Goal: Task Accomplishment & Management: Use online tool/utility

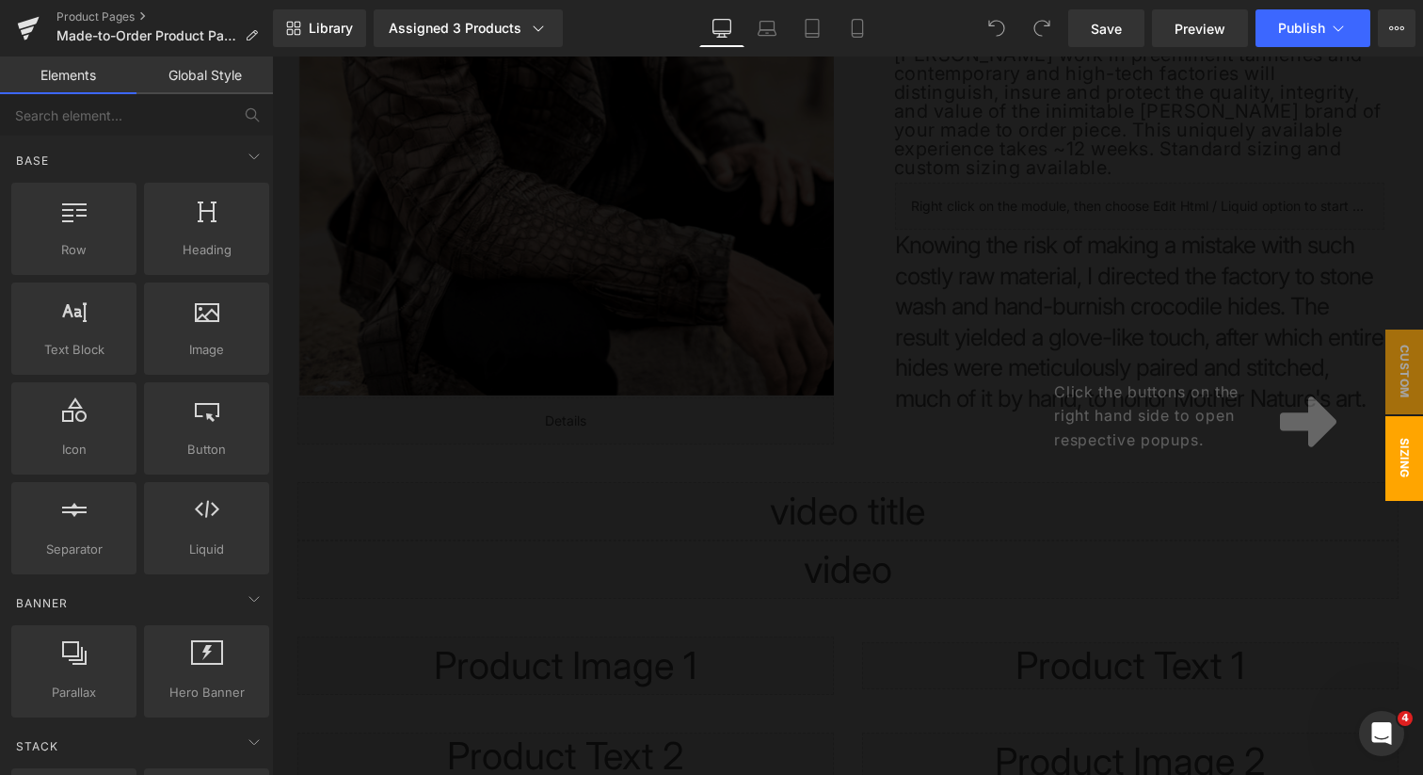
click at [802, 425] on div at bounding box center [847, 415] width 1151 height 718
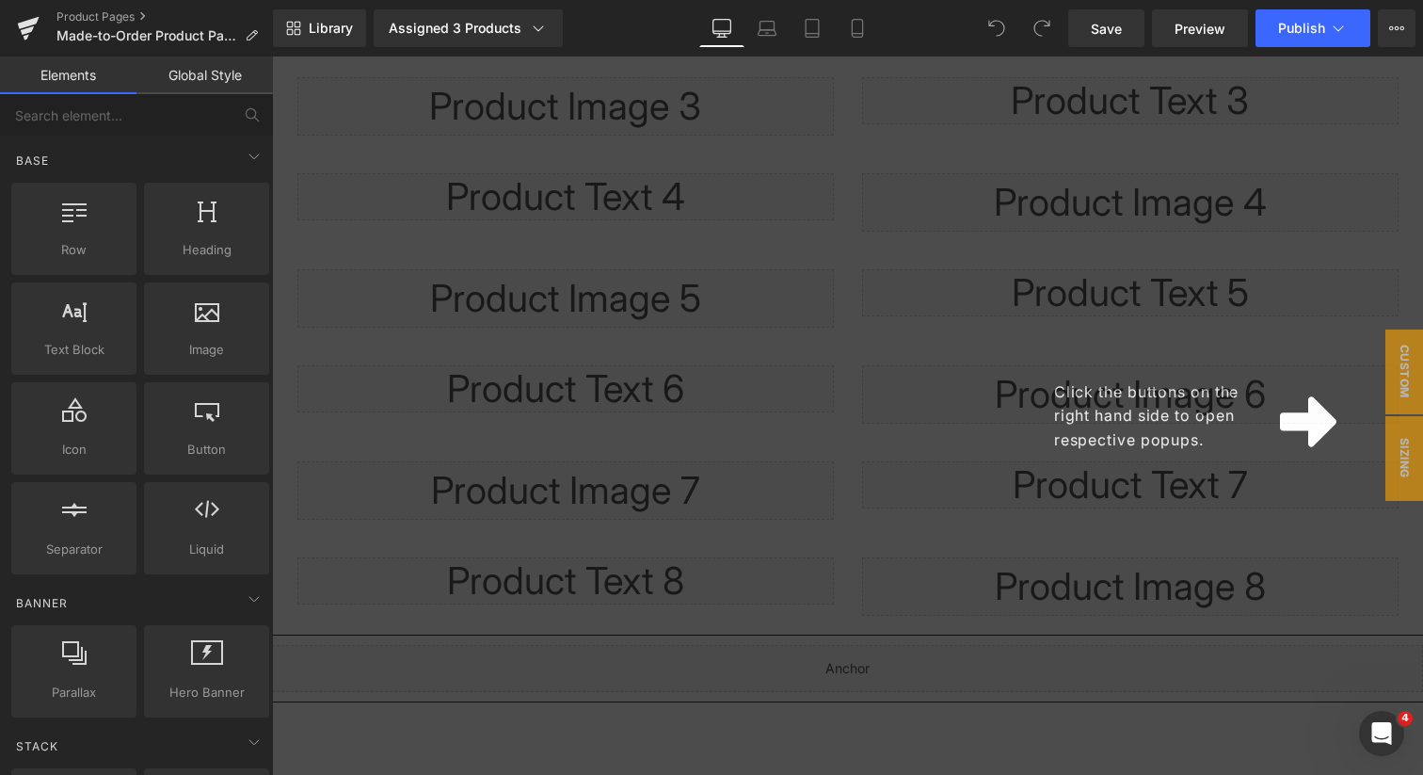
scroll to position [1499, 0]
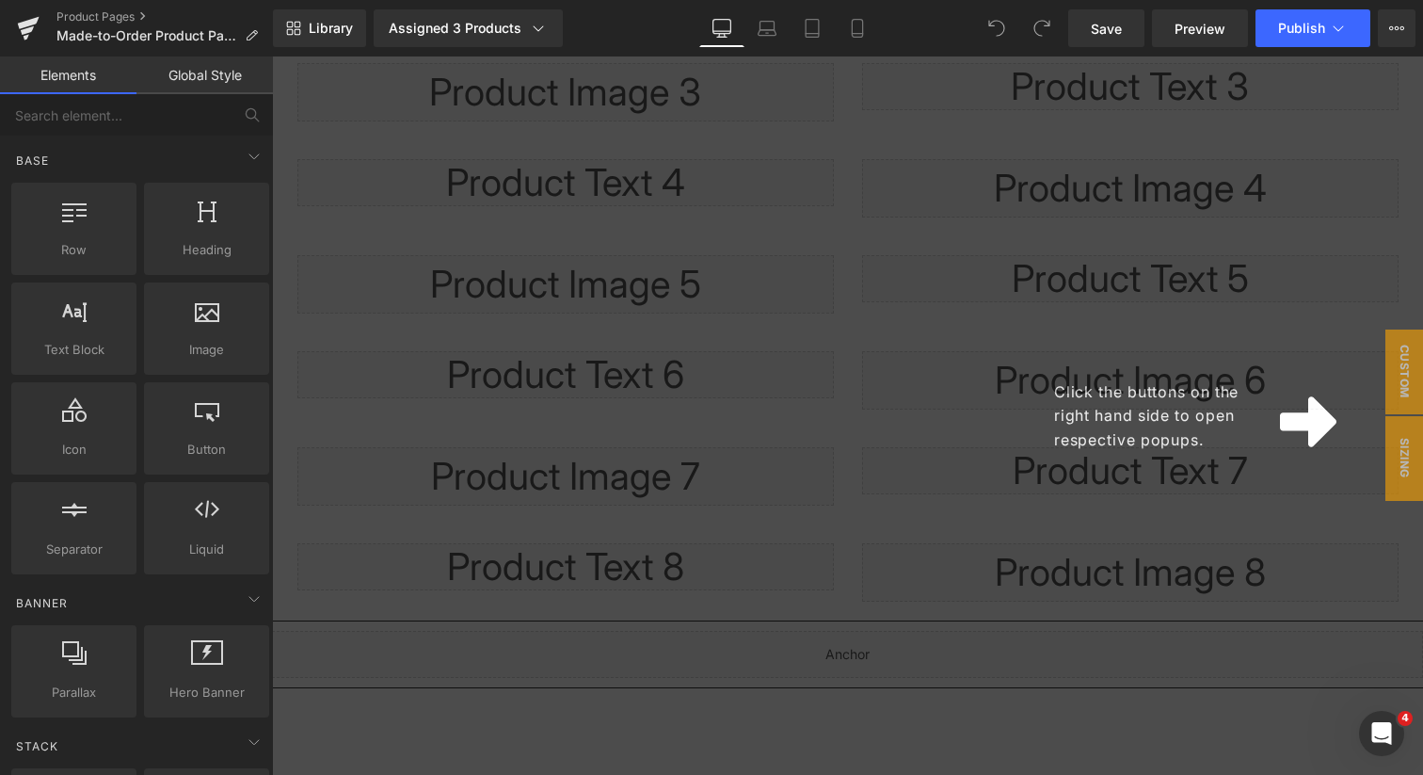
click at [721, 453] on div "Click the buttons on the right hand side to open respective popups." at bounding box center [847, 415] width 1151 height 718
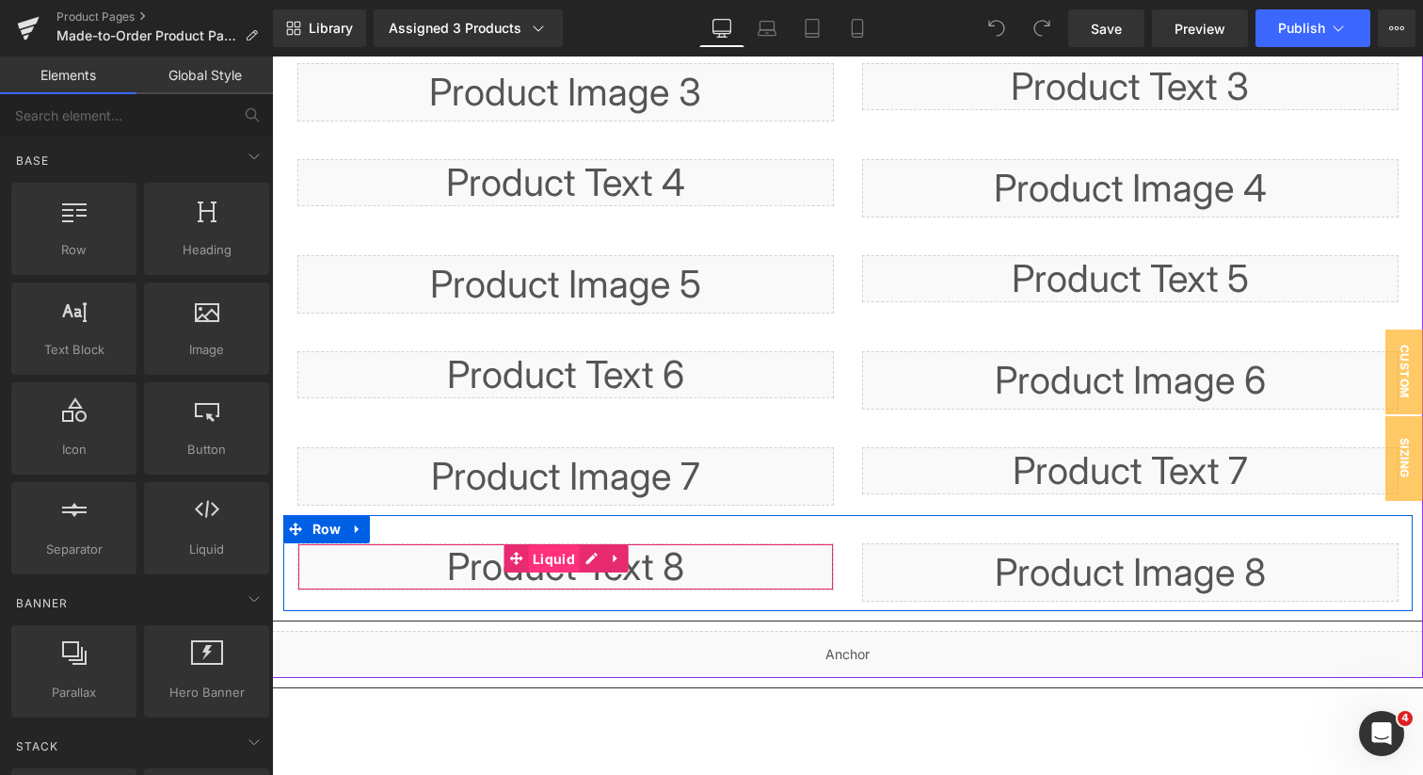
click at [550, 555] on span "Liquid" at bounding box center [554, 559] width 52 height 28
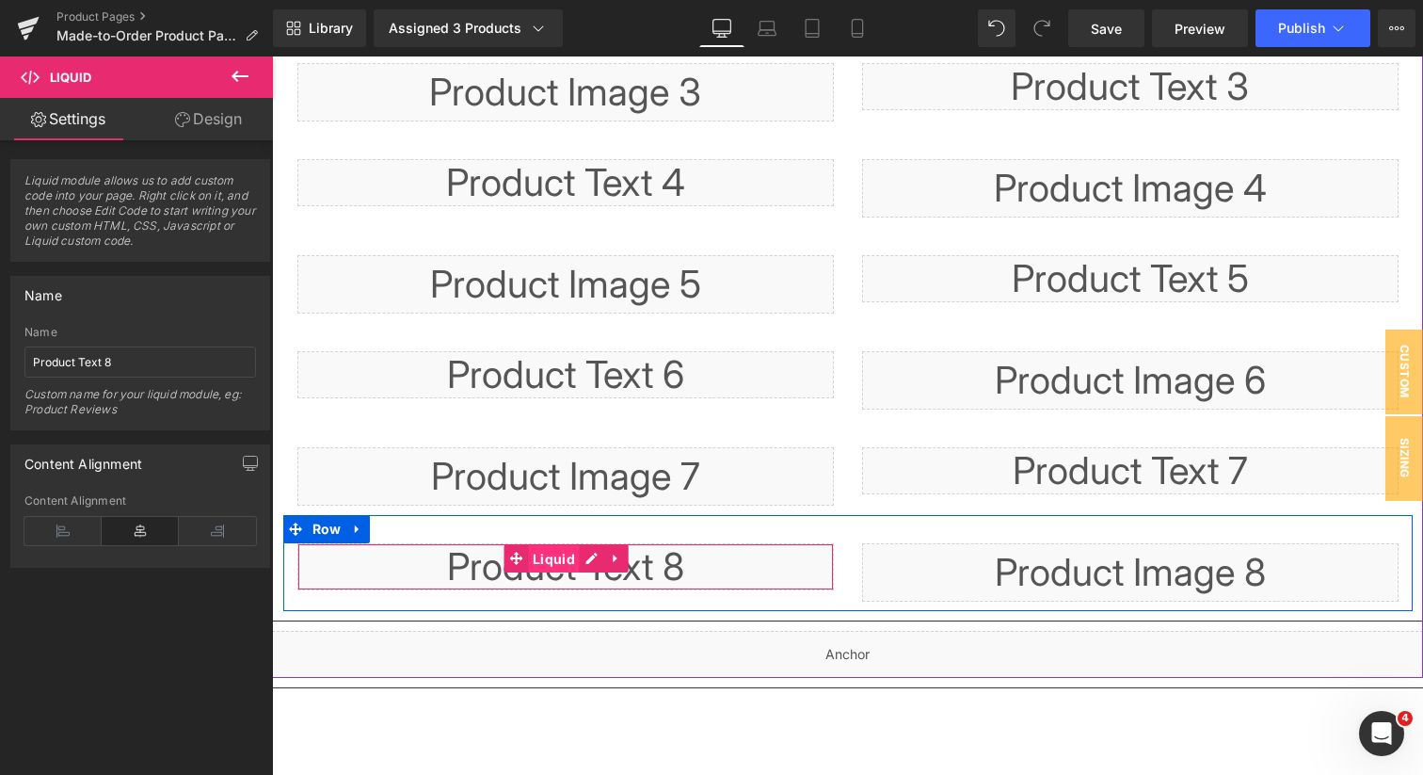
click at [551, 557] on span "Liquid" at bounding box center [554, 559] width 52 height 28
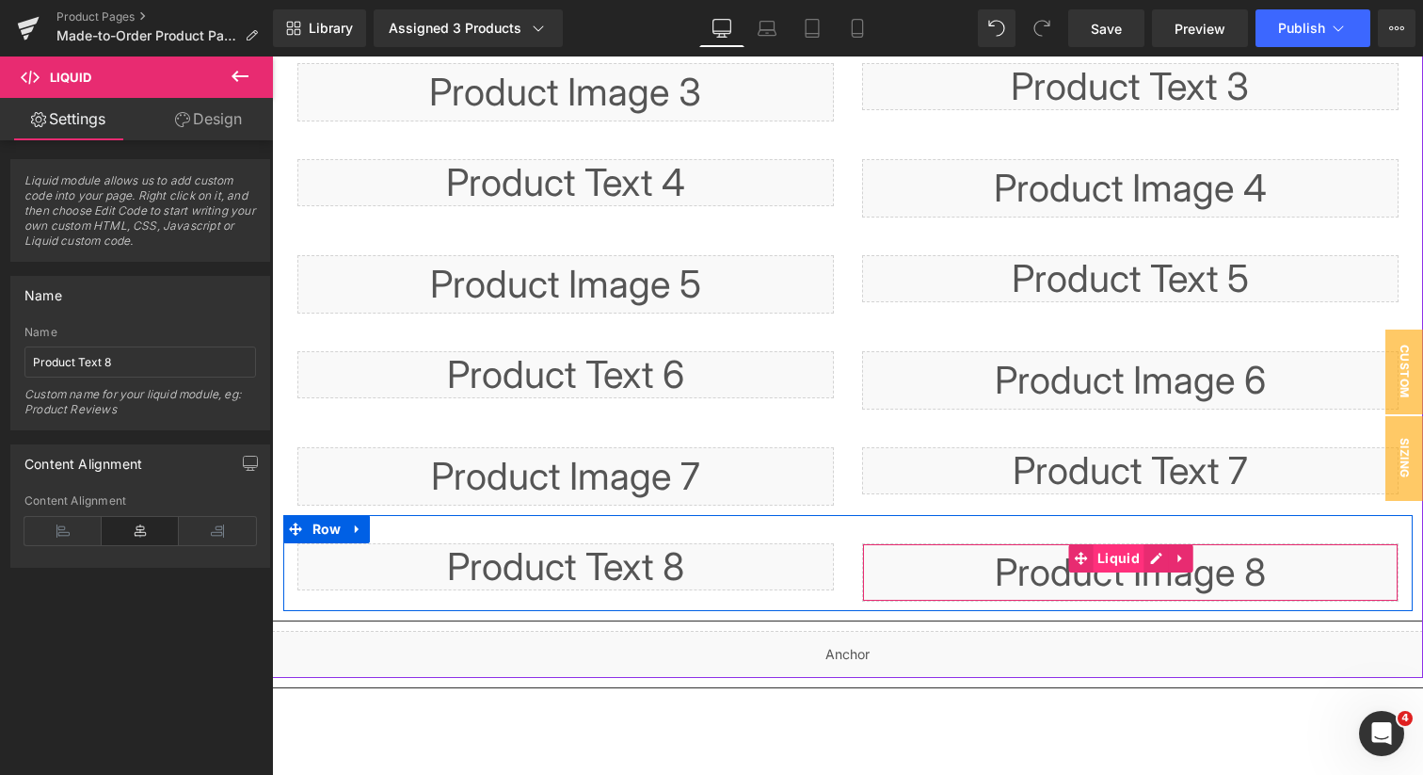
click at [1116, 562] on span "Liquid" at bounding box center [1119, 558] width 52 height 28
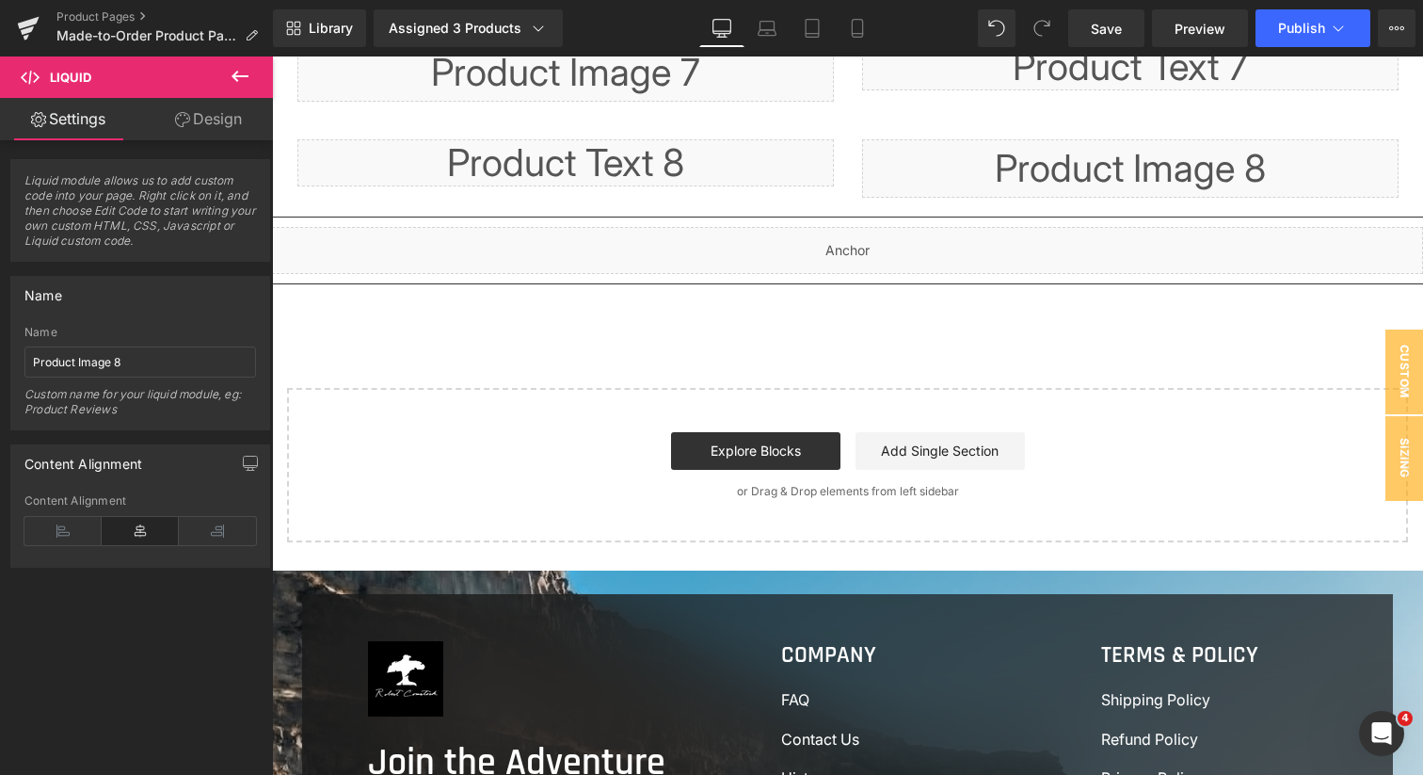
scroll to position [1784, 0]
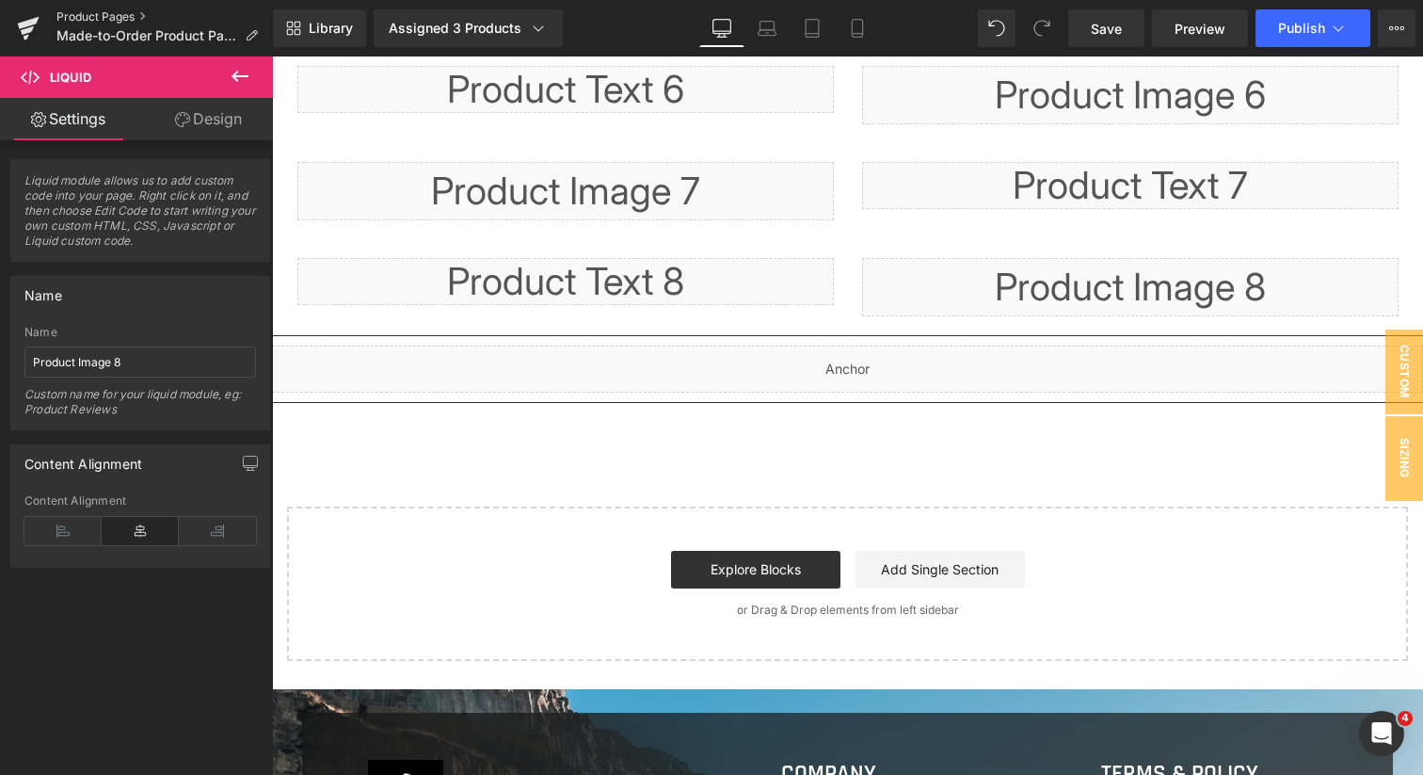
click at [109, 14] on link "Product Pages" at bounding box center [164, 16] width 217 height 15
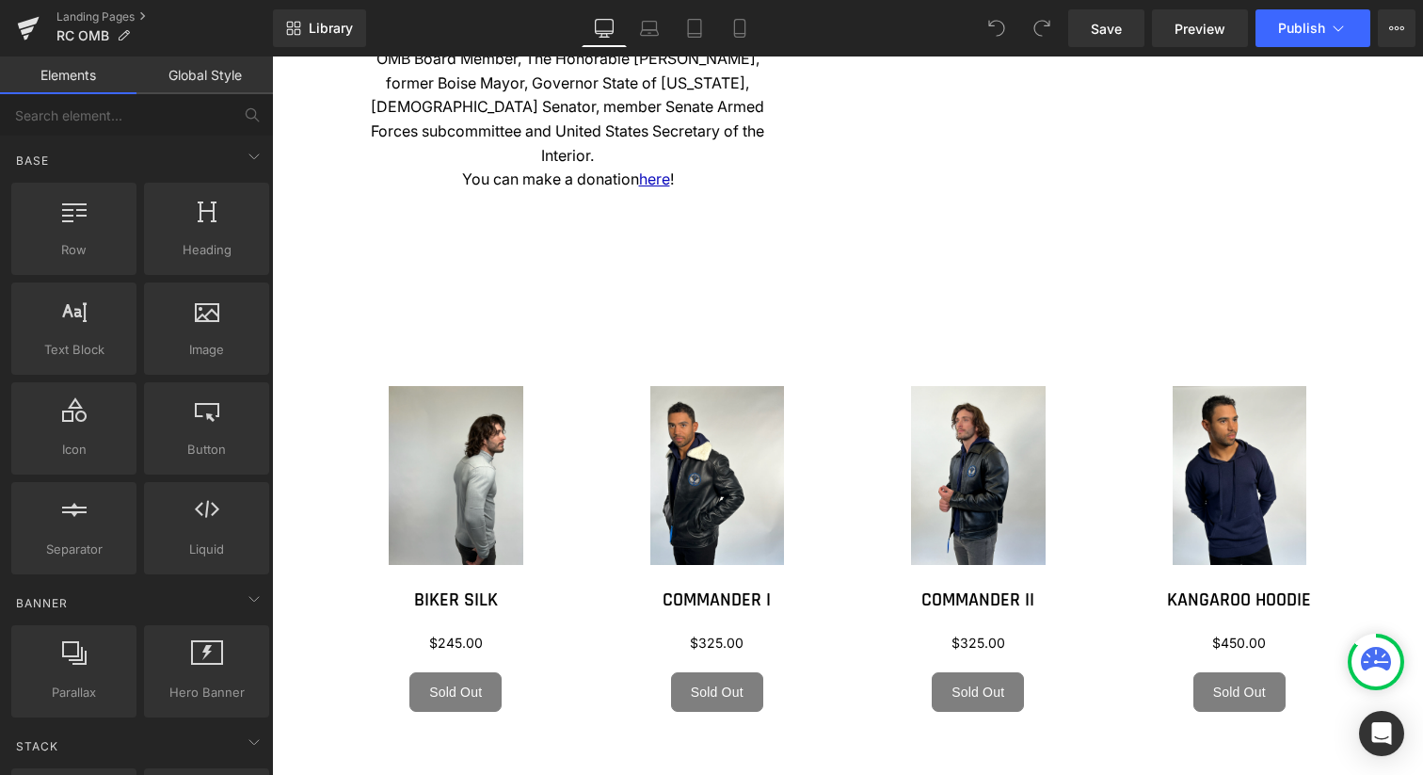
scroll to position [2175, 0]
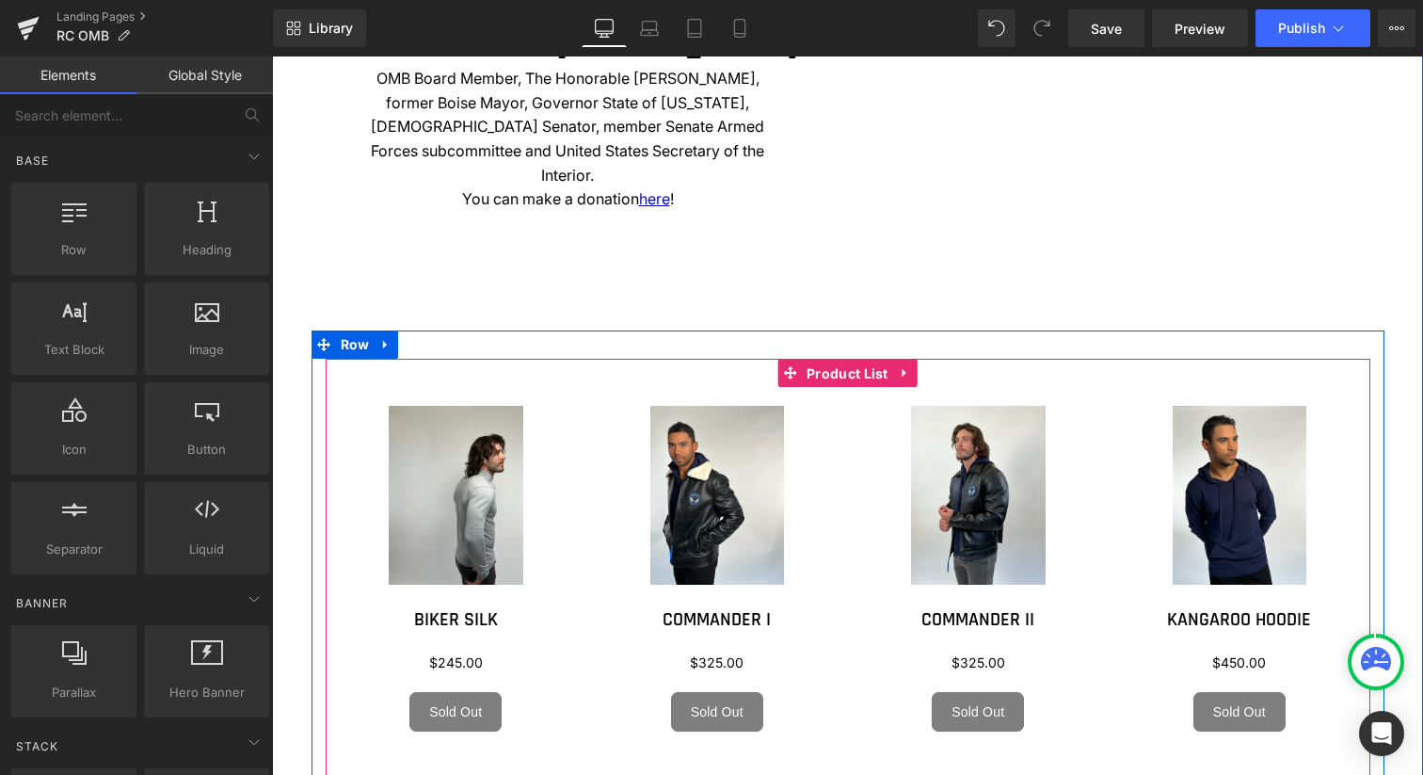
click at [810, 360] on span "Product List" at bounding box center [847, 374] width 91 height 28
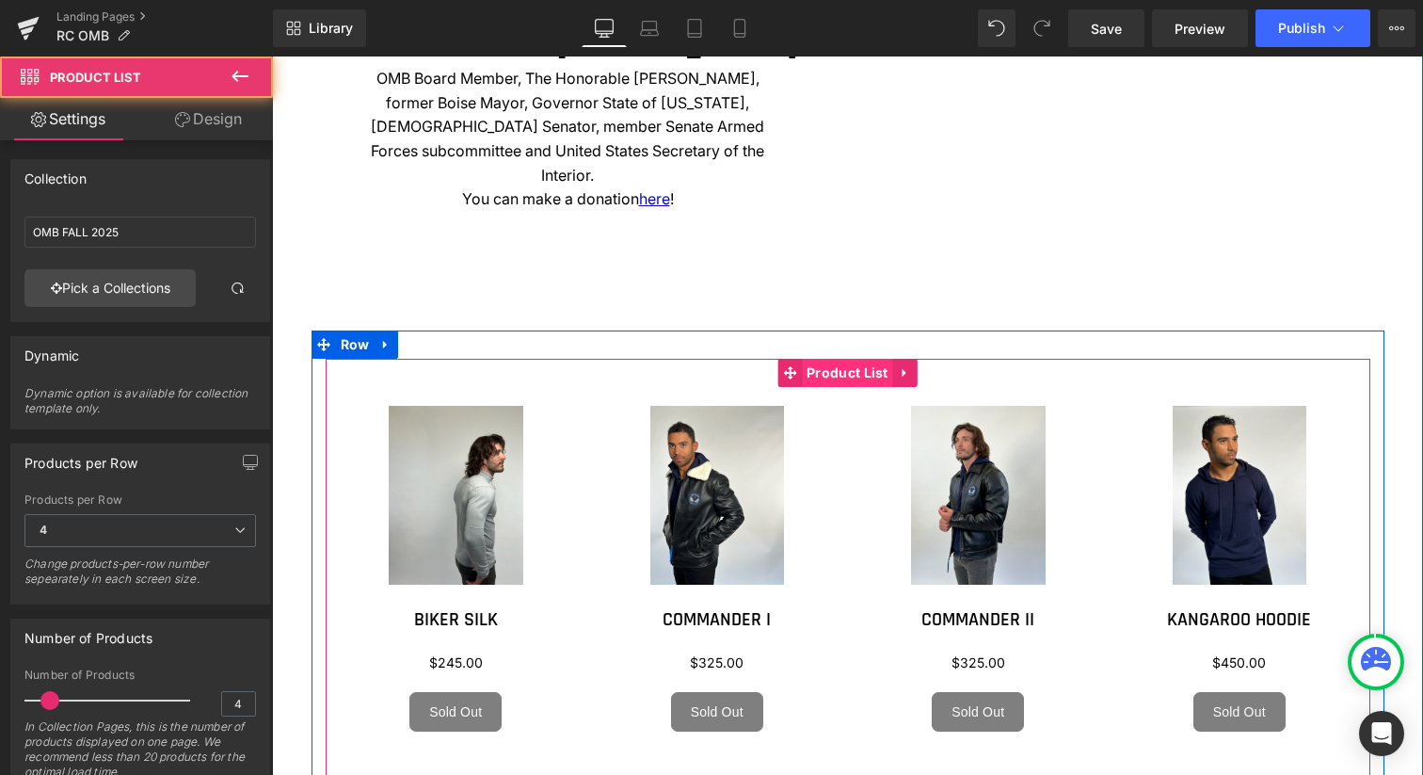
click at [839, 373] on span "Product List" at bounding box center [847, 373] width 91 height 28
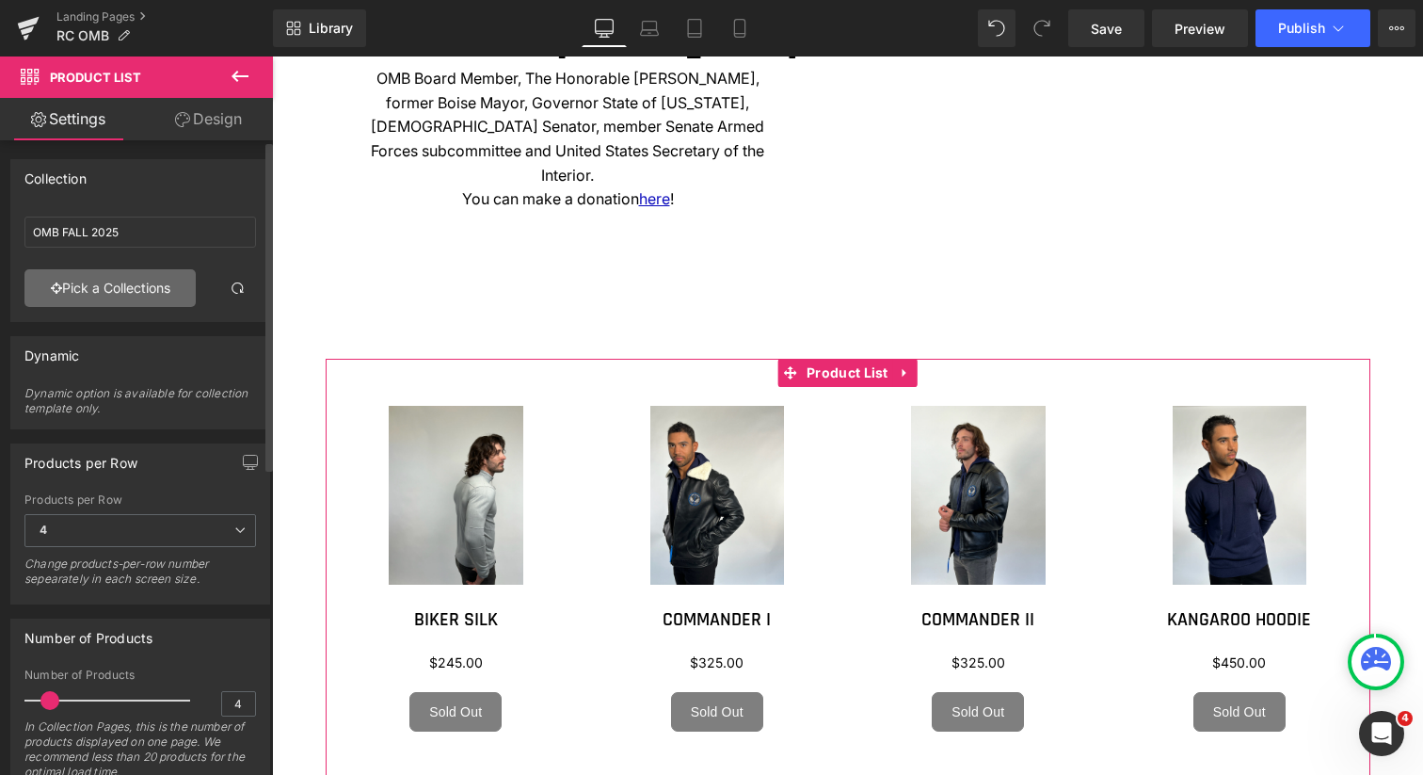
click at [154, 284] on link "Pick a Collections" at bounding box center [109, 288] width 171 height 38
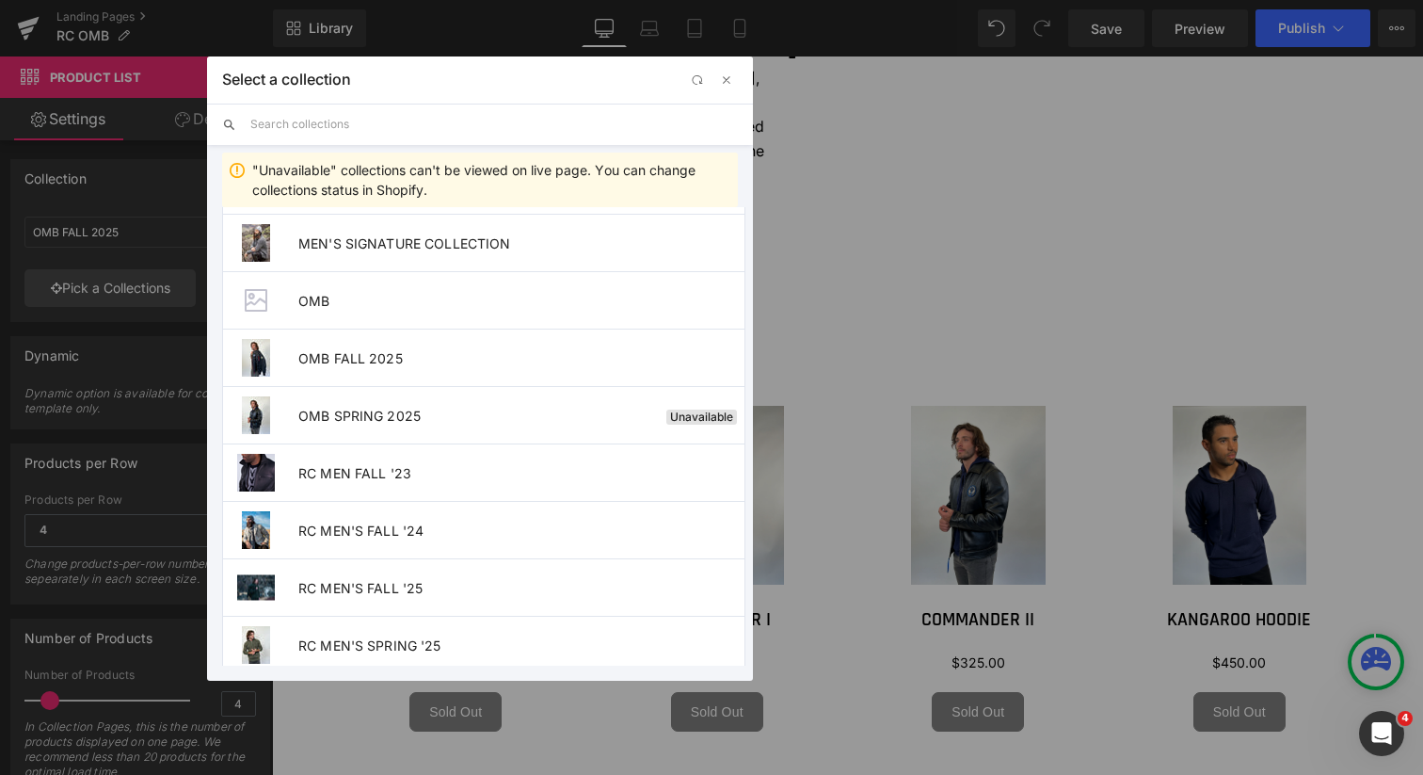
scroll to position [639, 0]
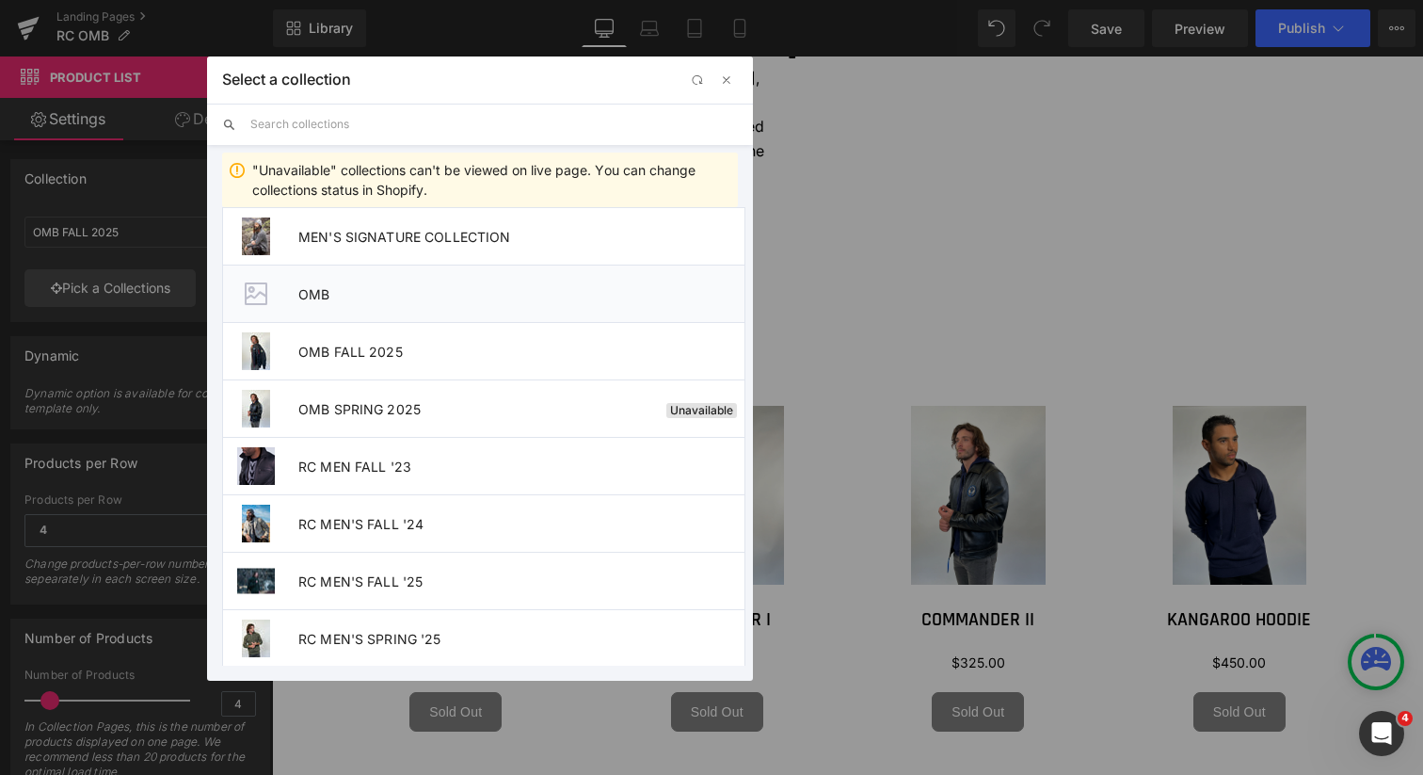
click at [329, 295] on span "OMB" at bounding box center [521, 294] width 446 height 16
type input "OMB"
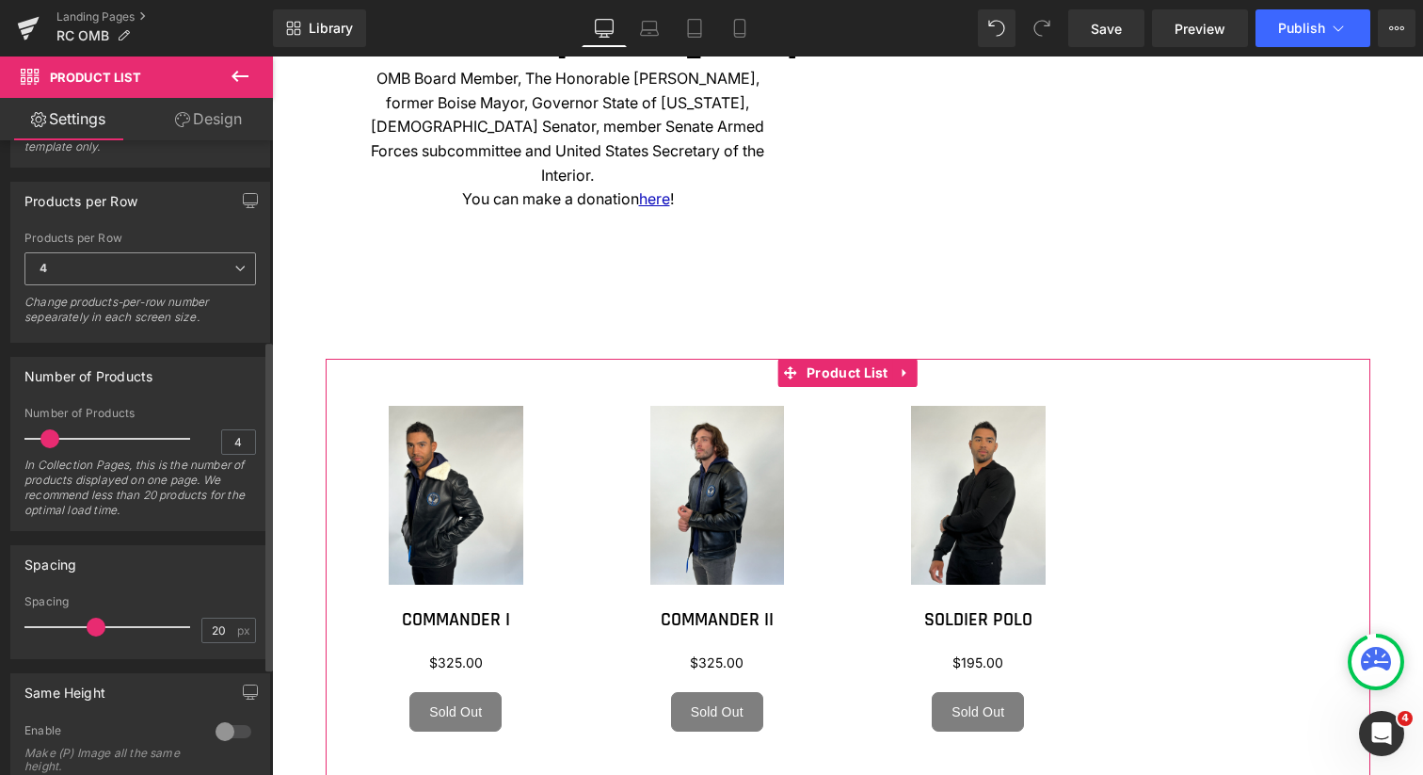
scroll to position [0, 0]
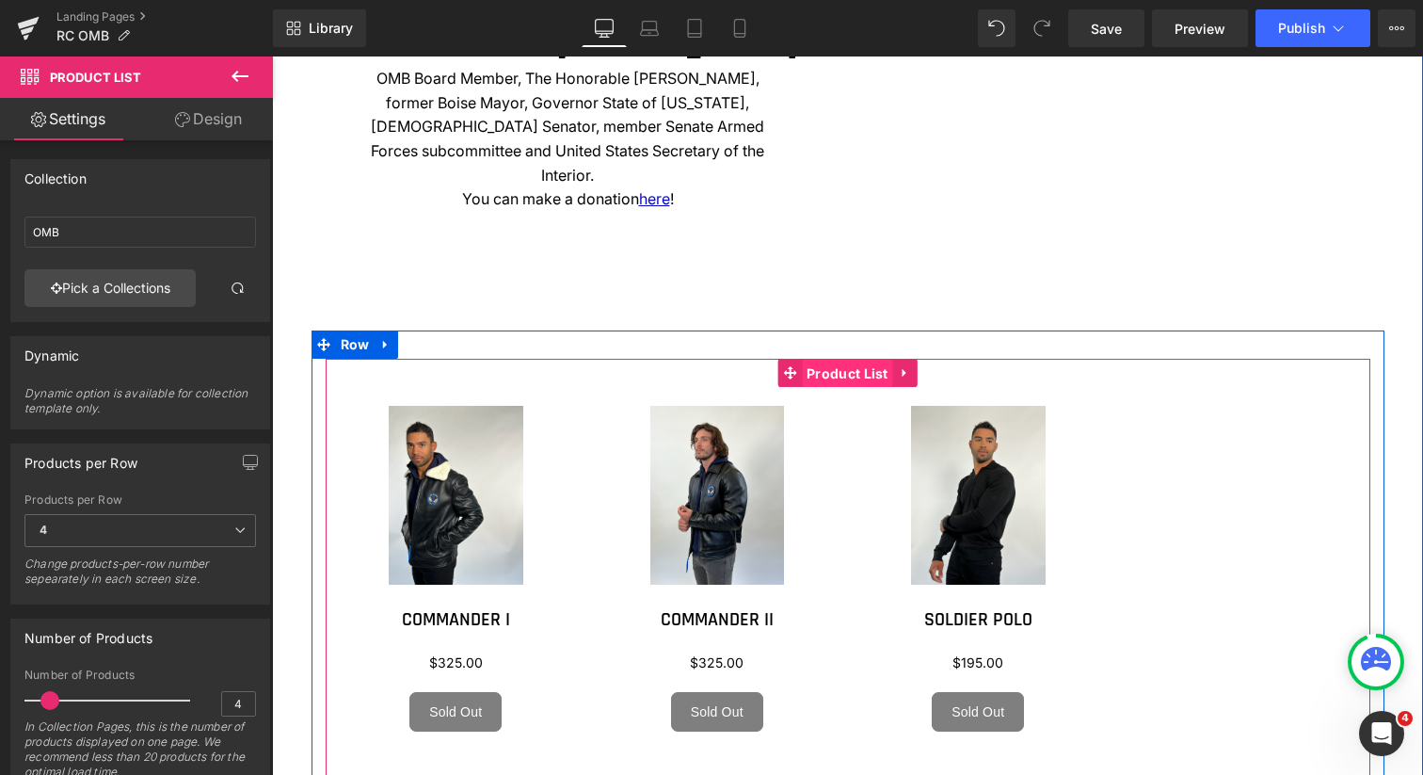
click at [830, 372] on span "Product List" at bounding box center [847, 374] width 91 height 28
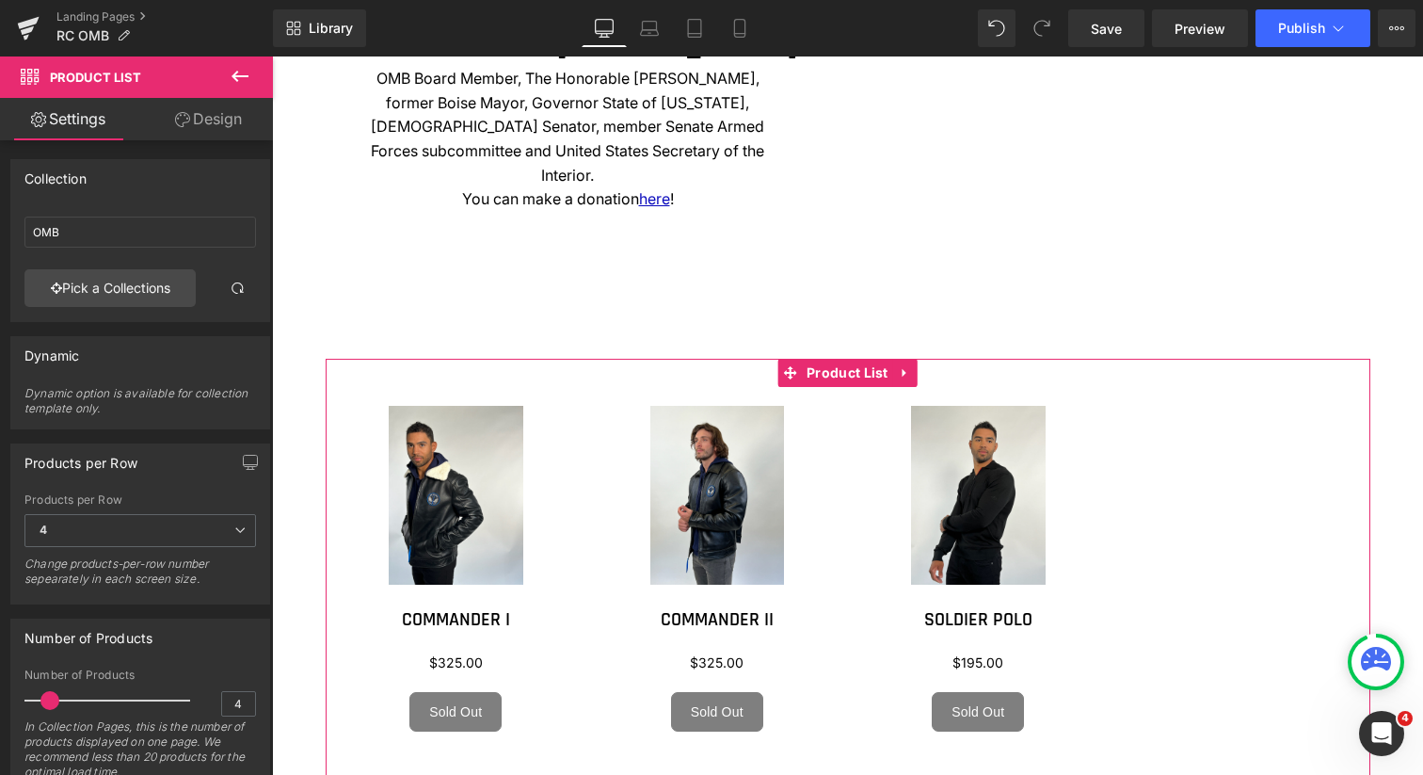
click at [224, 129] on link "Design" at bounding box center [208, 119] width 137 height 42
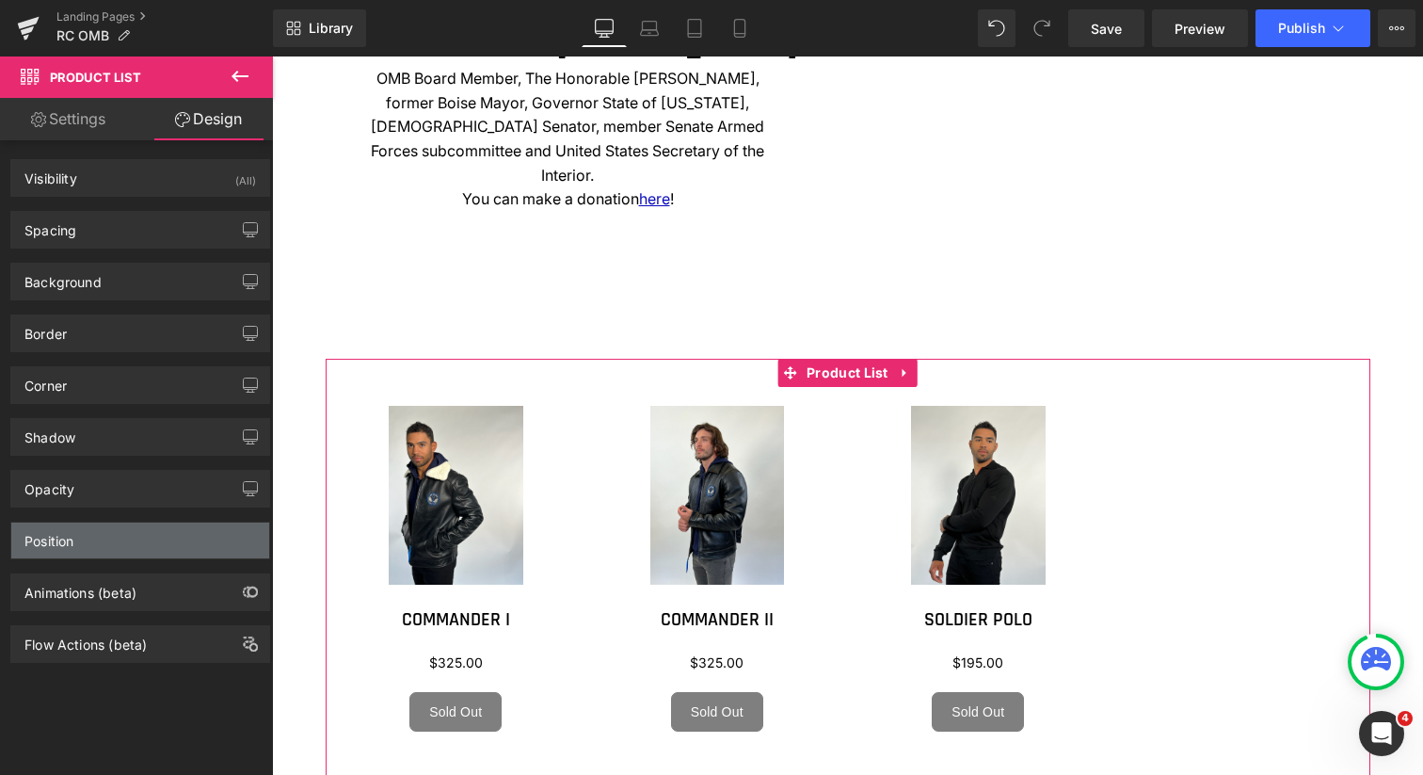
click at [140, 539] on div "Position" at bounding box center [140, 540] width 258 height 36
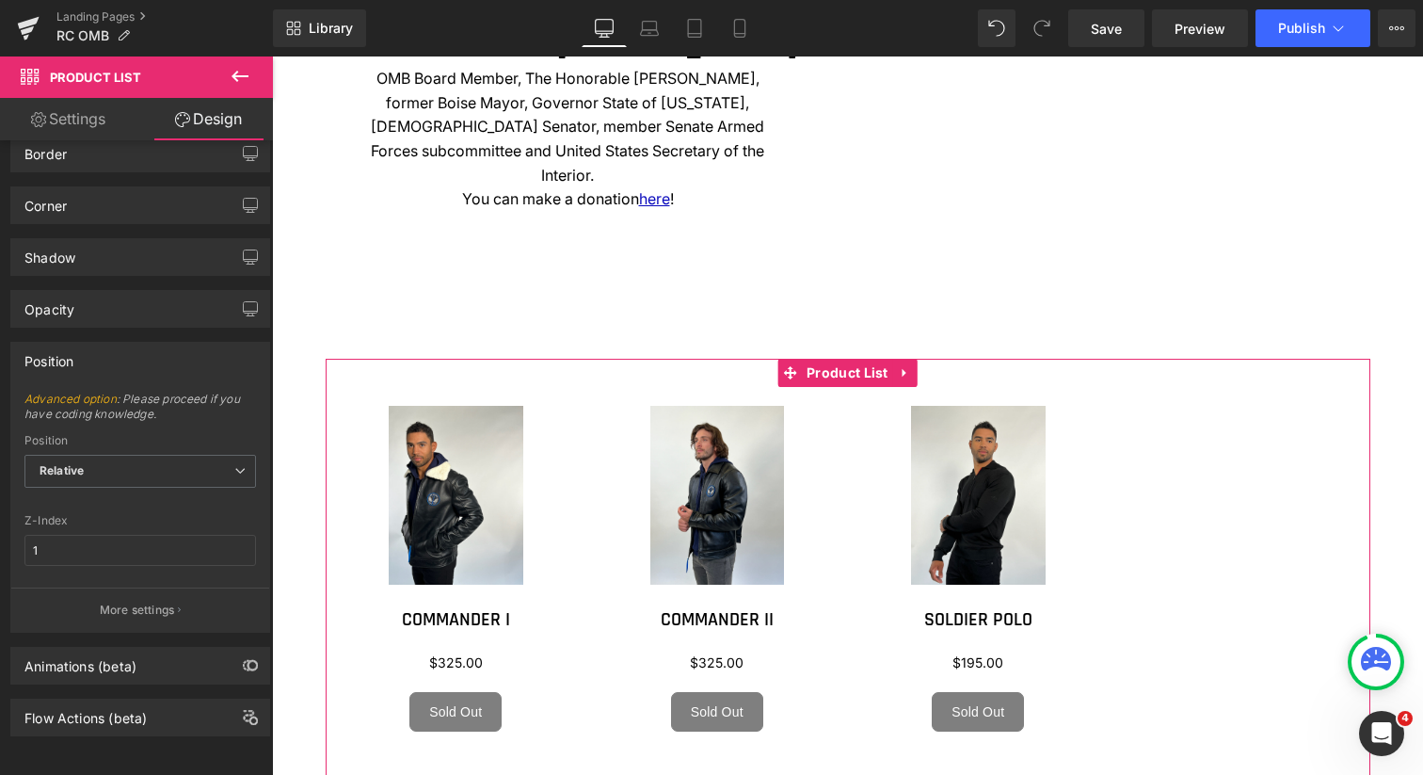
scroll to position [194, 0]
click at [172, 455] on span "Relative" at bounding box center [140, 471] width 232 height 33
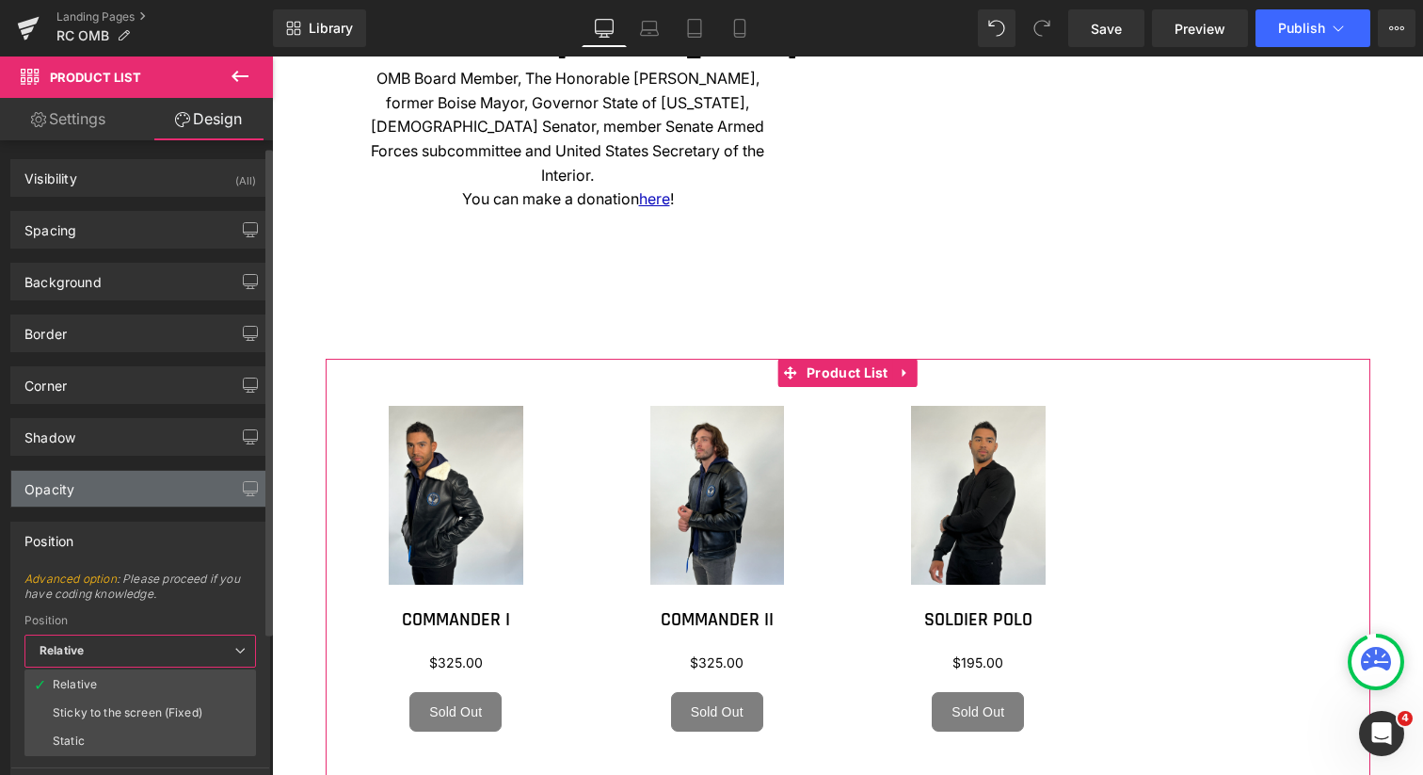
scroll to position [0, 0]
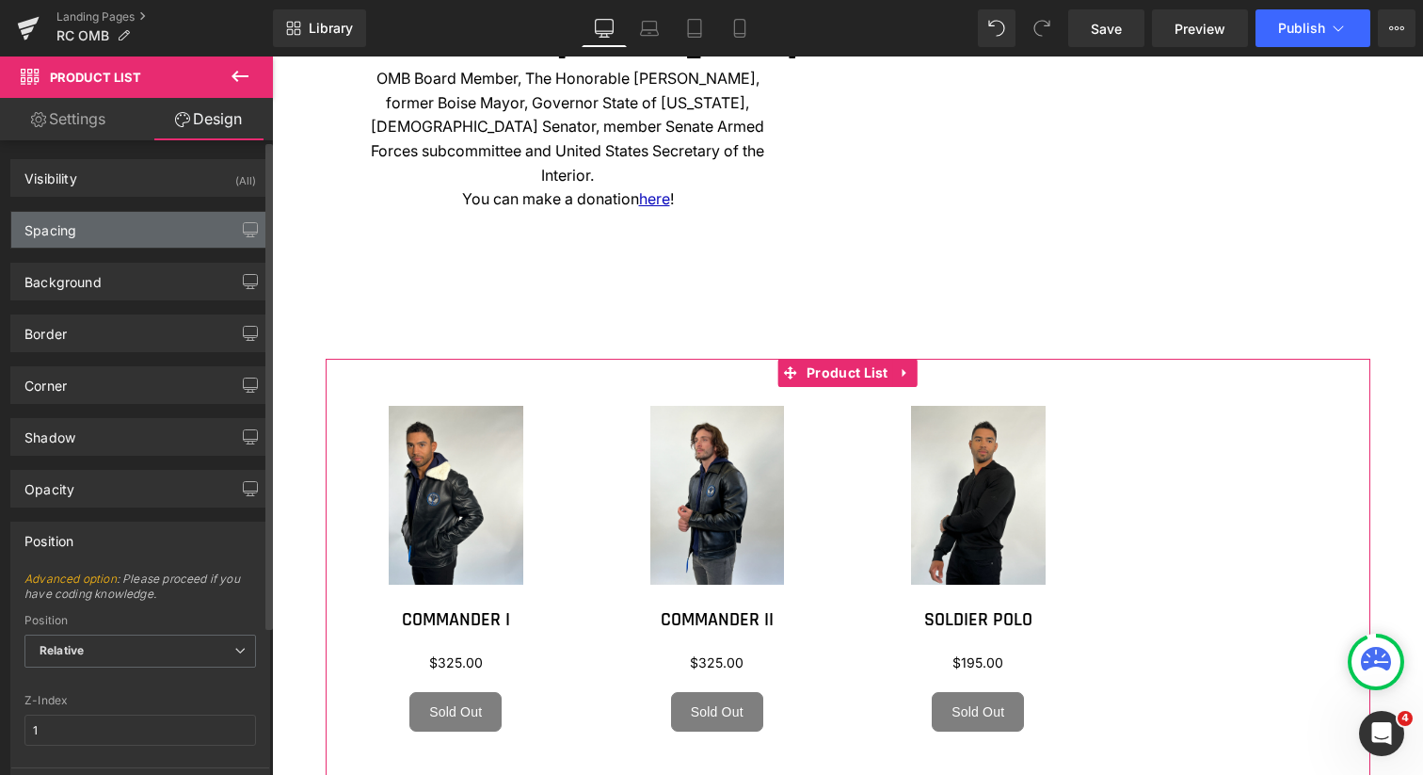
click at [157, 233] on div "Spacing" at bounding box center [140, 230] width 258 height 36
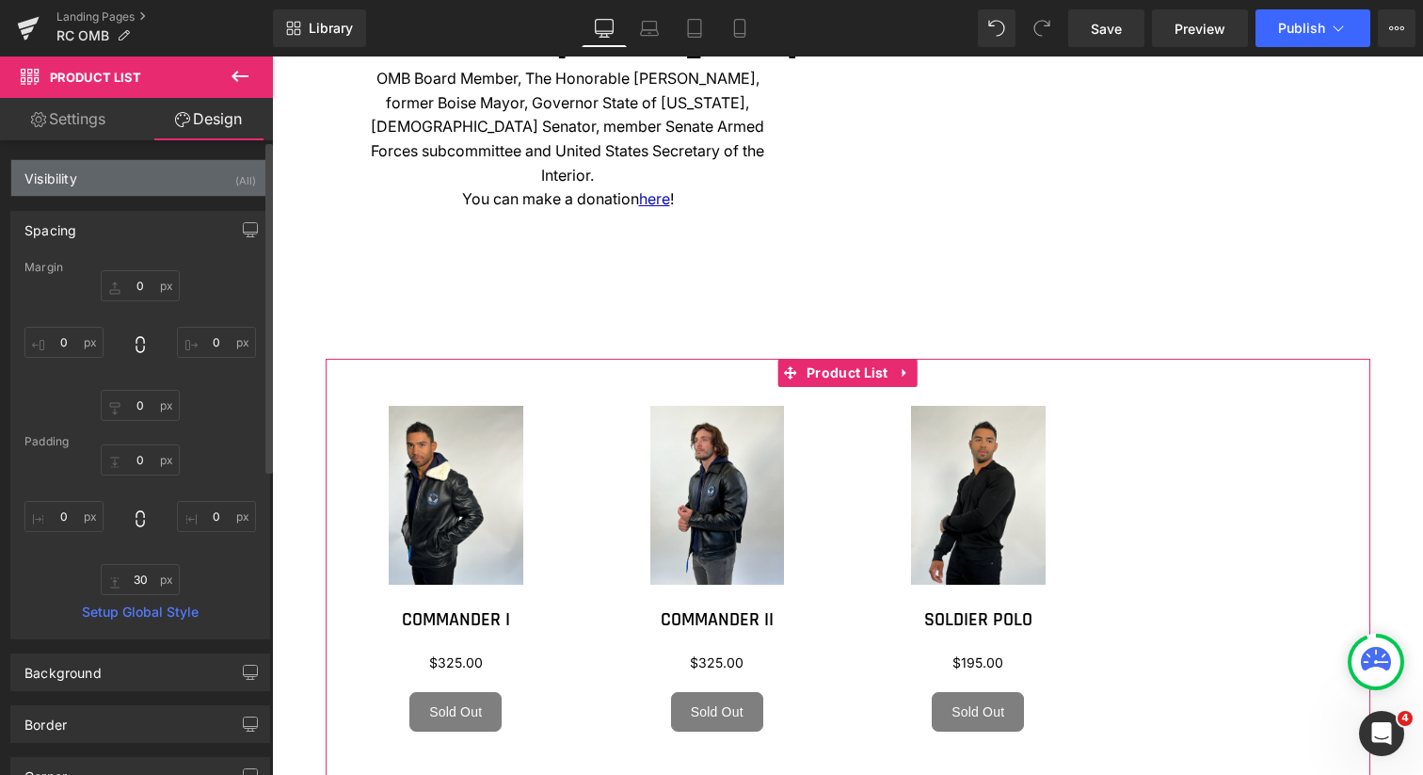
click at [149, 185] on div "Visibility (All)" at bounding box center [140, 178] width 258 height 36
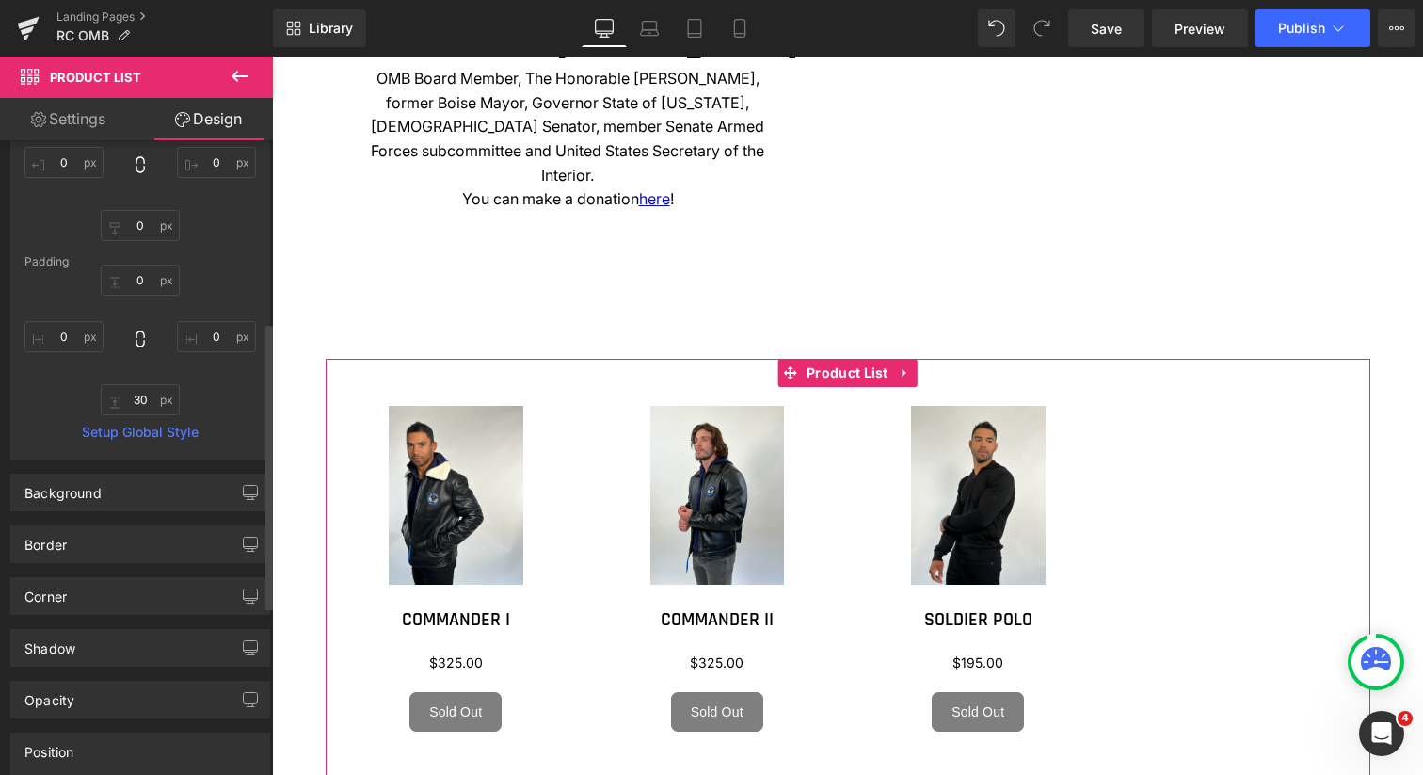
scroll to position [422, 0]
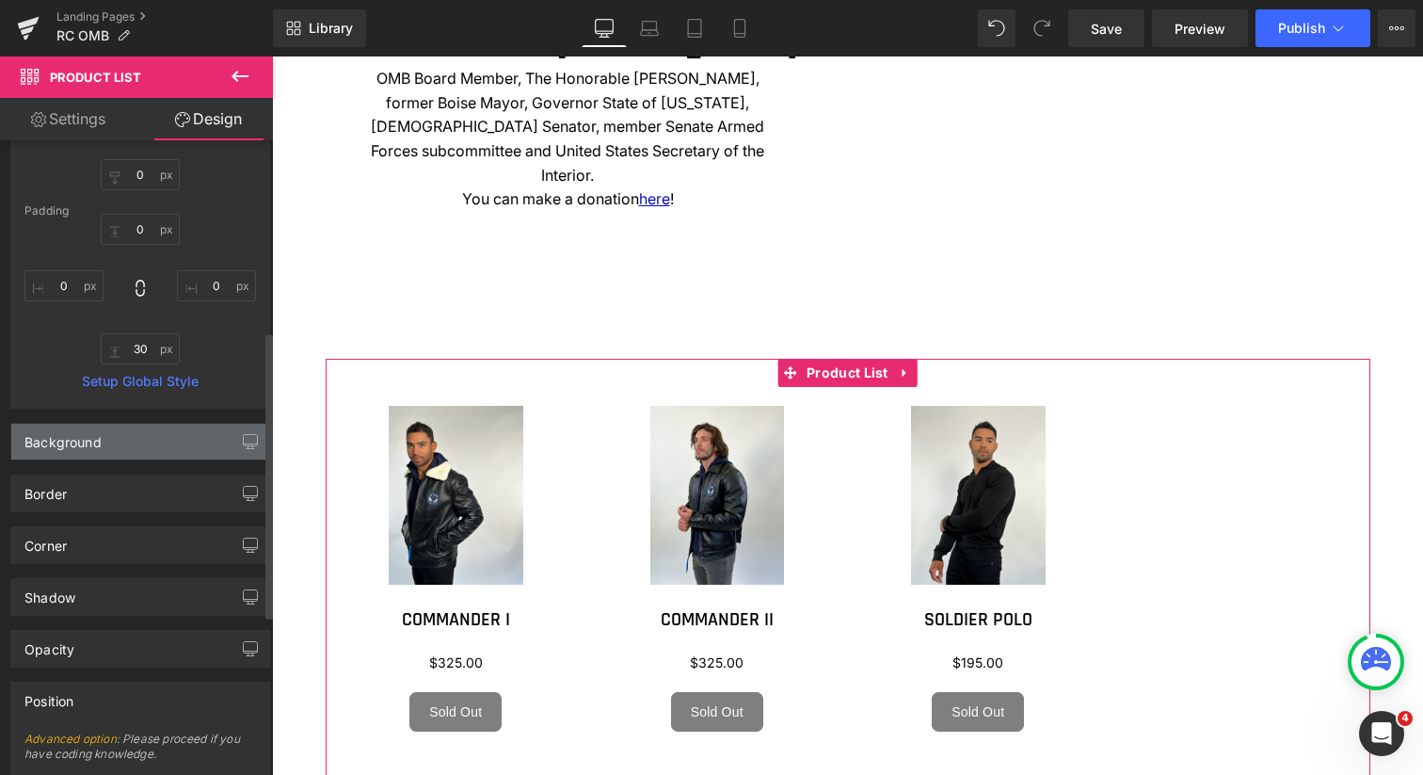
click at [164, 453] on div "Background" at bounding box center [140, 442] width 258 height 36
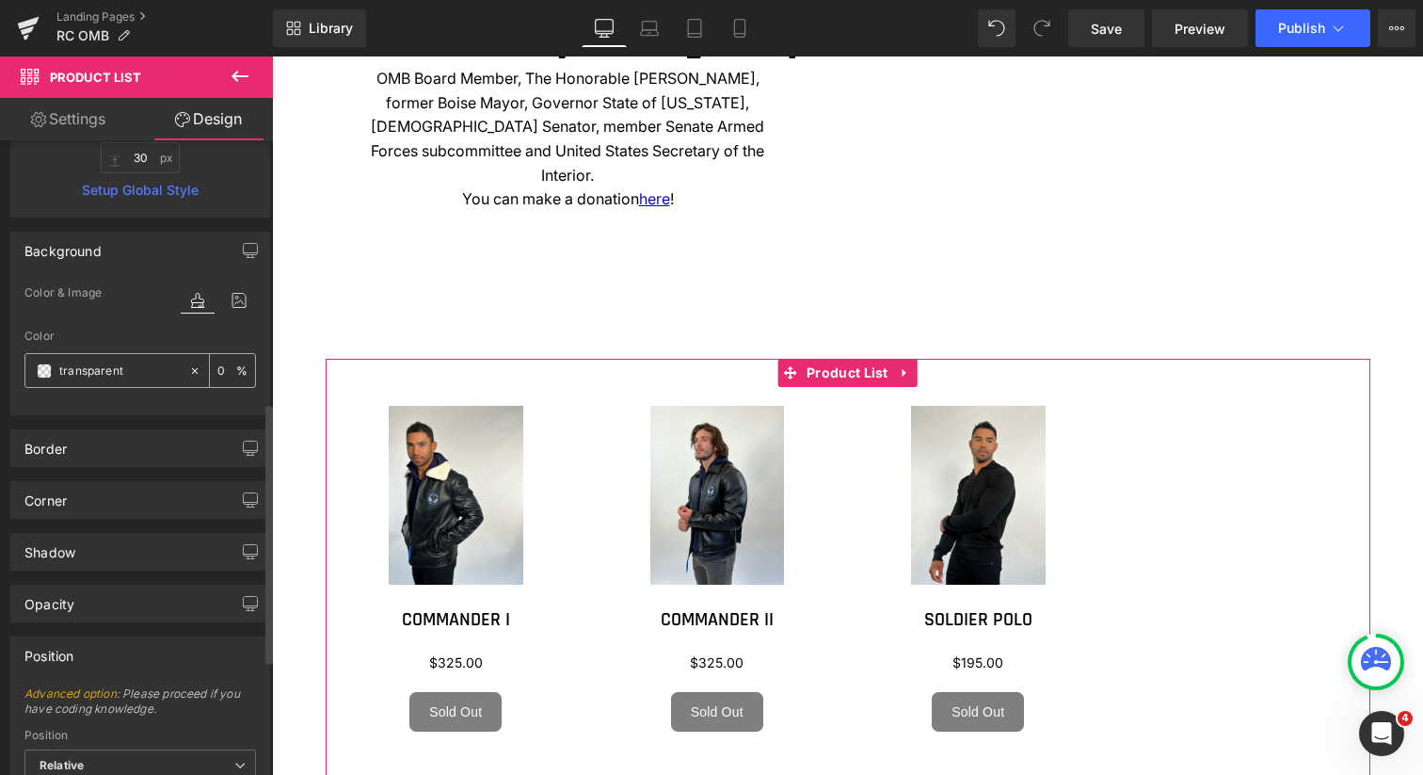
scroll to position [651, 0]
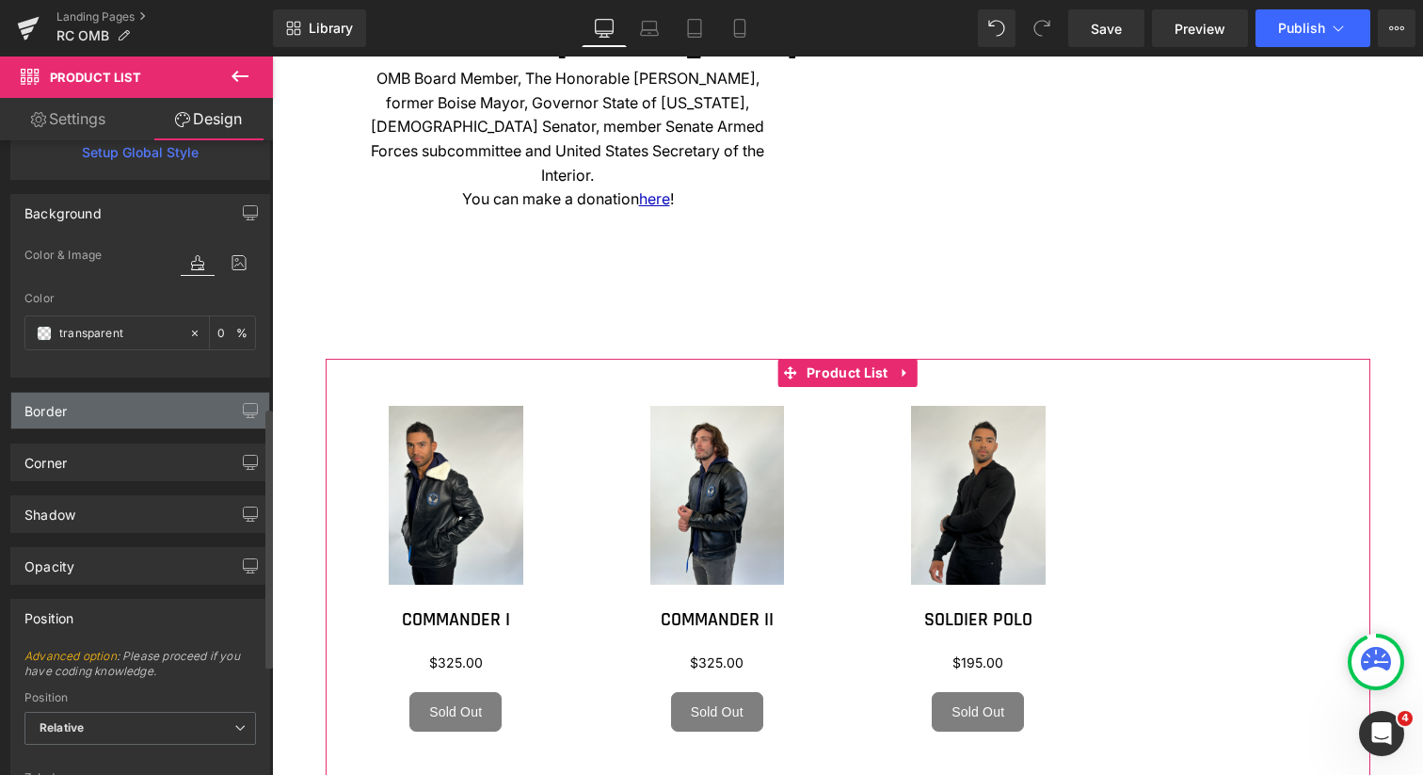
click at [153, 419] on div "Border" at bounding box center [140, 411] width 258 height 36
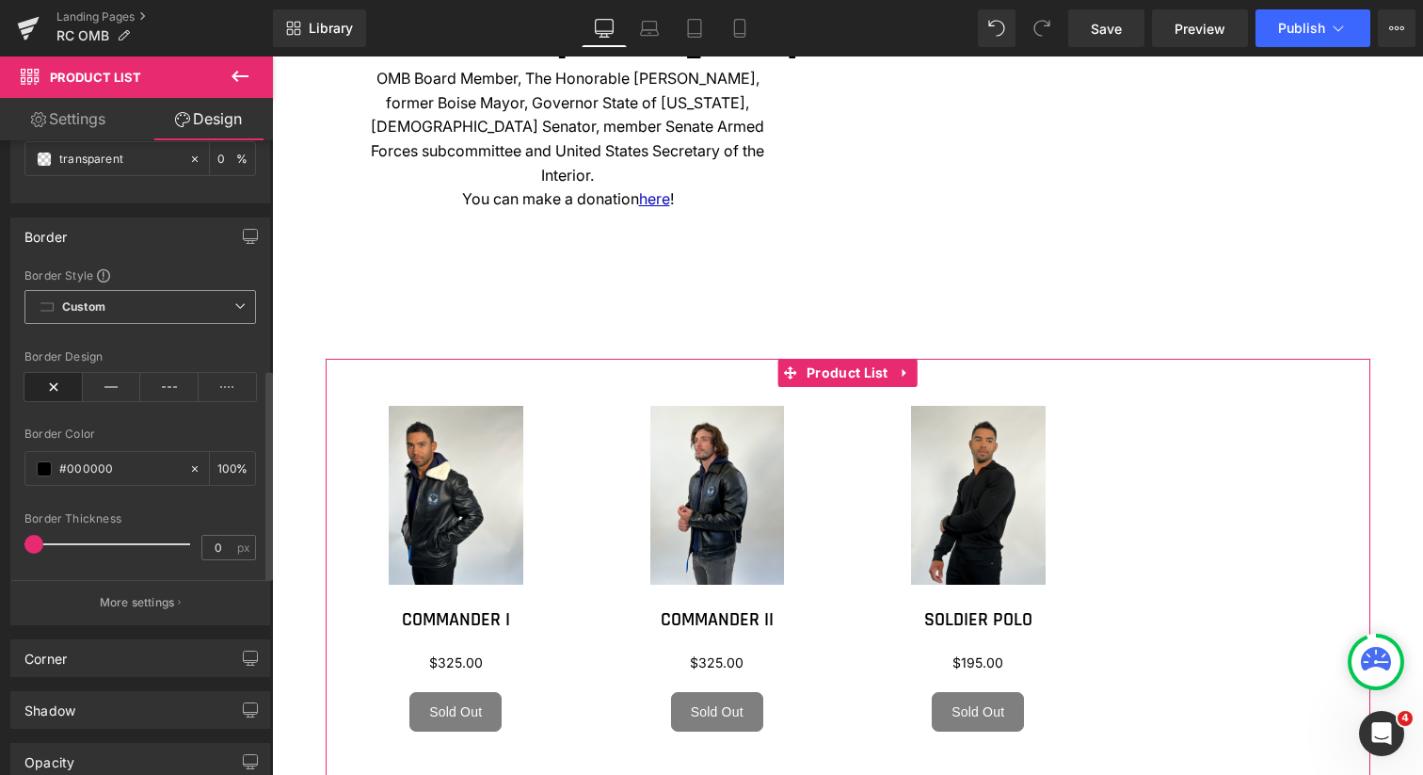
scroll to position [933, 0]
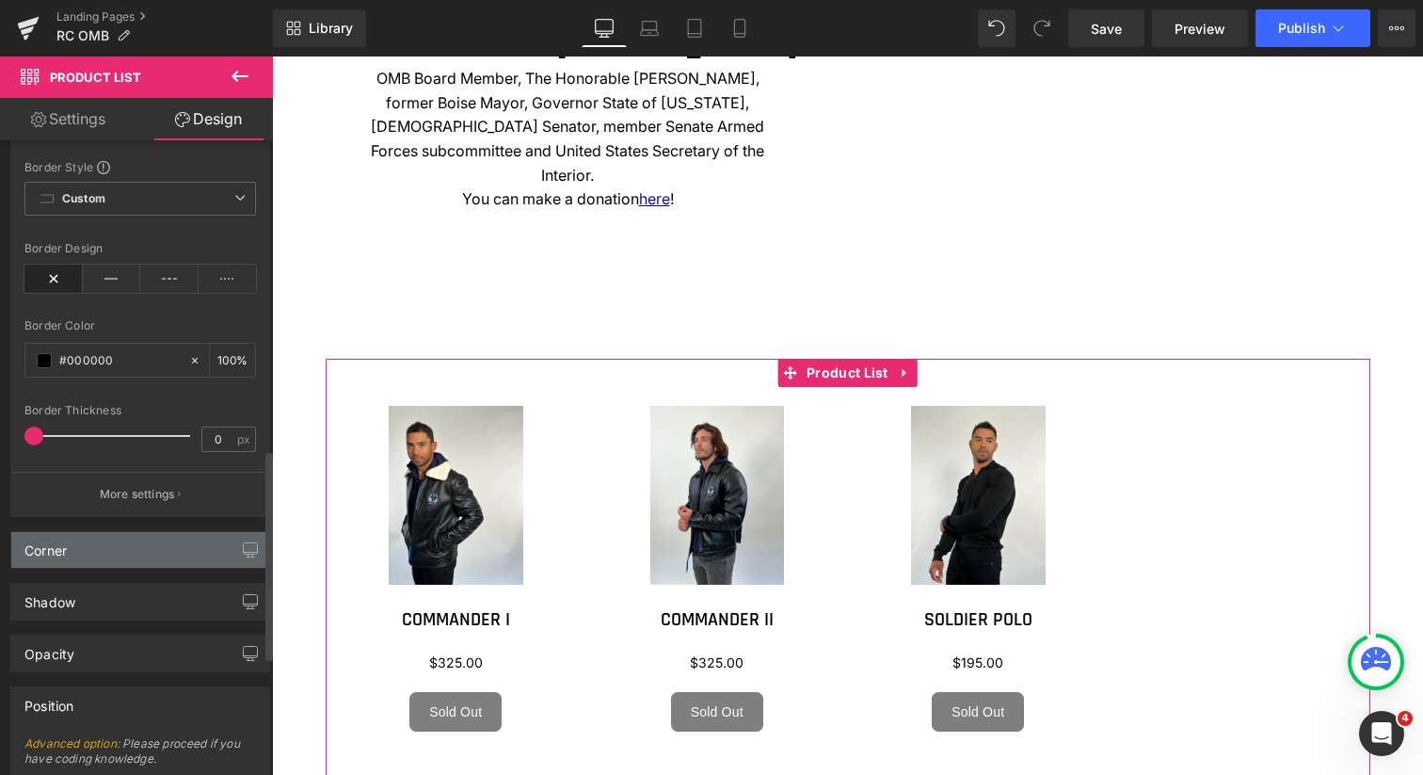
click at [161, 552] on div "Corner" at bounding box center [140, 550] width 258 height 36
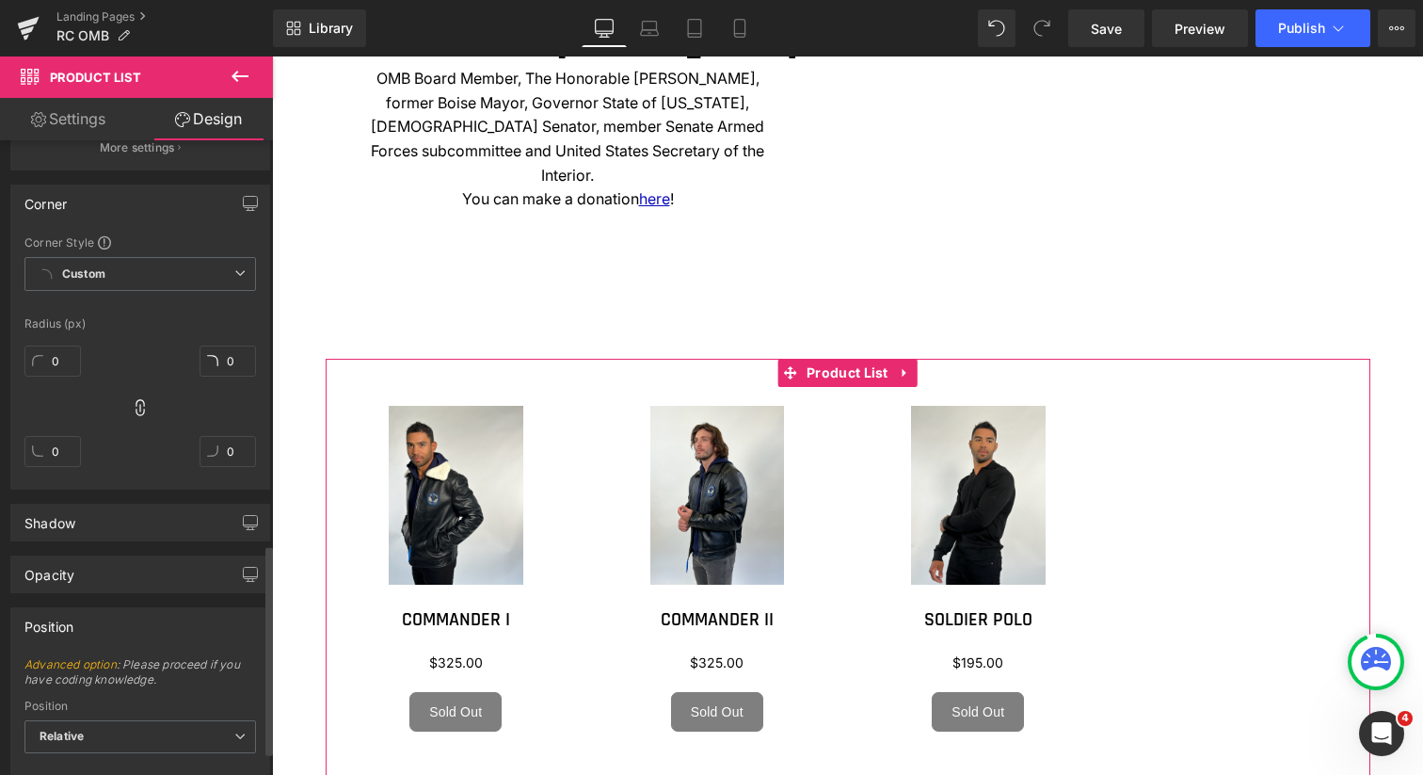
scroll to position [1296, 0]
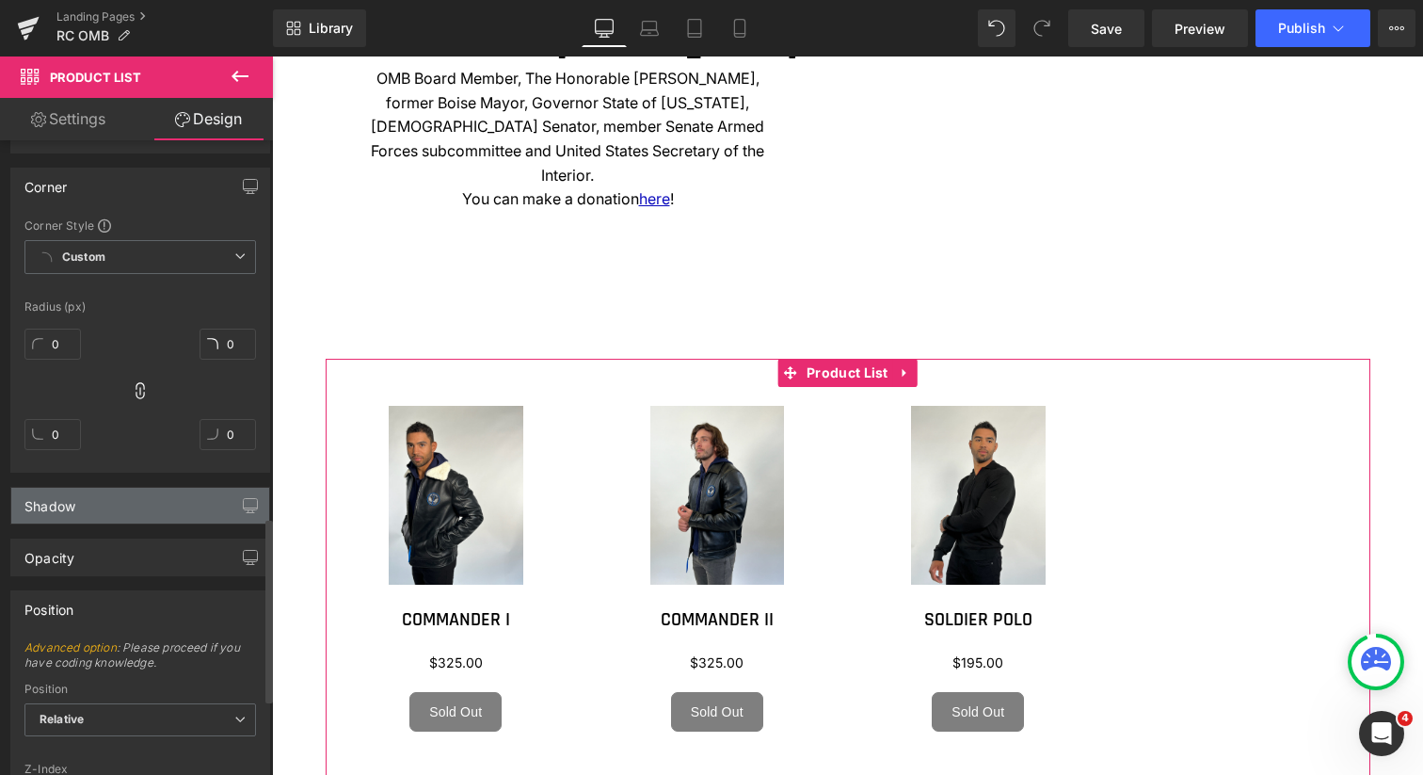
click at [160, 513] on div "Shadow" at bounding box center [140, 506] width 258 height 36
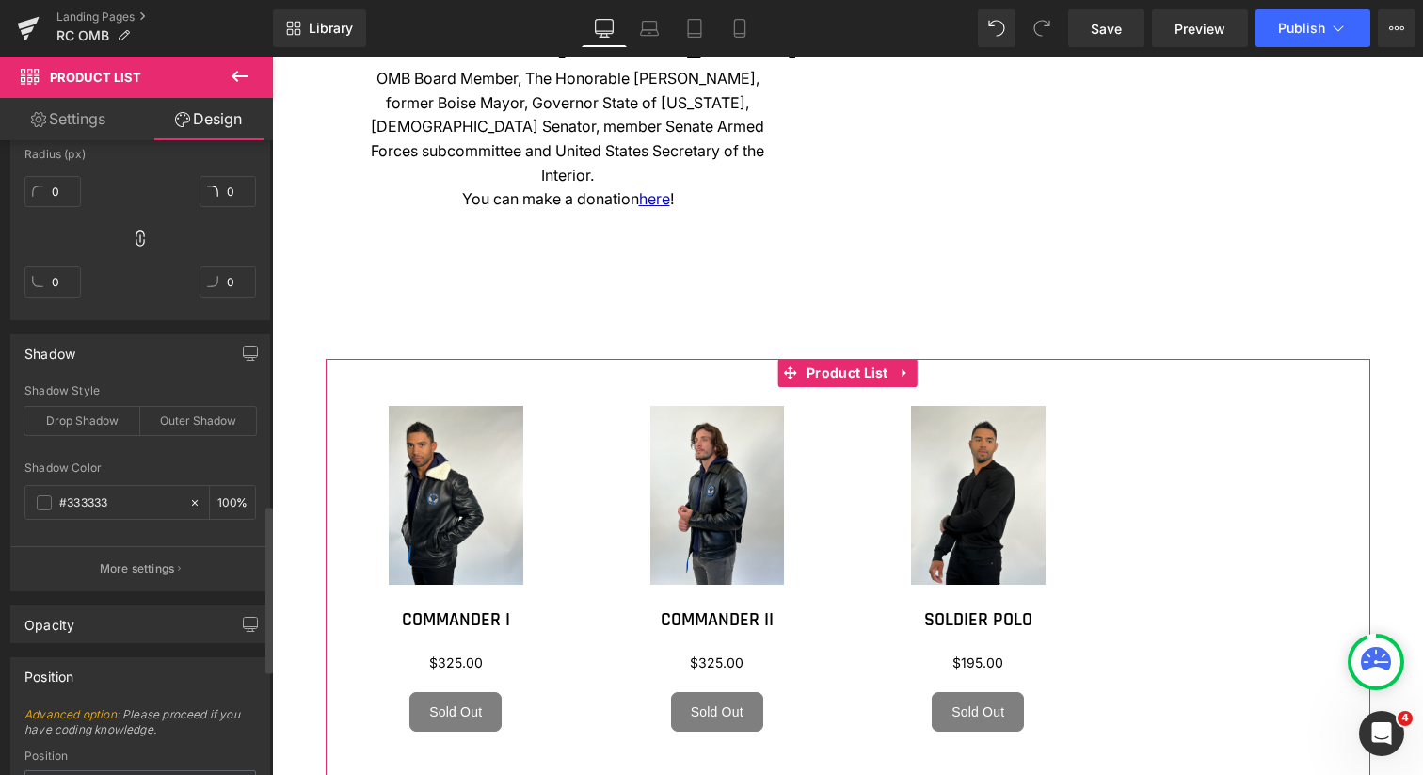
scroll to position [1574, 0]
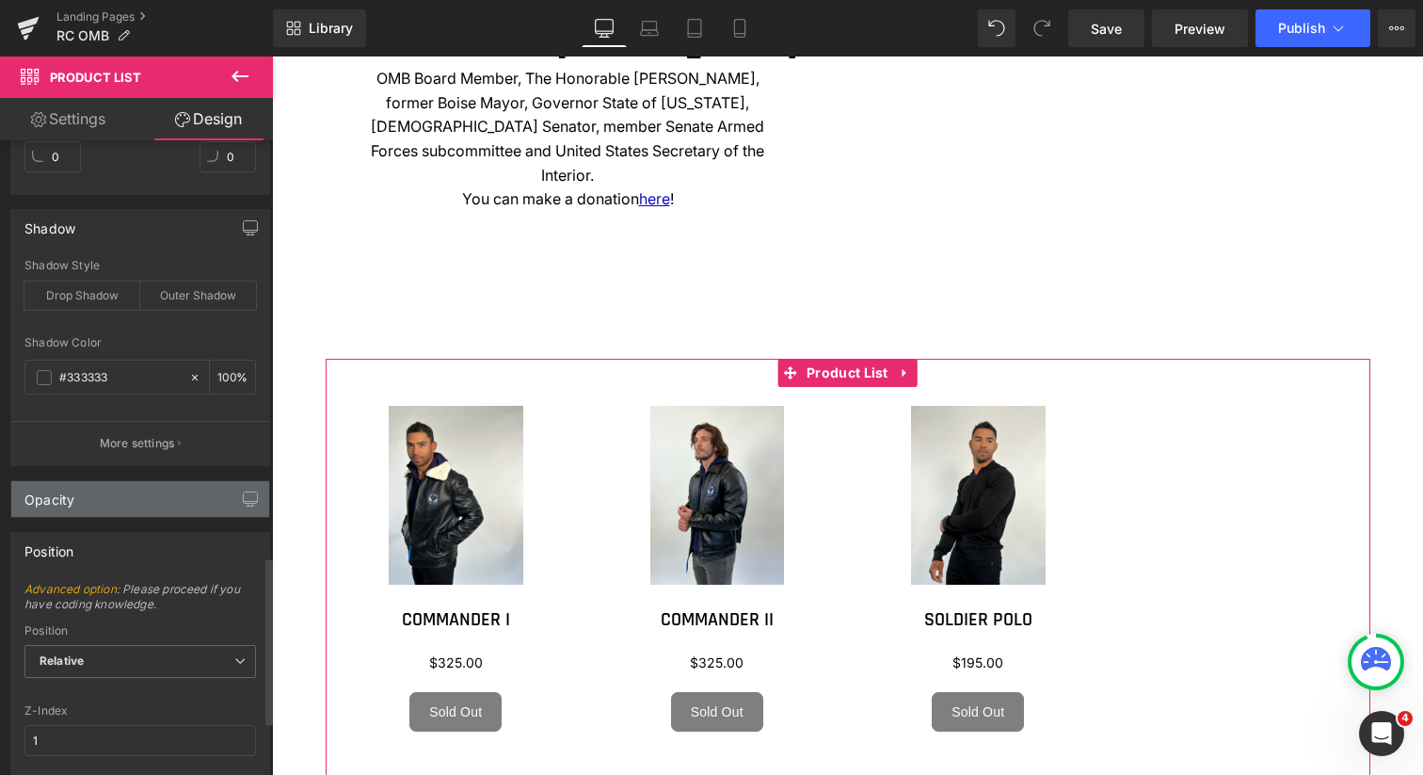
click at [160, 510] on div "Opacity" at bounding box center [140, 499] width 258 height 36
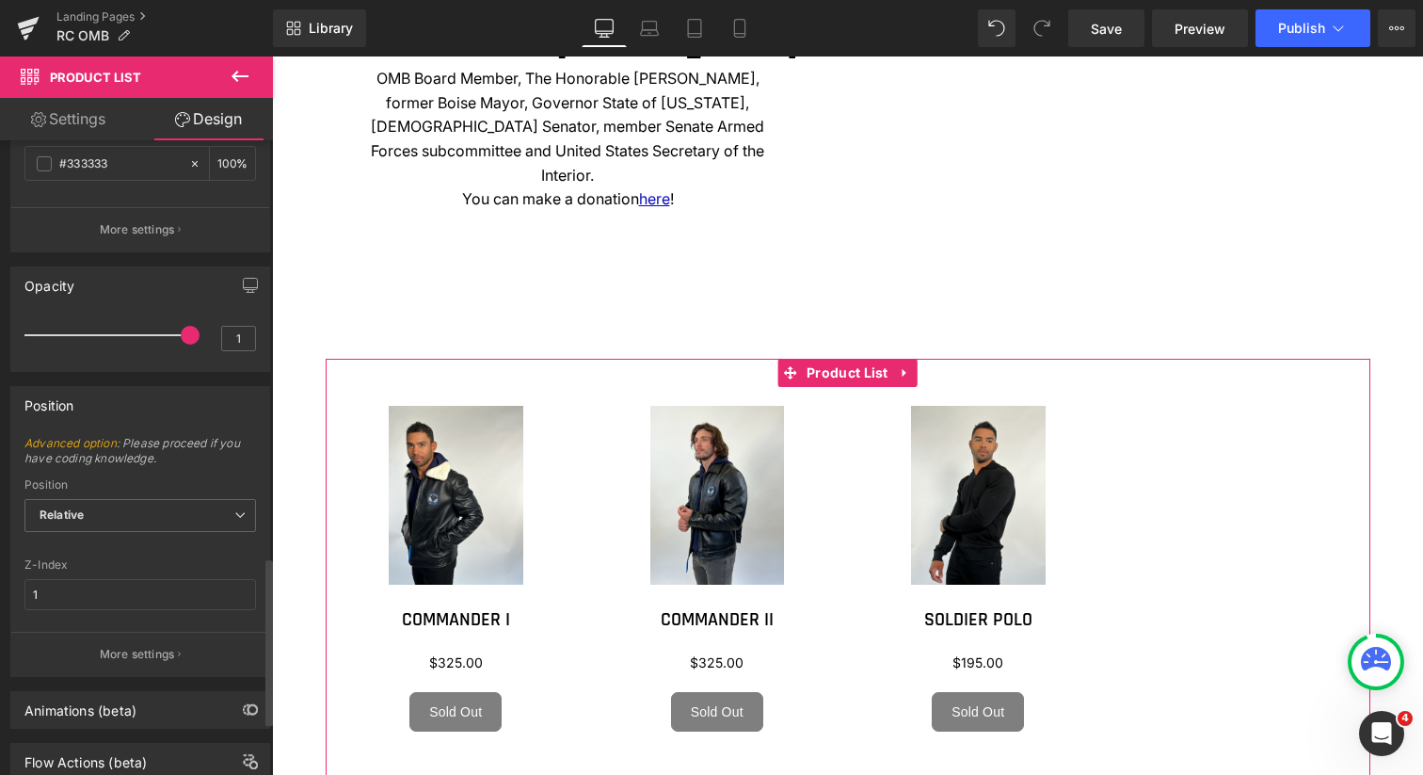
scroll to position [1846, 0]
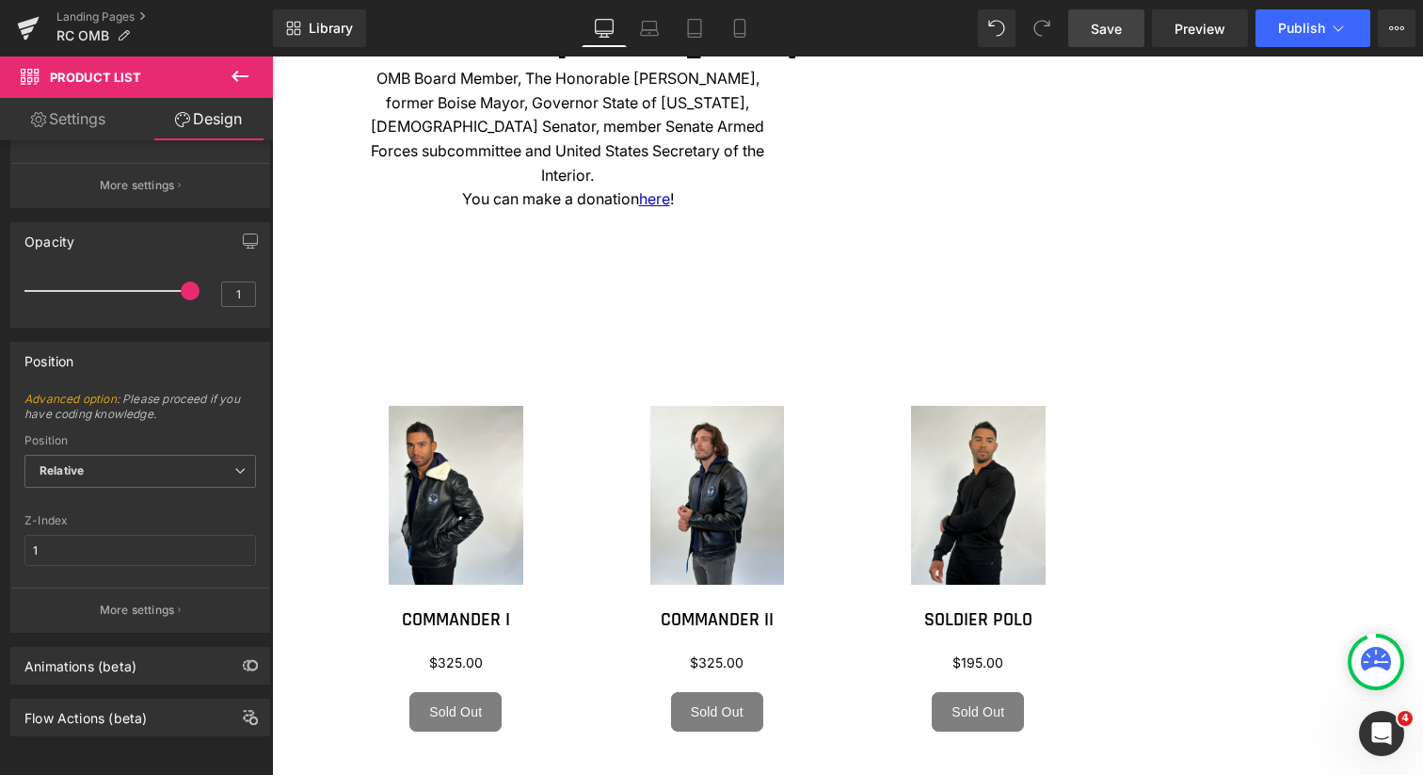
click at [1114, 27] on span "Save" at bounding box center [1106, 29] width 31 height 20
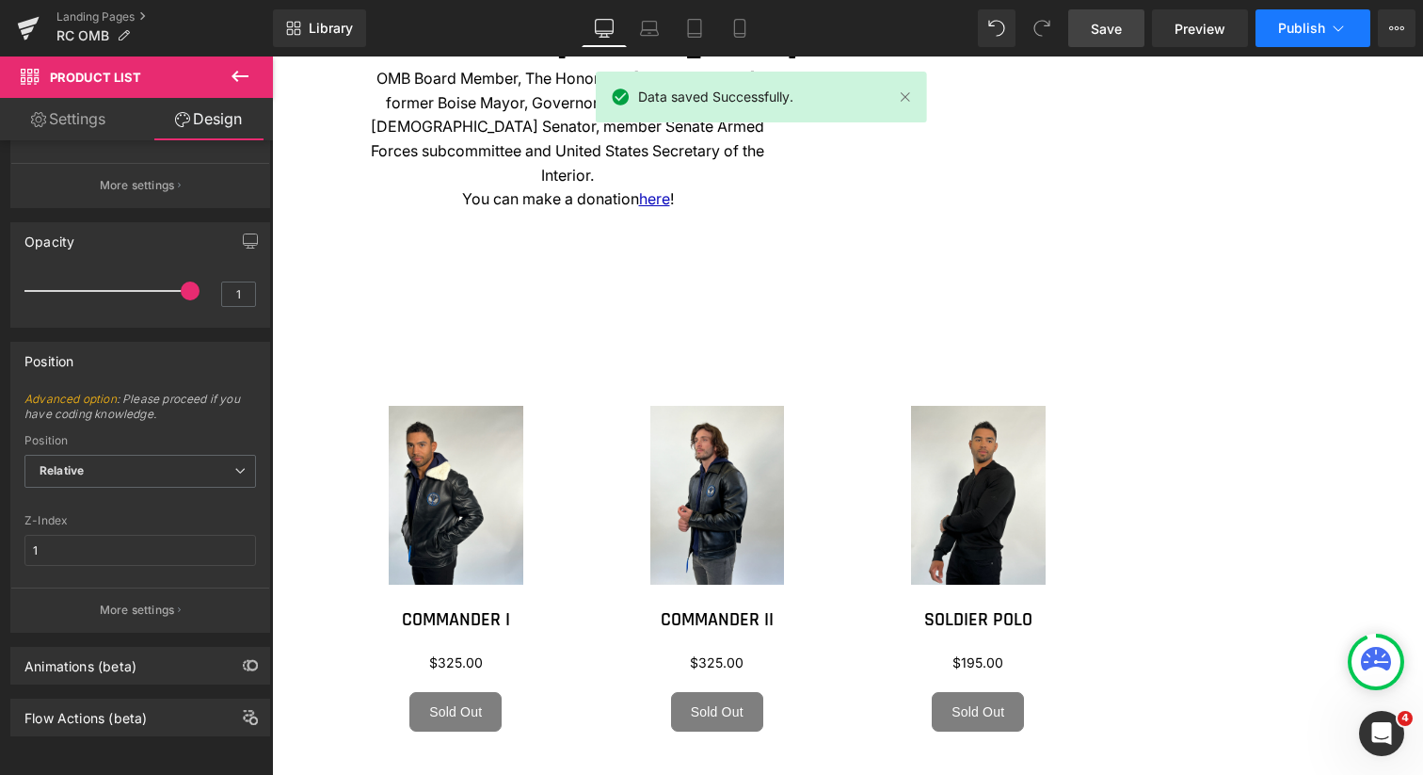
click at [1299, 24] on span "Publish" at bounding box center [1301, 28] width 47 height 15
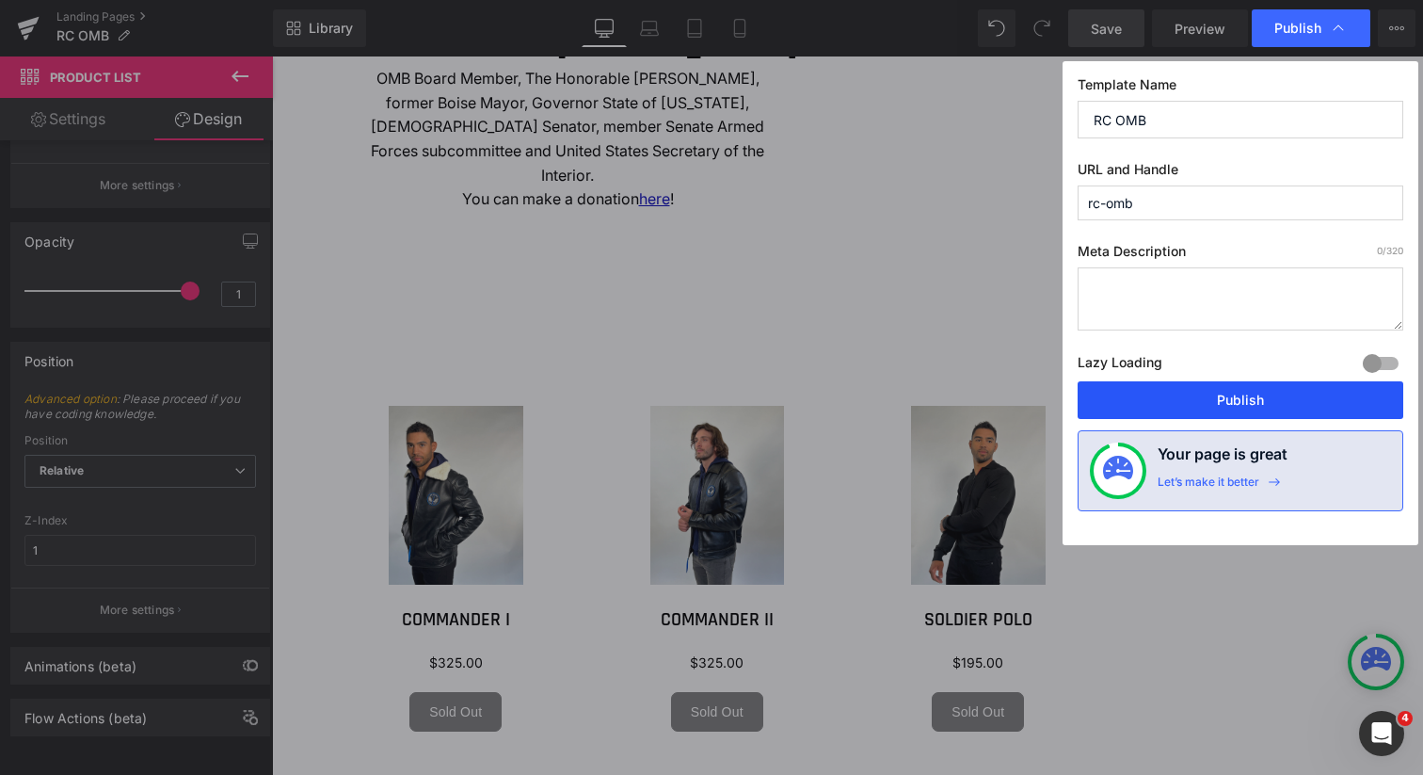
click at [1285, 397] on button "Publish" at bounding box center [1241, 400] width 326 height 38
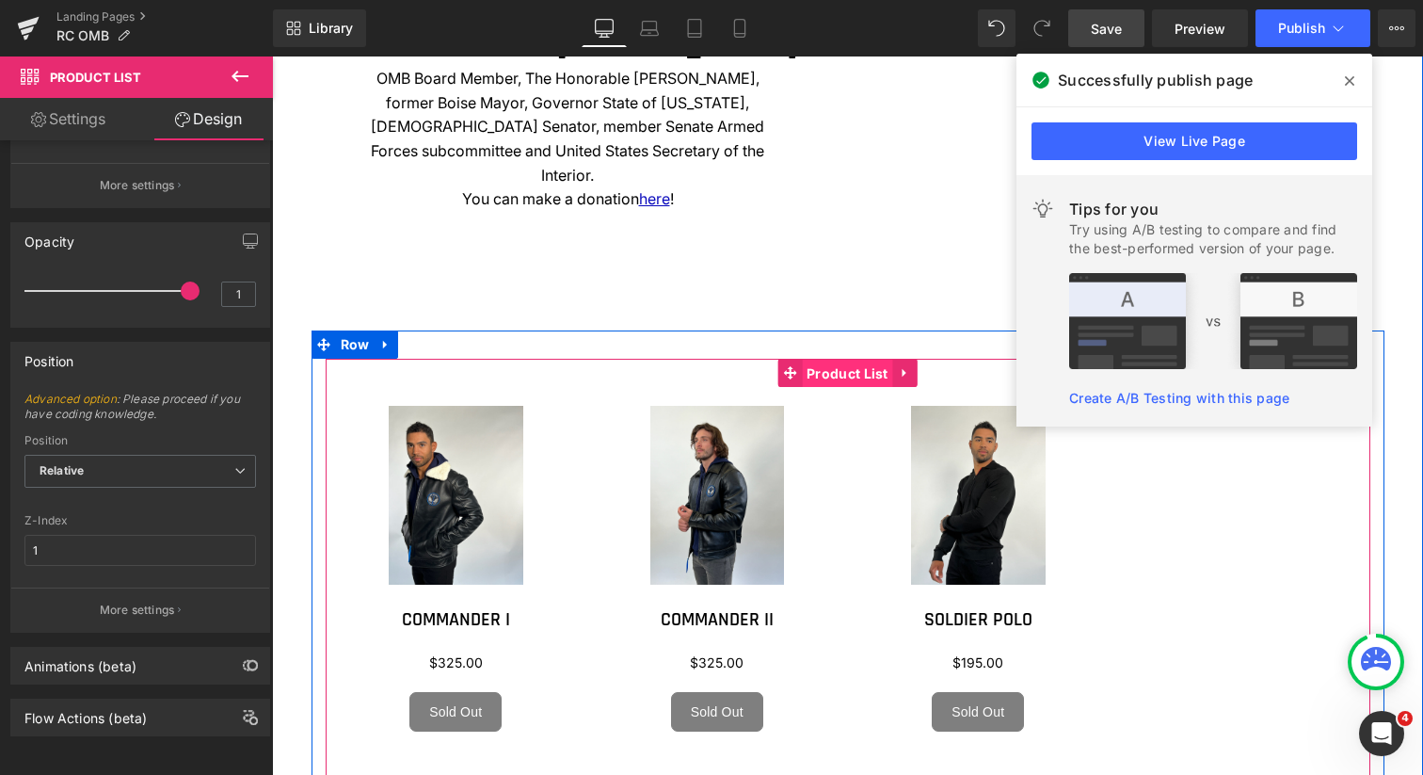
click at [833, 373] on span "Product List" at bounding box center [847, 374] width 91 height 28
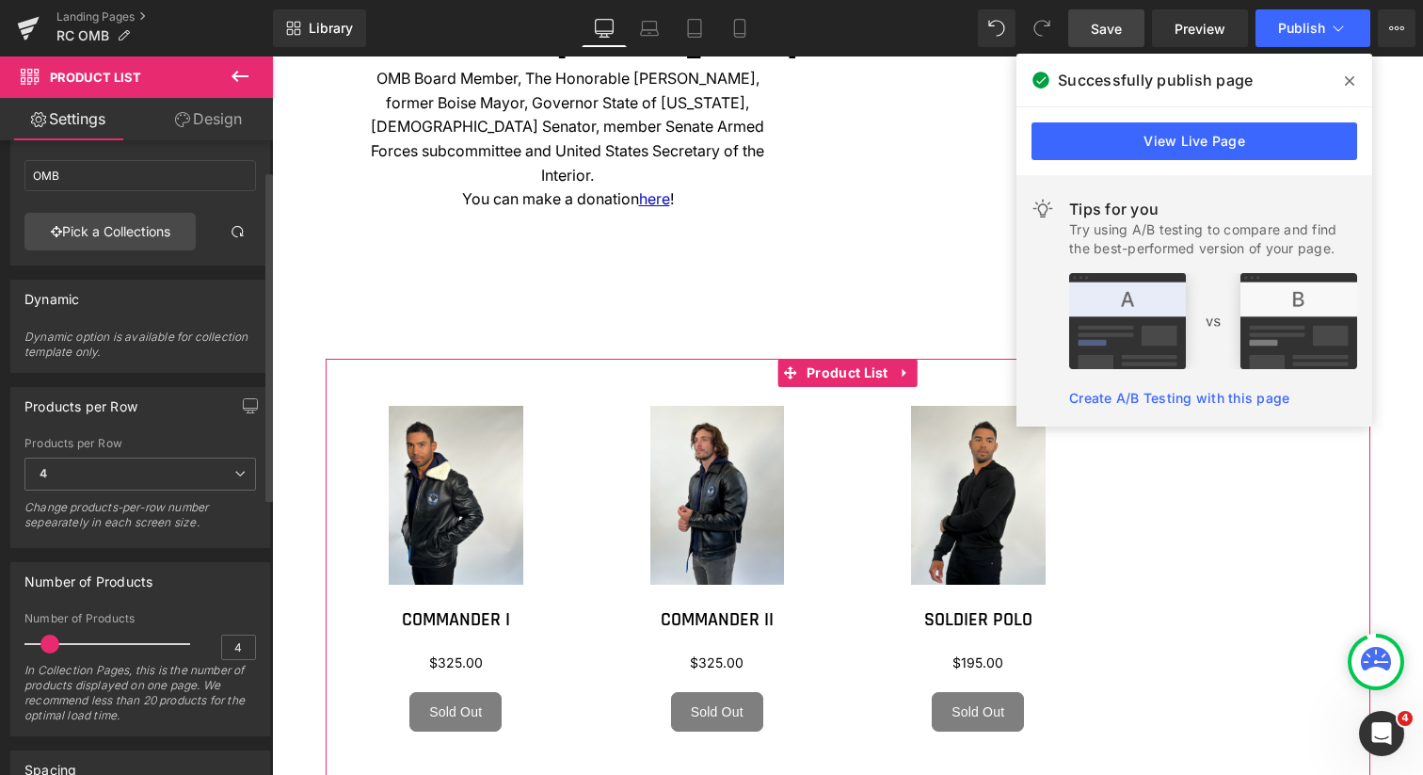
scroll to position [58, 0]
click at [236, 467] on icon at bounding box center [239, 471] width 11 height 11
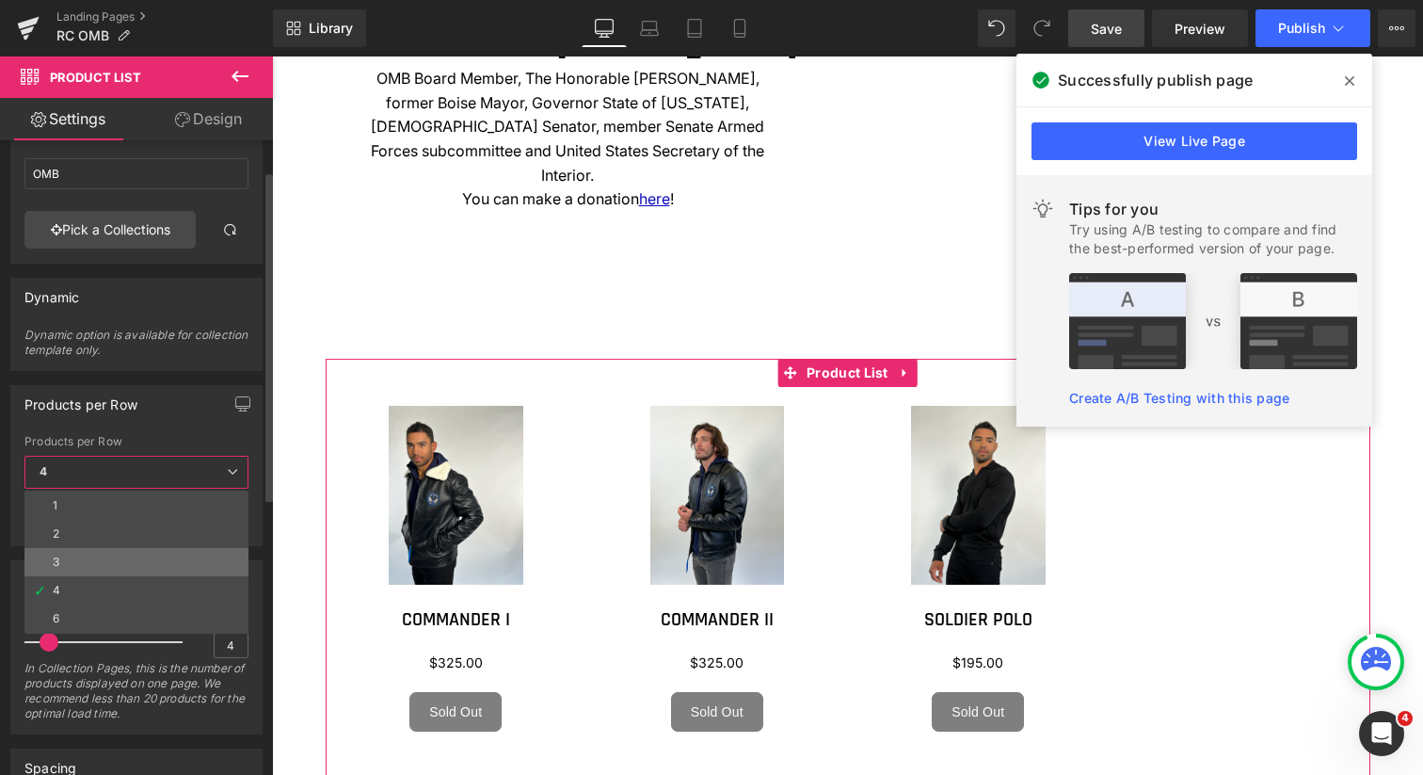
click at [179, 552] on li "3" at bounding box center [136, 562] width 224 height 28
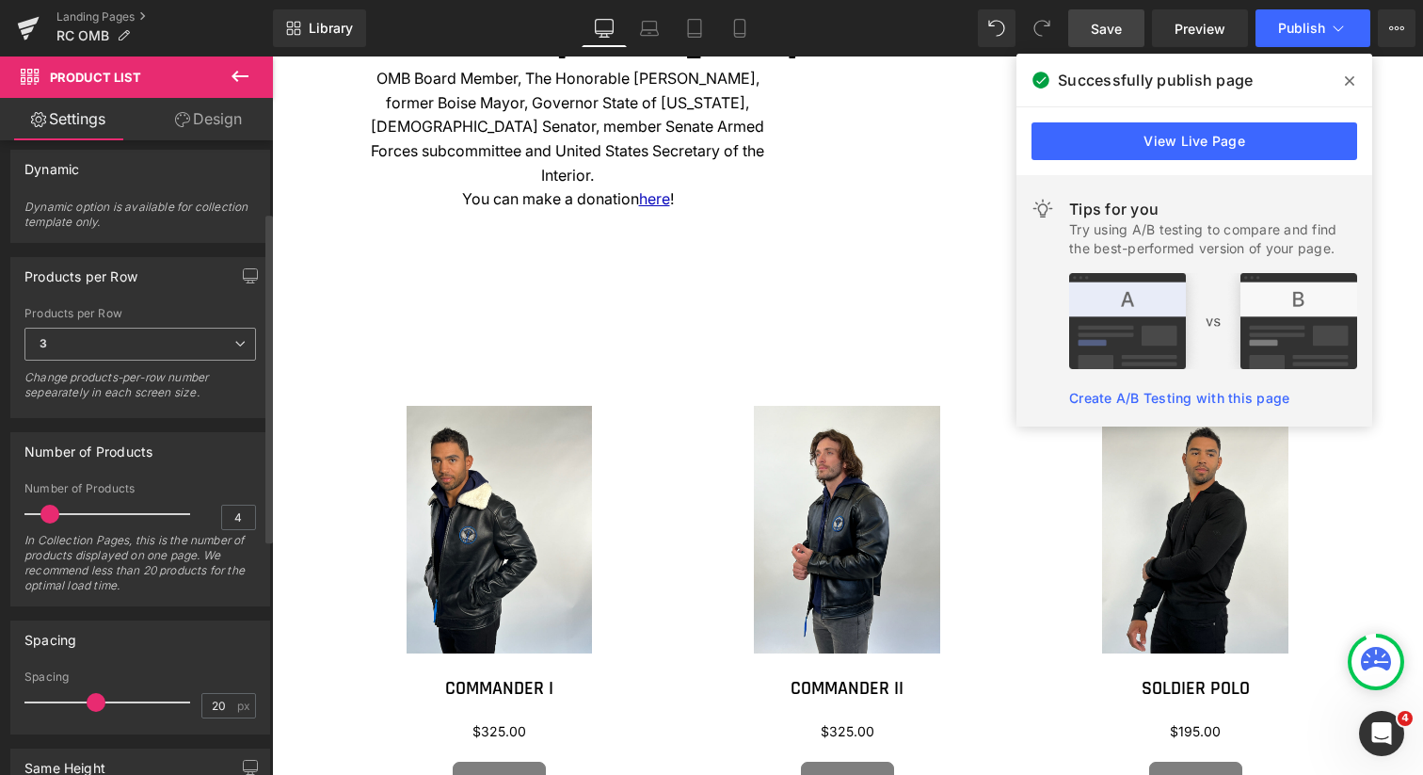
scroll to position [321, 0]
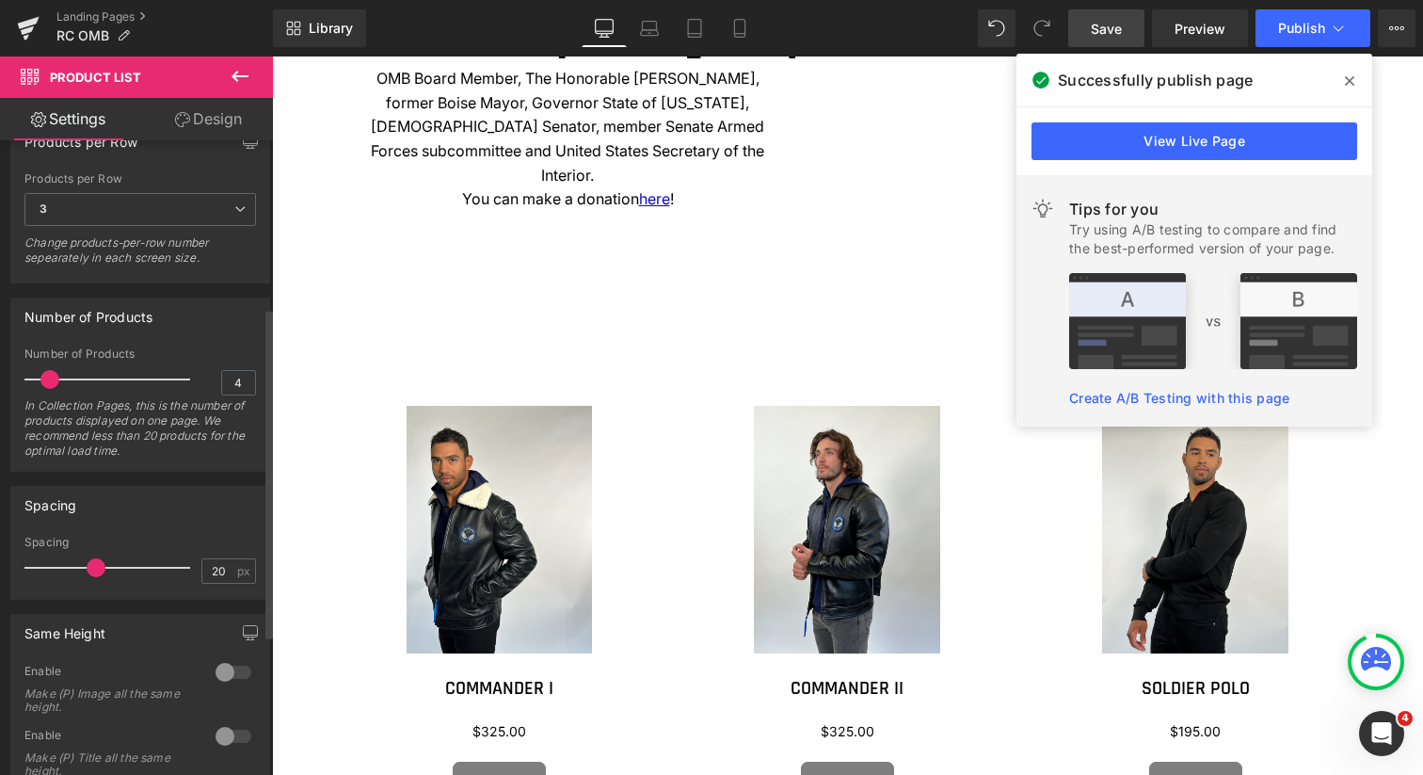
type input "3"
click at [45, 382] on span at bounding box center [44, 379] width 19 height 19
click at [1121, 24] on span "Save" at bounding box center [1106, 29] width 31 height 20
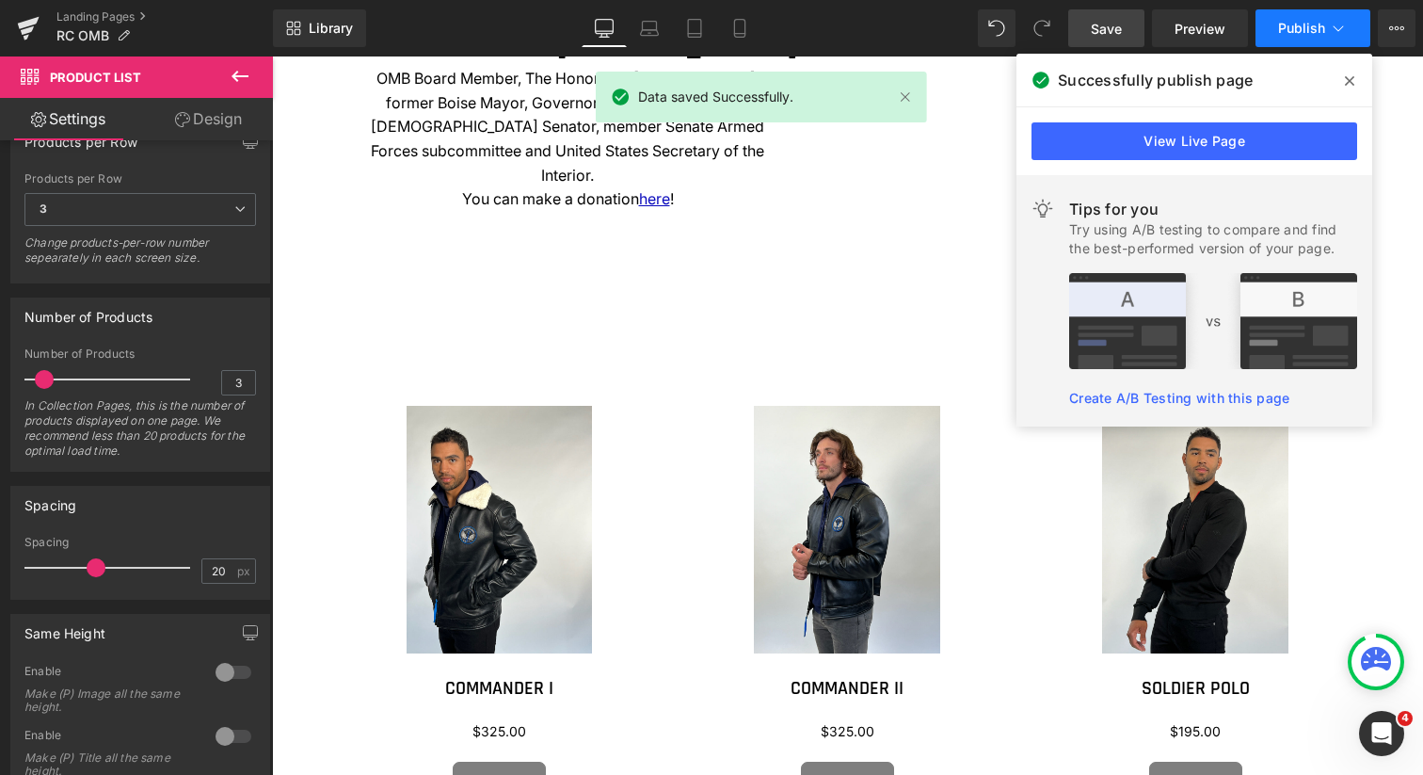
click at [1300, 28] on span "Publish" at bounding box center [1301, 28] width 47 height 15
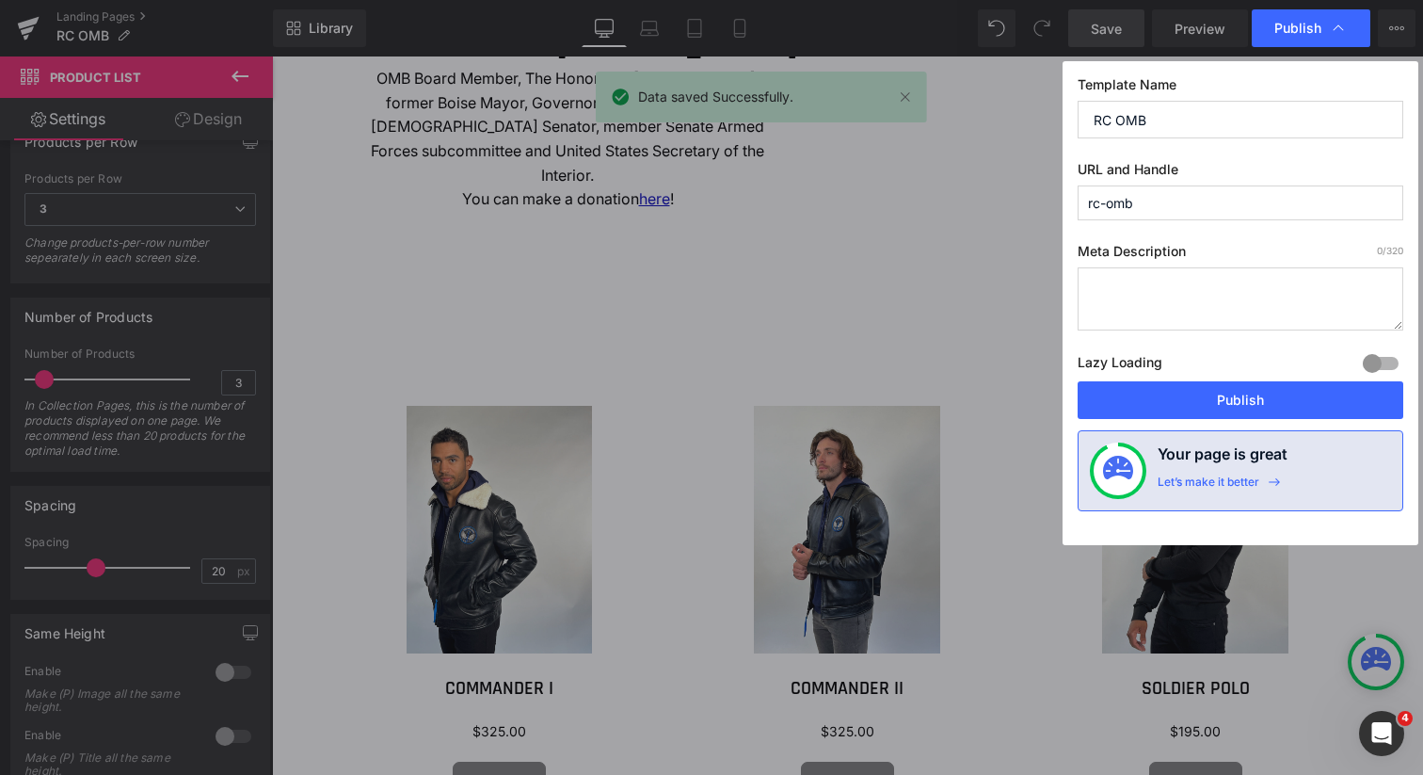
click at [1300, 28] on span "Publish" at bounding box center [1298, 28] width 47 height 17
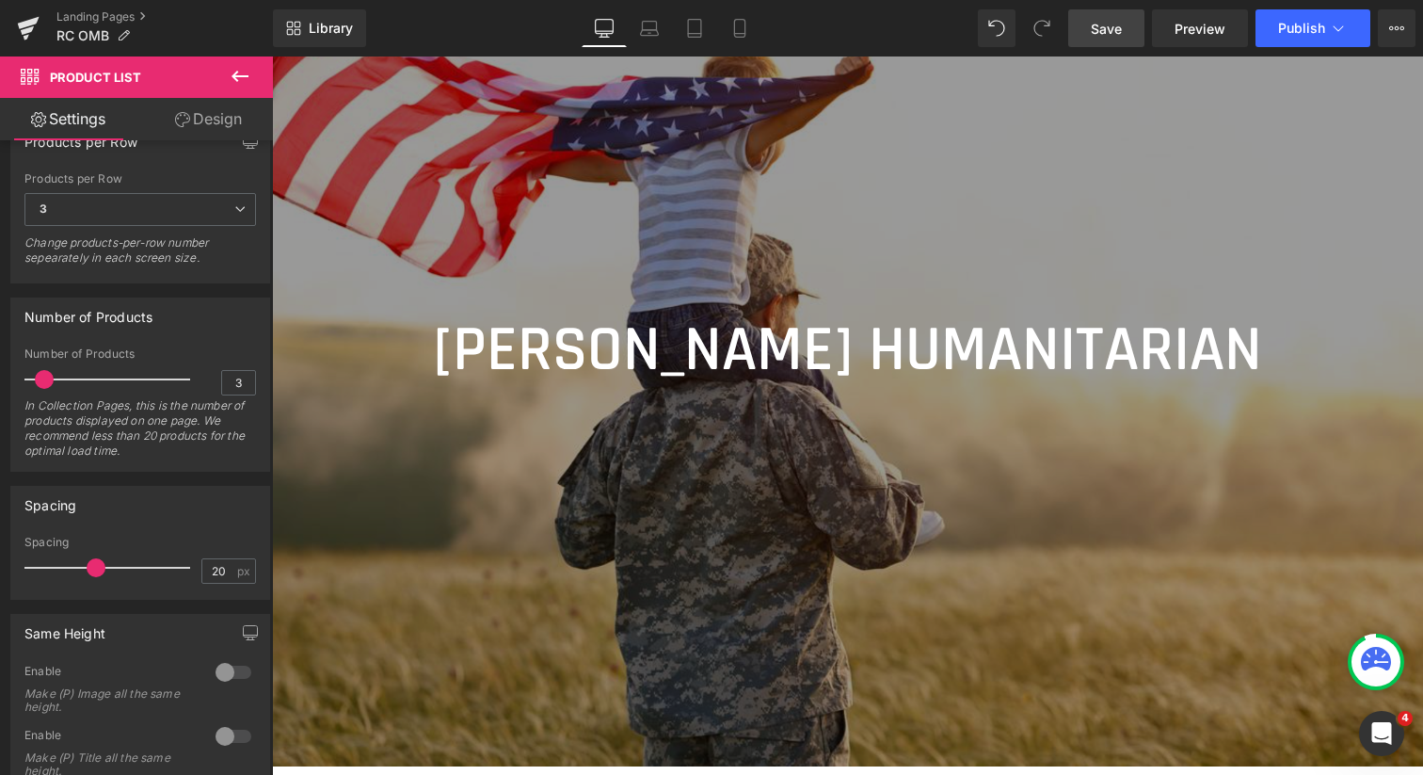
scroll to position [0, 0]
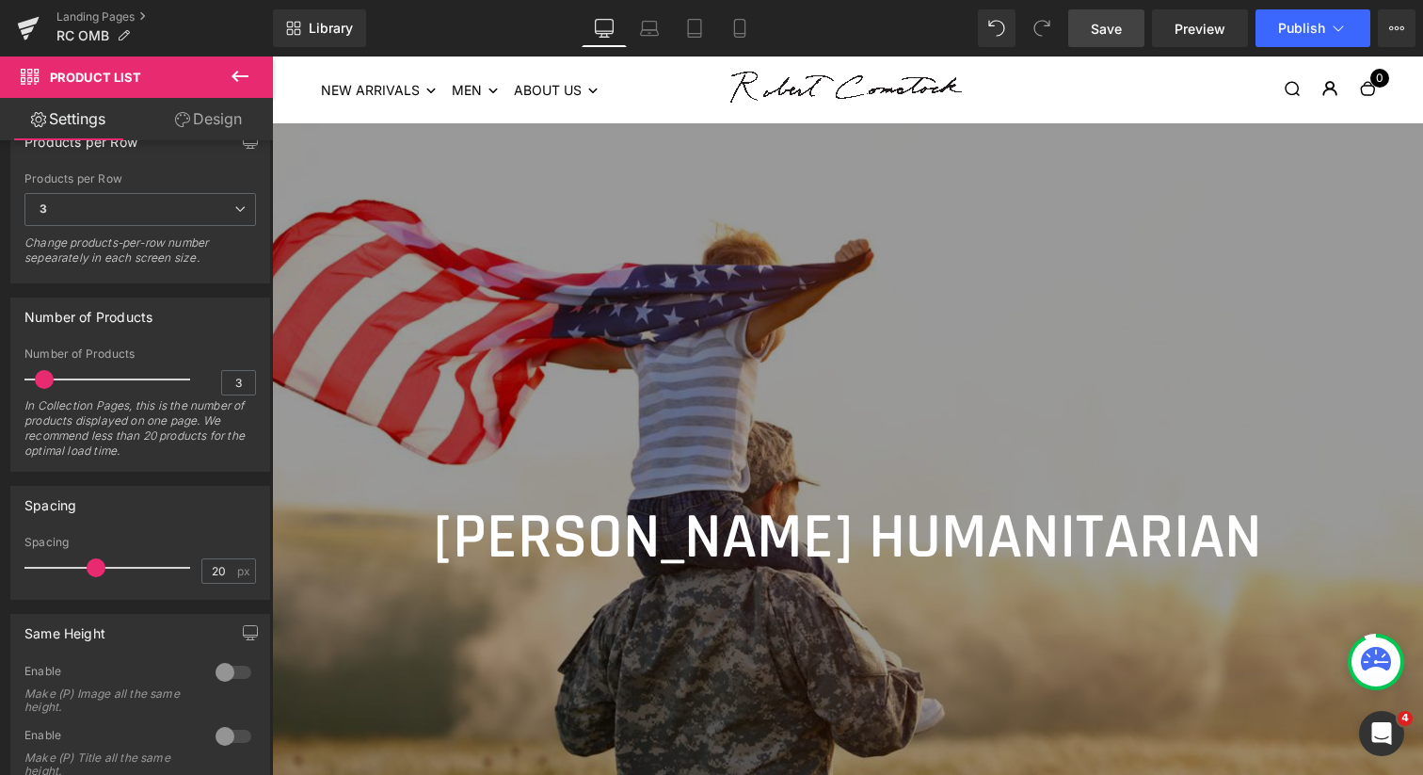
click at [1116, 28] on span "Save" at bounding box center [1106, 29] width 31 height 20
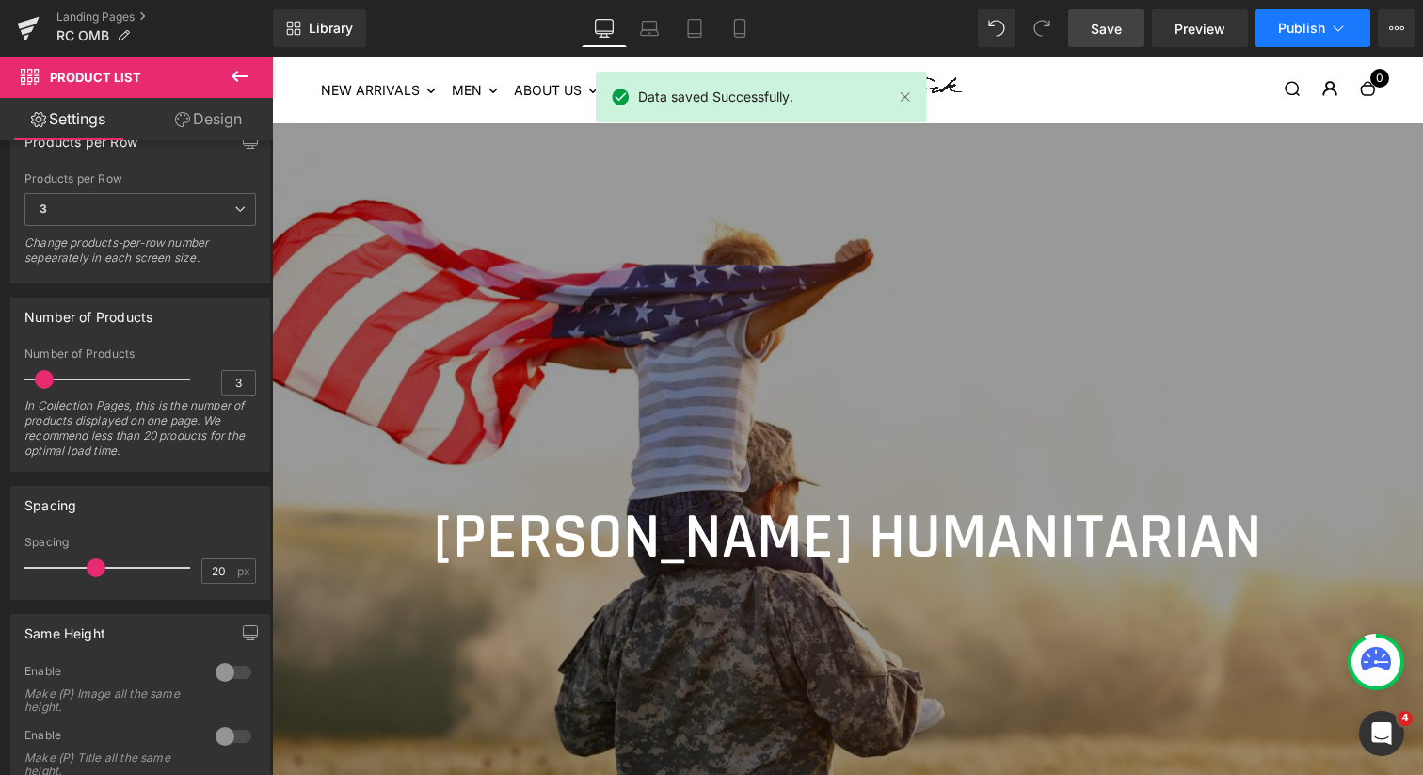
click at [1291, 26] on span "Publish" at bounding box center [1301, 28] width 47 height 15
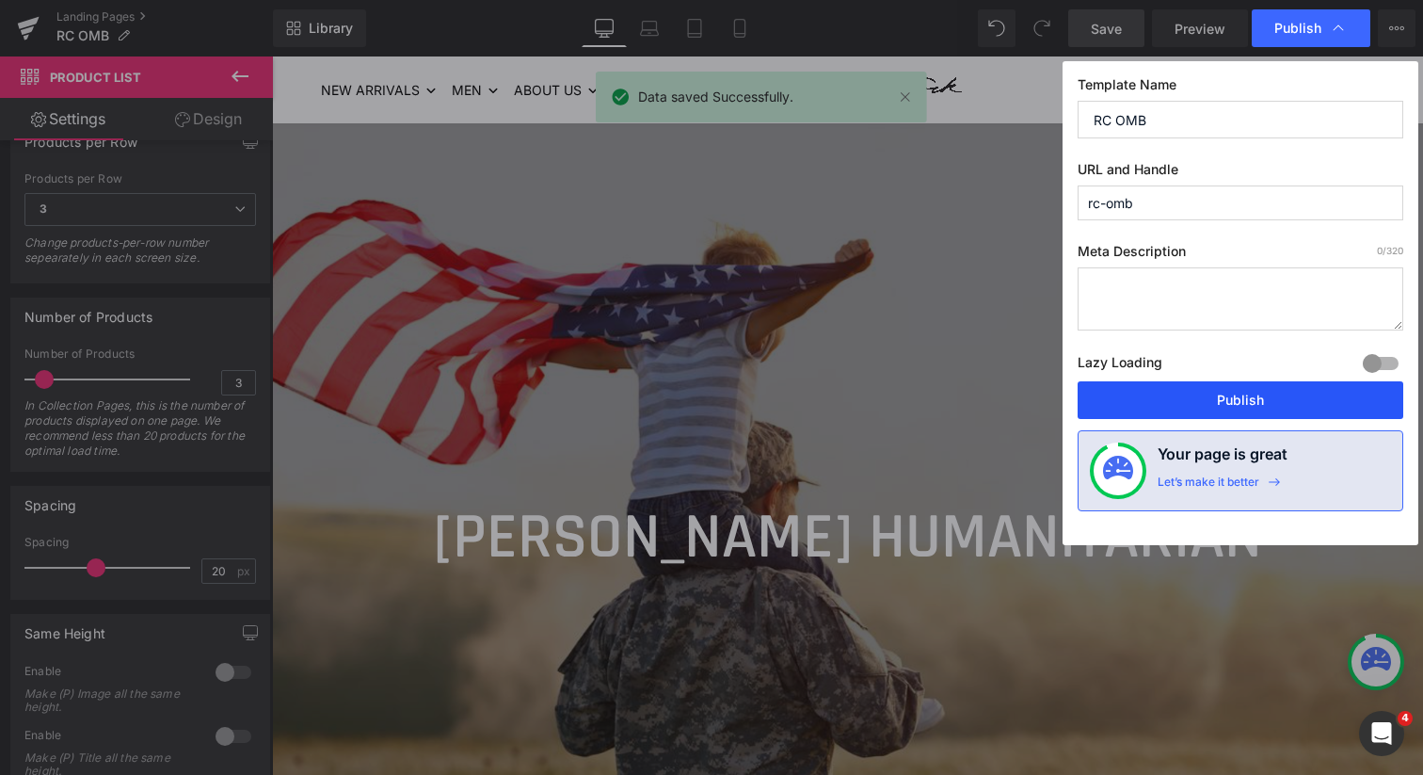
click at [1267, 398] on button "Publish" at bounding box center [1241, 400] width 326 height 38
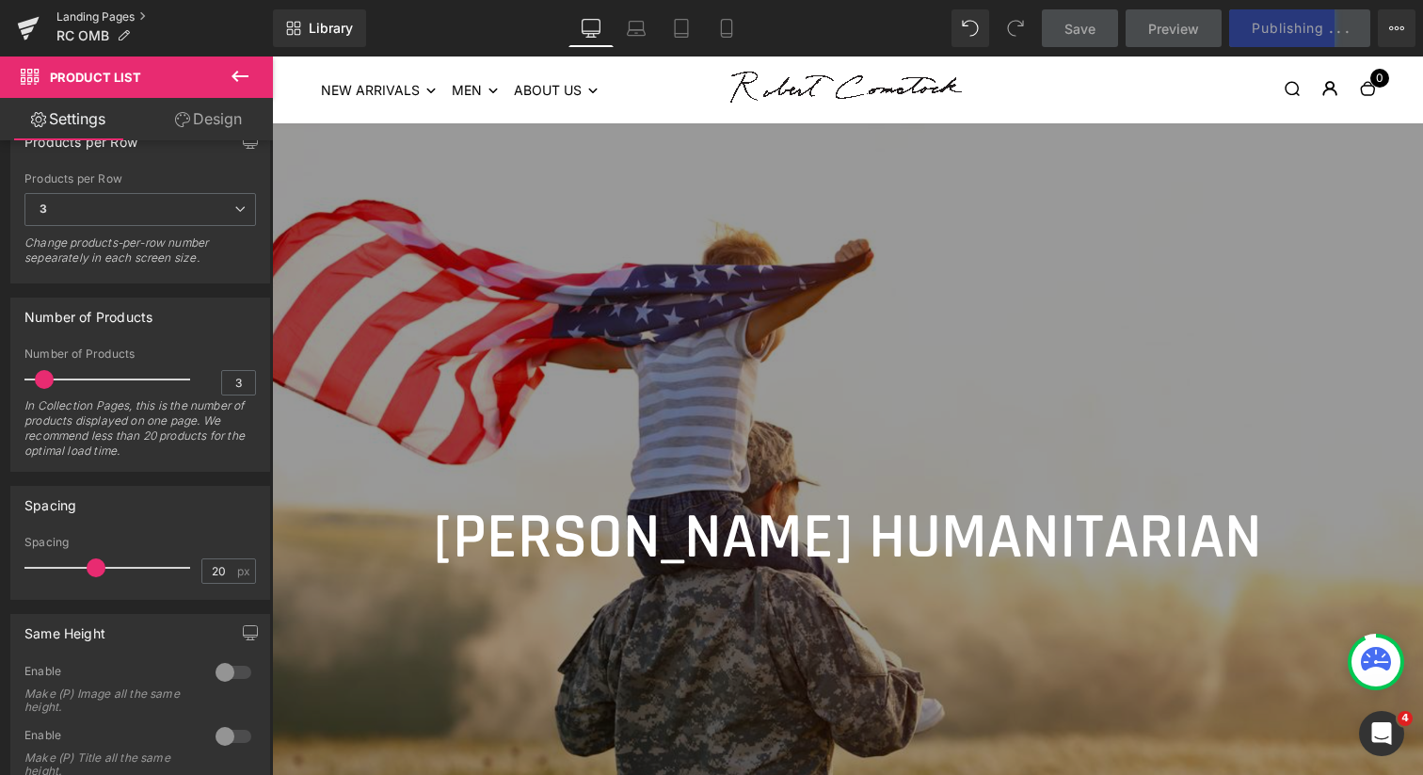
click at [122, 20] on link "Landing Pages" at bounding box center [164, 16] width 217 height 15
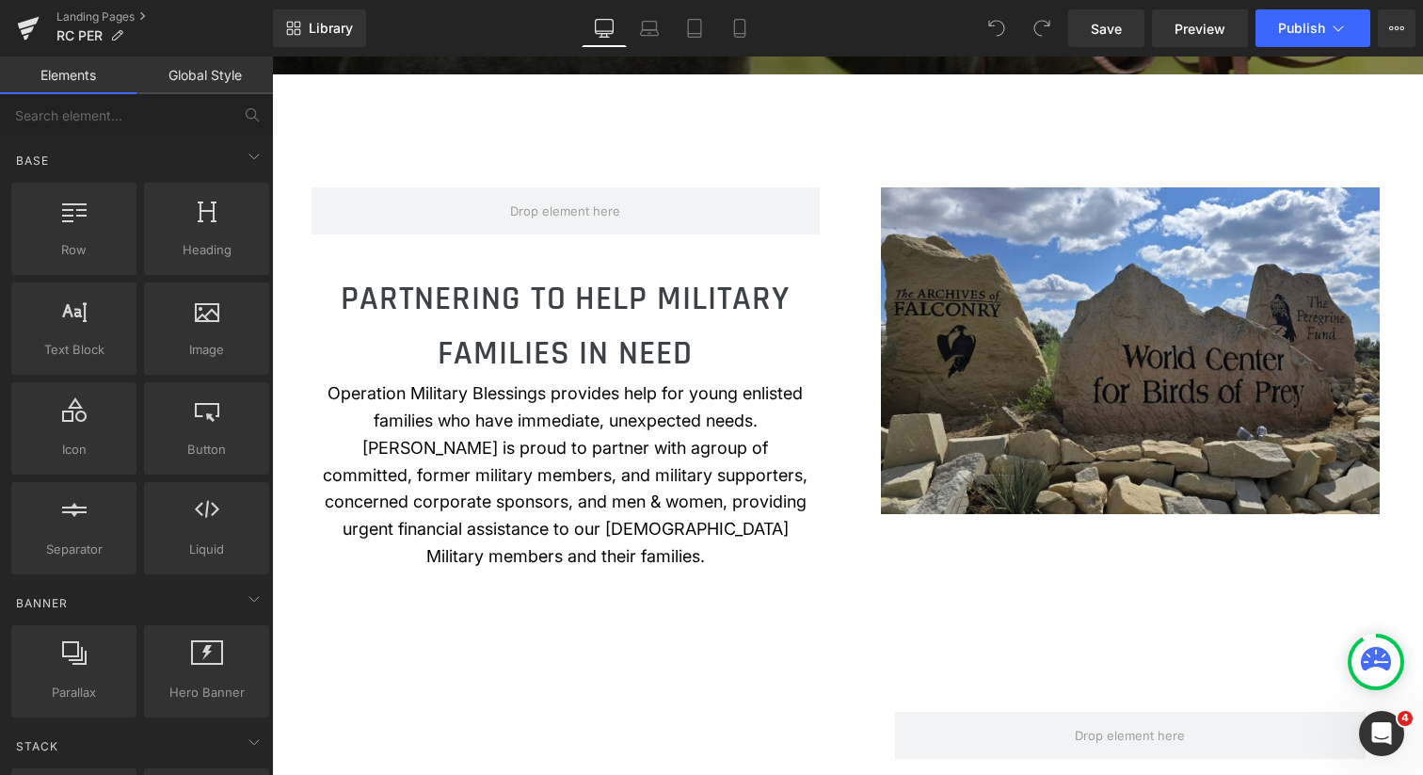
scroll to position [894, 0]
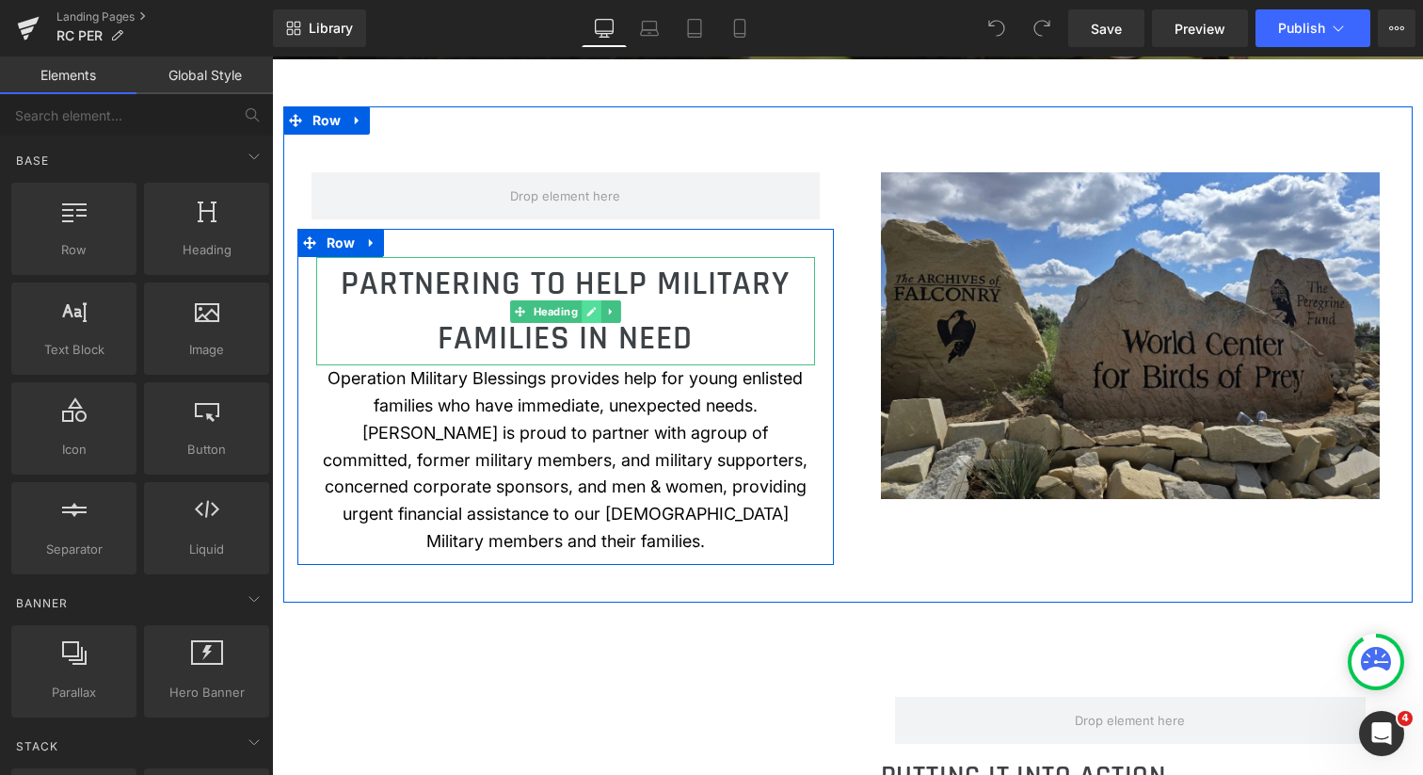
click at [586, 312] on icon at bounding box center [591, 311] width 10 height 11
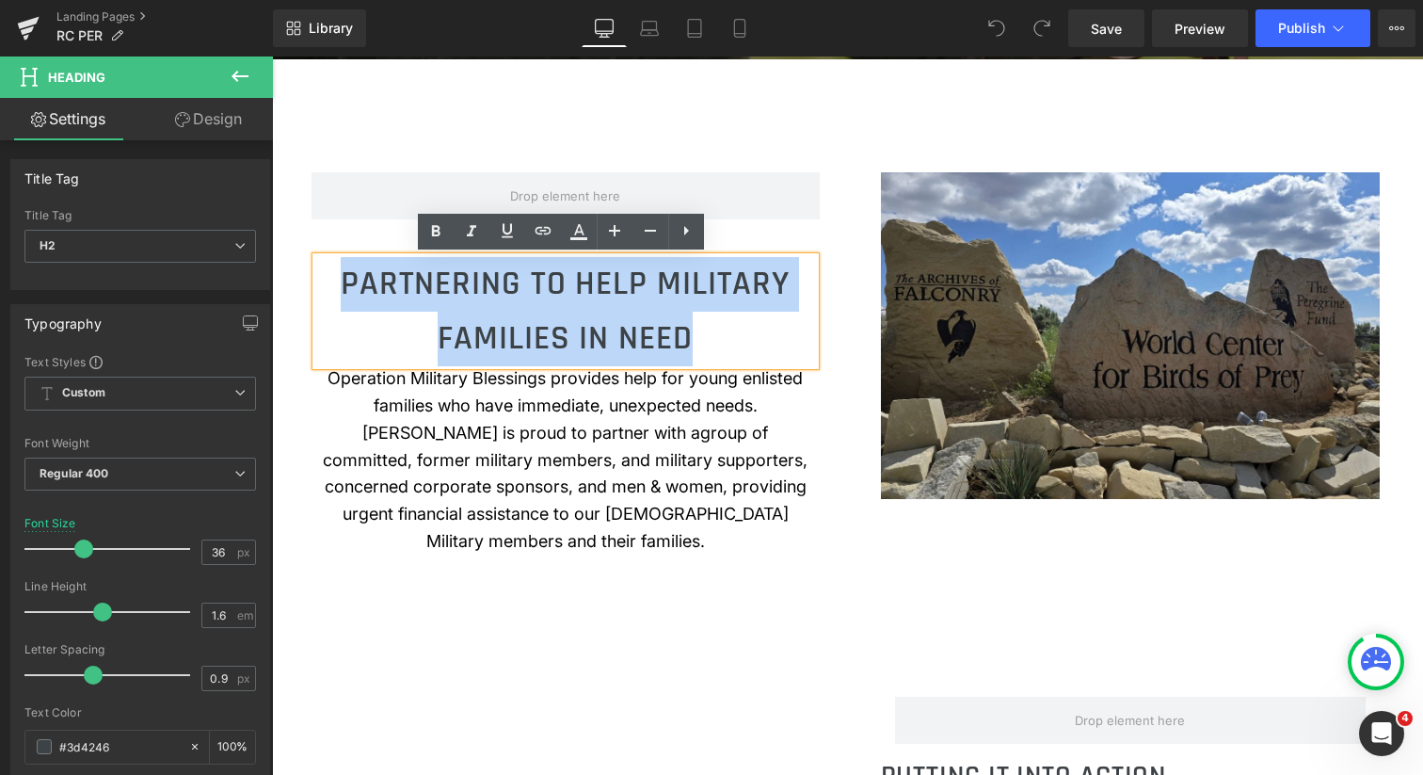
drag, startPoint x: 373, startPoint y: 279, endPoint x: 798, endPoint y: 327, distance: 428.2
click at [798, 327] on h2 "PARTNERING TO HELP MILITARY FAMILIES IN NEED" at bounding box center [565, 311] width 499 height 108
paste div
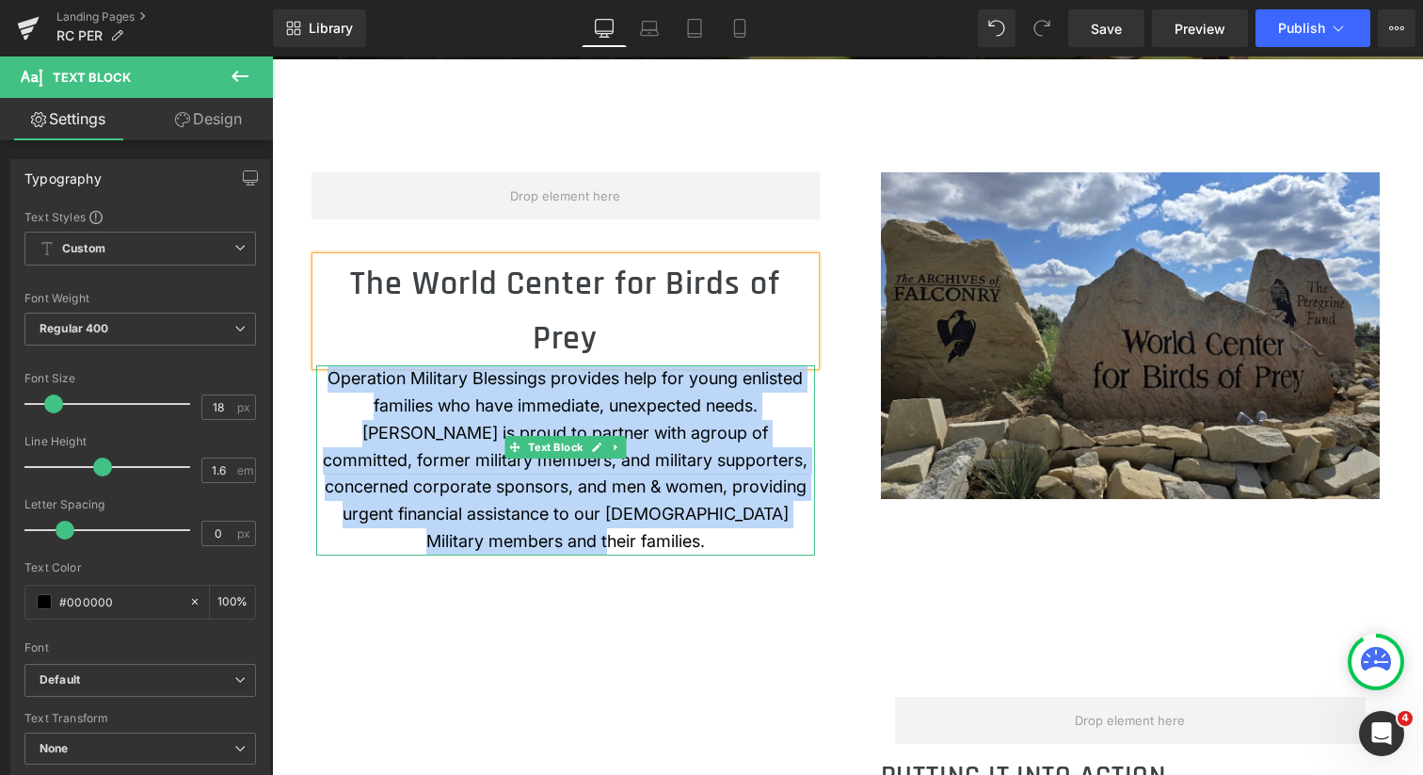
drag, startPoint x: 335, startPoint y: 376, endPoint x: 781, endPoint y: 521, distance: 469.2
click at [781, 521] on p "Operation Military Blessings provides help for young enlisted families who have…" at bounding box center [565, 460] width 499 height 190
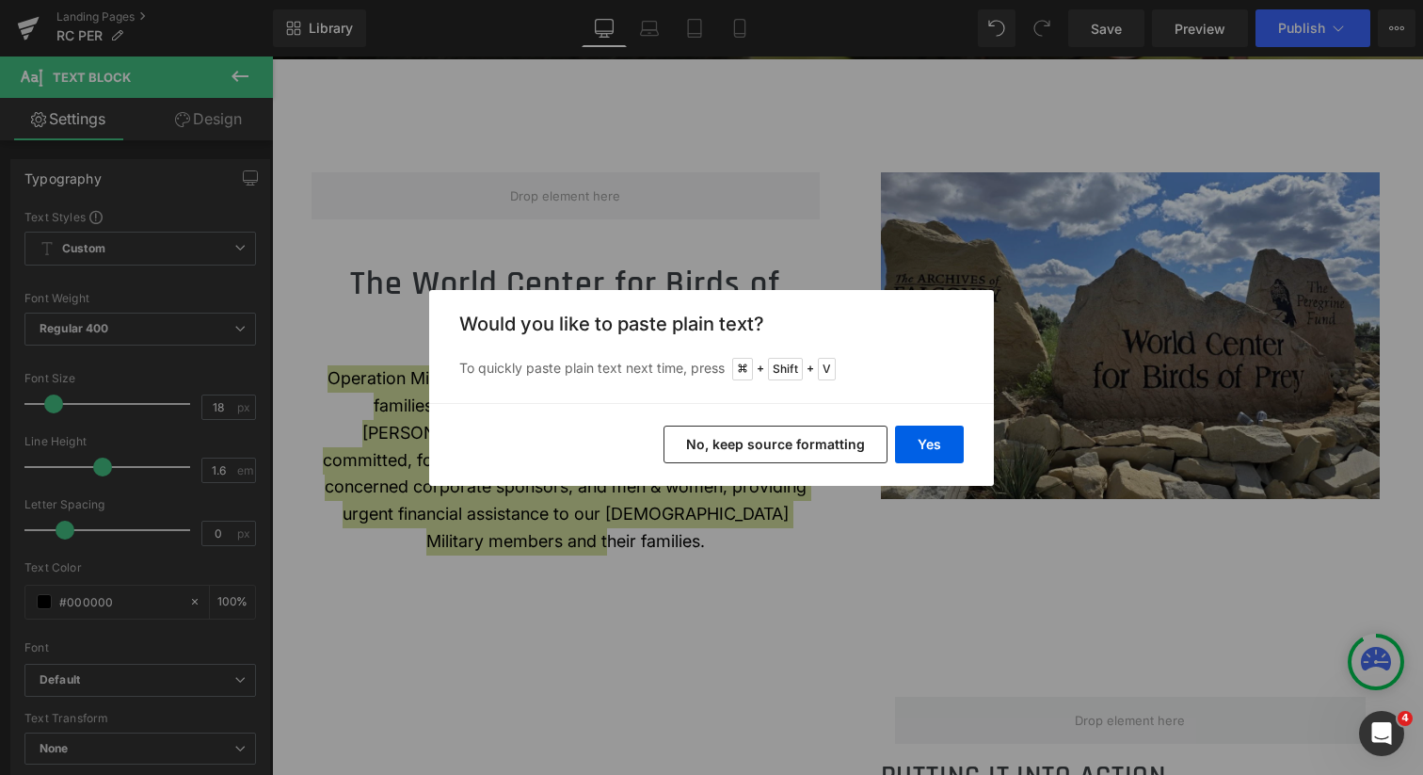
click at [849, 444] on button "No, keep source formatting" at bounding box center [776, 445] width 224 height 38
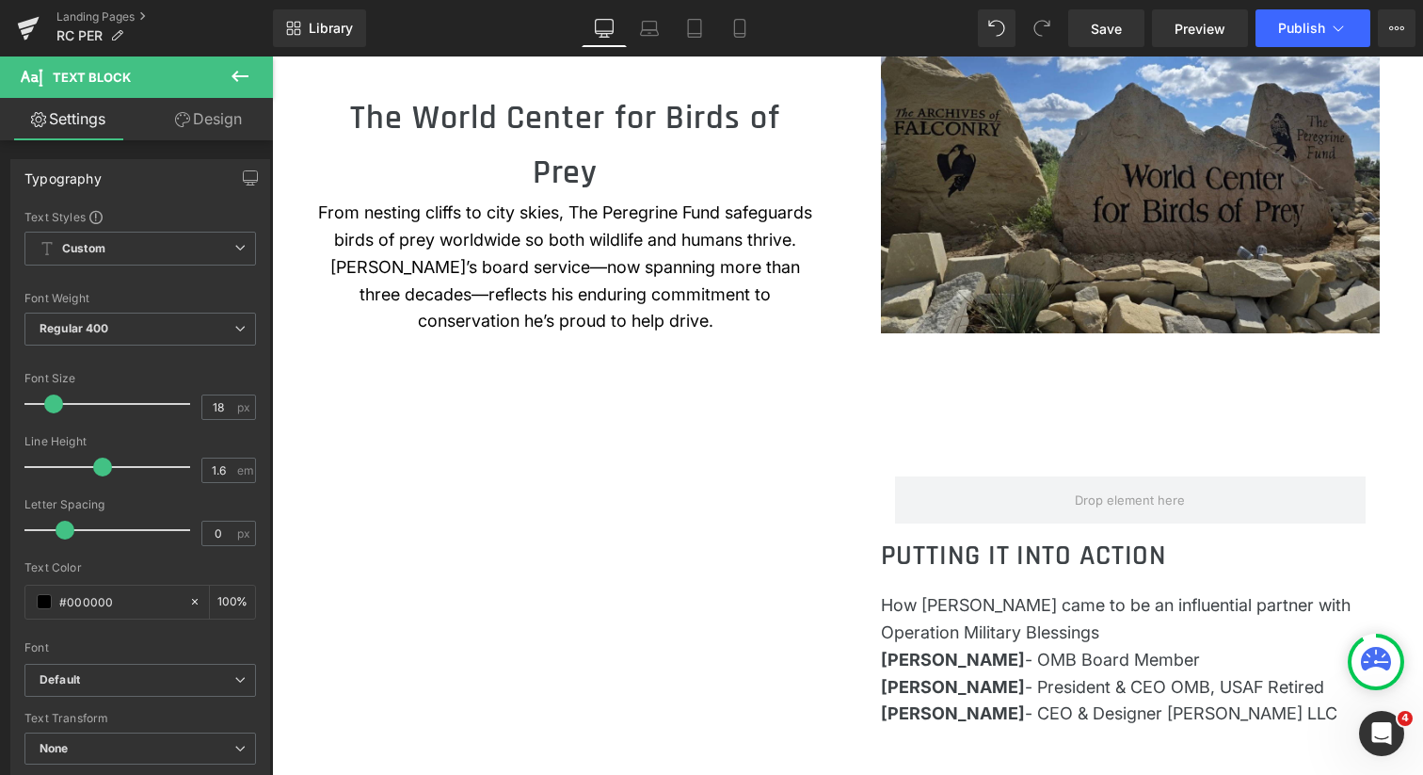
scroll to position [1061, 0]
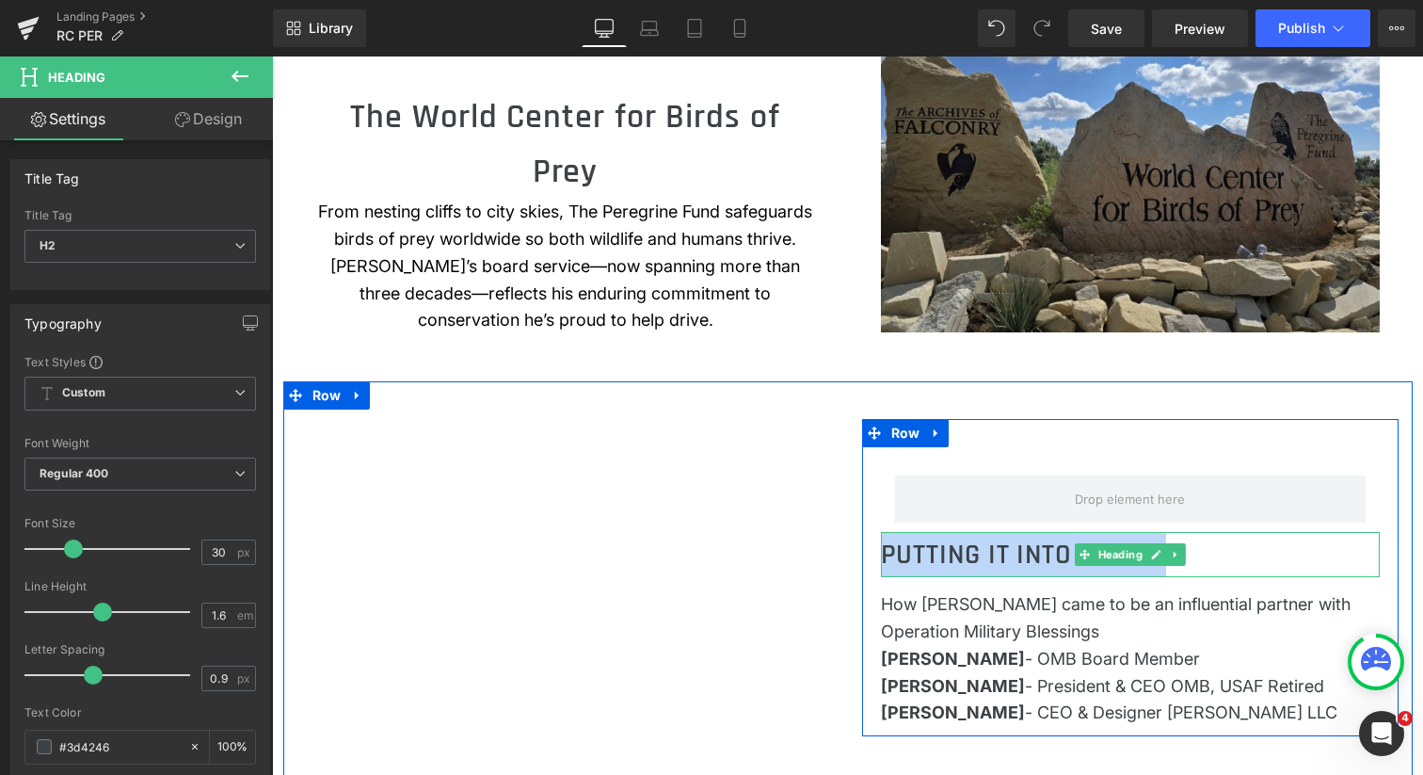
drag, startPoint x: 884, startPoint y: 553, endPoint x: 1237, endPoint y: 554, distance: 353.0
click at [1237, 554] on h2 "PUTTING IT INTO ACTION" at bounding box center [1130, 554] width 499 height 45
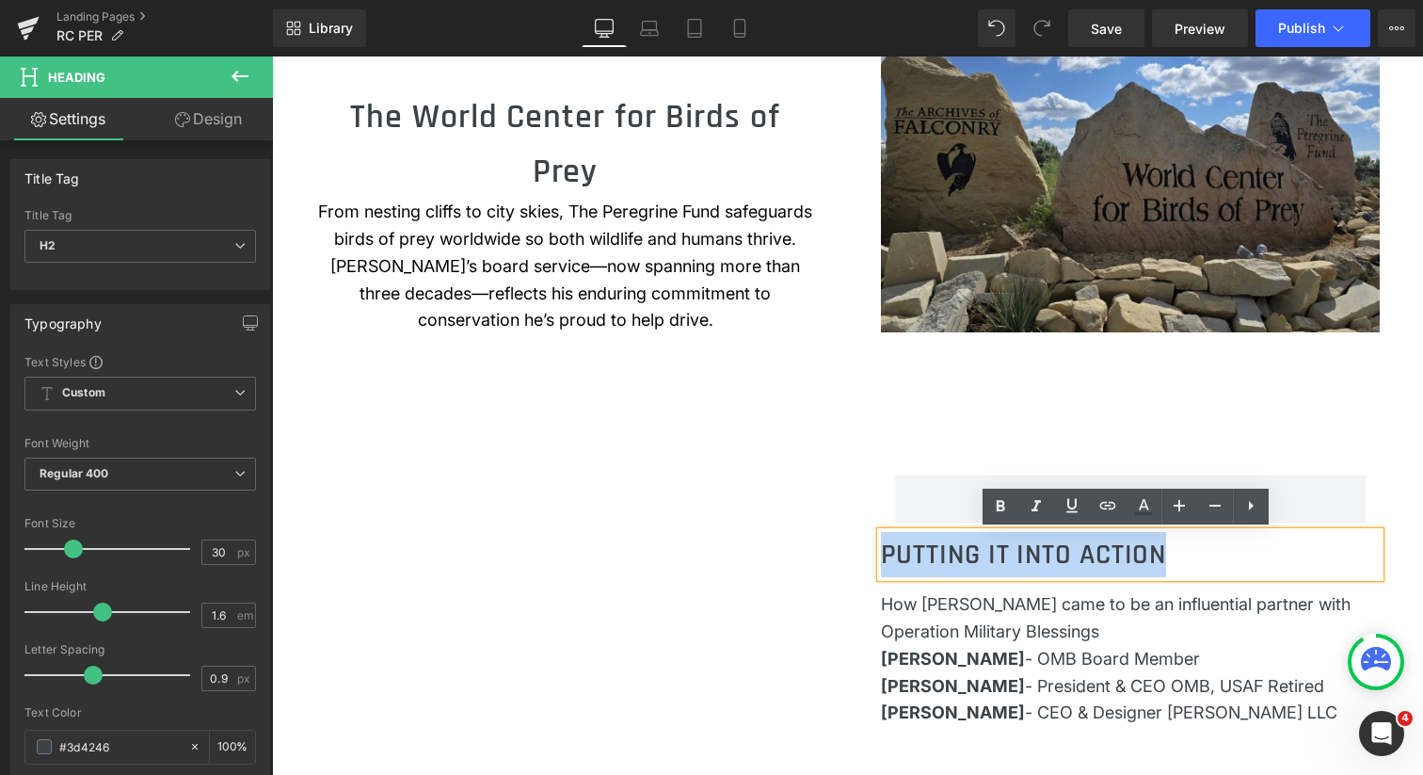
paste div
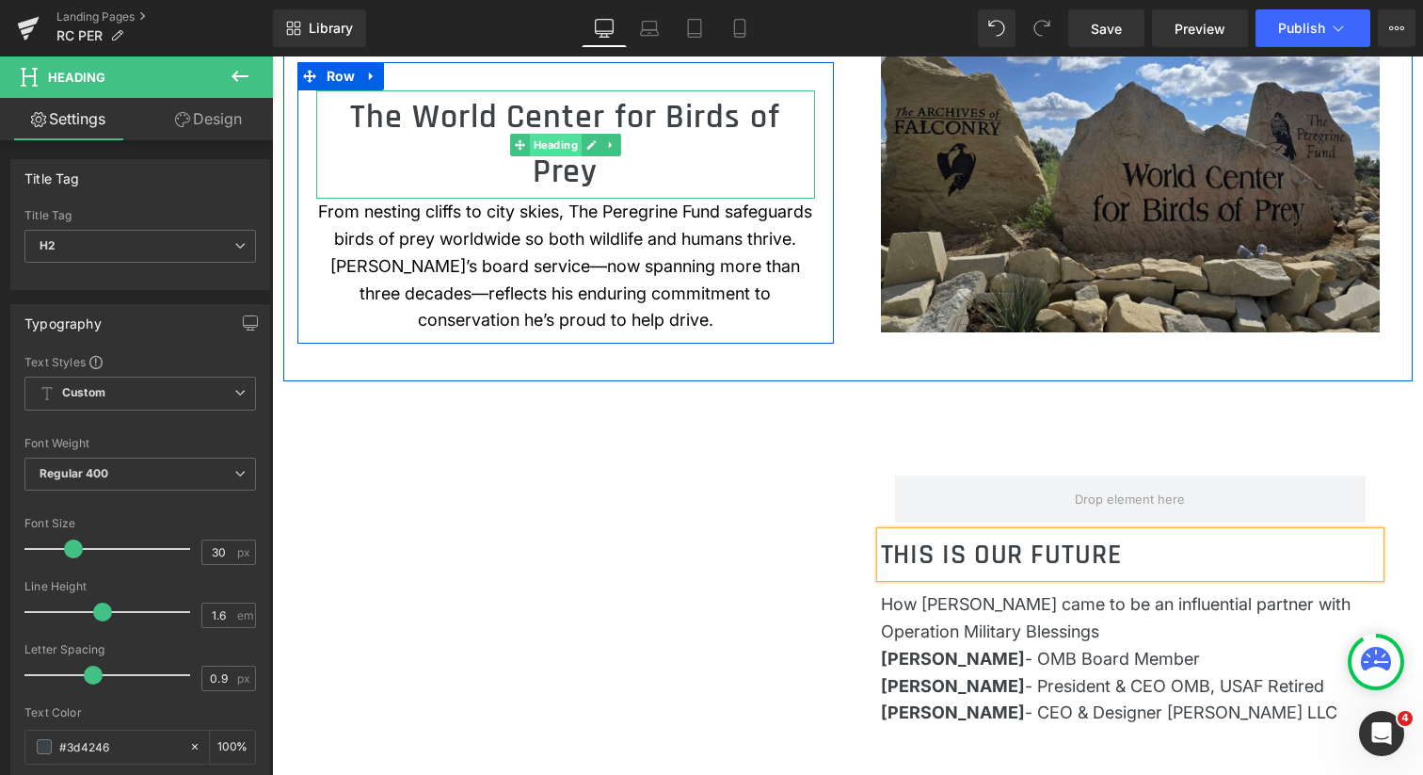
click at [552, 149] on span "Heading" at bounding box center [555, 145] width 52 height 23
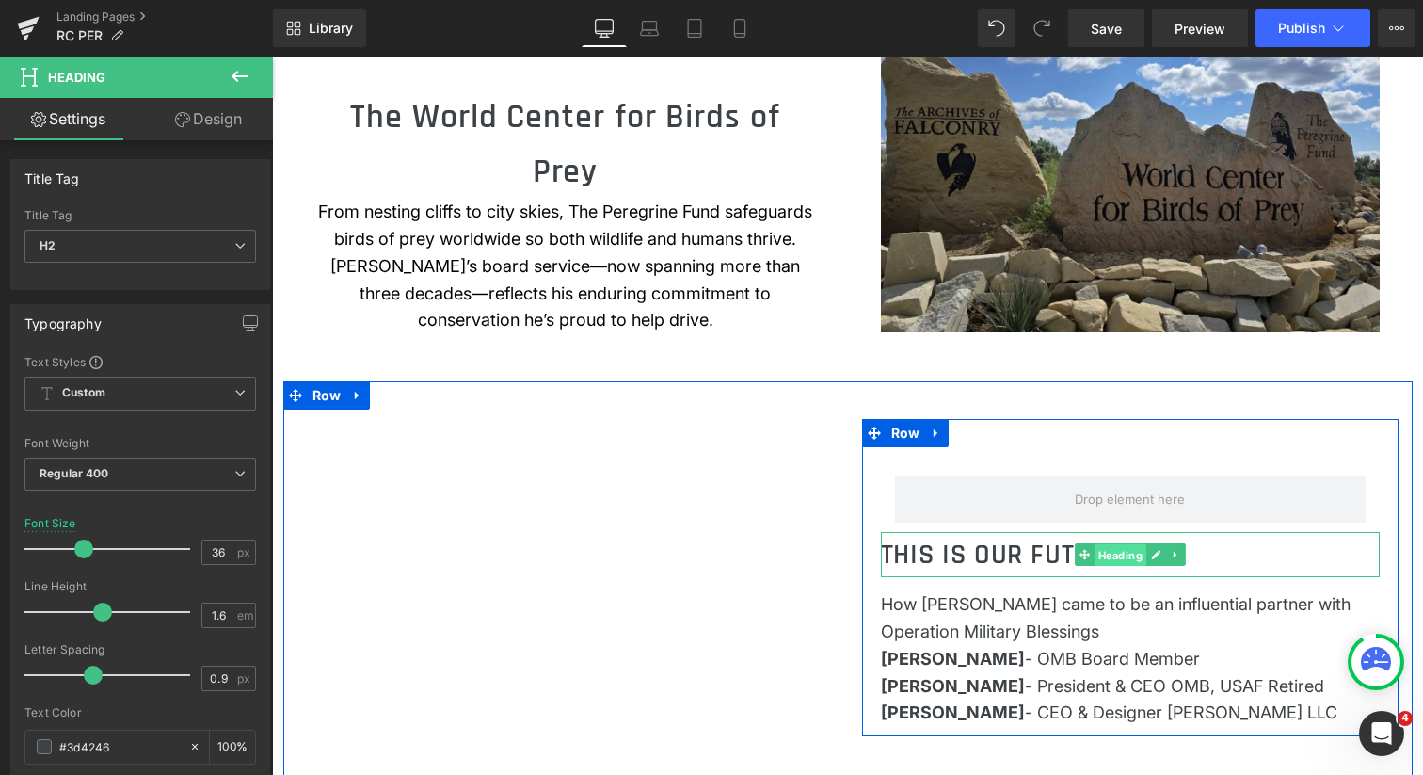
click at [1112, 554] on span "Heading" at bounding box center [1120, 555] width 52 height 23
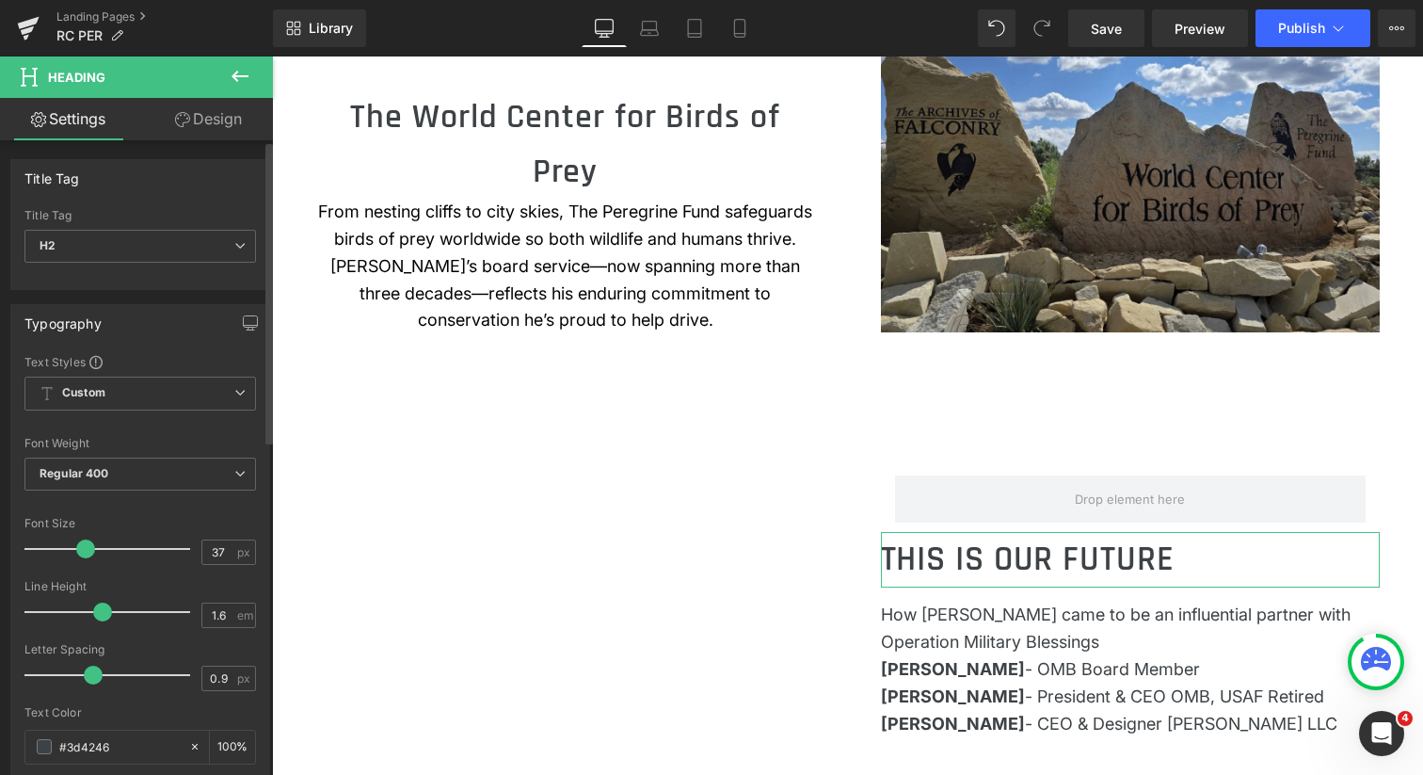
type input "36"
click at [81, 550] on span at bounding box center [83, 548] width 19 height 19
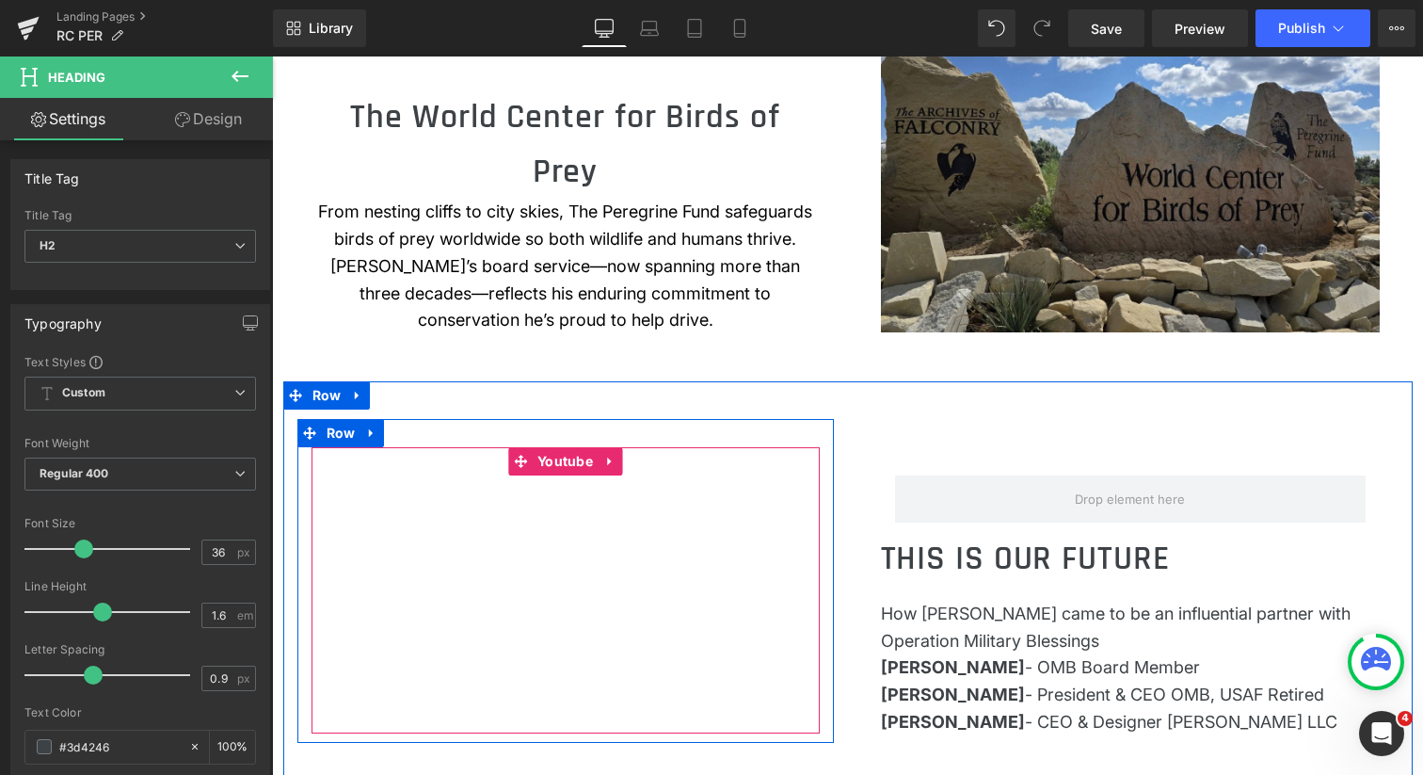
scroll to position [1114, 0]
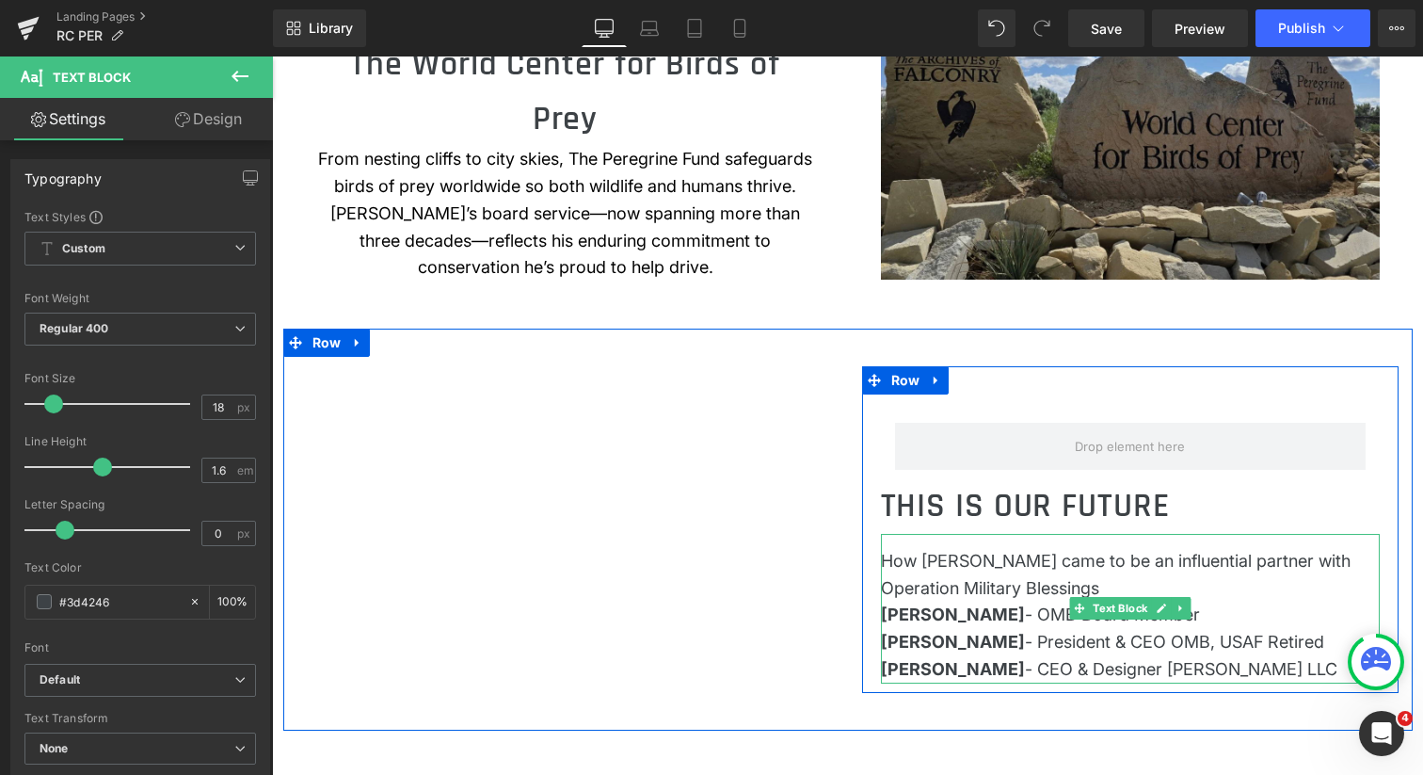
drag, startPoint x: 885, startPoint y: 554, endPoint x: 1334, endPoint y: 665, distance: 462.4
click at [1334, 667] on div "How Robert Comstock came to be an influential partner with Operation Military B…" at bounding box center [1130, 609] width 499 height 150
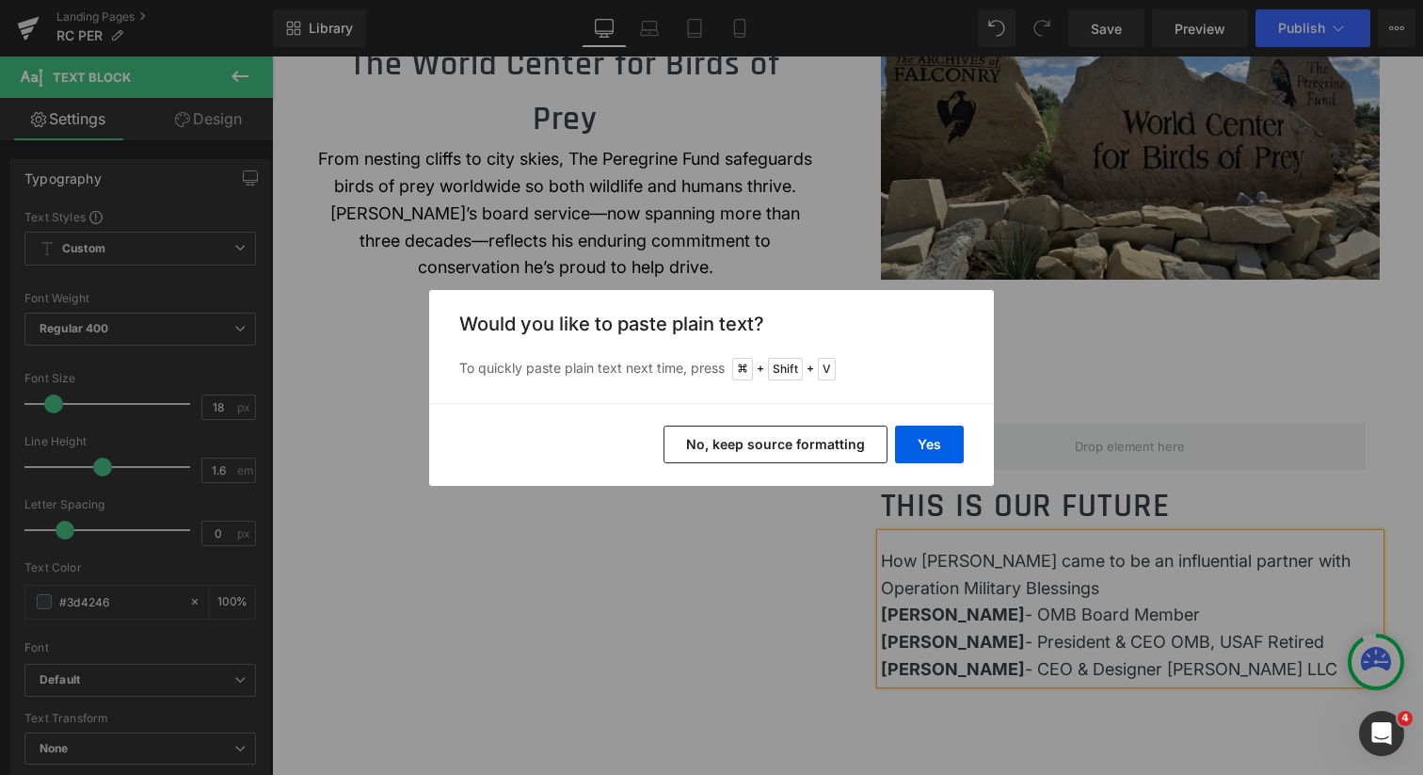
click at [822, 448] on button "No, keep source formatting" at bounding box center [776, 445] width 224 height 38
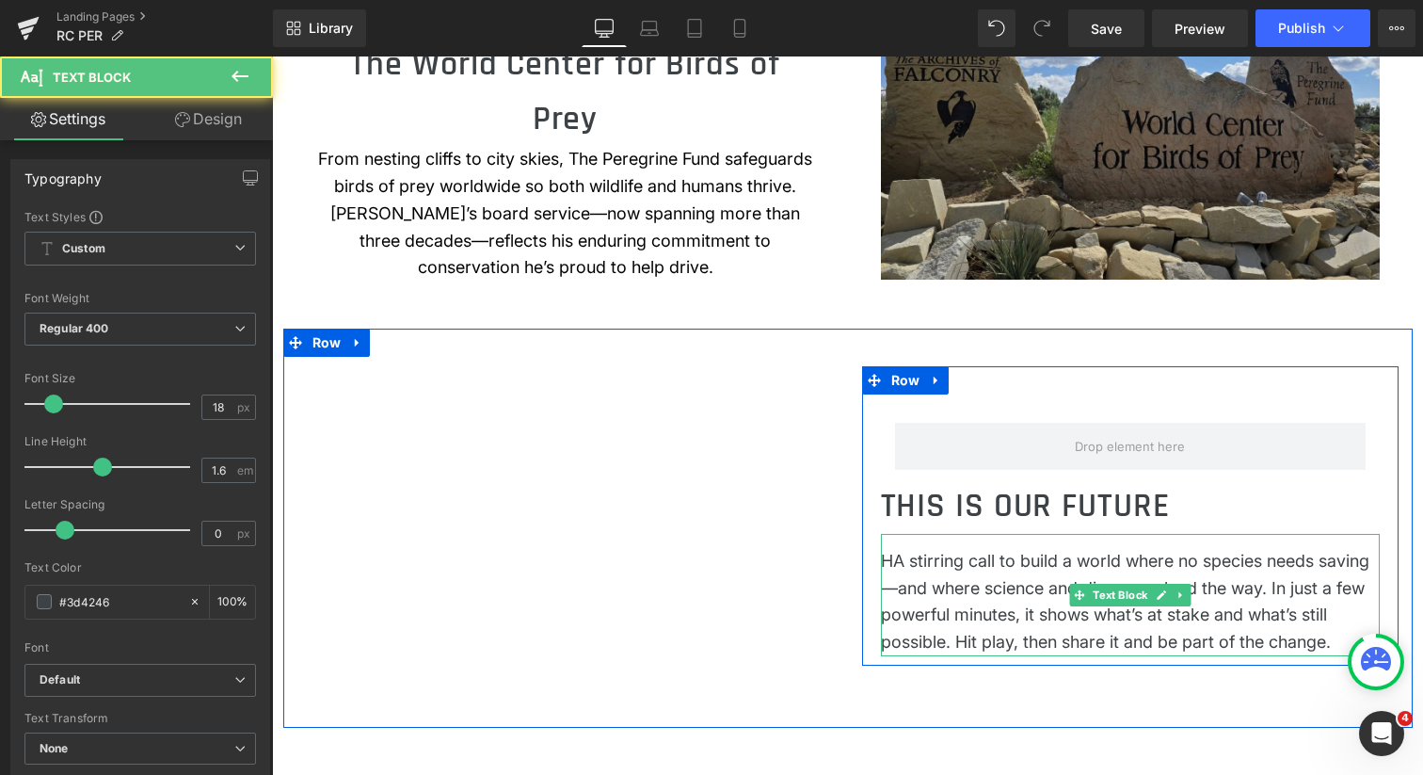
click at [888, 561] on span "A stirring call to build a world where no species needs saving—and where scienc…" at bounding box center [1125, 601] width 489 height 101
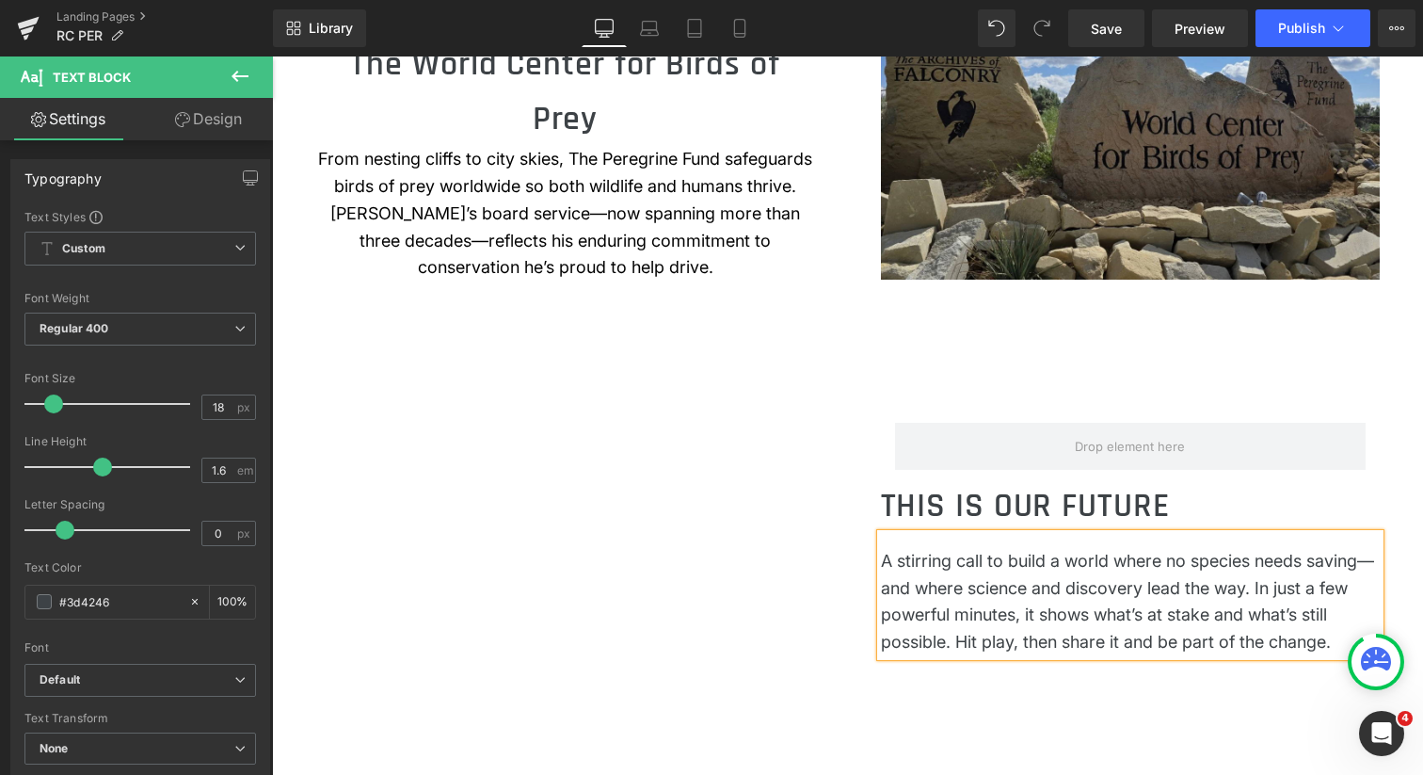
click at [1056, 602] on p "A stirring call to build a world where no species needs saving—and where scienc…" at bounding box center [1130, 602] width 499 height 108
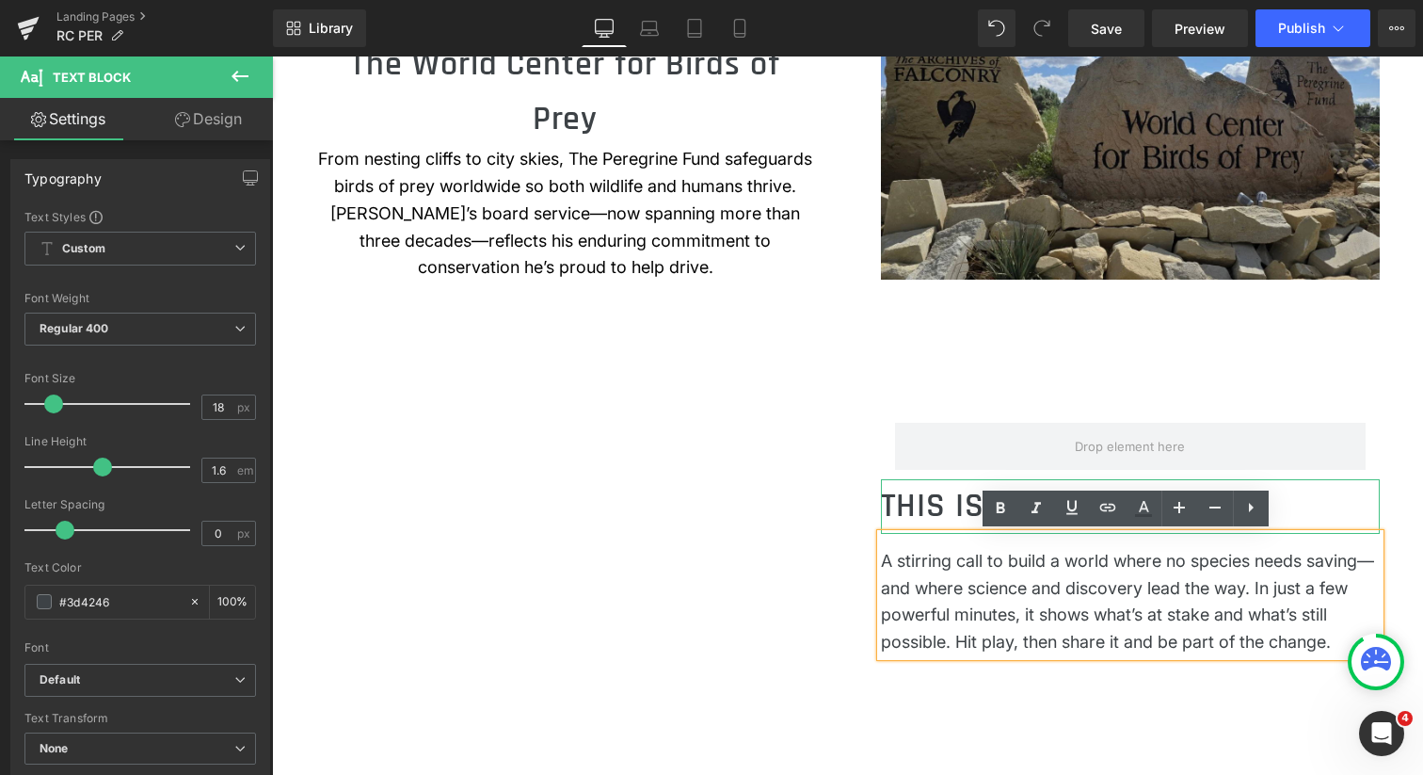
click at [933, 502] on h2 "THIS IS OUR FUTURE" at bounding box center [1130, 506] width 499 height 55
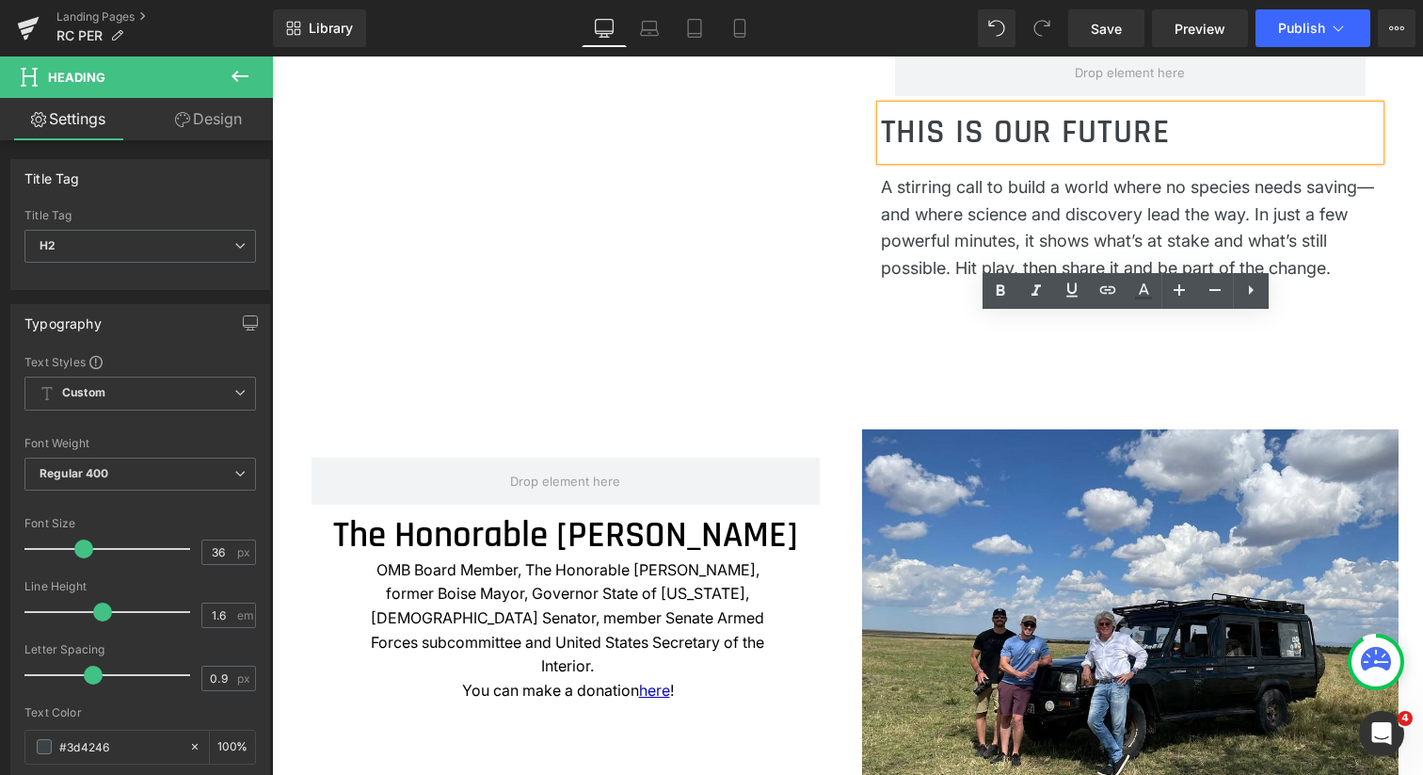
scroll to position [1569, 0]
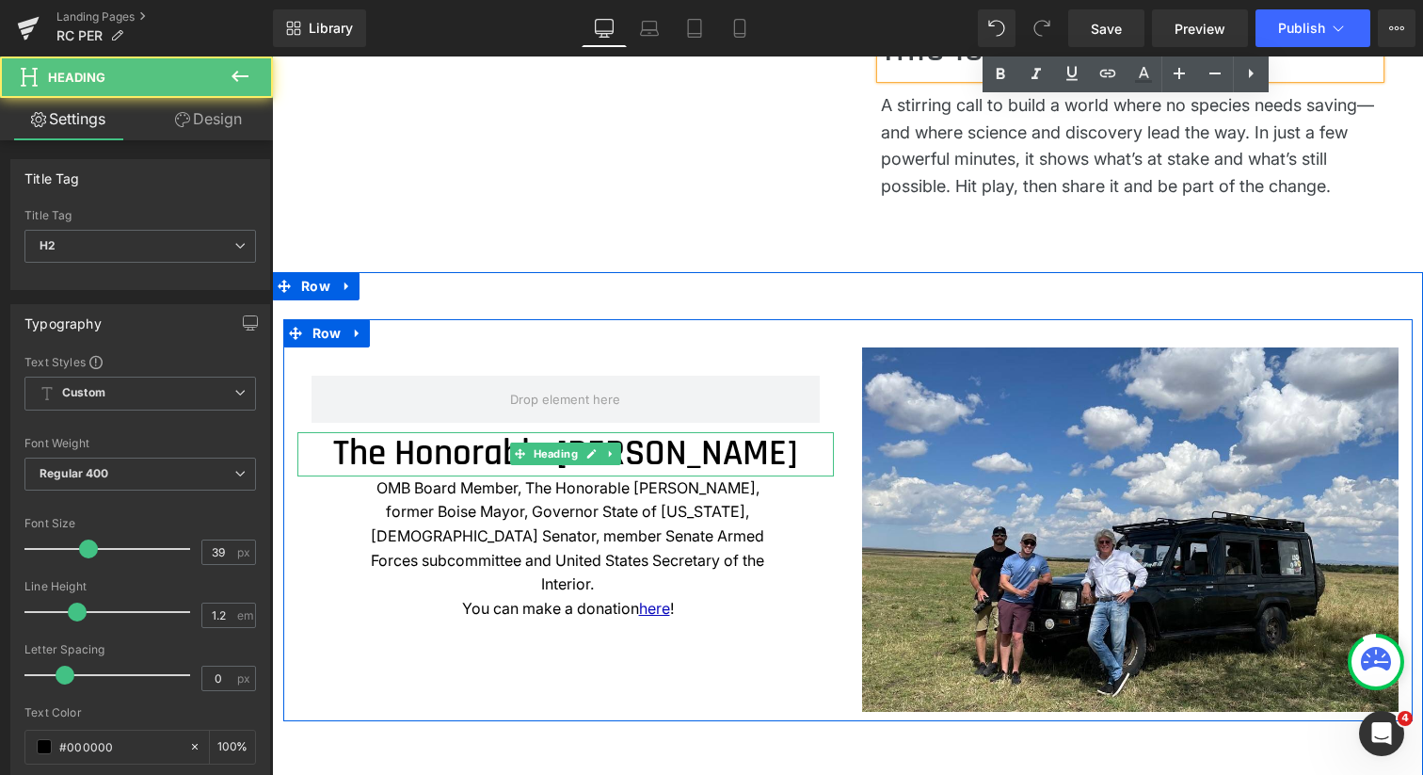
click at [455, 458] on h2 "The Honorable Dirk Kempthorne" at bounding box center [565, 454] width 537 height 44
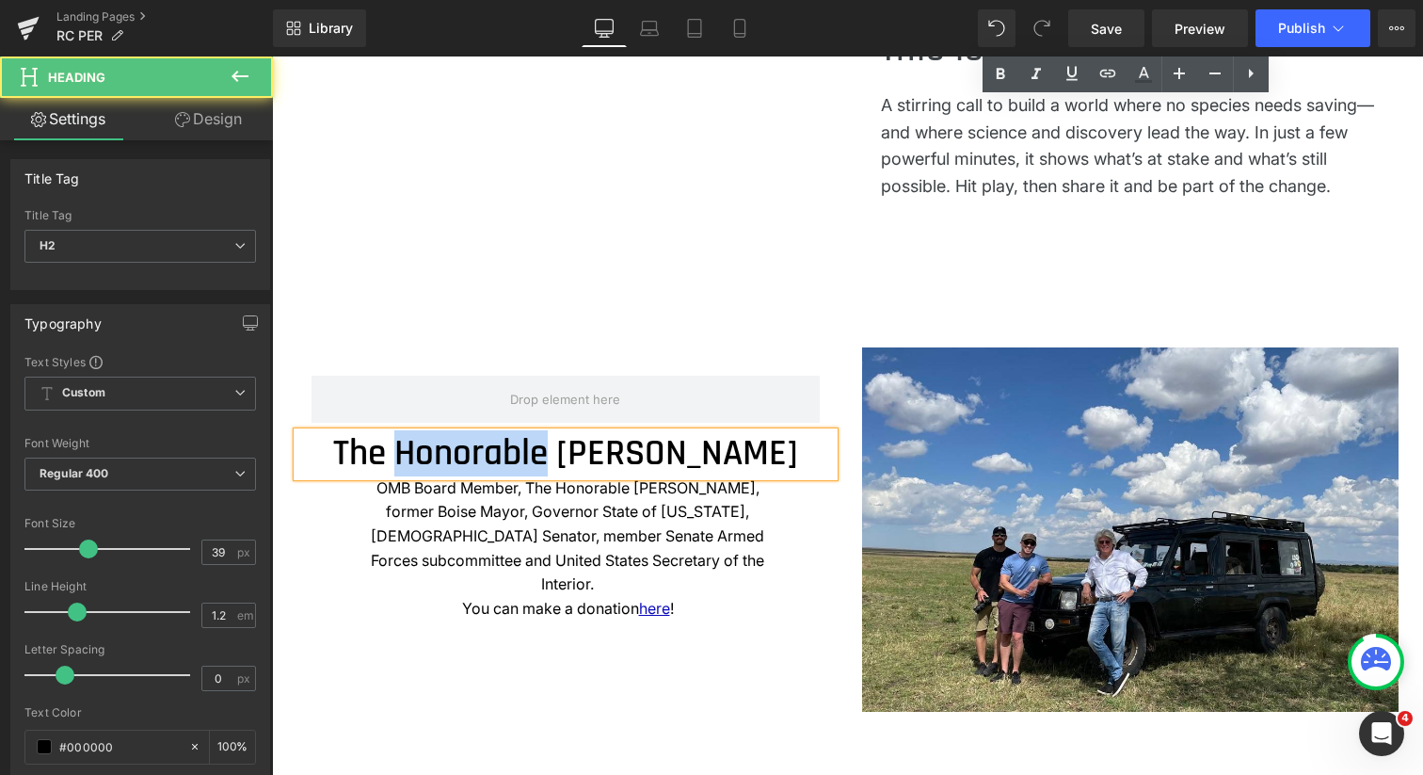
click at [455, 458] on h2 "The Honorable Dirk Kempthorne" at bounding box center [565, 454] width 537 height 44
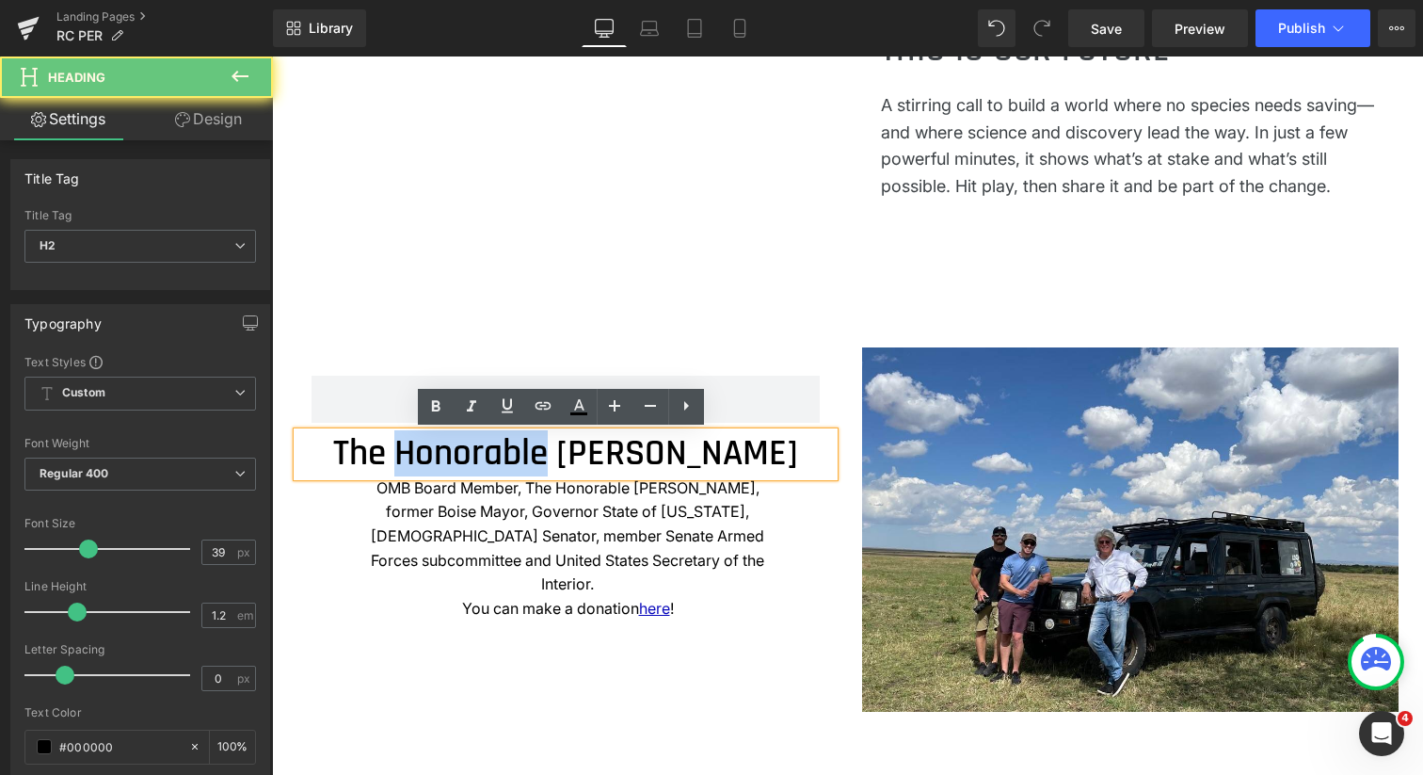
click at [455, 458] on h2 "The Honorable Dirk Kempthorne" at bounding box center [565, 454] width 537 height 44
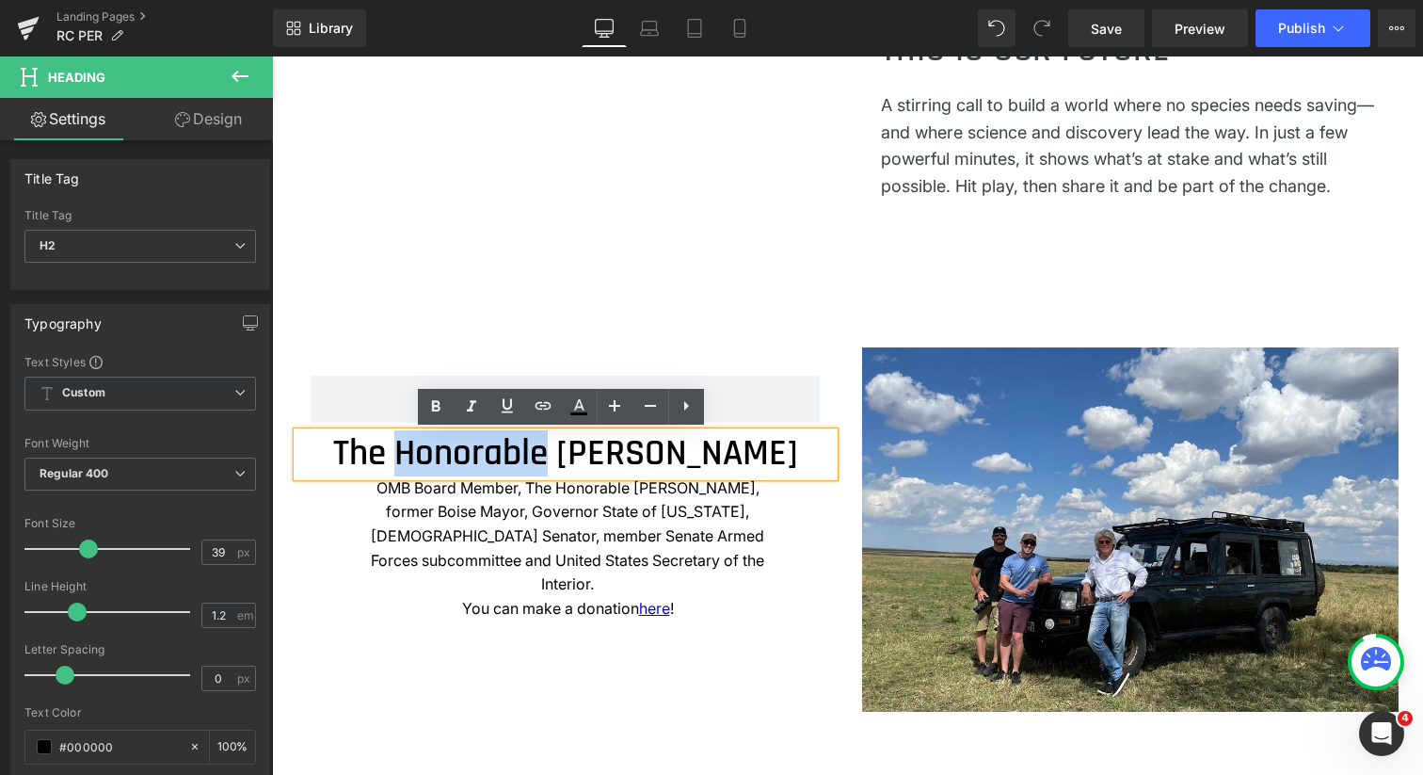
paste div
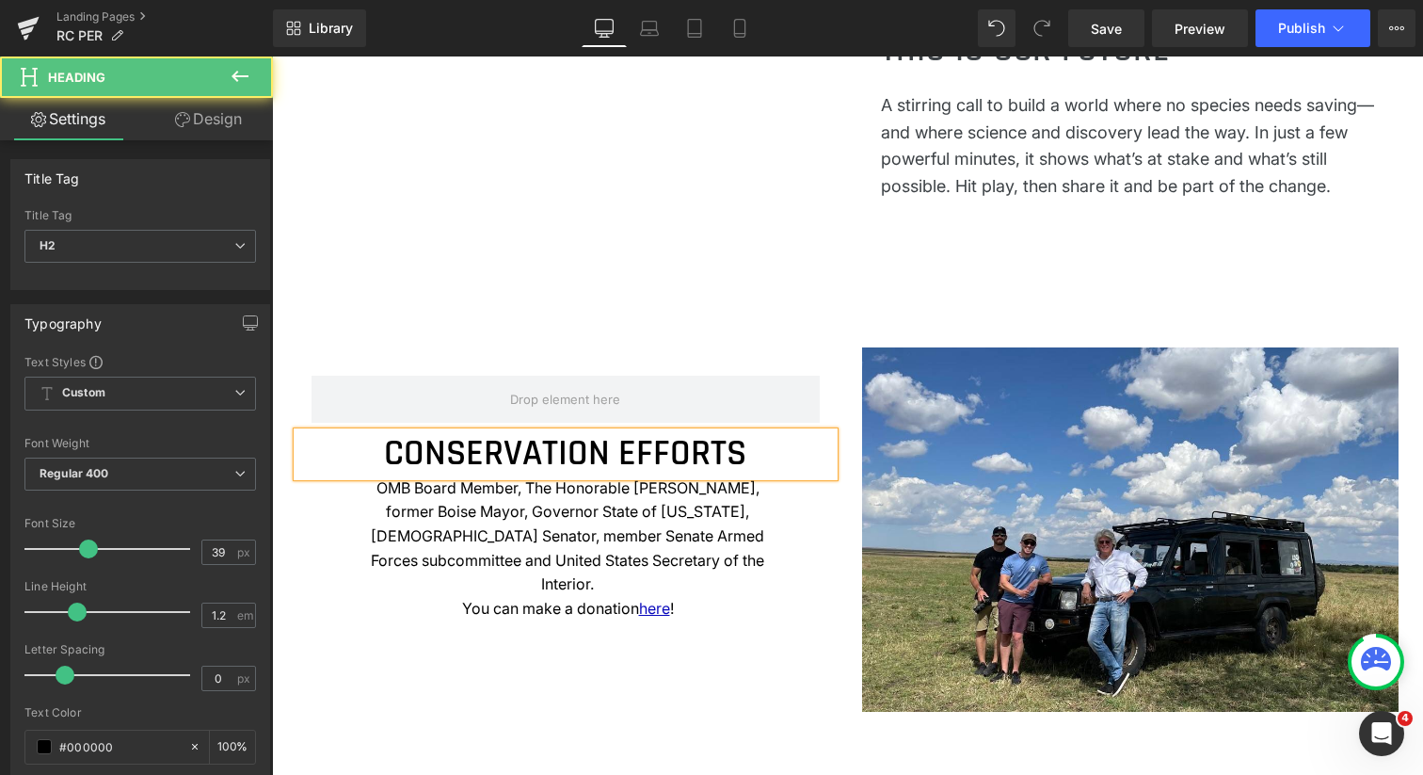
click at [501, 456] on h2 "CONSERVATION EFFORTS" at bounding box center [565, 454] width 537 height 44
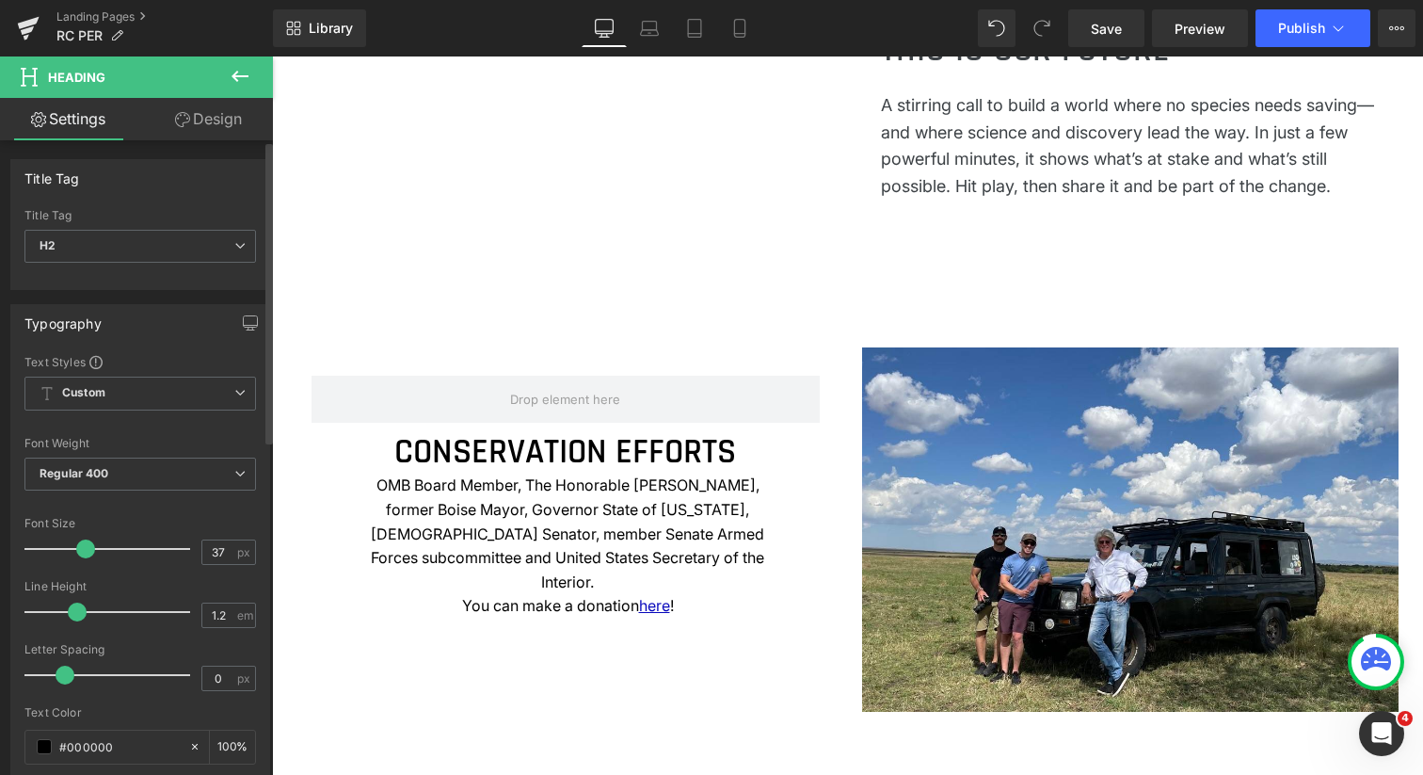
type input "36"
click at [78, 551] on span at bounding box center [83, 548] width 19 height 19
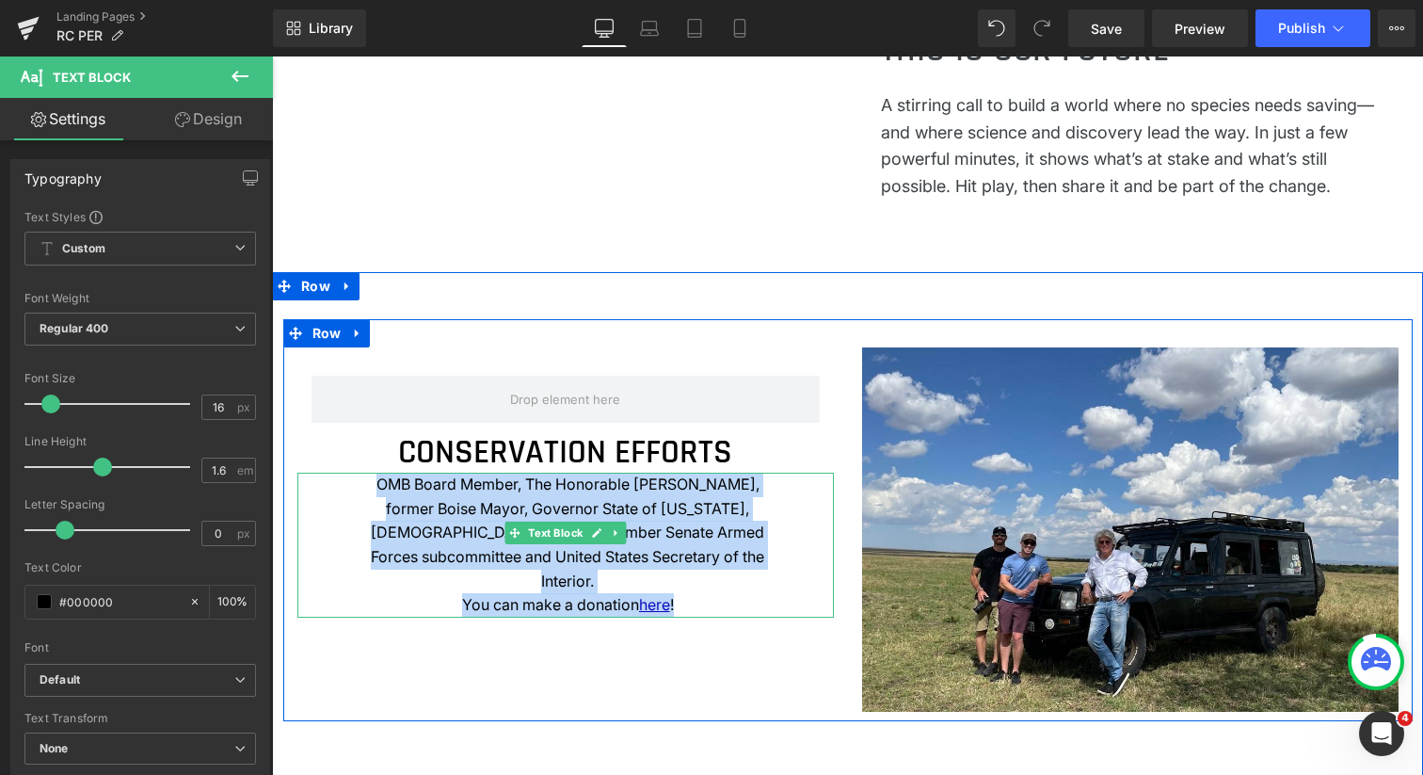
drag, startPoint x: 382, startPoint y: 486, endPoint x: 672, endPoint y: 575, distance: 303.4
click at [672, 576] on div "OMB Board Member, The Honorable Dirk Kempthorne, former Boise Mayor, Governor S…" at bounding box center [565, 545] width 537 height 145
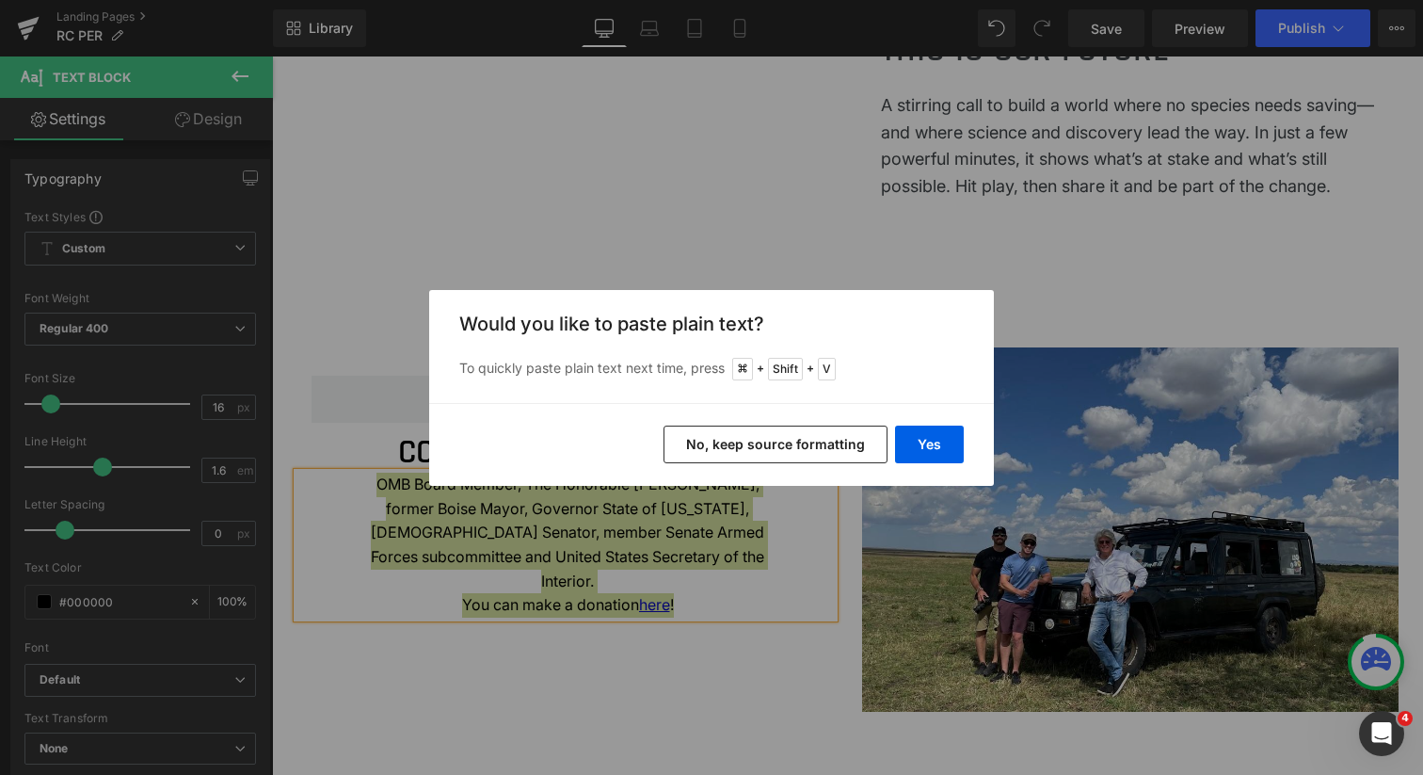
click at [763, 446] on button "No, keep source formatting" at bounding box center [776, 445] width 224 height 38
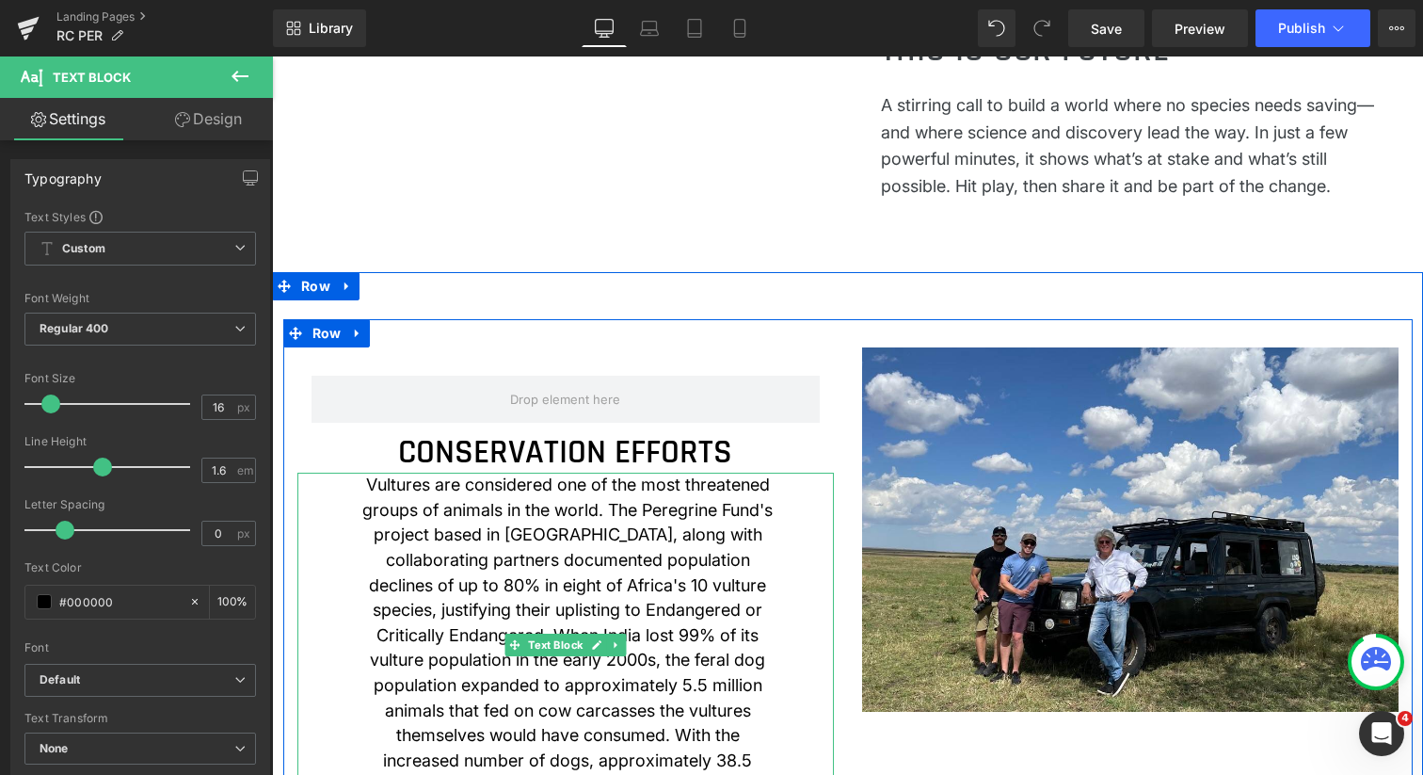
click at [644, 599] on span "Vultures are considered one of the most threatened groups of animals in the wor…" at bounding box center [567, 646] width 410 height 345
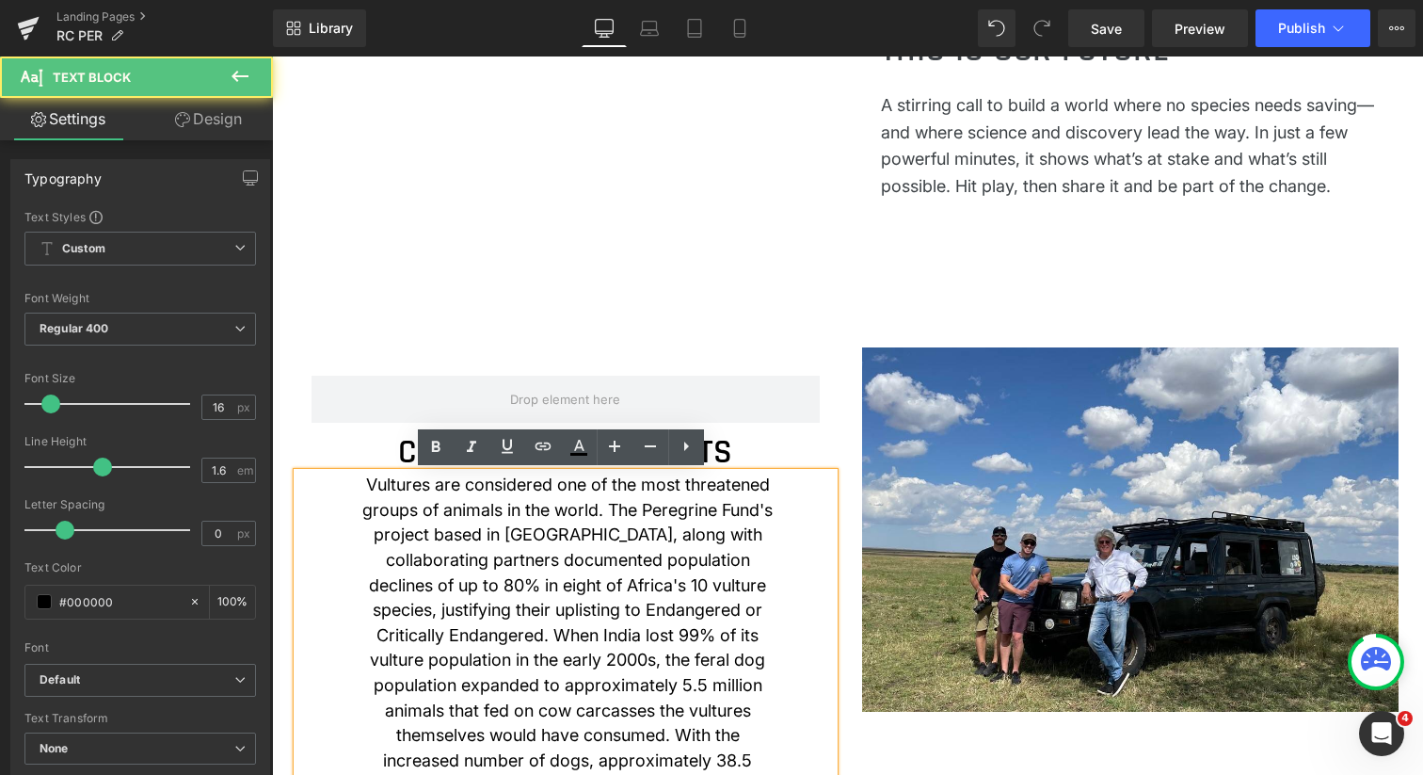
click at [599, 625] on span "Vultures are considered one of the most threatened groups of animals in the wor…" at bounding box center [567, 646] width 410 height 345
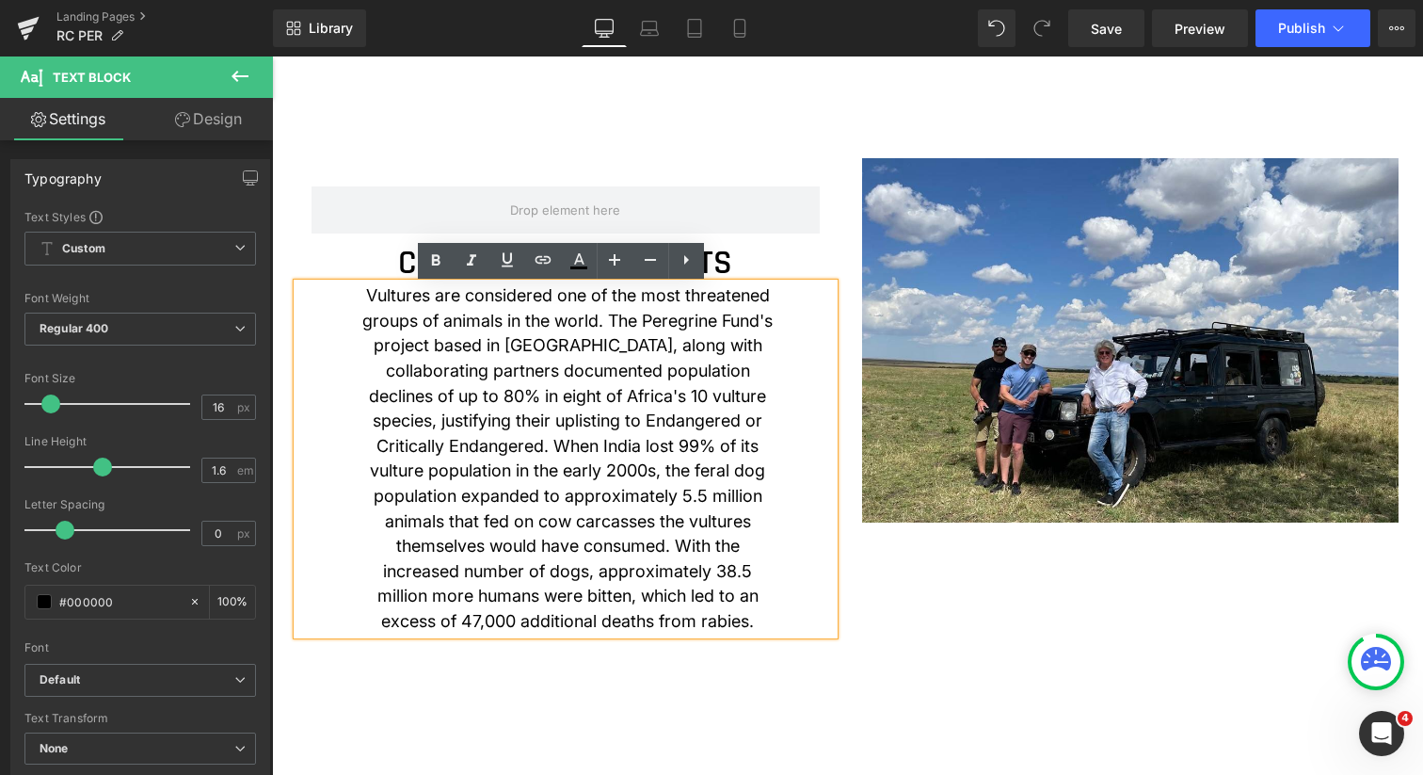
scroll to position [1722, 0]
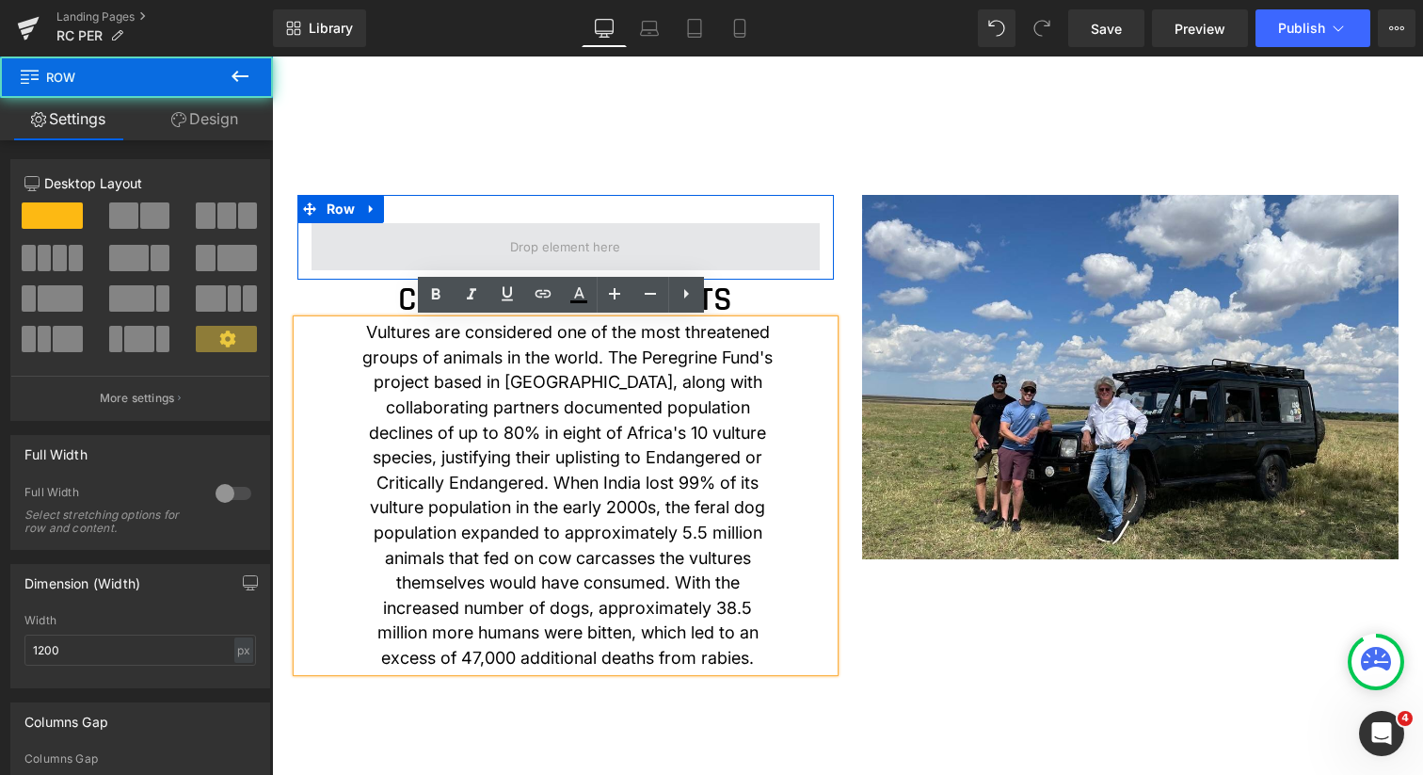
click at [644, 243] on span at bounding box center [566, 246] width 508 height 47
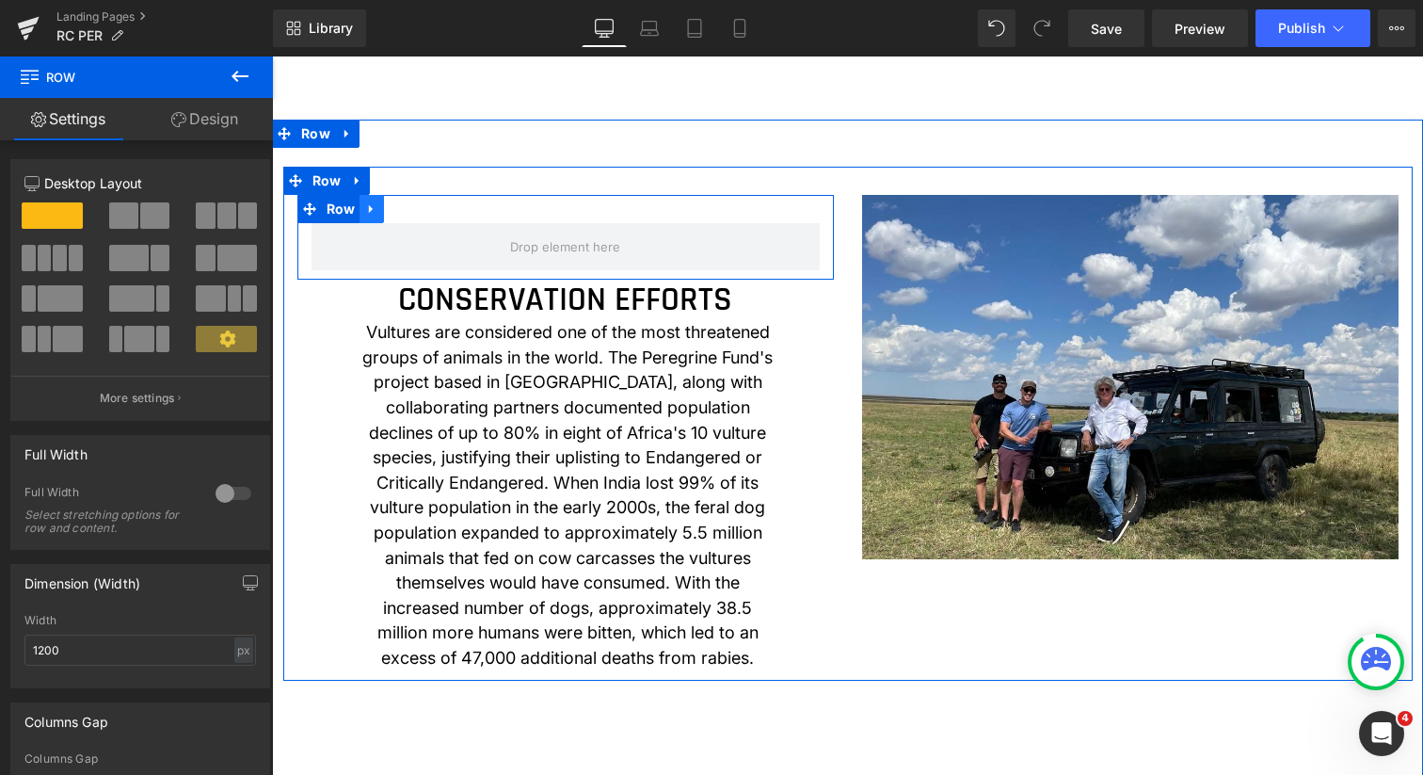
click at [369, 208] on icon at bounding box center [371, 209] width 4 height 8
click at [418, 212] on icon at bounding box center [420, 208] width 13 height 13
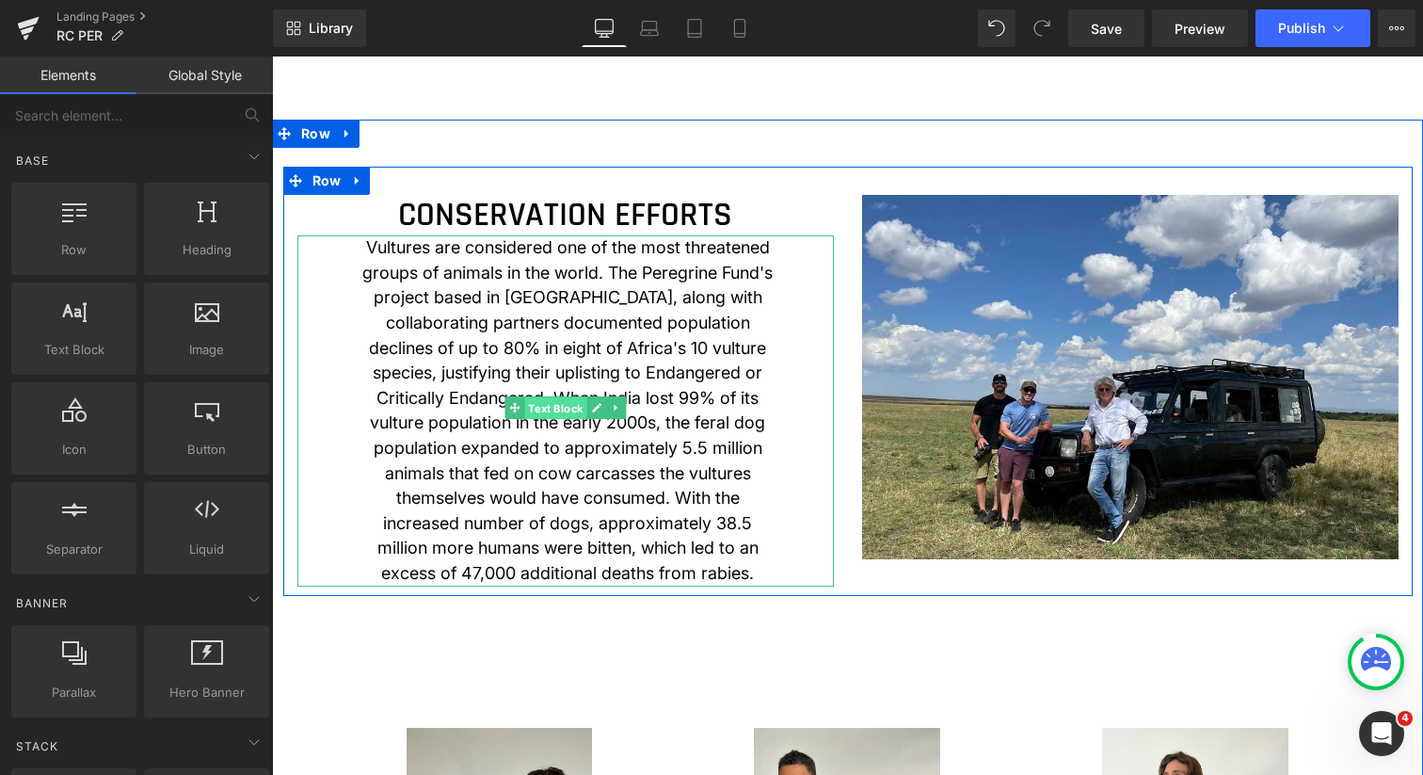
click at [547, 413] on span "Text Block" at bounding box center [555, 408] width 62 height 23
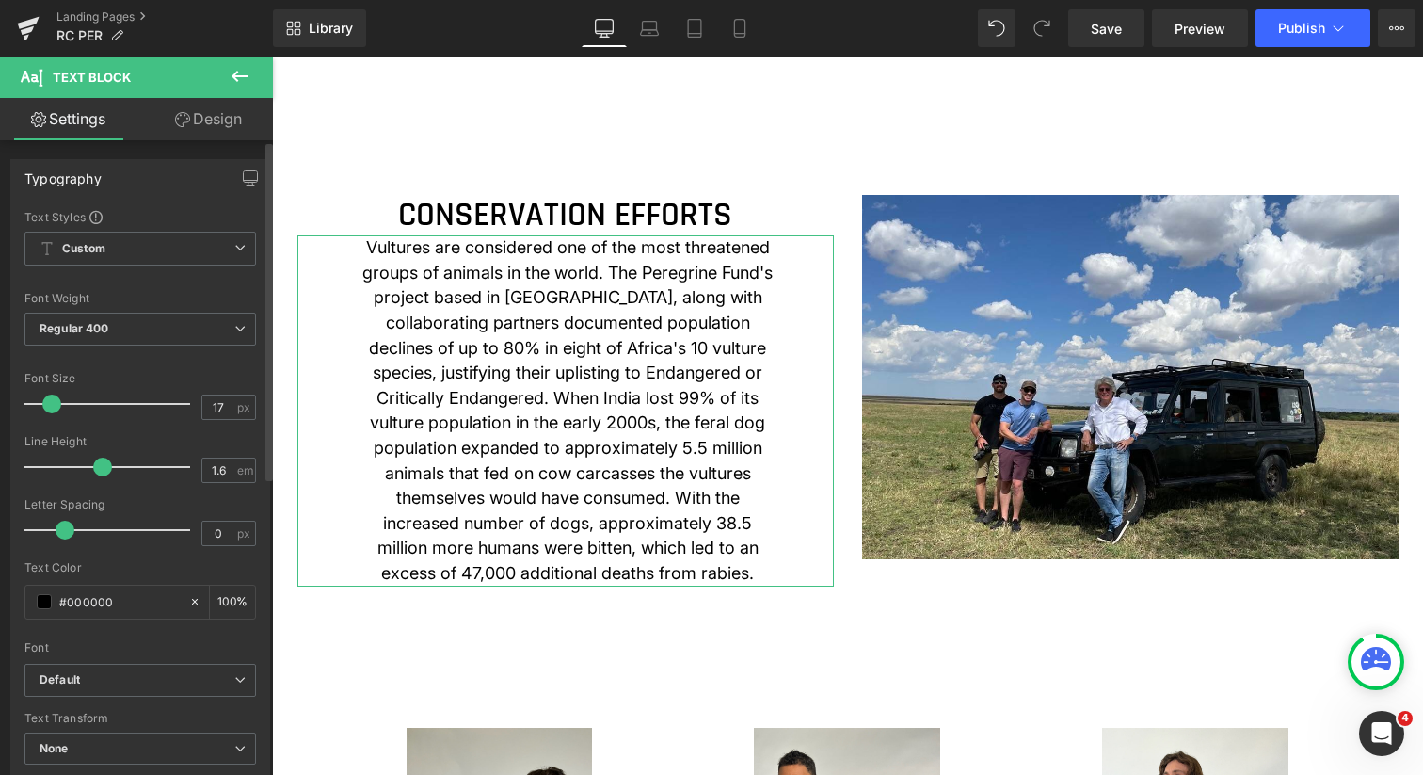
type input "18"
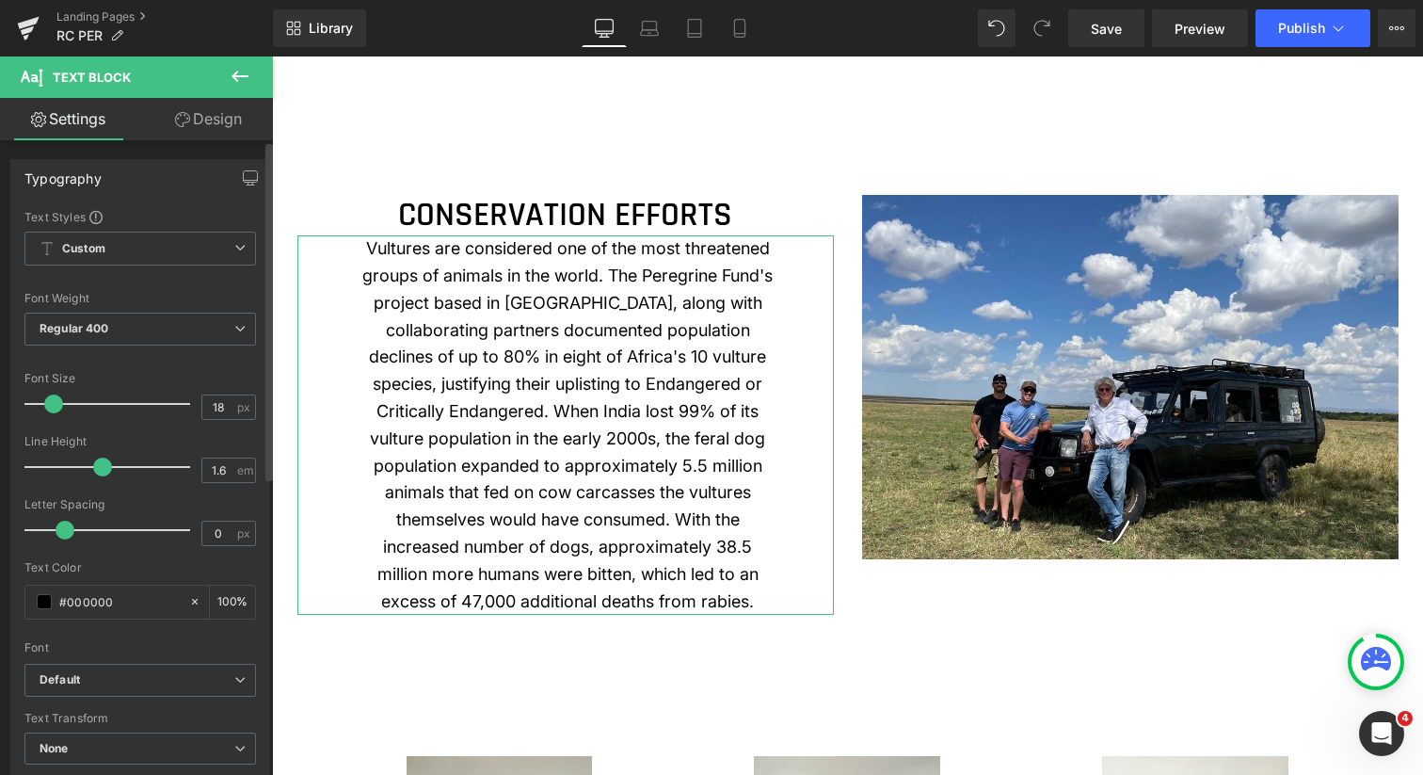
click at [53, 405] on span at bounding box center [53, 403] width 19 height 19
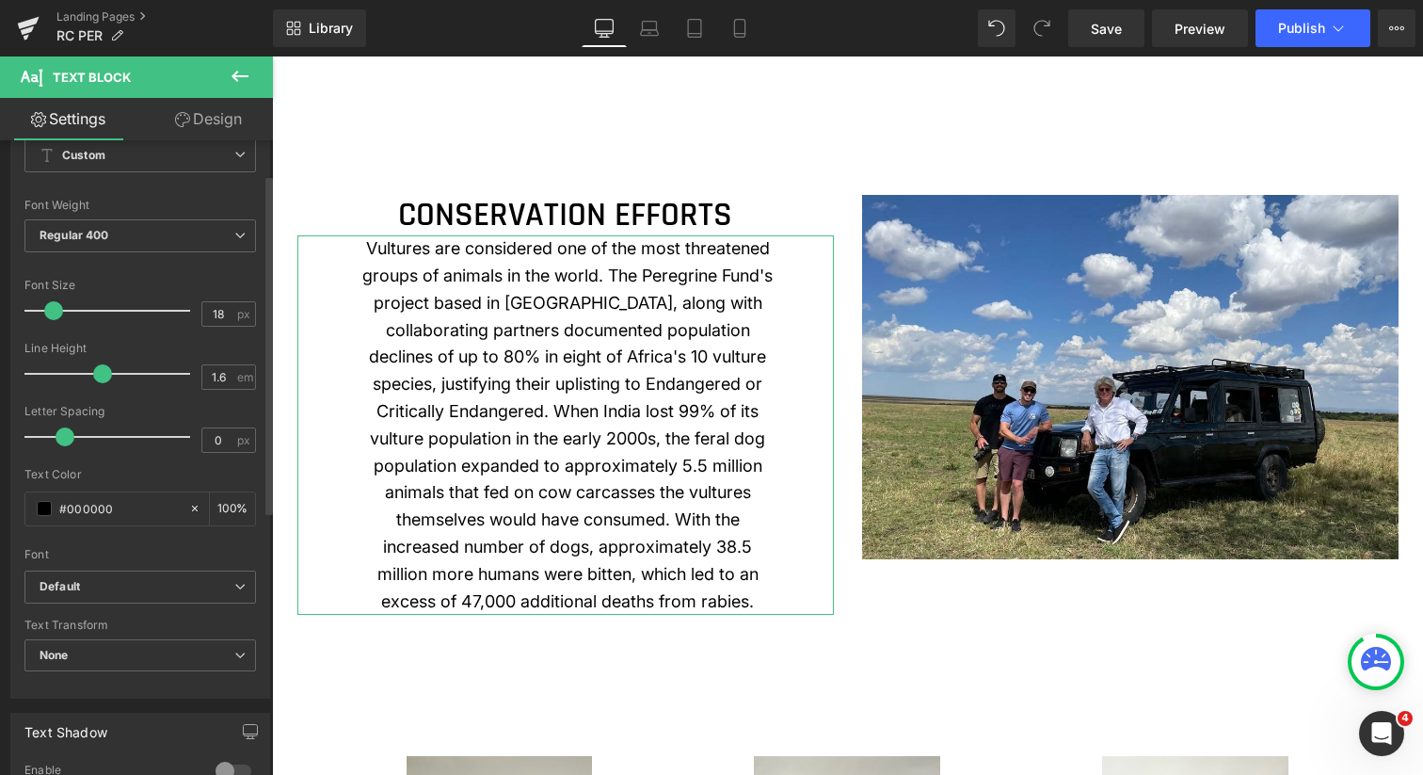
scroll to position [0, 0]
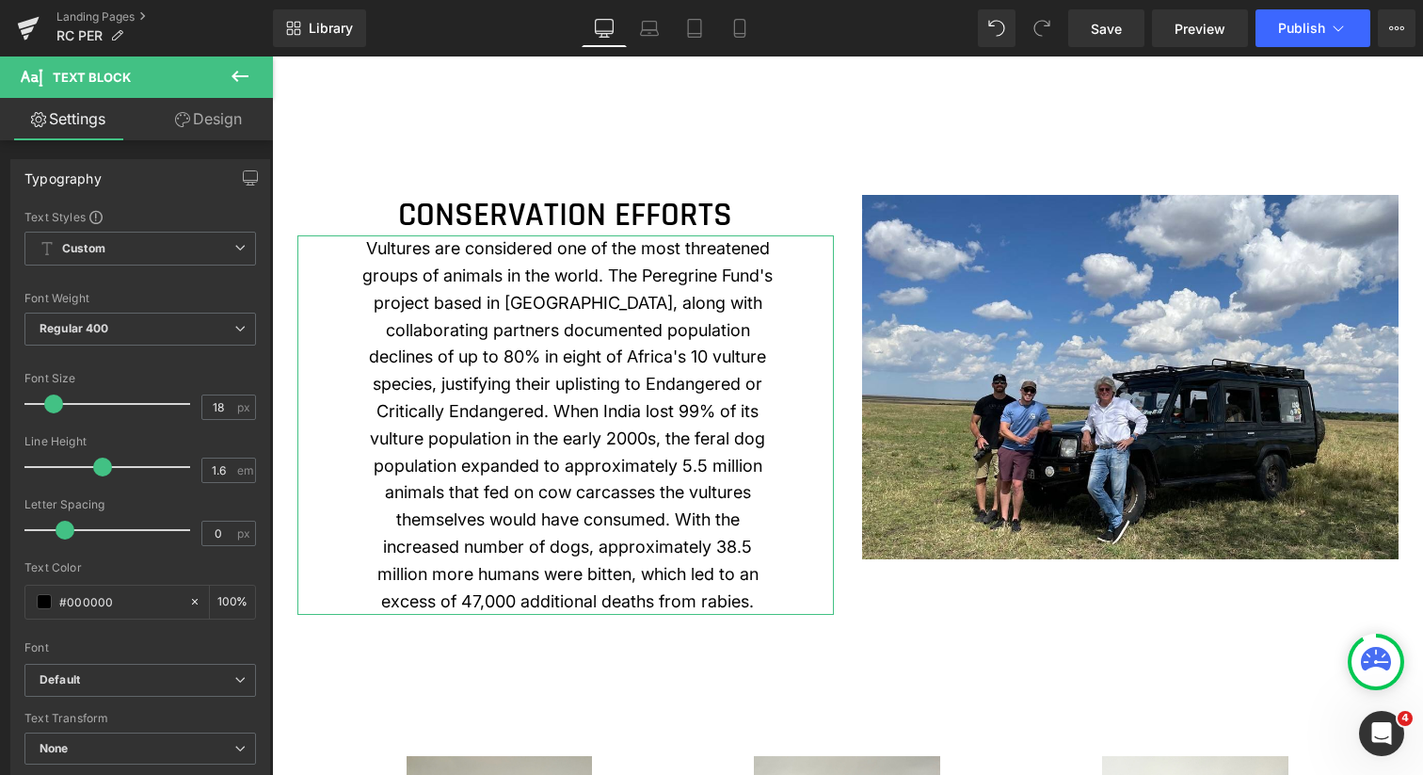
click at [213, 123] on link "Design" at bounding box center [208, 119] width 137 height 42
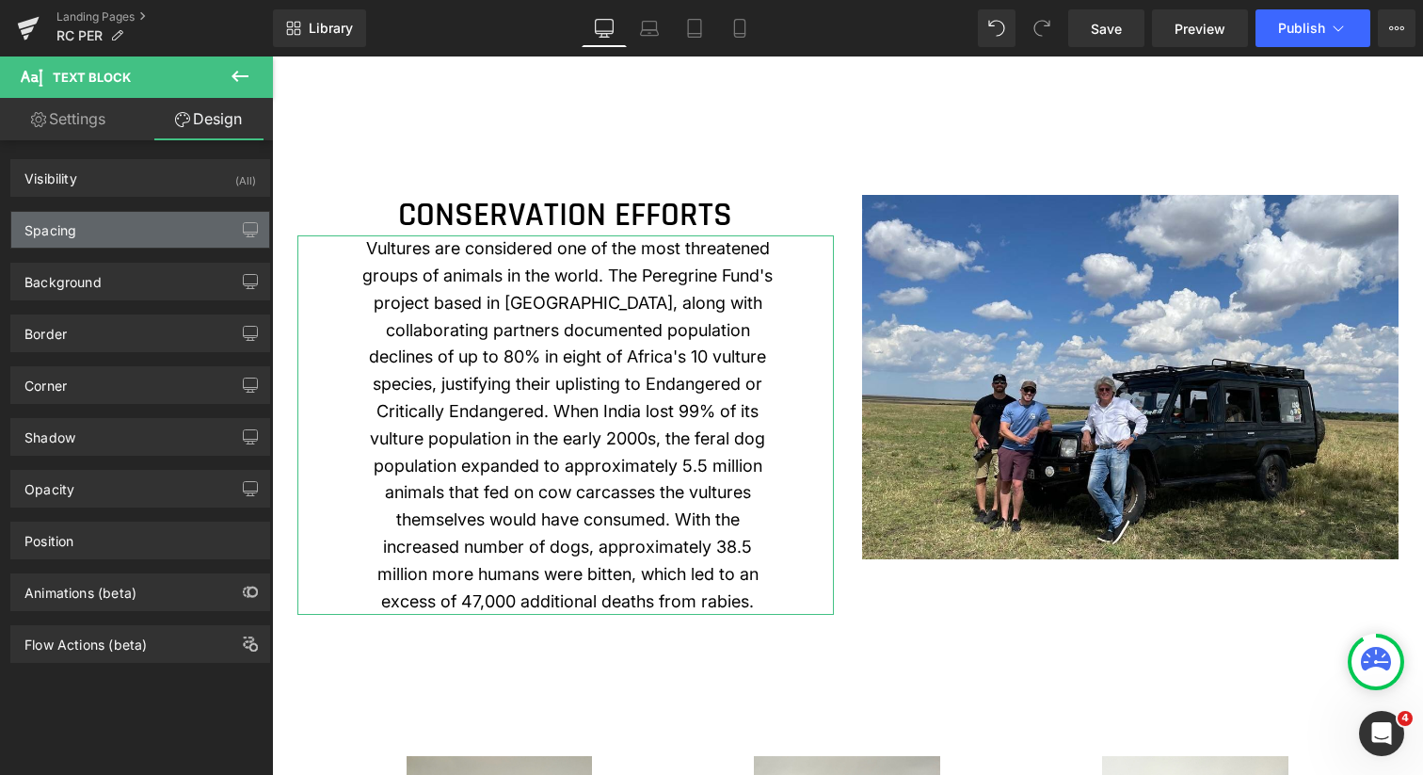
click at [134, 240] on div "Spacing" at bounding box center [140, 230] width 258 height 36
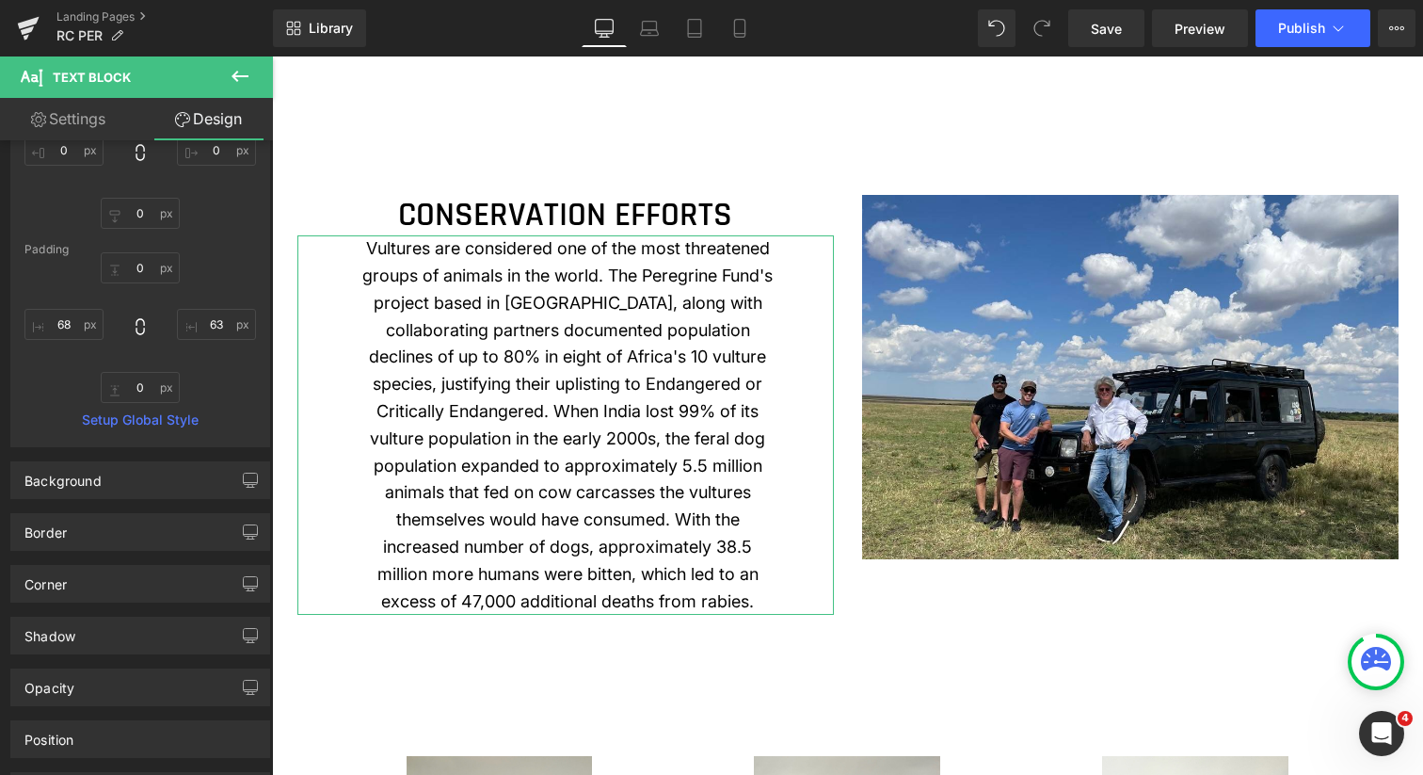
scroll to position [332, 0]
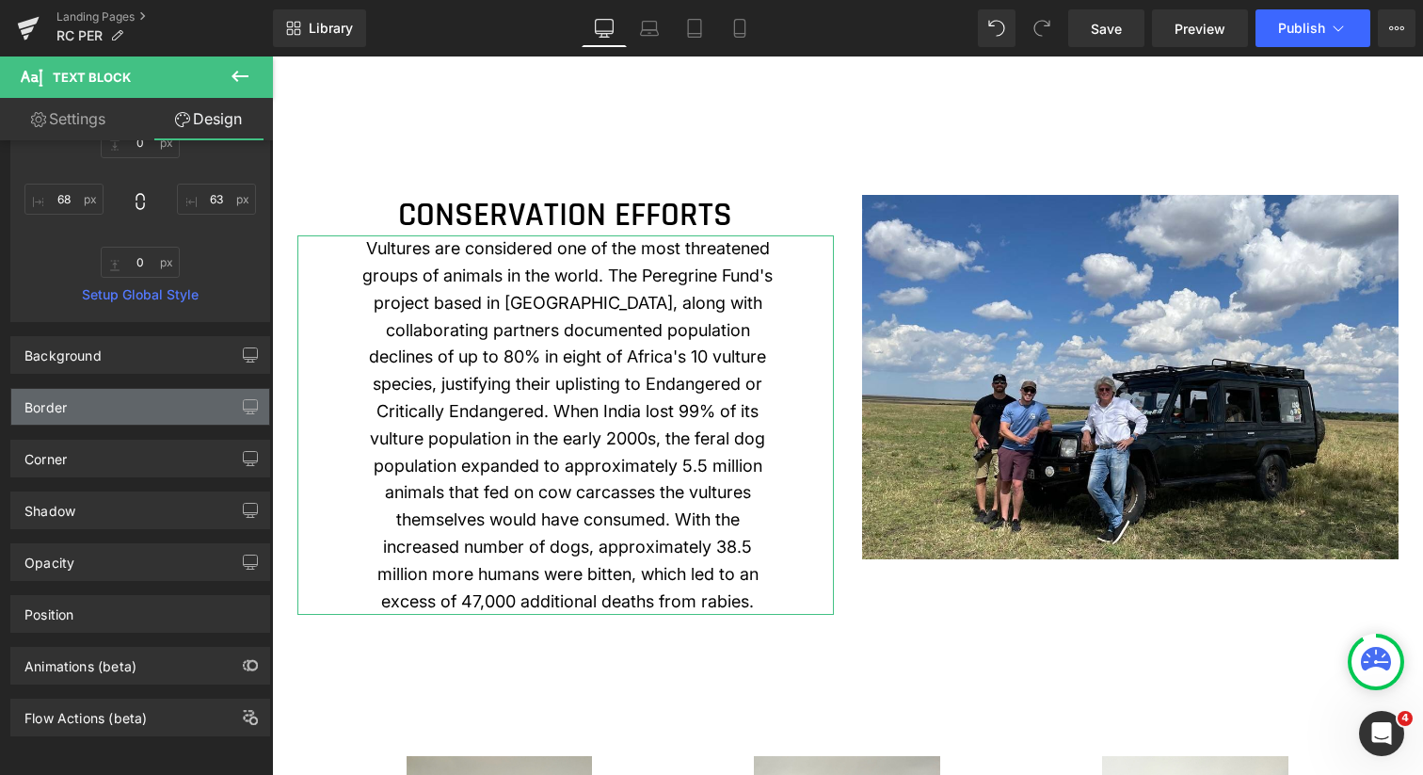
click at [120, 395] on div "Border" at bounding box center [140, 407] width 258 height 36
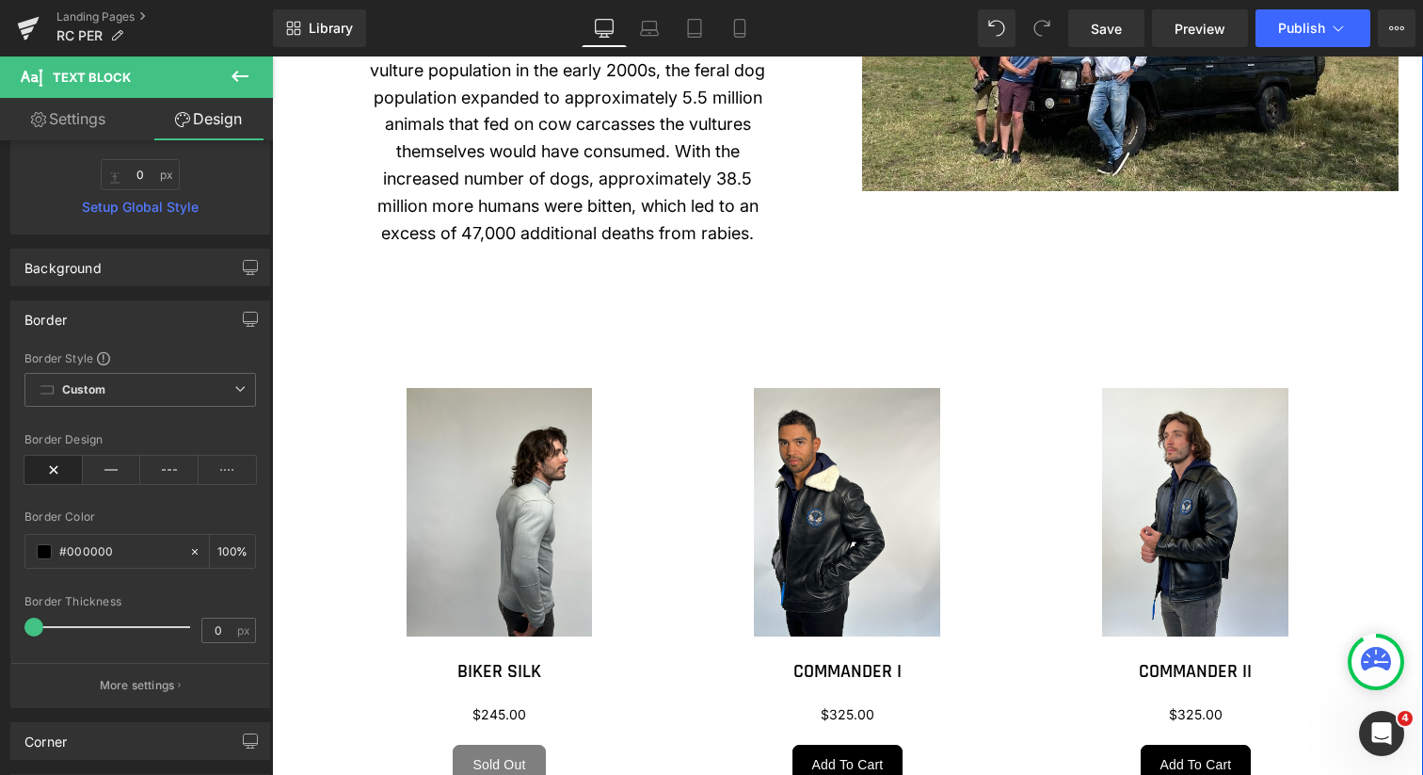
scroll to position [2121, 0]
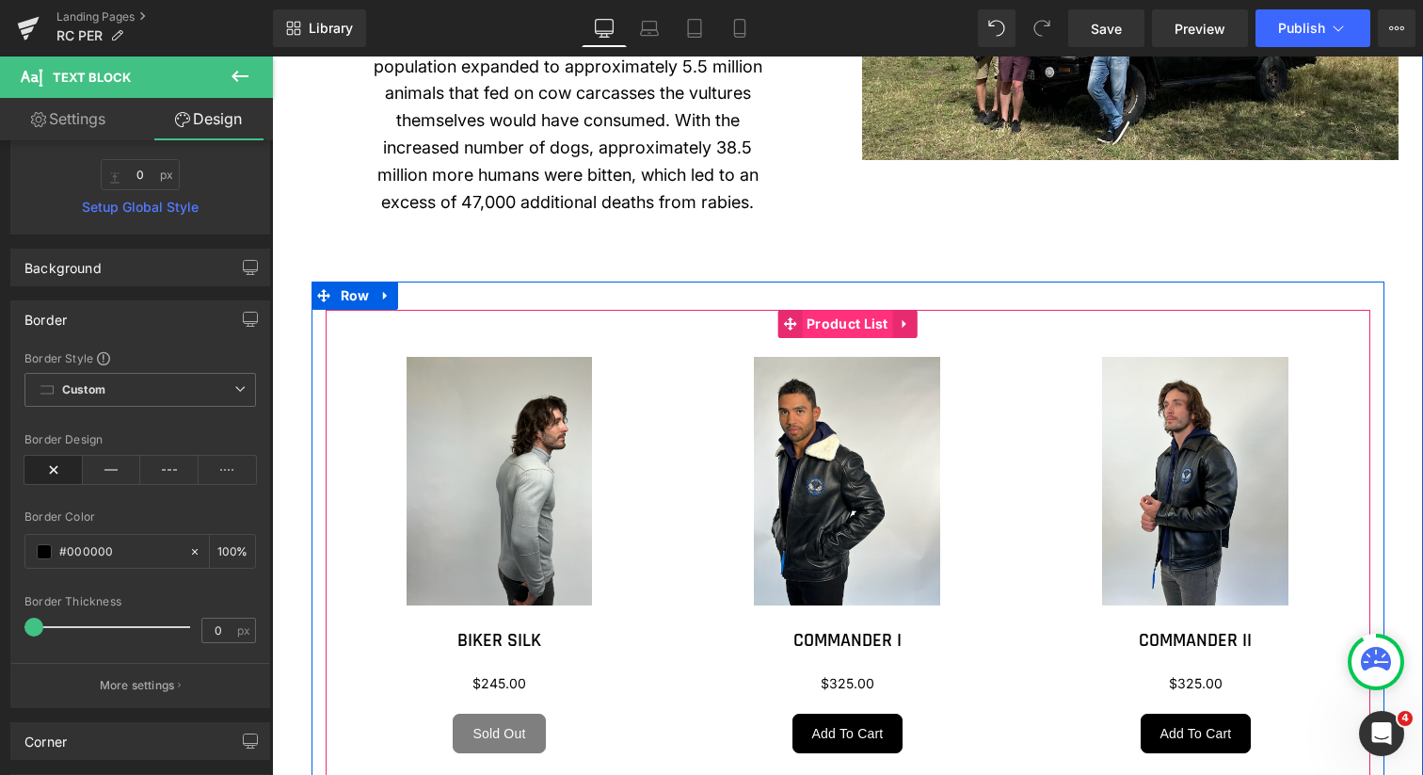
click at [839, 324] on span "Product List" at bounding box center [847, 324] width 91 height 28
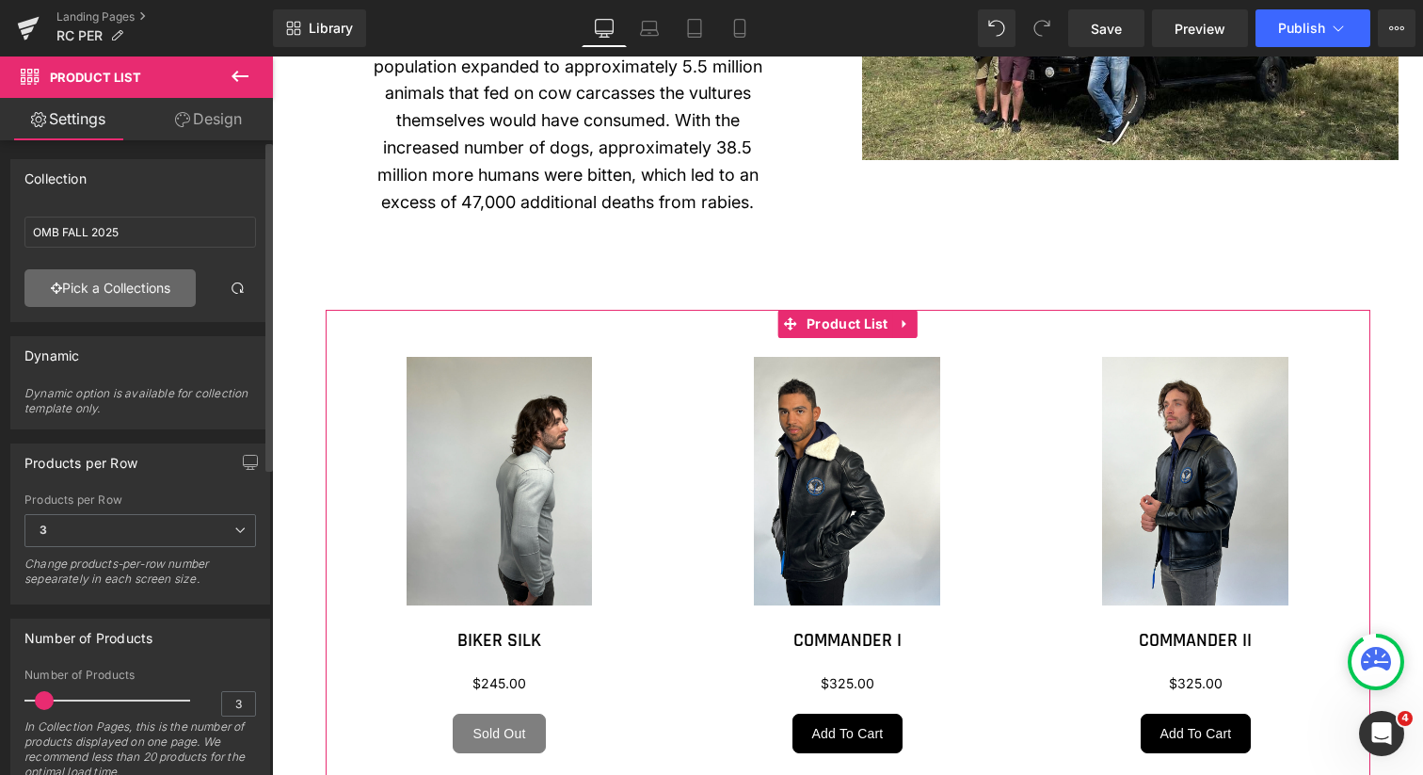
click at [150, 291] on link "Pick a Collections" at bounding box center [109, 288] width 171 height 38
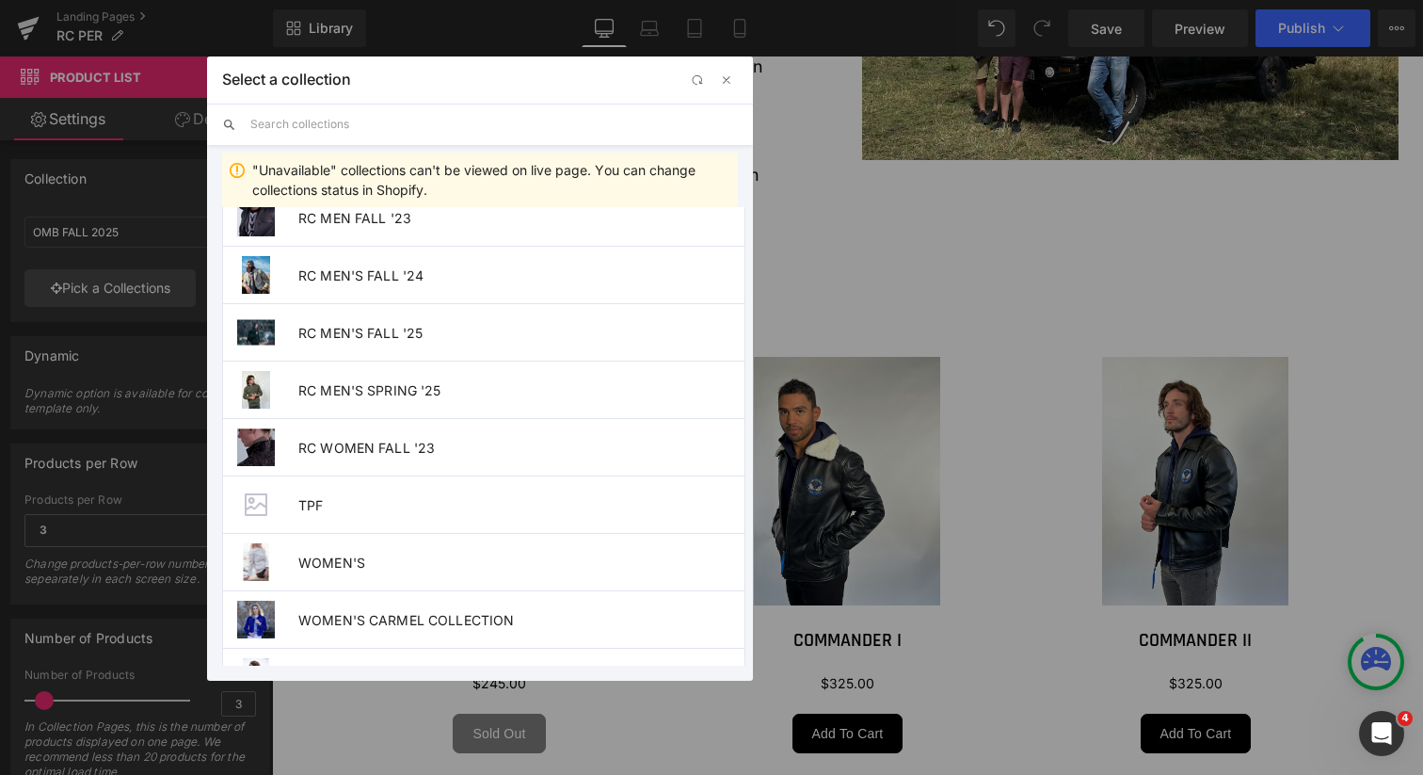
scroll to position [913, 0]
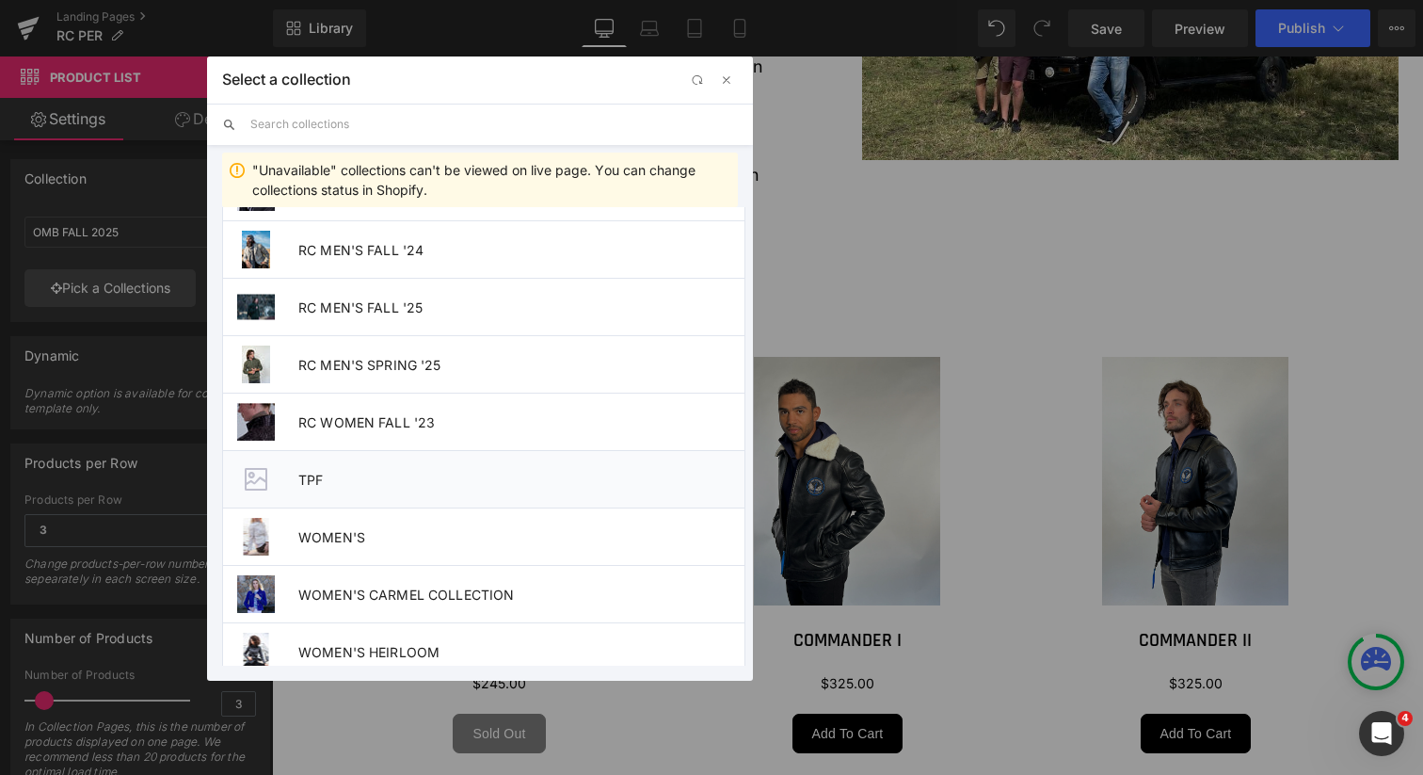
click at [455, 476] on span "TPF" at bounding box center [521, 480] width 446 height 16
type input "TPF"
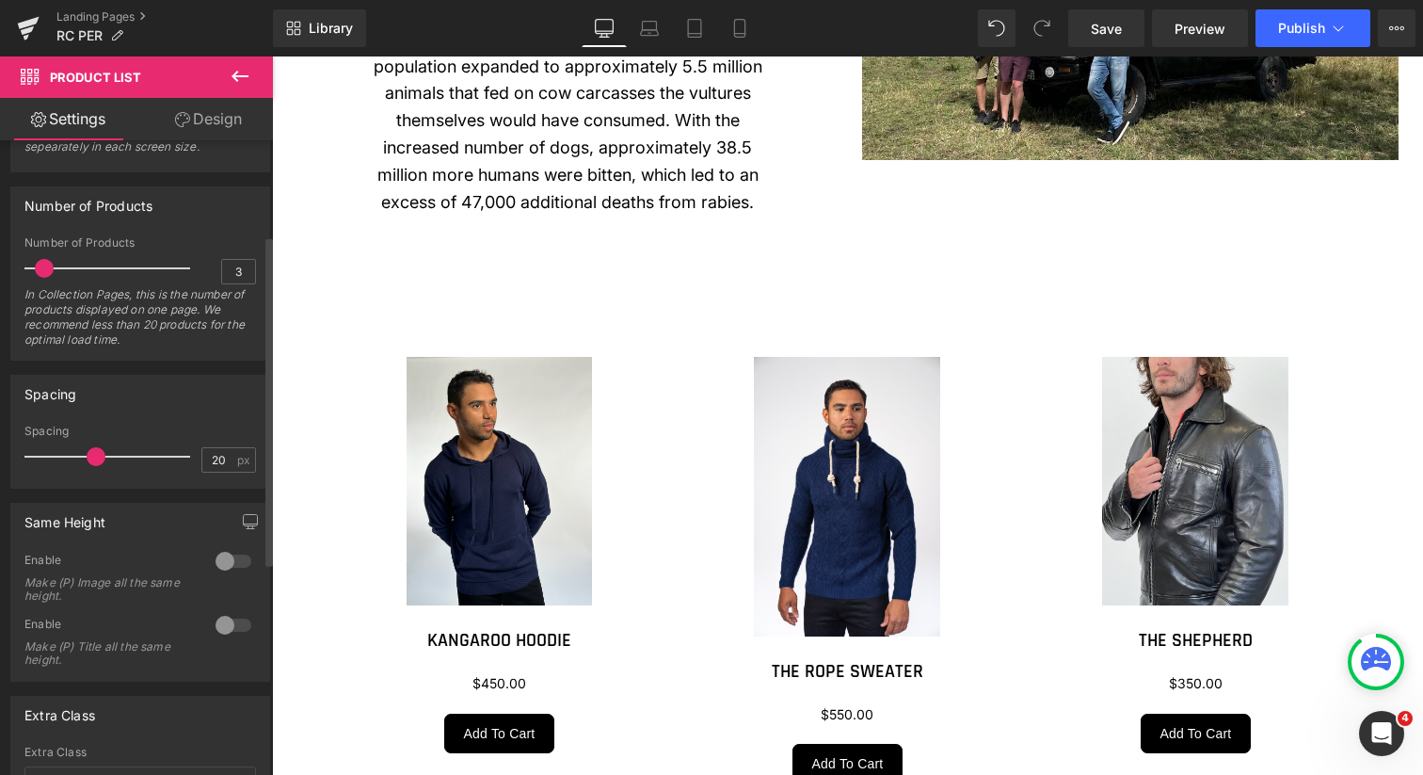
scroll to position [578, 0]
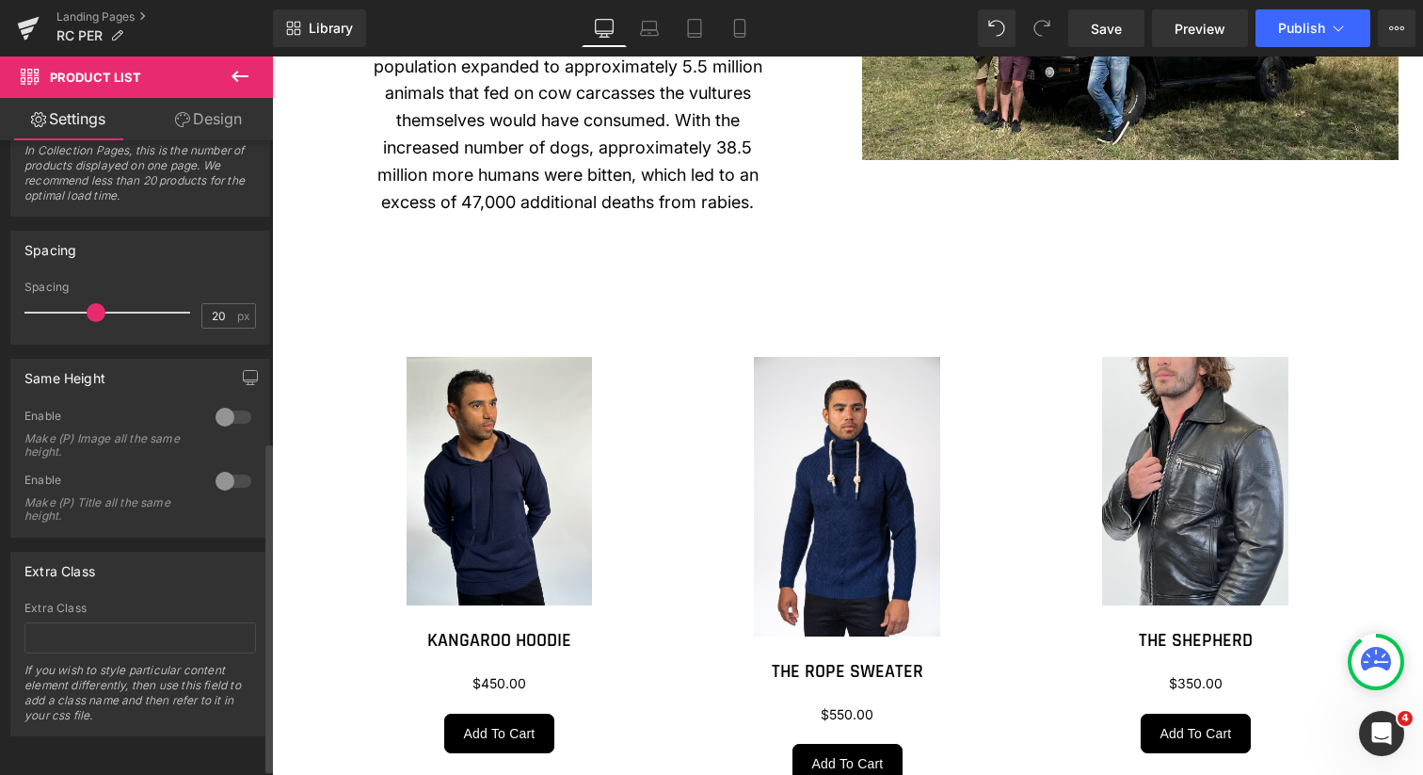
click at [217, 414] on div at bounding box center [233, 417] width 45 height 30
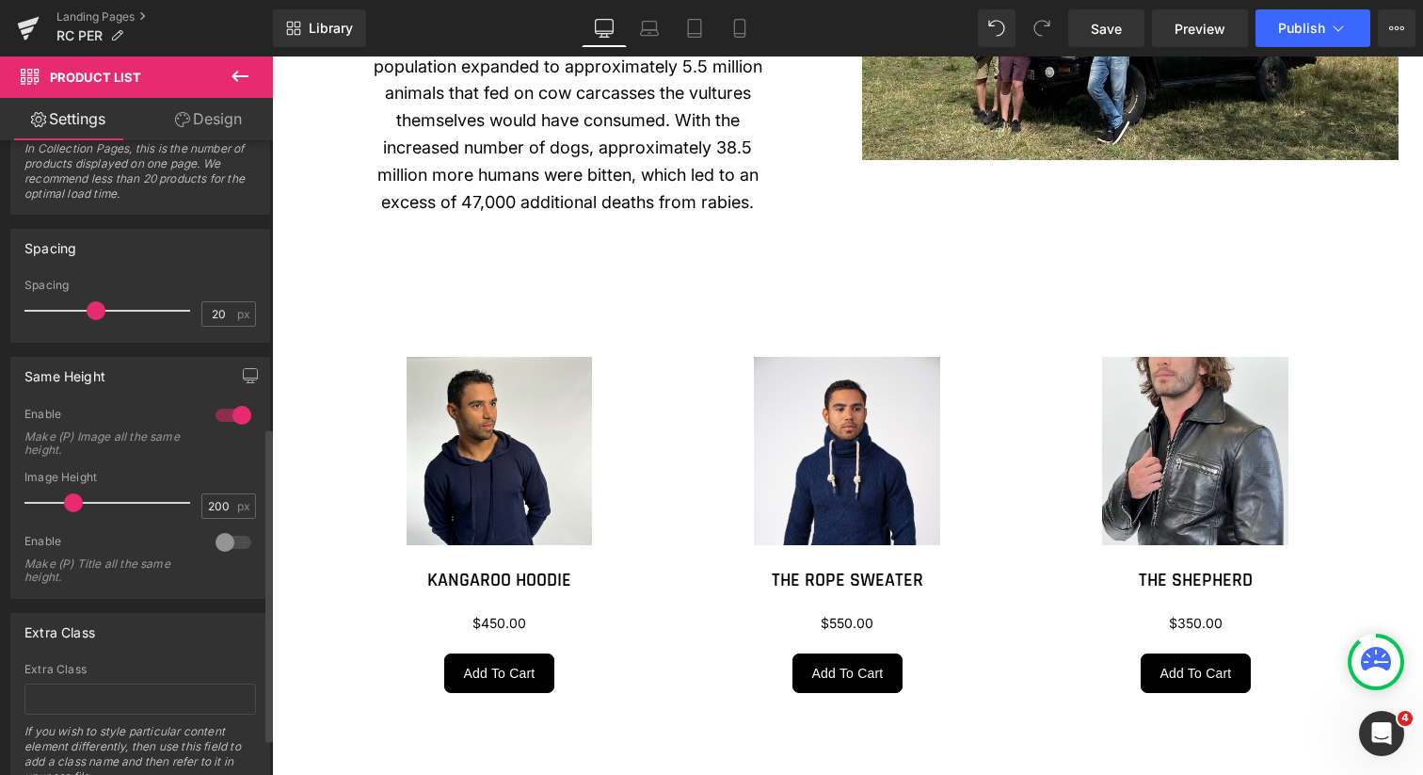
click at [217, 549] on div at bounding box center [233, 542] width 45 height 30
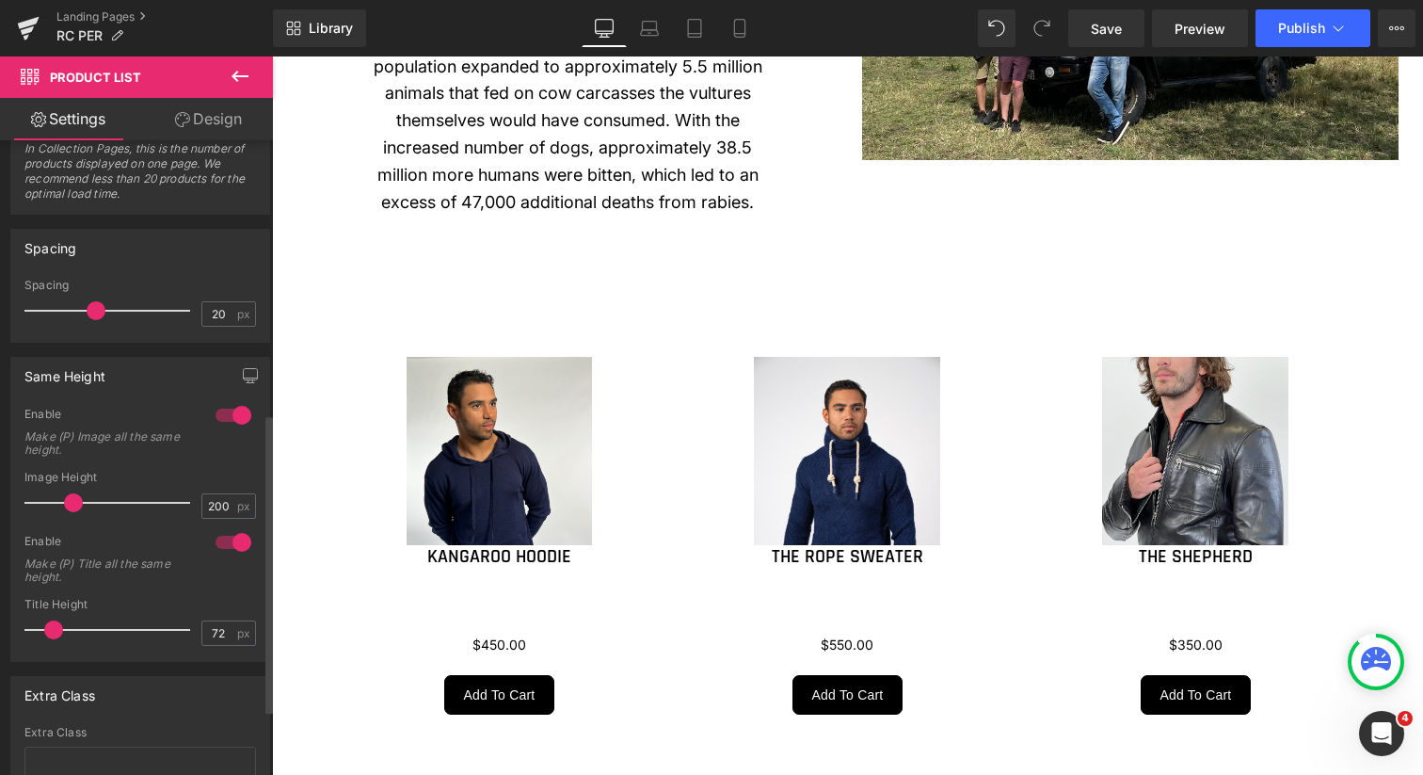
click at [231, 536] on div at bounding box center [233, 542] width 45 height 30
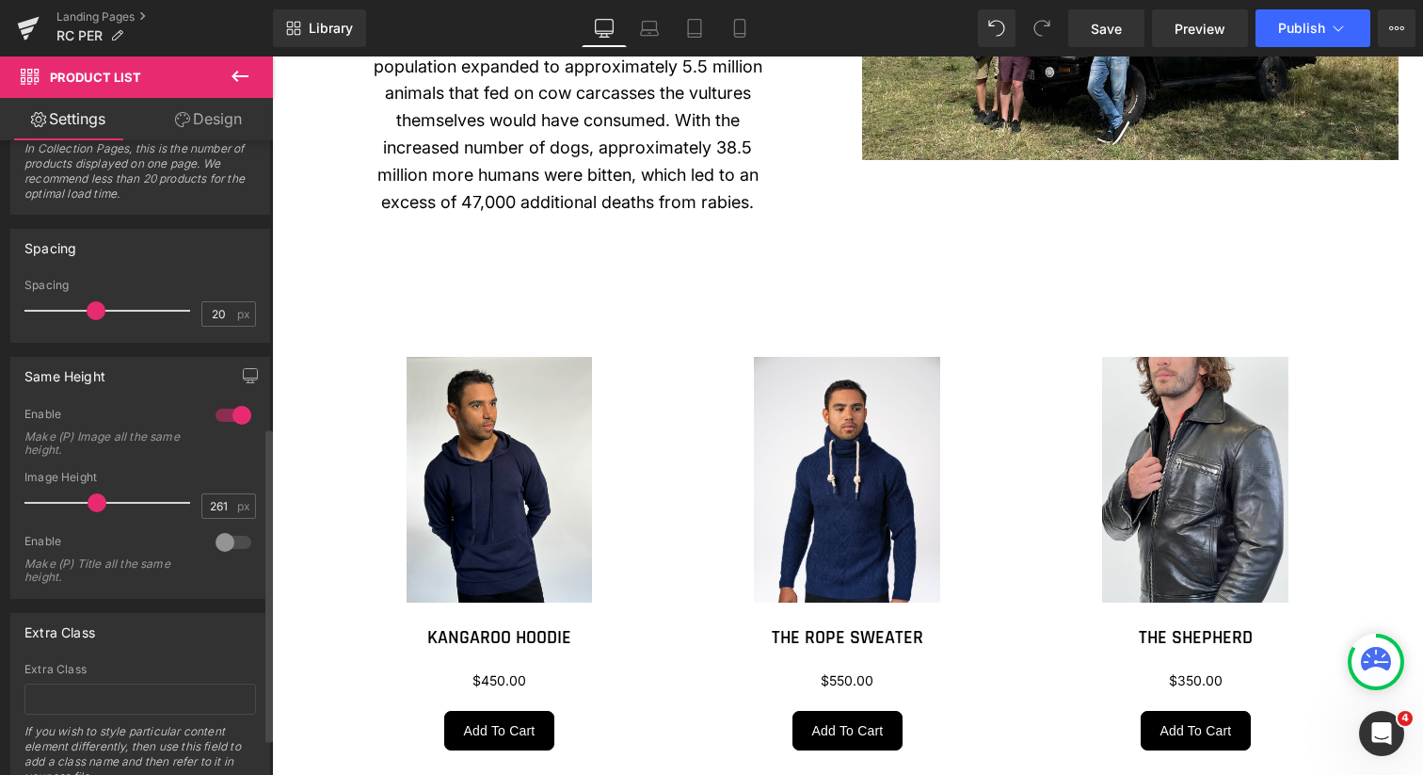
drag, startPoint x: 72, startPoint y: 507, endPoint x: 94, endPoint y: 506, distance: 22.6
click at [94, 506] on span at bounding box center [97, 502] width 19 height 19
click at [222, 505] on input "261" at bounding box center [218, 506] width 33 height 24
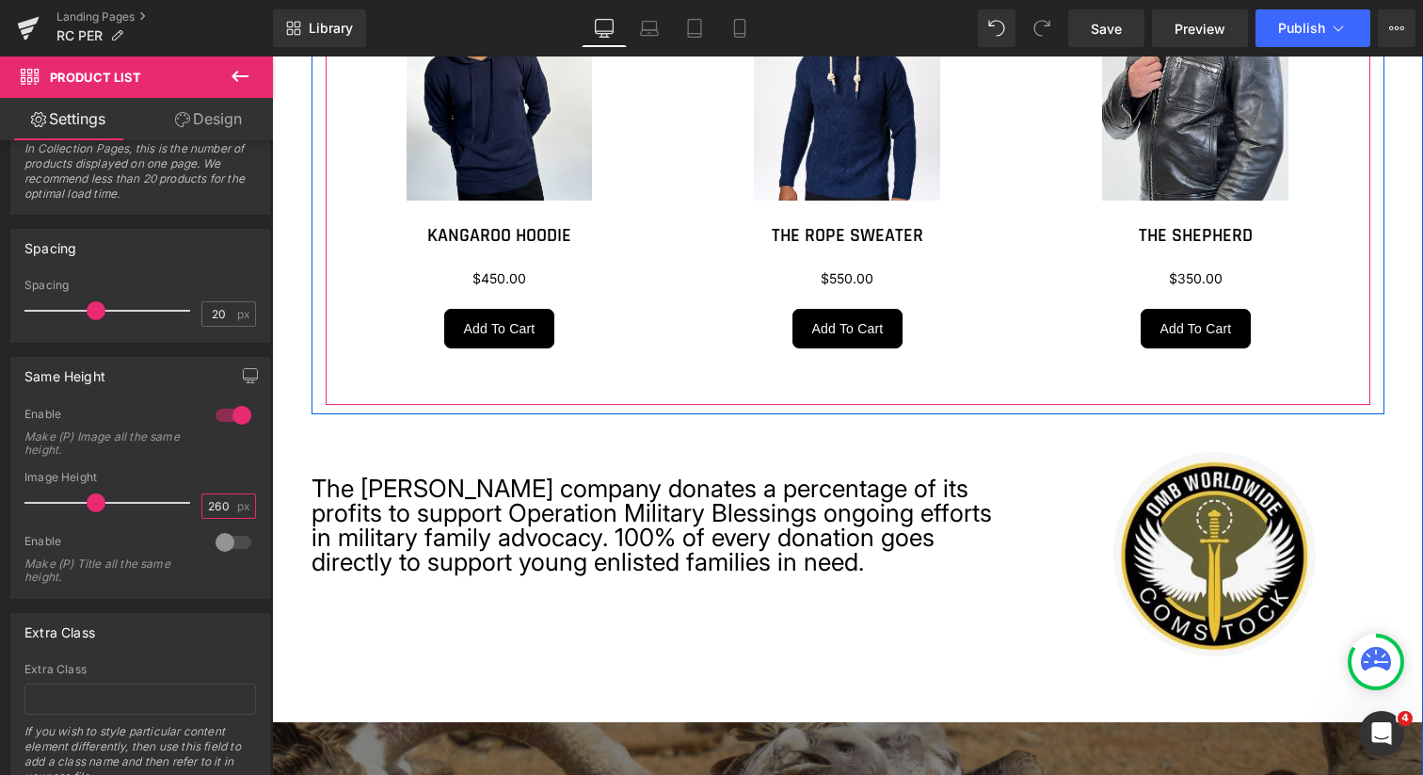
scroll to position [2830, 0]
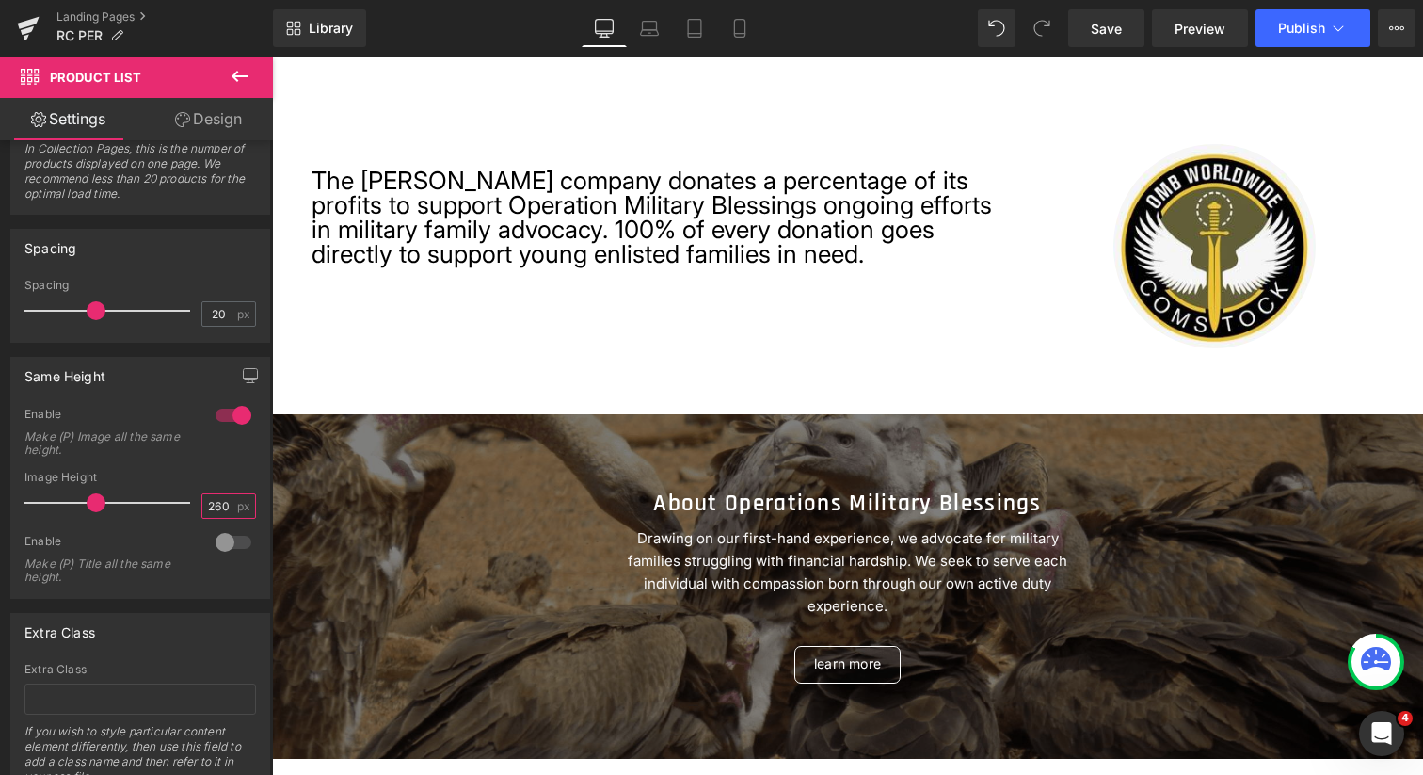
type input "260"
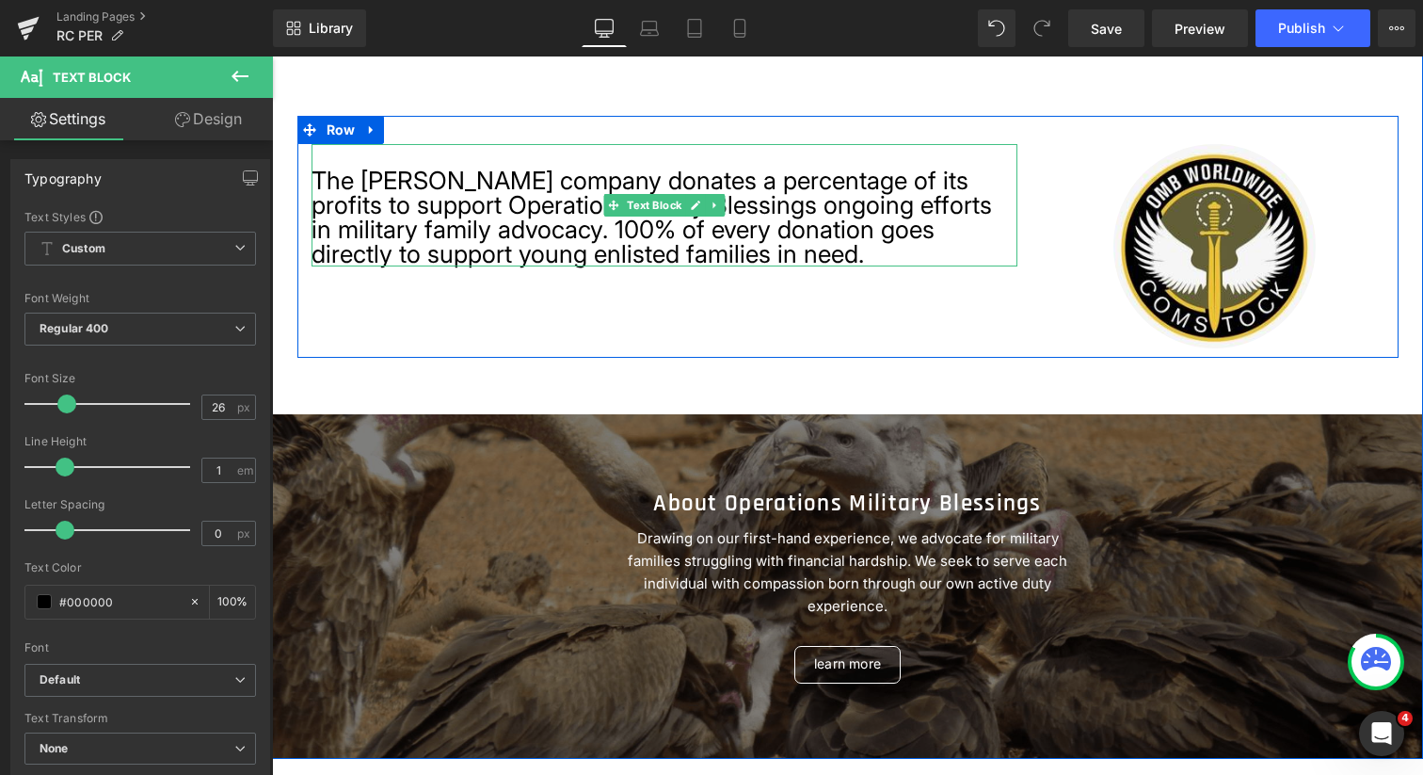
drag, startPoint x: 311, startPoint y: 174, endPoint x: 746, endPoint y: 254, distance: 442.2
click at [746, 254] on p "The Robert Comstock company donates a percentage of its profits to support Oper…" at bounding box center [665, 218] width 706 height 98
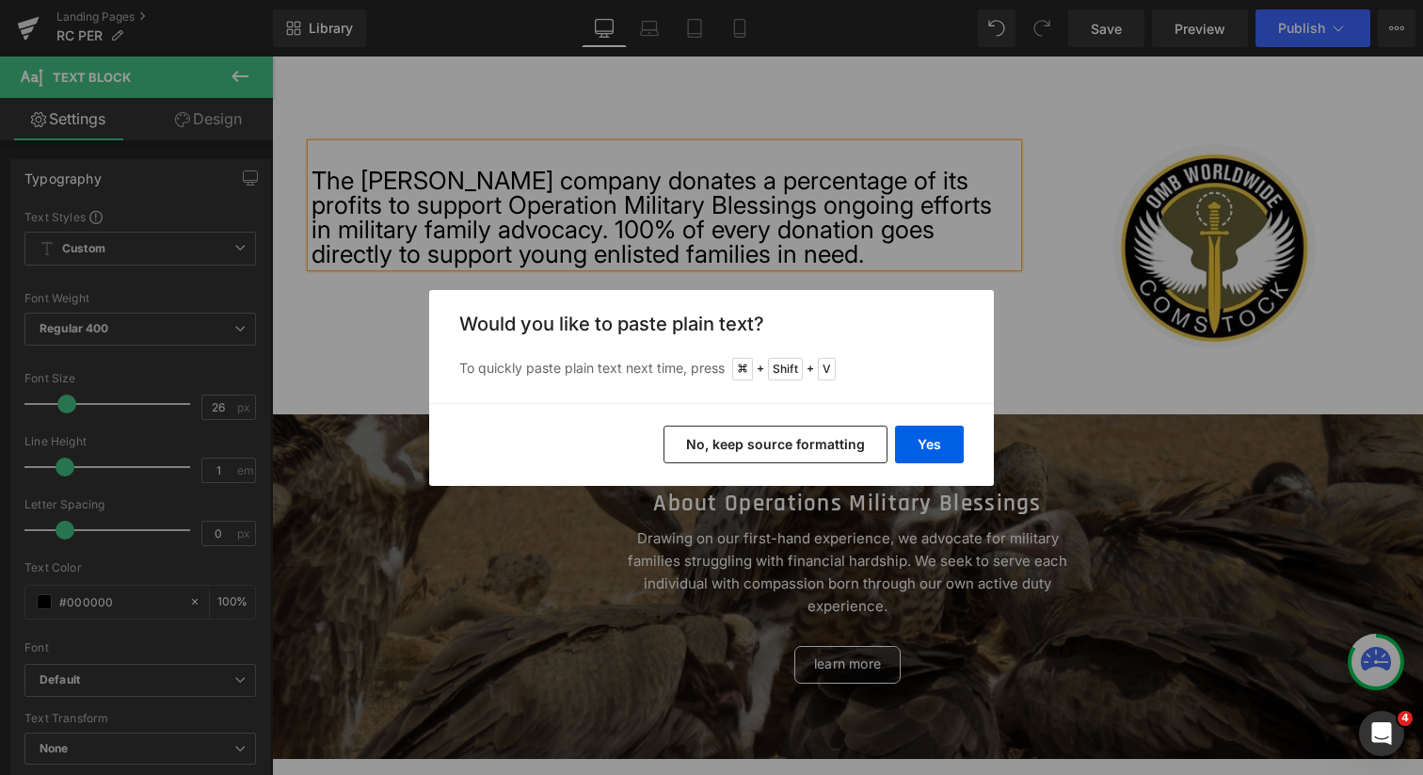
click at [747, 447] on button "No, keep source formatting" at bounding box center [776, 445] width 224 height 38
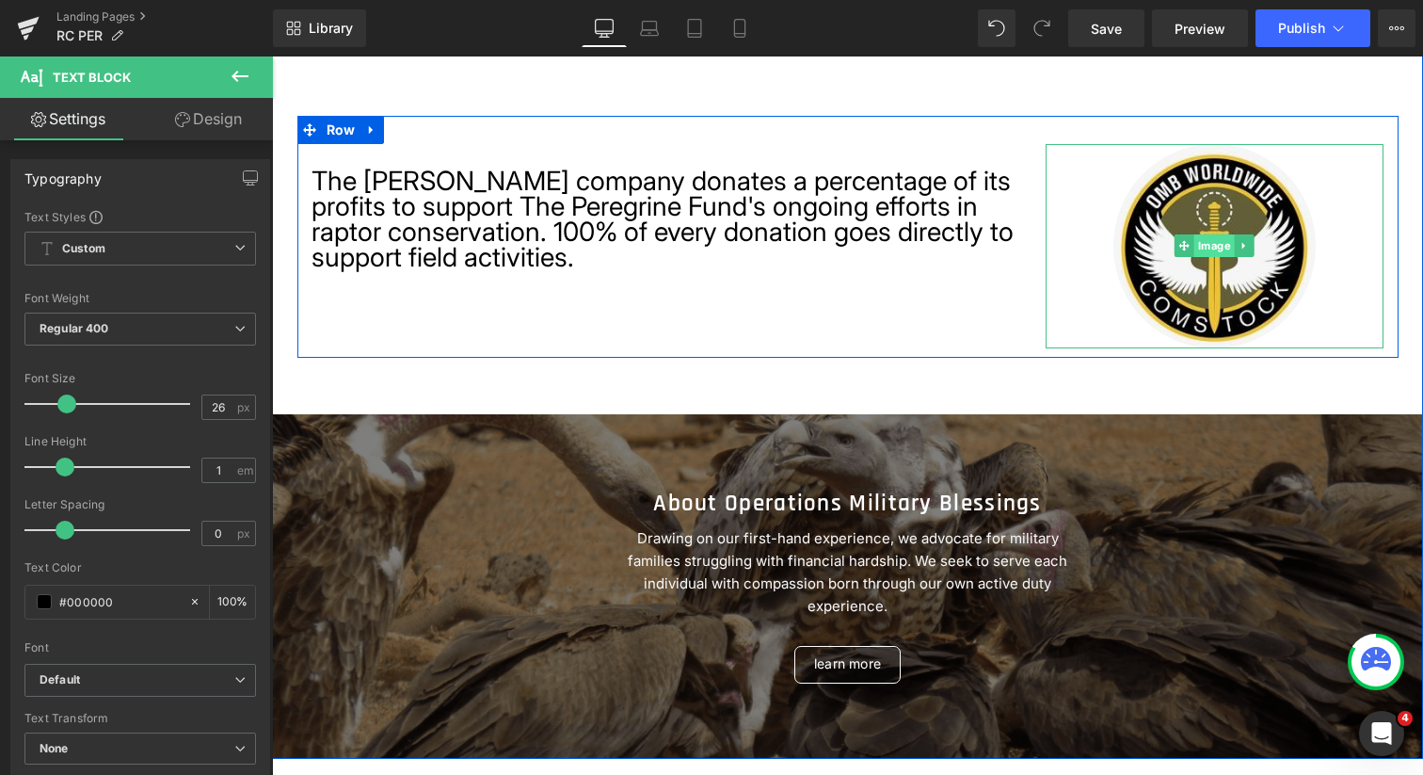
click at [1201, 244] on span "Image" at bounding box center [1215, 245] width 40 height 23
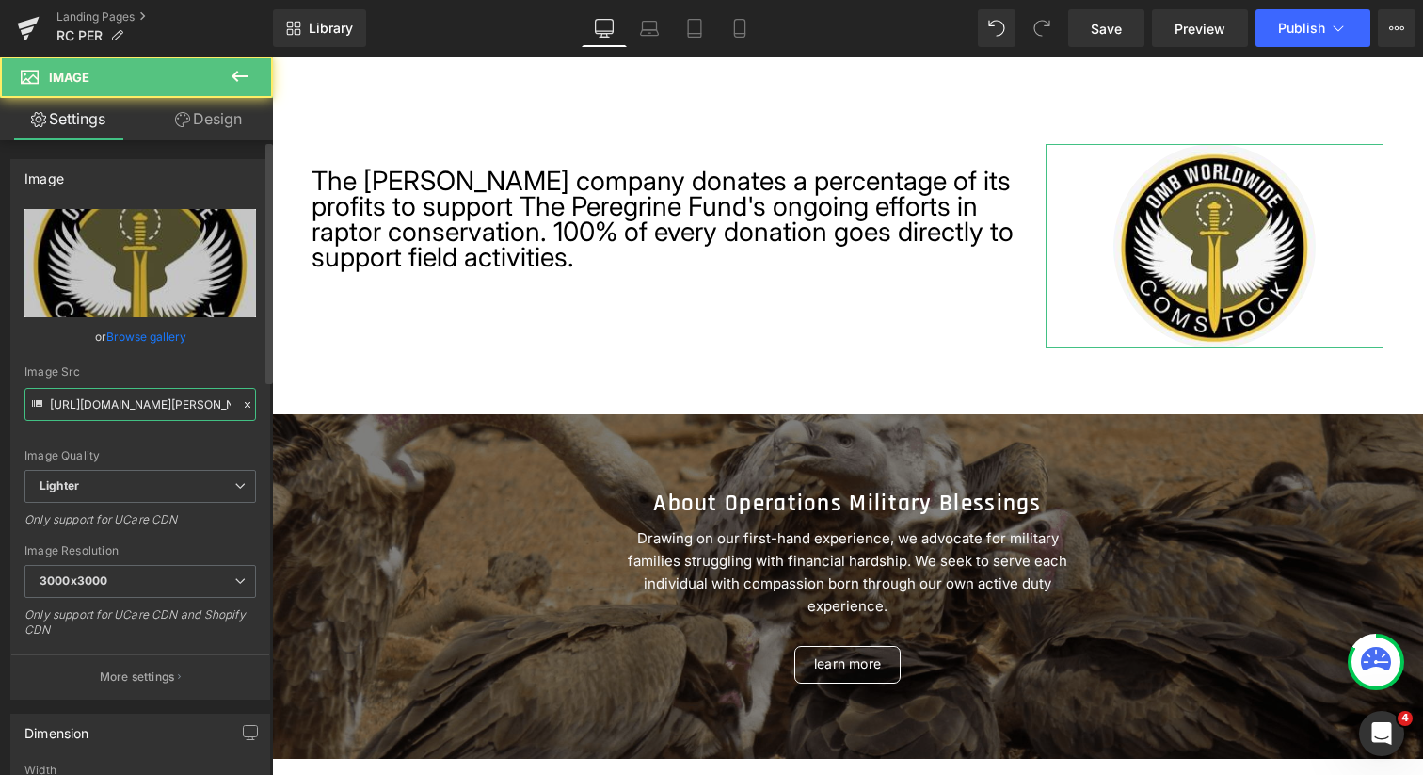
click at [112, 410] on input "https://ucarecdn.com/aa011a5b-438e-4eaa-883f-1c60d058e6db/-/format/auto/-/previ…" at bounding box center [140, 404] width 232 height 33
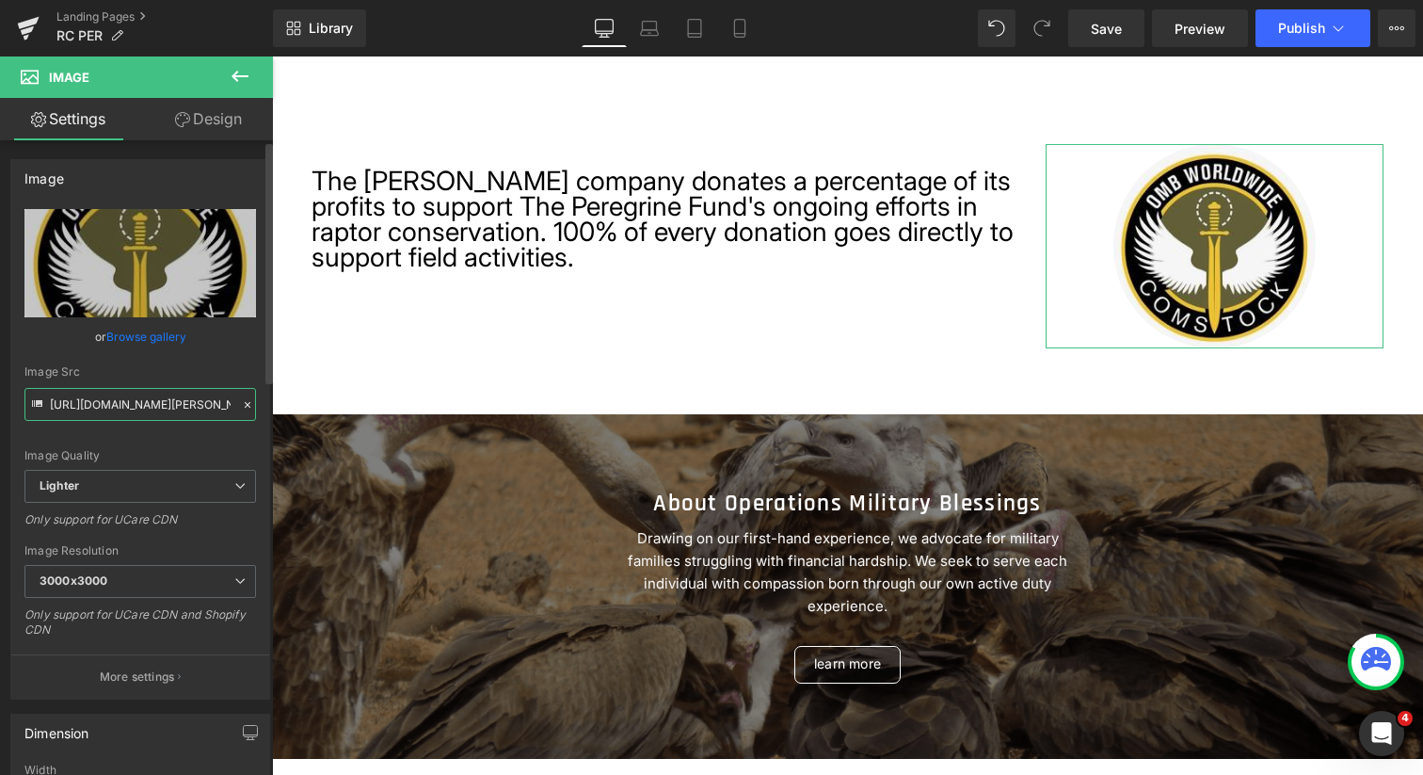
click at [112, 410] on input "https://ucarecdn.com/aa011a5b-438e-4eaa-883f-1c60d058e6db/-/format/auto/-/previ…" at bounding box center [140, 404] width 232 height 33
paste input "808adb3b-fbda-46af-b5c4-60cf7baedb46/-/format/auto/-/preview/3000x3000/-/qualit…"
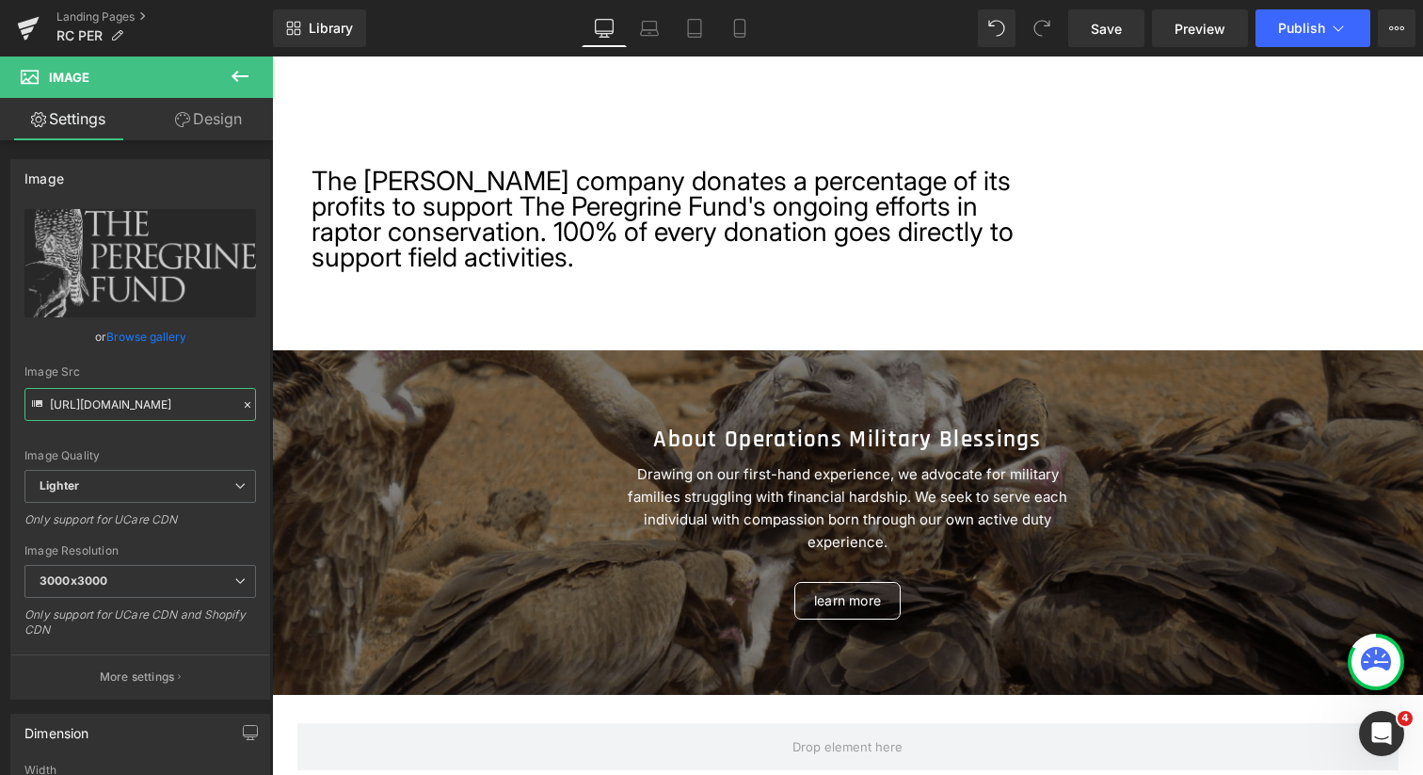
type input "https://ucarecdn.com/808adb3b-fbda-46af-b5c4-60cf7baedb46/-/format/auto/-/previ…"
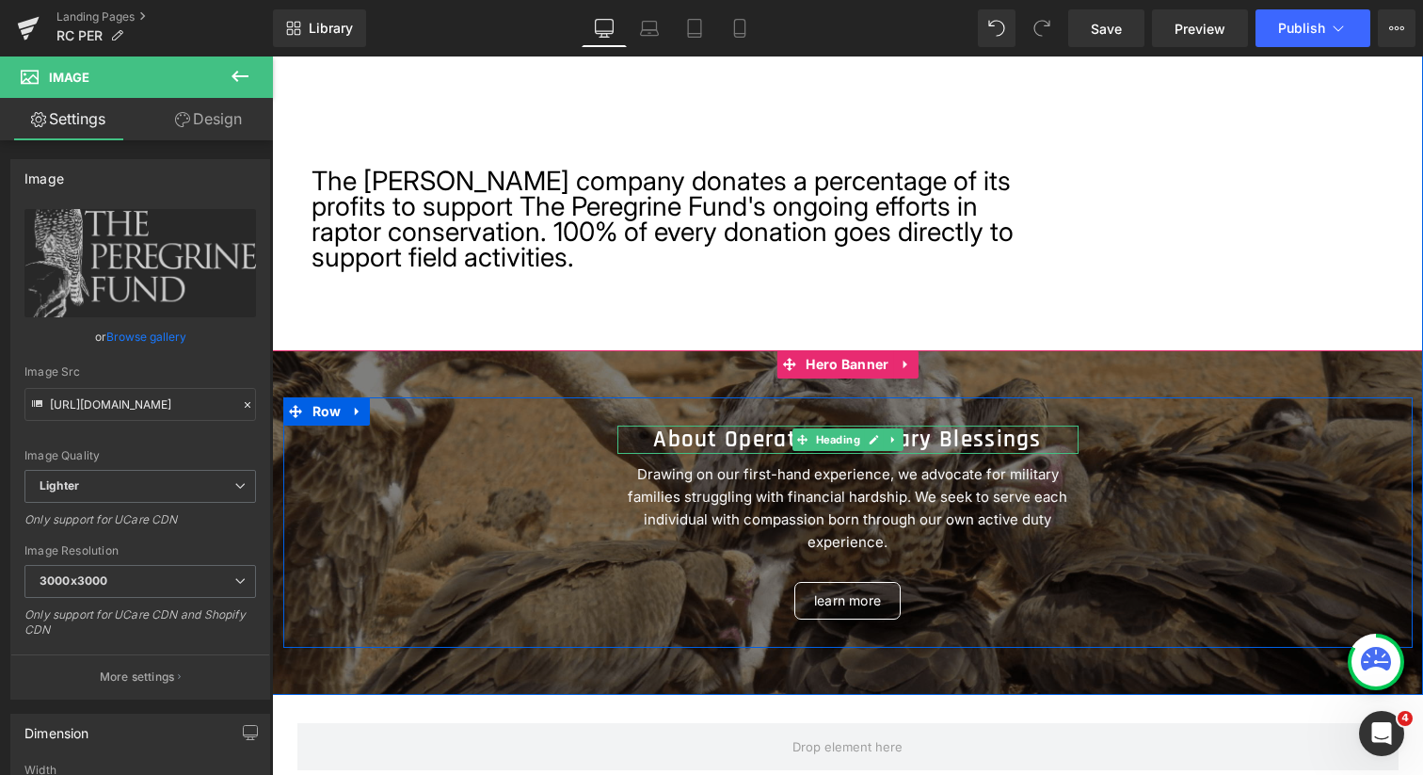
click at [765, 442] on h2 "About Operations Military Blessings" at bounding box center [848, 440] width 461 height 28
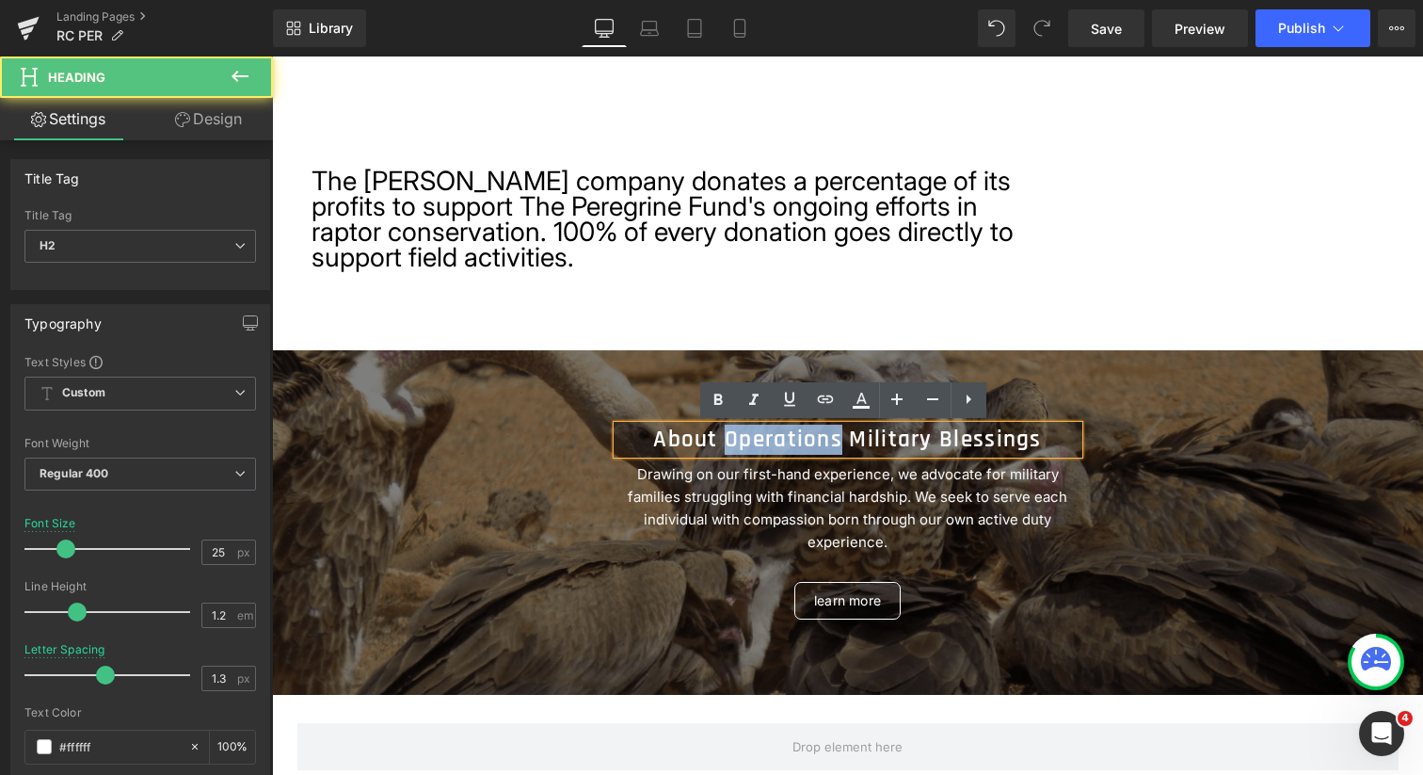
click at [765, 442] on h2 "About Operations Military Blessings" at bounding box center [848, 440] width 461 height 28
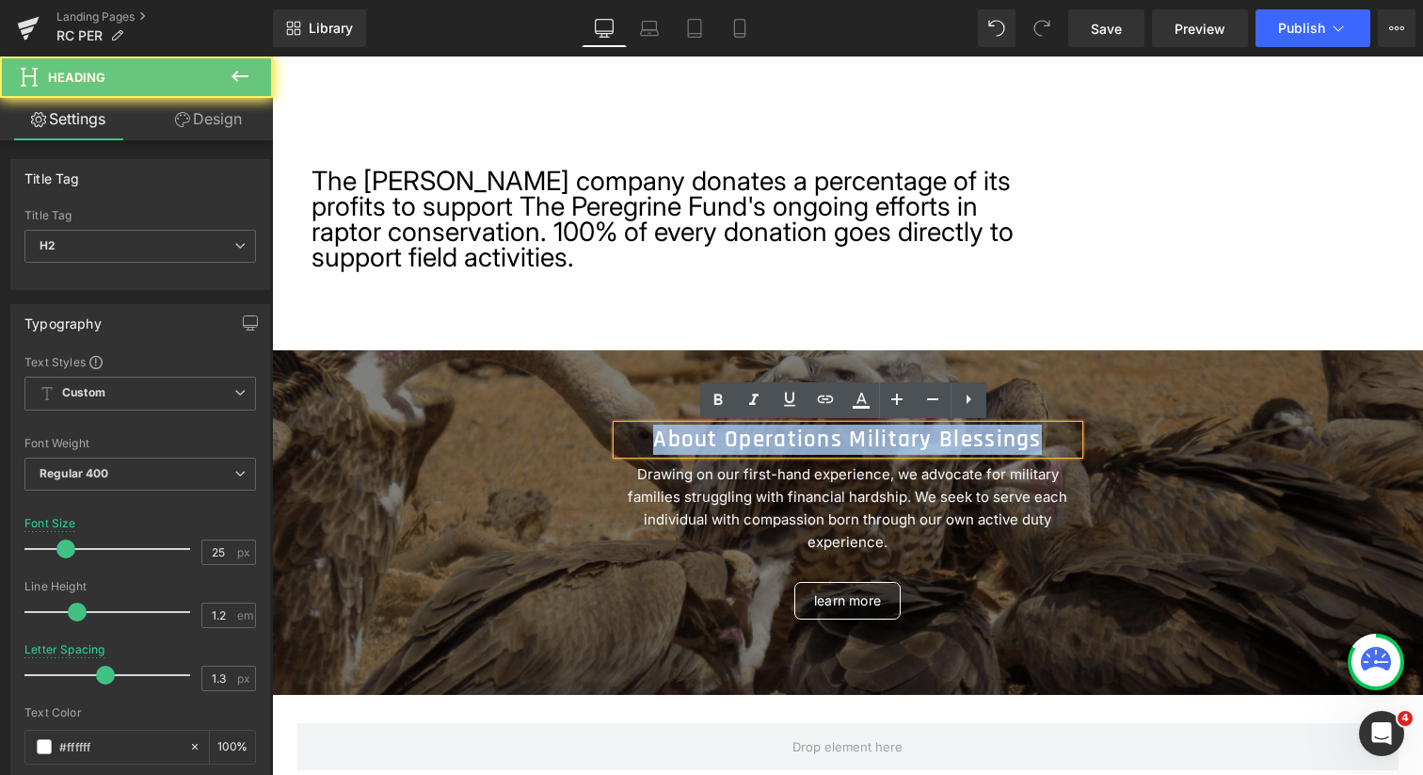
click at [765, 442] on h2 "About Operations Military Blessings" at bounding box center [848, 440] width 461 height 28
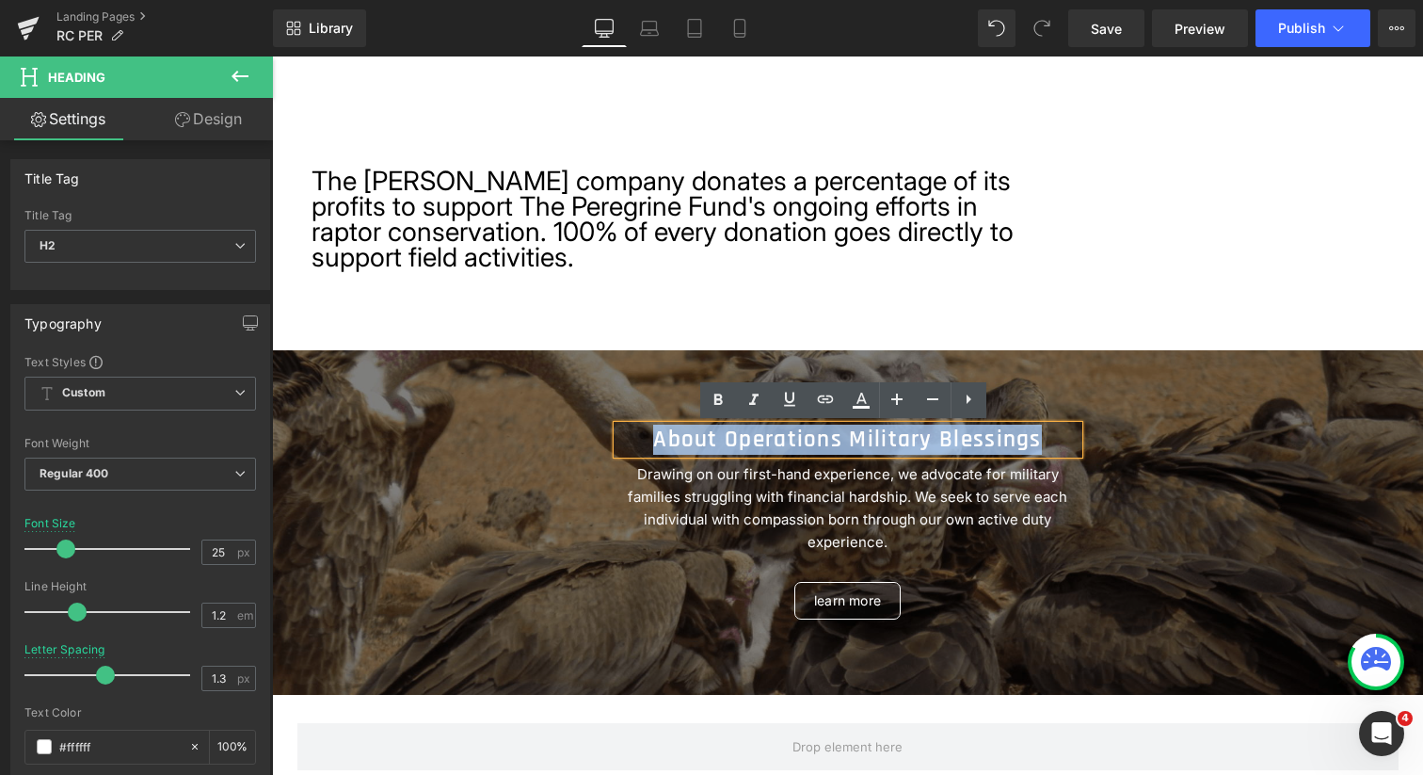
paste div
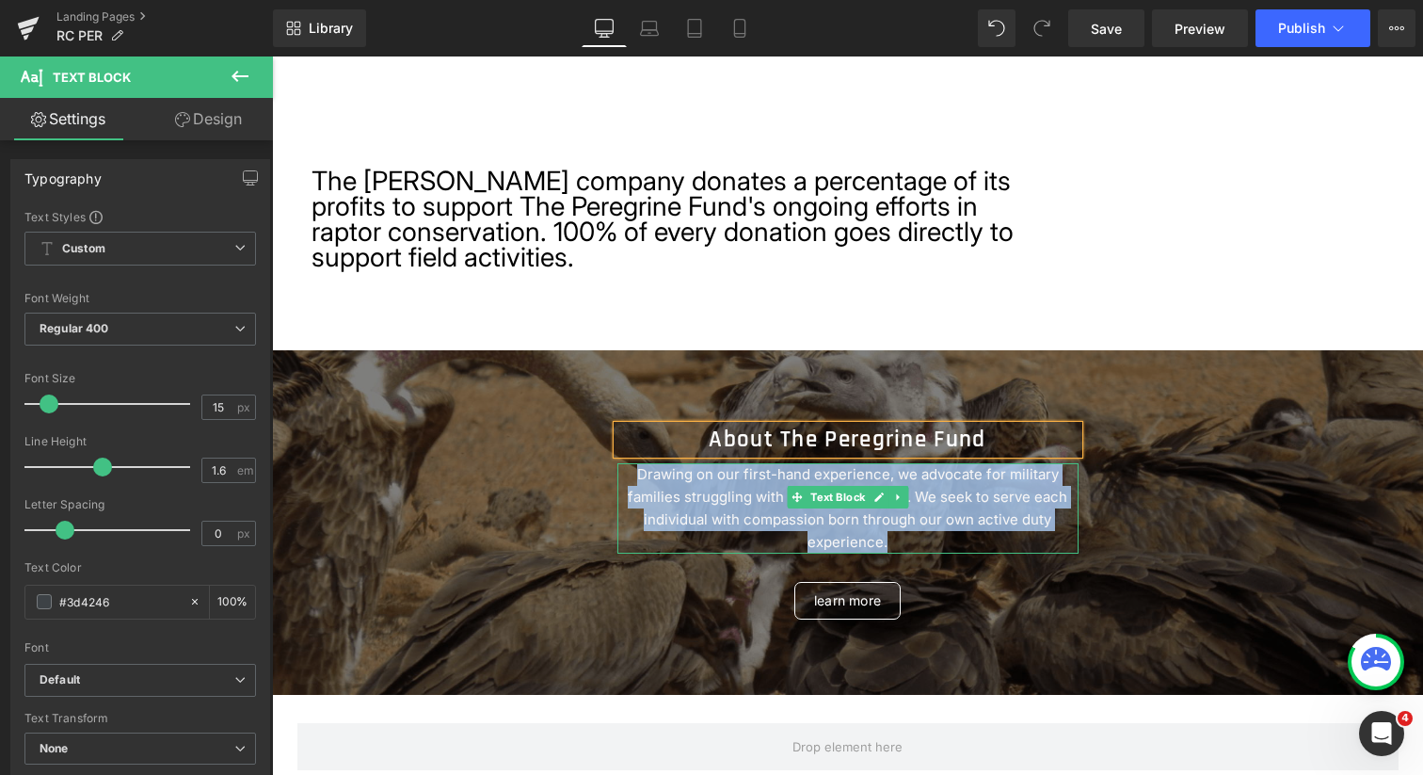
drag, startPoint x: 624, startPoint y: 474, endPoint x: 1036, endPoint y: 521, distance: 414.9
click at [1037, 521] on p "Drawing on our first-hand experience, we advocate for military families struggl…" at bounding box center [848, 508] width 461 height 90
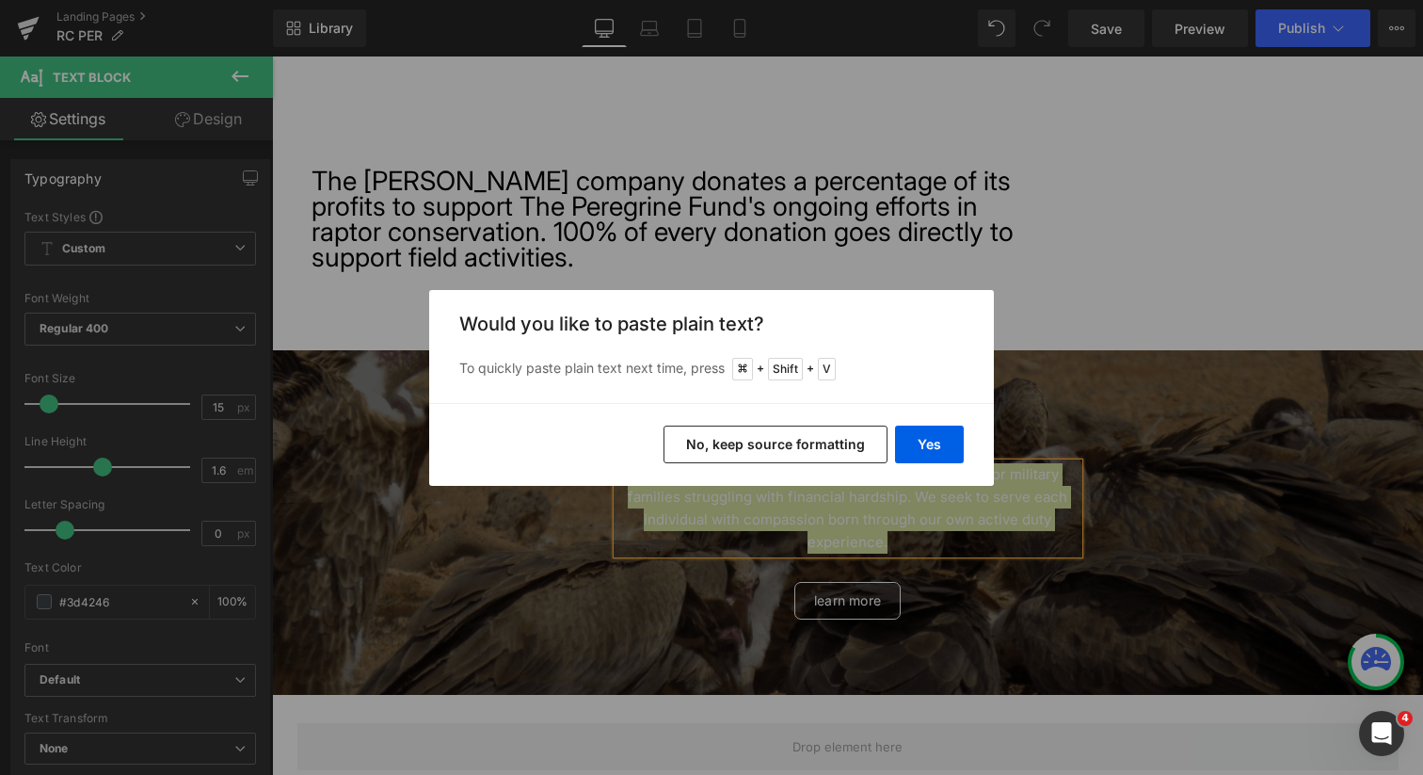
click at [815, 431] on button "No, keep source formatting" at bounding box center [776, 445] width 224 height 38
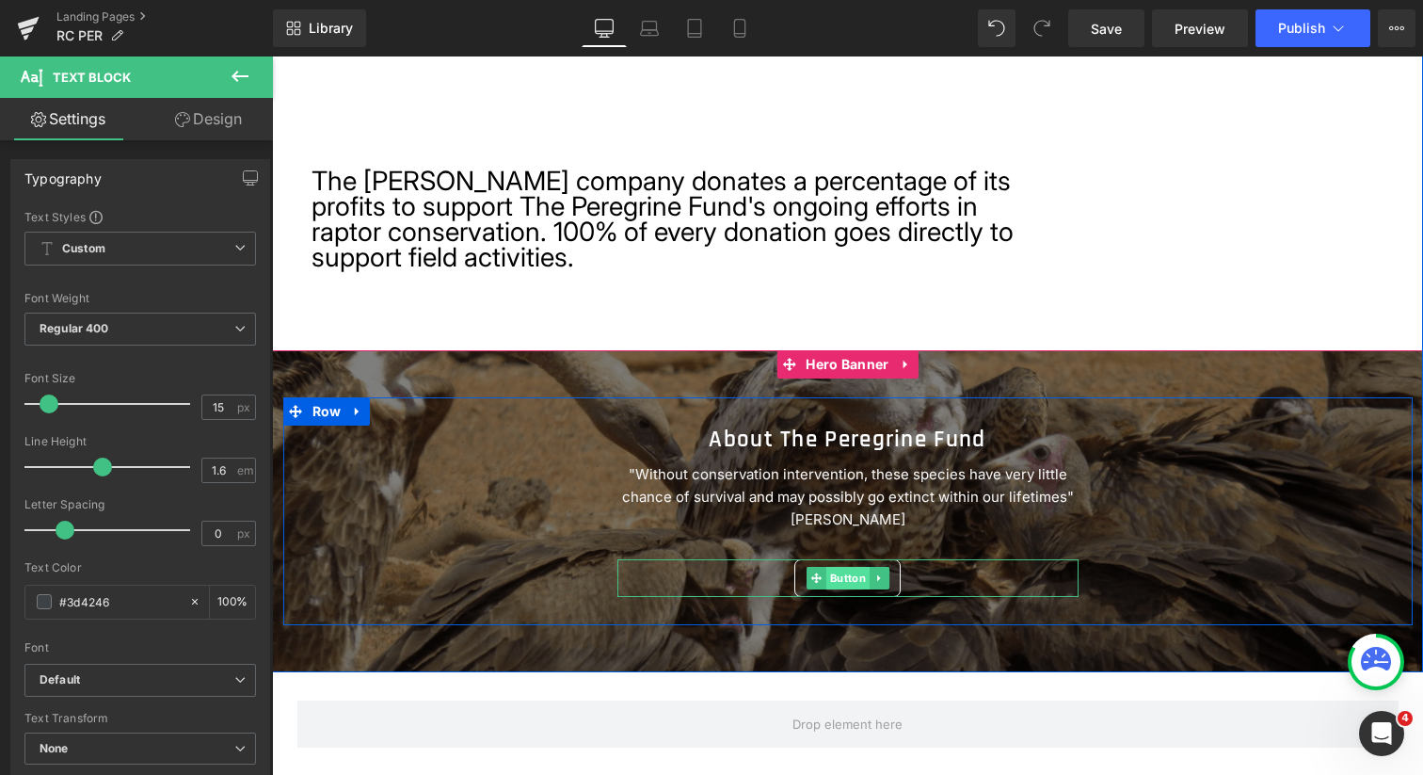
click at [841, 578] on span "Button" at bounding box center [847, 578] width 43 height 23
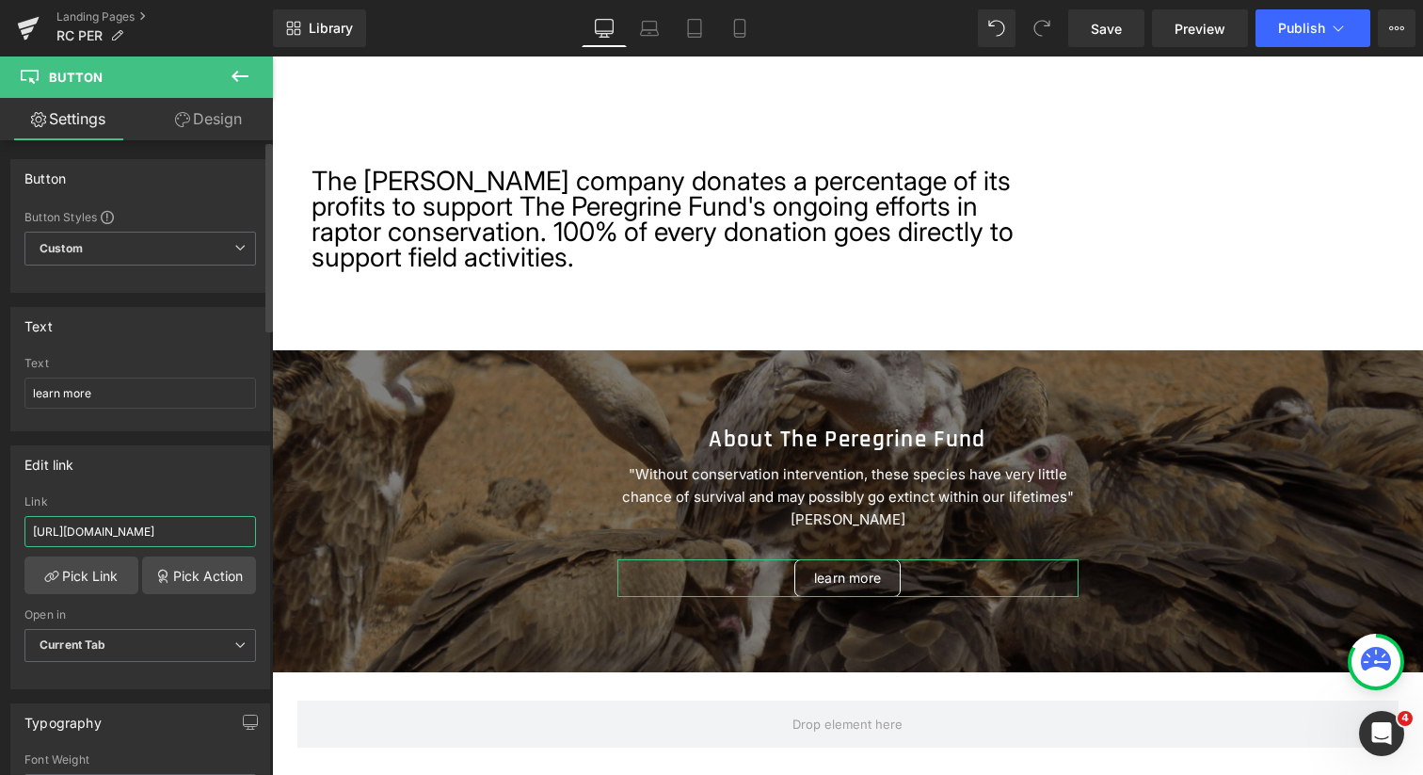
click at [197, 528] on input "https://operationmilitaryblessings.org/about-us/" at bounding box center [140, 531] width 232 height 31
paste input "peregrinefund.org"
drag, startPoint x: 705, startPoint y: 581, endPoint x: 744, endPoint y: 589, distance: 39.5
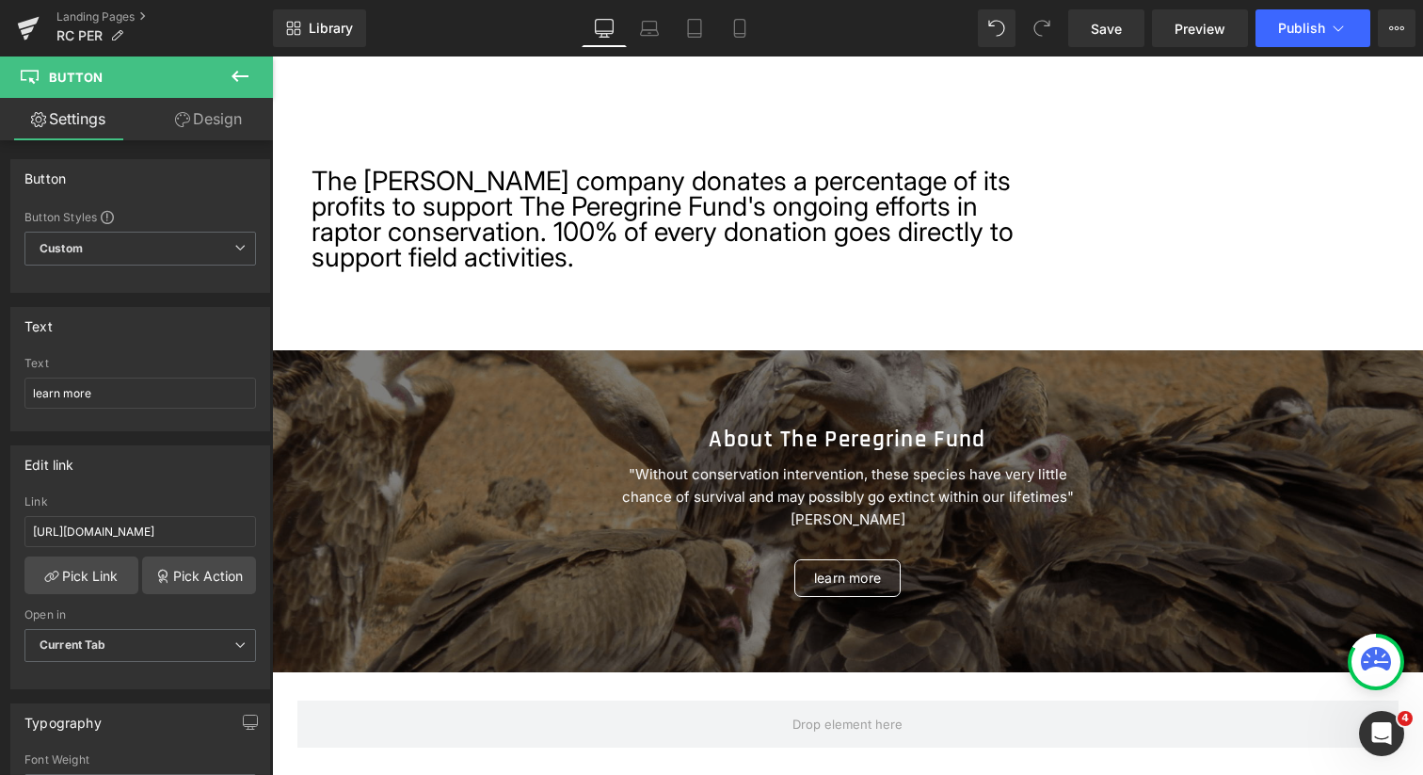
click at [734, 586] on div "learn more" at bounding box center [848, 578] width 461 height 38
click at [197, 535] on input "https://peregrinefund.org/" at bounding box center [140, 531] width 232 height 31
click at [201, 539] on input "https://peregrinefund.org/" at bounding box center [140, 531] width 232 height 31
click at [203, 537] on input "https://peregrinefund.org/" at bounding box center [140, 531] width 232 height 31
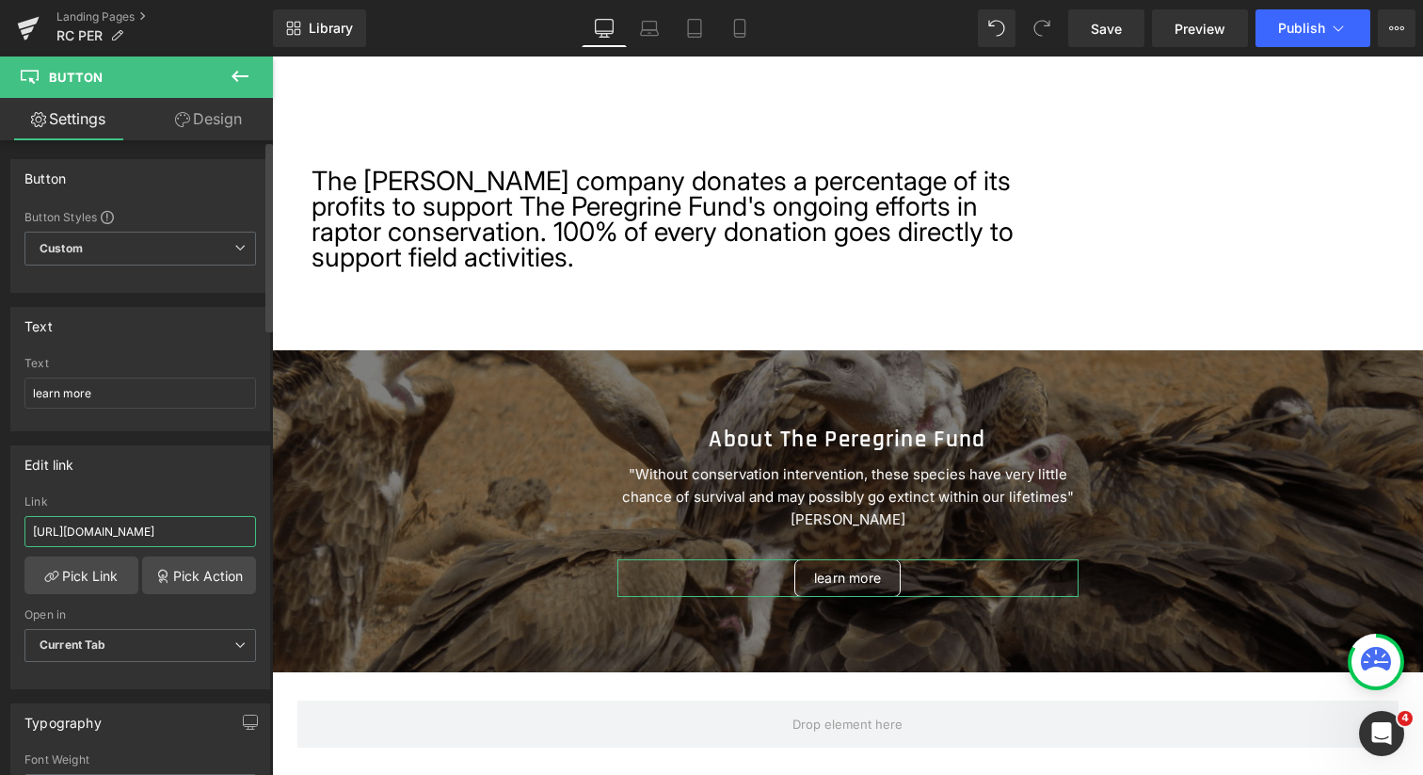
click at [203, 537] on input "https://peregrinefund.org/" at bounding box center [140, 531] width 232 height 31
paste input "website-donate"
type input "https://peregrinefund.org/website-donate"
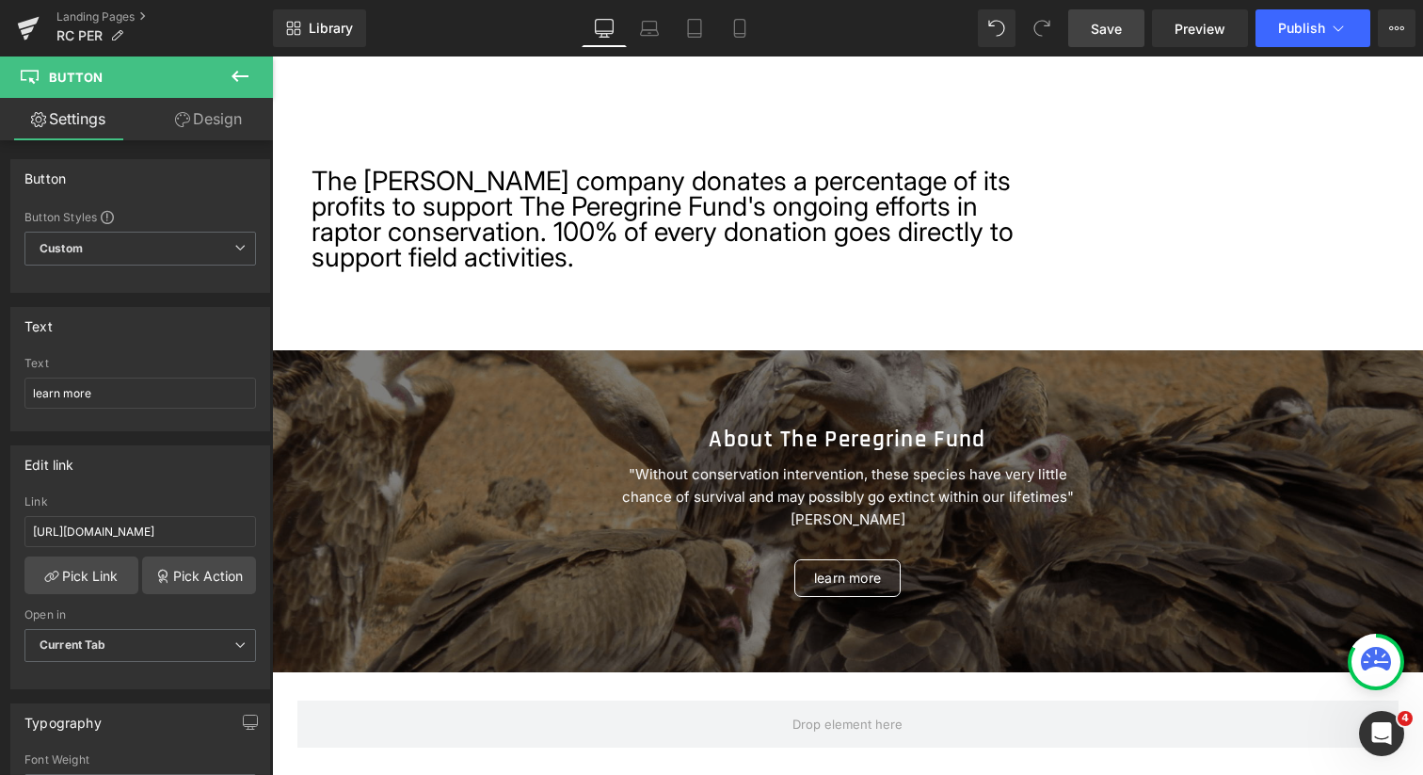
scroll to position [0, 0]
click at [1107, 32] on span "Save" at bounding box center [1106, 29] width 31 height 20
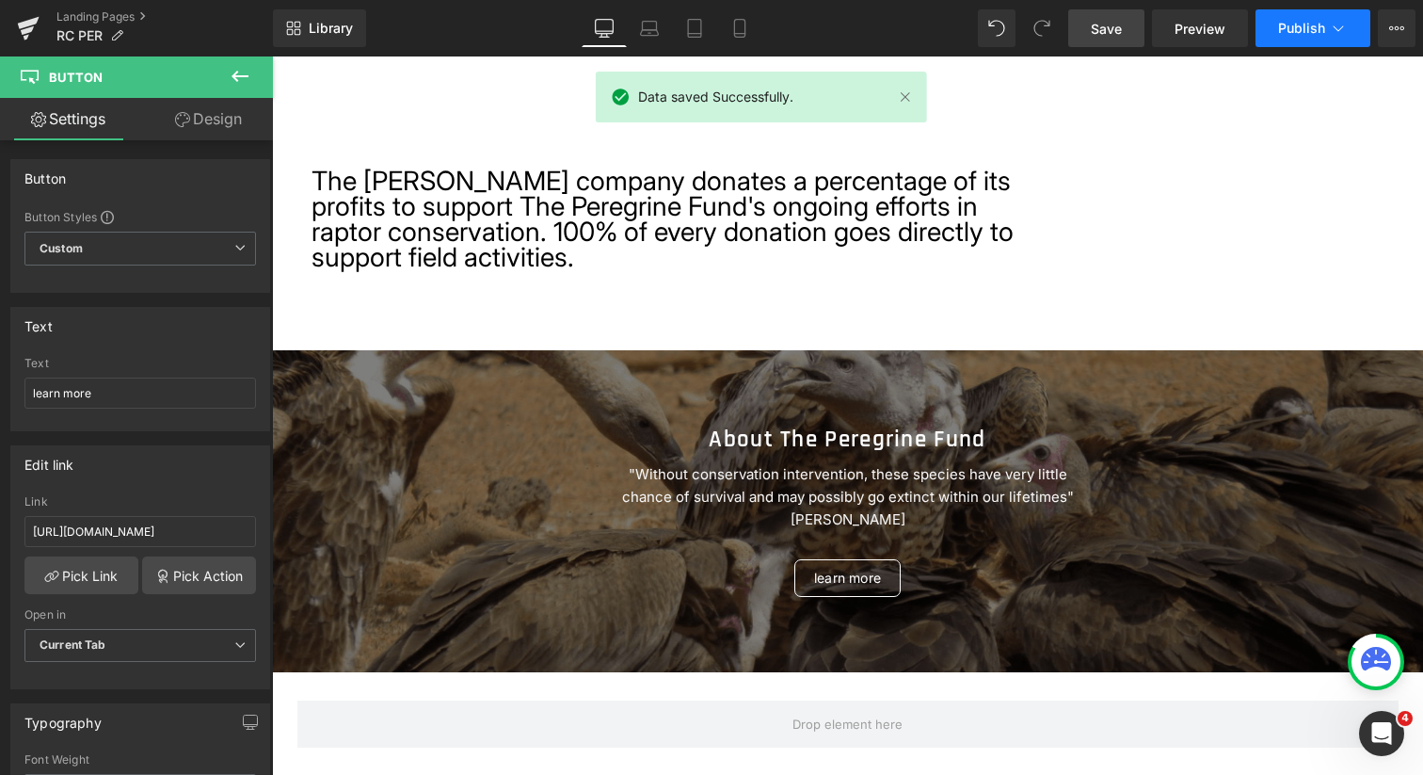
click at [1300, 31] on span "Publish" at bounding box center [1301, 28] width 47 height 15
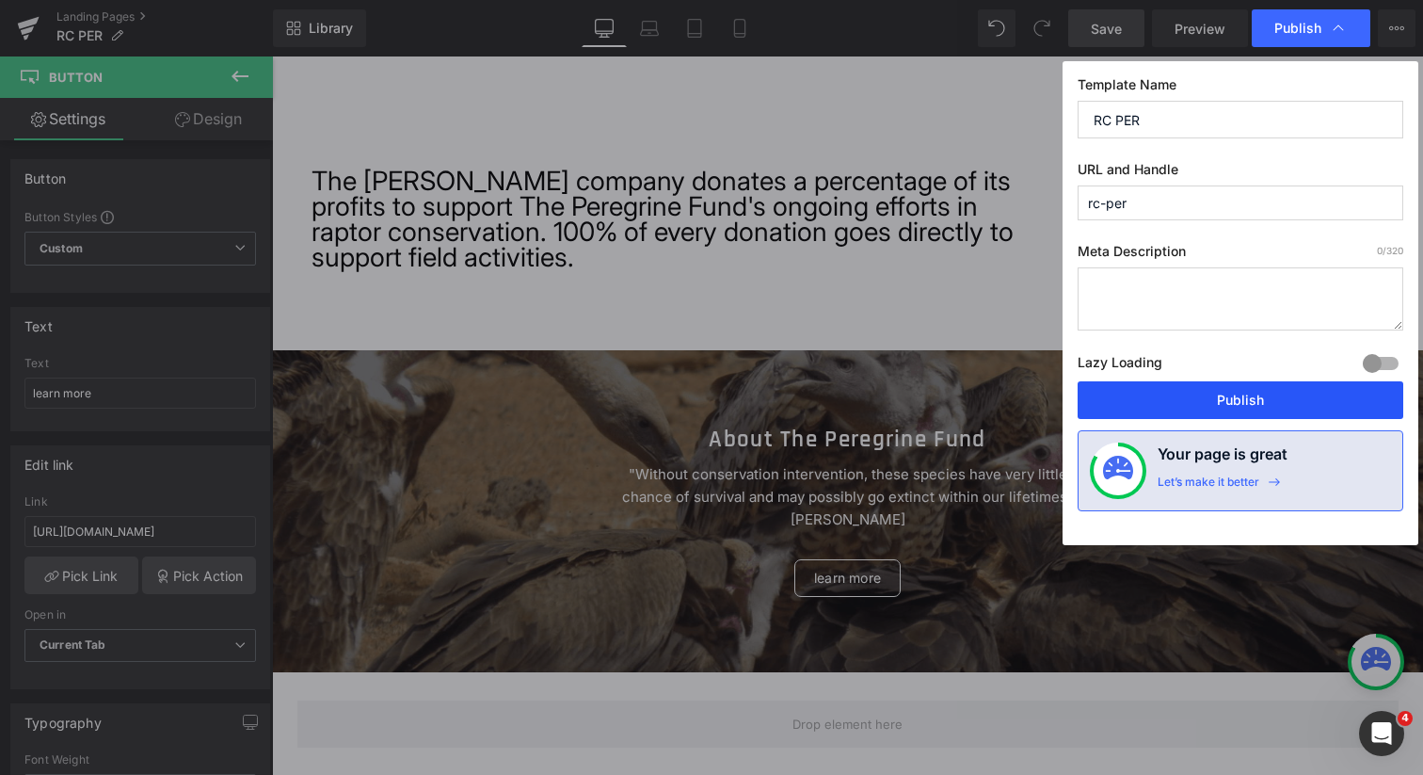
click at [1263, 398] on button "Publish" at bounding box center [1241, 400] width 326 height 38
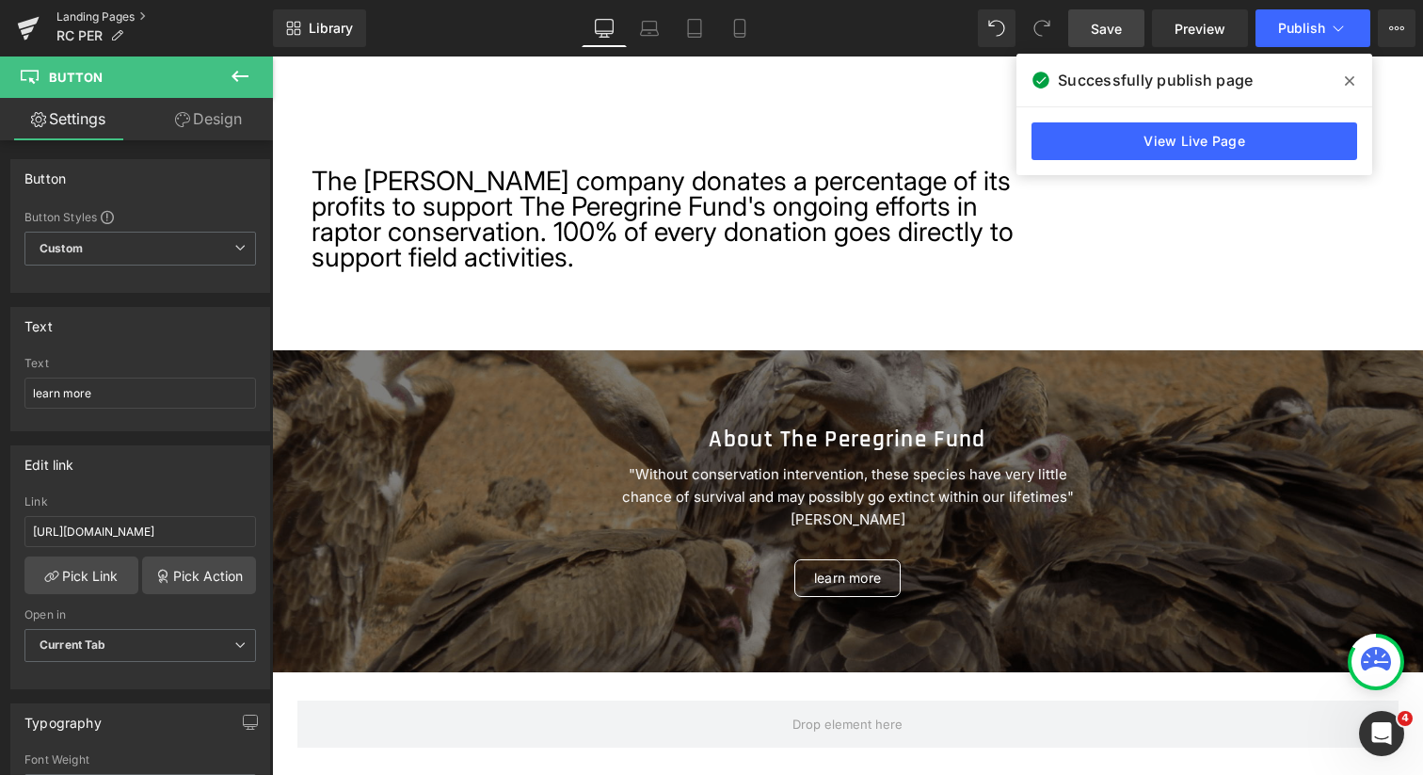
click at [123, 22] on link "Landing Pages" at bounding box center [164, 16] width 217 height 15
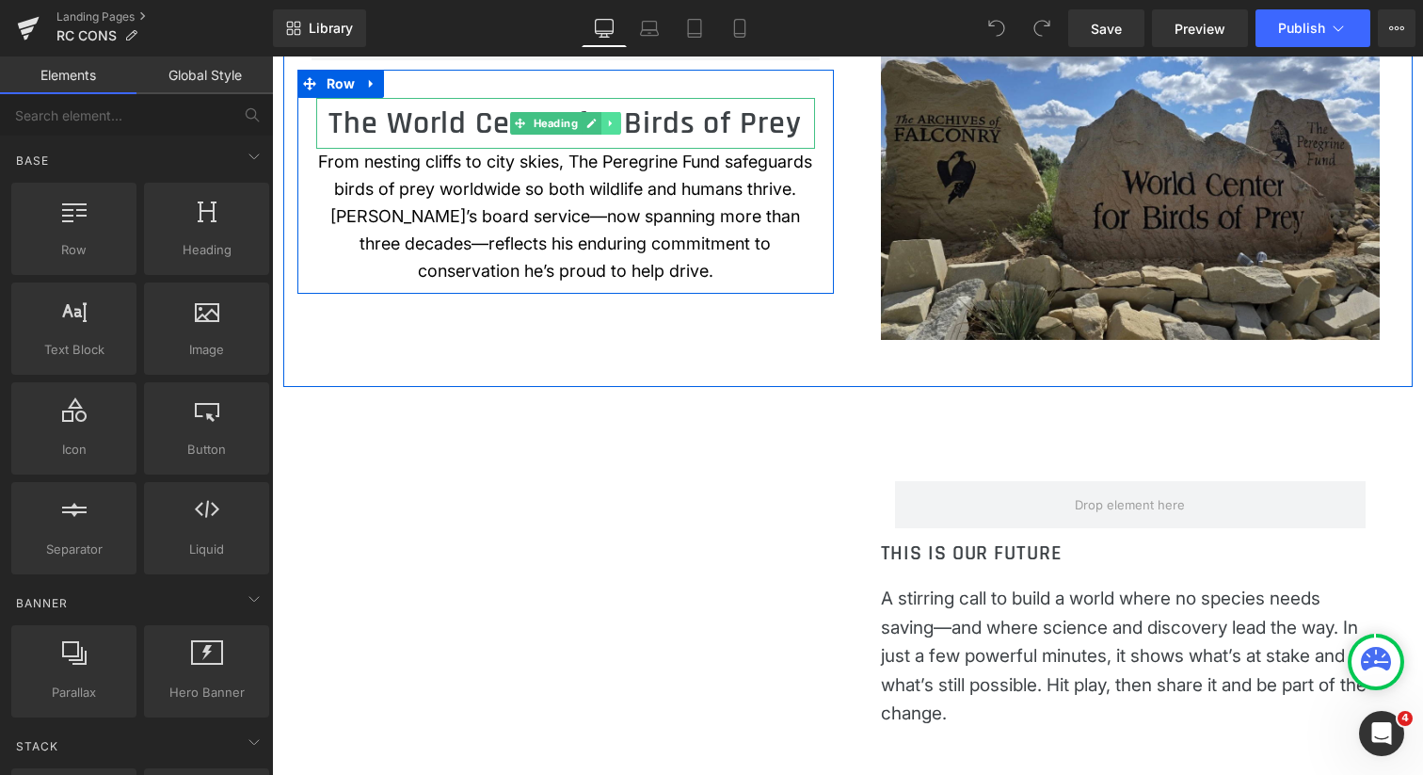
click at [605, 129] on icon at bounding box center [610, 123] width 10 height 11
click at [596, 129] on icon at bounding box center [601, 124] width 10 height 10
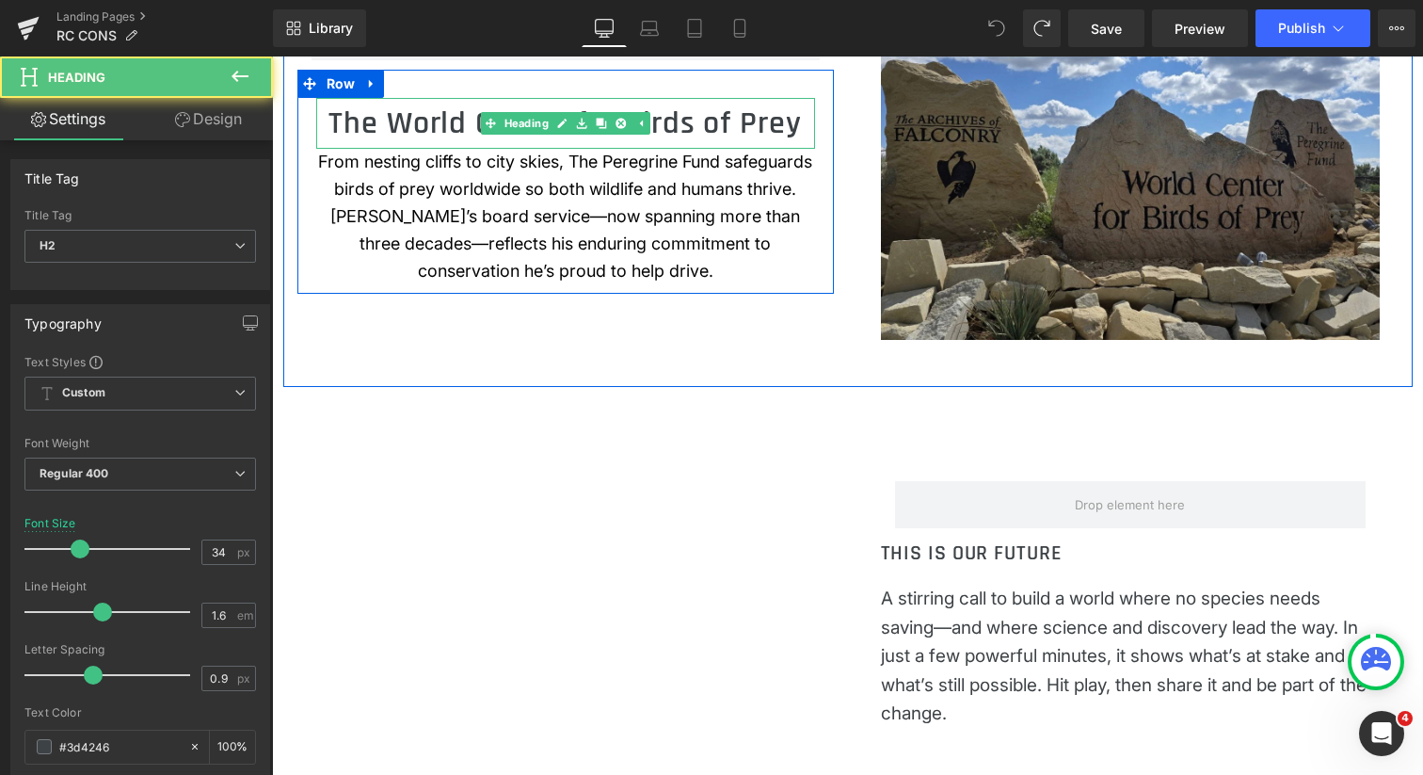
click at [347, 149] on h2 "The World Center for Birds of Prey" at bounding box center [565, 123] width 499 height 51
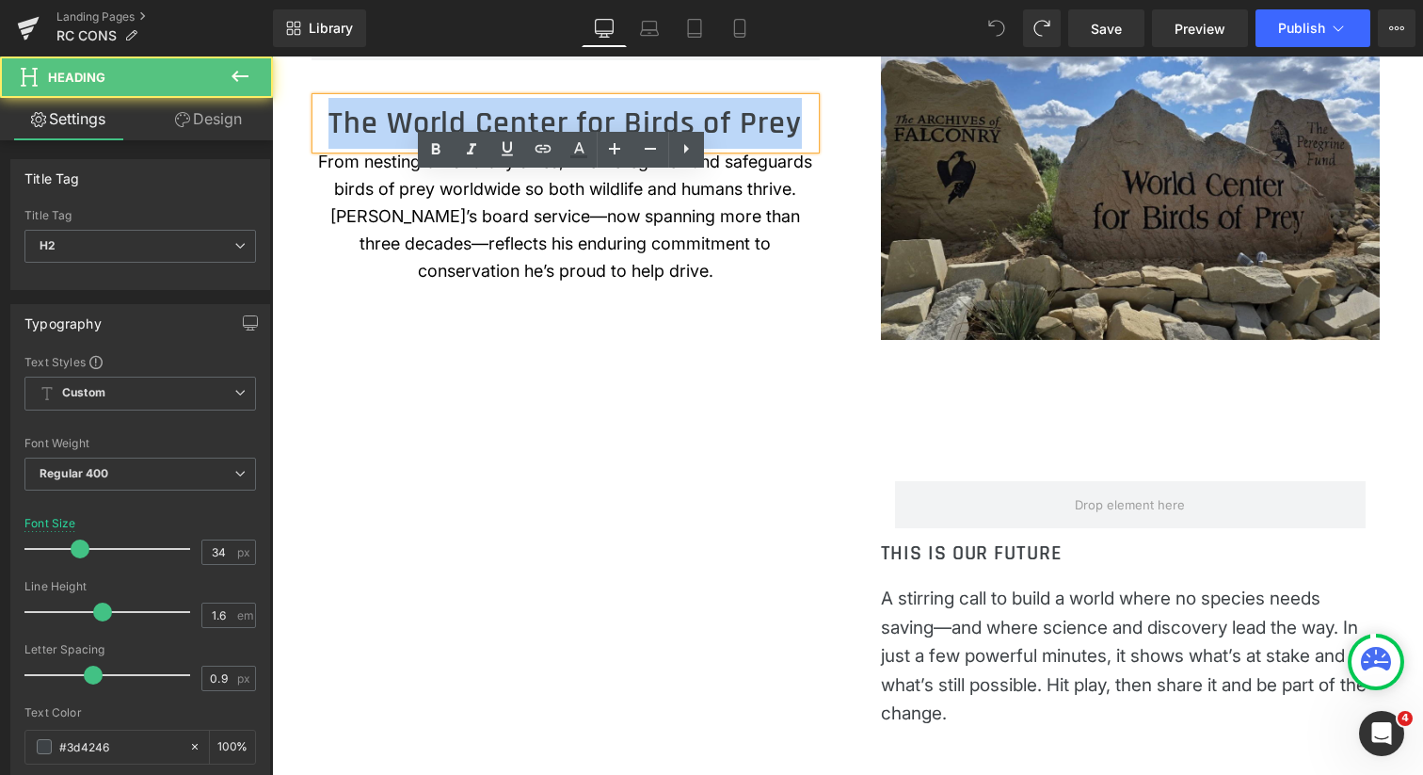
drag, startPoint x: 347, startPoint y: 198, endPoint x: 596, endPoint y: 242, distance: 252.4
click at [595, 149] on h2 "The World Center for Birds of Prey" at bounding box center [565, 123] width 499 height 51
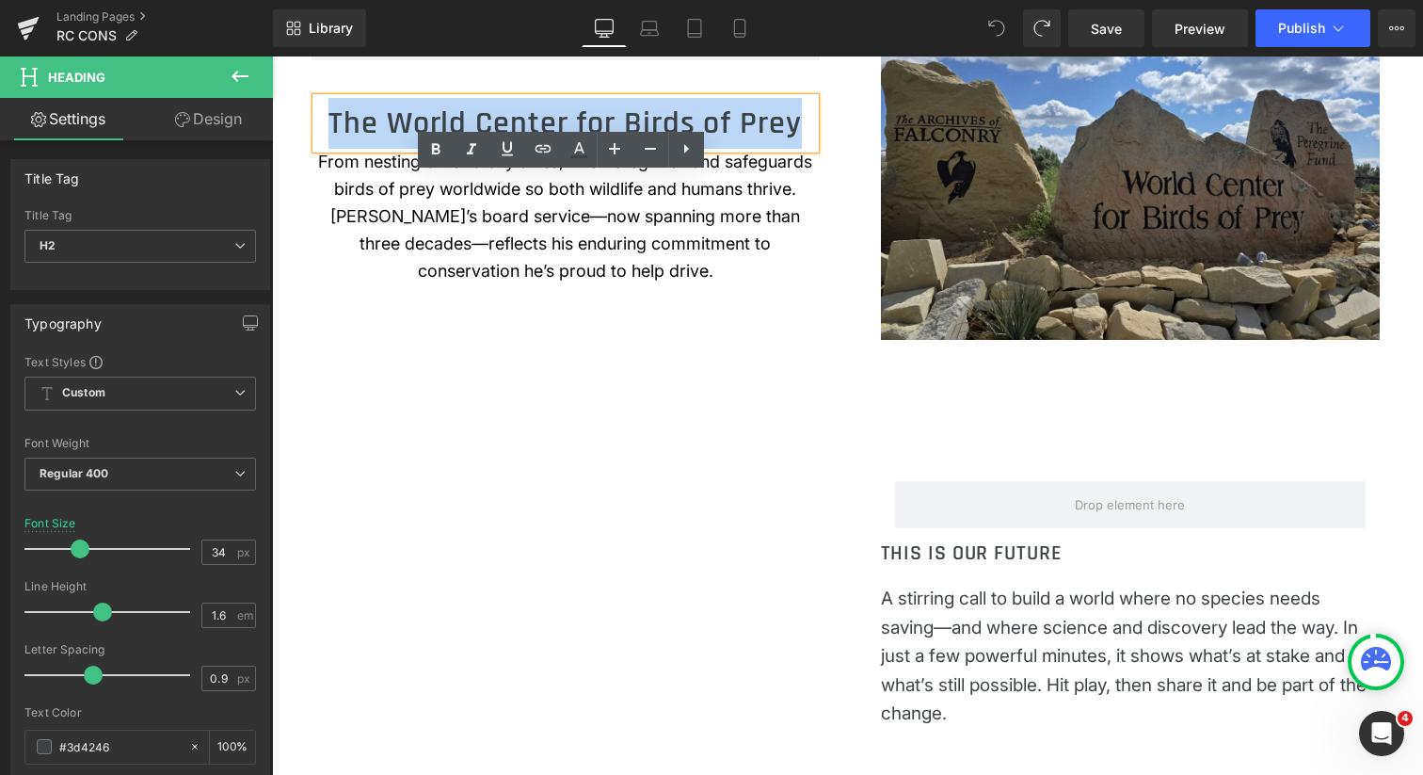
copy h2 "The World Center for Birds of Prey"
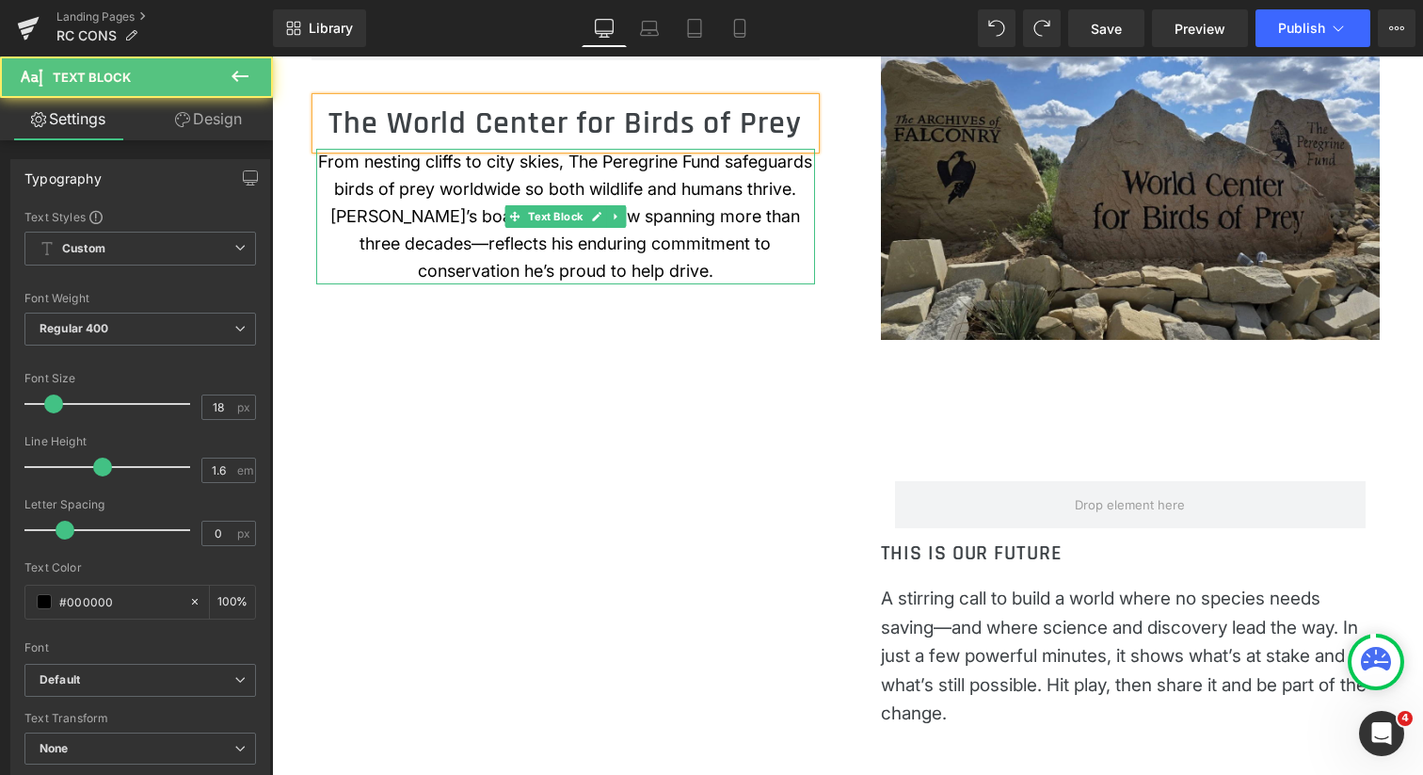
click at [335, 284] on p "From nesting cliffs to city skies, The Peregrine Fund safeguards birds of prey …" at bounding box center [565, 217] width 499 height 136
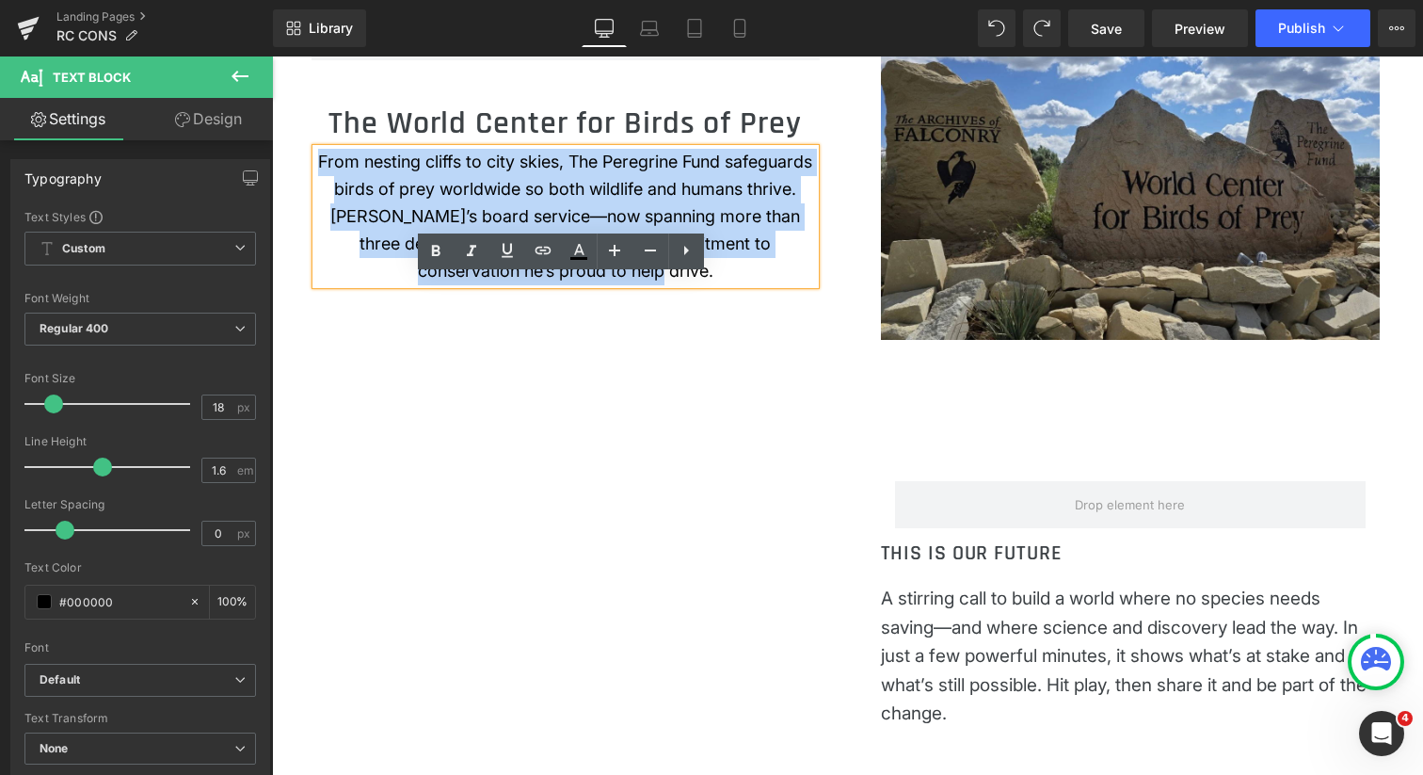
drag, startPoint x: 323, startPoint y: 288, endPoint x: 603, endPoint y: 396, distance: 300.7
click at [603, 284] on p "From nesting cliffs to city skies, The Peregrine Fund safeguards birds of prey …" at bounding box center [565, 217] width 499 height 136
copy p "From nesting cliffs to city skies, The Peregrine Fund safeguards birds of prey …"
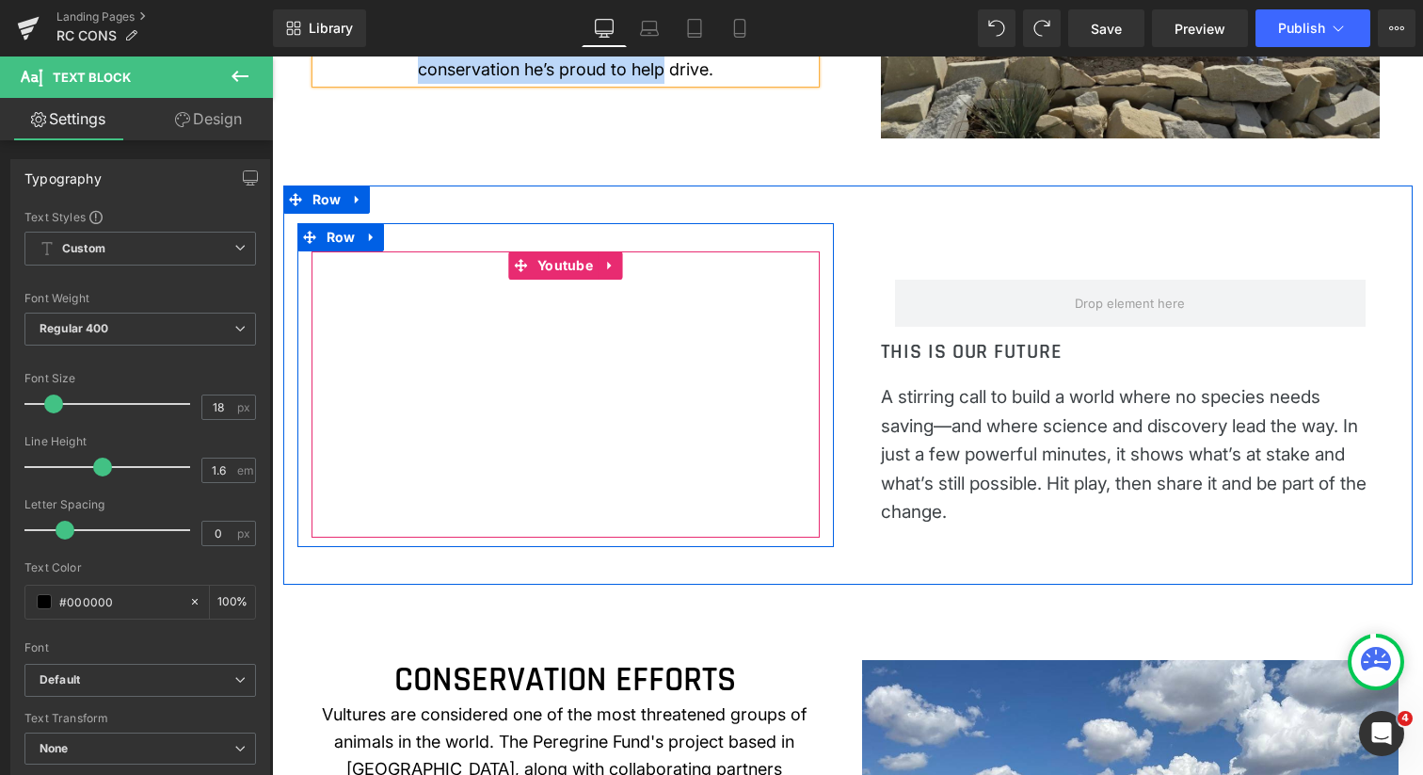
scroll to position [1323, 0]
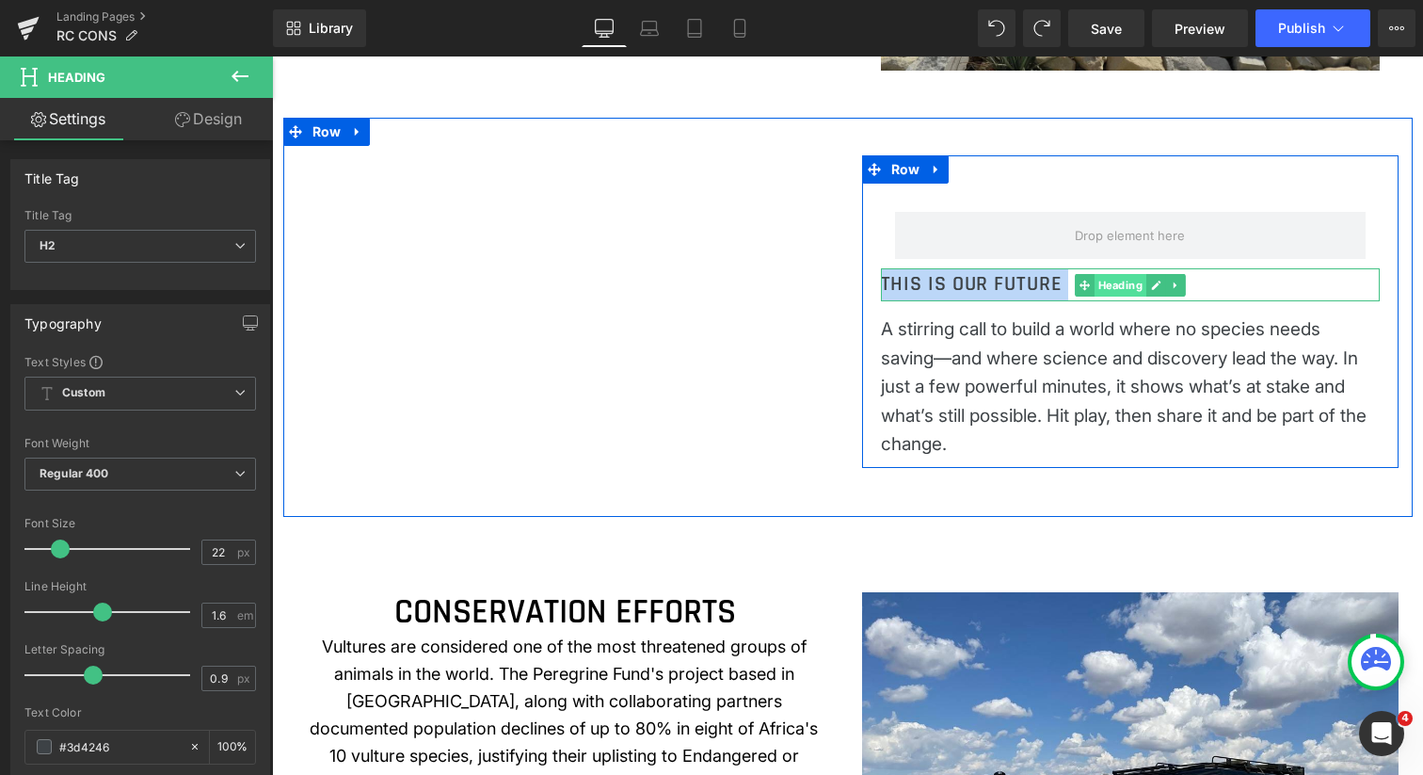
drag, startPoint x: 882, startPoint y: 362, endPoint x: 1120, endPoint y: 368, distance: 238.2
click at [1120, 301] on div "THIS IS OUR FUTURE Heading" at bounding box center [1130, 284] width 499 height 33
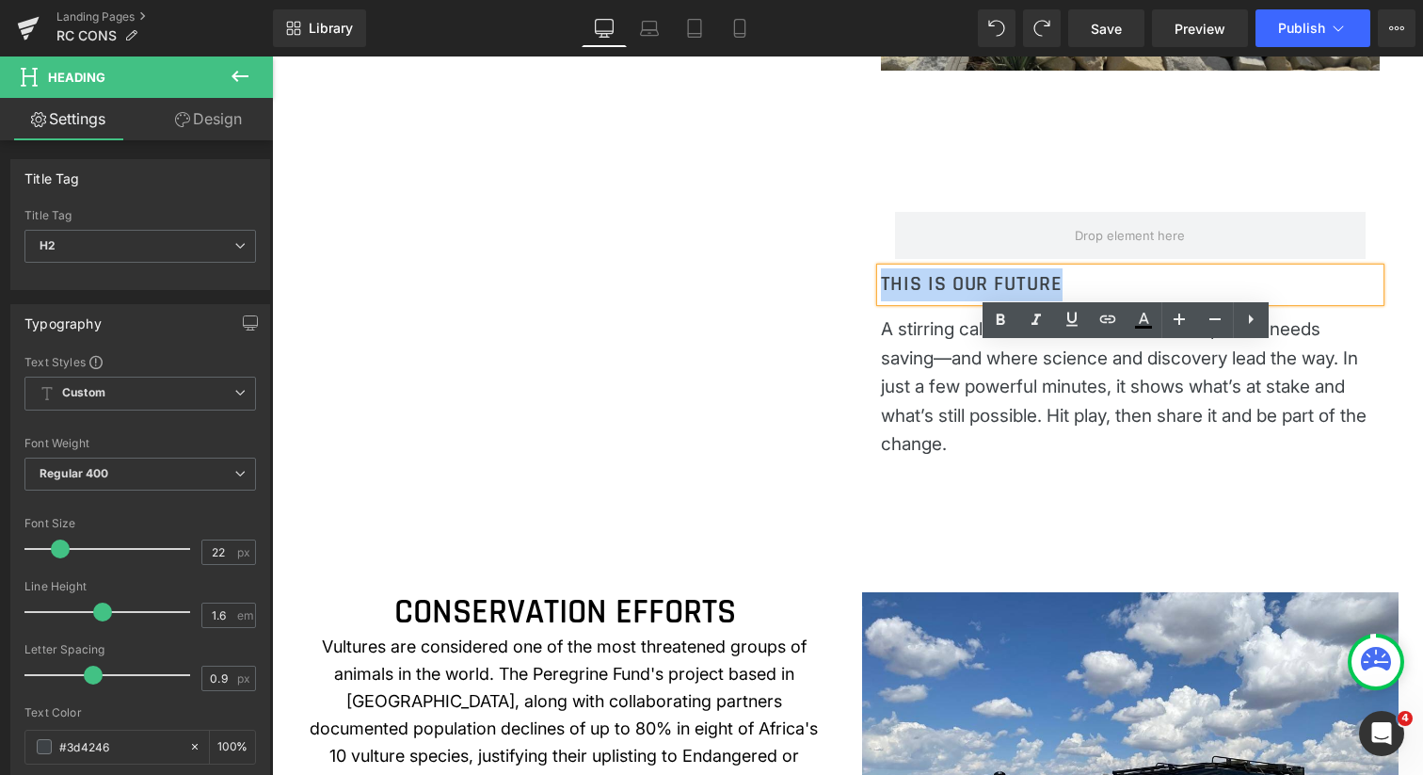
copy div "THIS IS OUR FUTURE Heading"
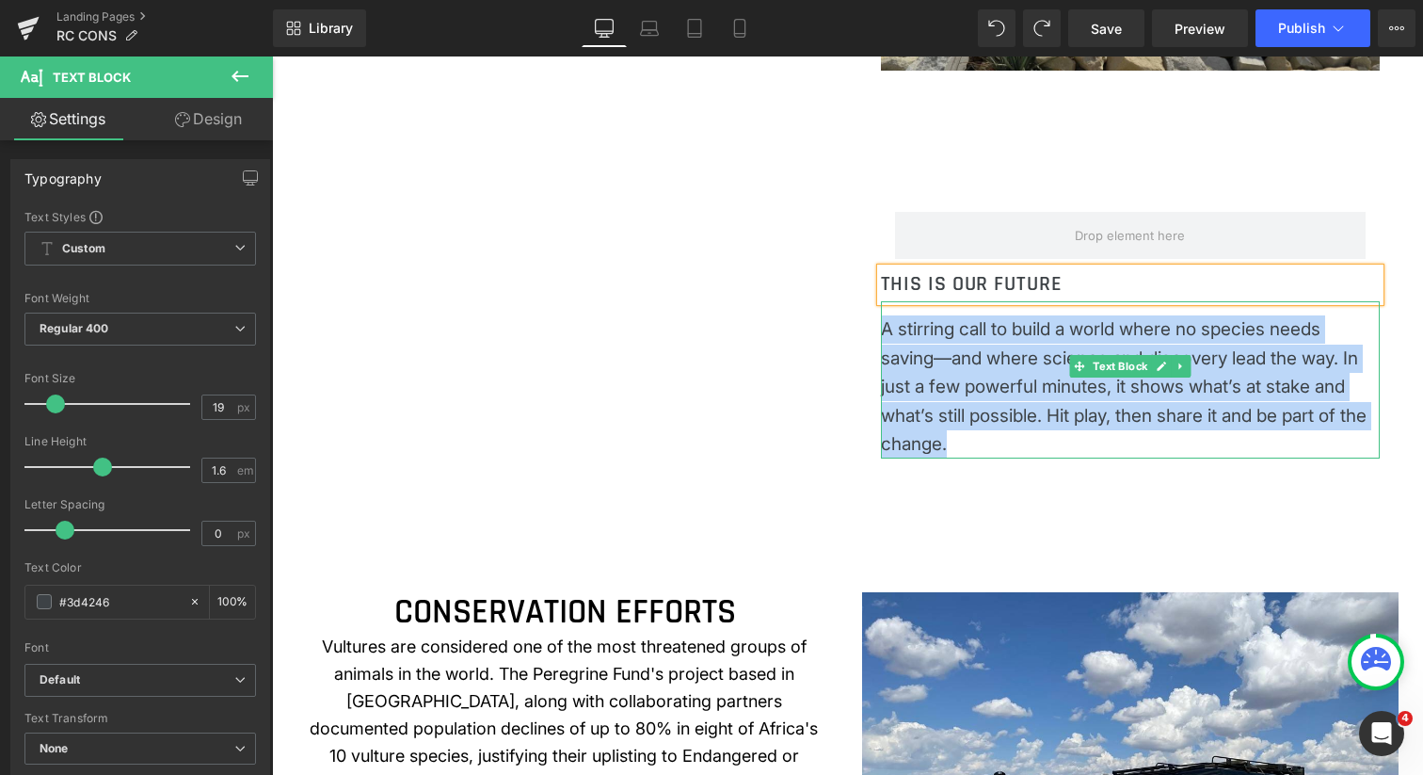
drag, startPoint x: 881, startPoint y: 405, endPoint x: 1342, endPoint y: 497, distance: 470.4
click at [1342, 458] on p "A stirring call to build a world where no species needs saving—and where scienc…" at bounding box center [1124, 386] width 487 height 143
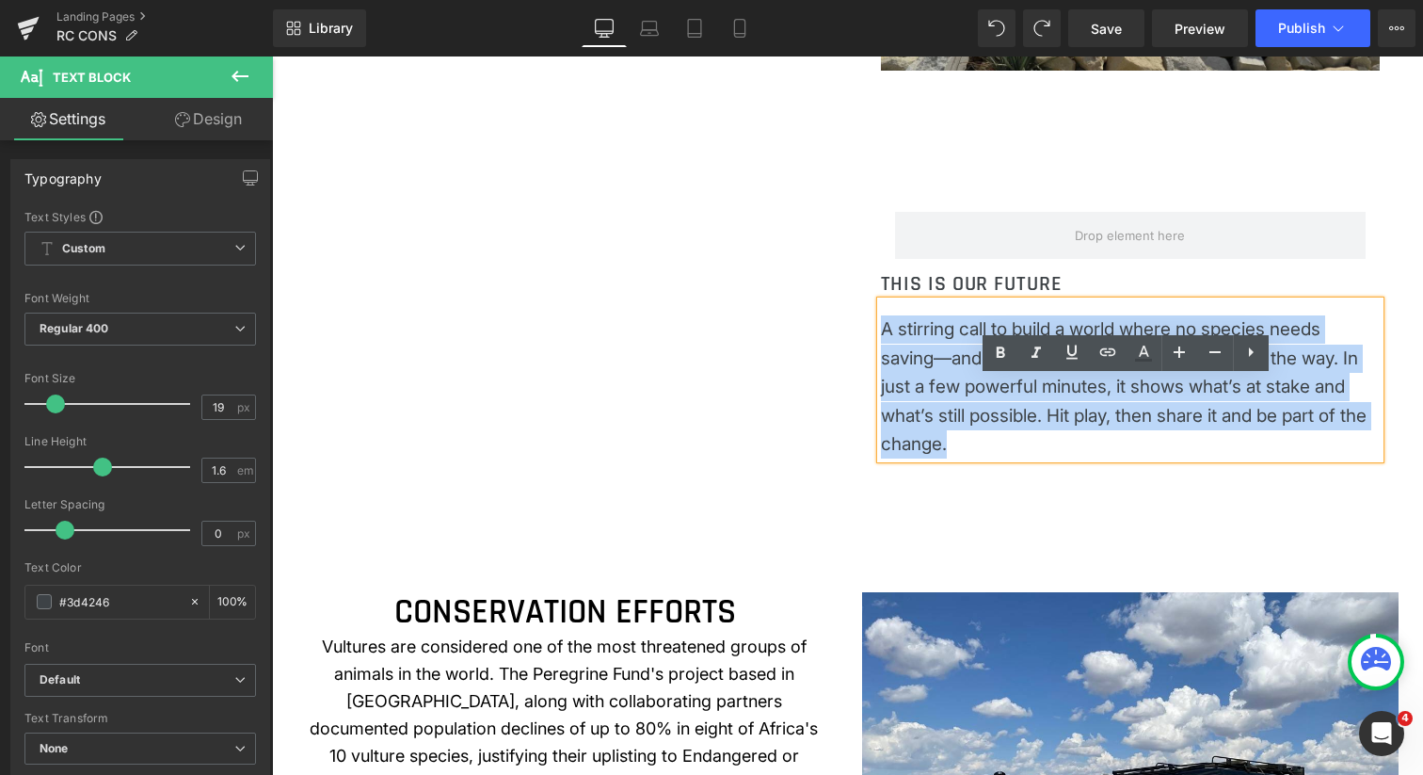
copy p "A stirring call to build a world where no species needs saving—and where scienc…"
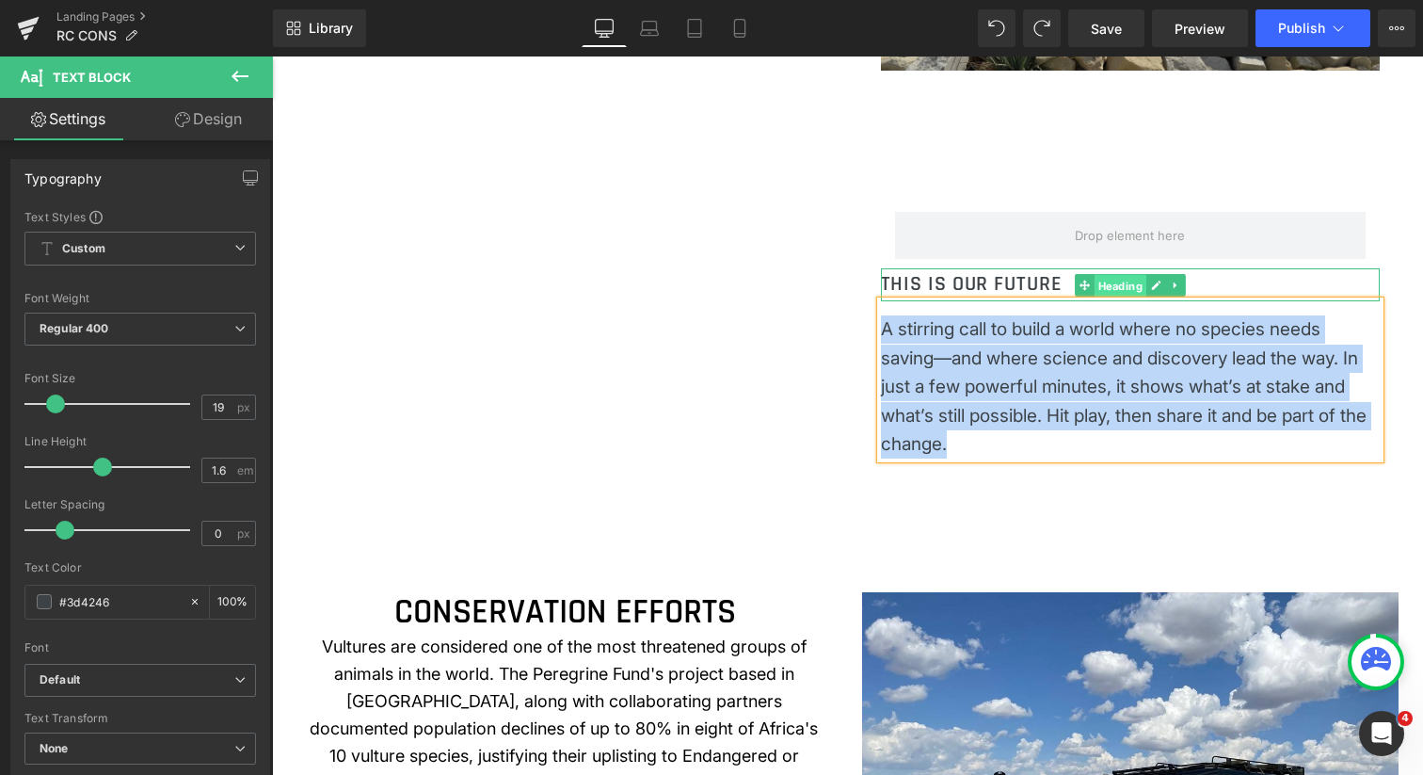
click at [1106, 297] on span "Heading" at bounding box center [1120, 286] width 52 height 23
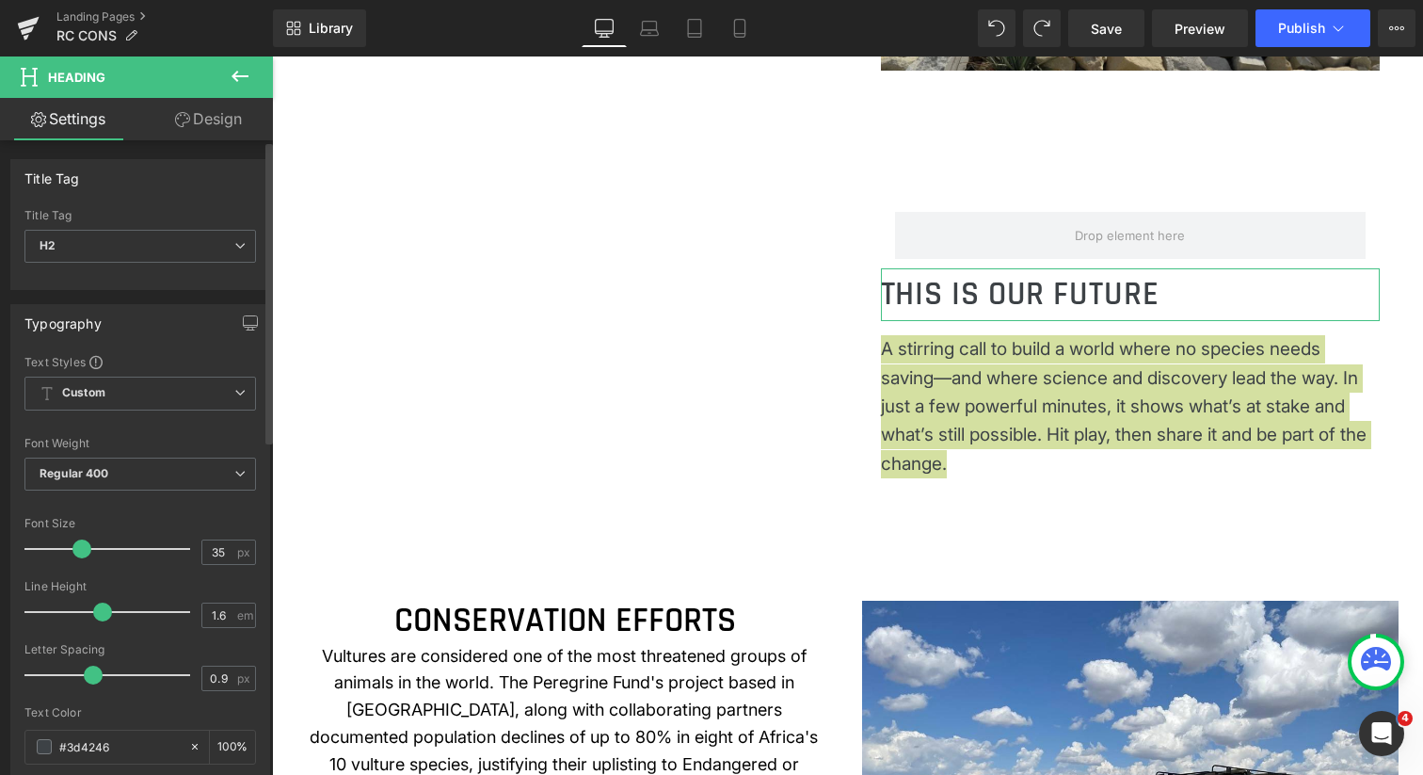
type input "36"
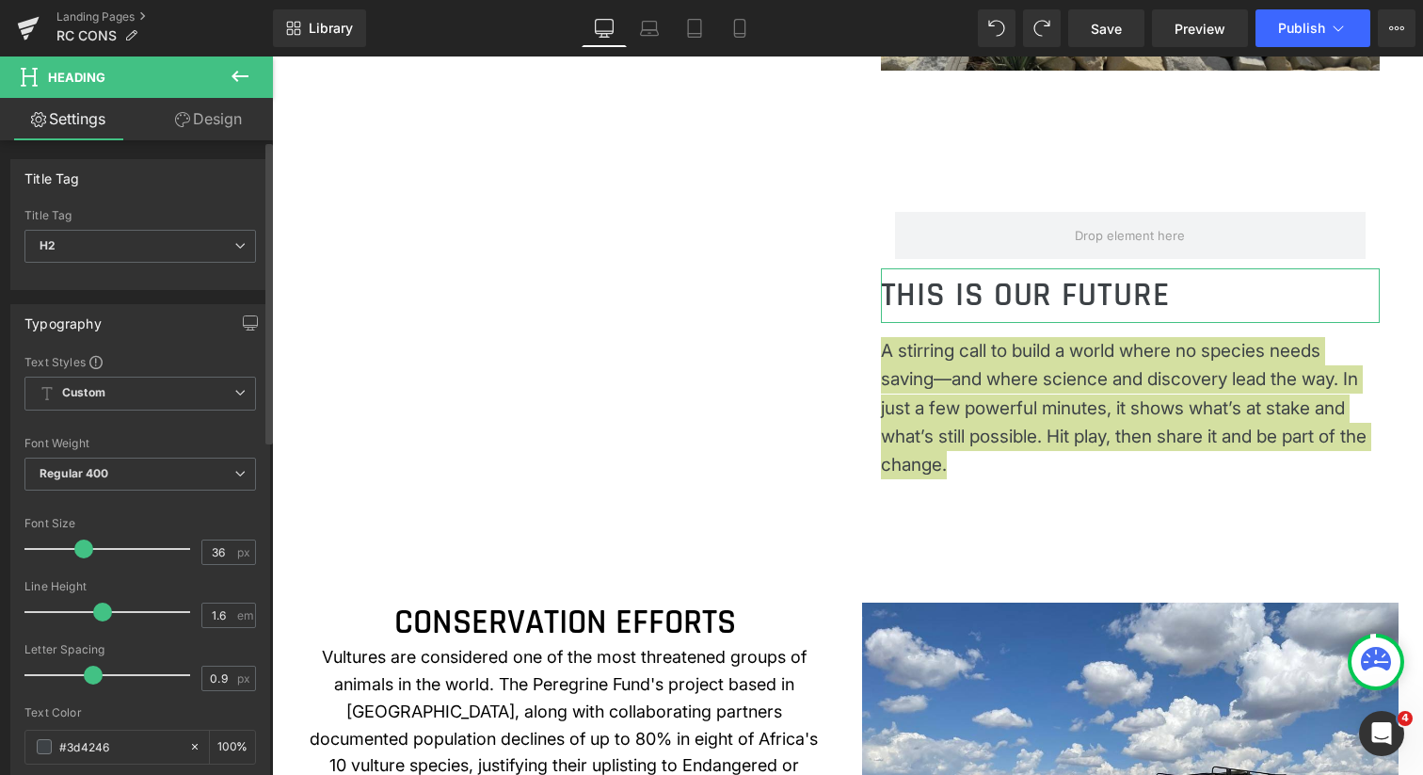
drag, startPoint x: 60, startPoint y: 548, endPoint x: 82, endPoint y: 547, distance: 21.7
click at [82, 547] on span at bounding box center [83, 548] width 19 height 19
click at [1101, 34] on span "Save" at bounding box center [1106, 29] width 31 height 20
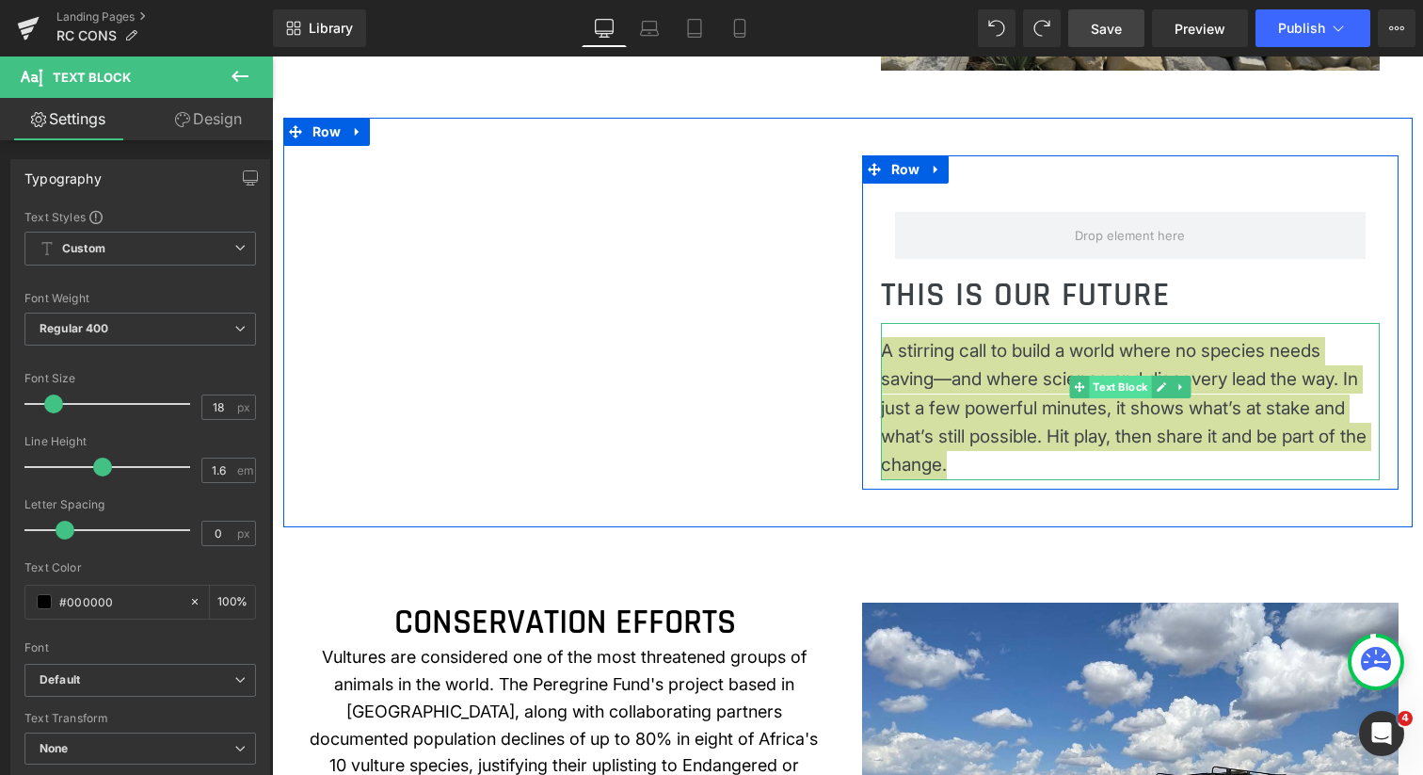
click at [1117, 398] on span "Text Block" at bounding box center [1120, 387] width 62 height 23
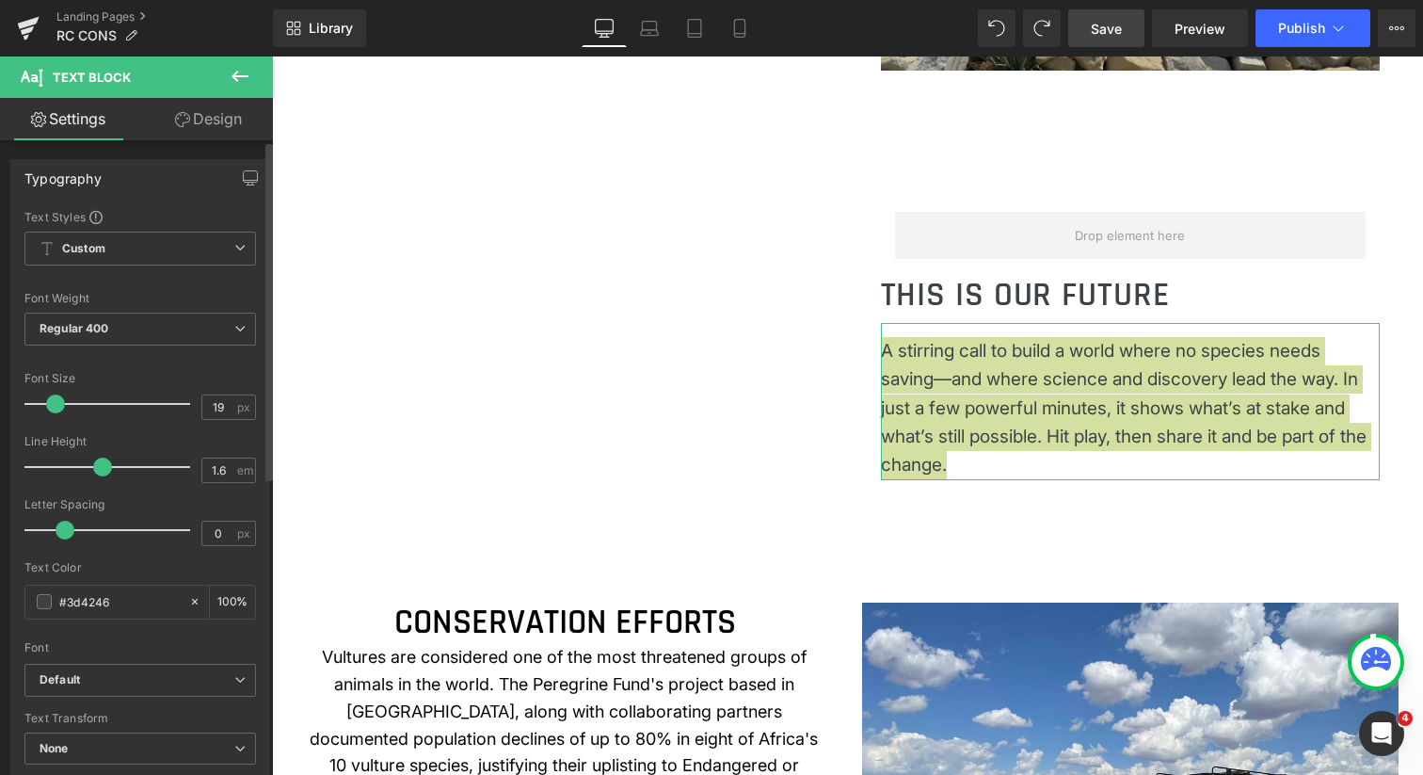
type input "18"
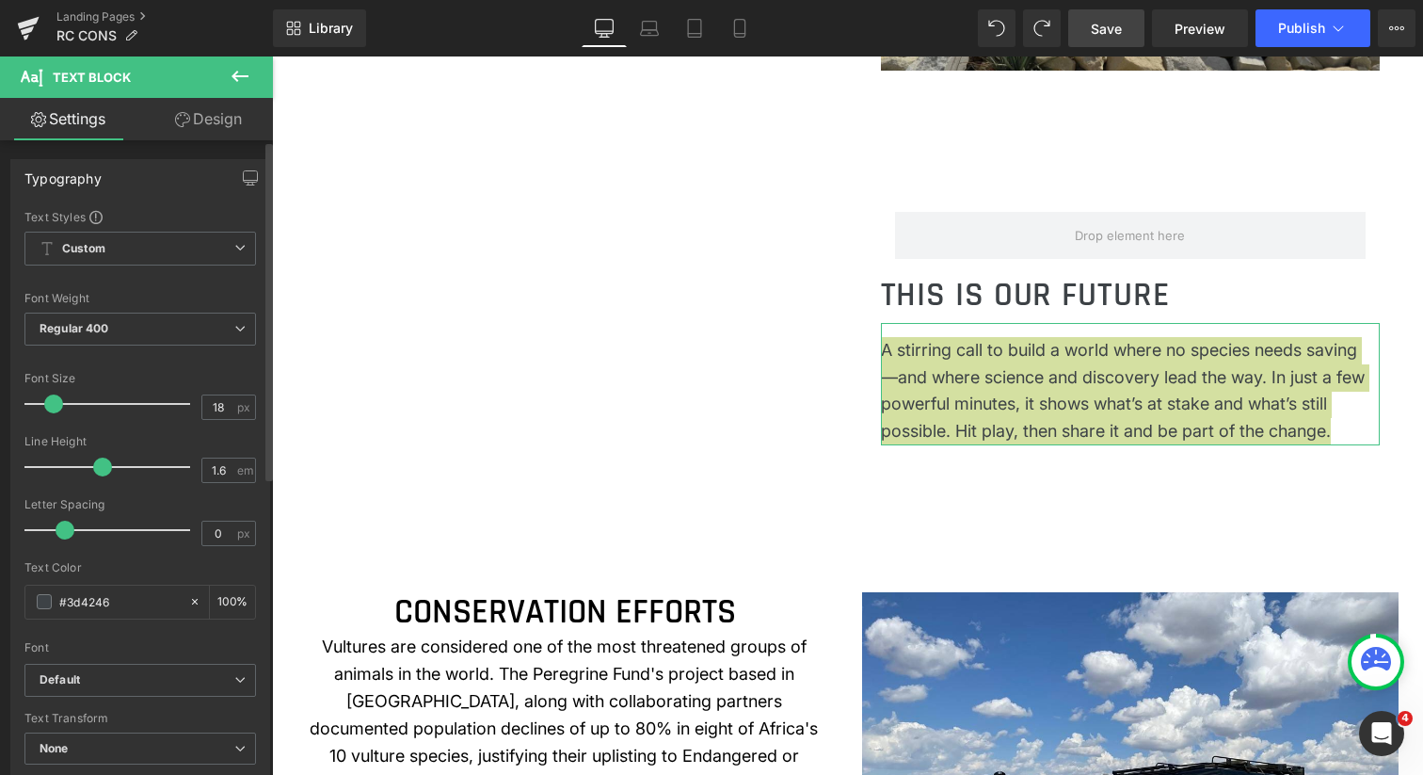
click at [50, 403] on span at bounding box center [53, 403] width 19 height 19
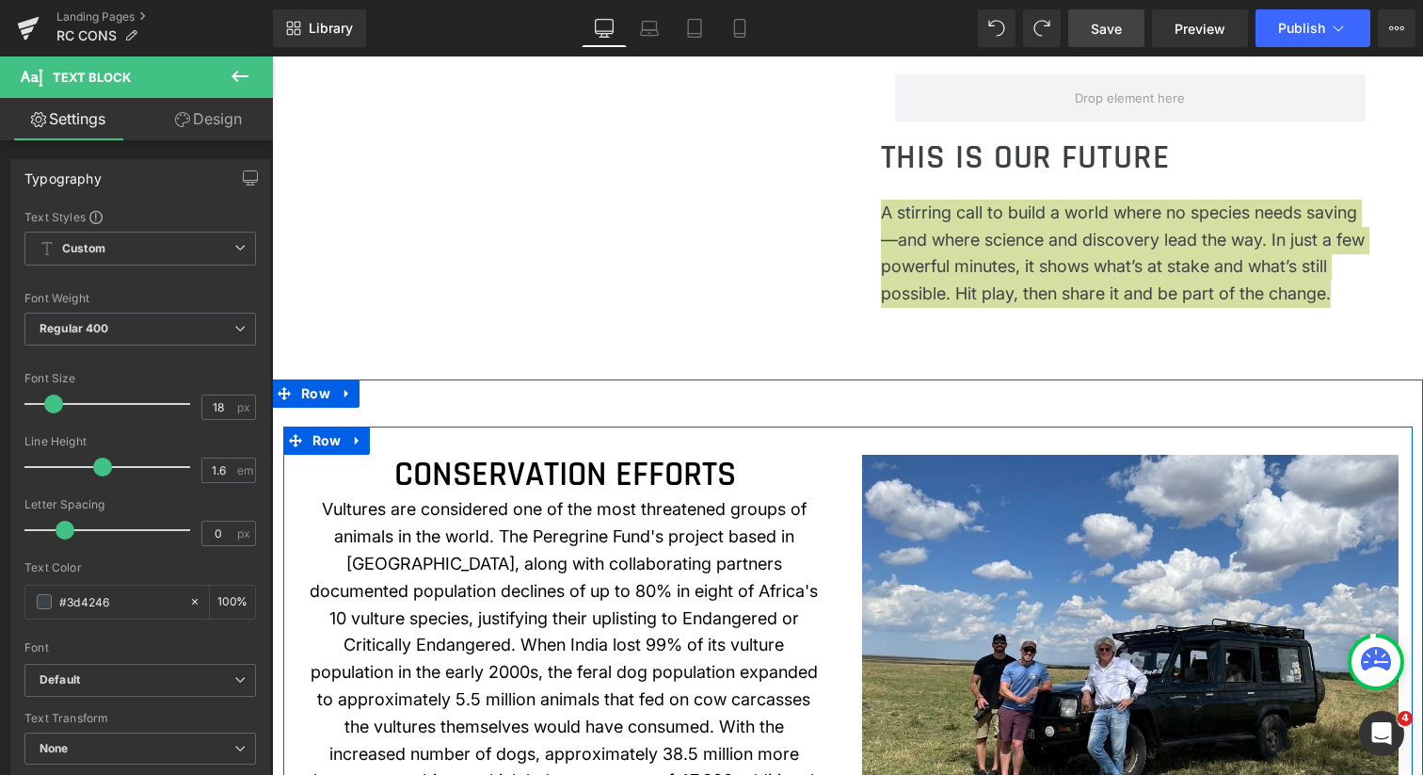
scroll to position [1574, 0]
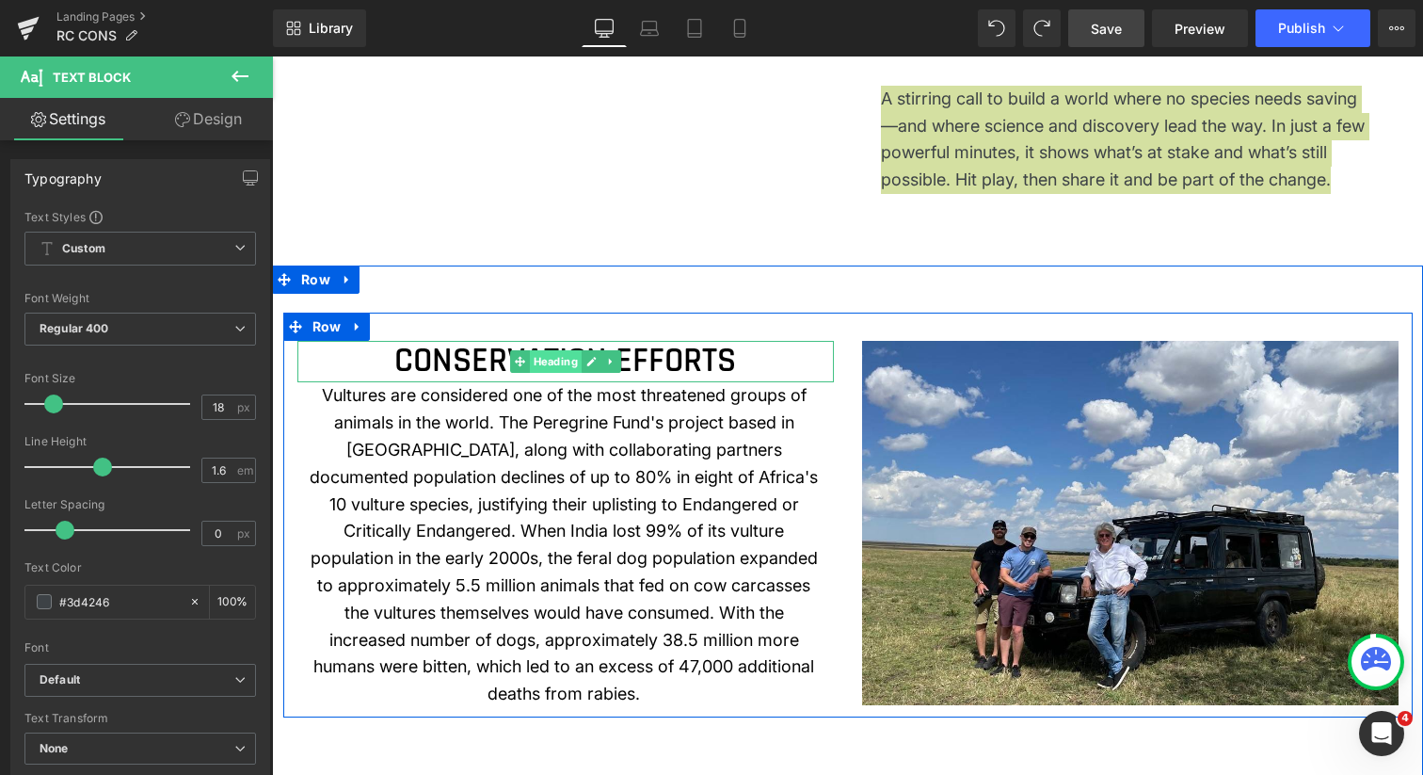
click at [546, 373] on span "Heading" at bounding box center [555, 361] width 52 height 23
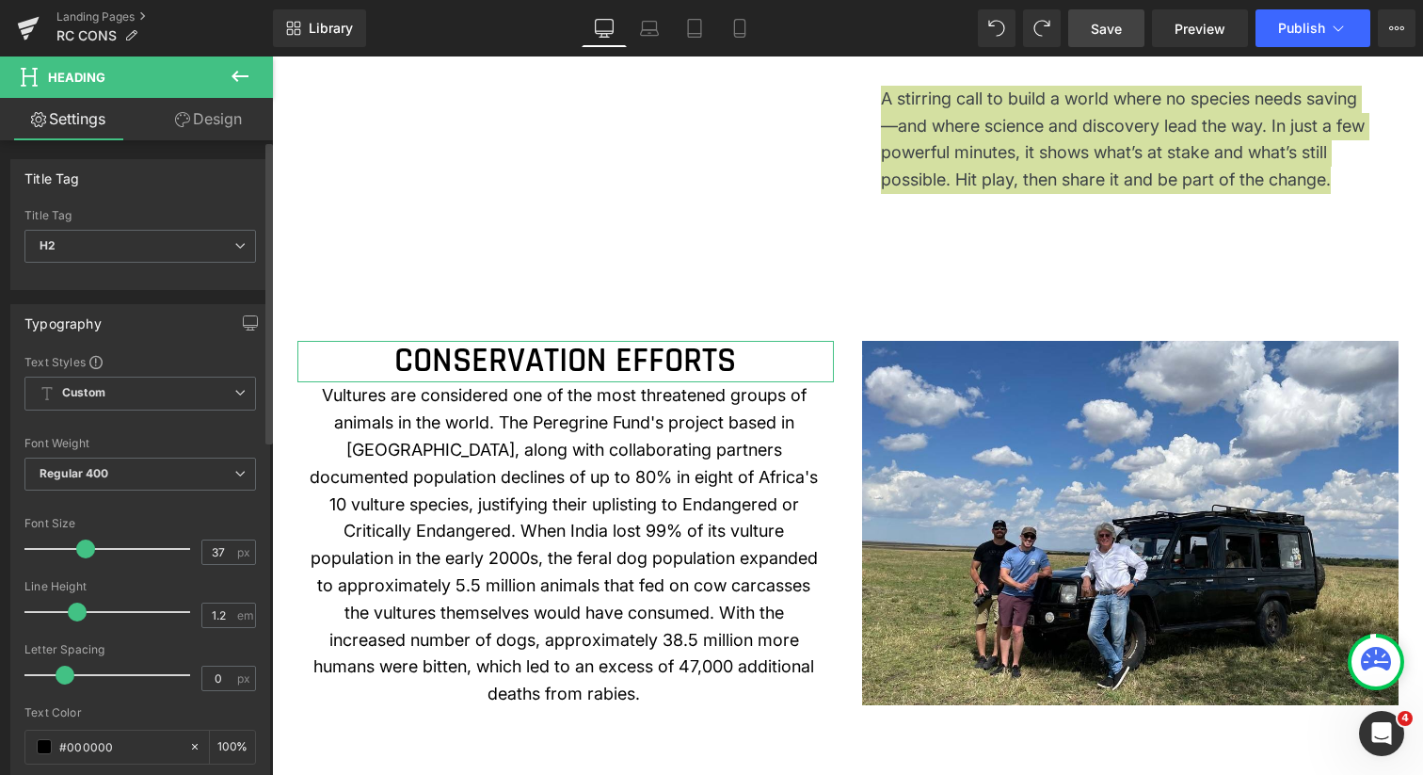
type input "36"
click at [78, 546] on span at bounding box center [83, 548] width 19 height 19
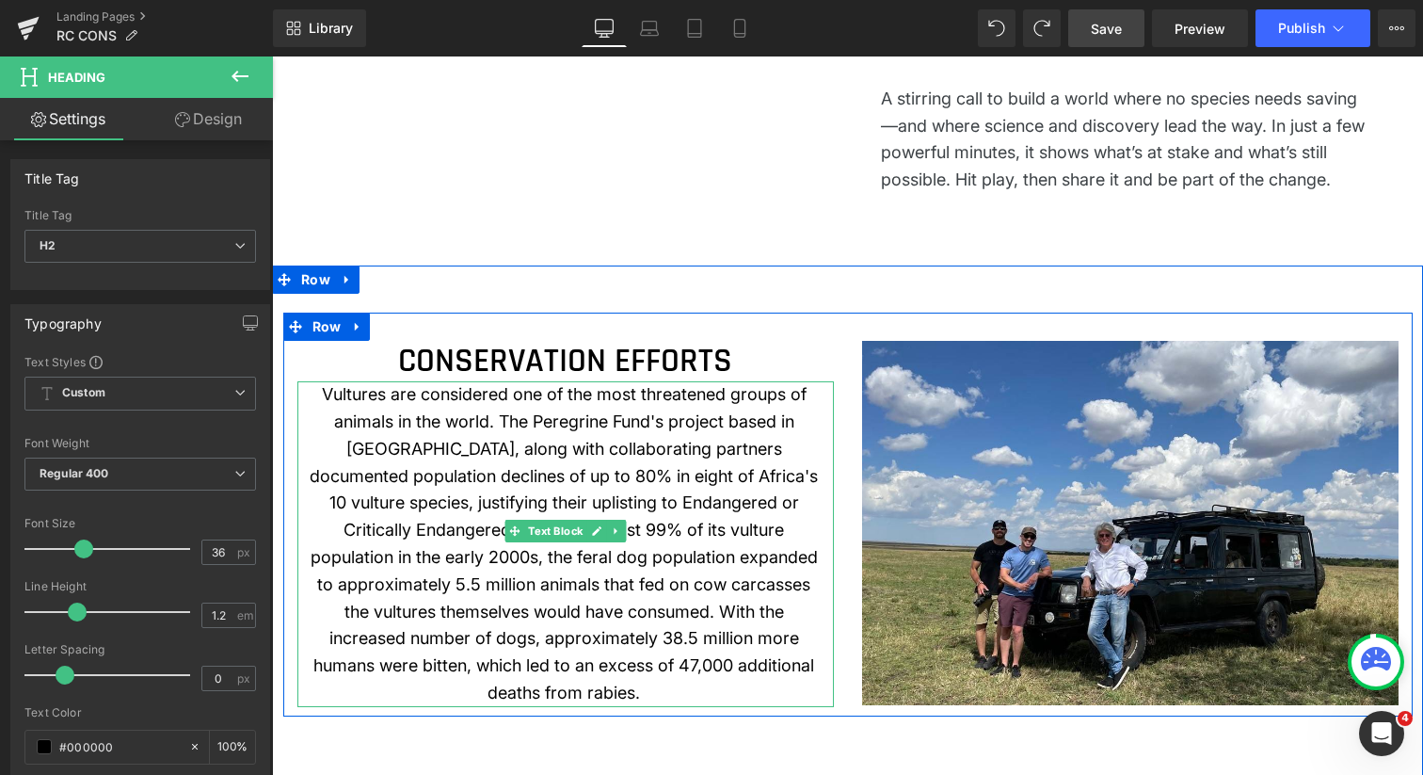
click at [511, 547] on span "Vultures are considered one of the most threatened groups of animals in the wor…" at bounding box center [564, 543] width 508 height 318
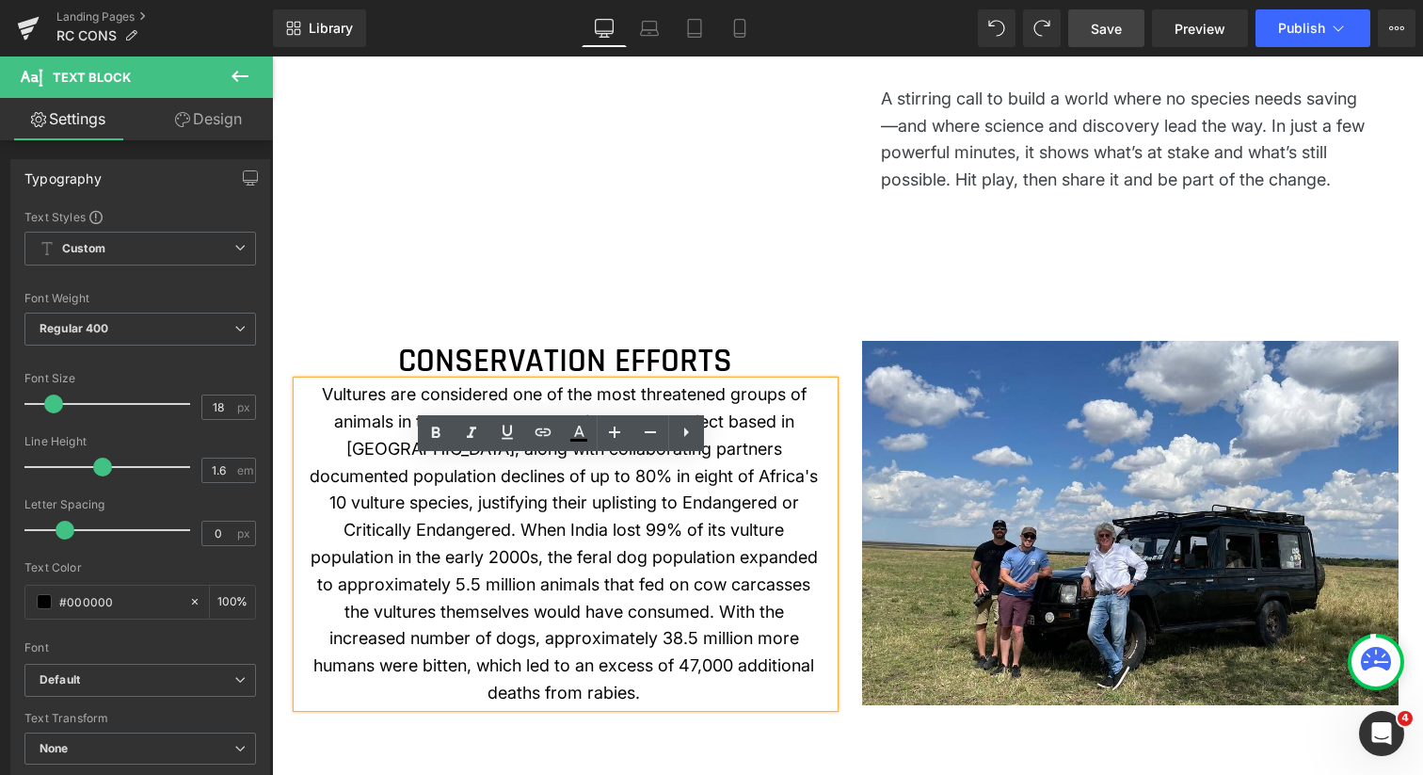
click at [561, 629] on span "Vultures are considered one of the most threatened groups of animals in the wor…" at bounding box center [564, 543] width 508 height 318
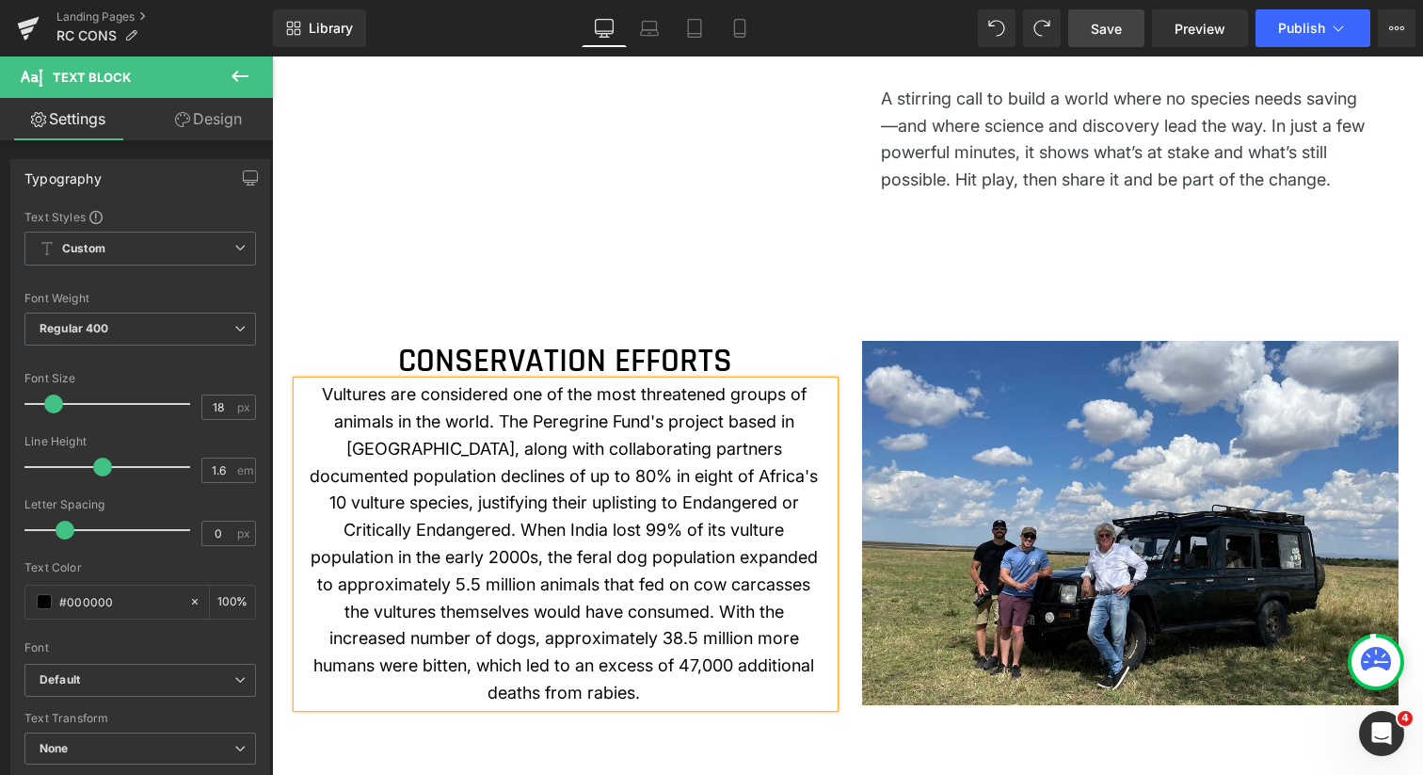
click at [1090, 40] on link "Save" at bounding box center [1106, 28] width 76 height 38
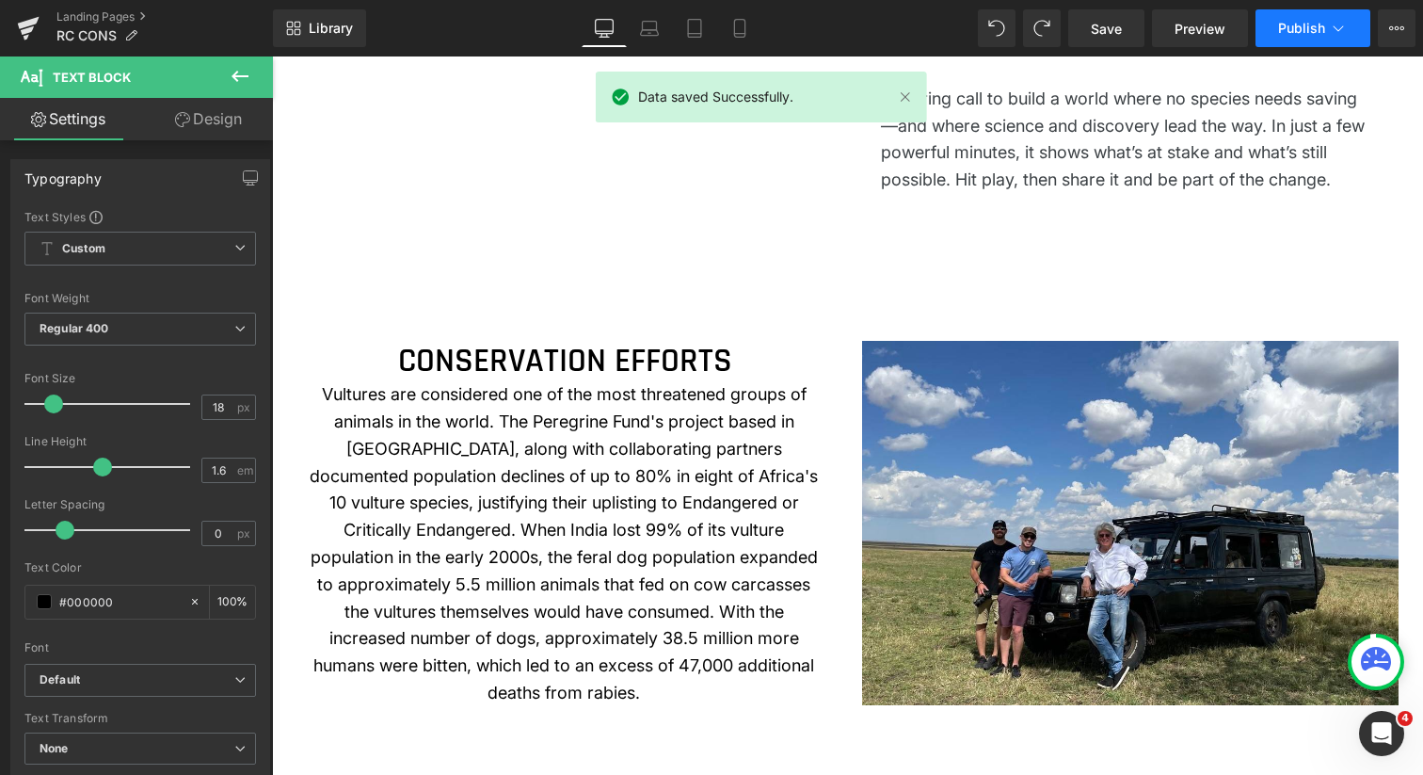
click at [1291, 32] on span "Publish" at bounding box center [1301, 28] width 47 height 15
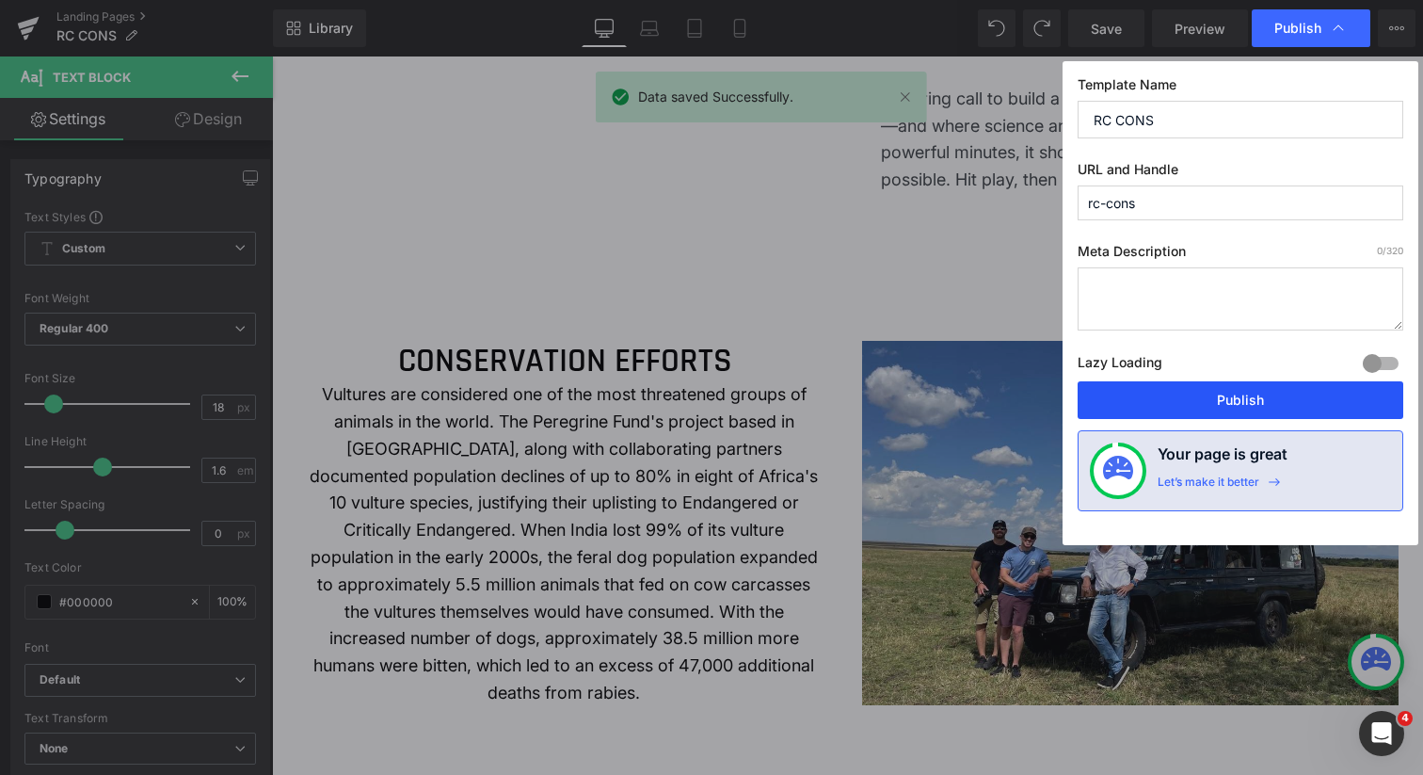
click at [1253, 406] on button "Publish" at bounding box center [1241, 400] width 326 height 38
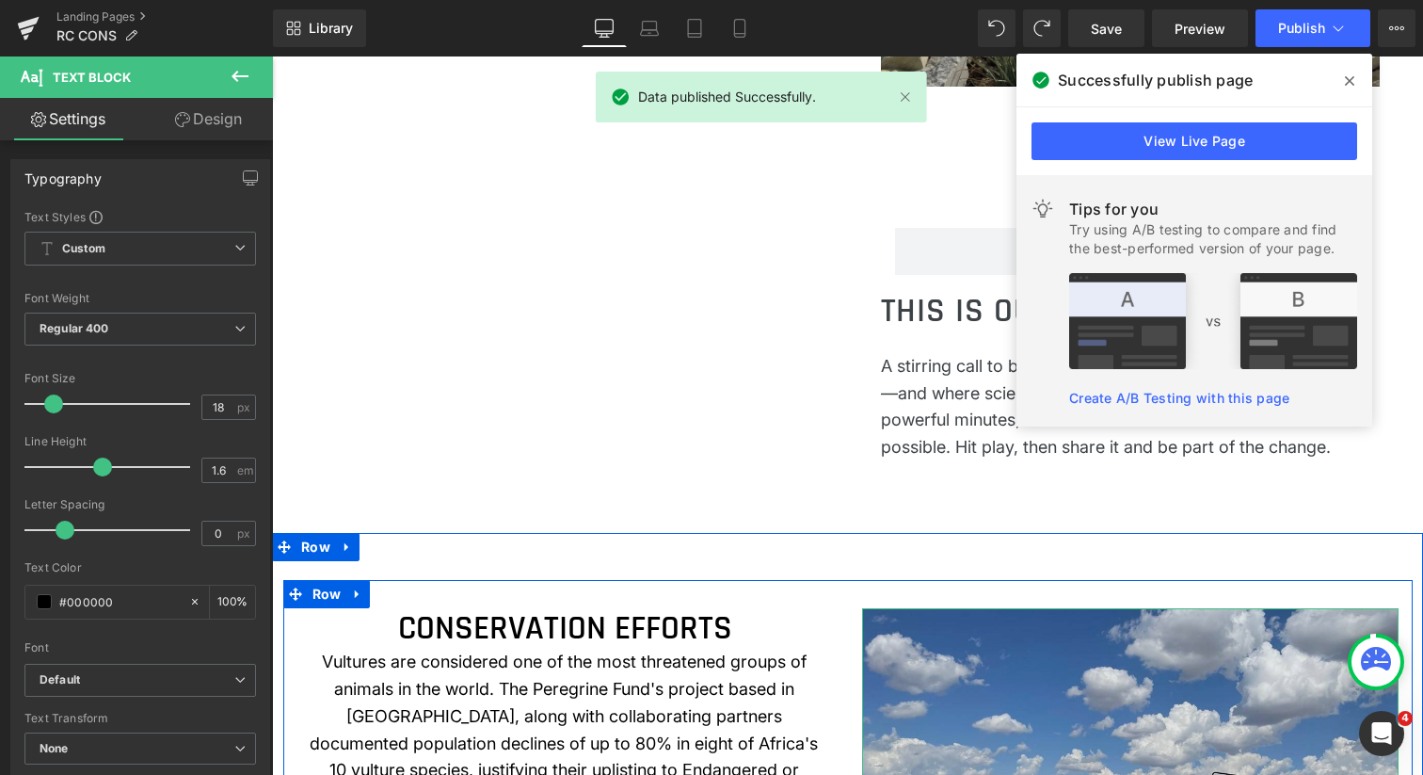
scroll to position [1236, 0]
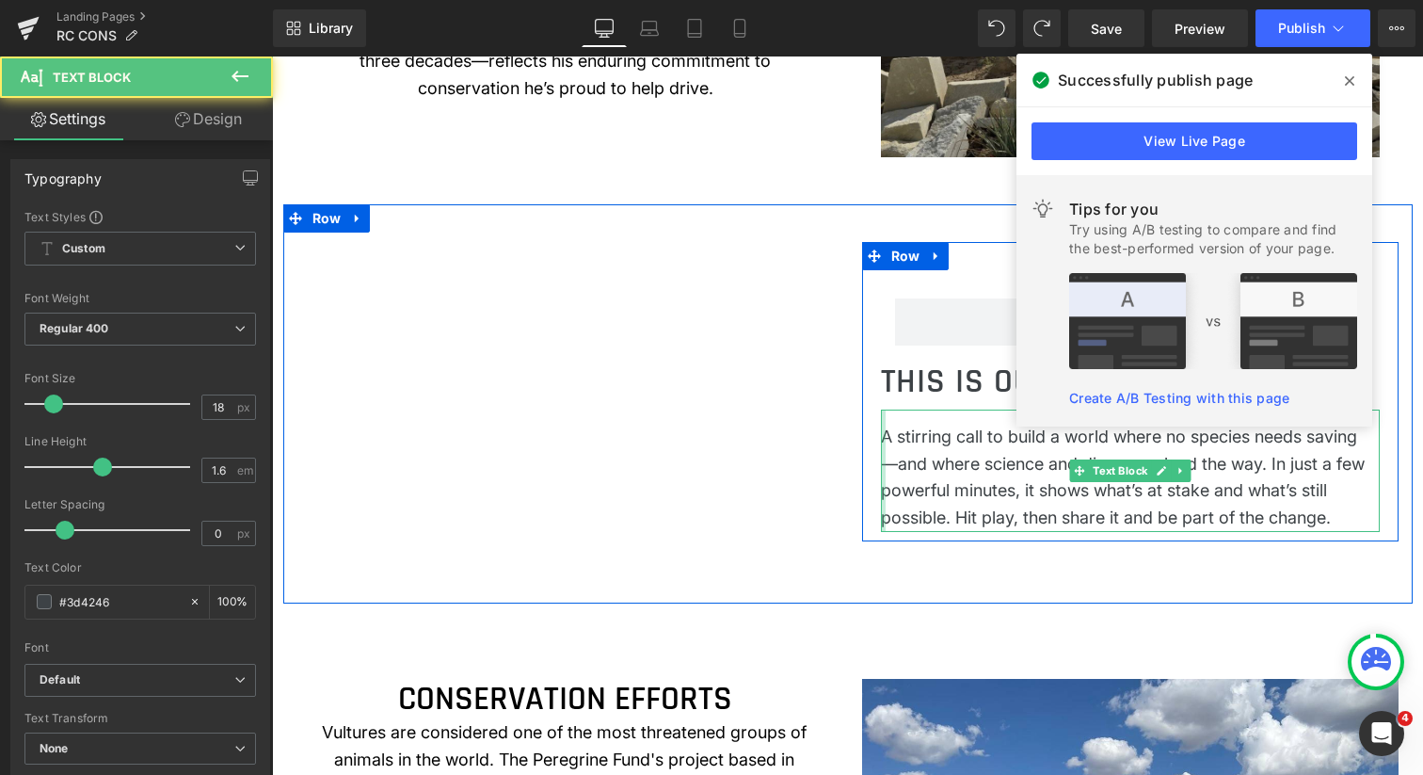
click at [881, 510] on div at bounding box center [883, 471] width 5 height 122
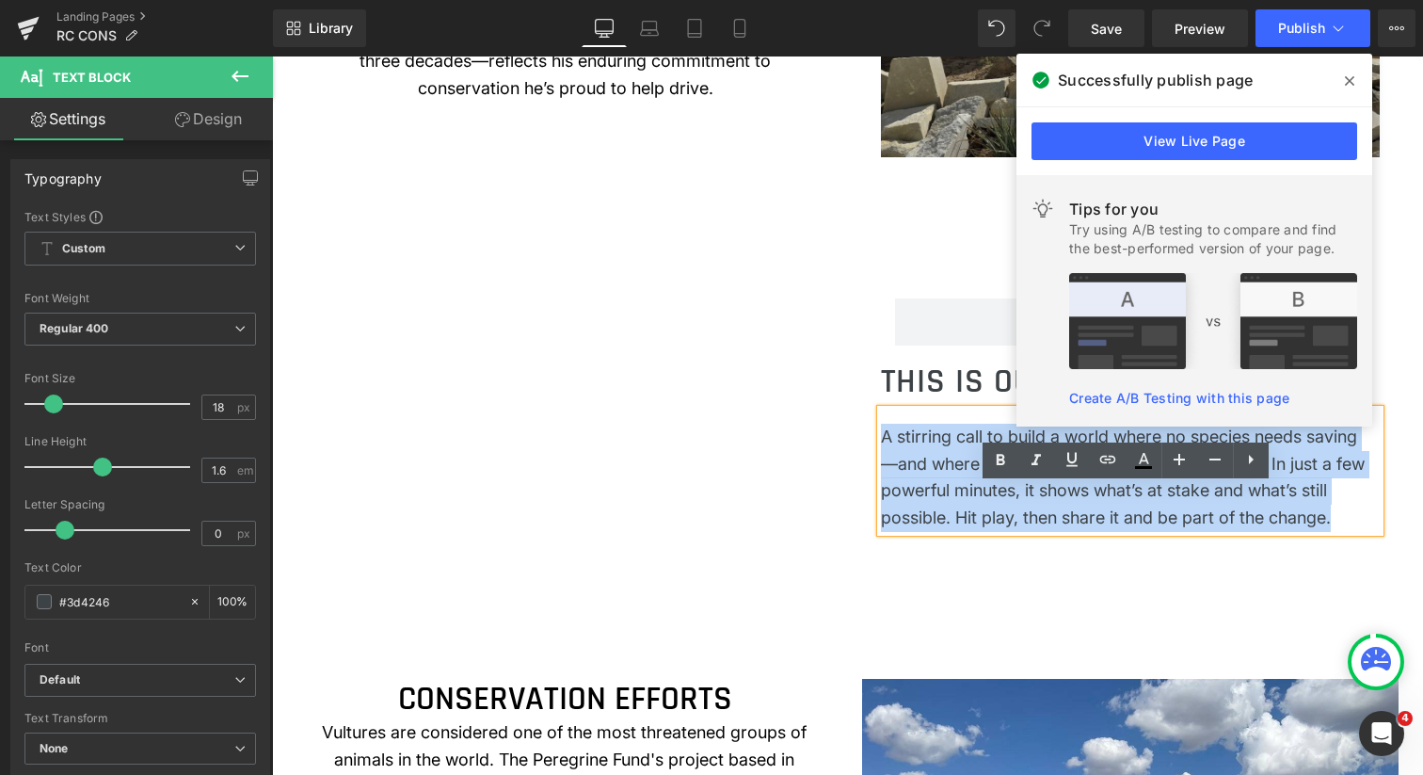
drag, startPoint x: 878, startPoint y: 510, endPoint x: 1339, endPoint y: 591, distance: 467.4
click at [1339, 532] on p "A stirring call to build a world where no species needs saving—and where scienc…" at bounding box center [1124, 478] width 487 height 108
copy p "A stirring call to build a world where no species needs saving—and where scienc…"
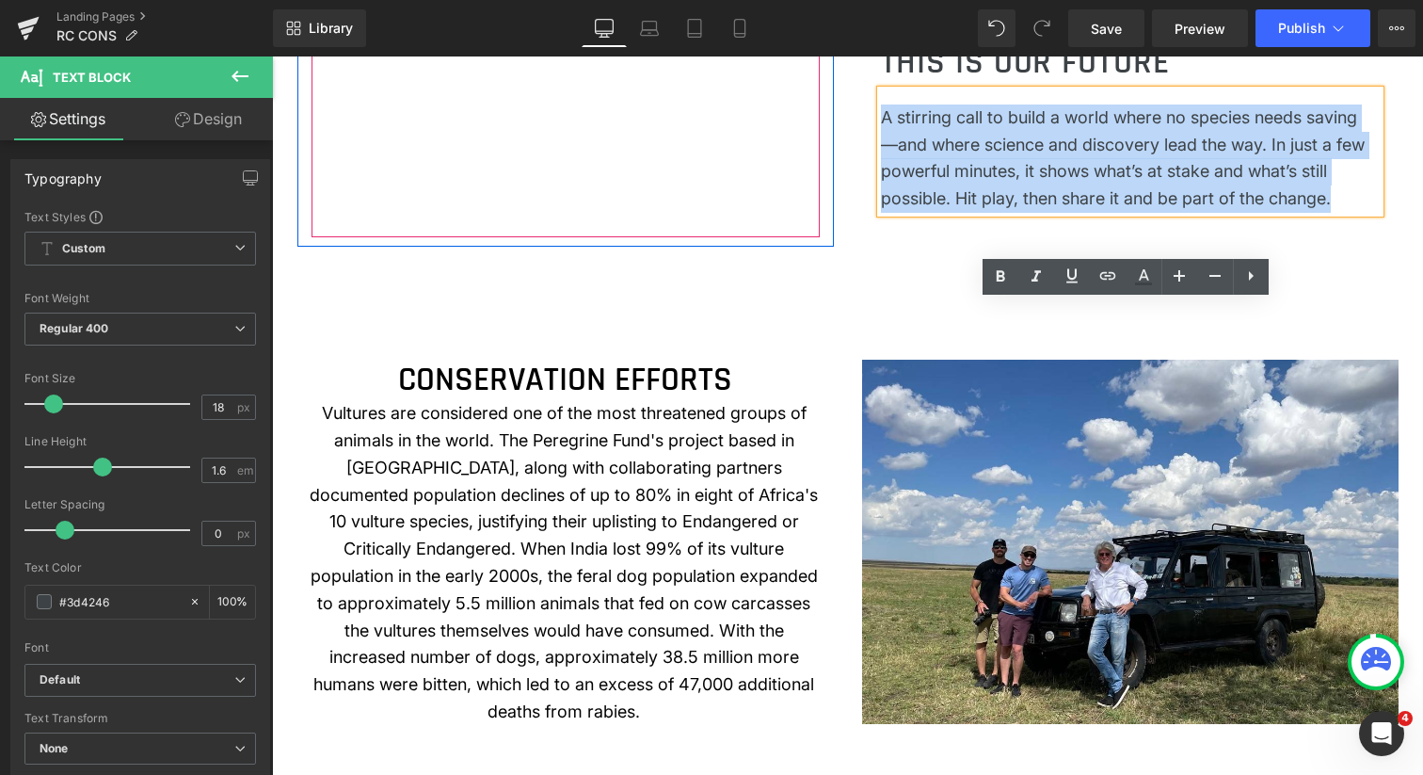
scroll to position [1580, 0]
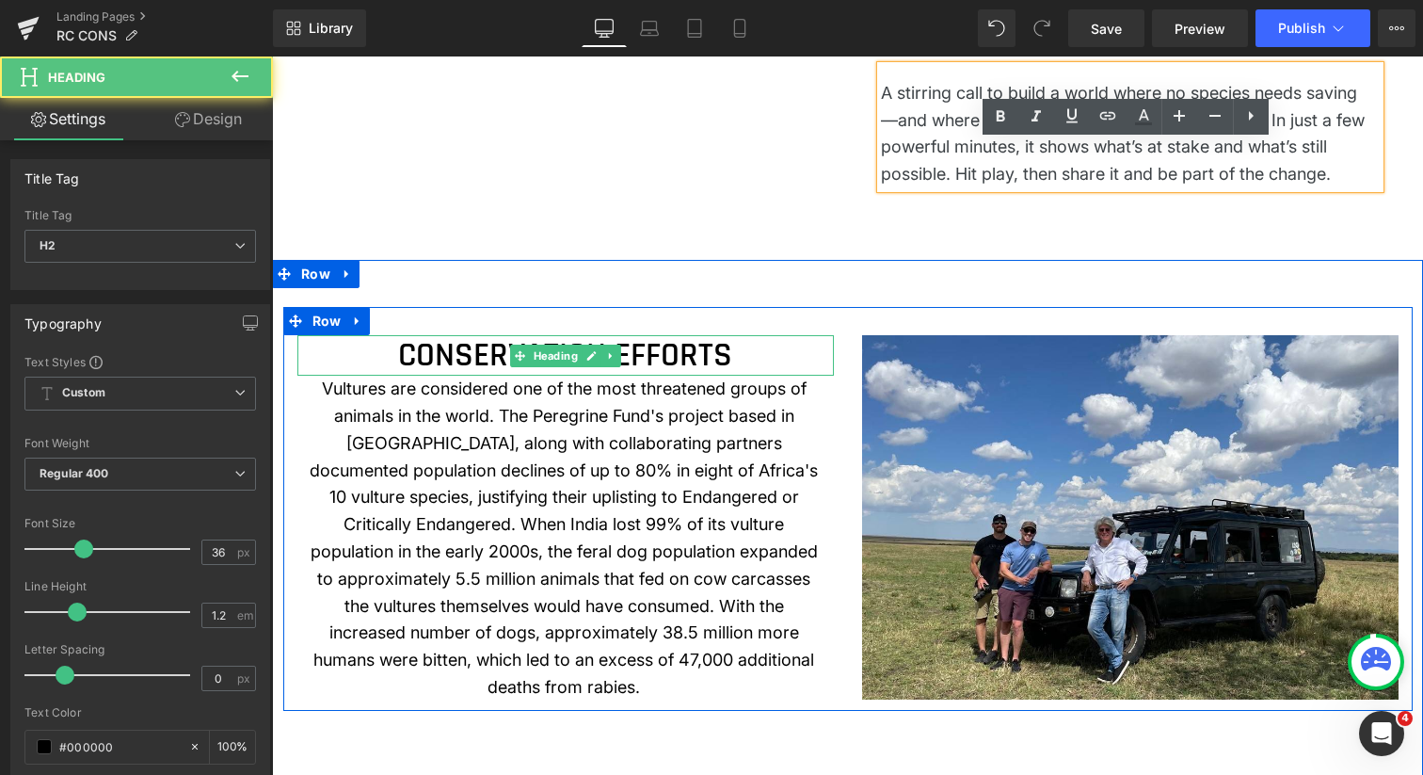
click at [541, 376] on div "CONSERVATION EFFORTS Heading" at bounding box center [565, 355] width 537 height 40
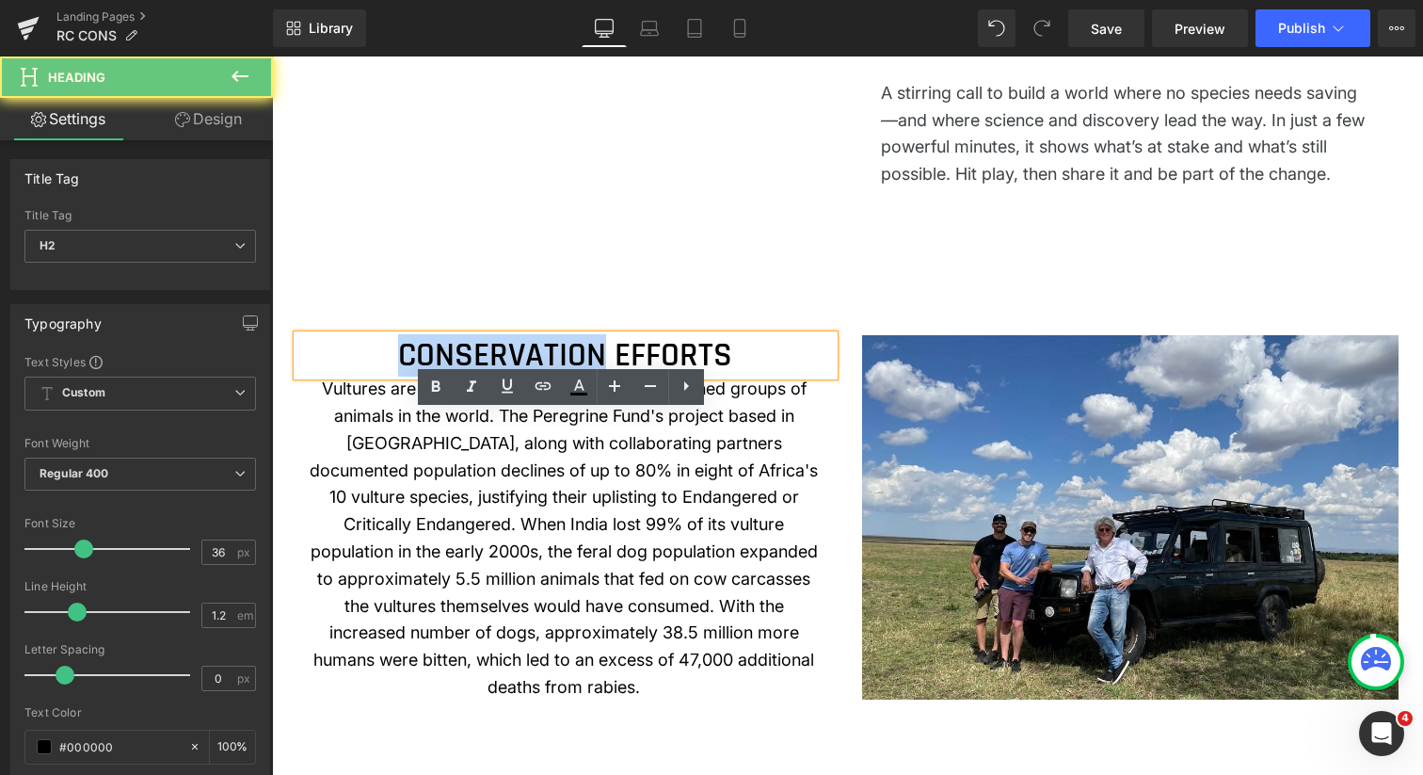
click at [541, 376] on h2 "CONSERVATION EFFORTS" at bounding box center [565, 355] width 537 height 40
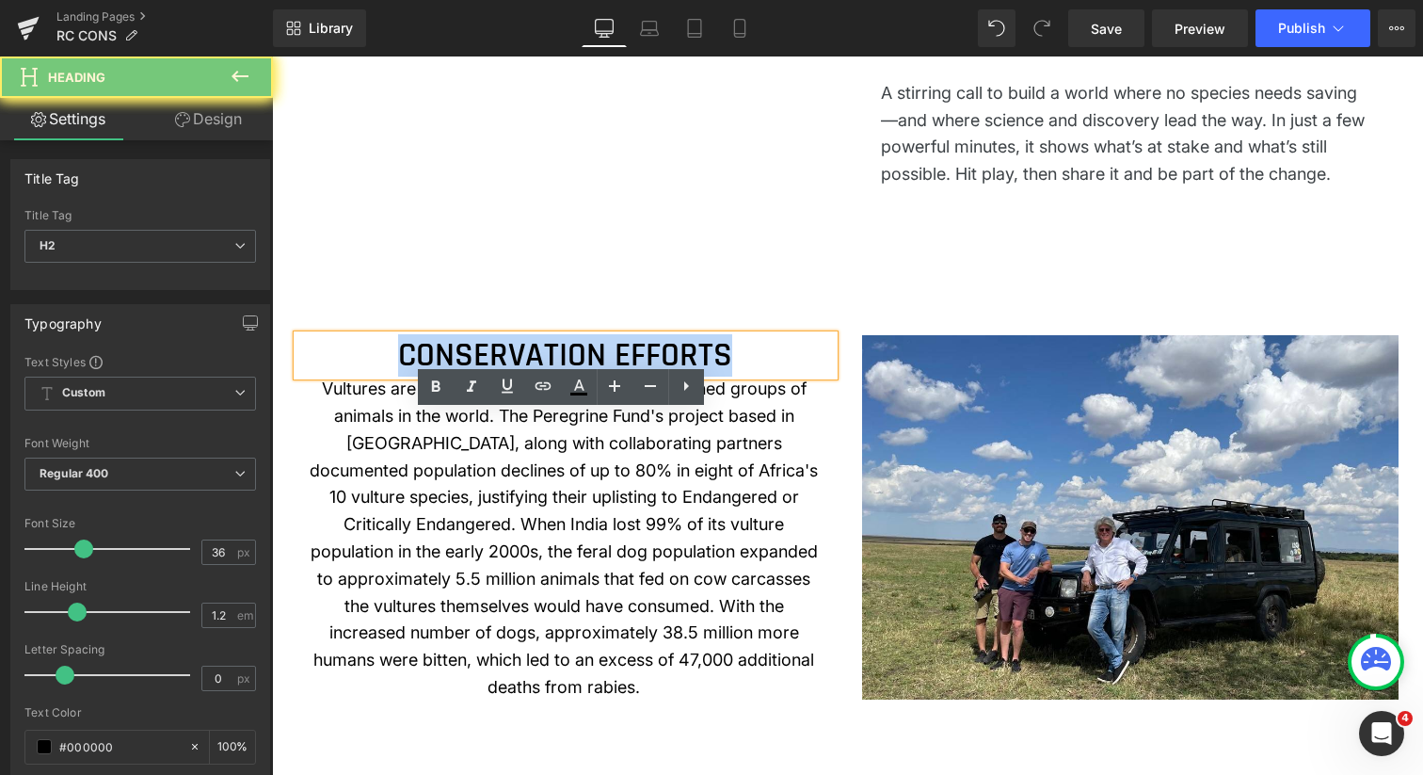
click at [541, 376] on h2 "CONSERVATION EFFORTS" at bounding box center [565, 355] width 537 height 40
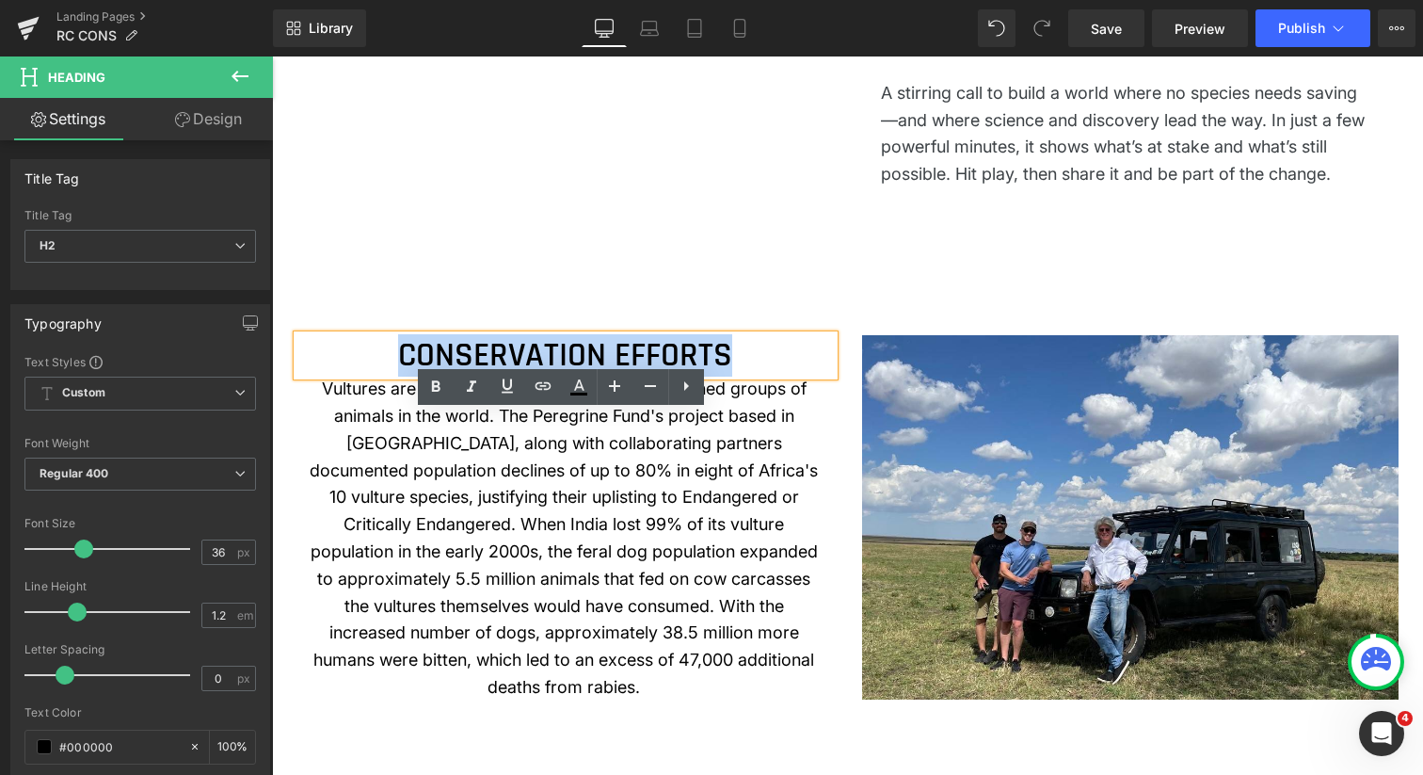
copy h2 "CONSERVATION EFFORTS"
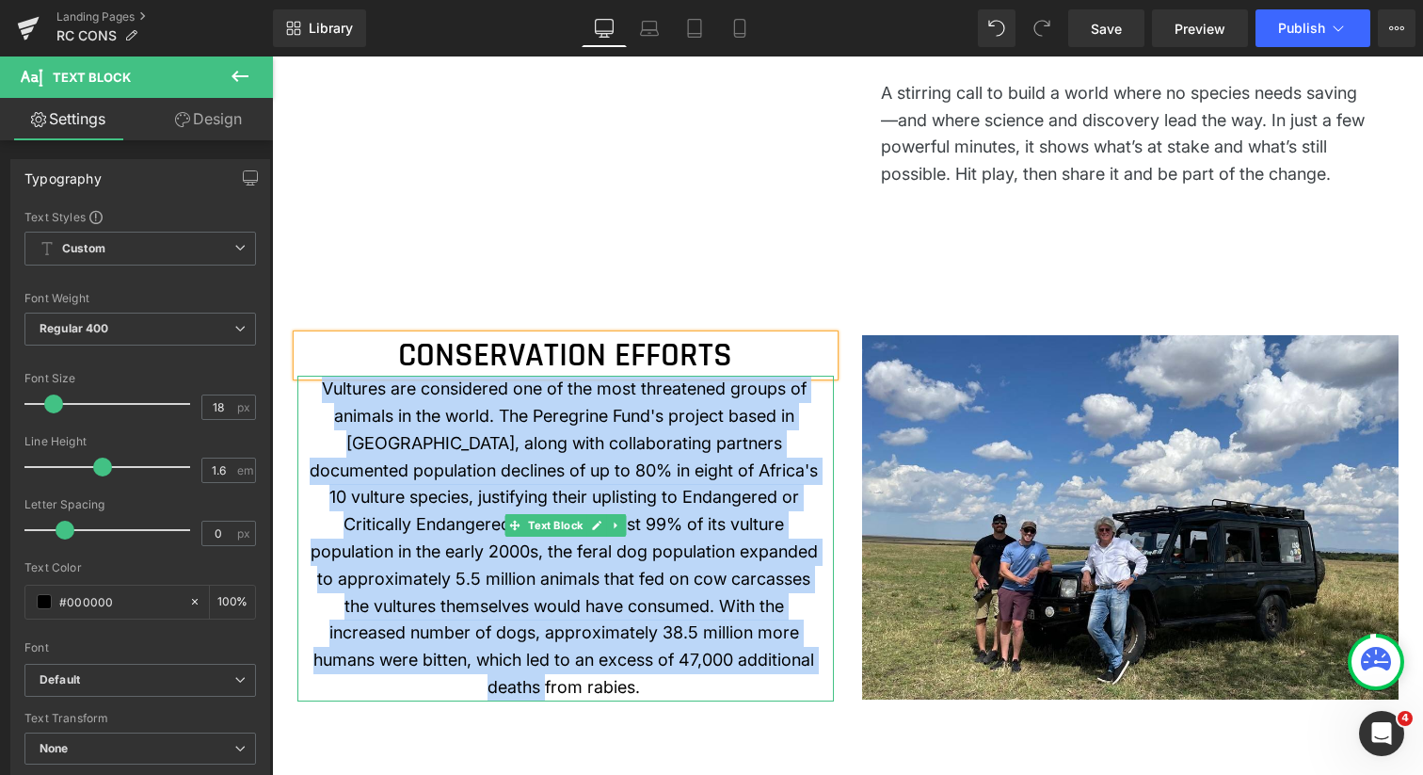
drag, startPoint x: 332, startPoint y: 466, endPoint x: 682, endPoint y: 731, distance: 438.1
click at [682, 701] on p "Vultures are considered one of the most threatened groups of animals in the wor…" at bounding box center [564, 539] width 509 height 326
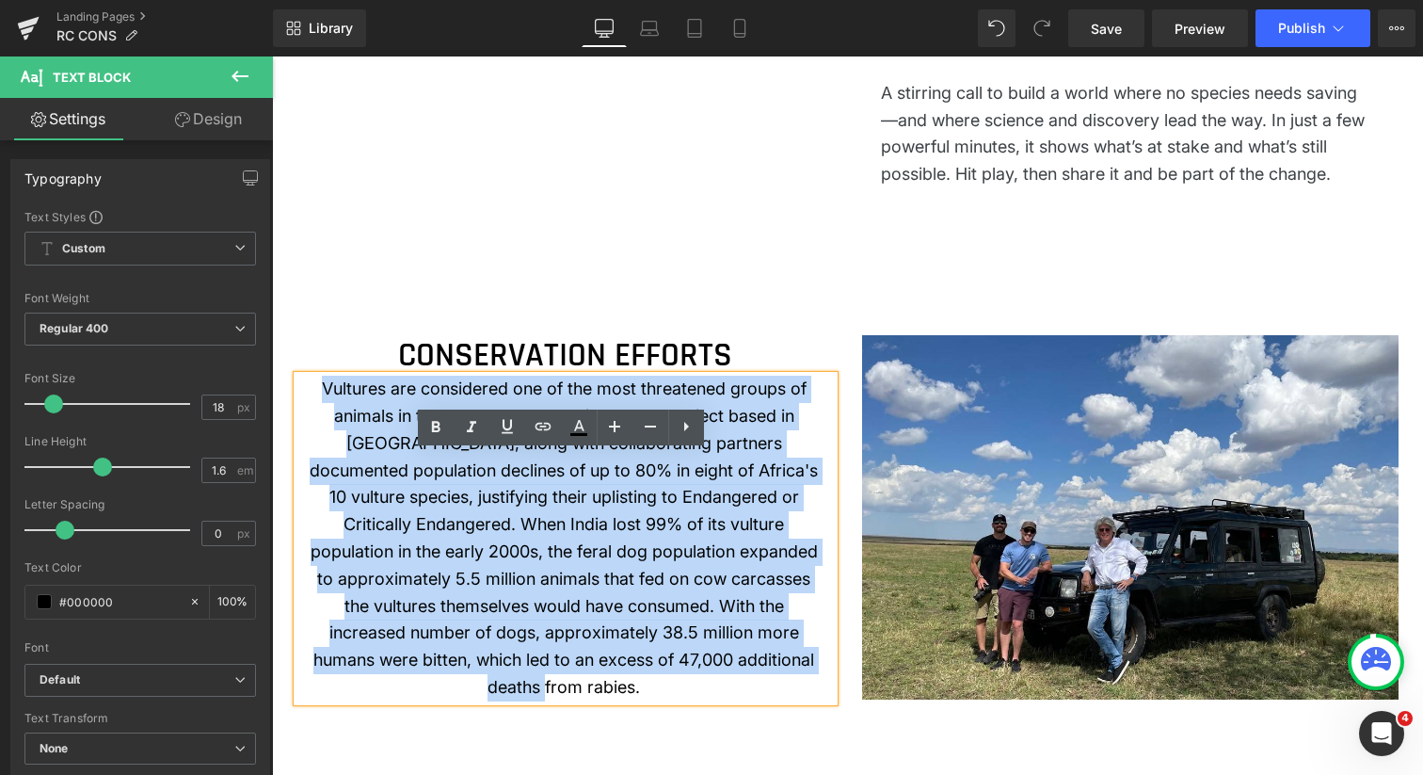
copy span "Vultures are considered one of the most threatened groups of animals in the wor…"
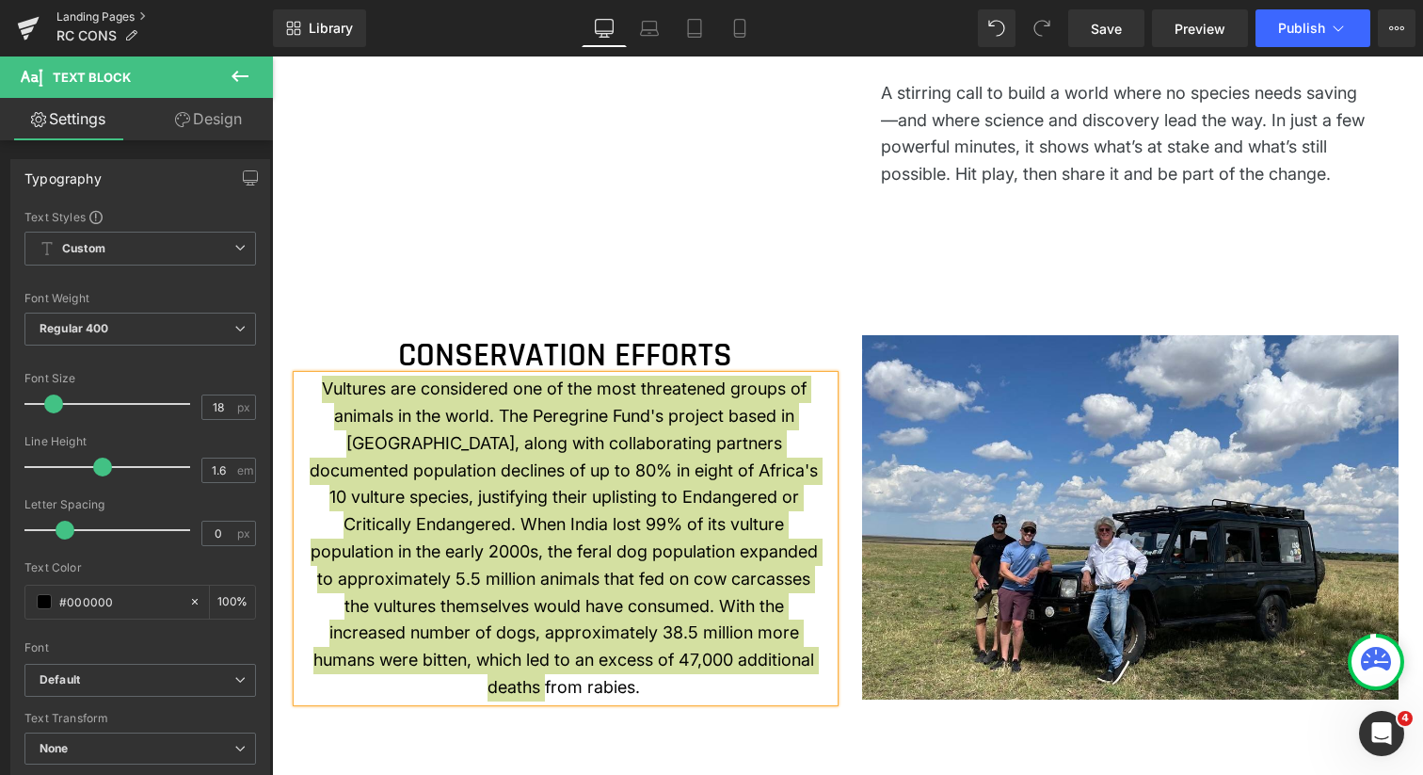
click at [108, 13] on link "Landing Pages" at bounding box center [164, 16] width 217 height 15
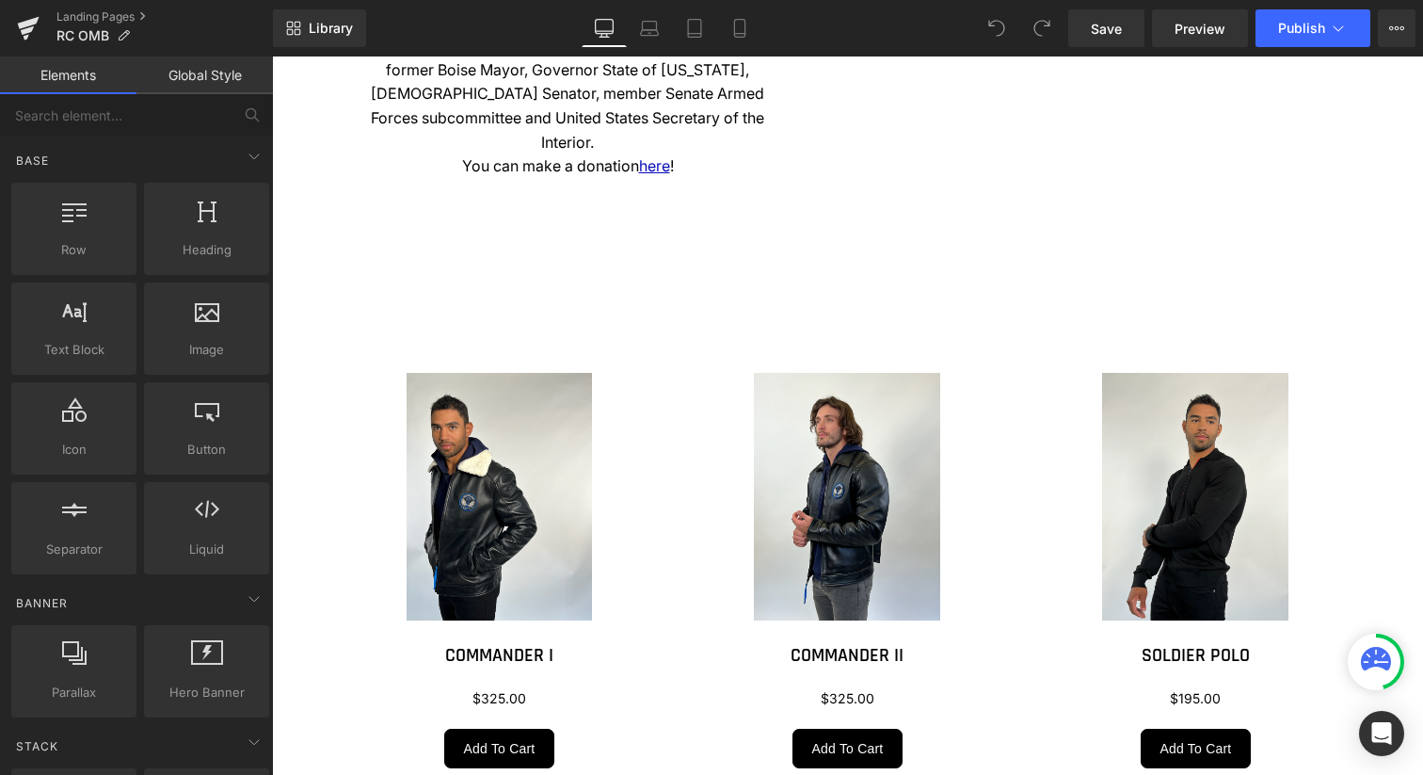
scroll to position [2215, 0]
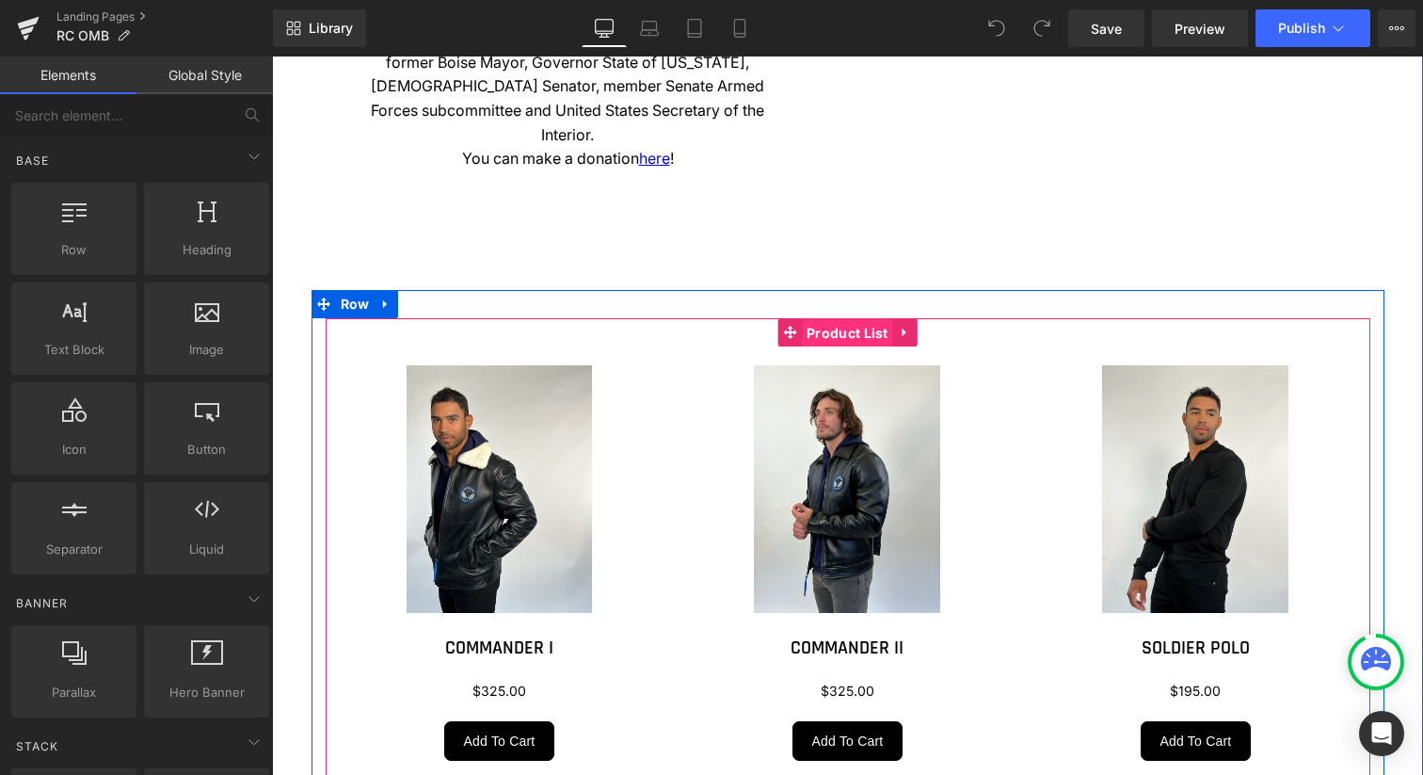
click at [841, 333] on span "Product List" at bounding box center [847, 333] width 91 height 28
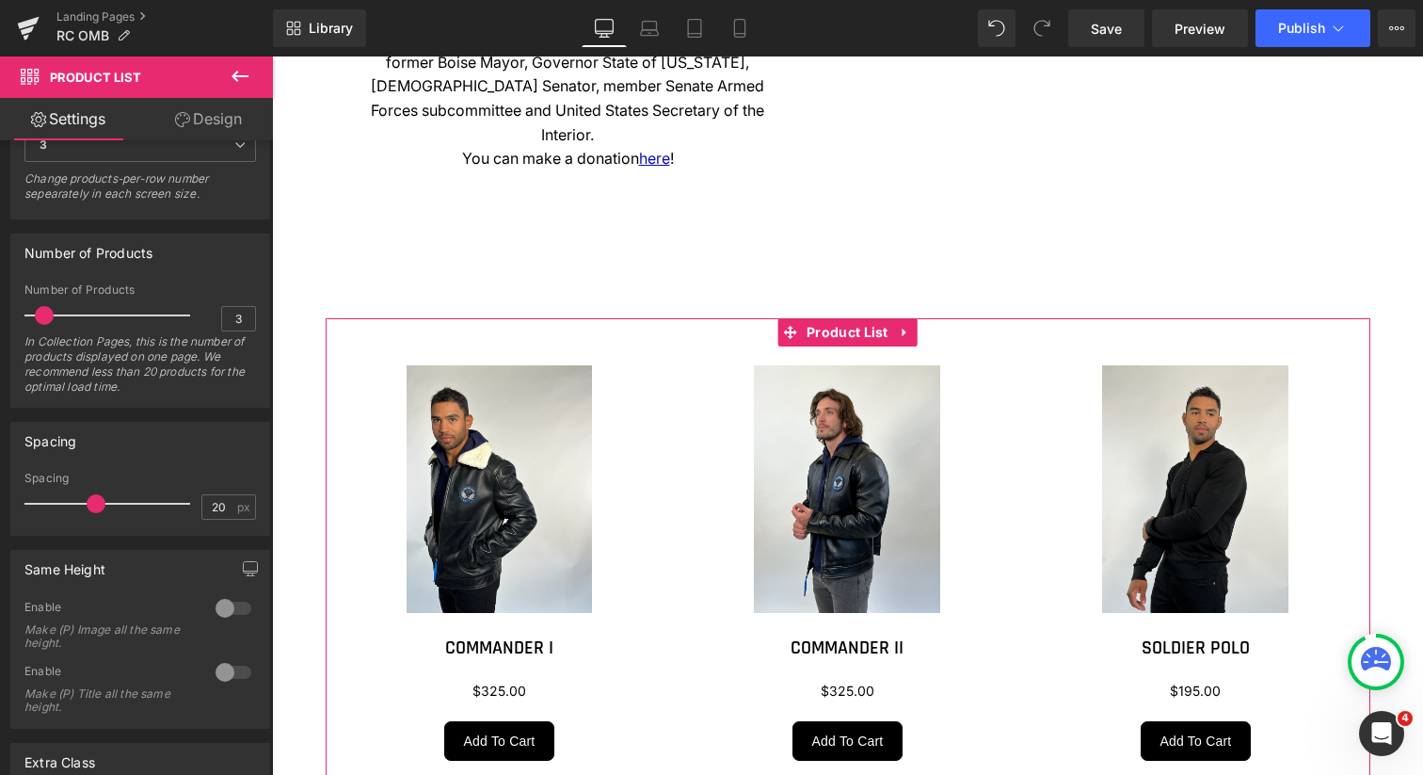
scroll to position [590, 0]
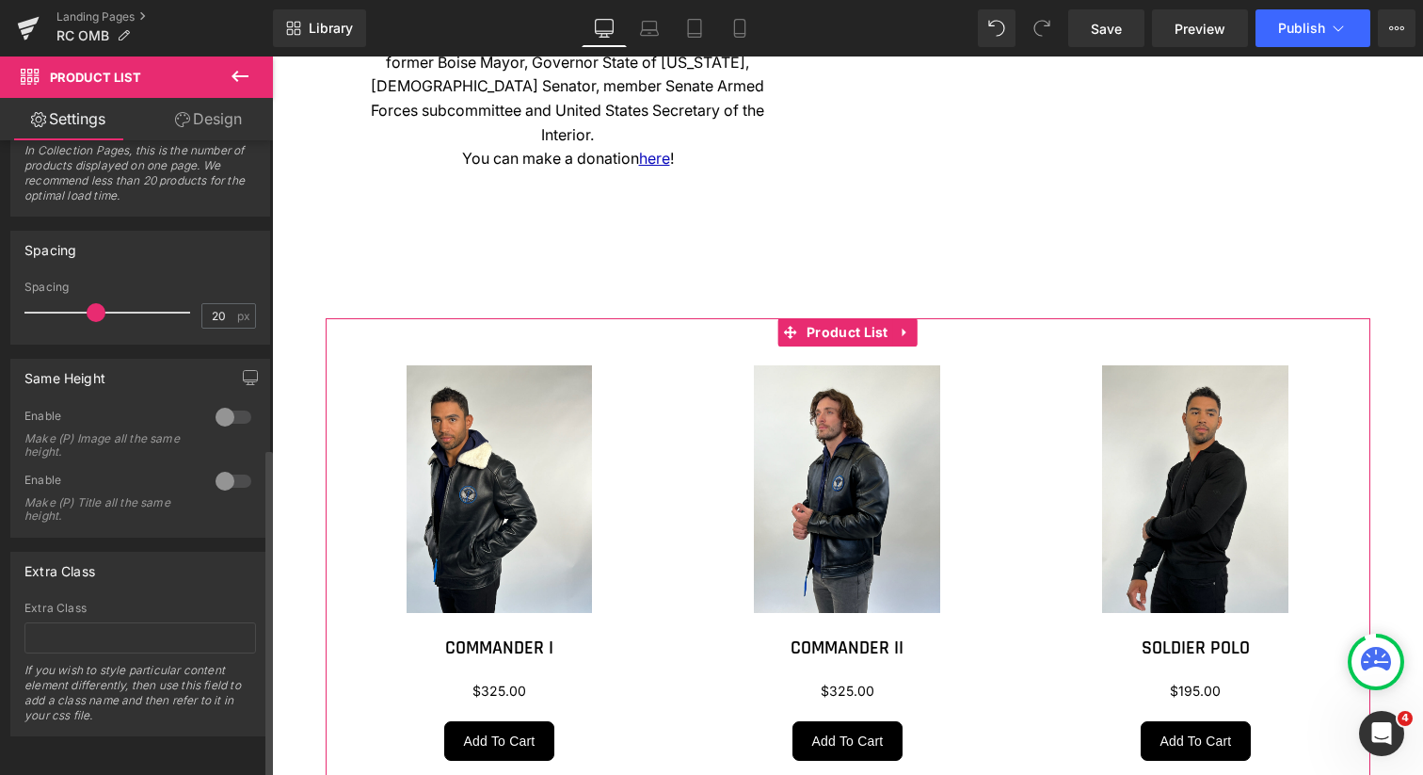
click at [218, 406] on div at bounding box center [233, 417] width 45 height 30
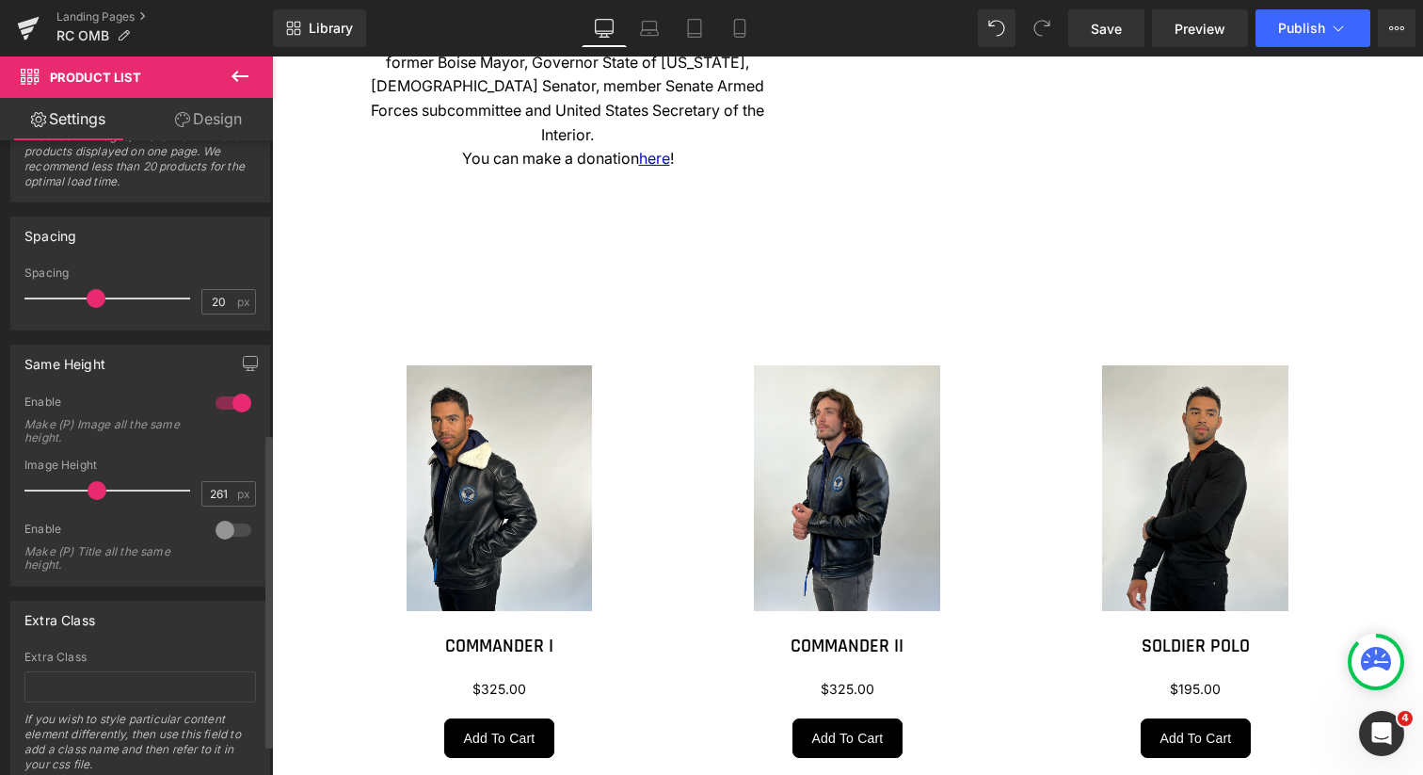
drag, startPoint x: 72, startPoint y: 492, endPoint x: 94, endPoint y: 492, distance: 22.6
click at [94, 492] on span at bounding box center [97, 490] width 19 height 19
click at [227, 490] on input "261" at bounding box center [218, 494] width 33 height 24
type input "260"
click at [1100, 30] on span "Save" at bounding box center [1106, 29] width 31 height 20
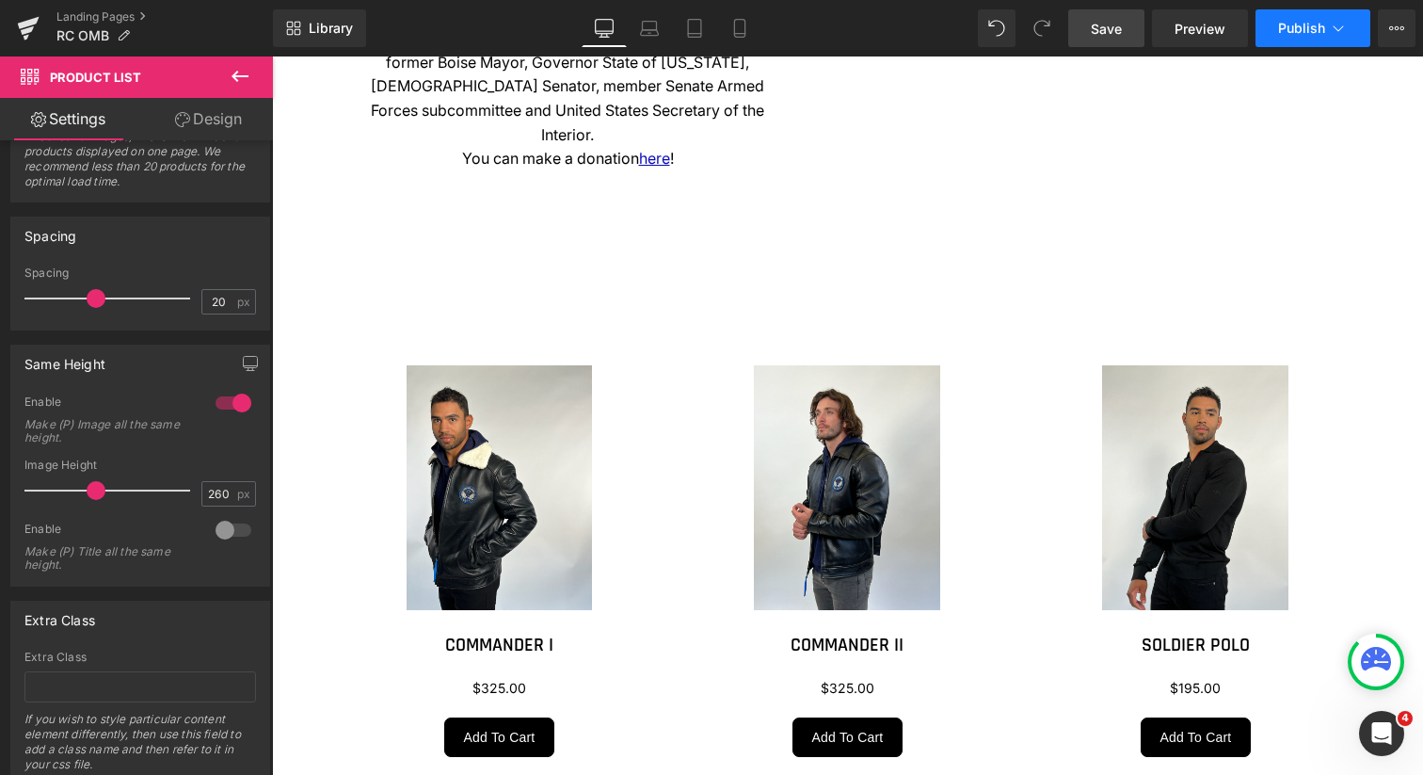
click at [1293, 31] on span "Publish" at bounding box center [1301, 28] width 47 height 15
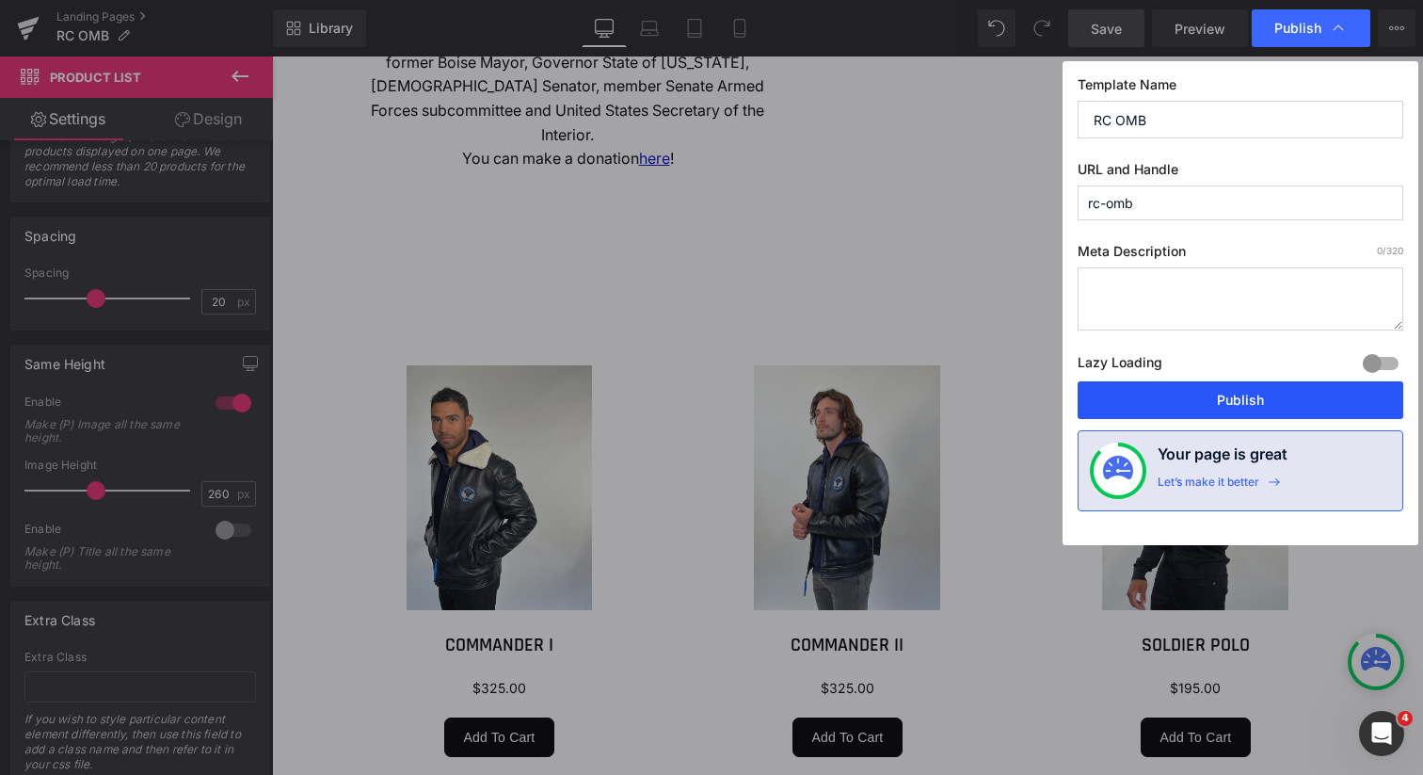
click at [1245, 398] on button "Publish" at bounding box center [1241, 400] width 326 height 38
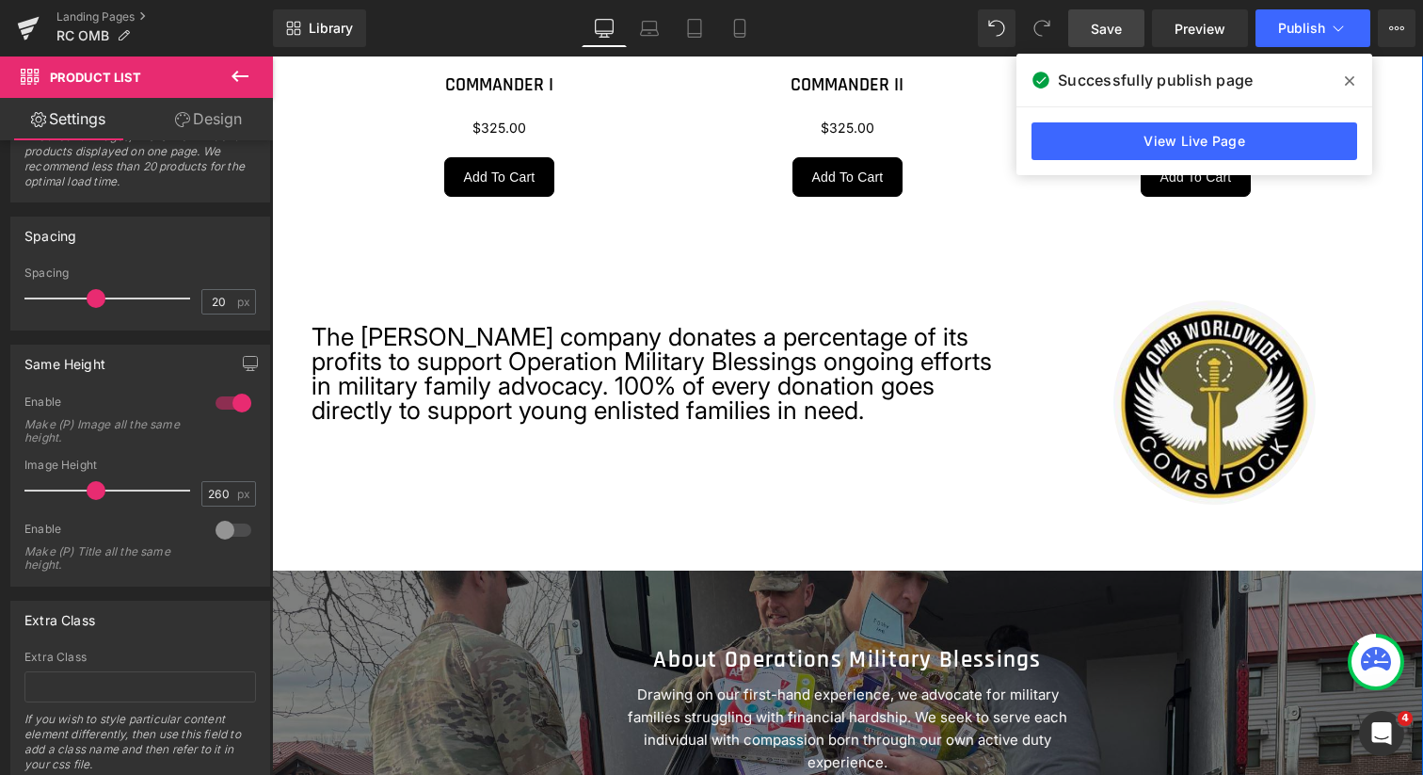
scroll to position [2779, 0]
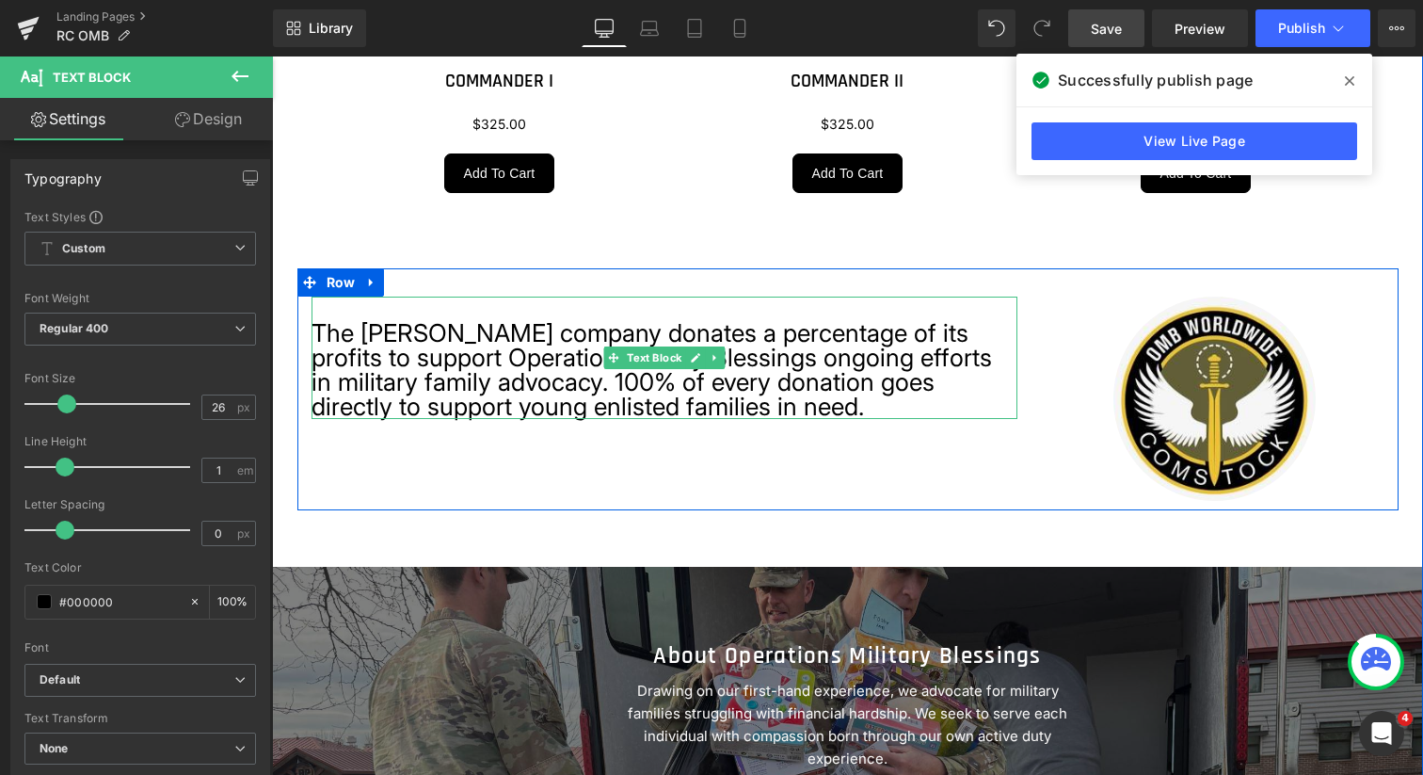
click at [312, 332] on p "The Robert Comstock company donates a percentage of its profits to support Oper…" at bounding box center [665, 370] width 706 height 98
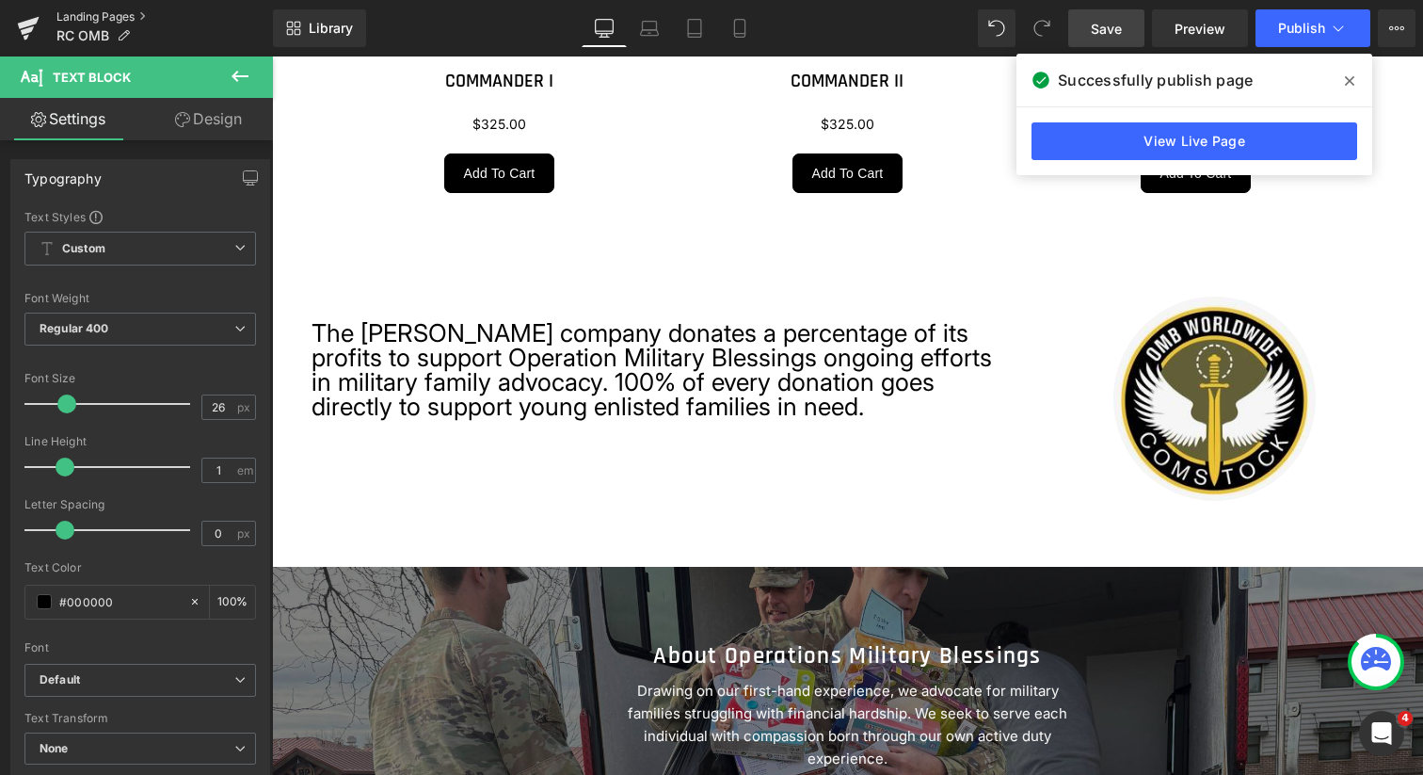
click at [124, 16] on link "Landing Pages" at bounding box center [164, 16] width 217 height 15
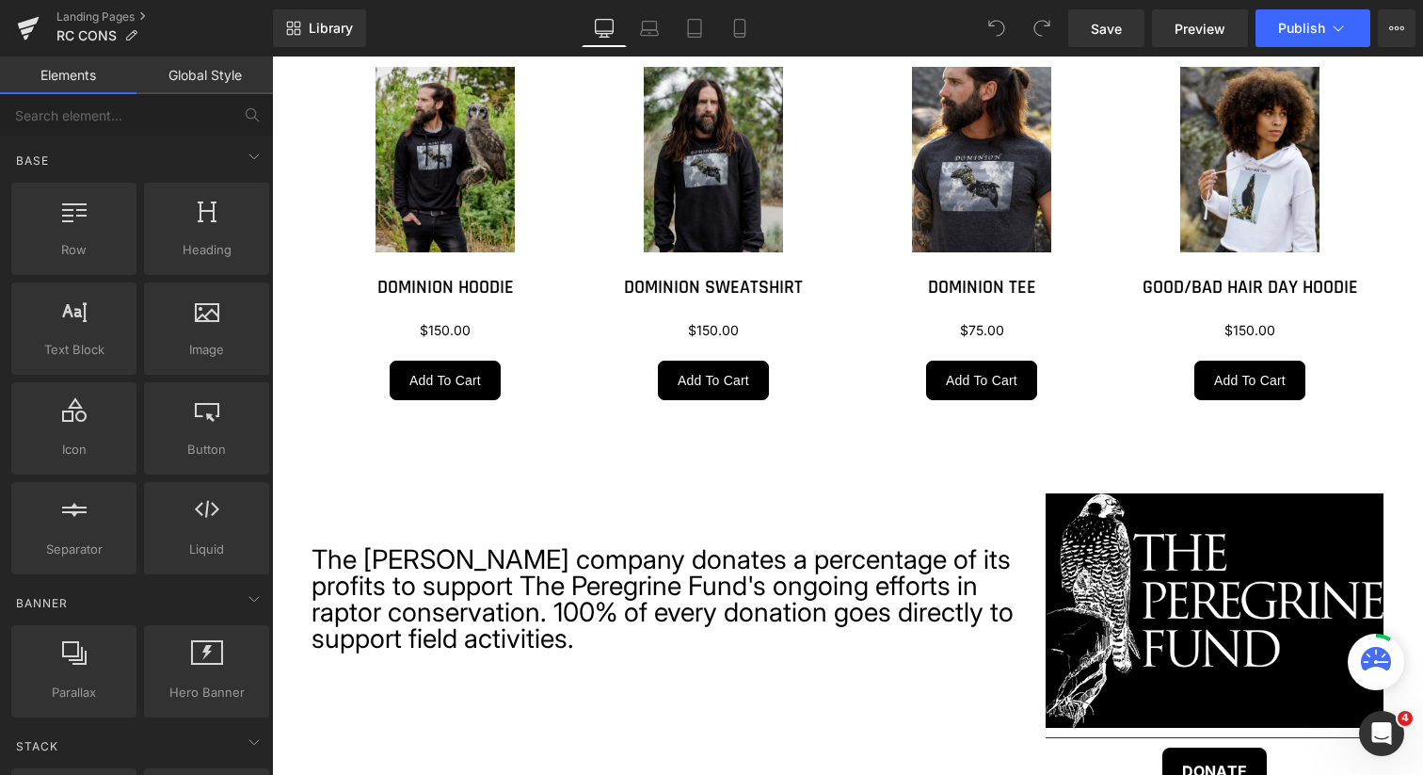
scroll to position [2450, 0]
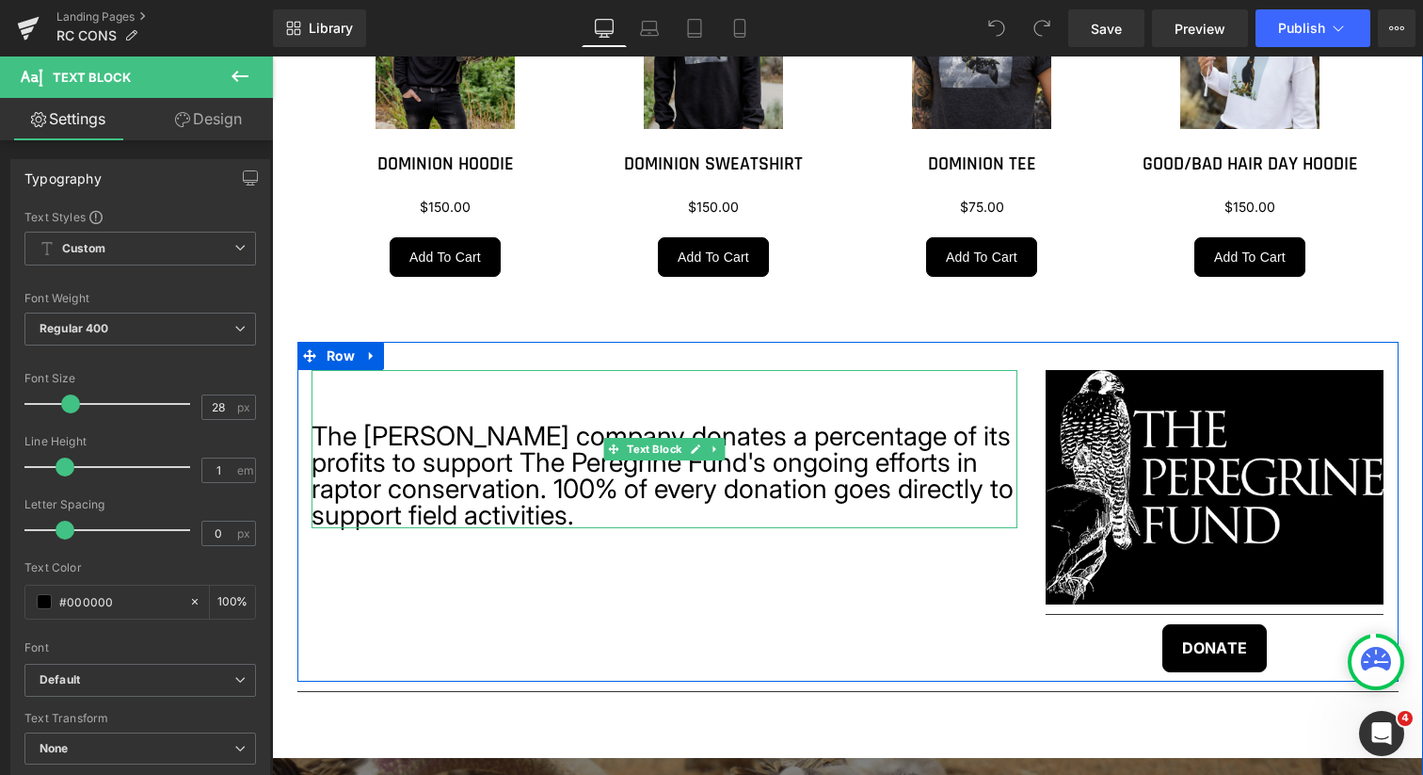
drag, startPoint x: 313, startPoint y: 504, endPoint x: 585, endPoint y: 596, distance: 286.4
click at [585, 528] on p "The [PERSON_NAME] company donates a percentage of its profits to support The Pe…" at bounding box center [665, 475] width 706 height 105
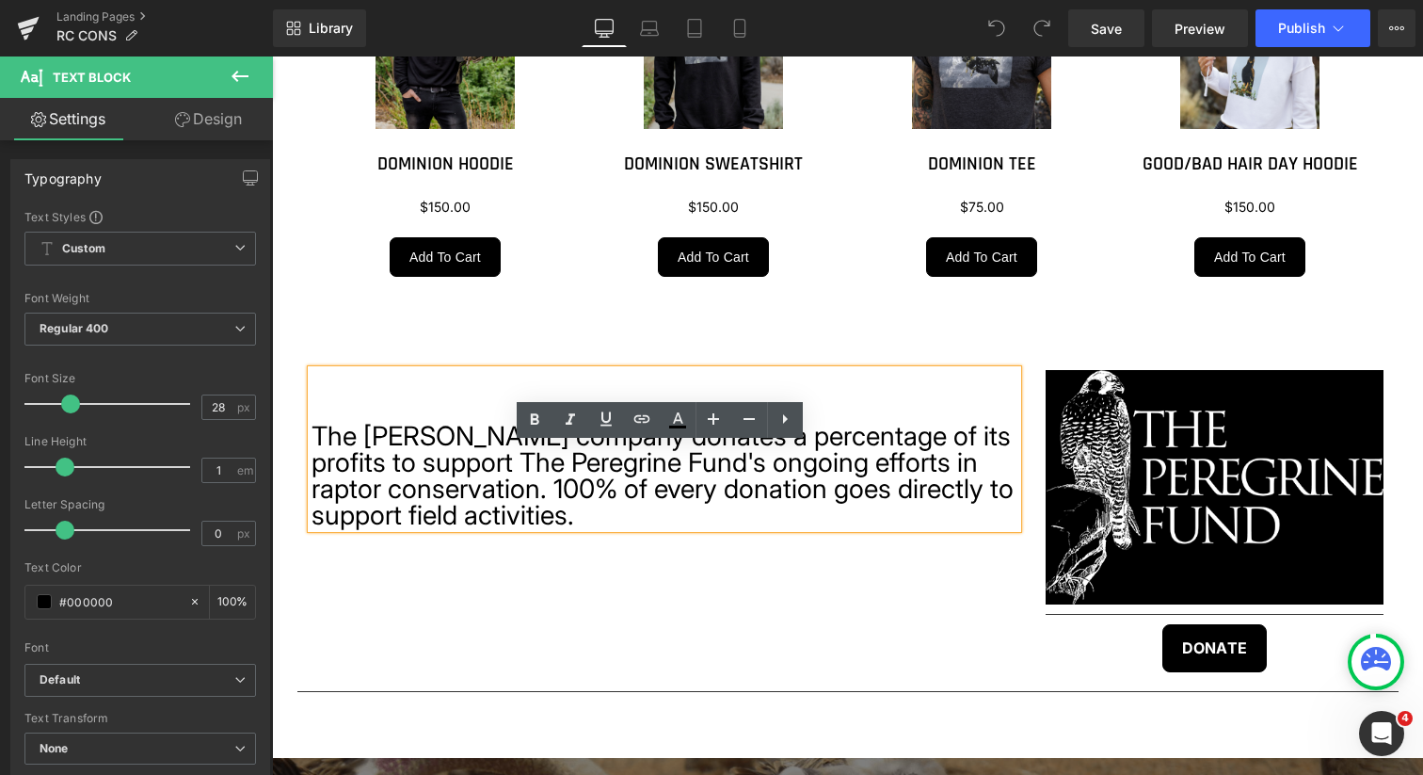
copy p "The [PERSON_NAME] company donates a percentage of its profits to support The Pe…"
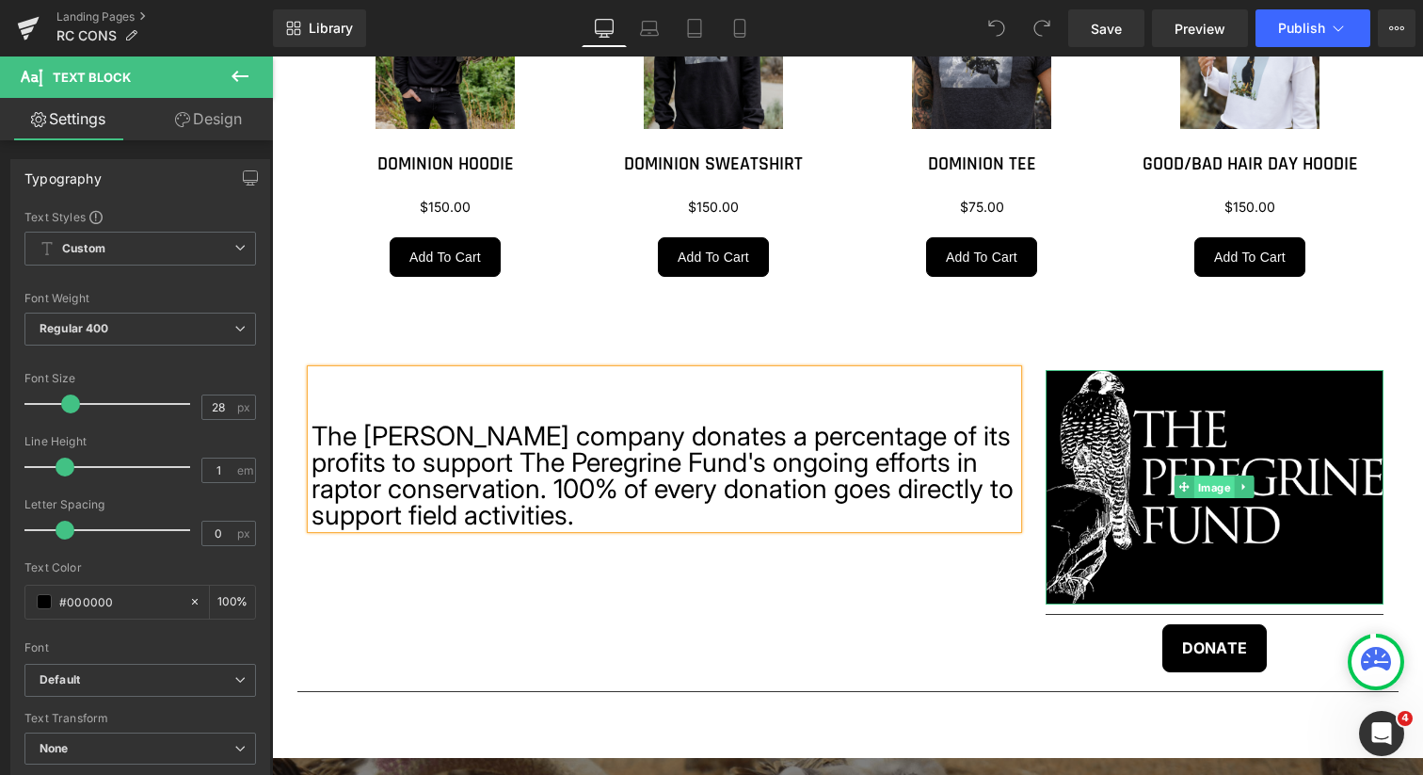
click at [1199, 499] on span "Image" at bounding box center [1215, 487] width 40 height 23
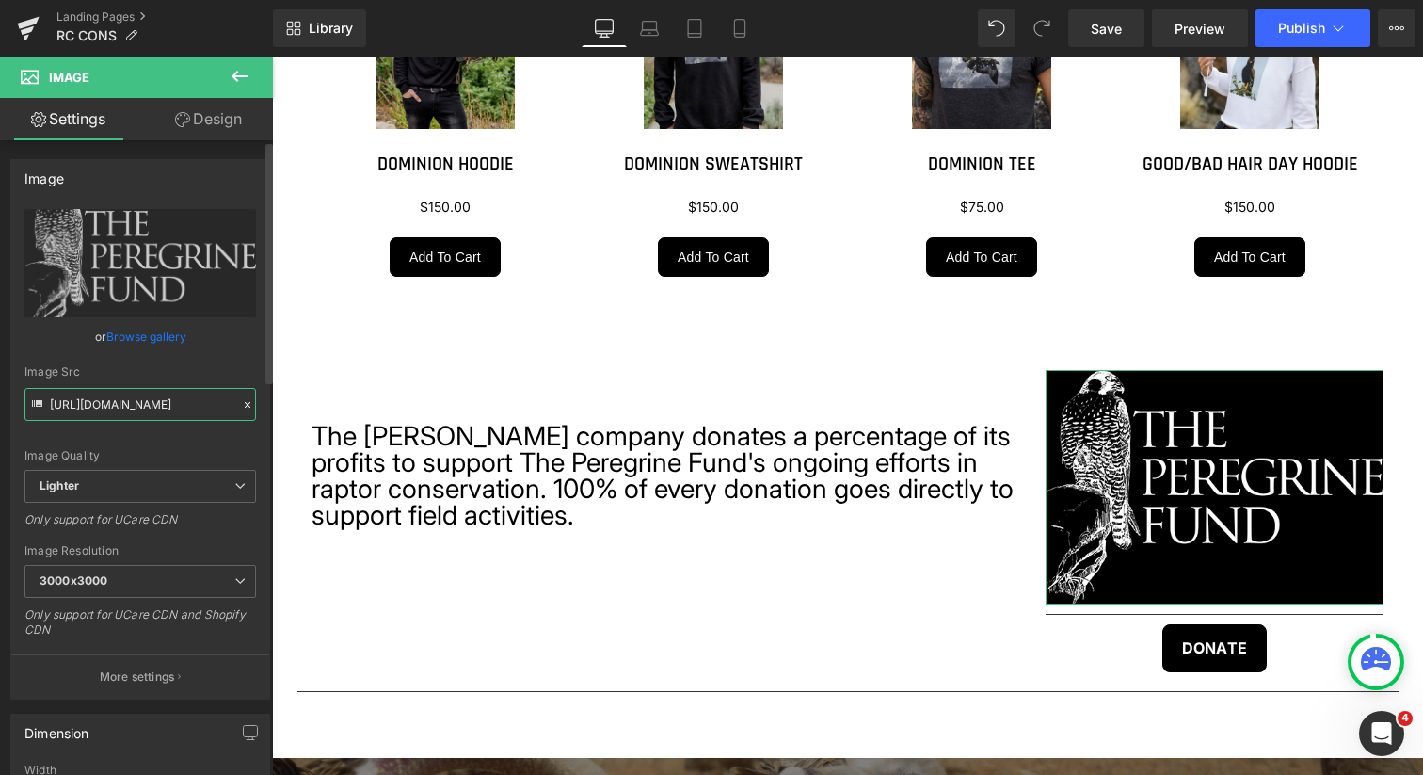
click at [182, 405] on input "[URL][DOMAIN_NAME]" at bounding box center [140, 404] width 232 height 33
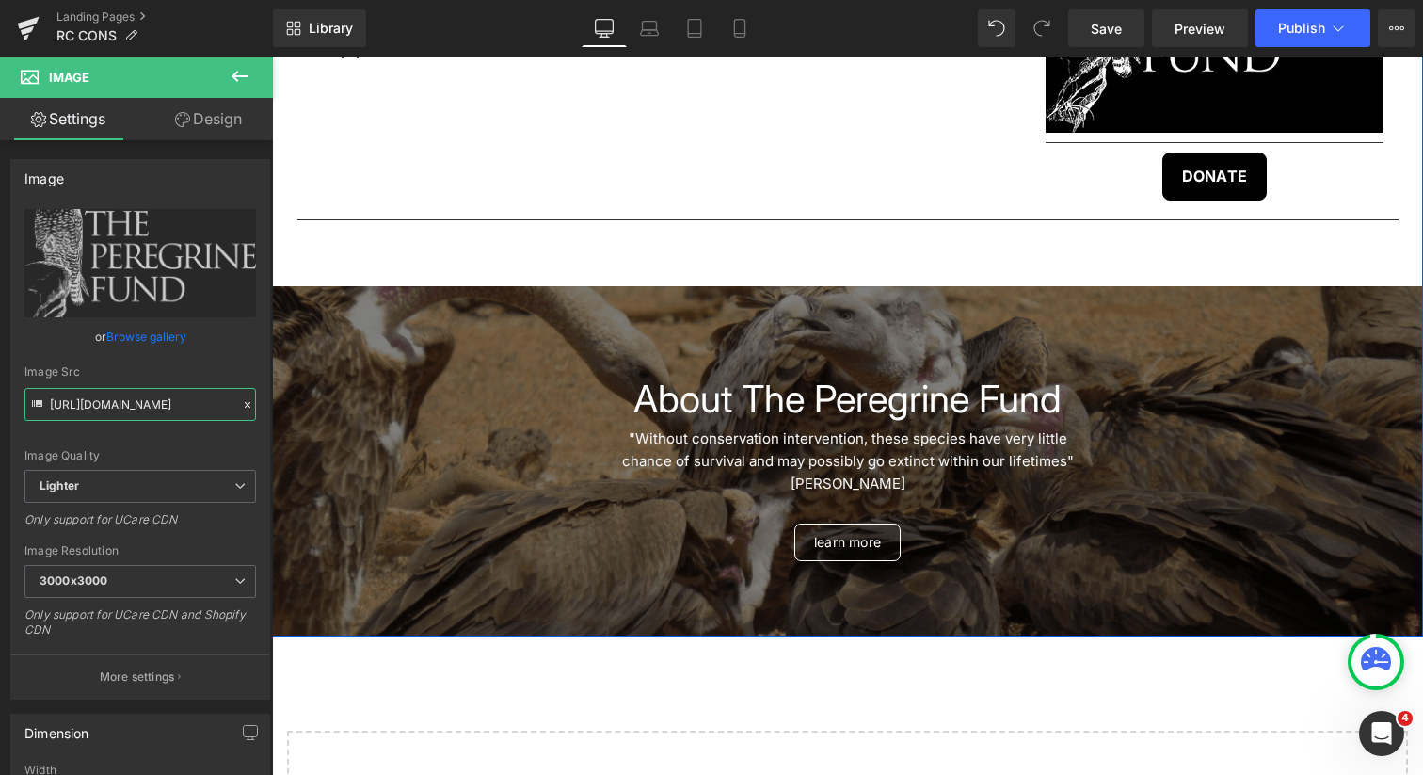
scroll to position [2941, 0]
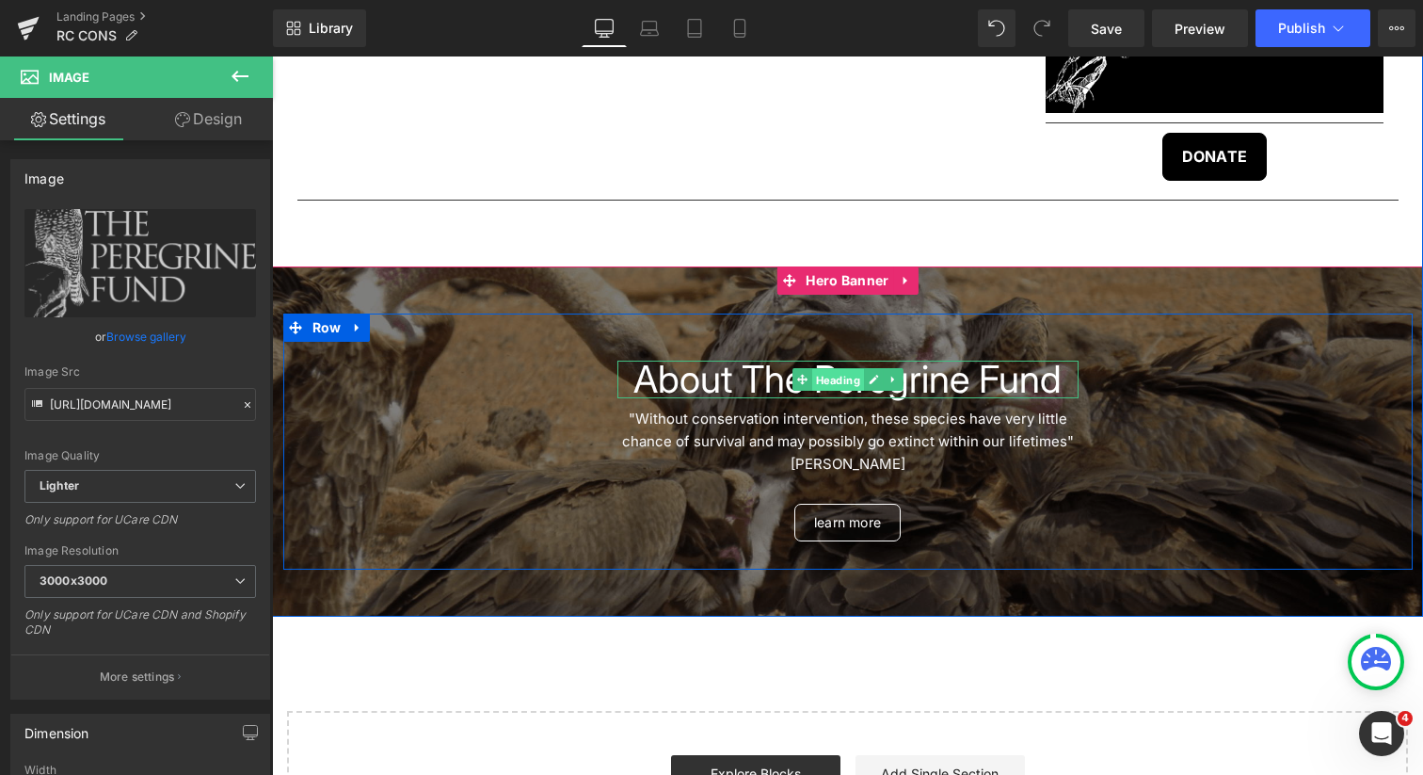
click at [827, 392] on span "Heading" at bounding box center [837, 380] width 52 height 23
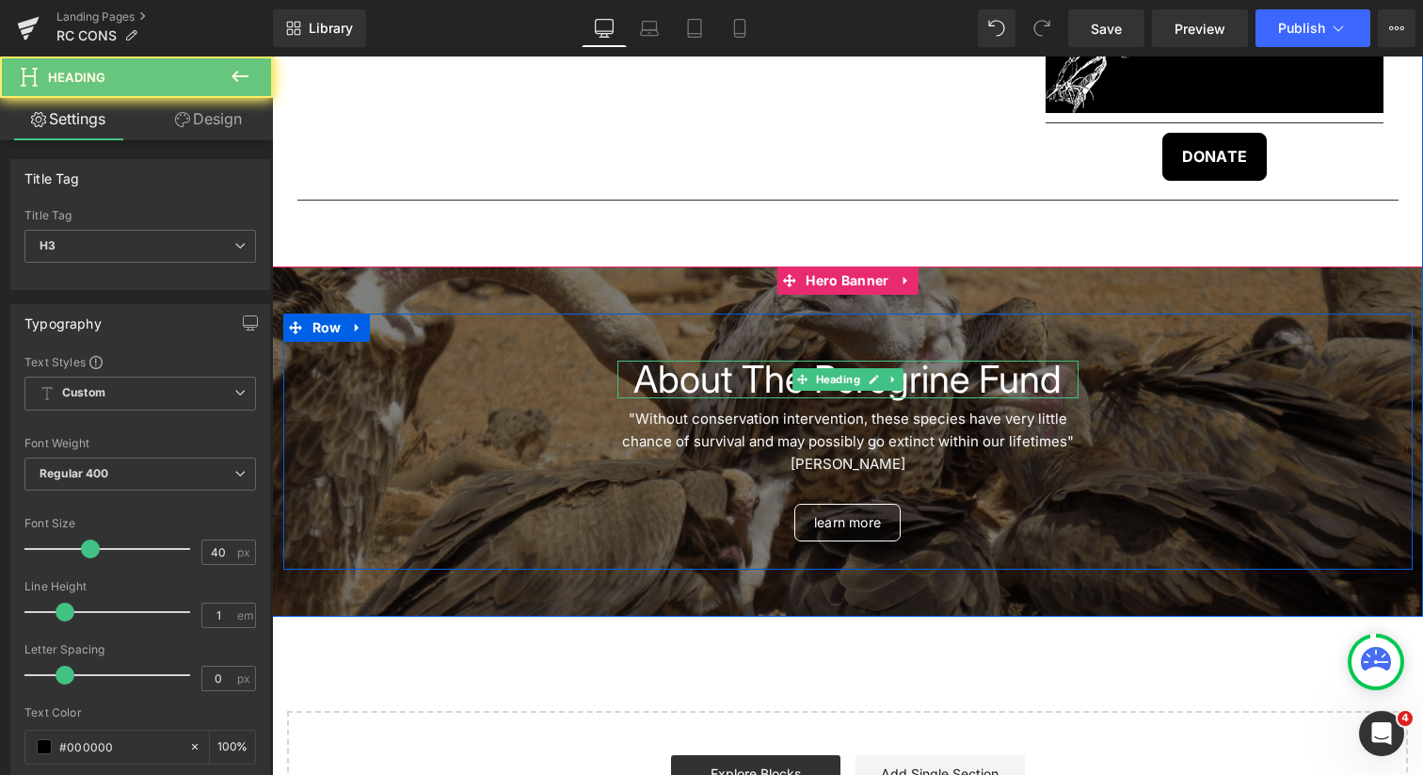
click at [679, 402] on span "About The Peregrine Fund" at bounding box center [848, 379] width 428 height 46
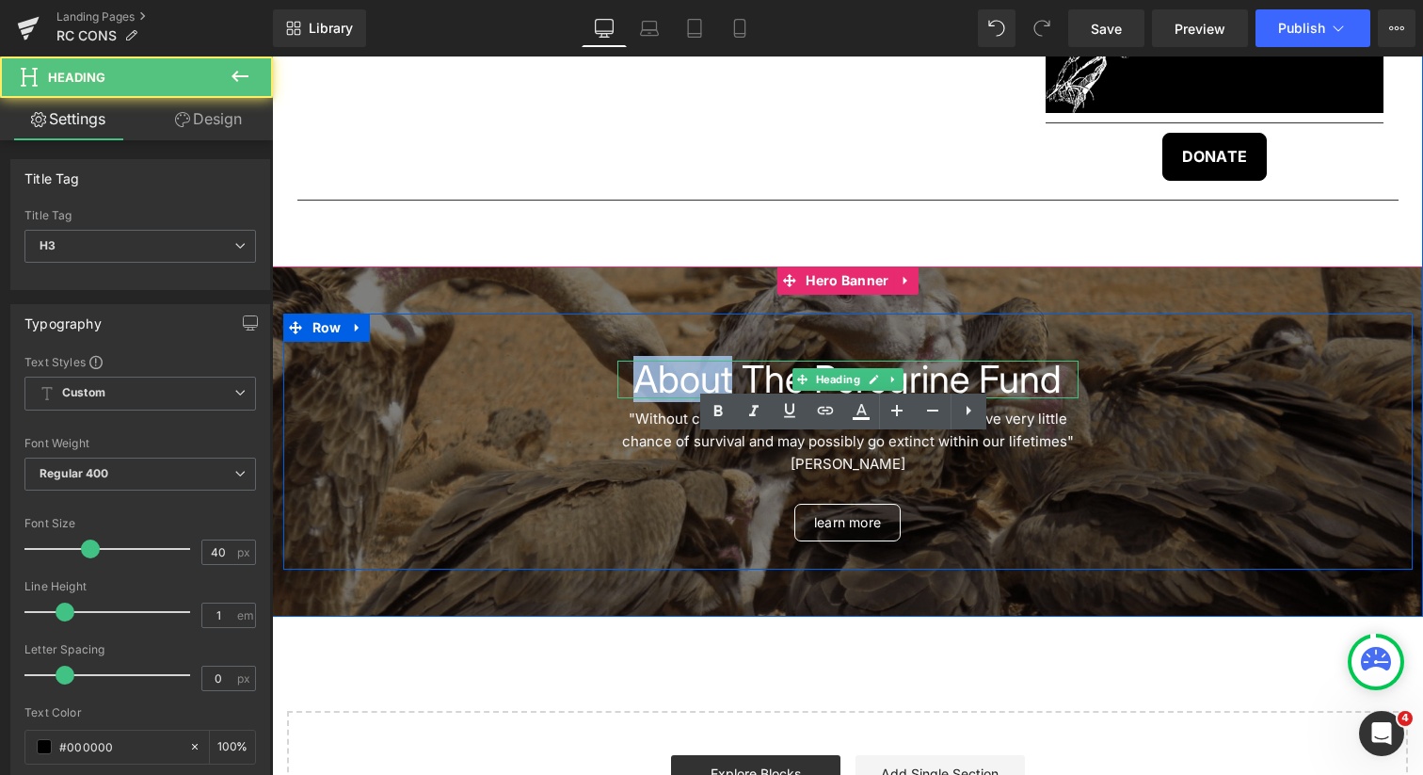
click at [679, 402] on span "About The Peregrine Fund" at bounding box center [848, 379] width 428 height 46
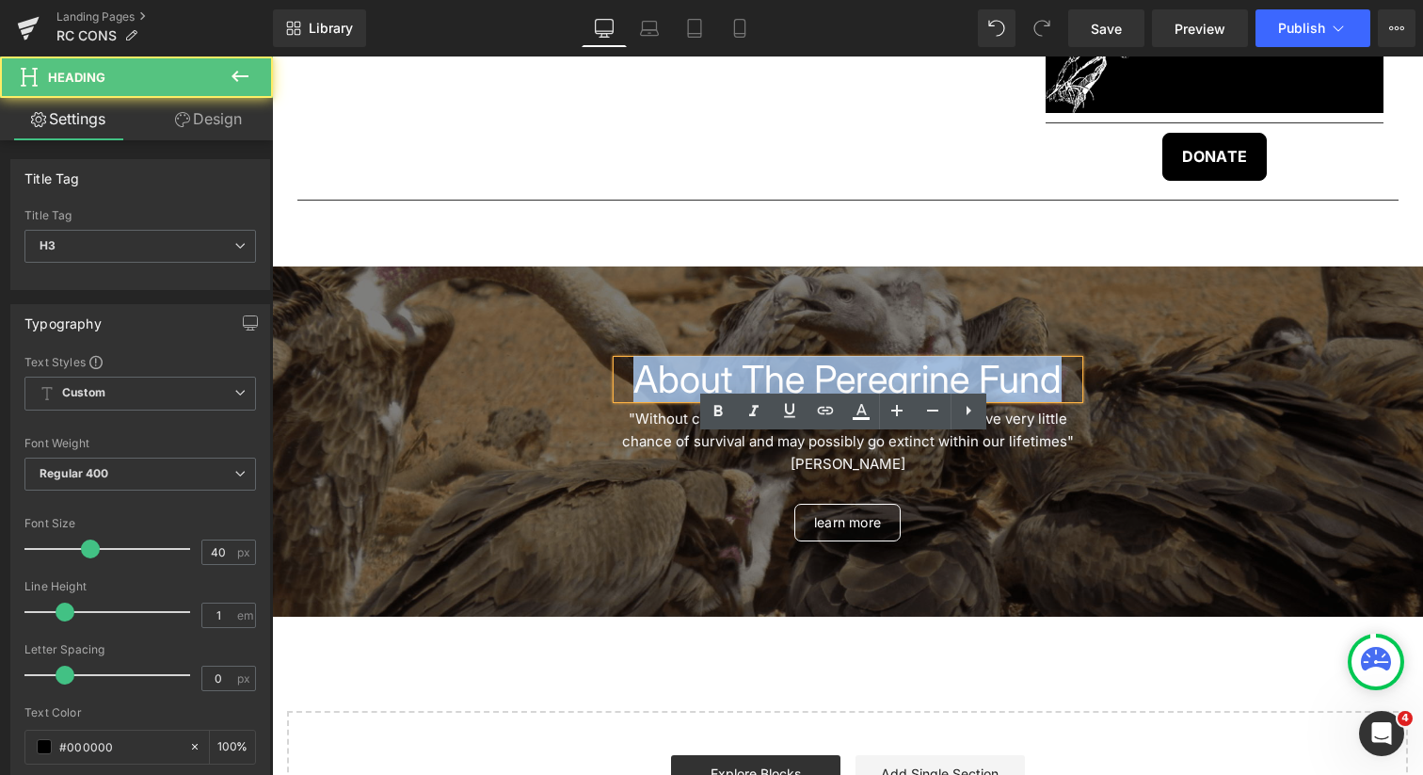
click at [679, 402] on span "About The Peregrine Fund" at bounding box center [848, 379] width 428 height 46
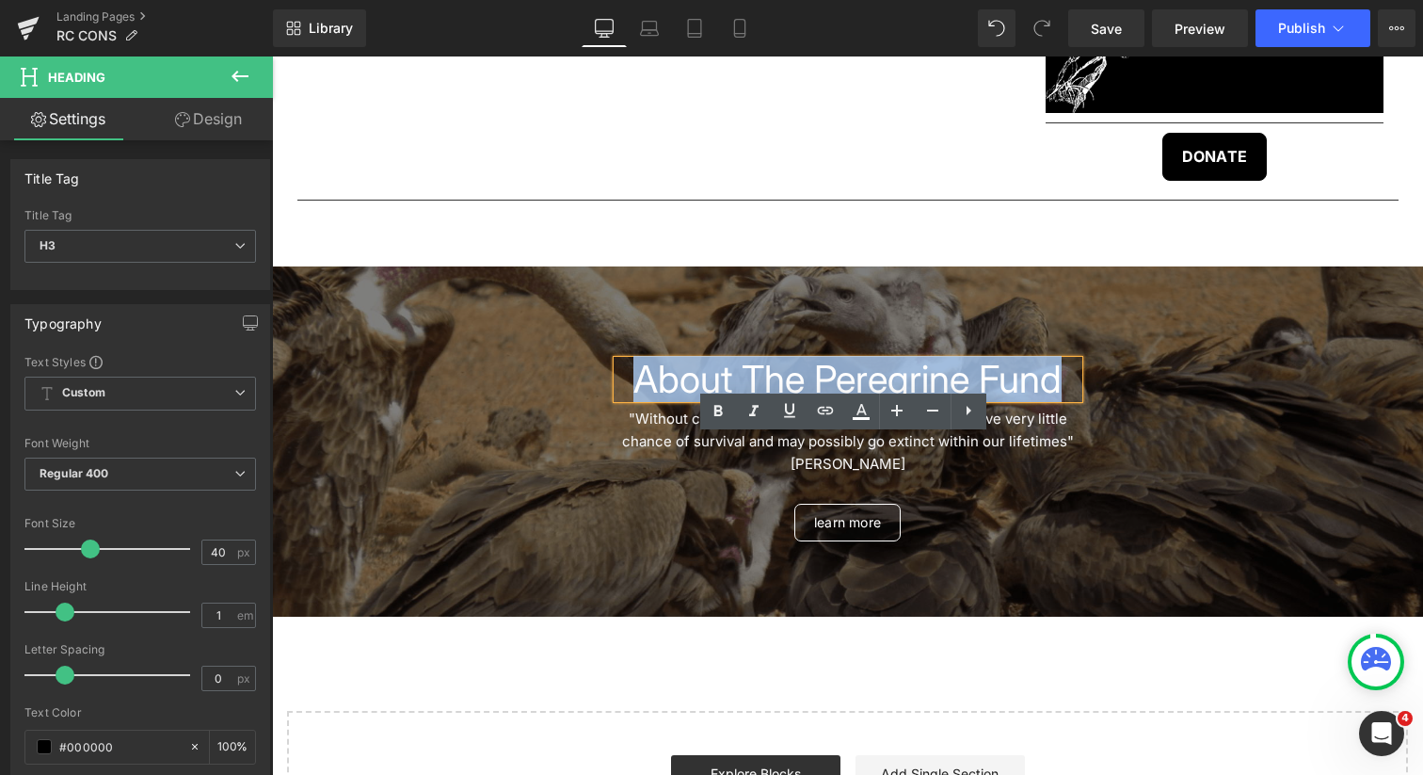
copy span "About The Peregrine Fund"
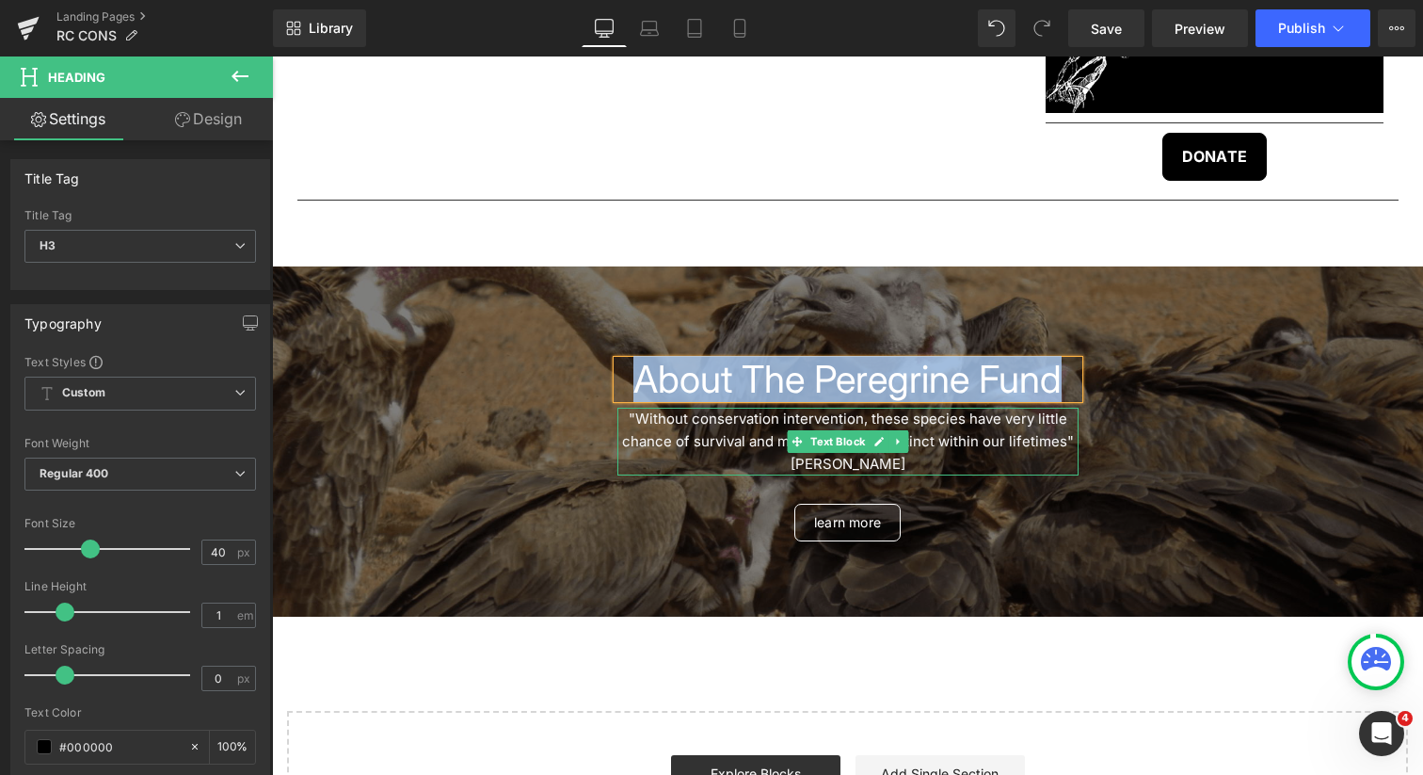
click at [639, 450] on font ""Without conservation intervention, these species have very little chance of su…" at bounding box center [848, 430] width 452 height 40
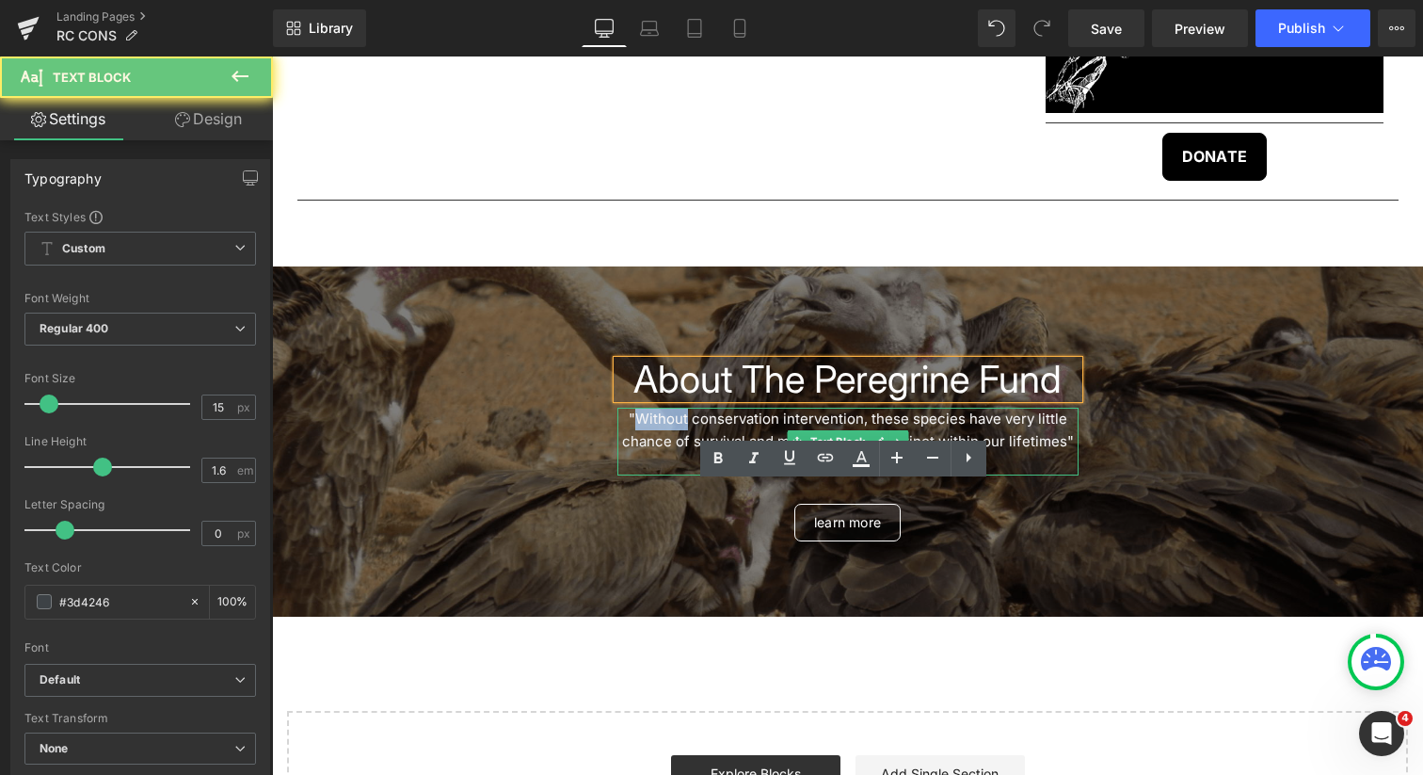
click at [639, 450] on font ""Without conservation intervention, these species have very little chance of su…" at bounding box center [848, 430] width 452 height 40
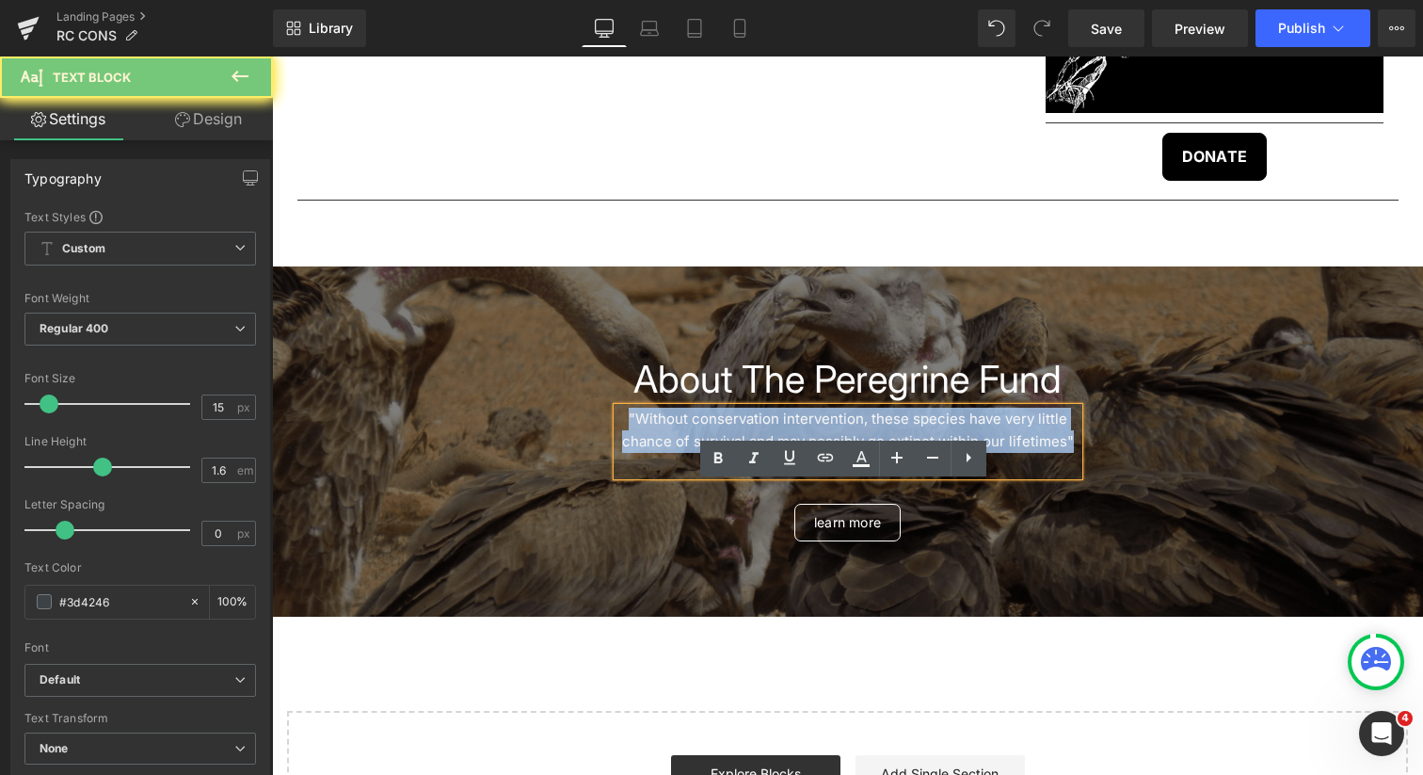
click at [639, 450] on font ""Without conservation intervention, these species have very little chance of su…" at bounding box center [848, 430] width 452 height 40
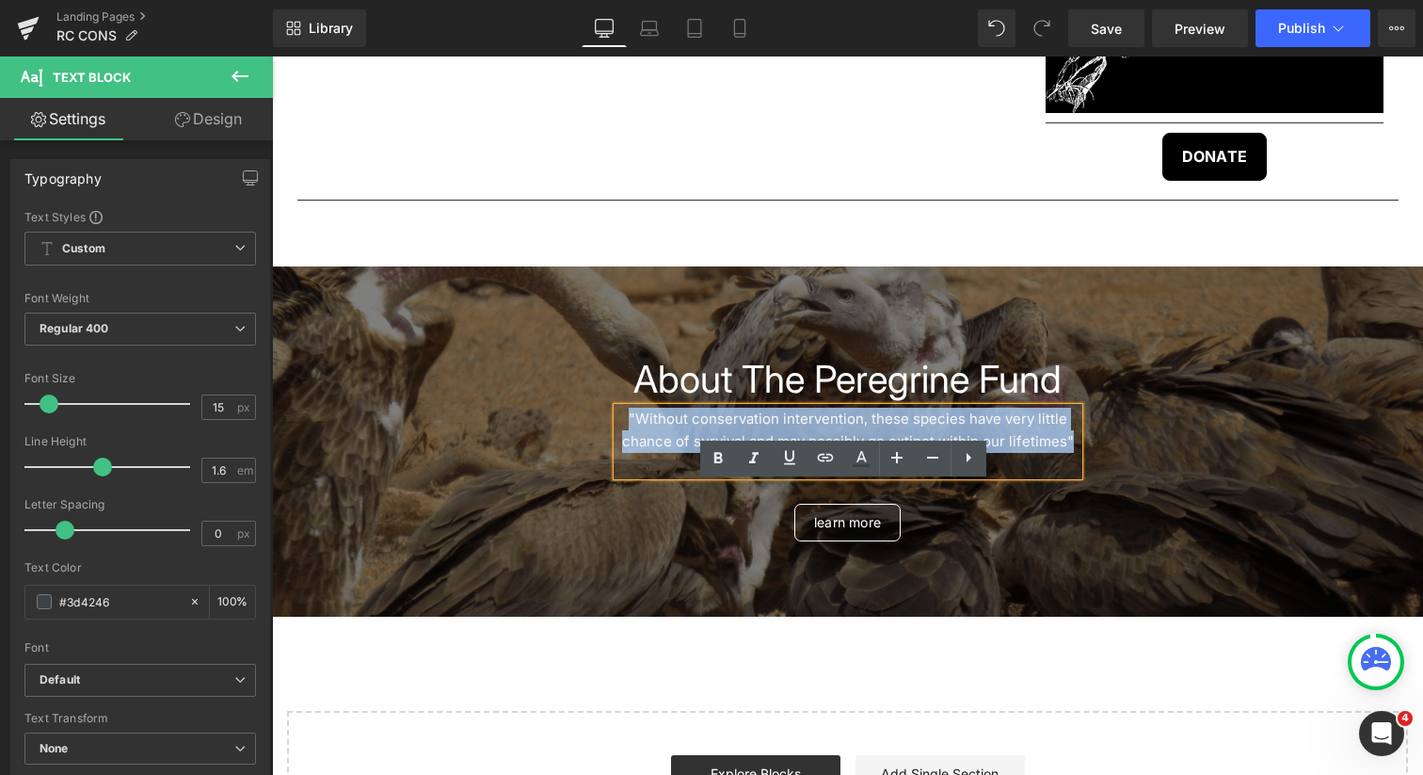
drag, startPoint x: 900, startPoint y: 544, endPoint x: 615, endPoint y: 490, distance: 290.4
click at [618, 475] on div ""Without conservation intervention, these species have very little chance of su…" at bounding box center [848, 442] width 461 height 68
copy div ""Without conservation intervention, these species have very little chance of su…"
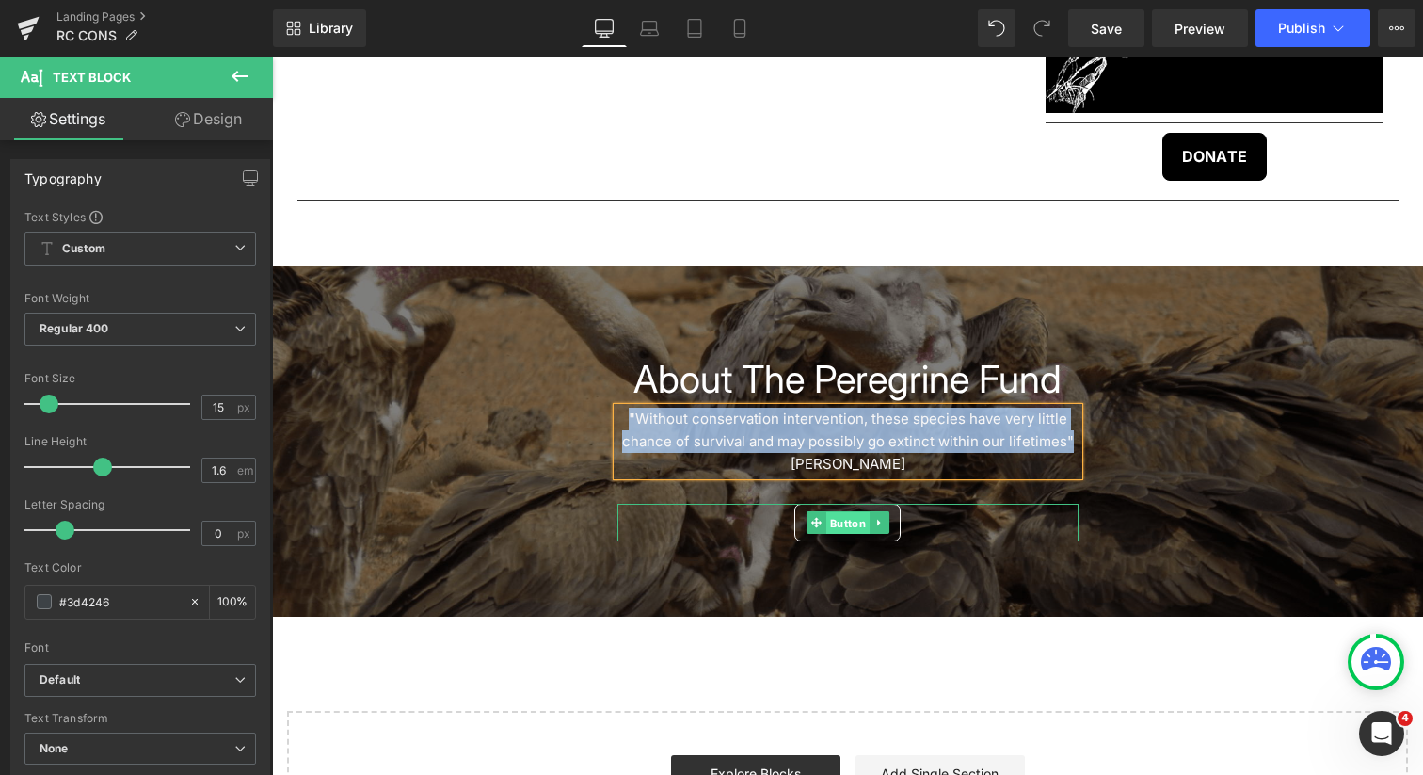
click at [847, 535] on span "Button" at bounding box center [847, 523] width 43 height 23
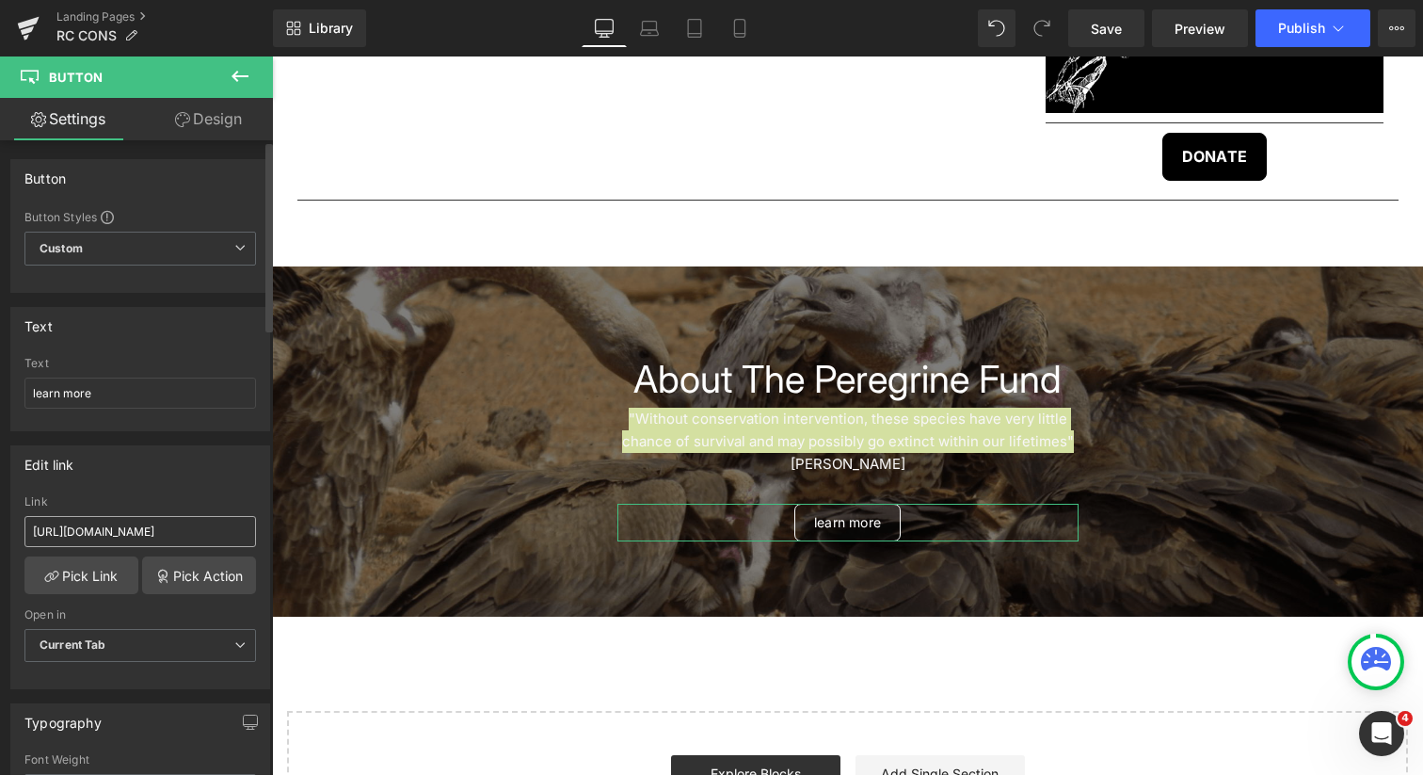
click at [192, 535] on input "https://peregrinefund.org/" at bounding box center [140, 531] width 232 height 31
click at [125, 17] on link "Landing Pages" at bounding box center [164, 16] width 217 height 15
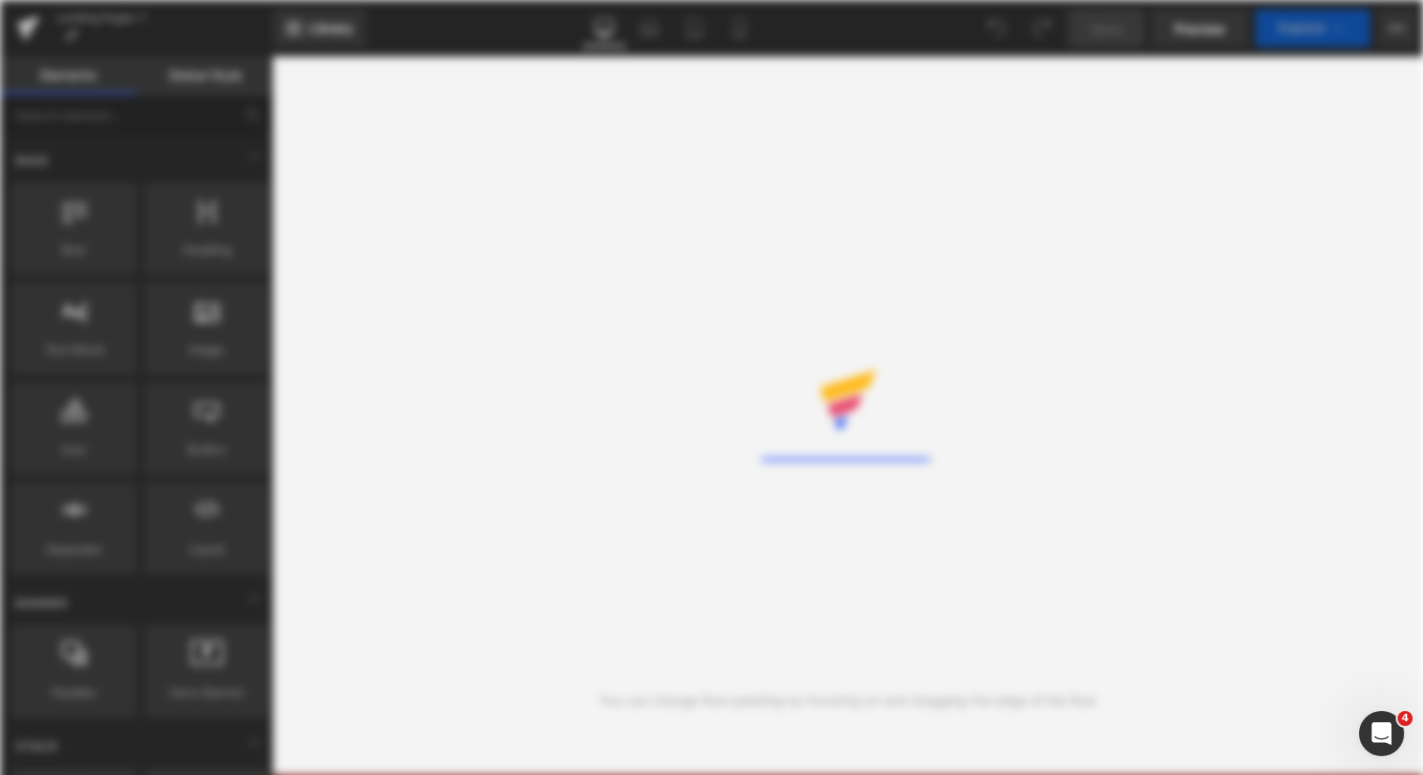
click at [362, 235] on div "Rendering Content" at bounding box center [711, 387] width 1423 height 775
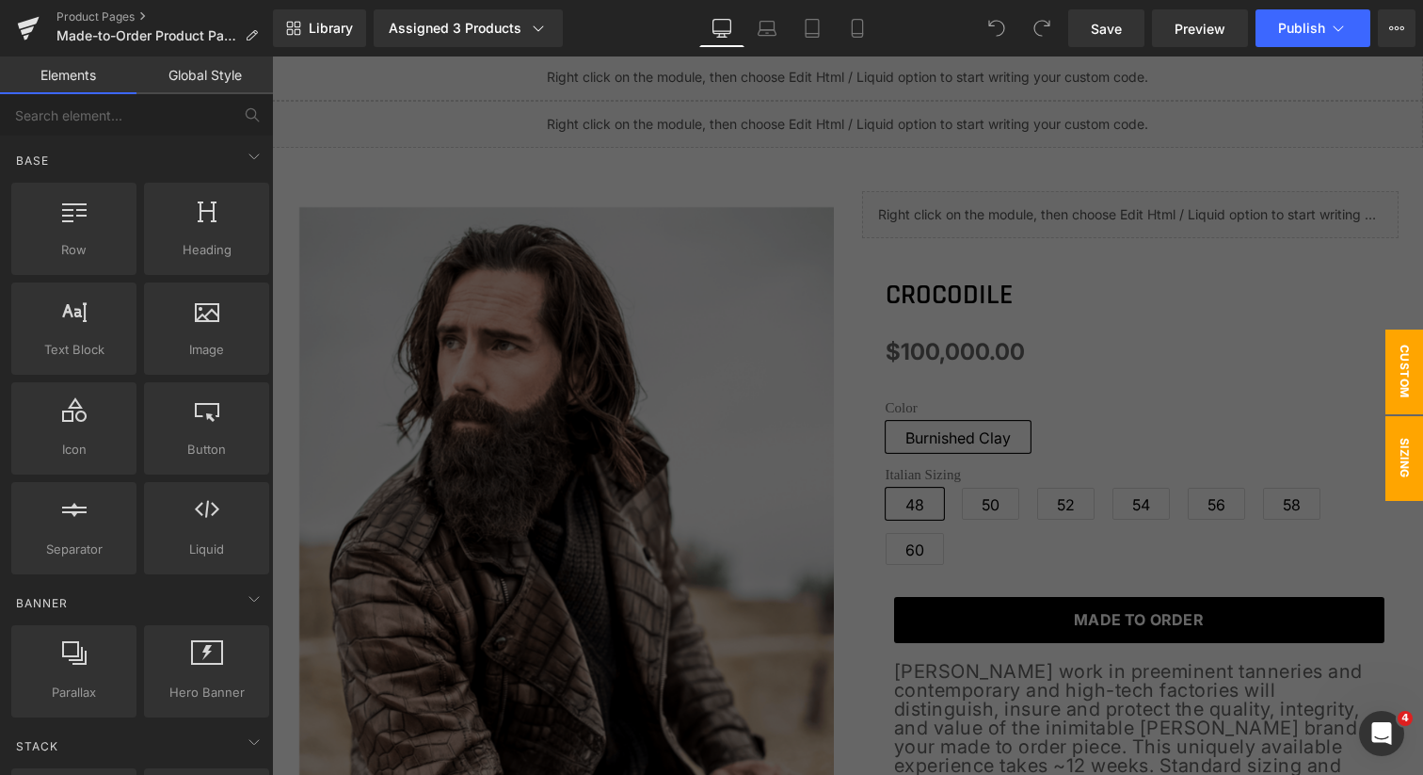
click at [1397, 352] on span "CUSTOM ORDER" at bounding box center [1385, 371] width 75 height 85
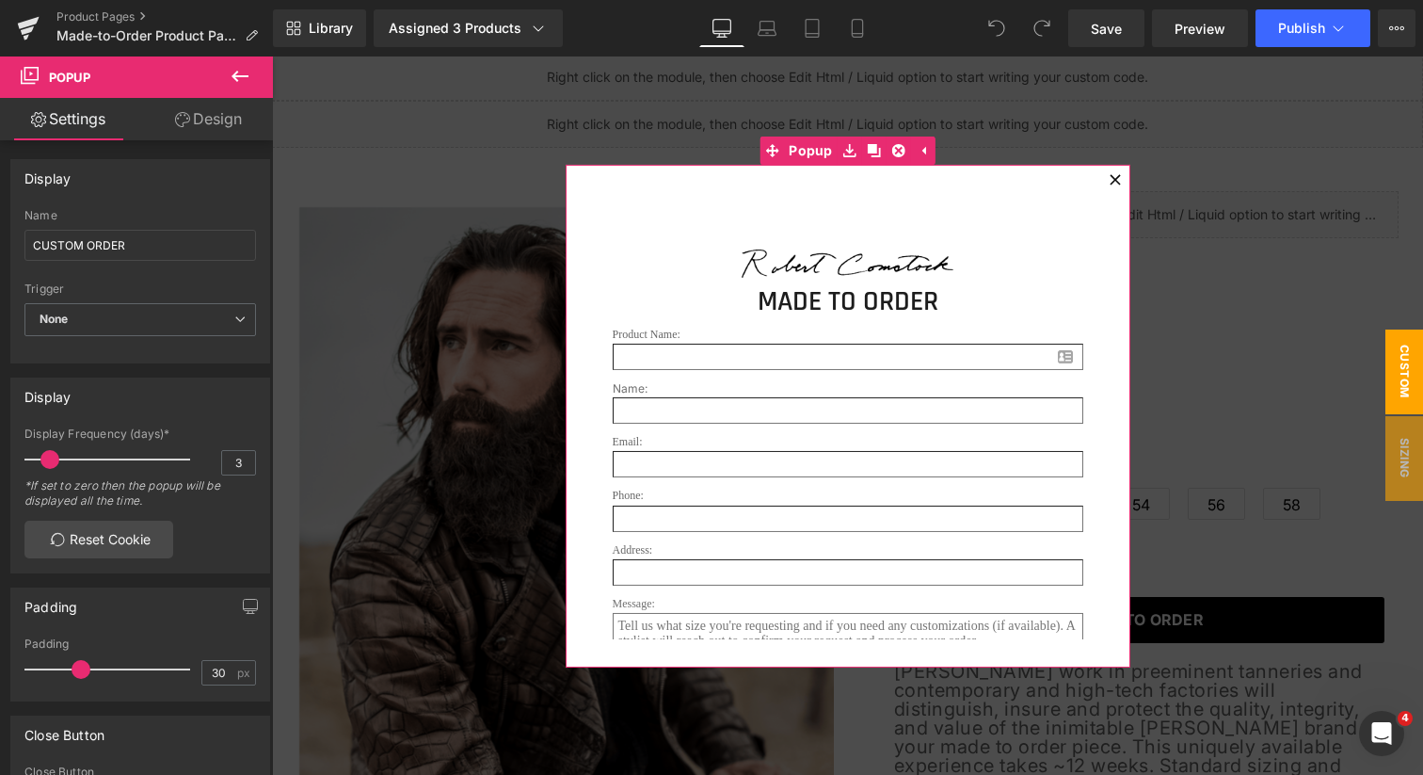
click at [210, 119] on link "Design" at bounding box center [208, 119] width 137 height 42
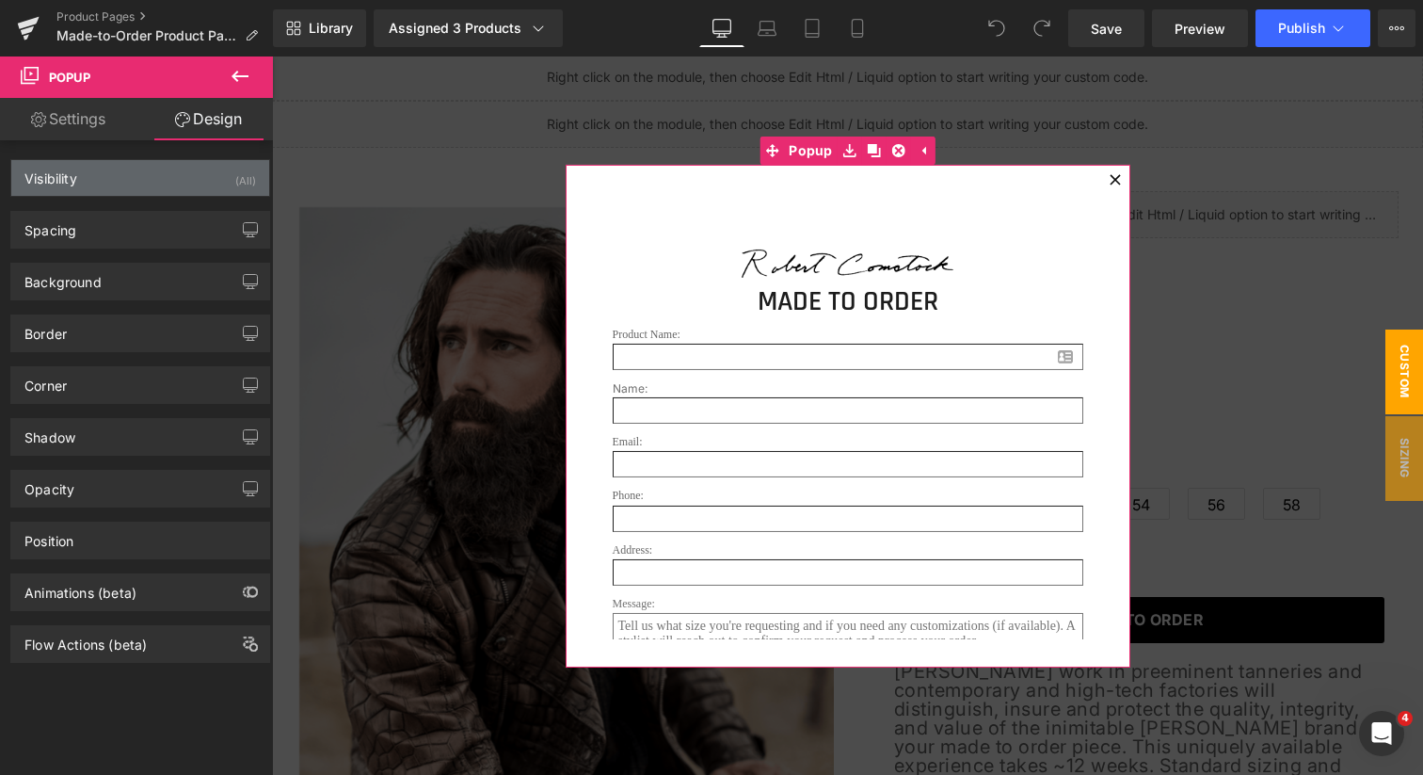
click at [191, 179] on div "Visibility (All)" at bounding box center [140, 178] width 258 height 36
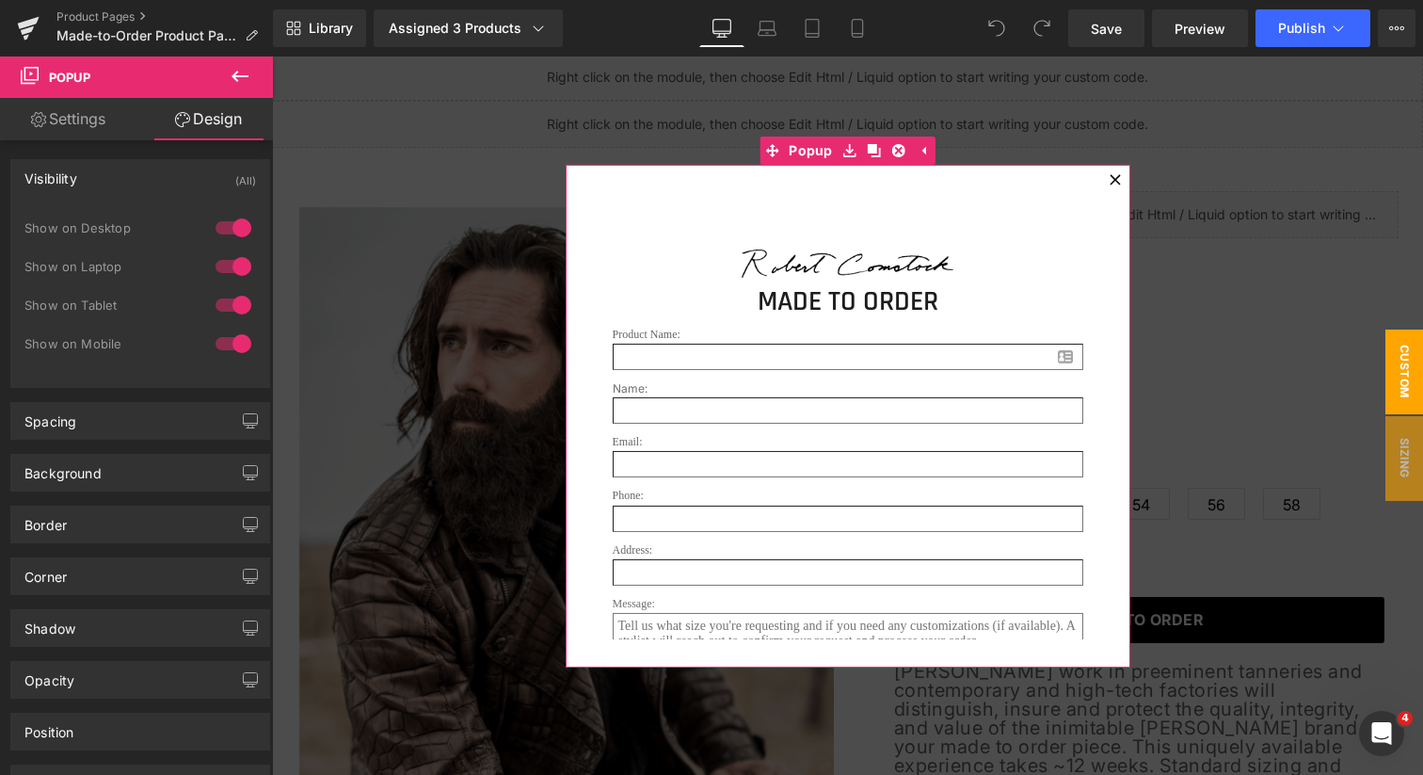
click at [119, 121] on link "Settings" at bounding box center [68, 119] width 137 height 42
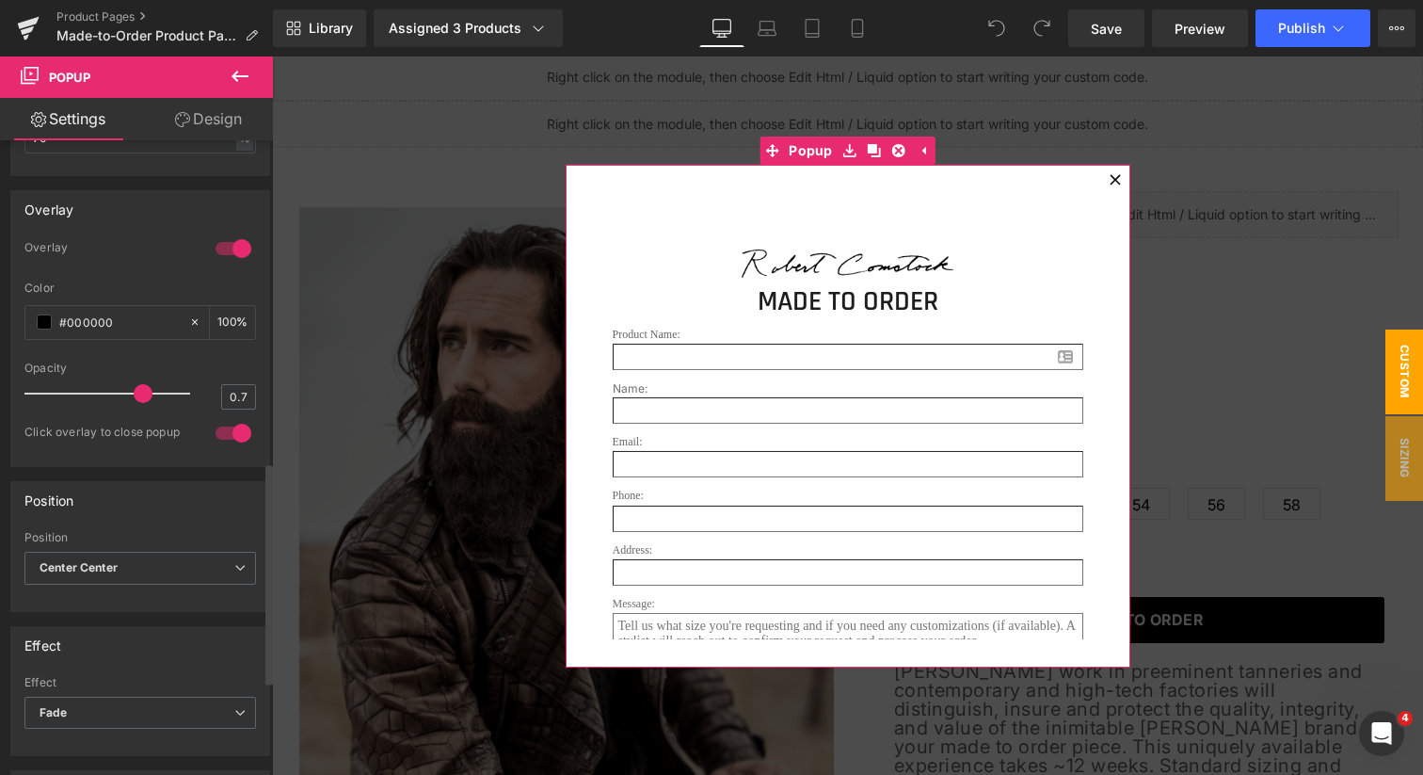
scroll to position [890, 0]
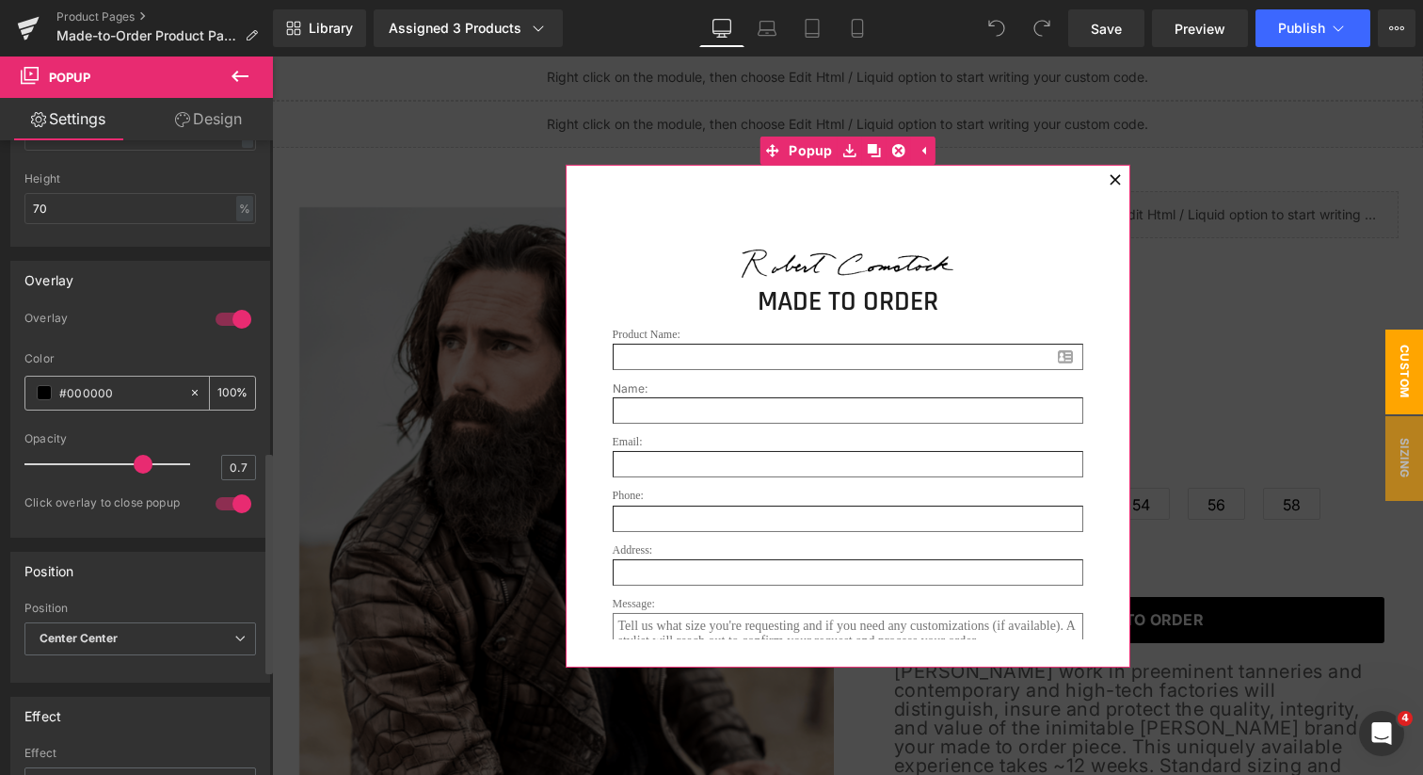
click at [192, 393] on icon at bounding box center [195, 393] width 6 height 6
type input "none"
type input "0"
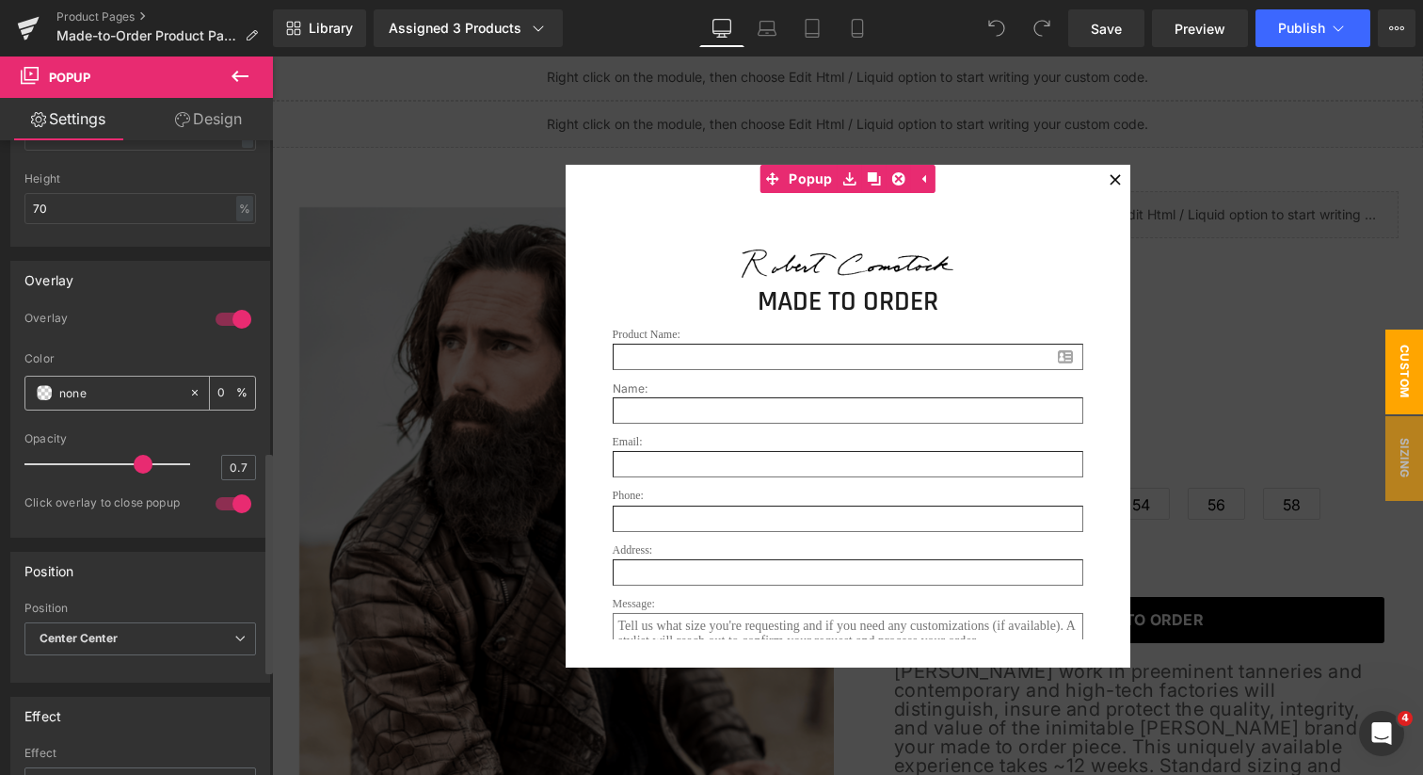
click at [120, 394] on input "none" at bounding box center [119, 392] width 120 height 21
type input "fff"
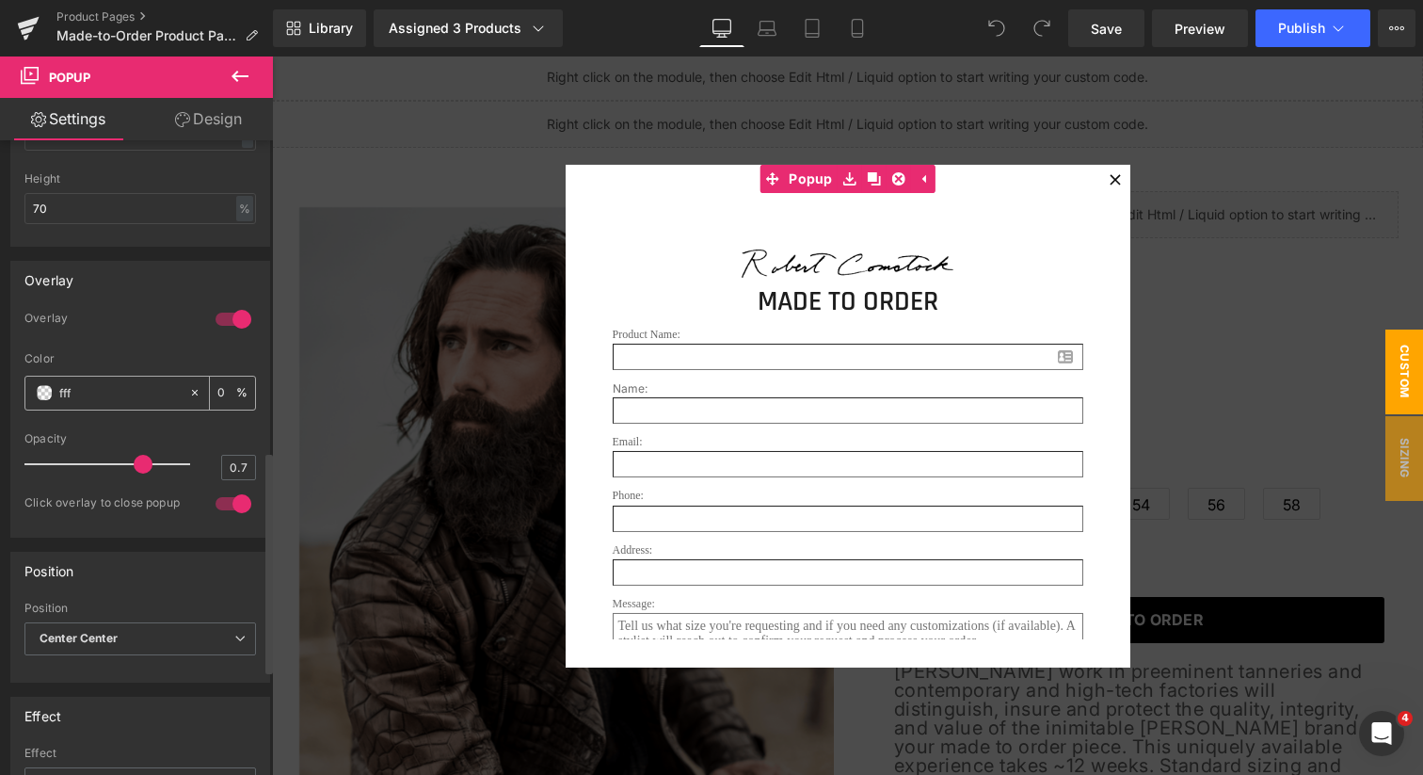
type input "100"
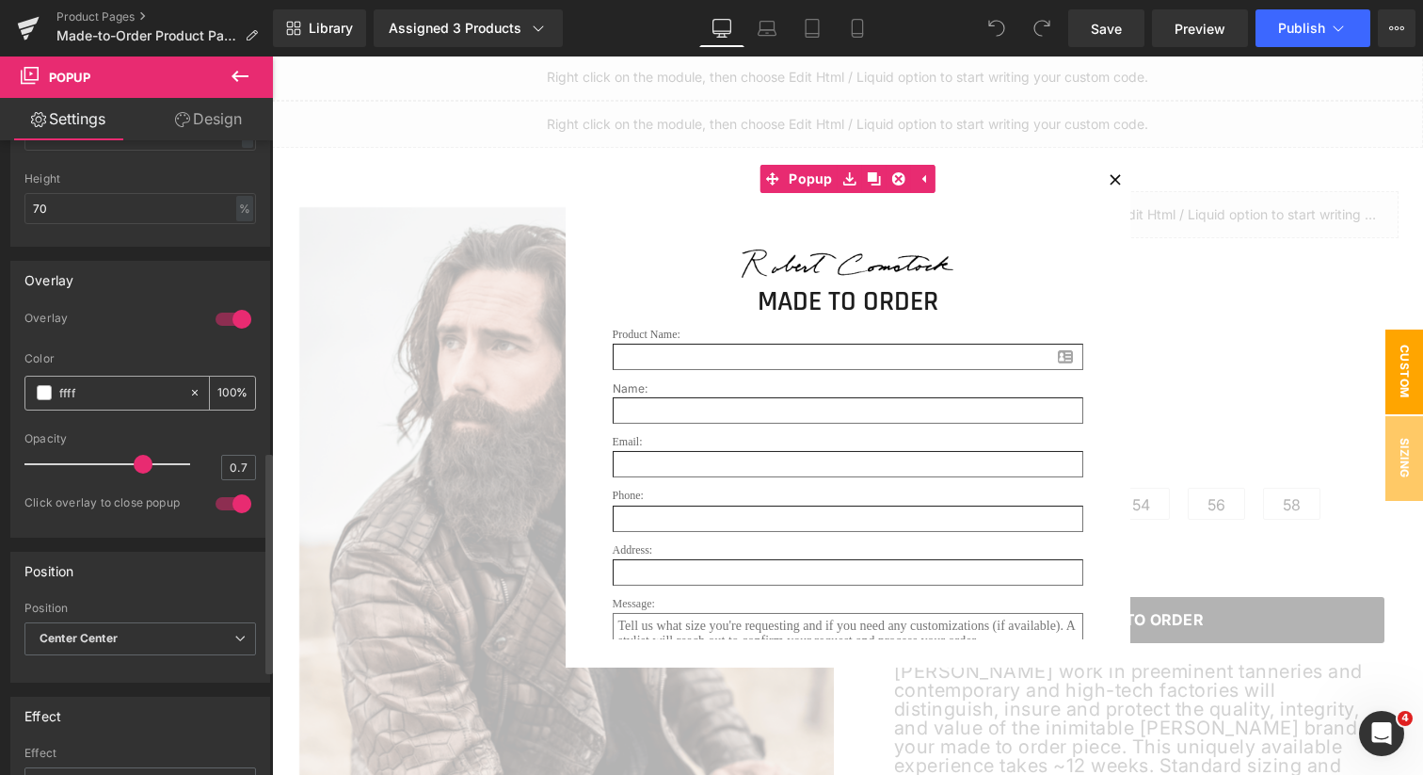
type input "fffff"
type input "0"
type input "ffffff"
type input "100"
drag, startPoint x: 101, startPoint y: 384, endPoint x: 60, endPoint y: 384, distance: 40.5
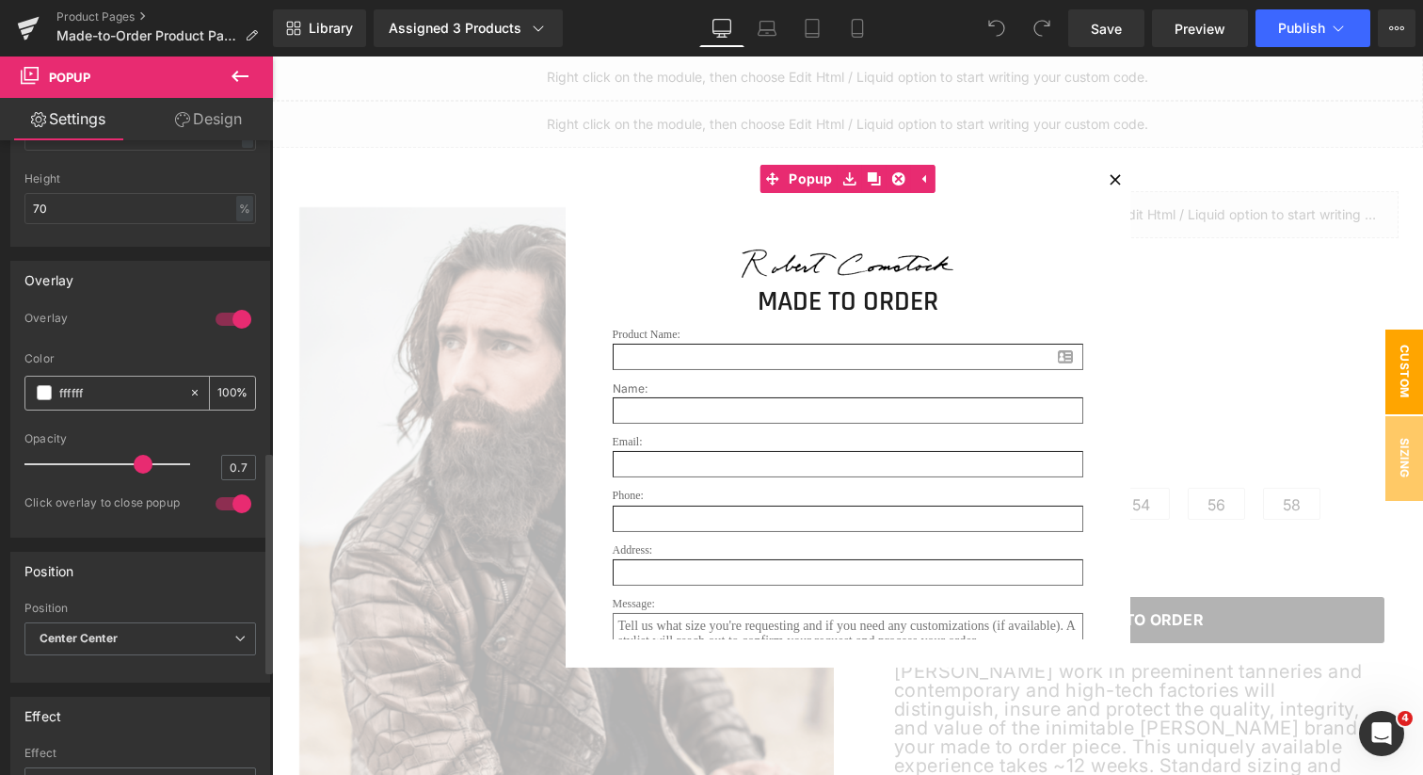
click at [60, 384] on input "ffffff" at bounding box center [119, 392] width 120 height 21
click at [122, 394] on input "ffffff" at bounding box center [119, 392] width 120 height 21
type input "00"
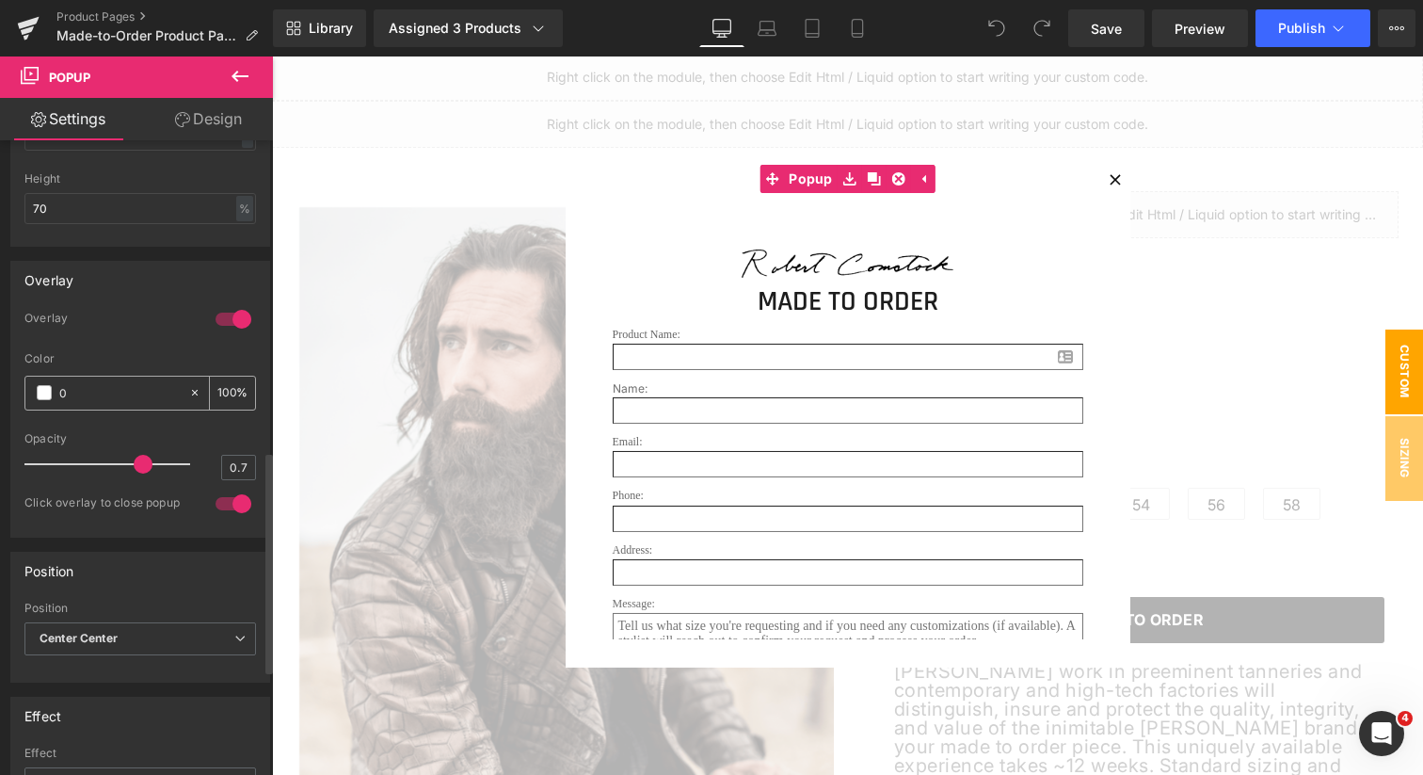
type input "0"
type input "000"
type input "100"
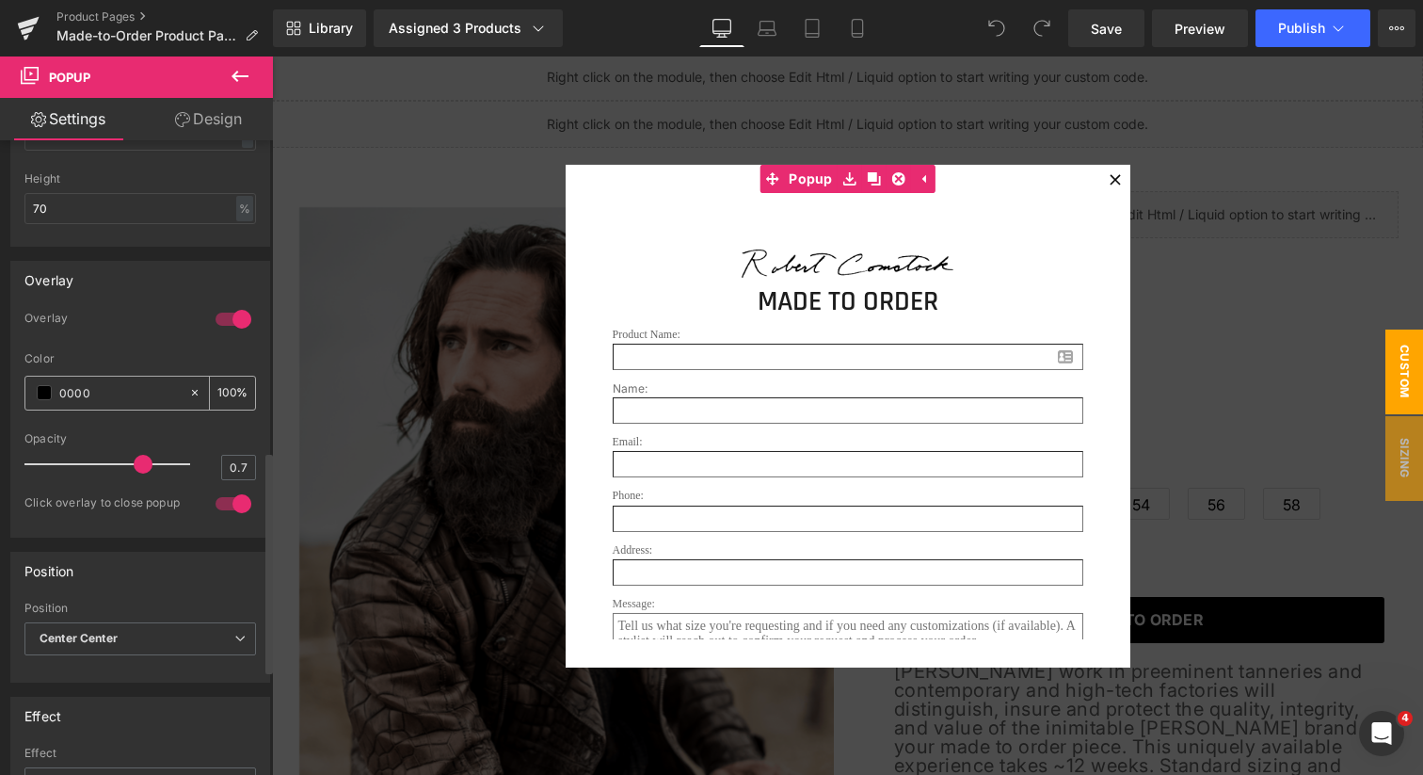
type input "00000"
type input "0"
type input "000000"
type input "100"
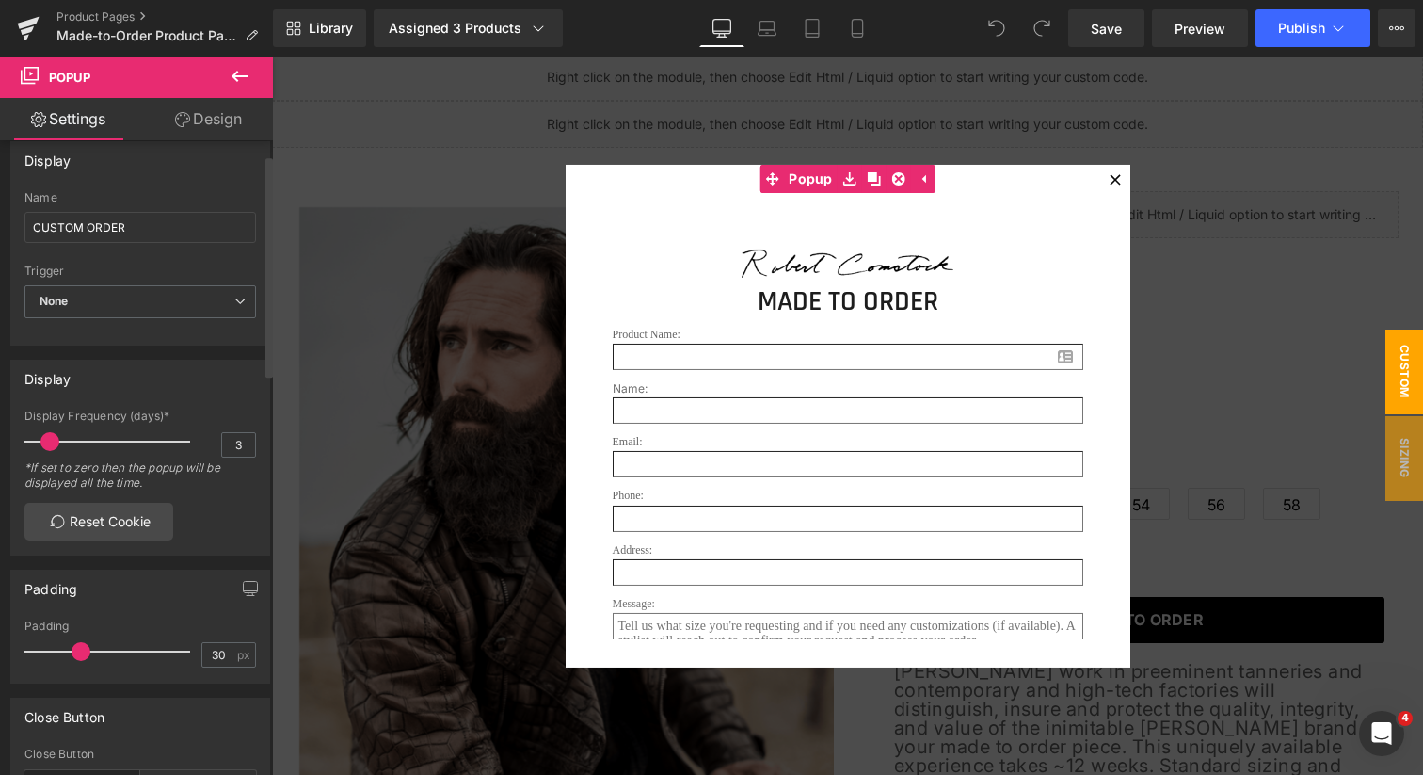
scroll to position [0, 0]
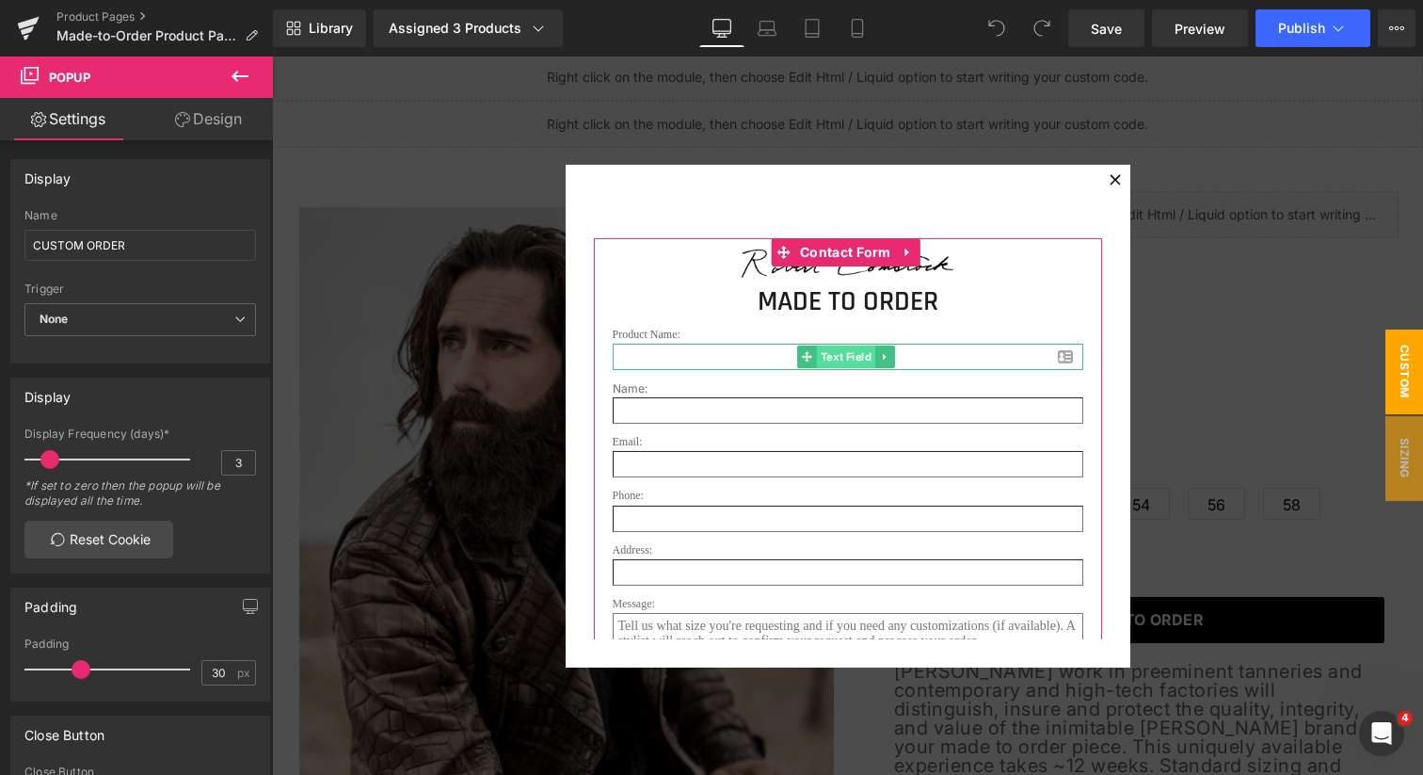
click at [834, 357] on span "Text Field" at bounding box center [845, 356] width 58 height 23
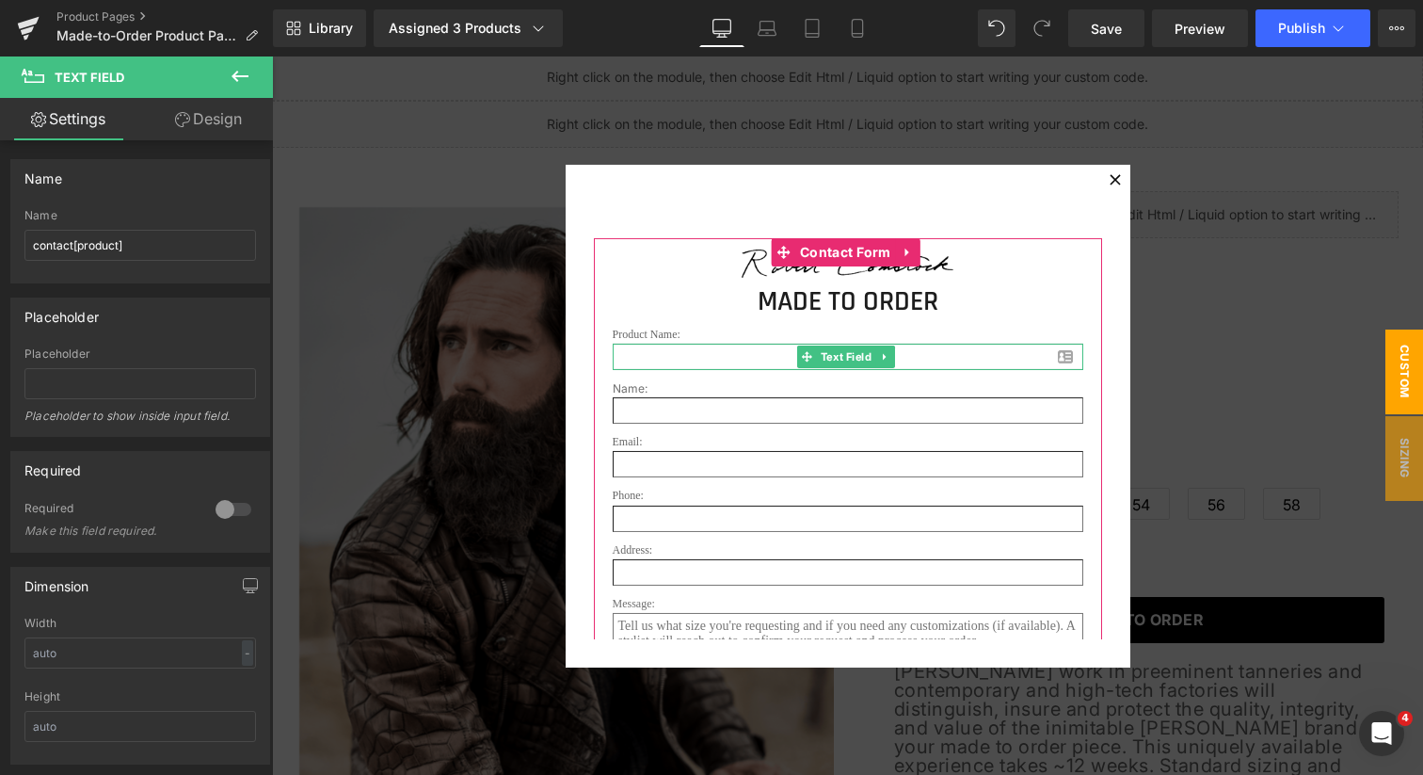
click at [1056, 361] on input "text" at bounding box center [848, 357] width 471 height 26
click at [883, 360] on icon at bounding box center [885, 356] width 10 height 11
click at [892, 360] on icon at bounding box center [895, 356] width 10 height 10
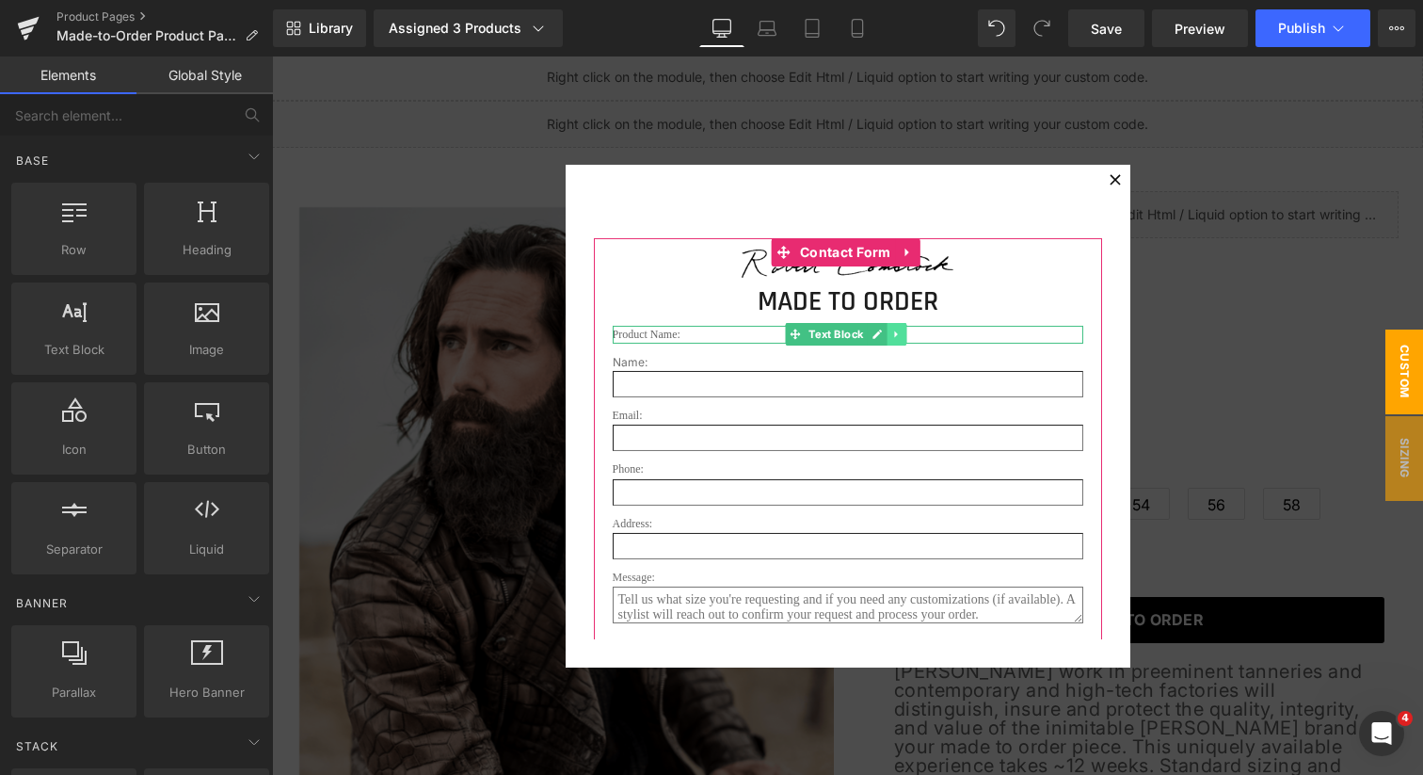
click at [892, 333] on icon at bounding box center [897, 334] width 10 height 11
click at [901, 333] on icon at bounding box center [906, 334] width 10 height 11
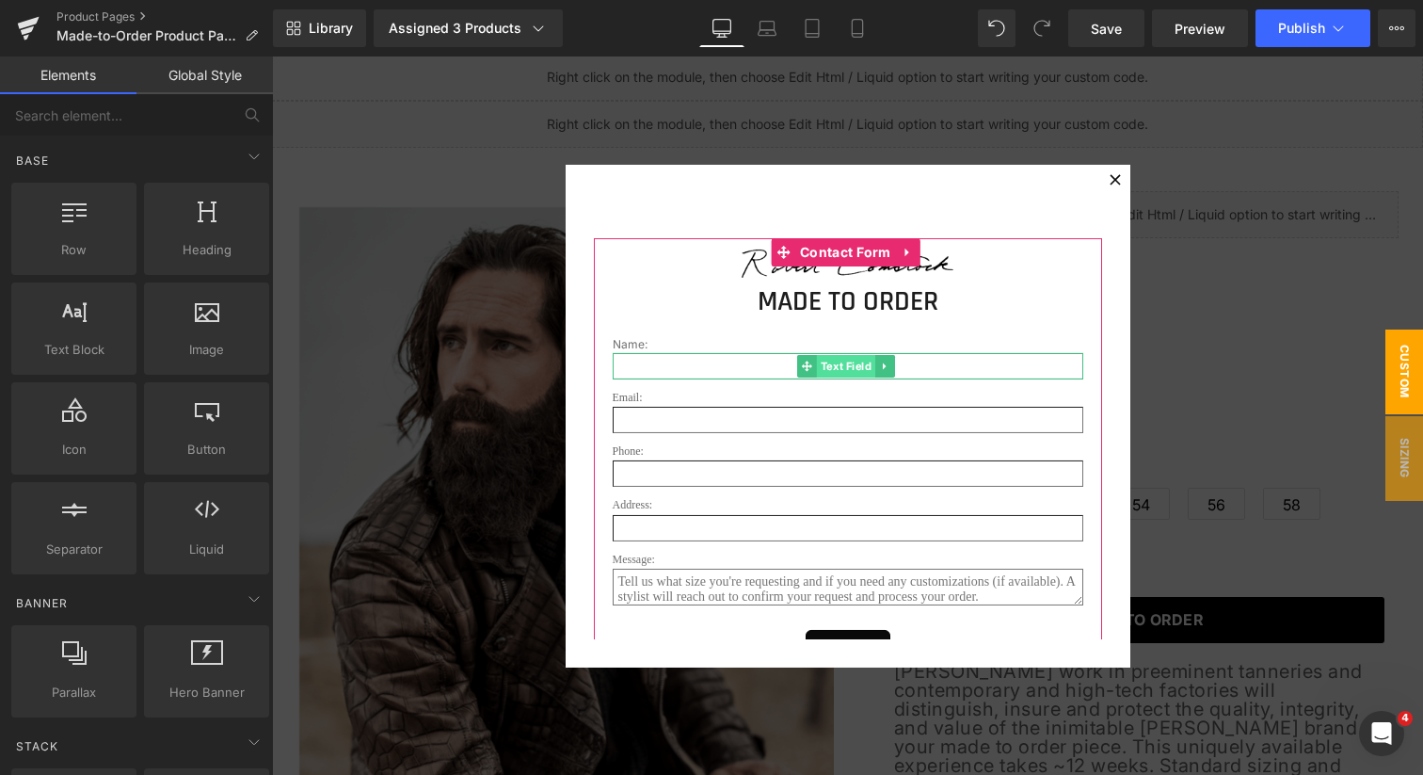
click at [838, 368] on span "Text Field" at bounding box center [845, 366] width 58 height 23
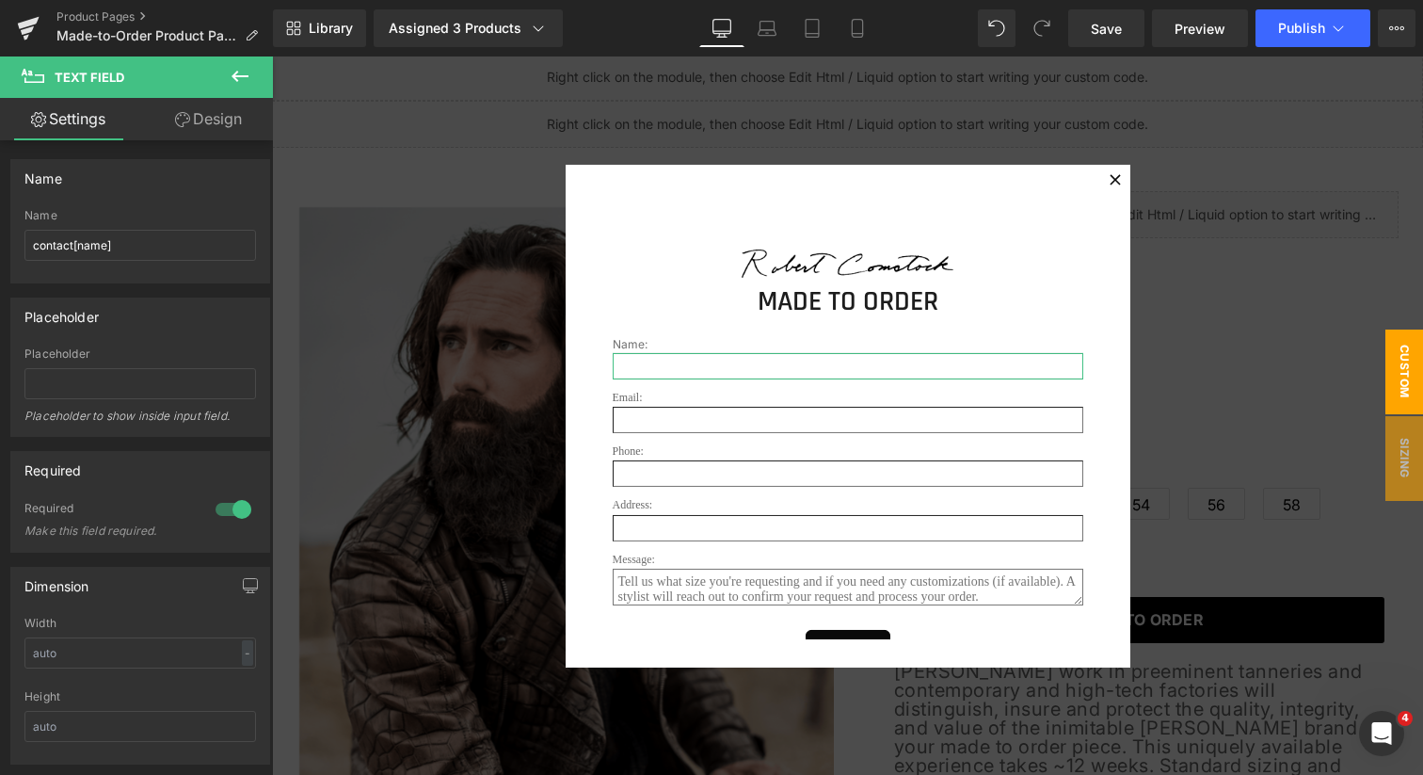
click at [209, 125] on link "Design" at bounding box center [208, 119] width 137 height 42
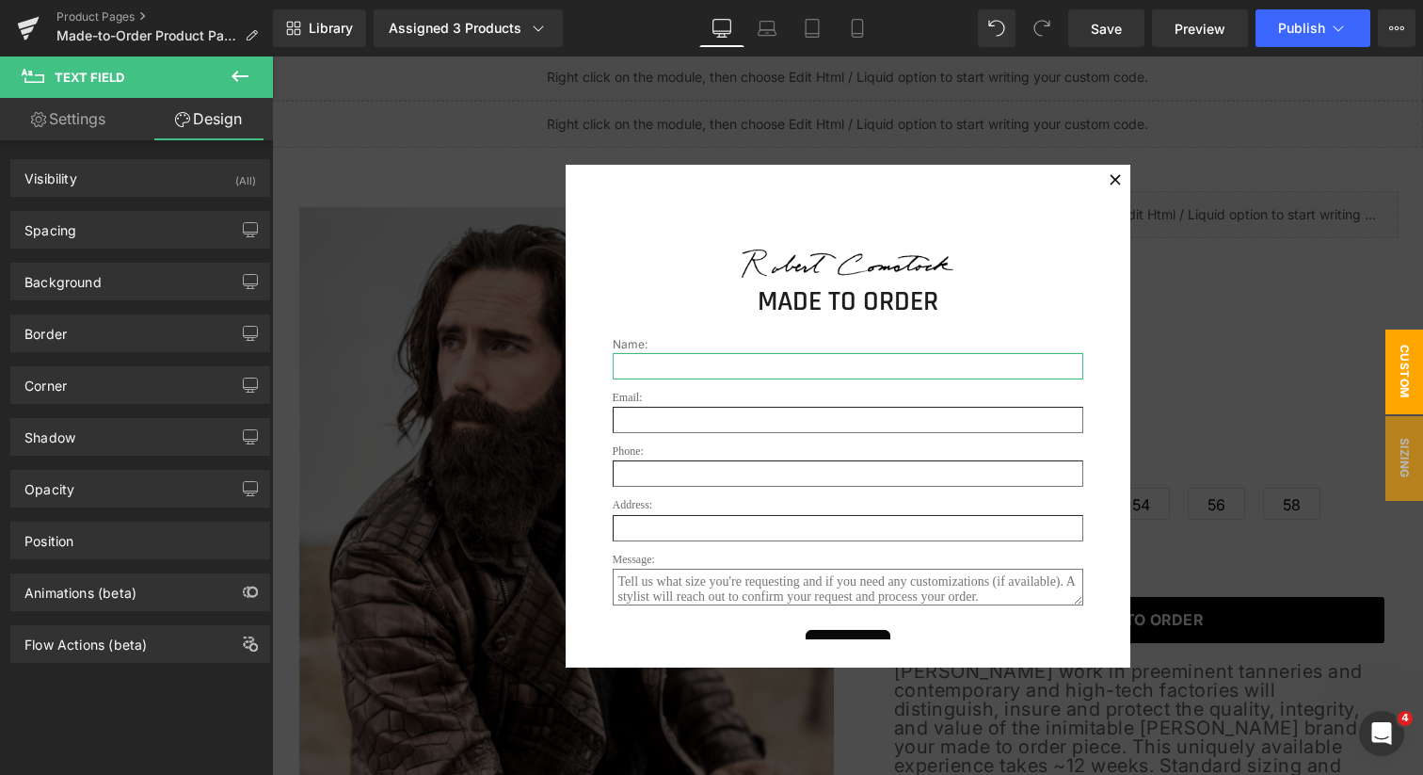
type input "#3b3b3b"
type input "100"
click at [146, 284] on div "Background" at bounding box center [140, 282] width 258 height 36
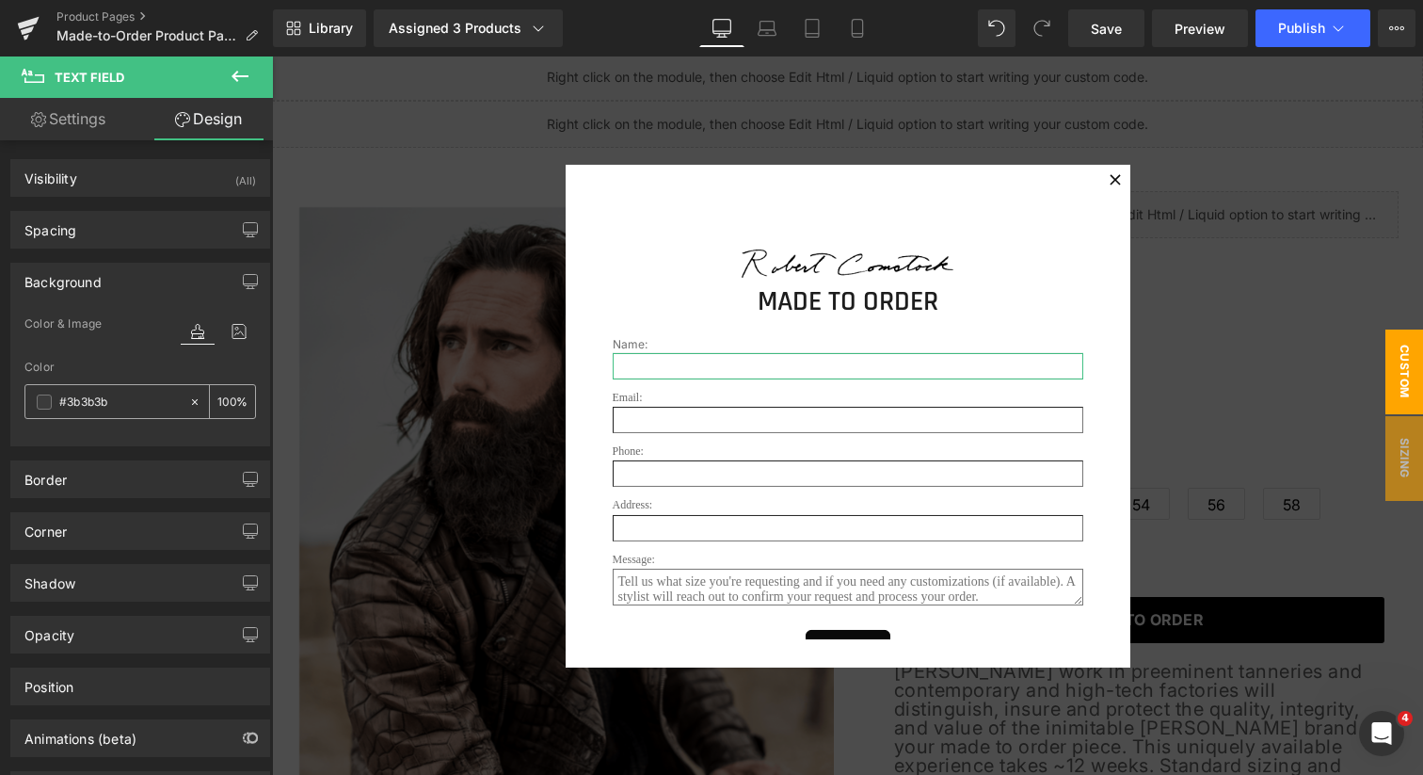
click at [192, 400] on icon at bounding box center [195, 401] width 6 height 6
type input "none"
type input "0"
click at [165, 402] on input "none" at bounding box center [119, 402] width 120 height 21
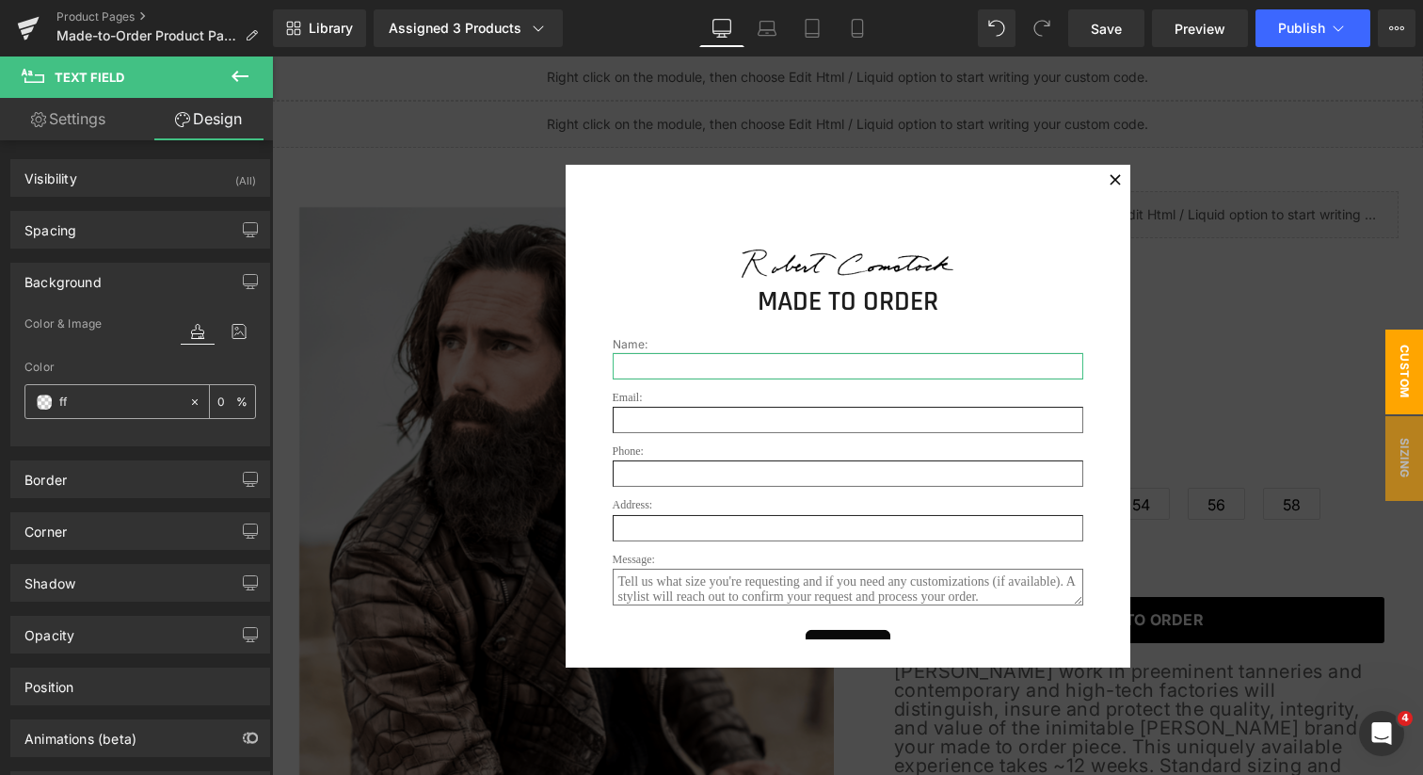
type input "fff"
type input "100"
type input "fffff"
type input "0"
type input "ffffff"
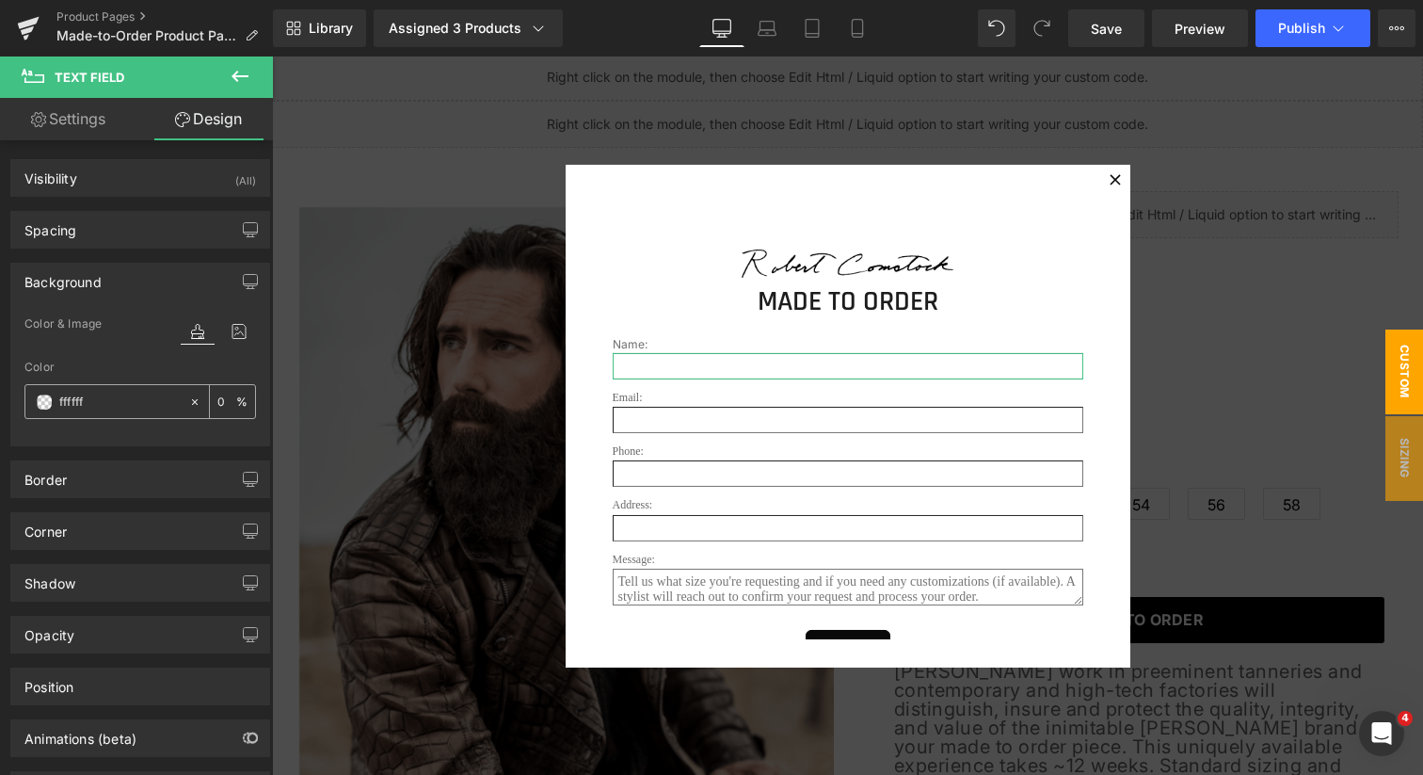
type input "100"
type input "#ffffff"
click at [81, 120] on link "Settings" at bounding box center [68, 119] width 137 height 42
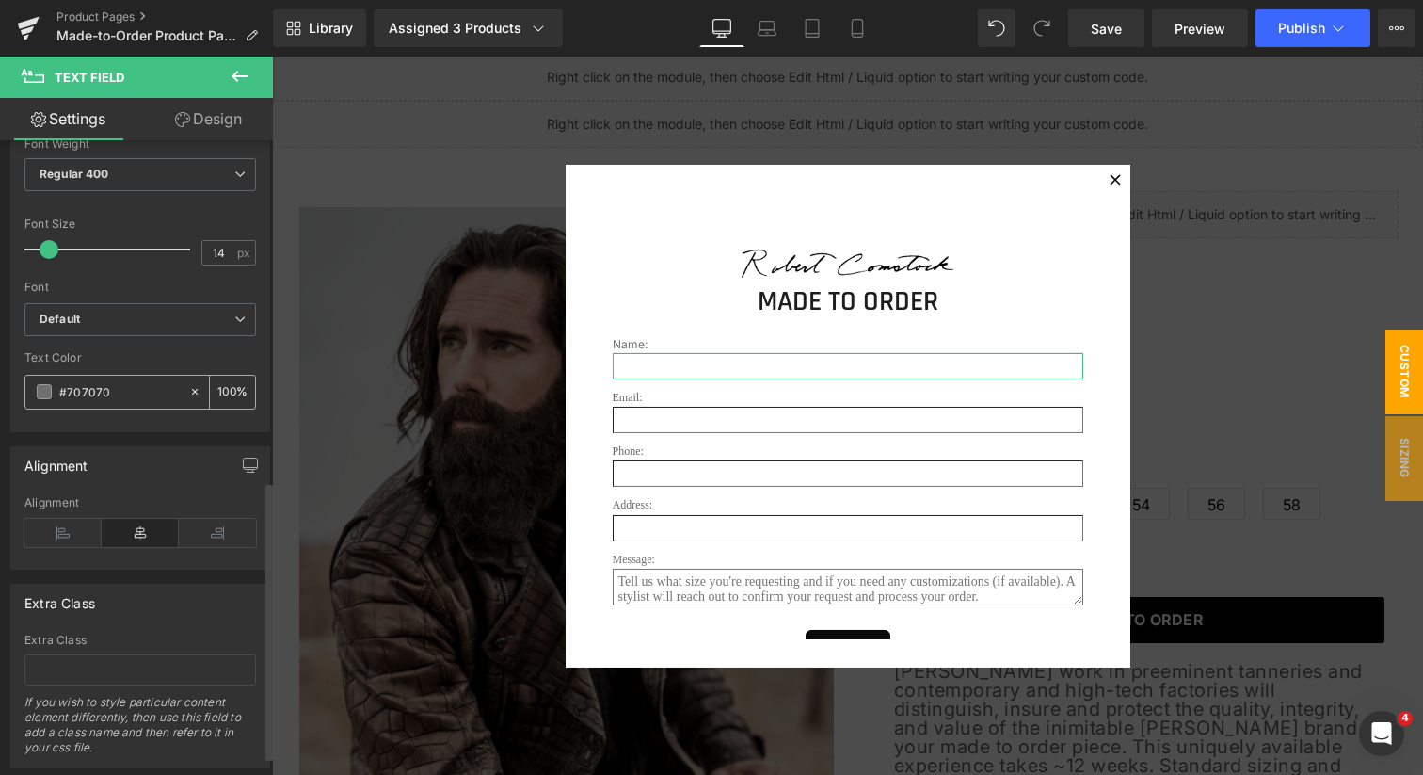
scroll to position [781, 0]
click at [128, 381] on input "#707070" at bounding box center [119, 384] width 120 height 21
type input "0"
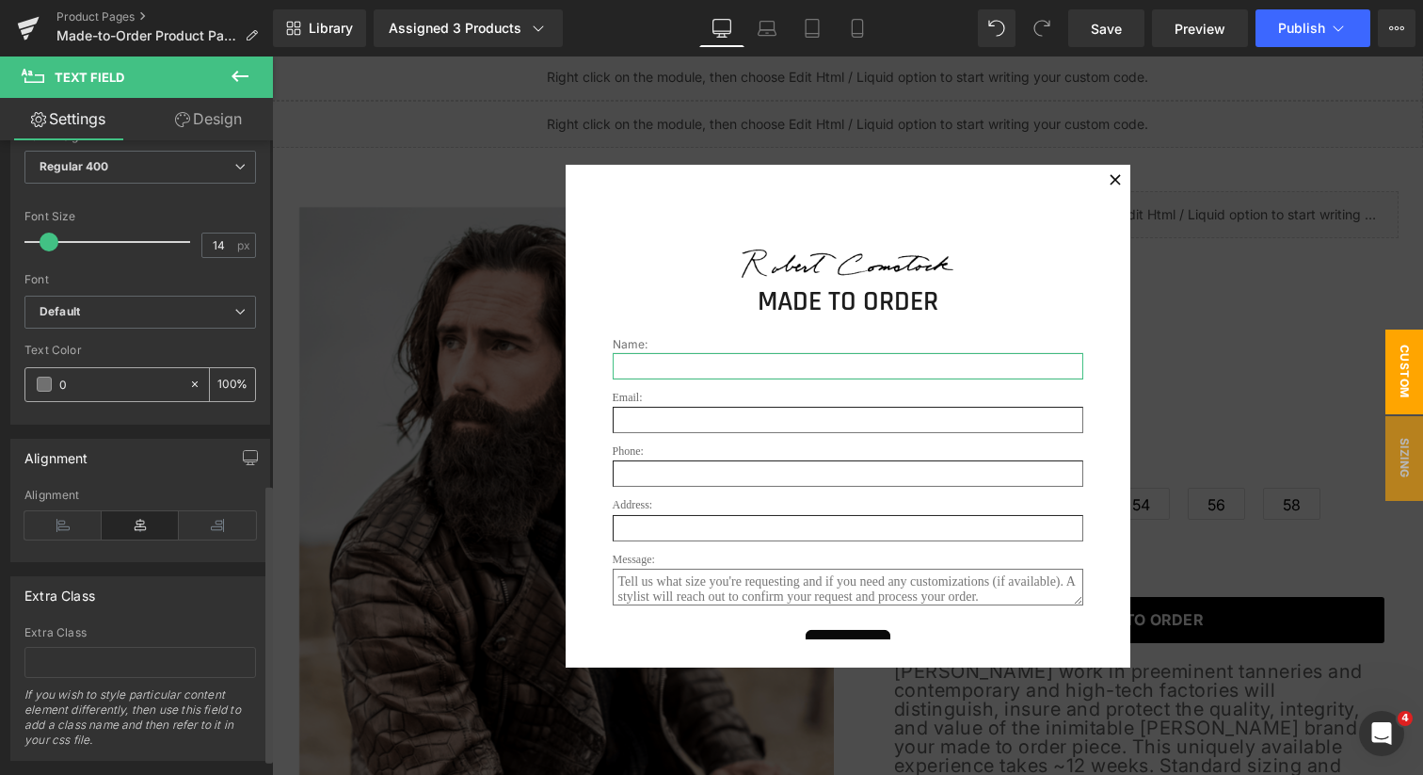
type input "0"
type input "000"
type input "100"
type input "00000"
type input "0"
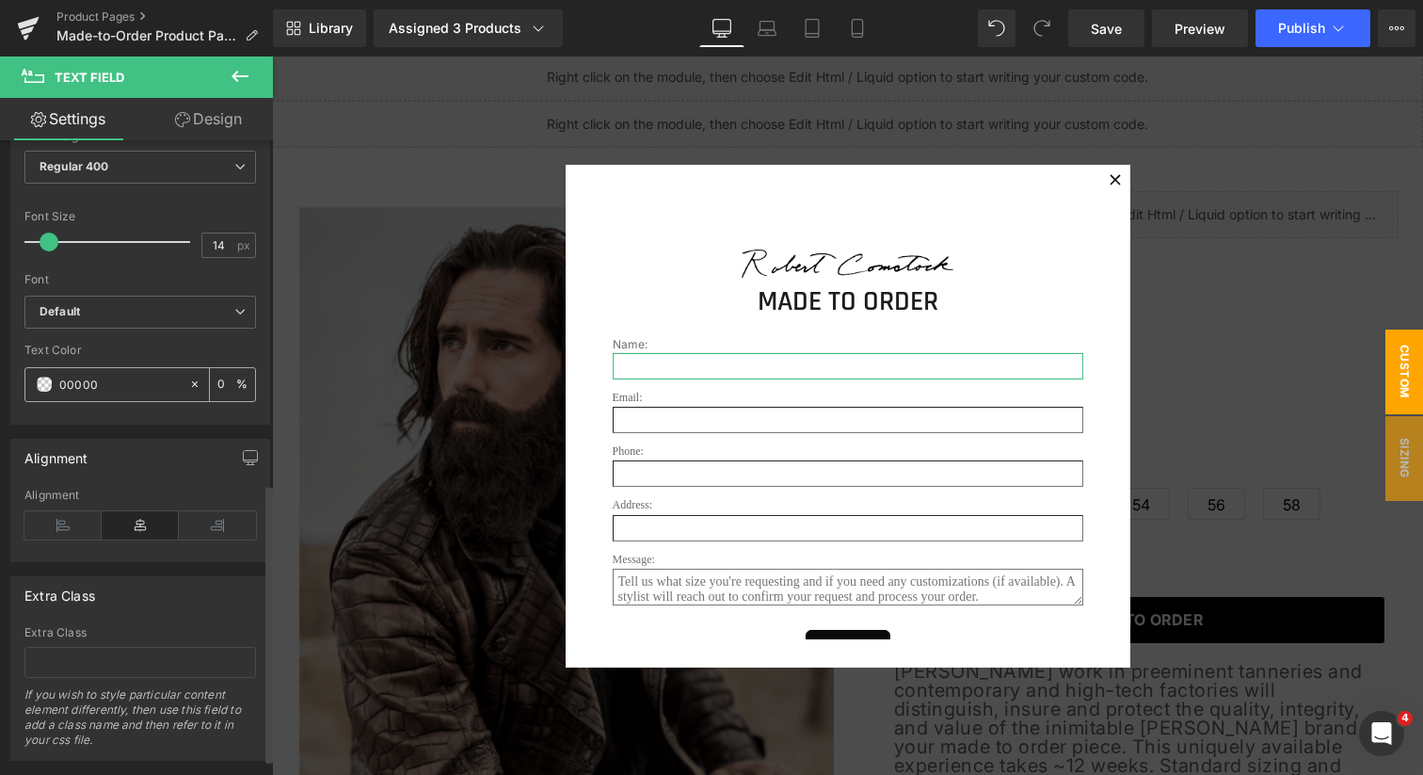
type input "000000"
type input "100"
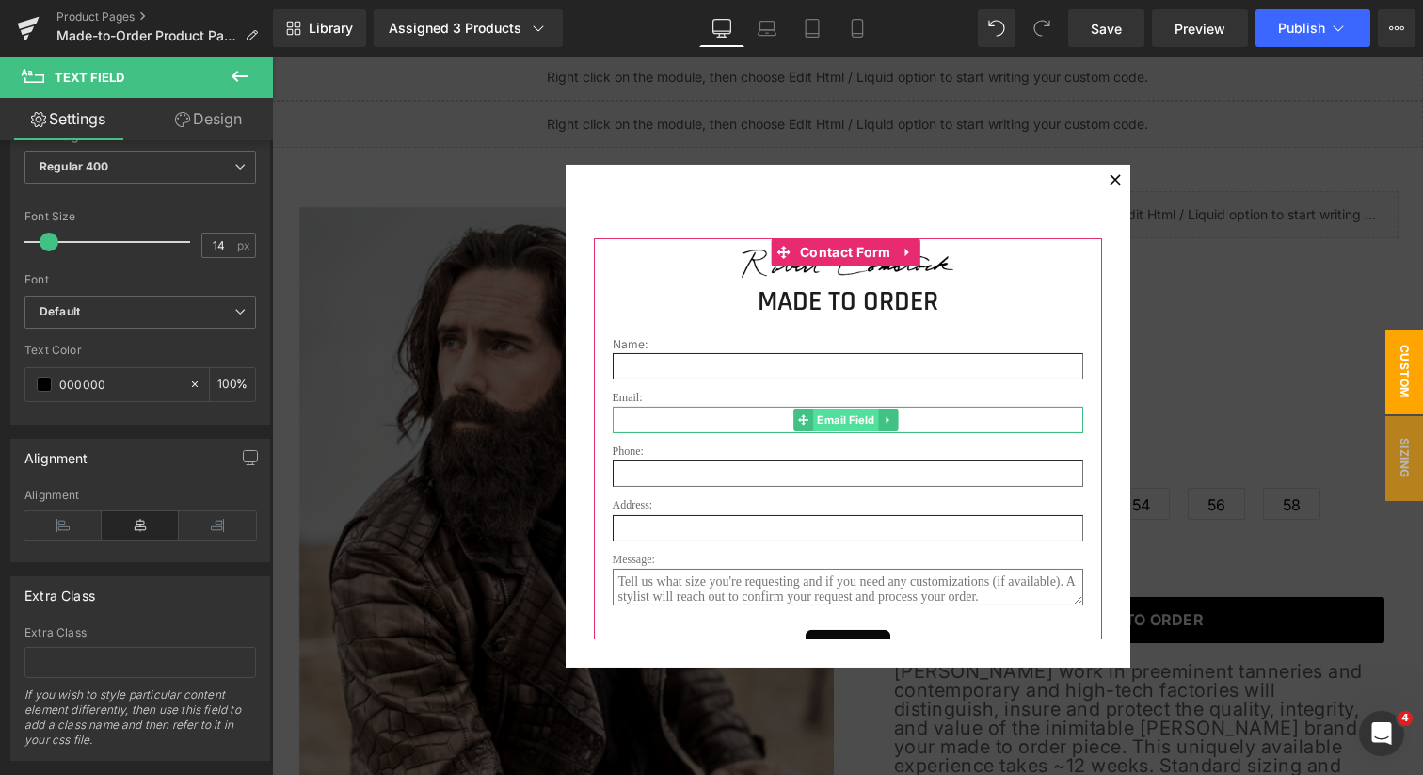
click at [843, 424] on span "Email Field" at bounding box center [846, 420] width 66 height 23
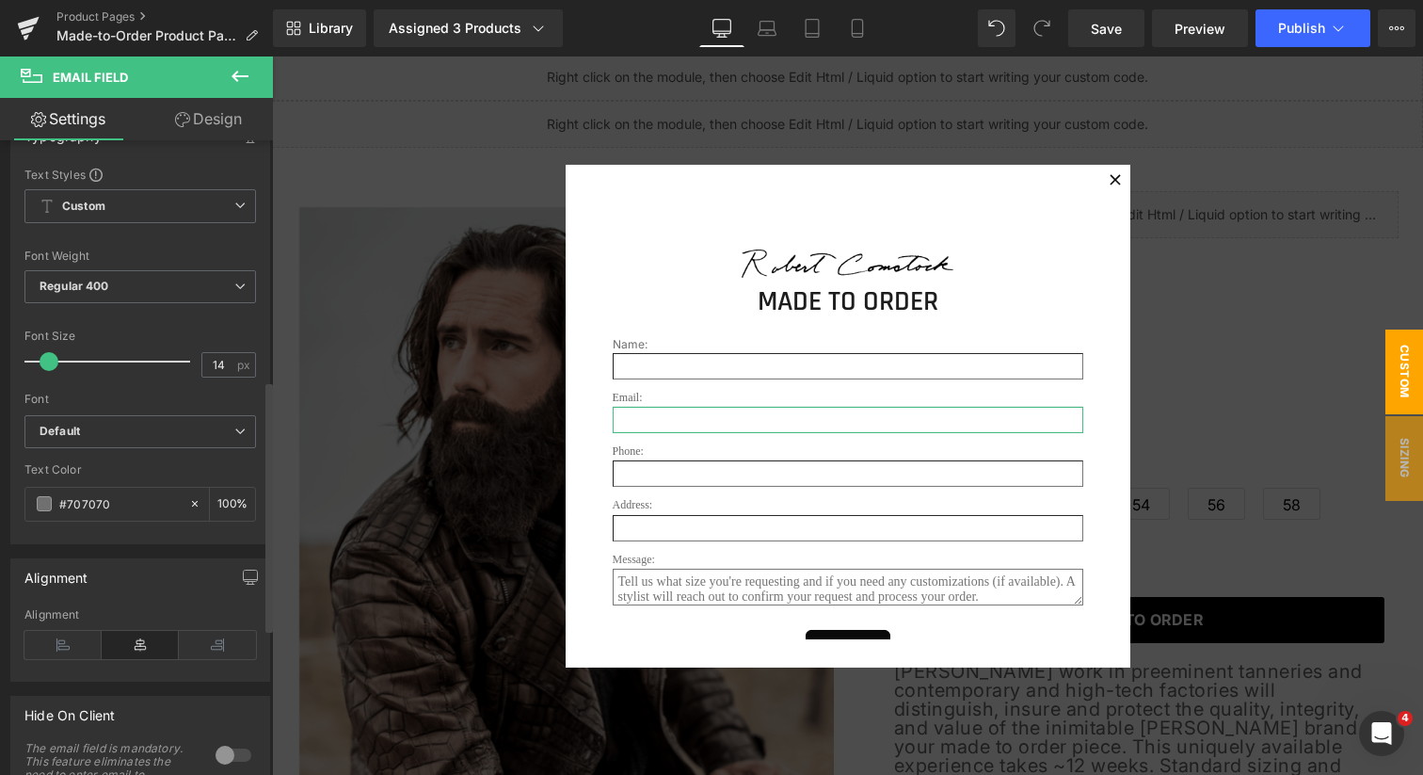
scroll to position [693, 0]
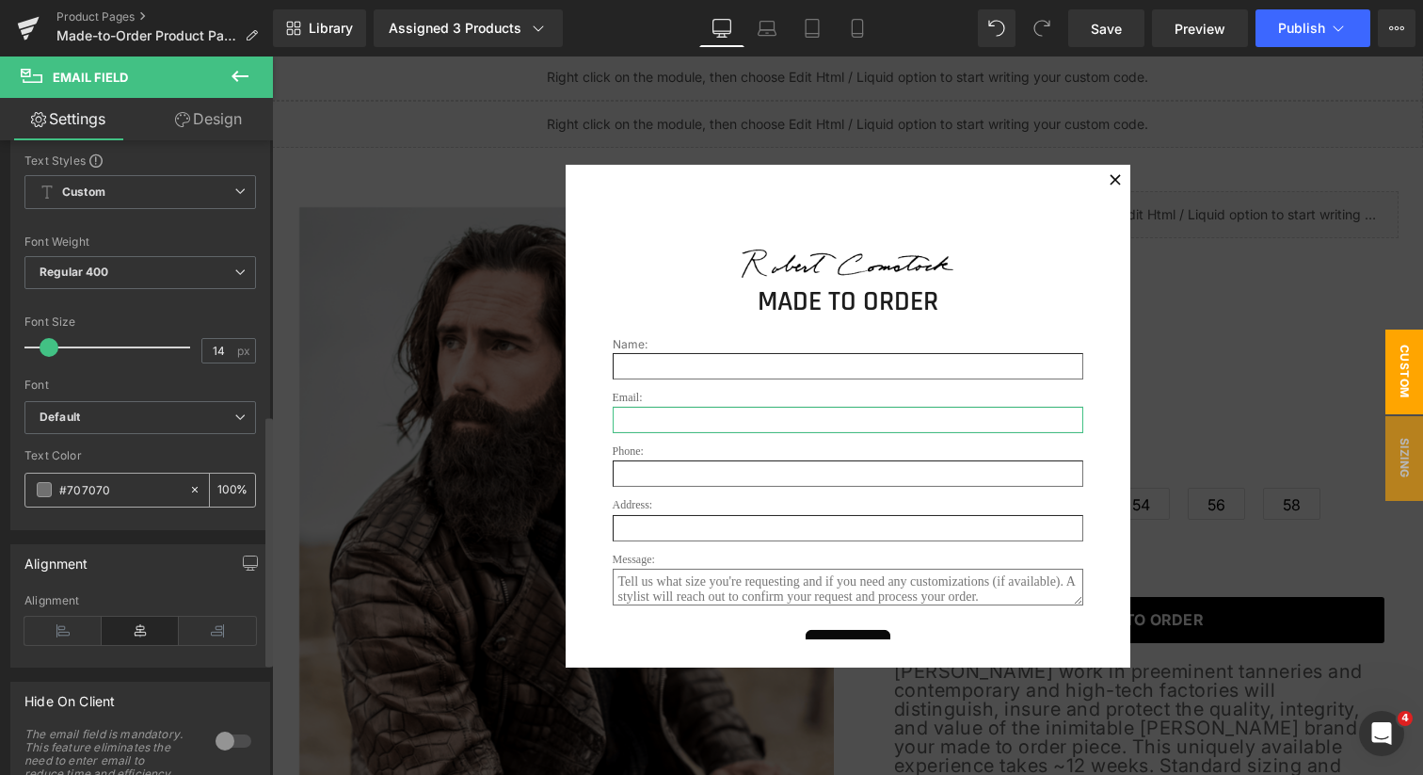
click at [122, 485] on input "#707070" at bounding box center [119, 489] width 120 height 21
type input "#0"
type input "0"
type input "#000"
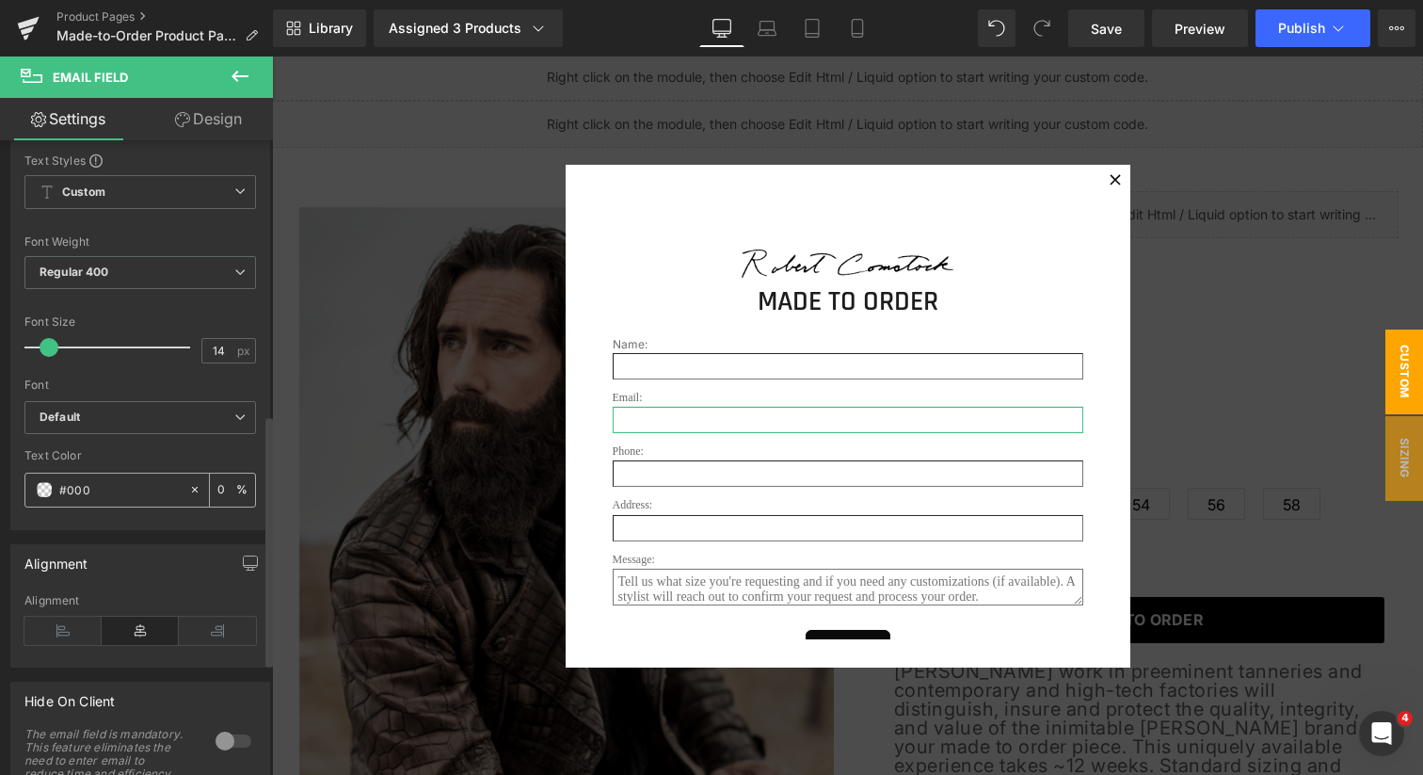
type input "100"
type input "#00000"
type input "0"
type input "#000000"
type input "100"
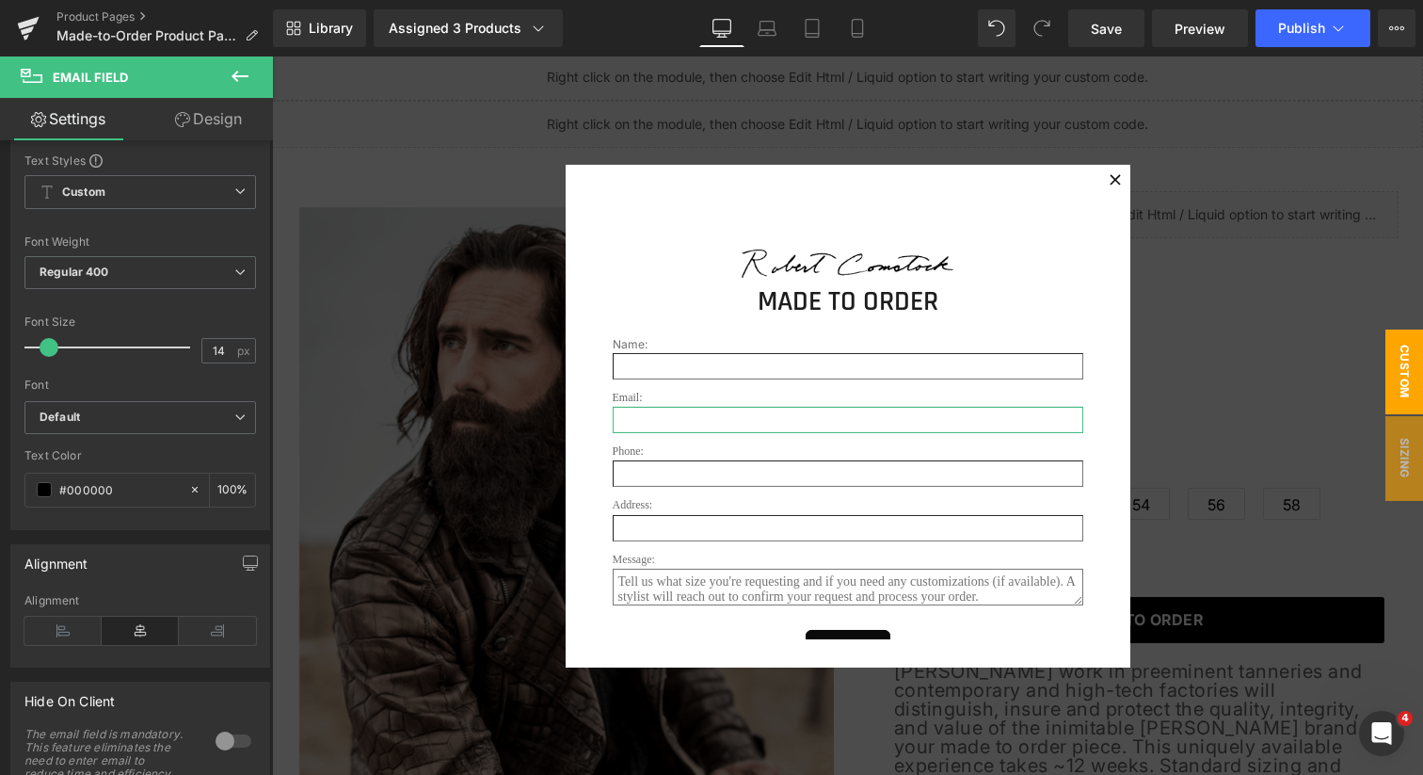
type input "#000000"
click at [219, 122] on link "Design" at bounding box center [208, 119] width 137 height 42
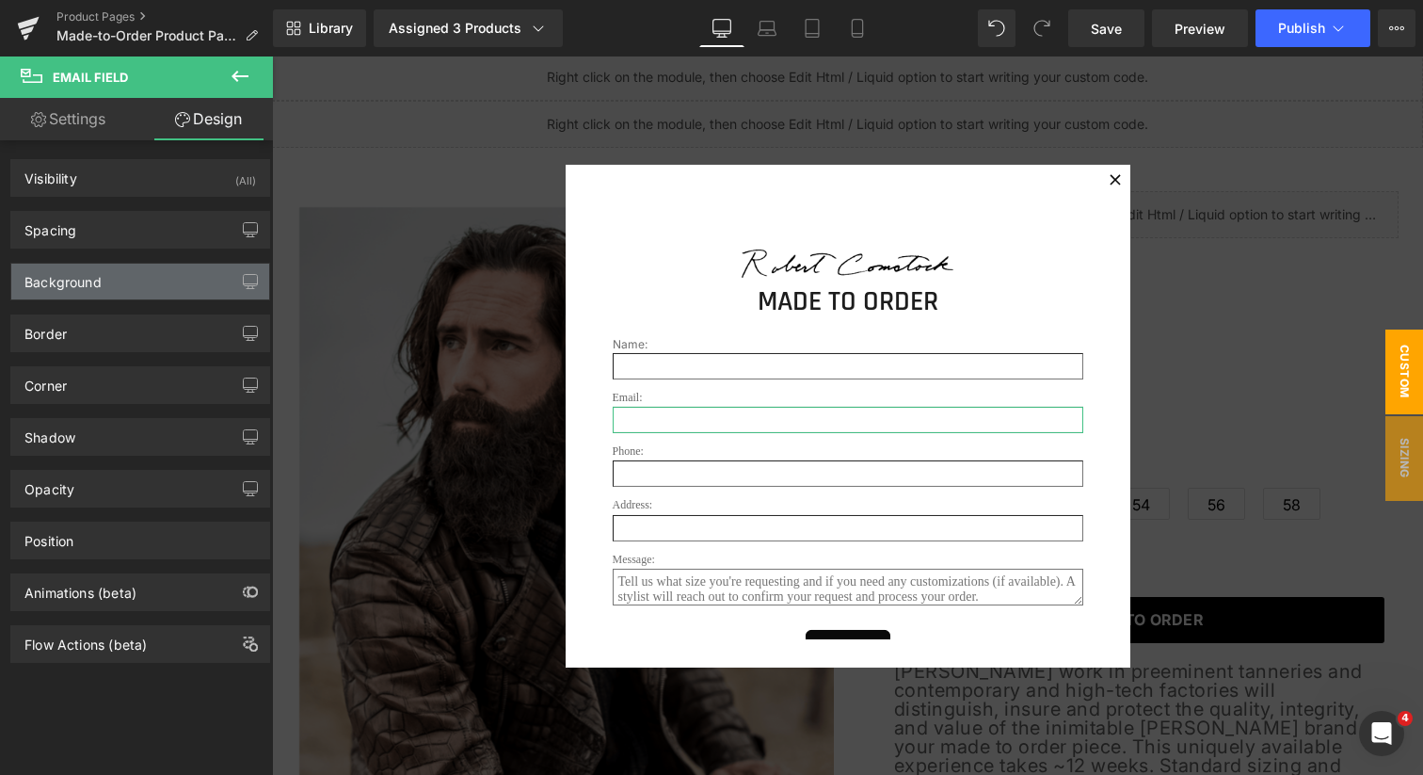
click at [148, 275] on div "Background" at bounding box center [140, 282] width 258 height 36
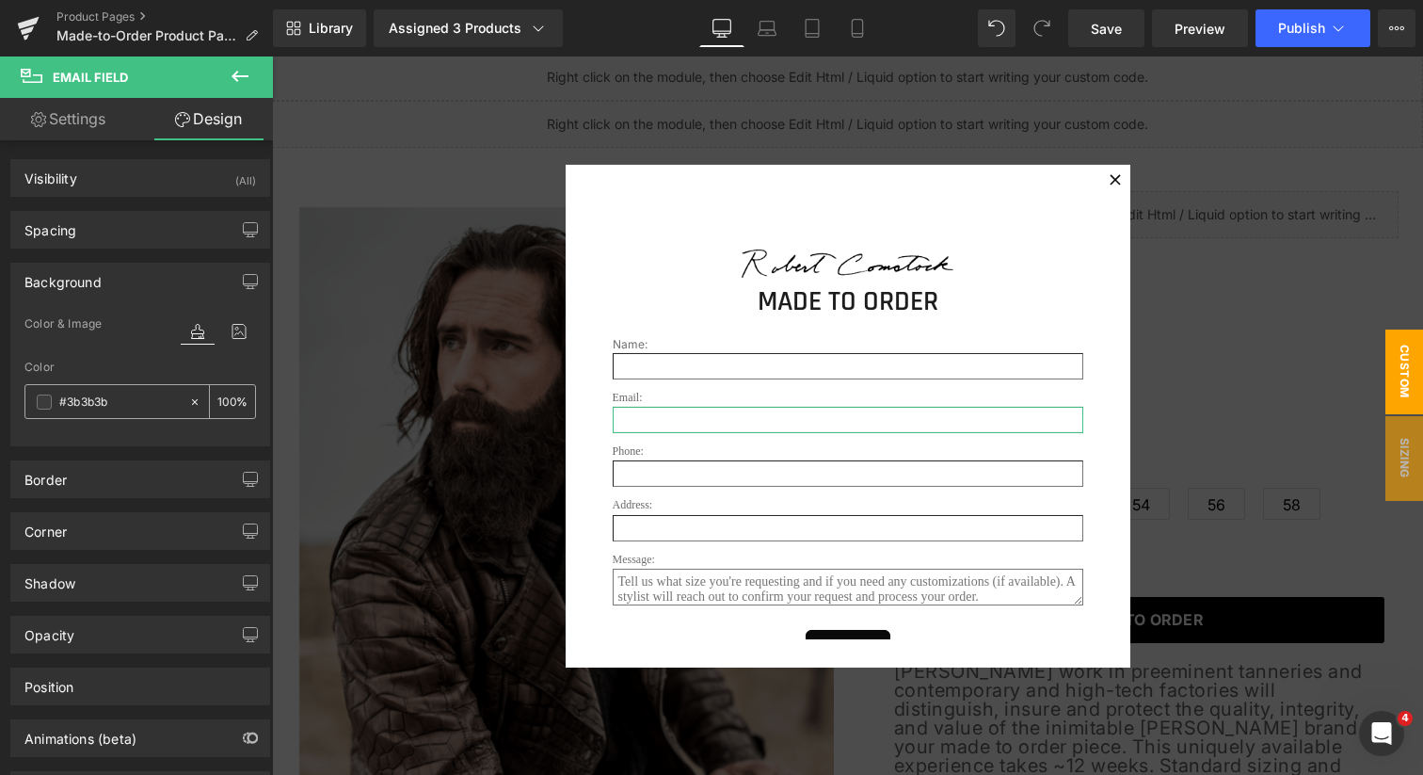
click at [130, 400] on input "#3b3b3b" at bounding box center [119, 402] width 120 height 21
type input "f"
type input "0"
type input "fff"
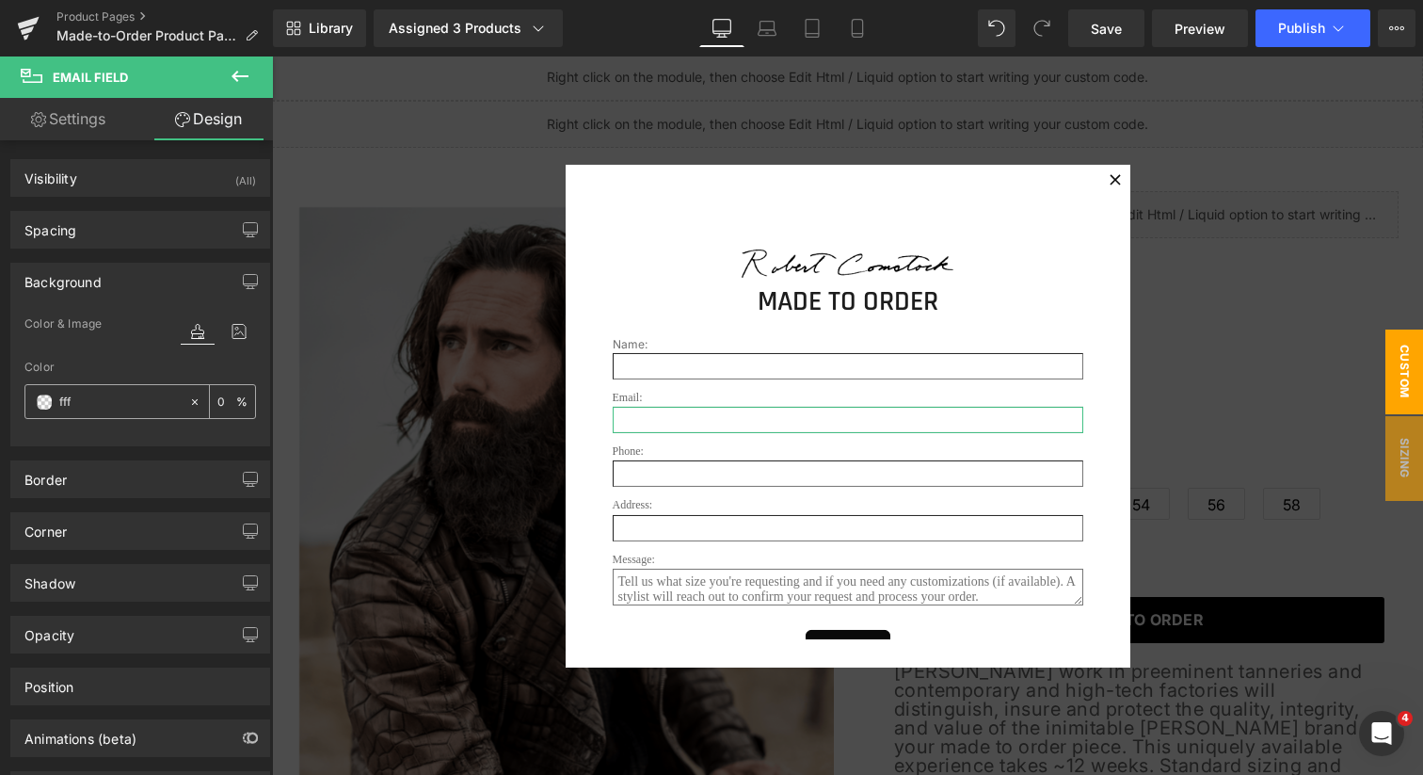
type input "100"
type input "fffff"
type input "0"
type input "ffffff"
type input "100"
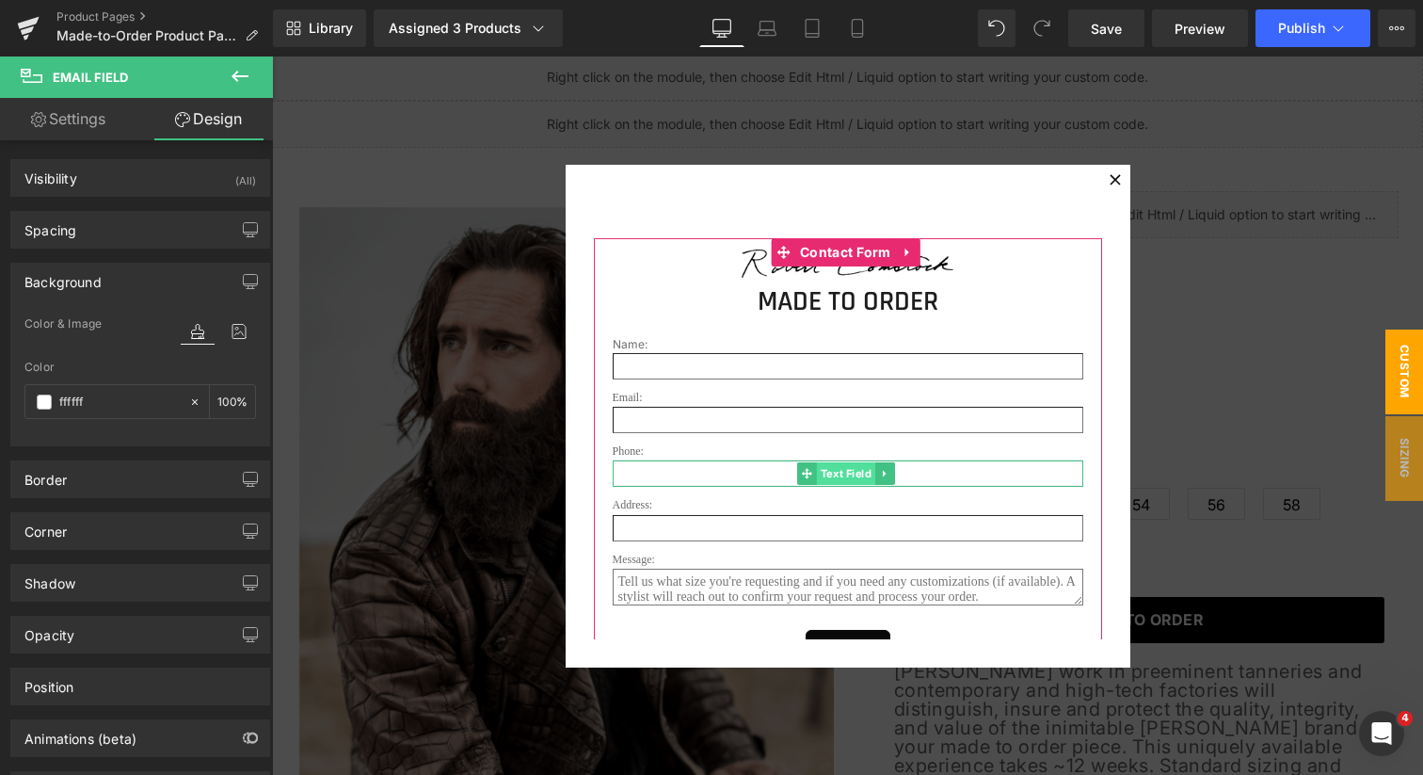
click at [848, 474] on span "Text Field" at bounding box center [845, 473] width 58 height 23
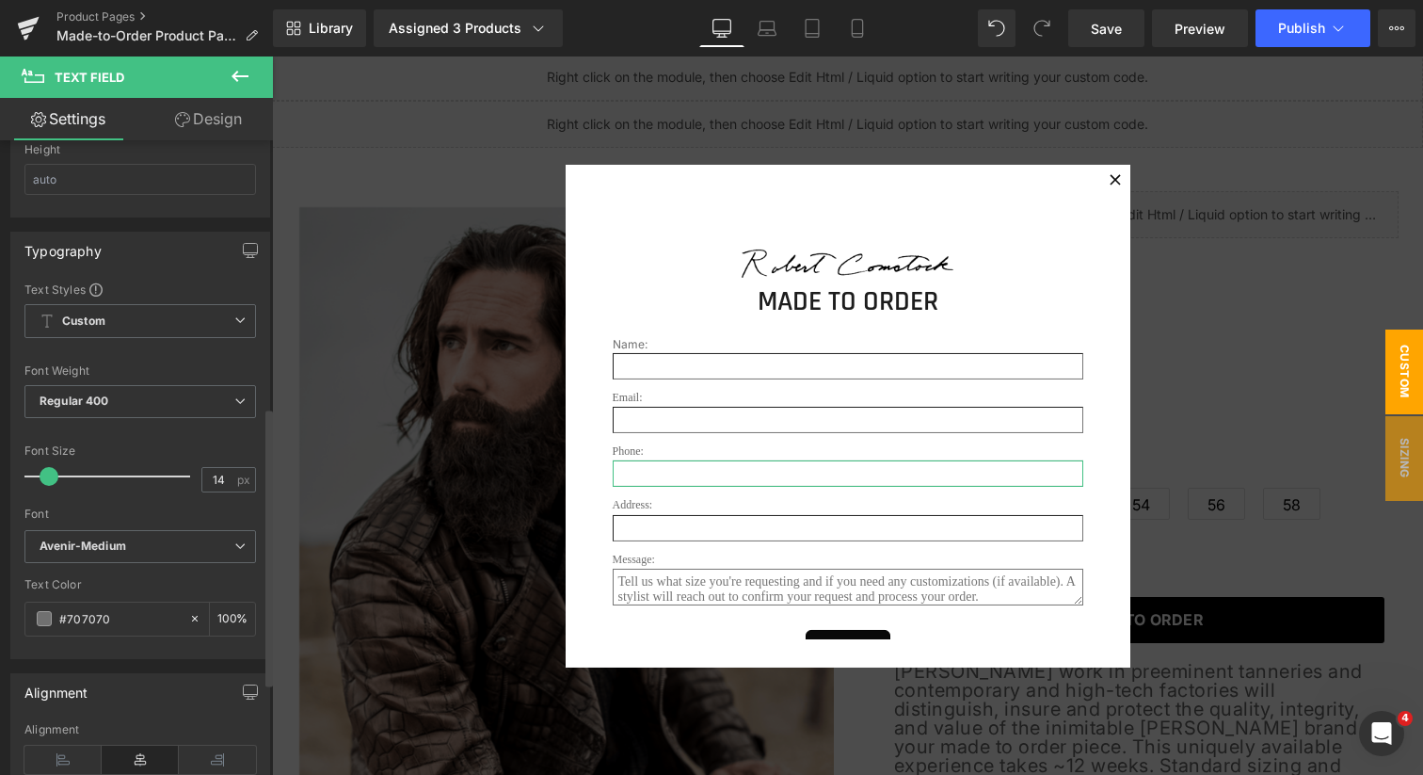
scroll to position [607, 0]
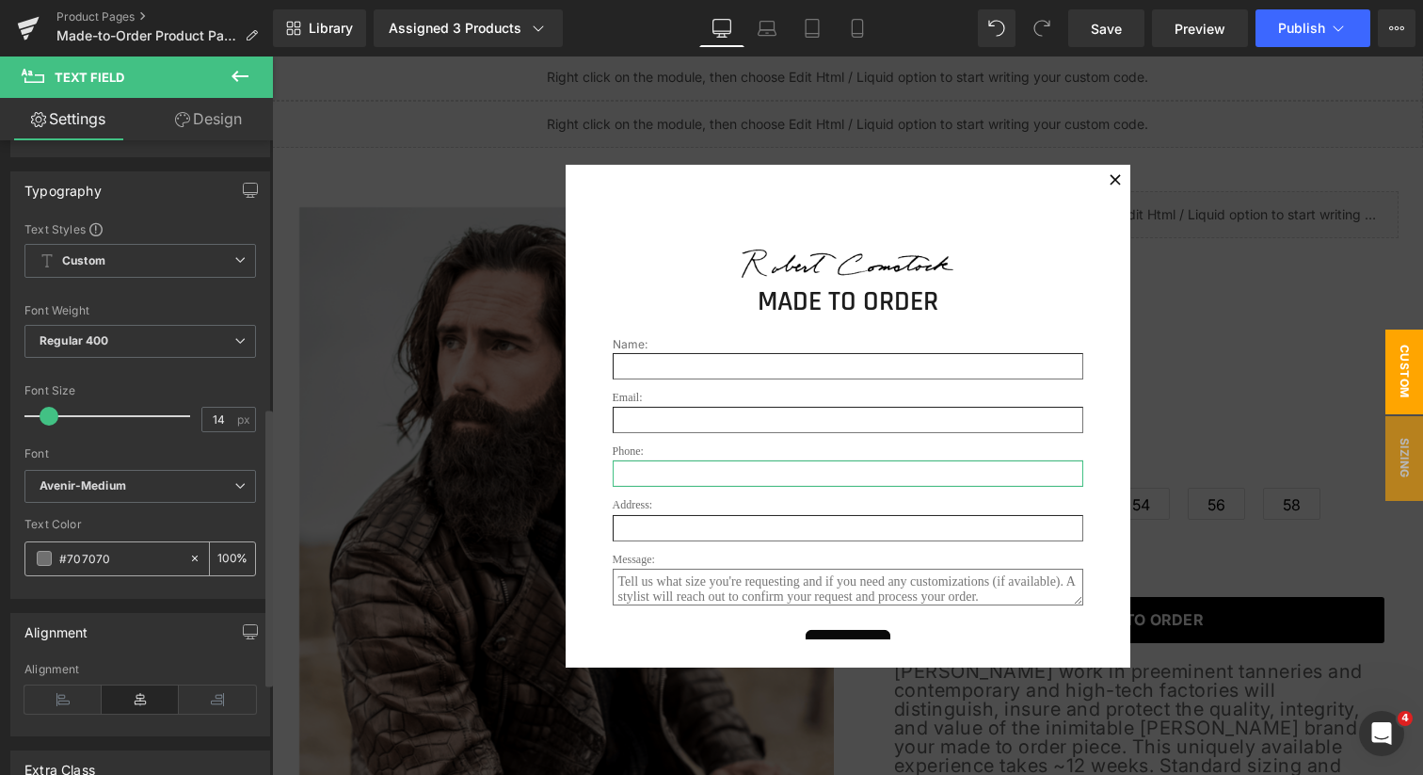
click at [157, 558] on input "#707070" at bounding box center [119, 558] width 120 height 21
type input "#0"
type input "0"
type input "#000"
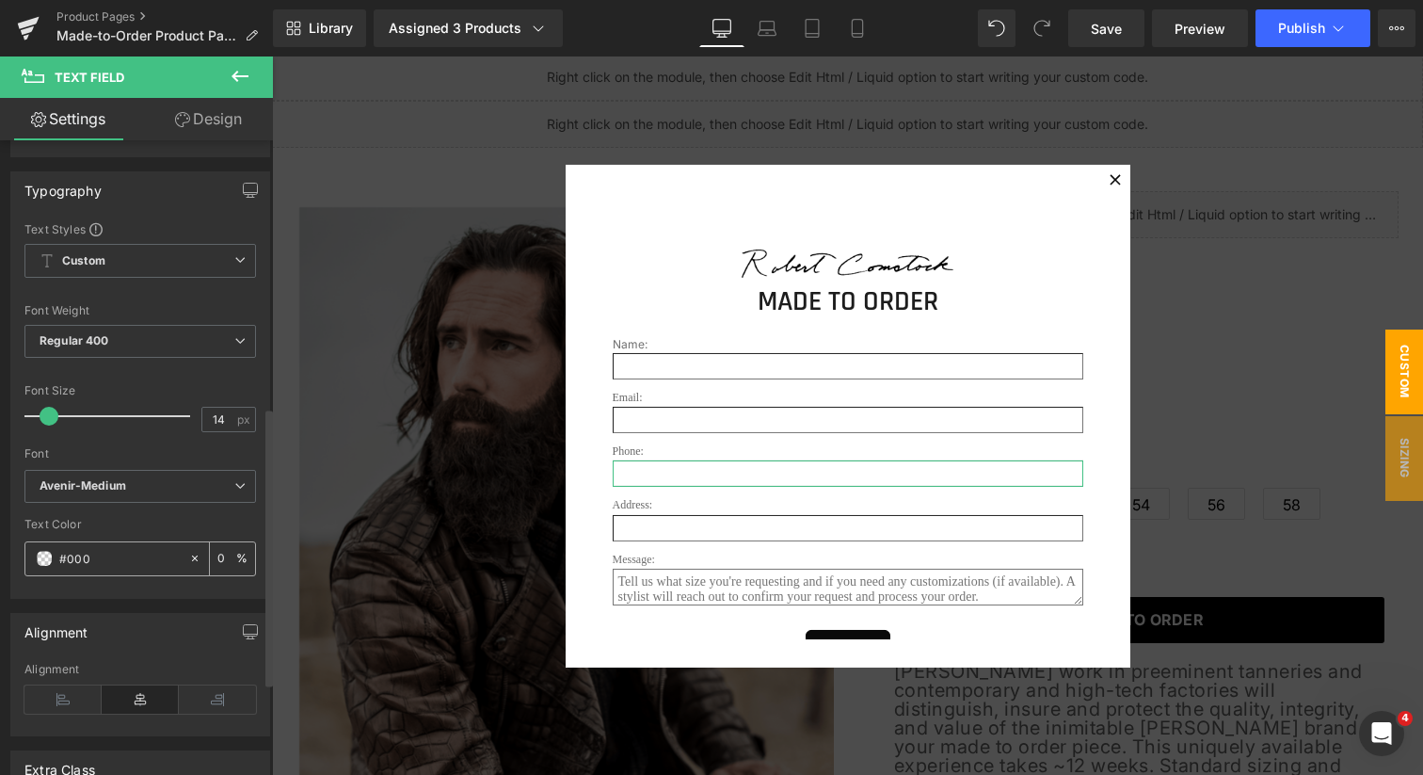
type input "100"
type input "#00000"
type input "0"
type input "#000000"
type input "100"
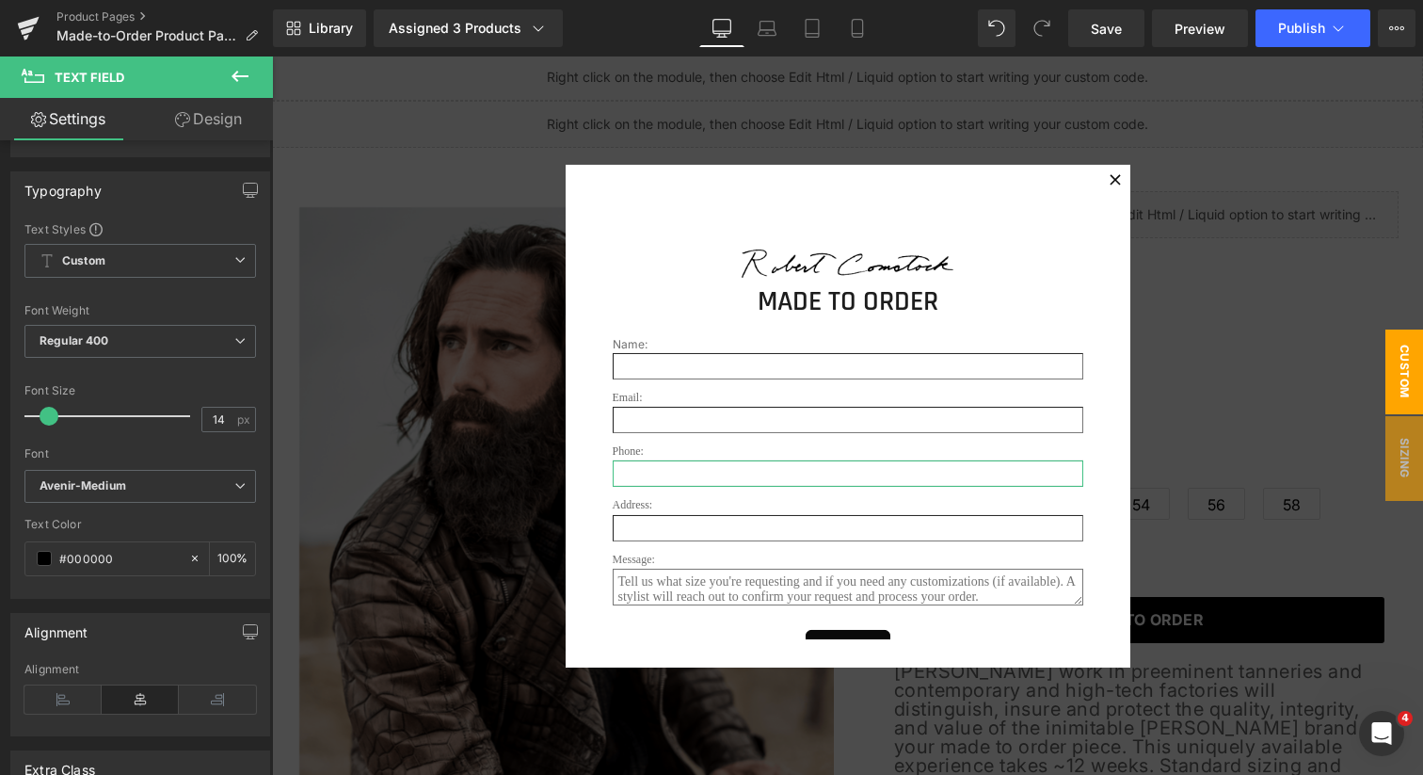
type input "#000000"
click at [209, 124] on link "Design" at bounding box center [208, 119] width 137 height 42
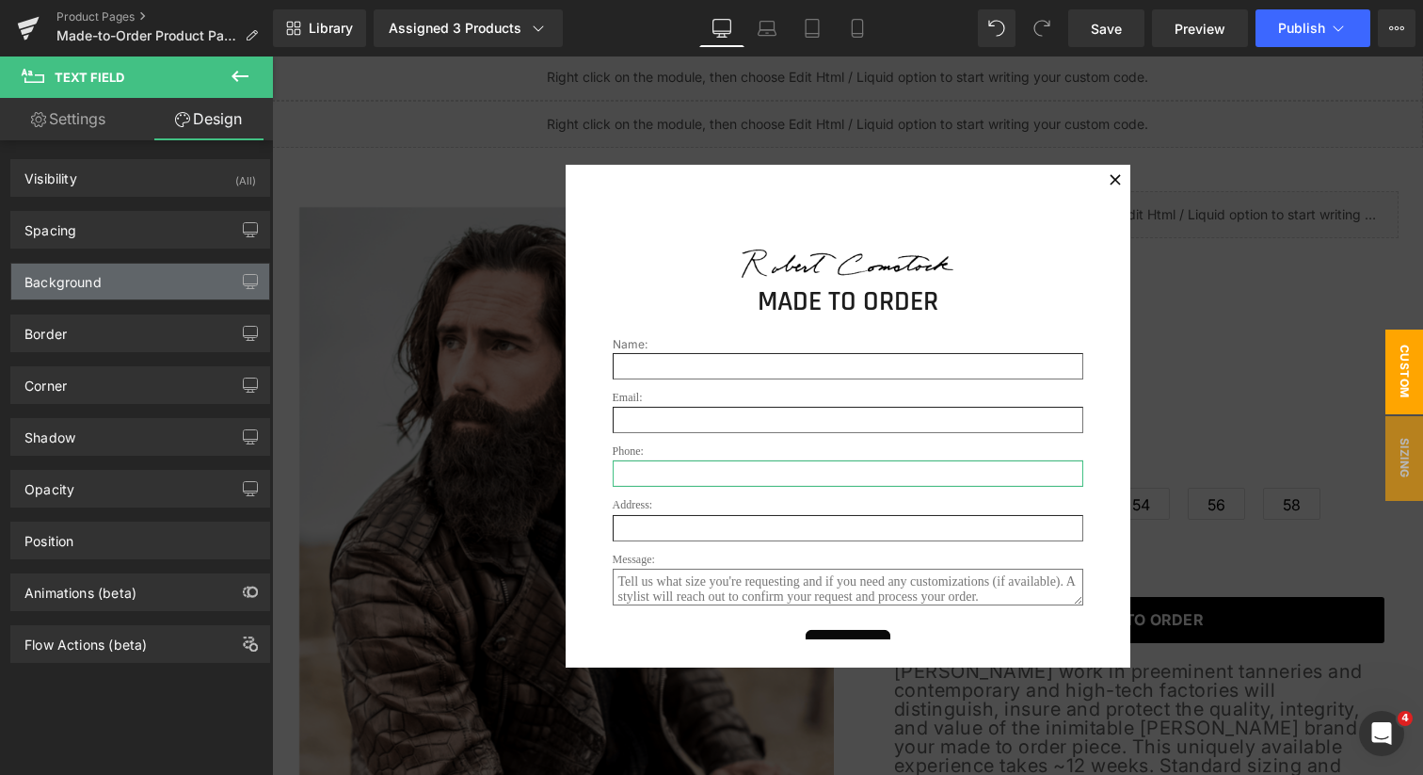
click at [128, 282] on div "Background" at bounding box center [140, 282] width 258 height 36
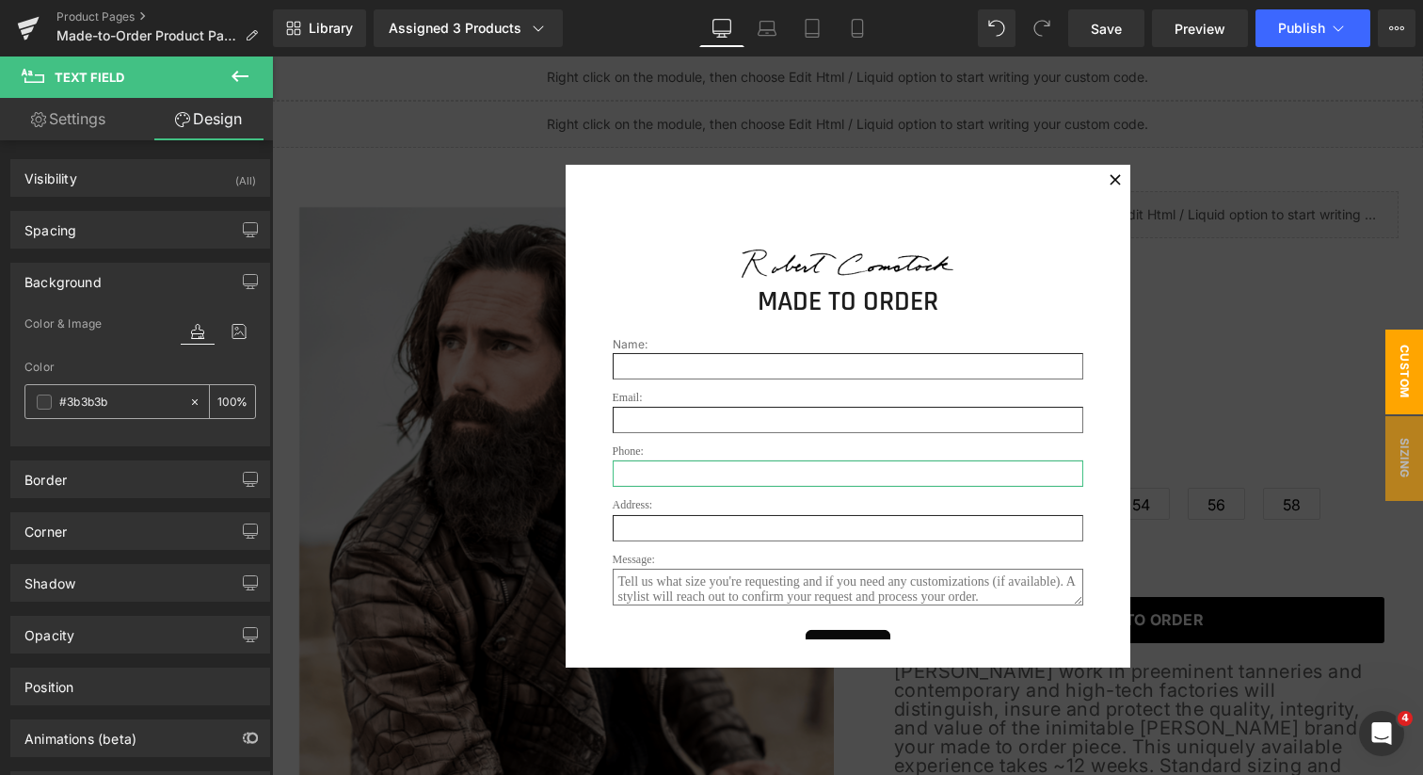
click at [143, 394] on input "#3b3b3b" at bounding box center [119, 402] width 120 height 21
type input "f"
type input "0"
type input "fff"
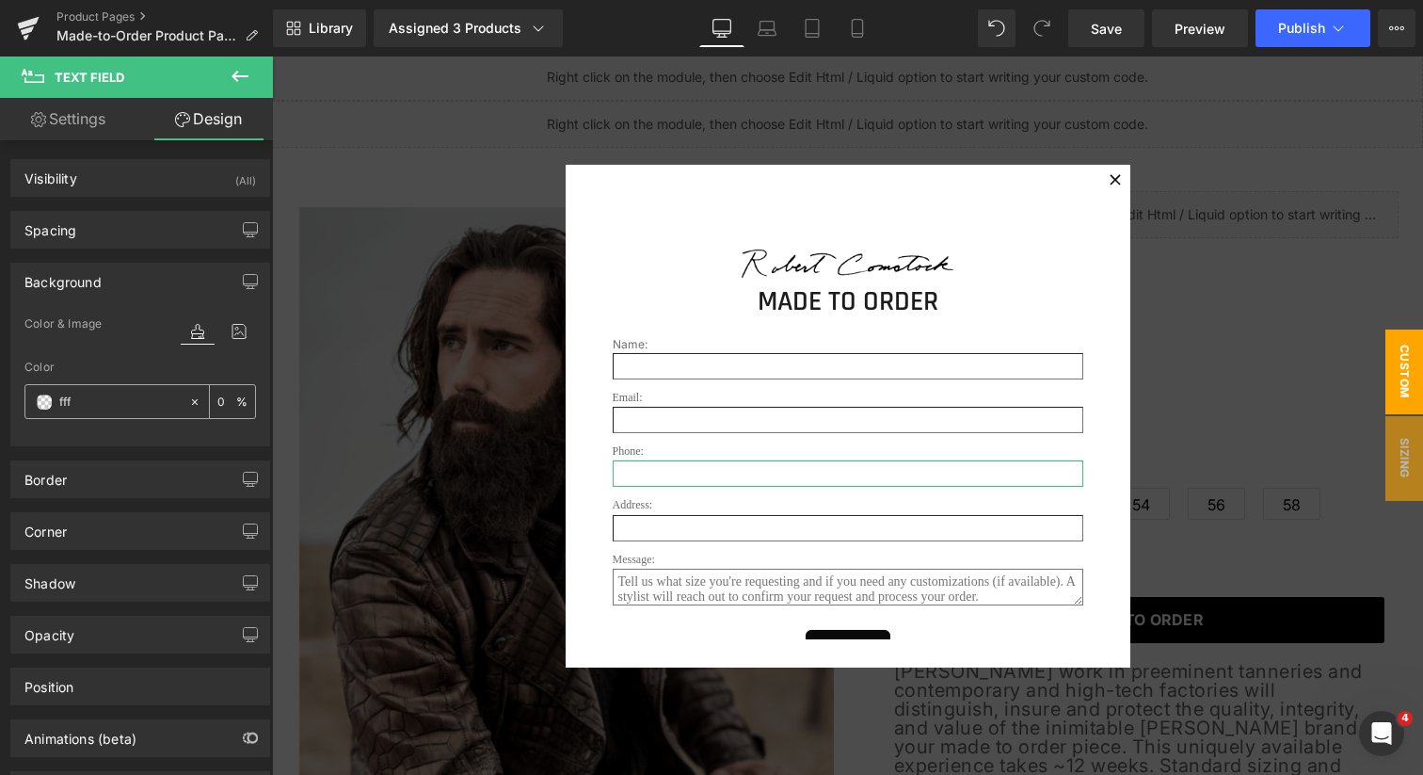
type input "100"
type input "fffff"
type input "0"
type input "ffffff"
type input "100"
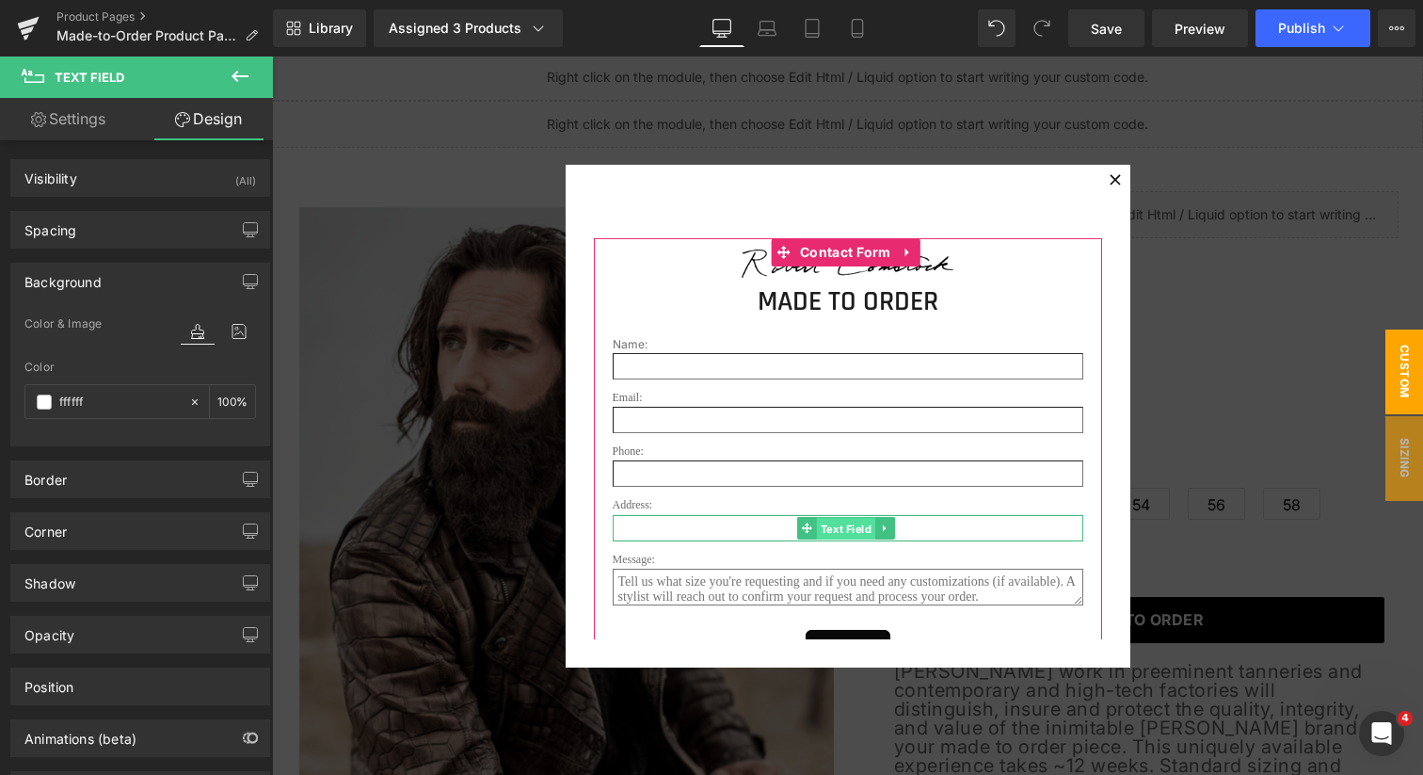
click at [839, 529] on span "Text Field" at bounding box center [845, 528] width 58 height 23
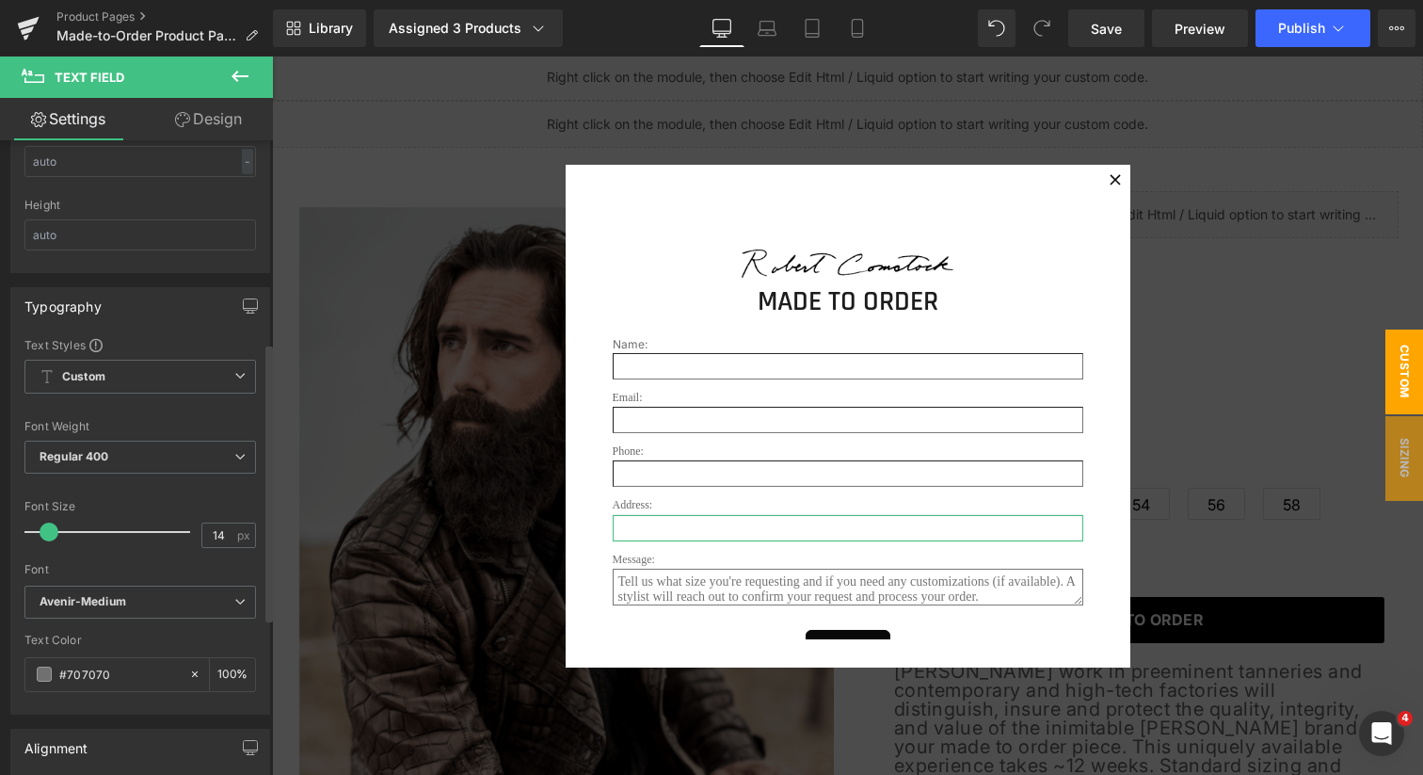
scroll to position [528, 0]
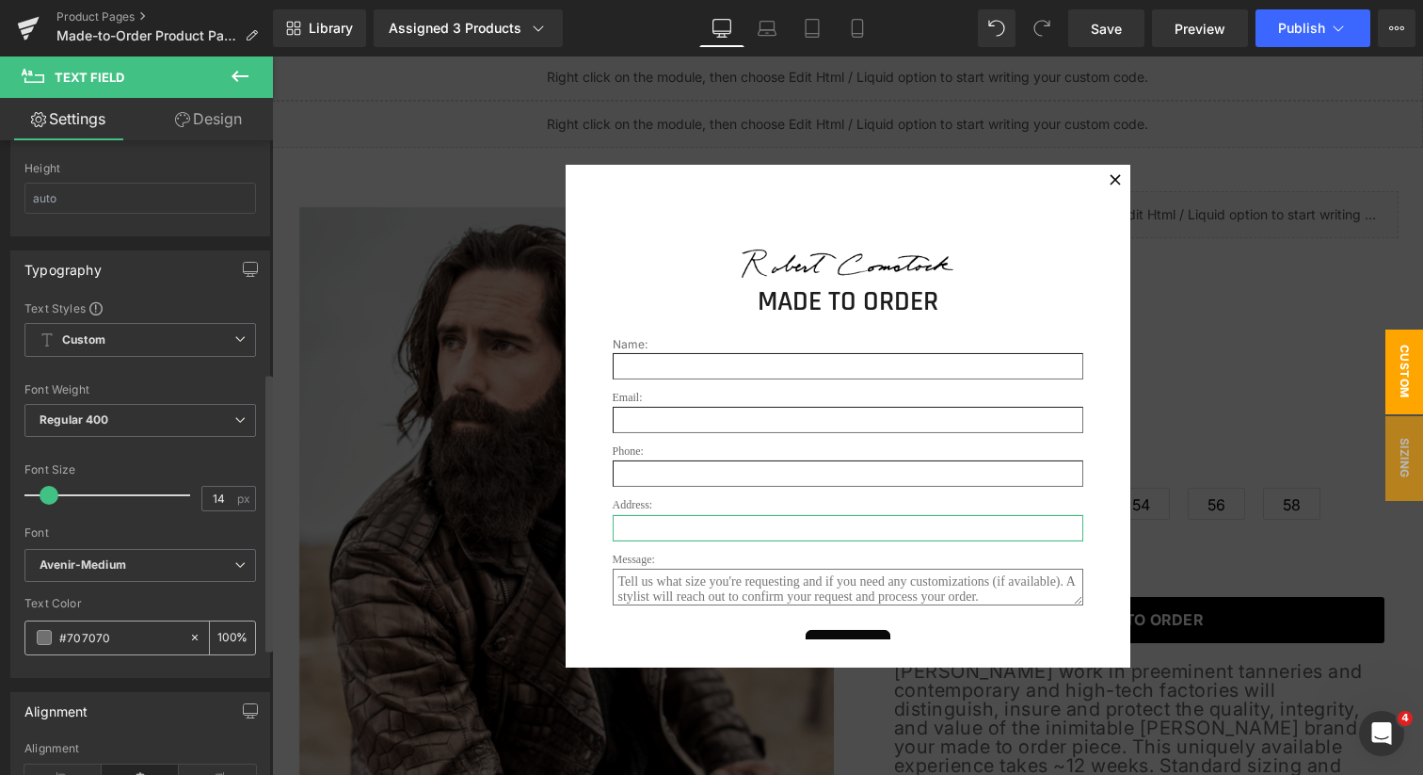
click at [126, 637] on input "#707070" at bounding box center [119, 637] width 120 height 21
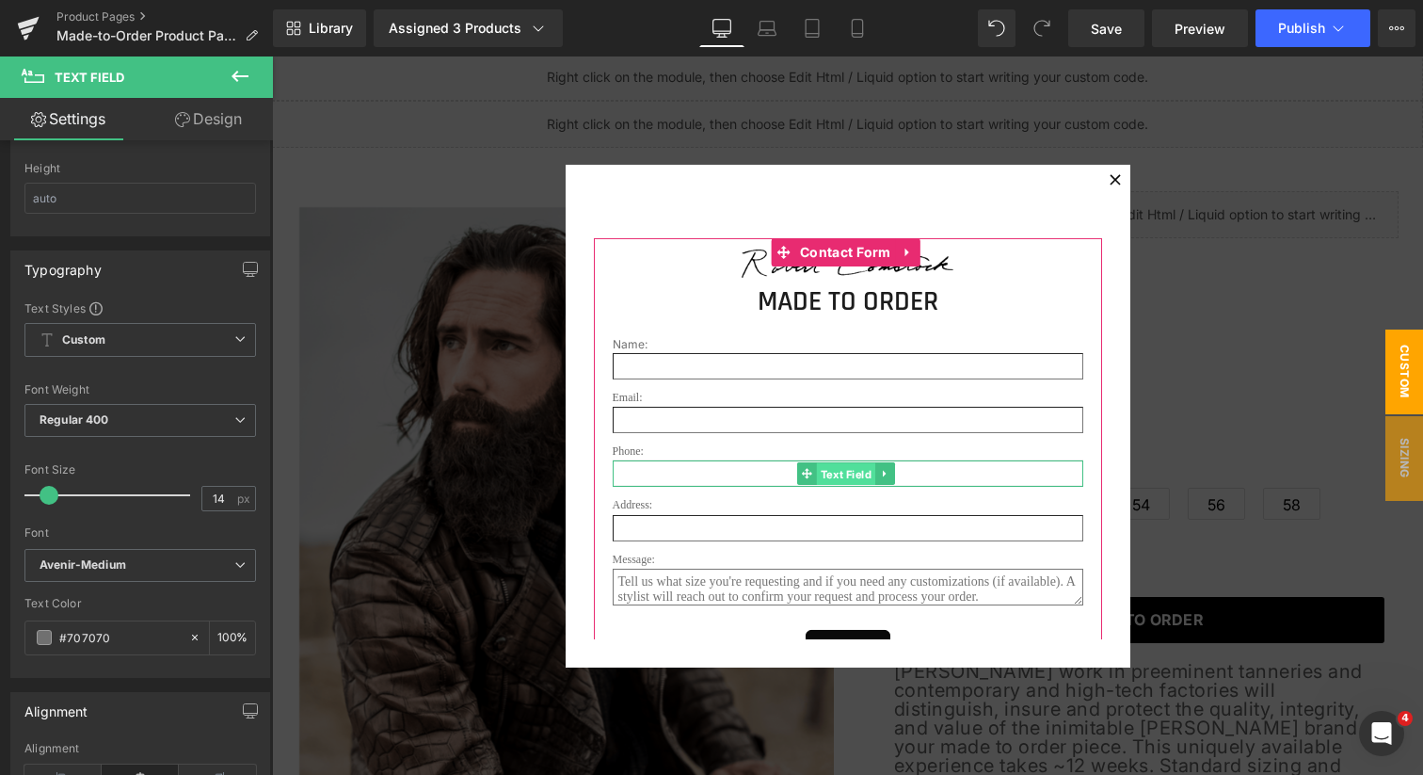
click at [841, 473] on span "Text Field" at bounding box center [845, 474] width 58 height 23
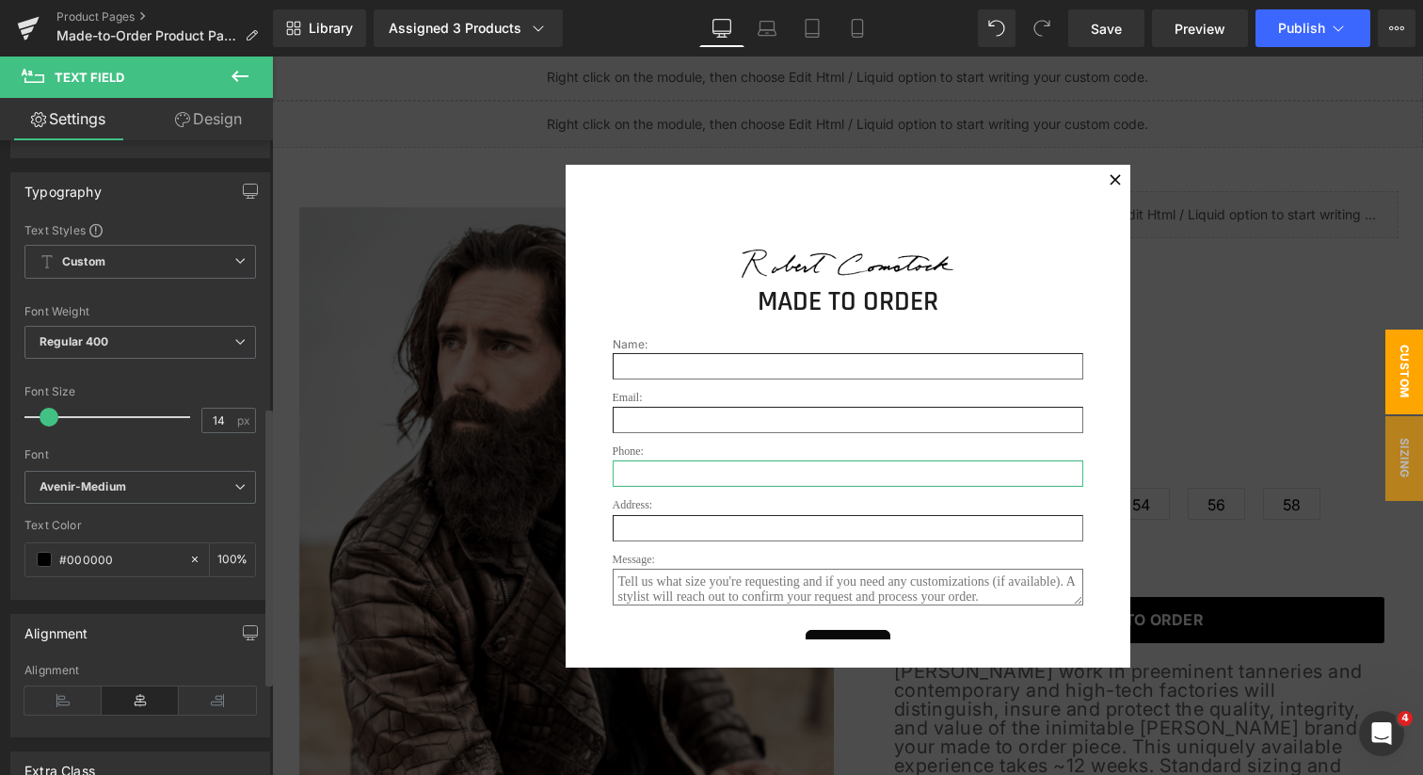
scroll to position [608, 0]
click at [134, 560] on input "#000000" at bounding box center [119, 557] width 120 height 21
paste input "70707"
type input "#707070"
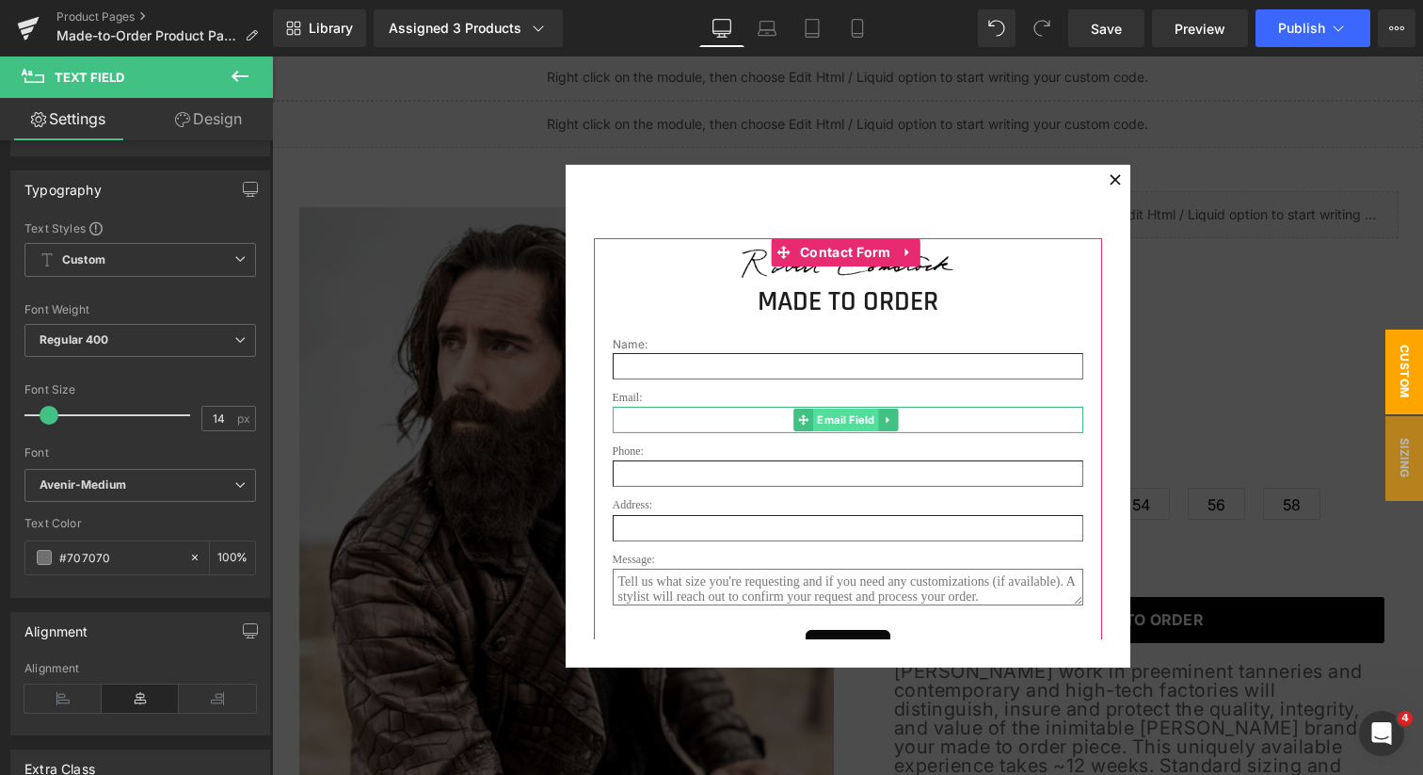
click at [832, 416] on span "Email Field" at bounding box center [846, 420] width 66 height 23
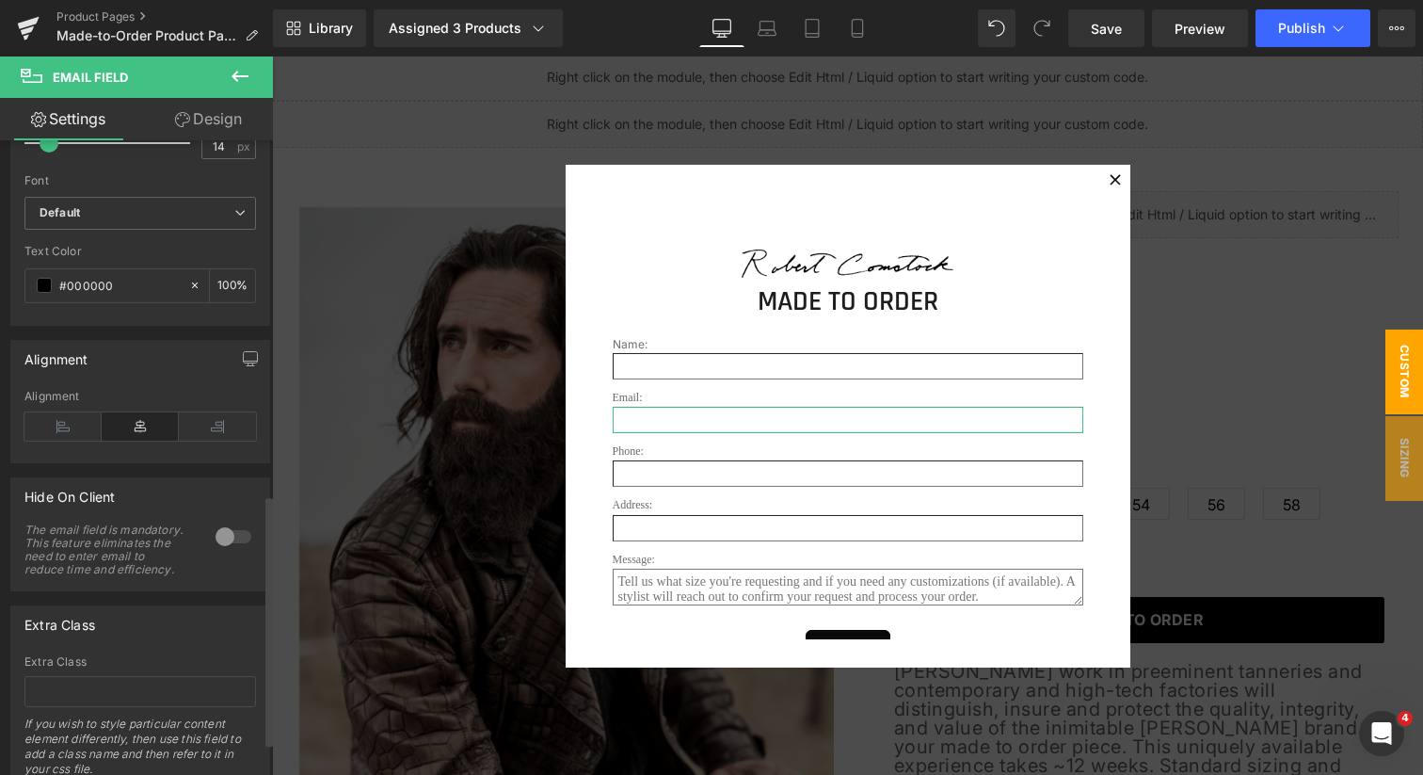
scroll to position [905, 0]
click at [120, 275] on input "#000000" at bounding box center [119, 277] width 120 height 21
paste input "70707"
type input "#707070"
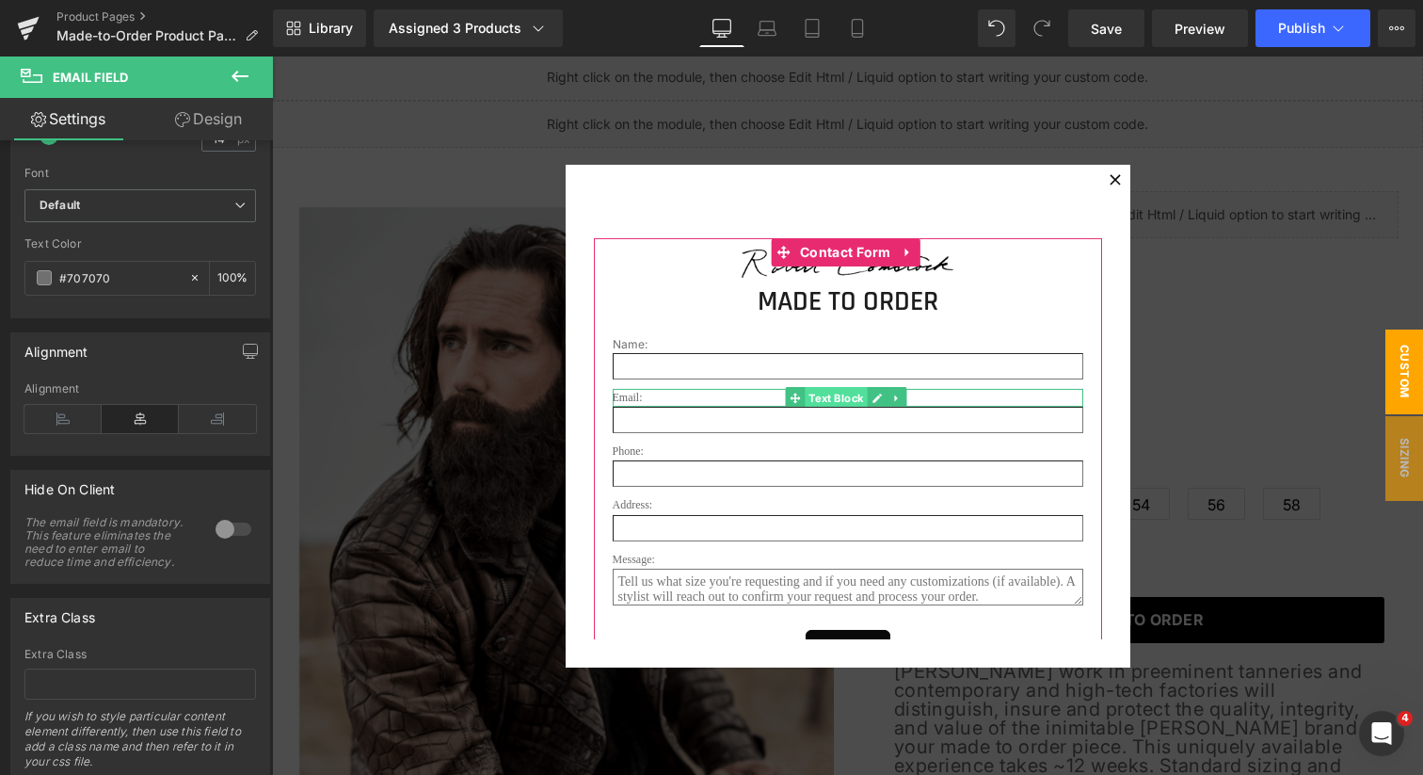
click at [837, 395] on span "Text Block" at bounding box center [836, 398] width 62 height 23
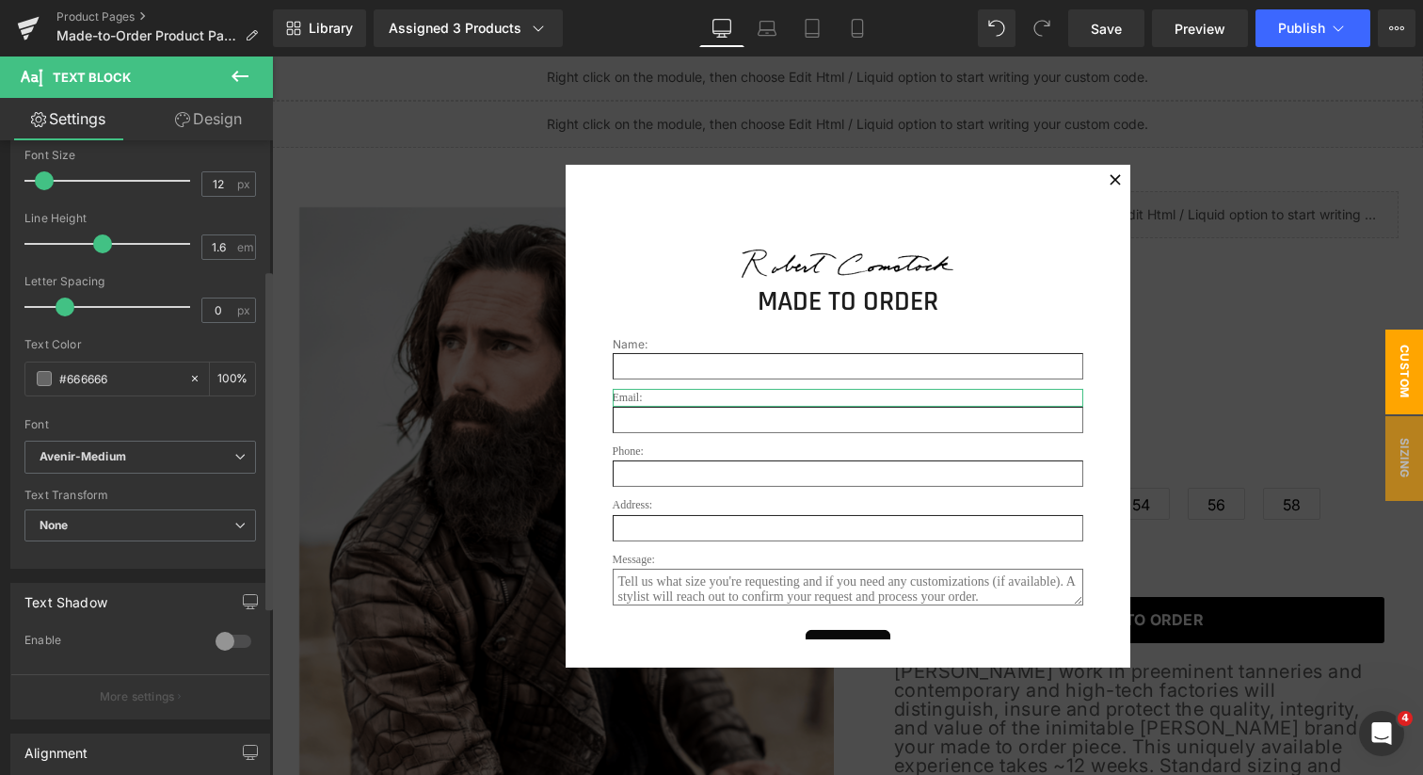
scroll to position [220, 0]
click at [132, 382] on input "#666666" at bounding box center [119, 381] width 120 height 21
paste input "707070"
type input "#707070"
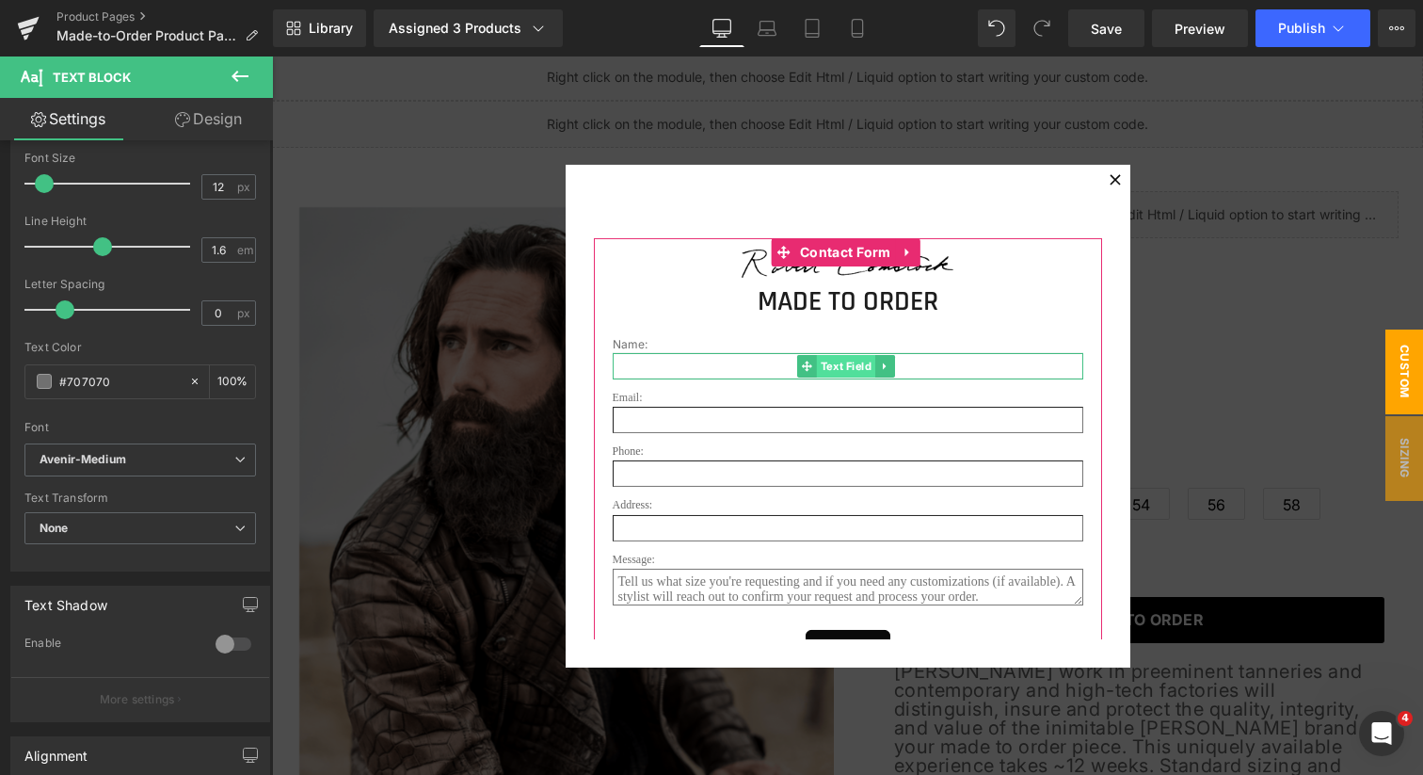
click at [842, 365] on span "Text Field" at bounding box center [845, 366] width 58 height 23
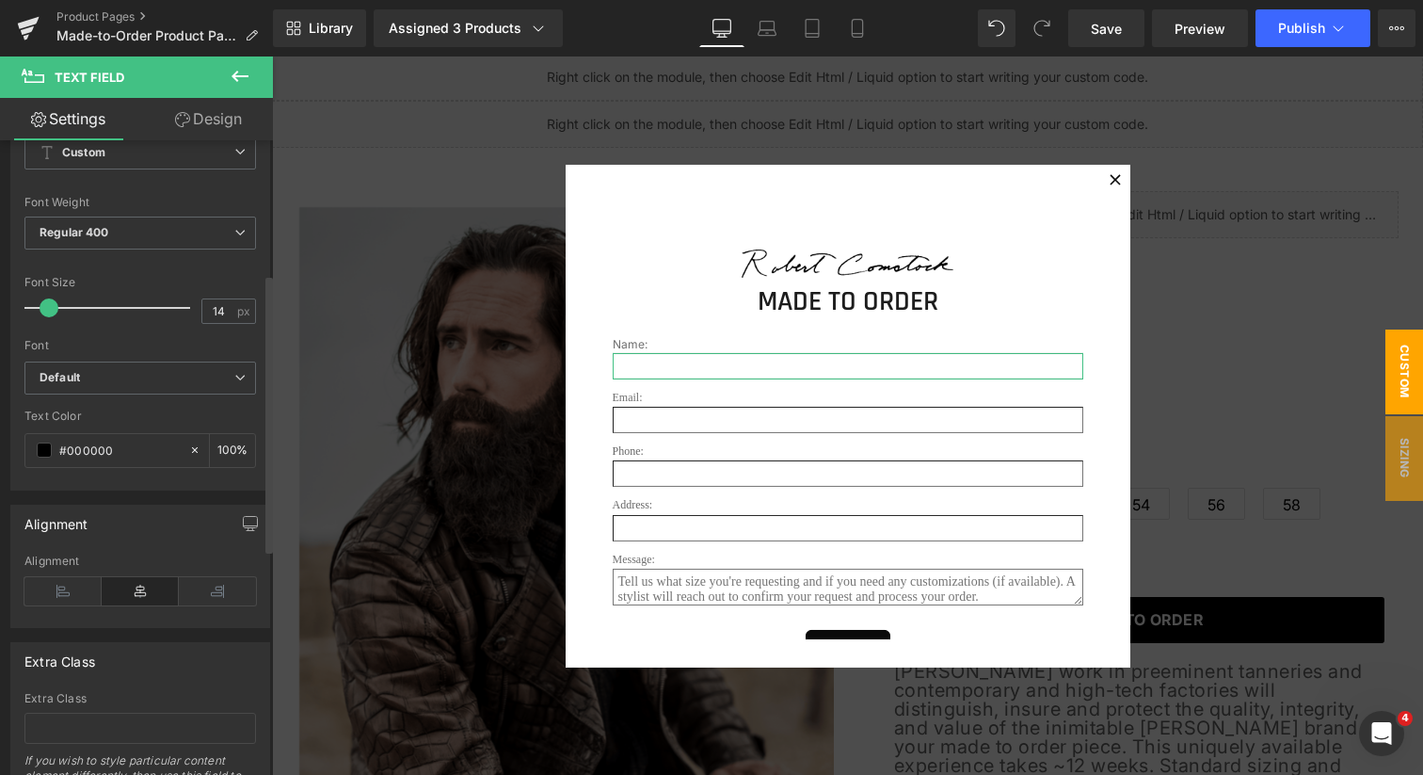
scroll to position [761, 0]
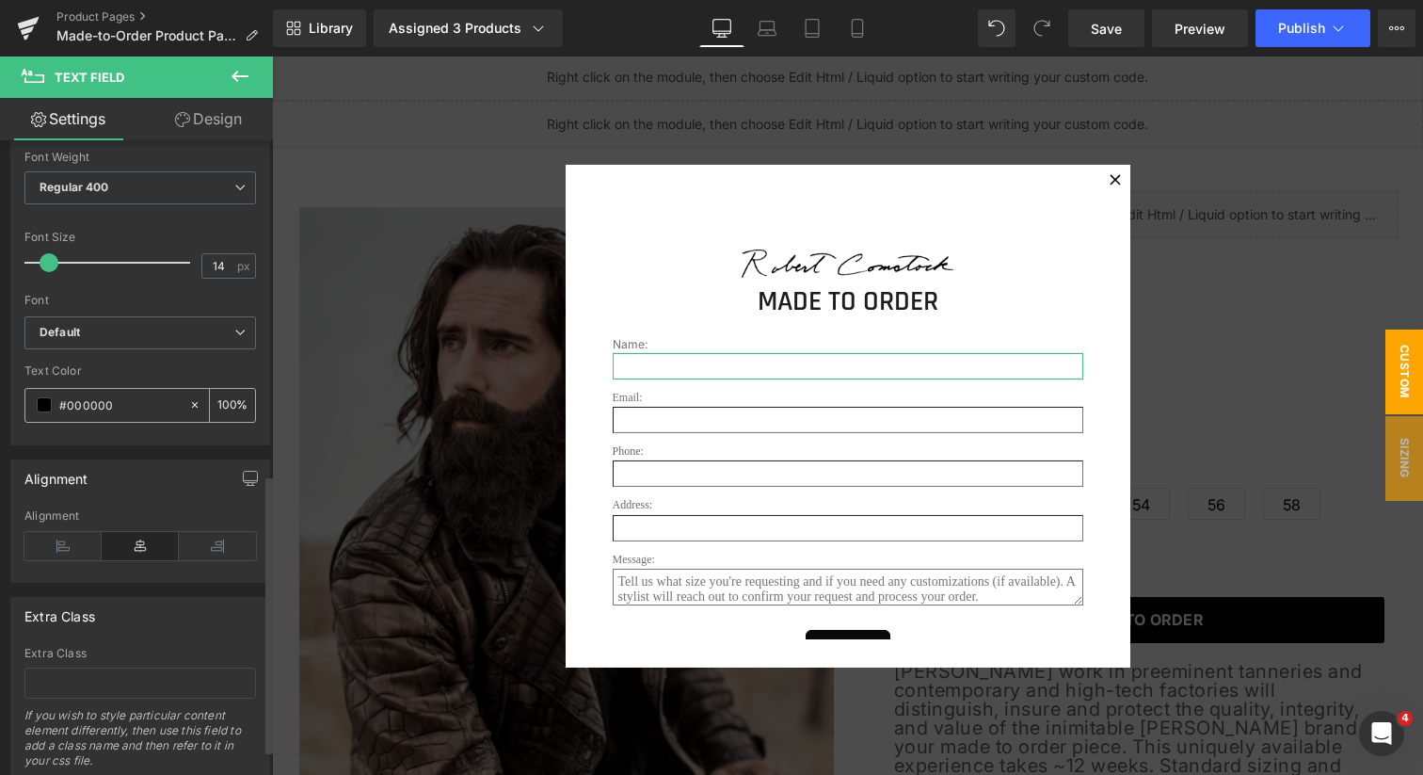
click at [135, 394] on input "#000000" at bounding box center [119, 404] width 120 height 21
paste input "70707"
type input "#707070"
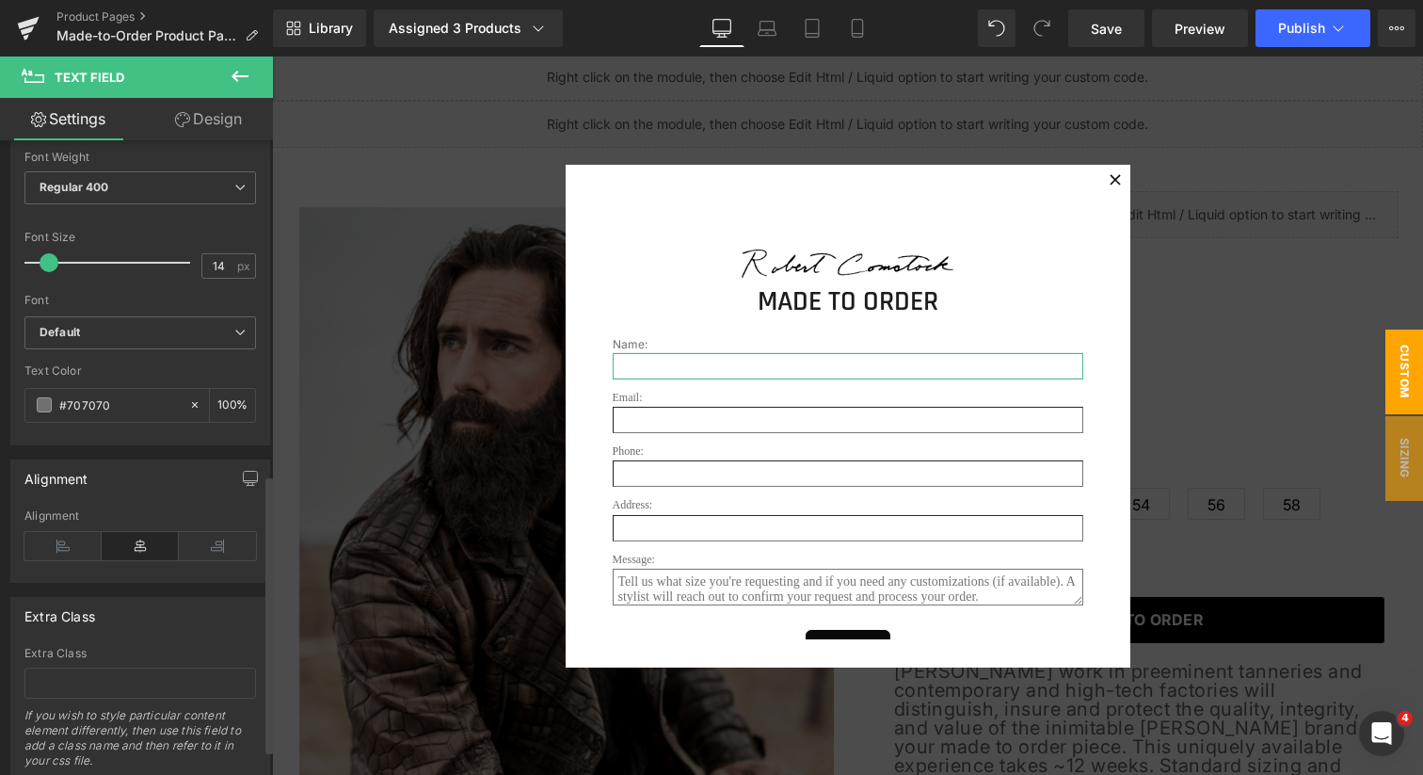
click at [164, 465] on div "Alignment" at bounding box center [140, 478] width 258 height 36
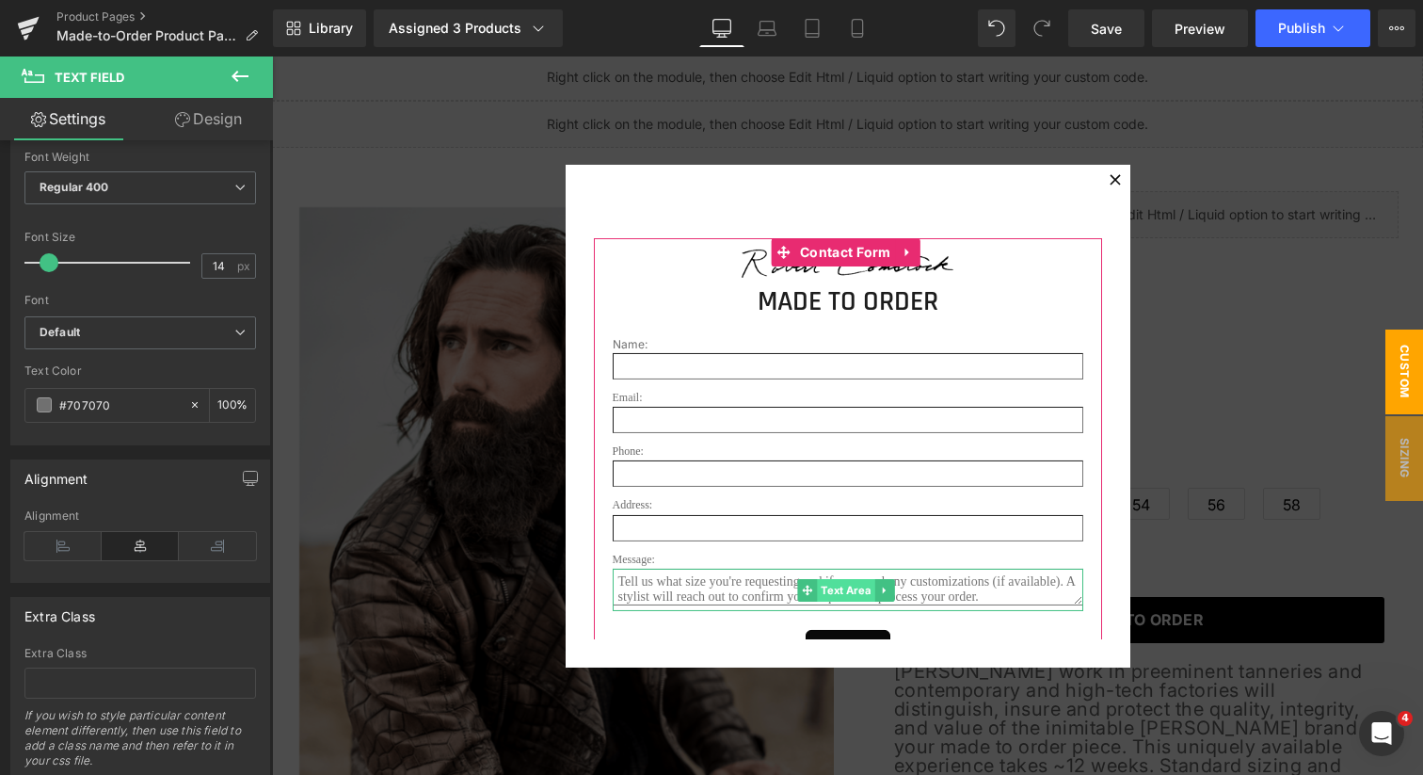
click at [833, 599] on span "Text Area" at bounding box center [845, 589] width 57 height 23
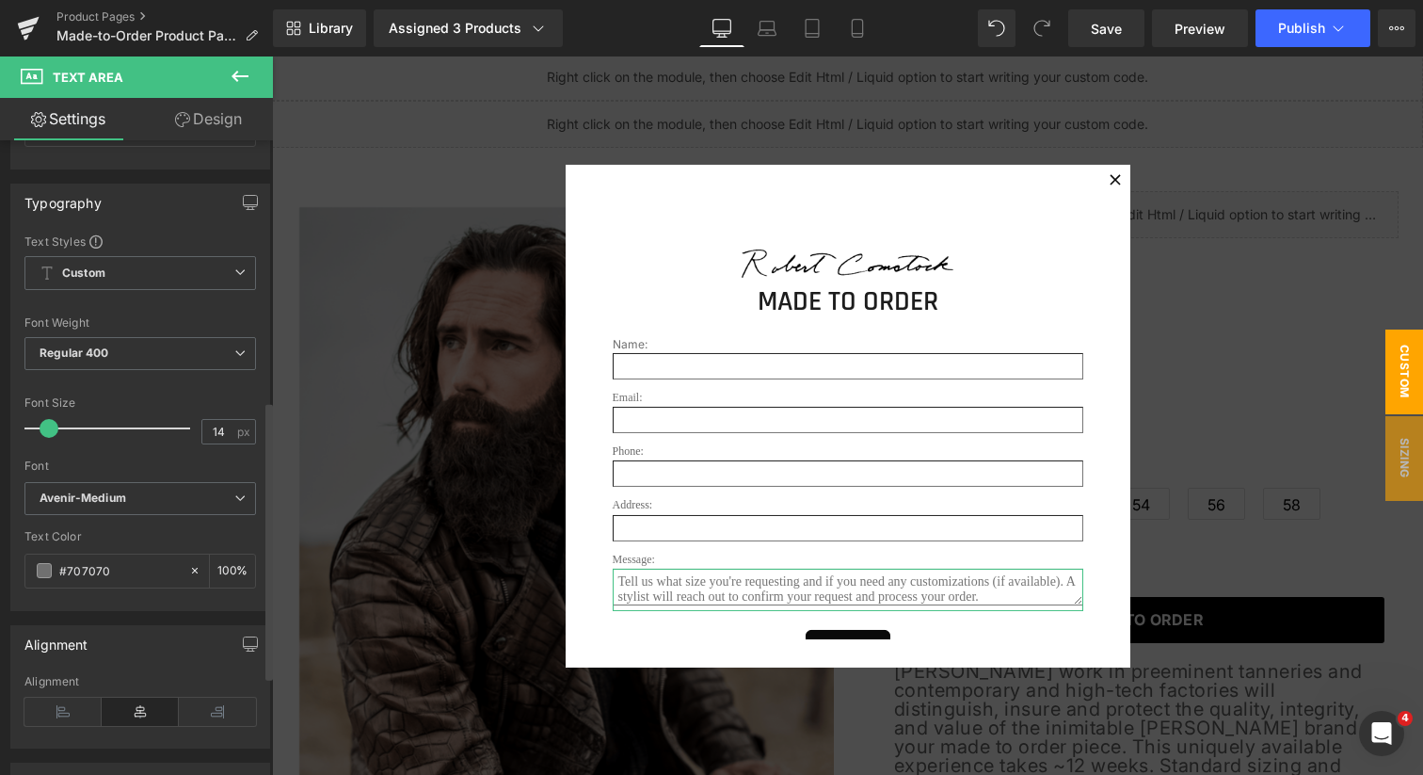
scroll to position [593, 0]
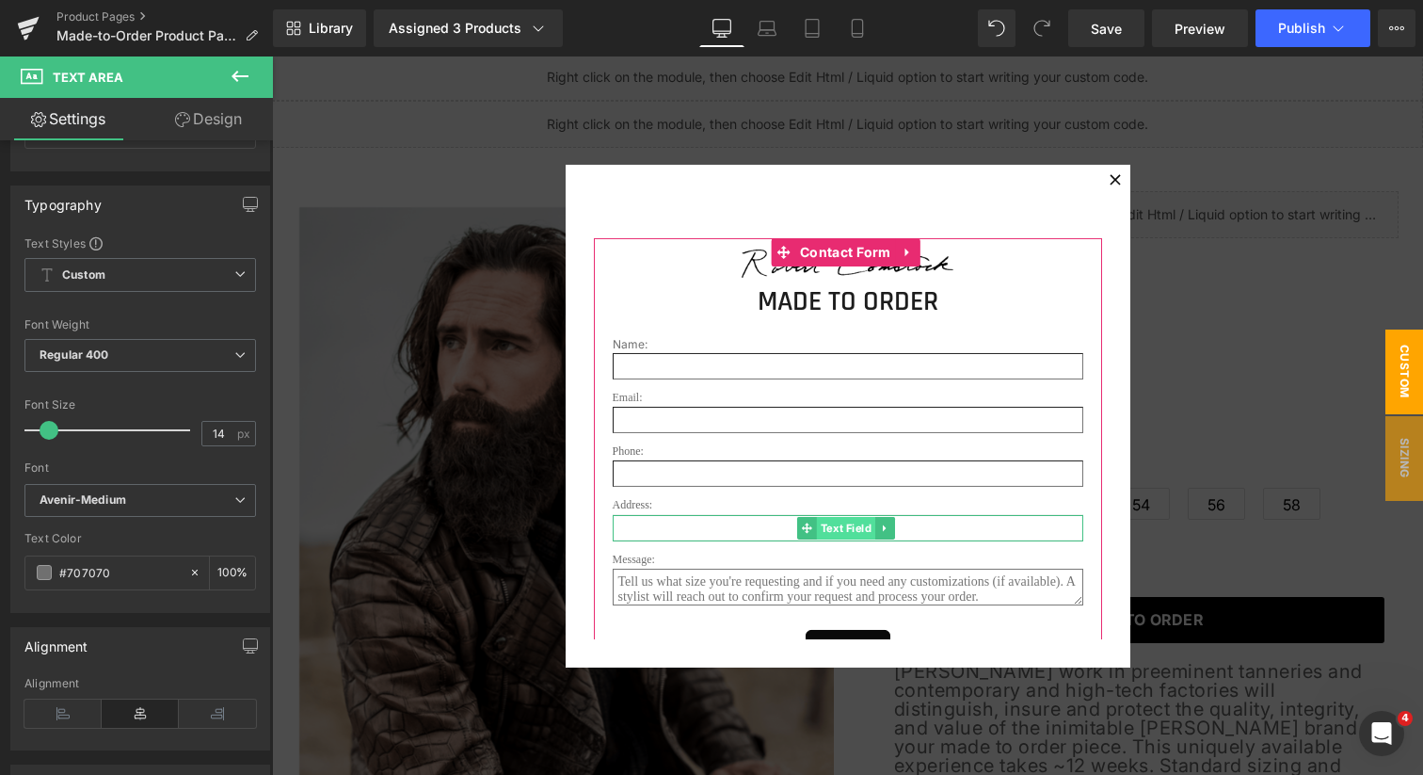
click at [842, 533] on span "Text Field" at bounding box center [845, 528] width 58 height 23
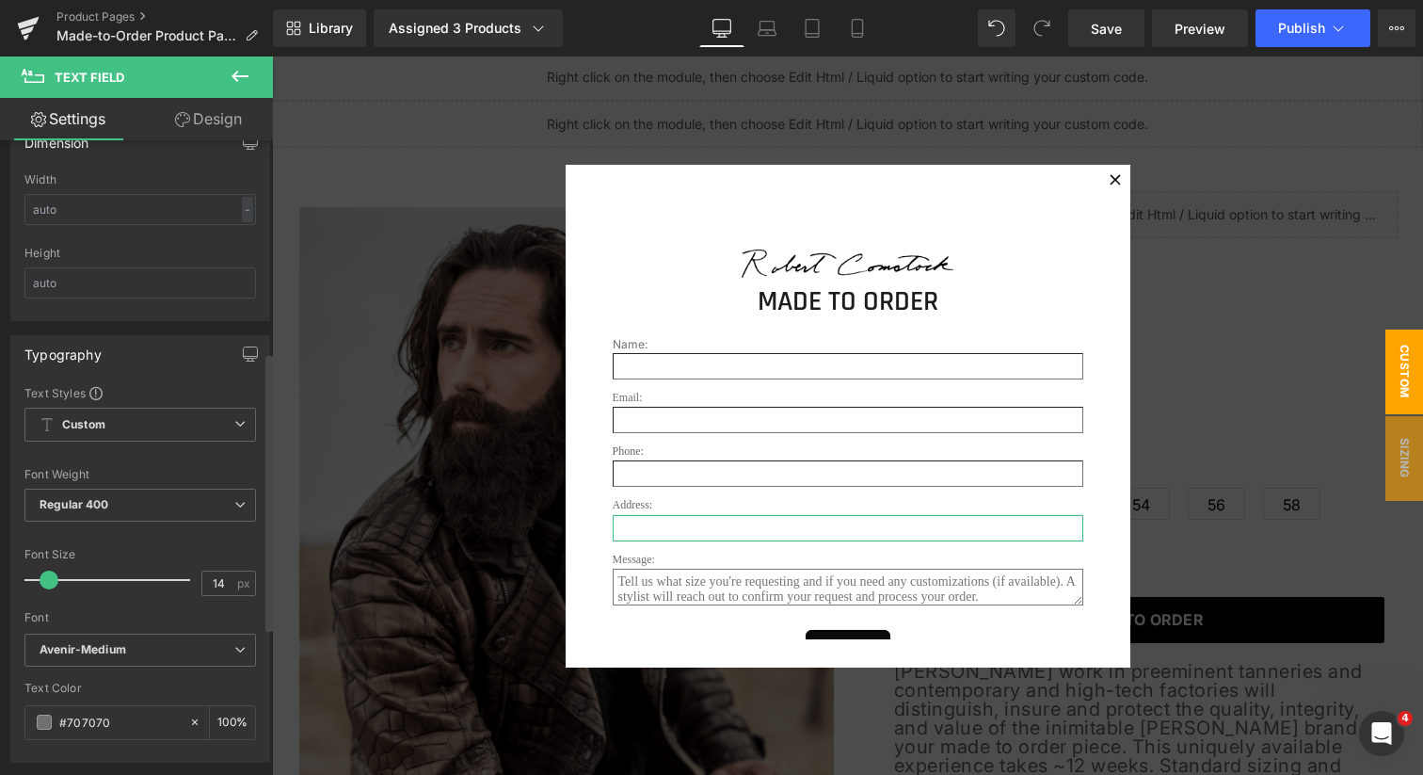
scroll to position [490, 0]
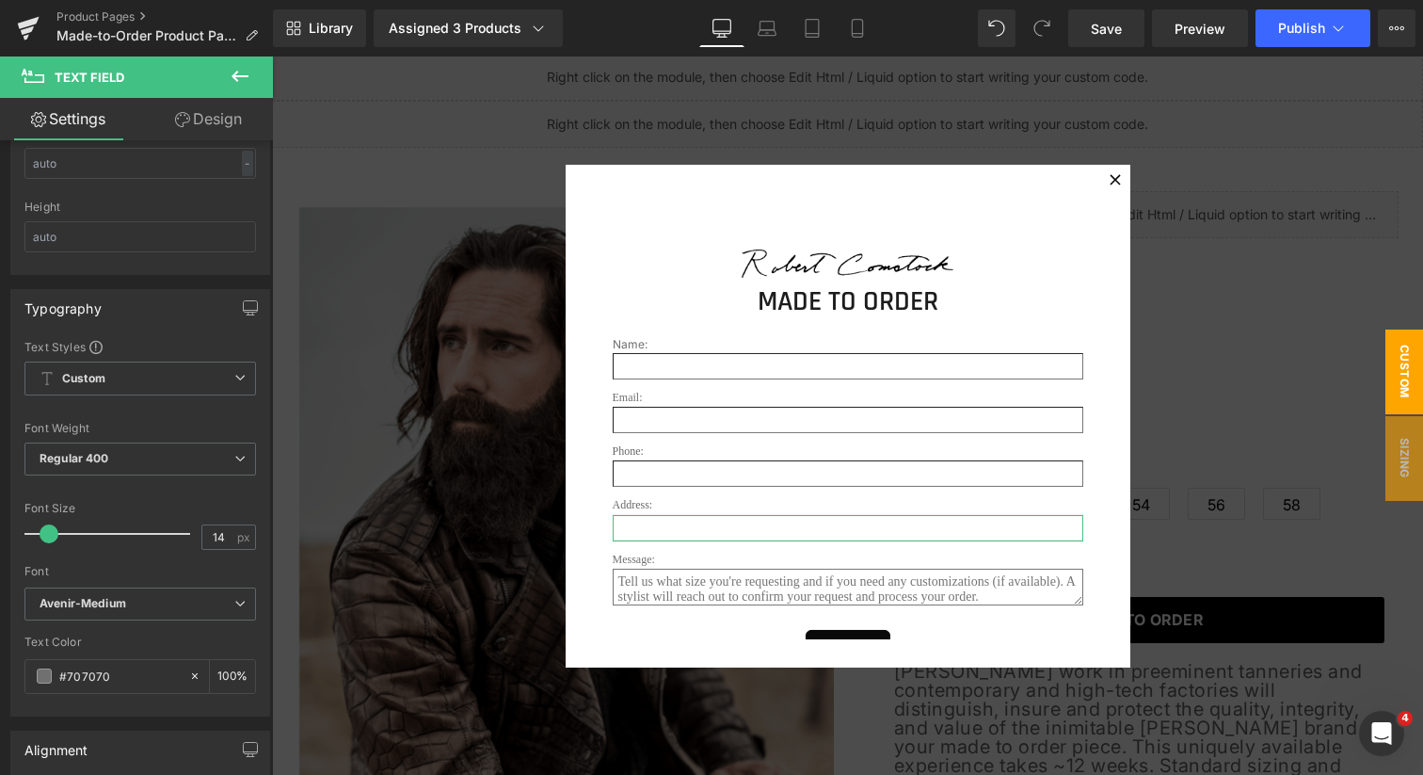
click at [233, 118] on link "Design" at bounding box center [208, 119] width 137 height 42
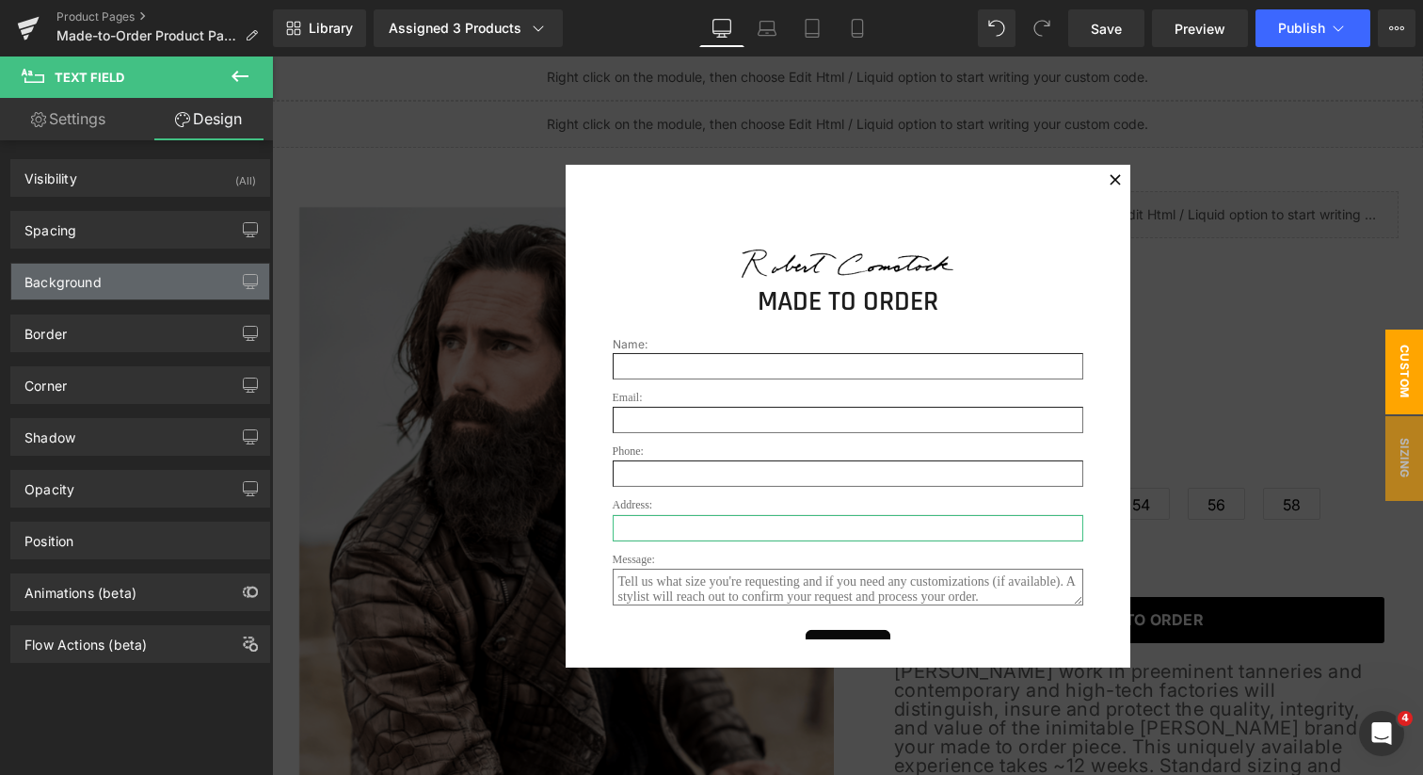
click at [112, 280] on div "Background" at bounding box center [140, 282] width 258 height 36
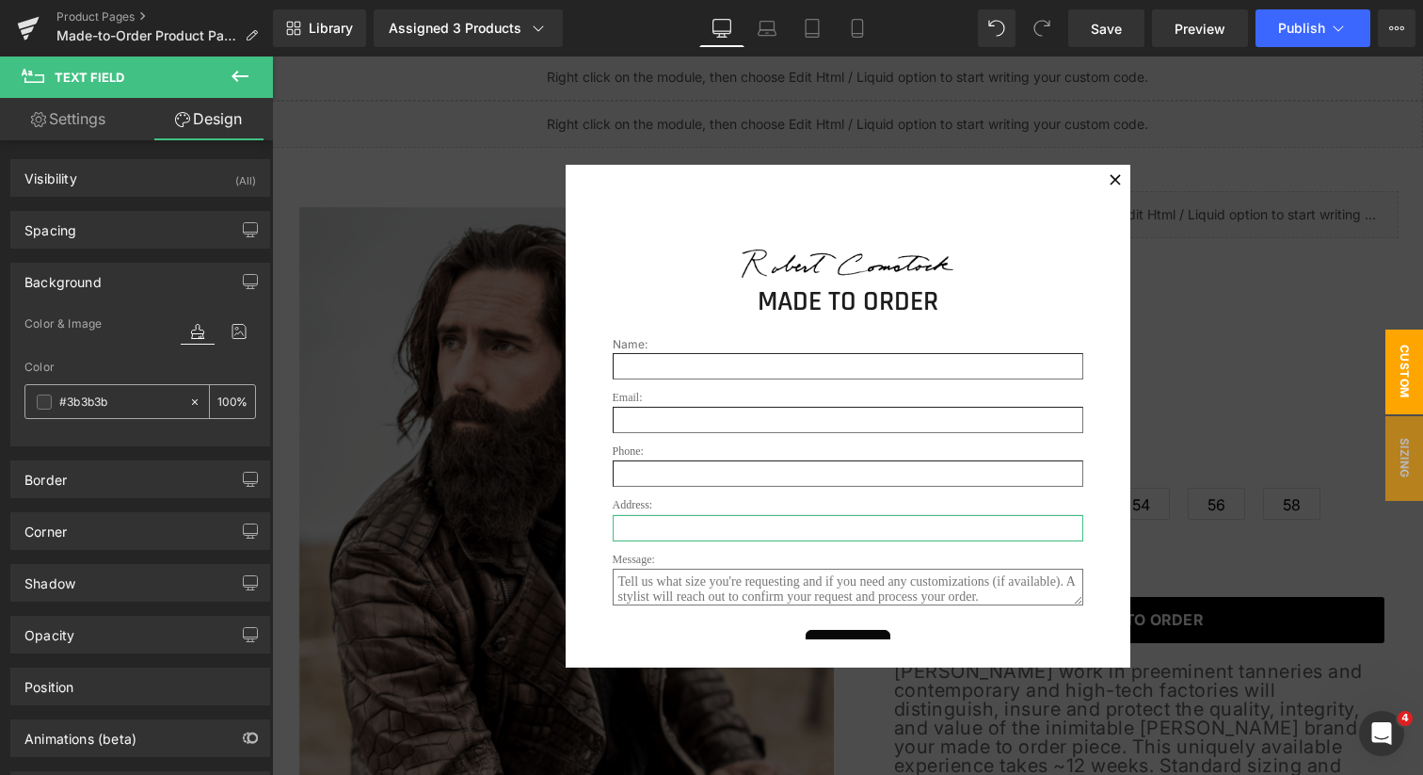
click at [160, 396] on input "#3b3b3b" at bounding box center [119, 402] width 120 height 21
type input "f"
type input "0"
type input "fff"
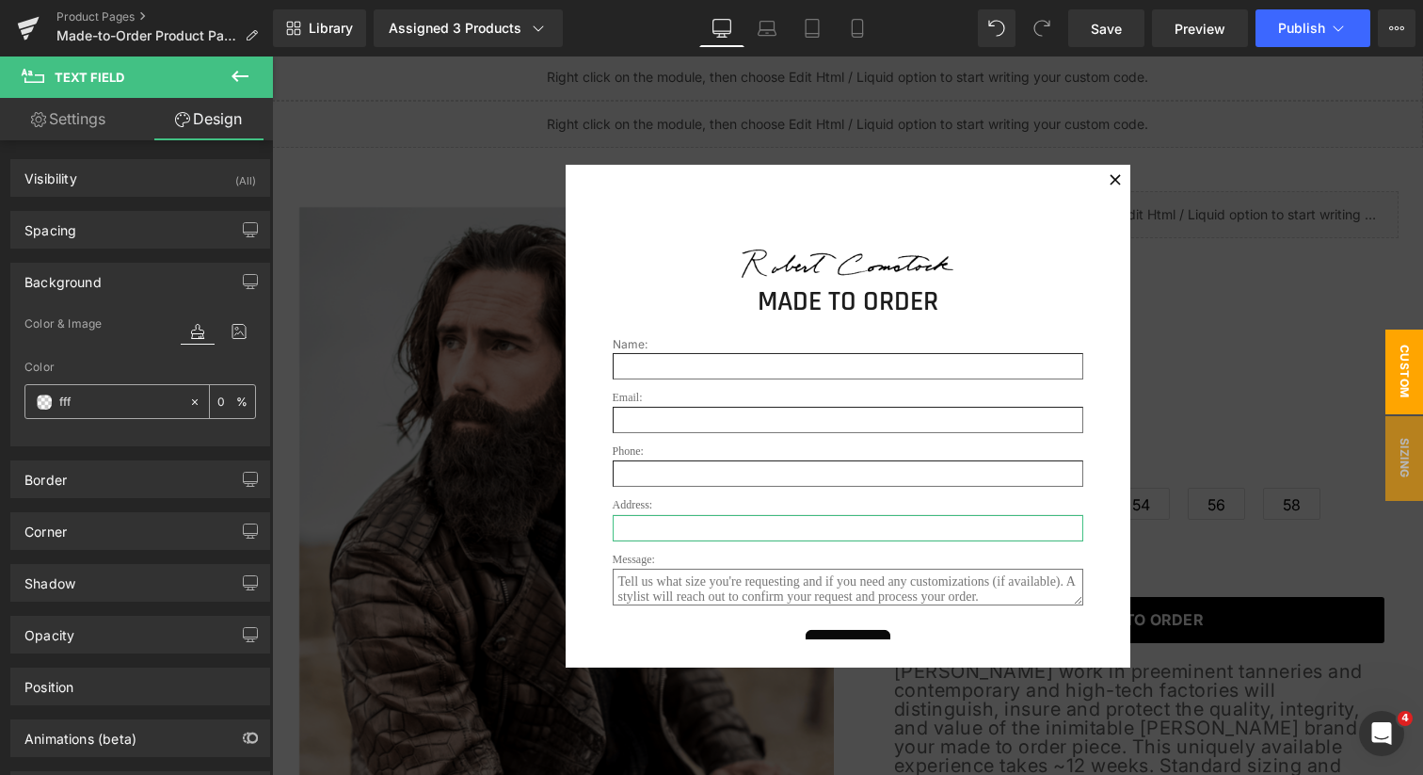
type input "100"
type input "fffff"
type input "0"
type input "ffffff"
type input "100"
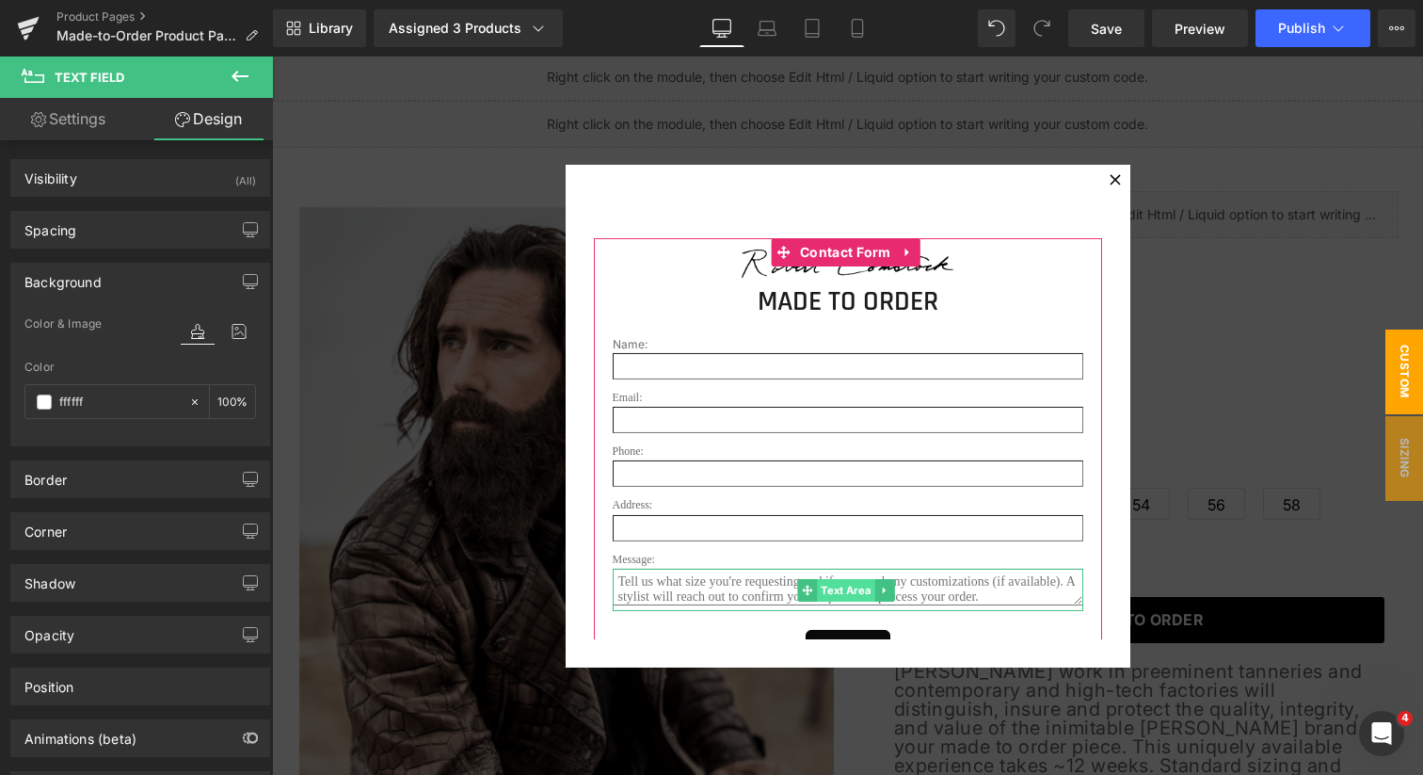
click at [840, 599] on span "Text Area" at bounding box center [845, 589] width 57 height 23
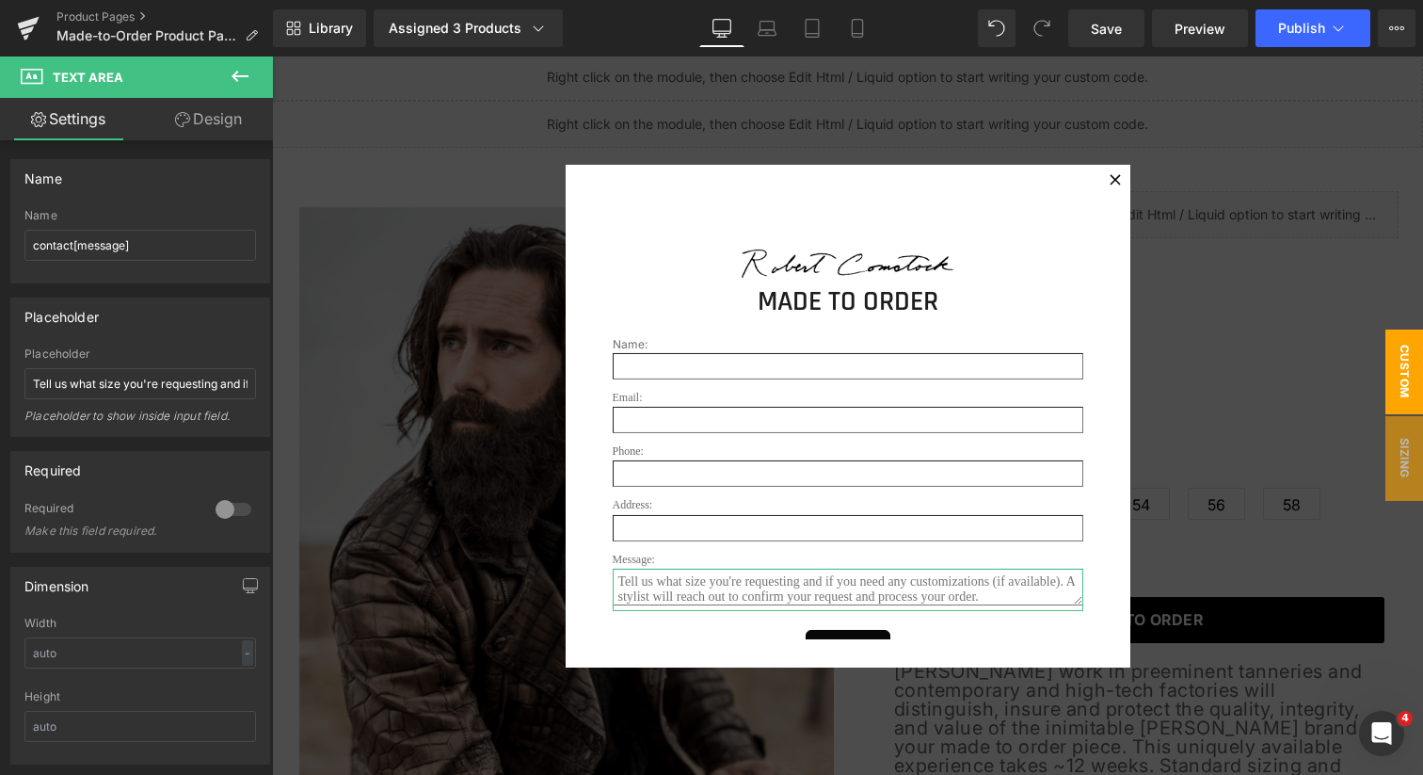
click at [225, 119] on link "Design" at bounding box center [208, 119] width 137 height 42
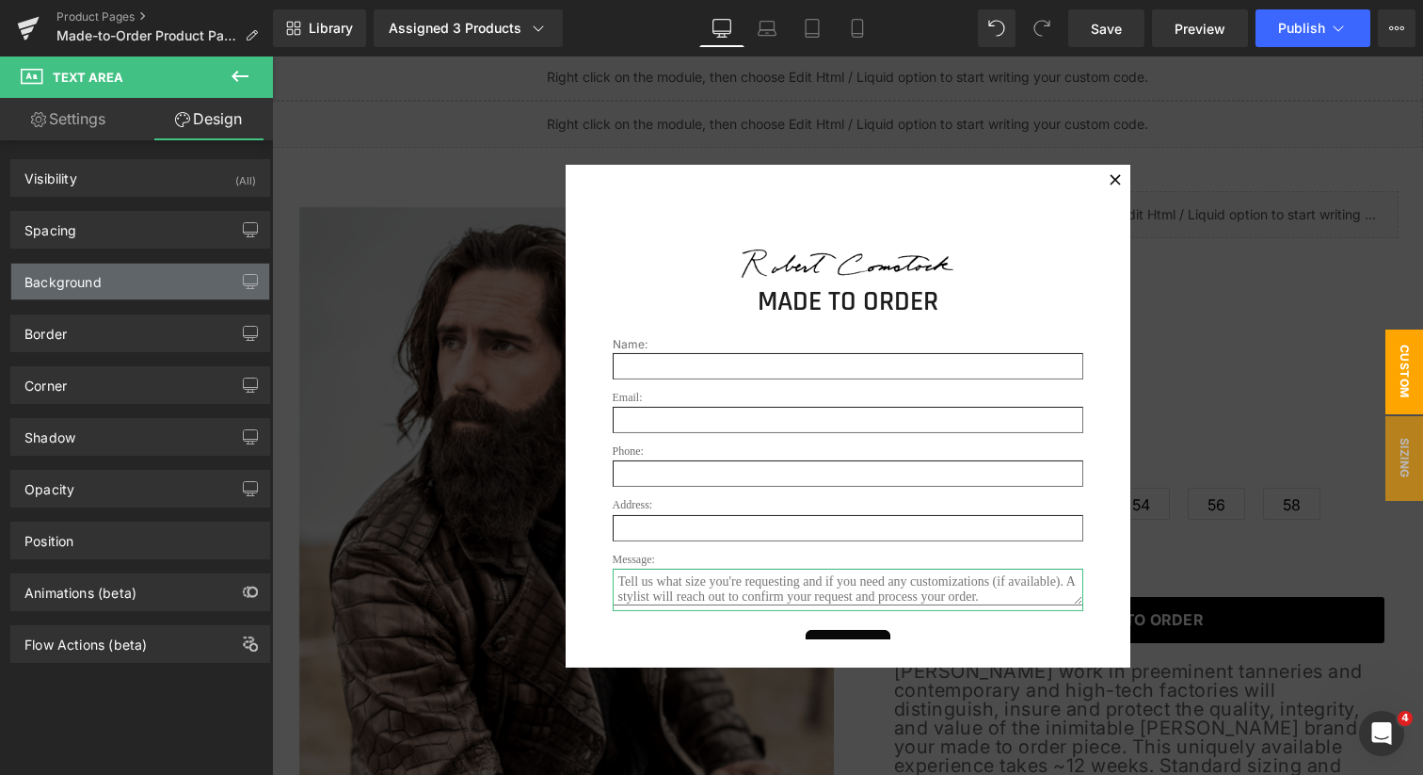
click at [119, 282] on div "Background" at bounding box center [140, 282] width 258 height 36
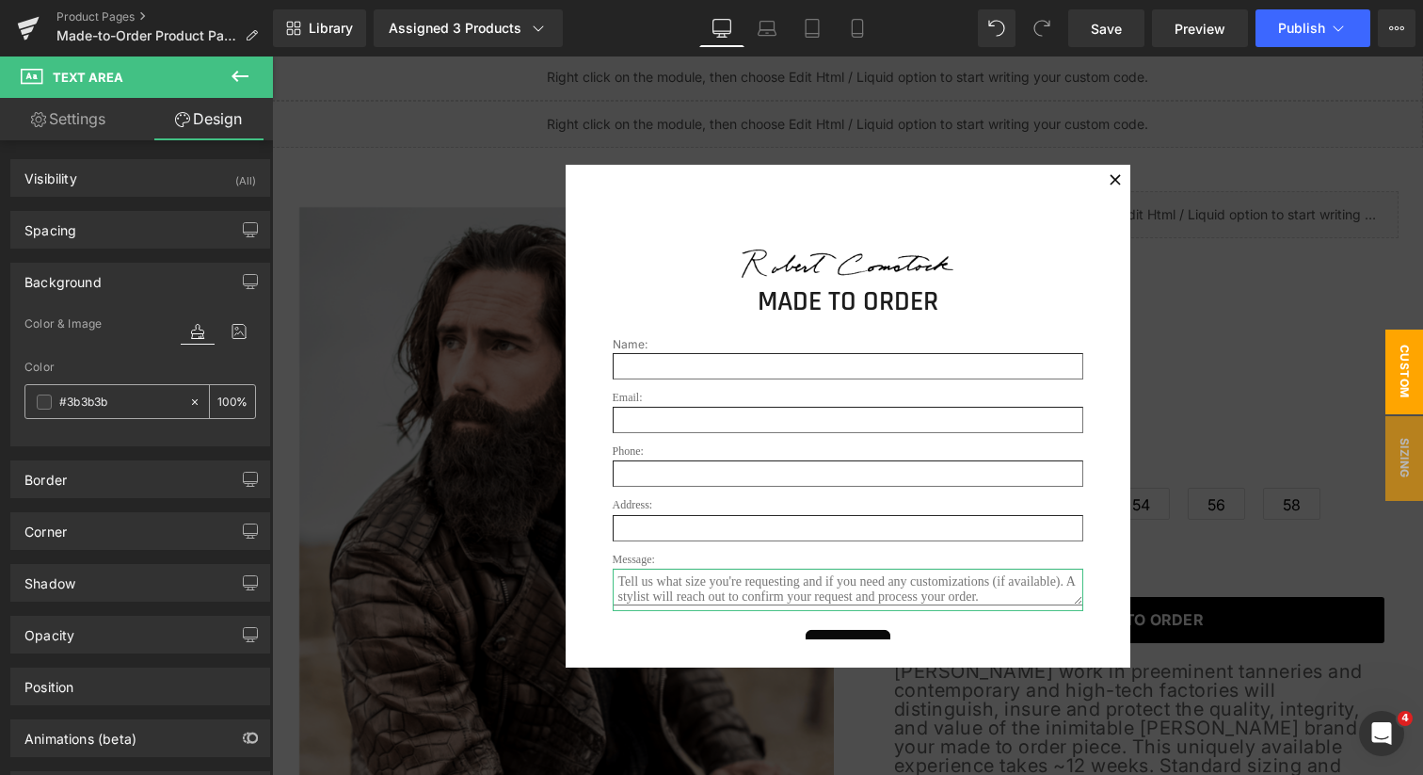
click at [116, 407] on input "#3b3b3b" at bounding box center [119, 402] width 120 height 21
type input "f"
type input "0"
type input "fff"
type input "100"
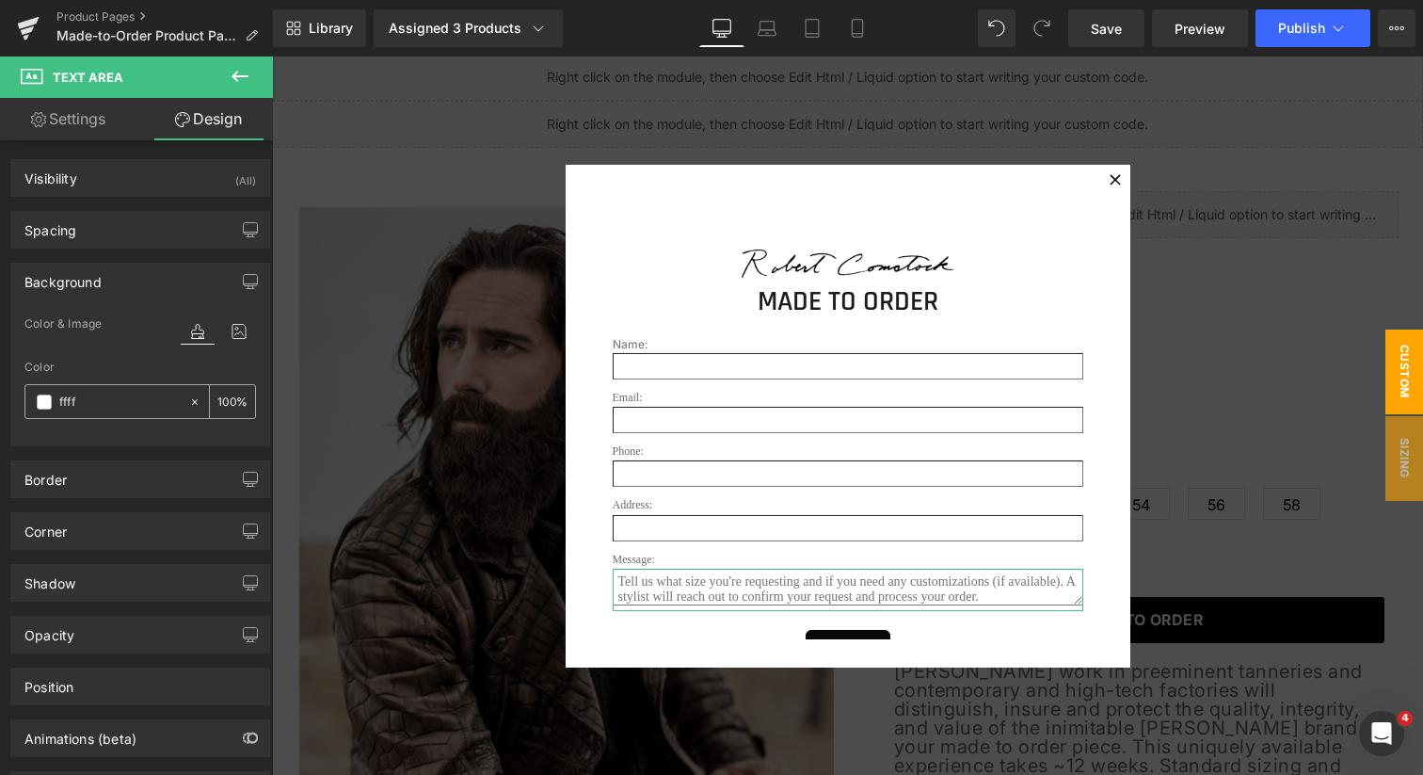
type input "fffff"
type input "0"
type input "ffffff"
type input "100"
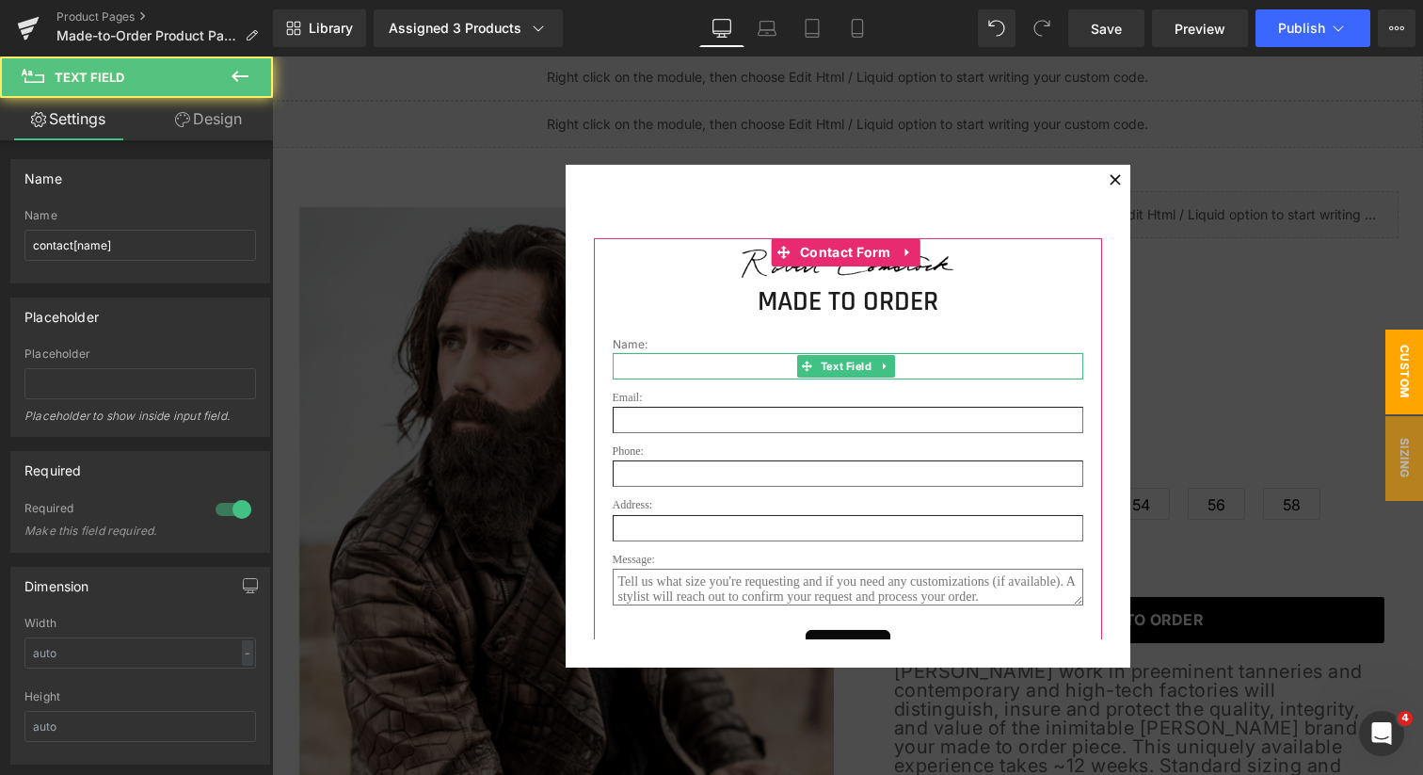
click at [663, 368] on input "text" at bounding box center [848, 366] width 471 height 26
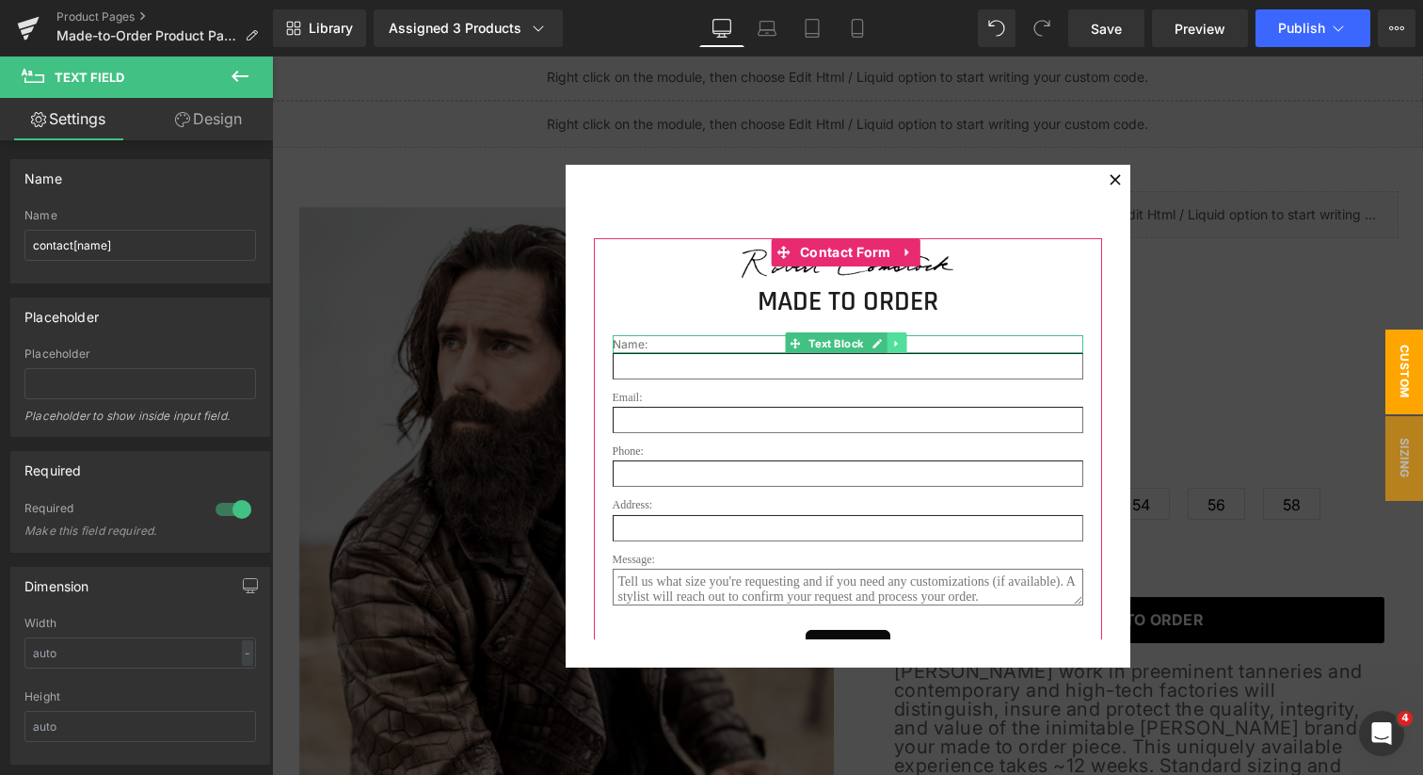
click at [892, 346] on icon at bounding box center [897, 343] width 10 height 11
click at [885, 344] on icon at bounding box center [887, 343] width 10 height 11
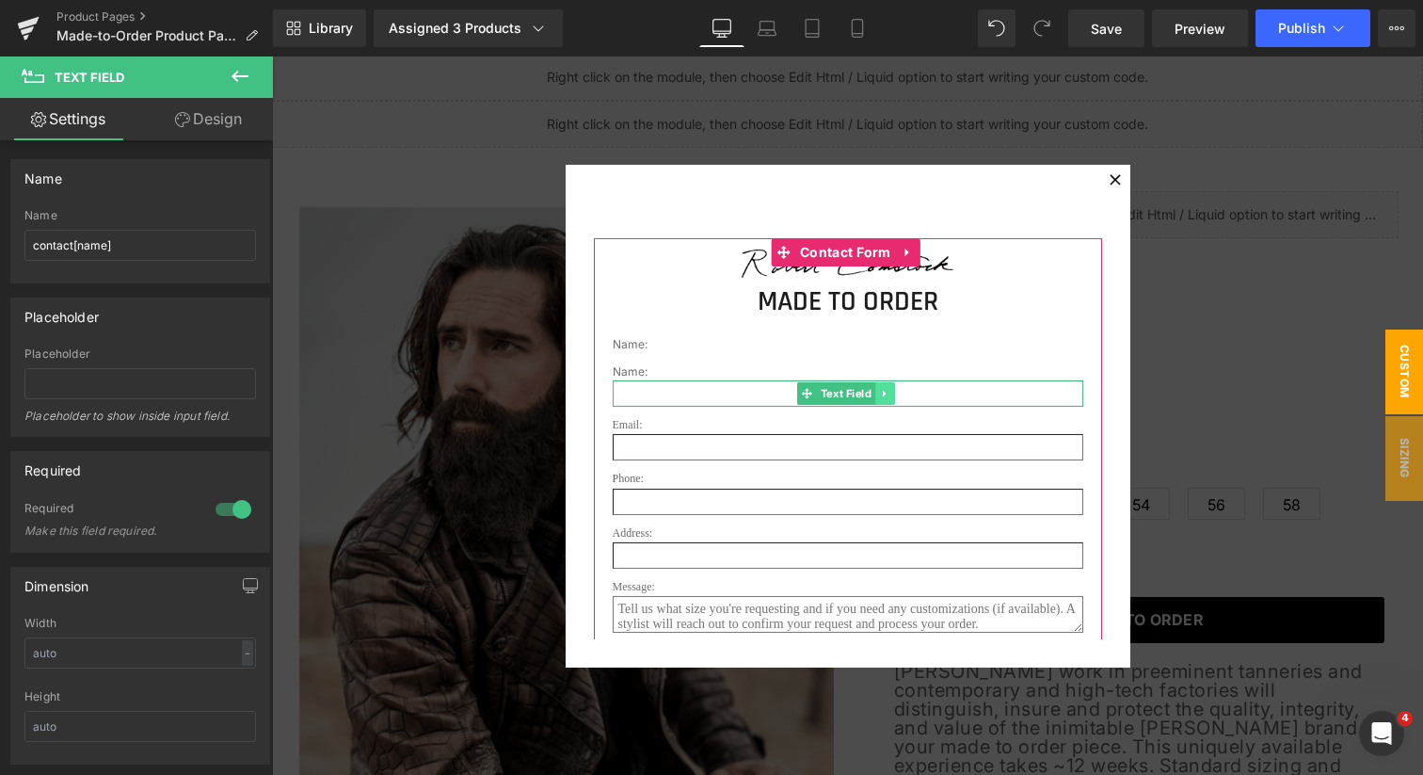
click at [881, 394] on icon at bounding box center [885, 393] width 10 height 11
click at [870, 394] on icon at bounding box center [875, 394] width 10 height 10
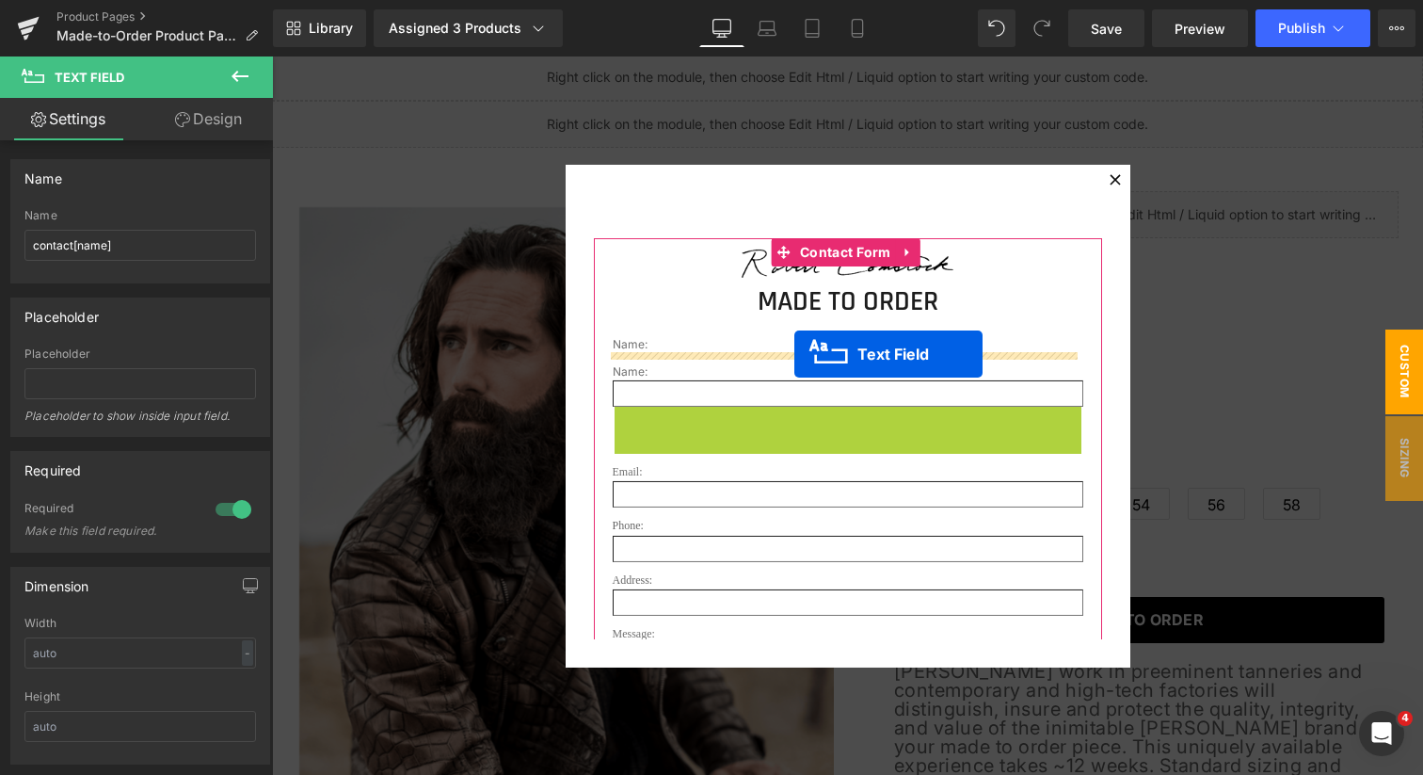
drag, startPoint x: 804, startPoint y: 420, endPoint x: 795, endPoint y: 354, distance: 66.6
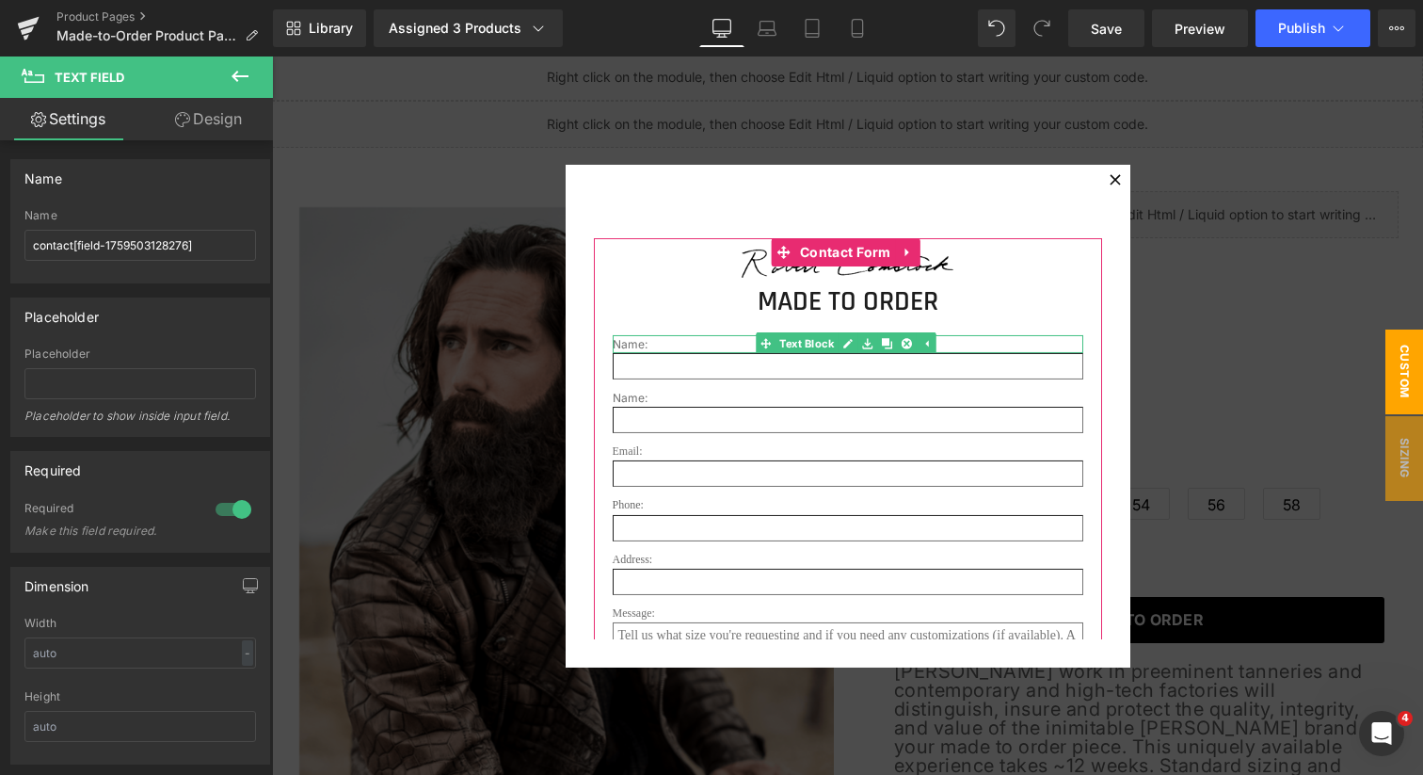
click at [623, 344] on p "Name:" at bounding box center [848, 344] width 471 height 18
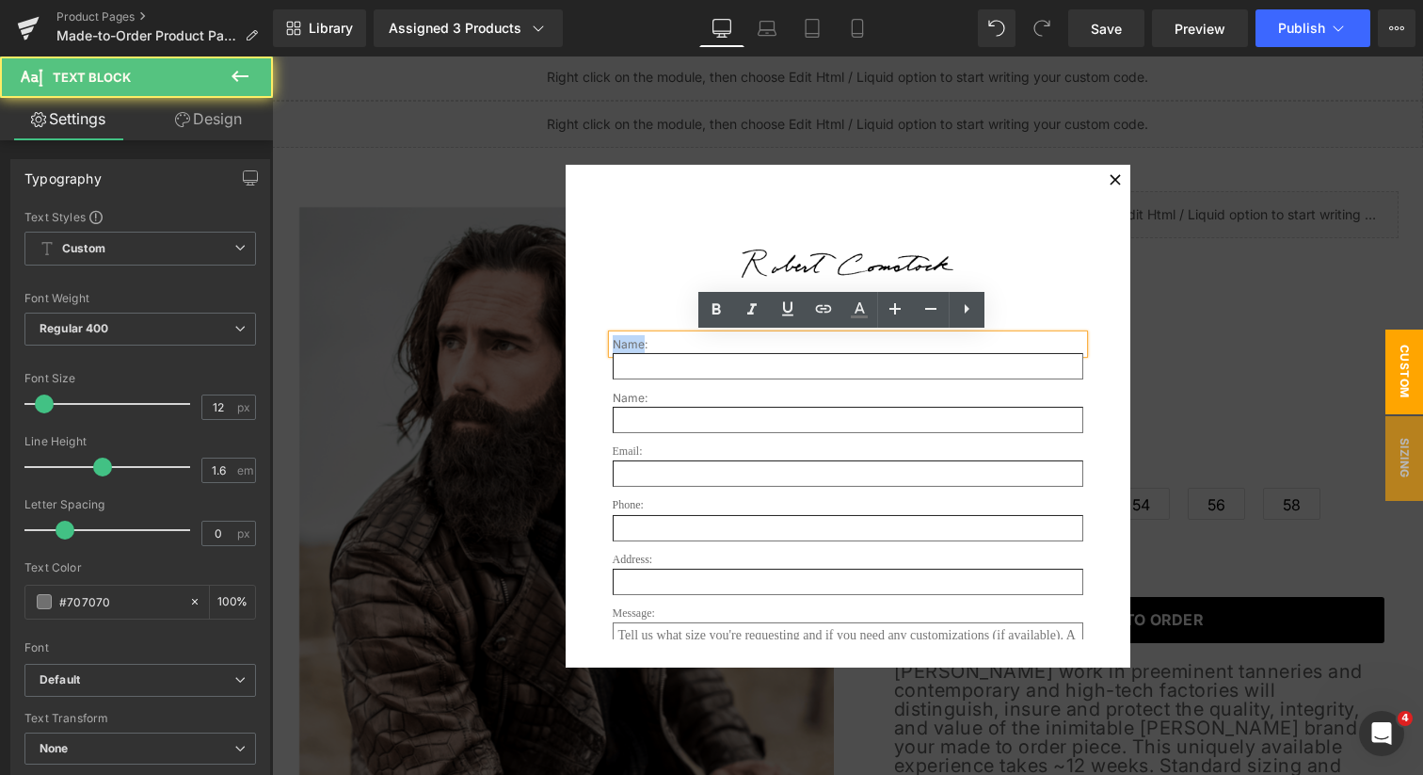
click at [623, 344] on p "Name:" at bounding box center [848, 344] width 471 height 18
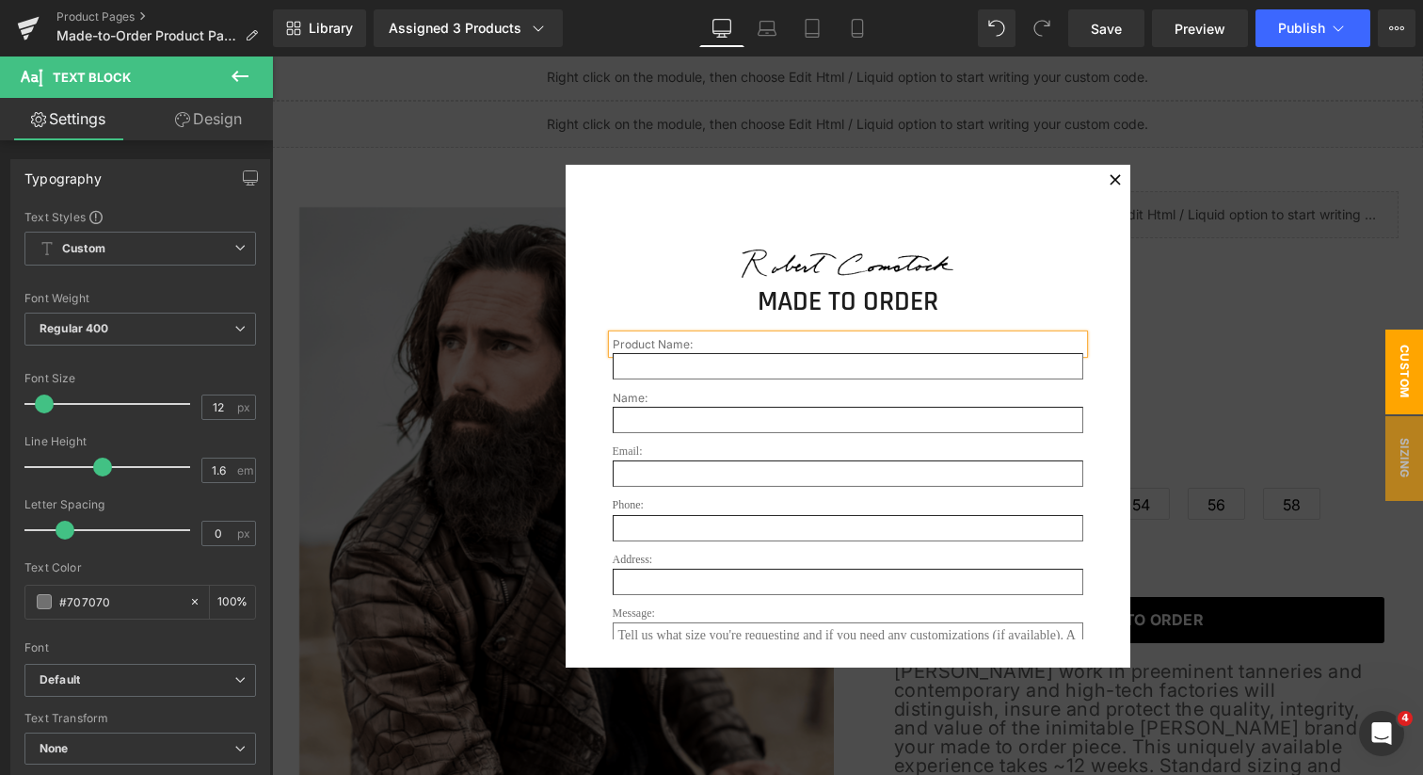
click at [577, 400] on div "Image MADE TO ORDER Heading Product Name: Text Block Text Field Name: Text Bloc…" at bounding box center [848, 415] width 565 height 503
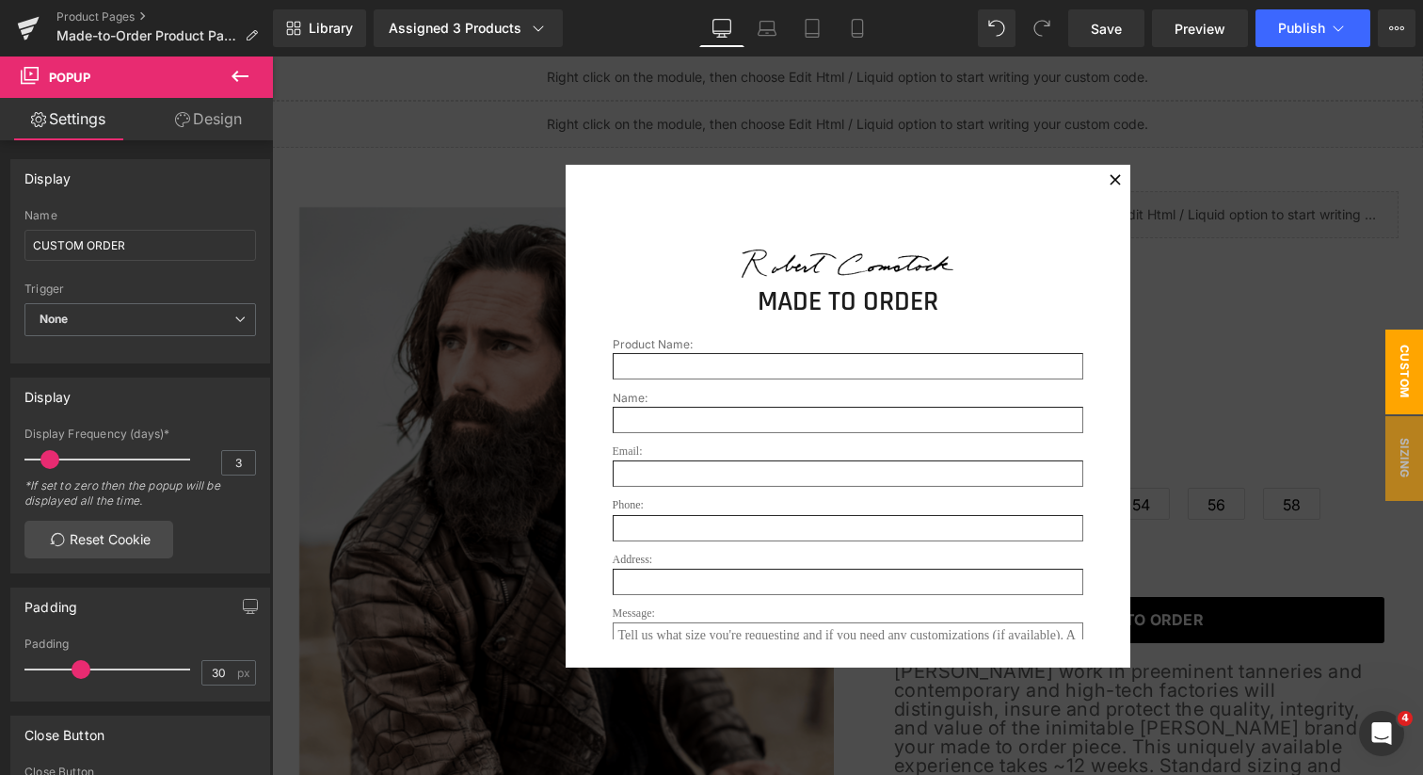
click at [240, 72] on icon at bounding box center [240, 76] width 23 height 23
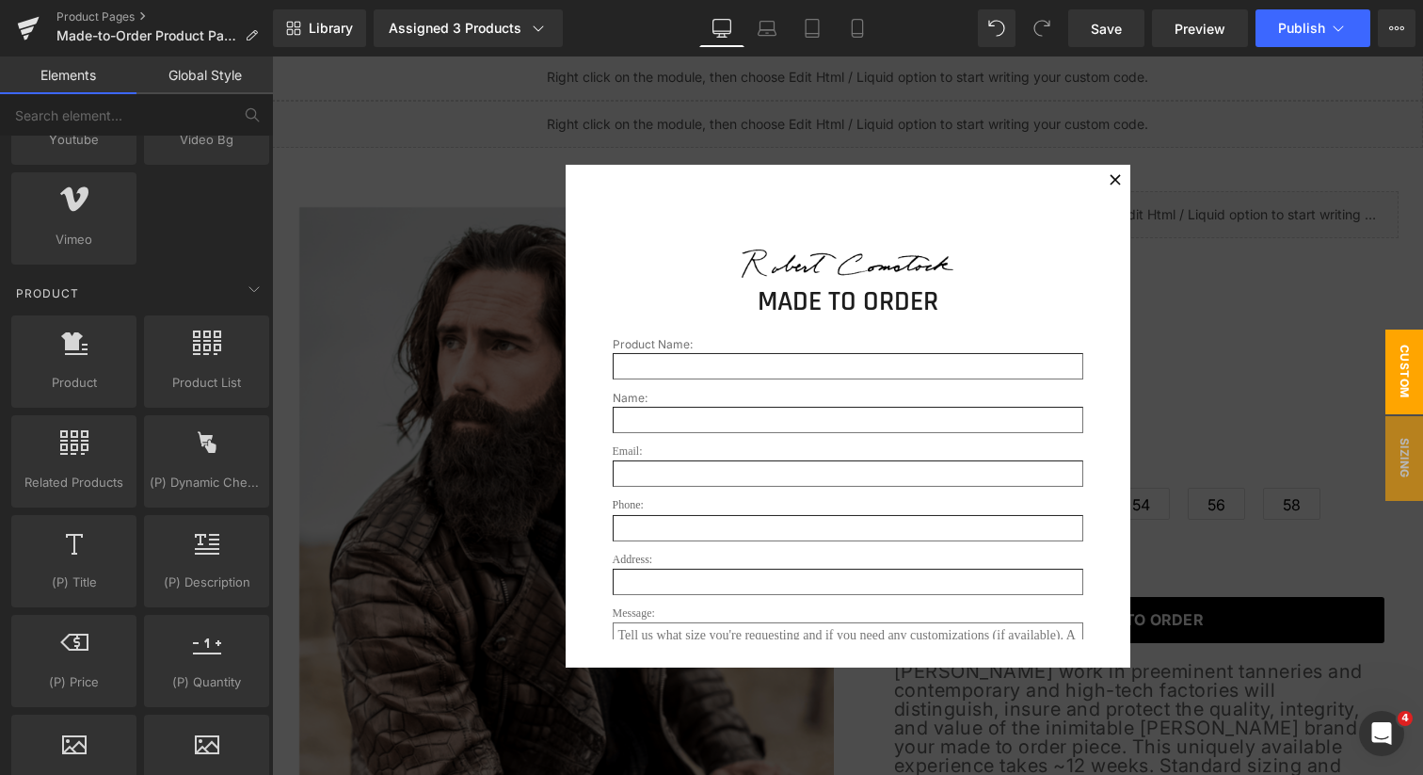
scroll to position [1486, 0]
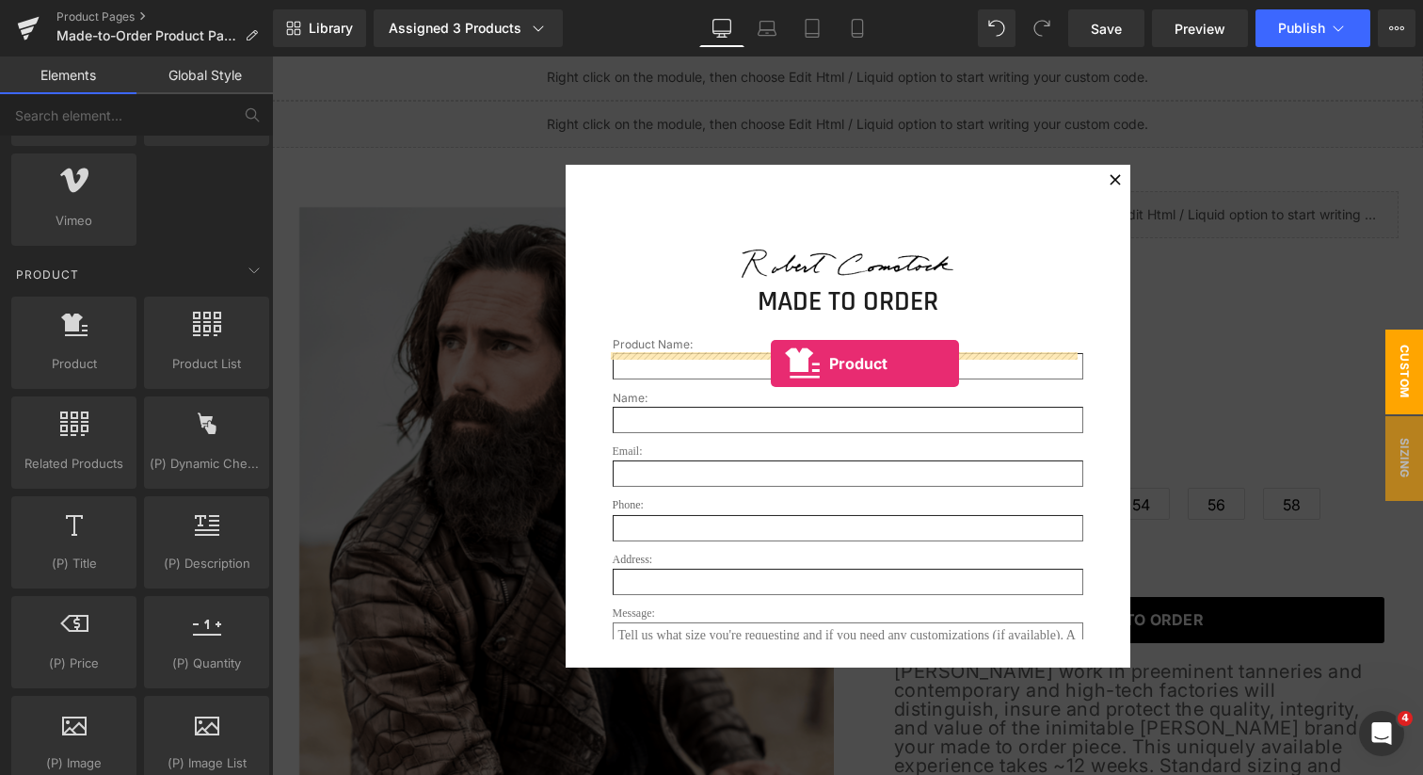
drag, startPoint x: 351, startPoint y: 387, endPoint x: 771, endPoint y: 362, distance: 420.6
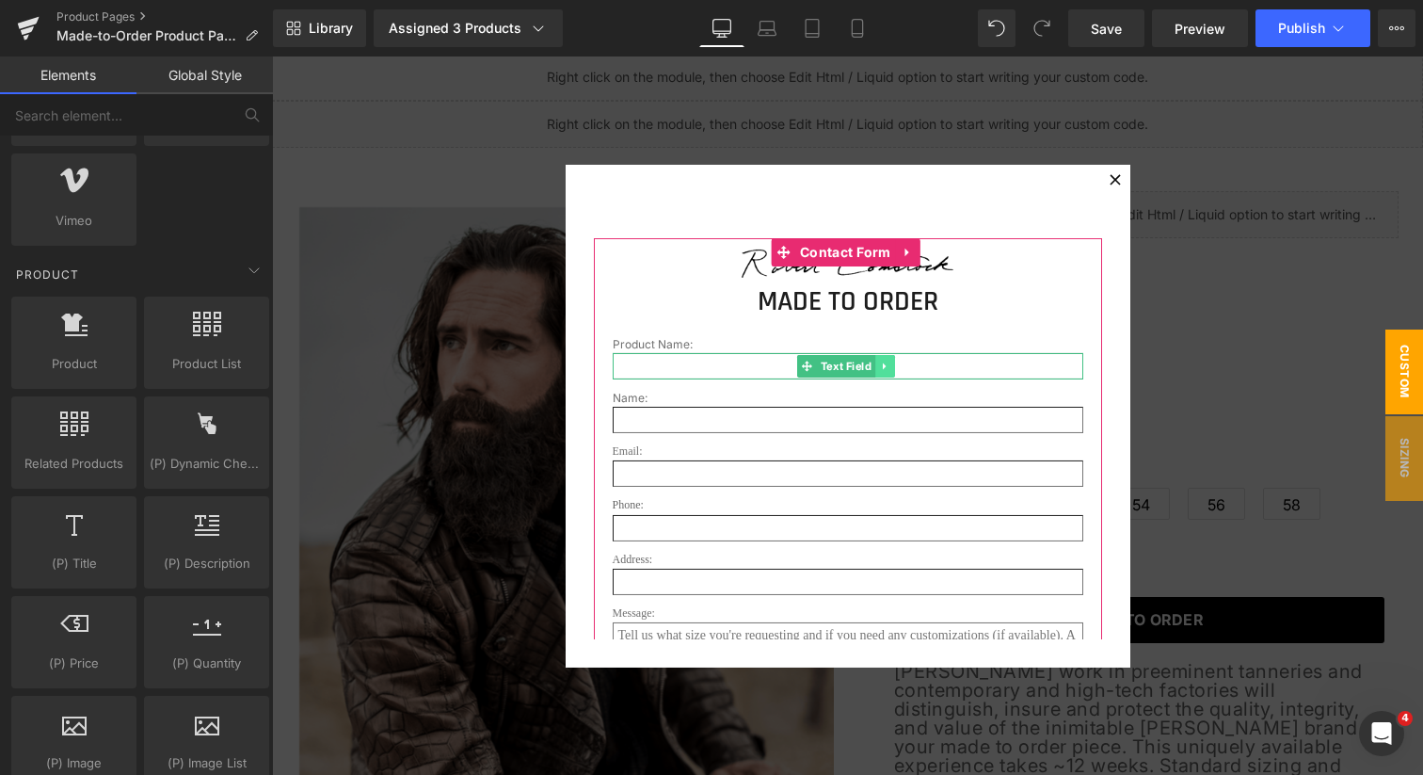
click at [880, 362] on icon at bounding box center [885, 366] width 10 height 11
click at [890, 364] on icon at bounding box center [895, 366] width 10 height 10
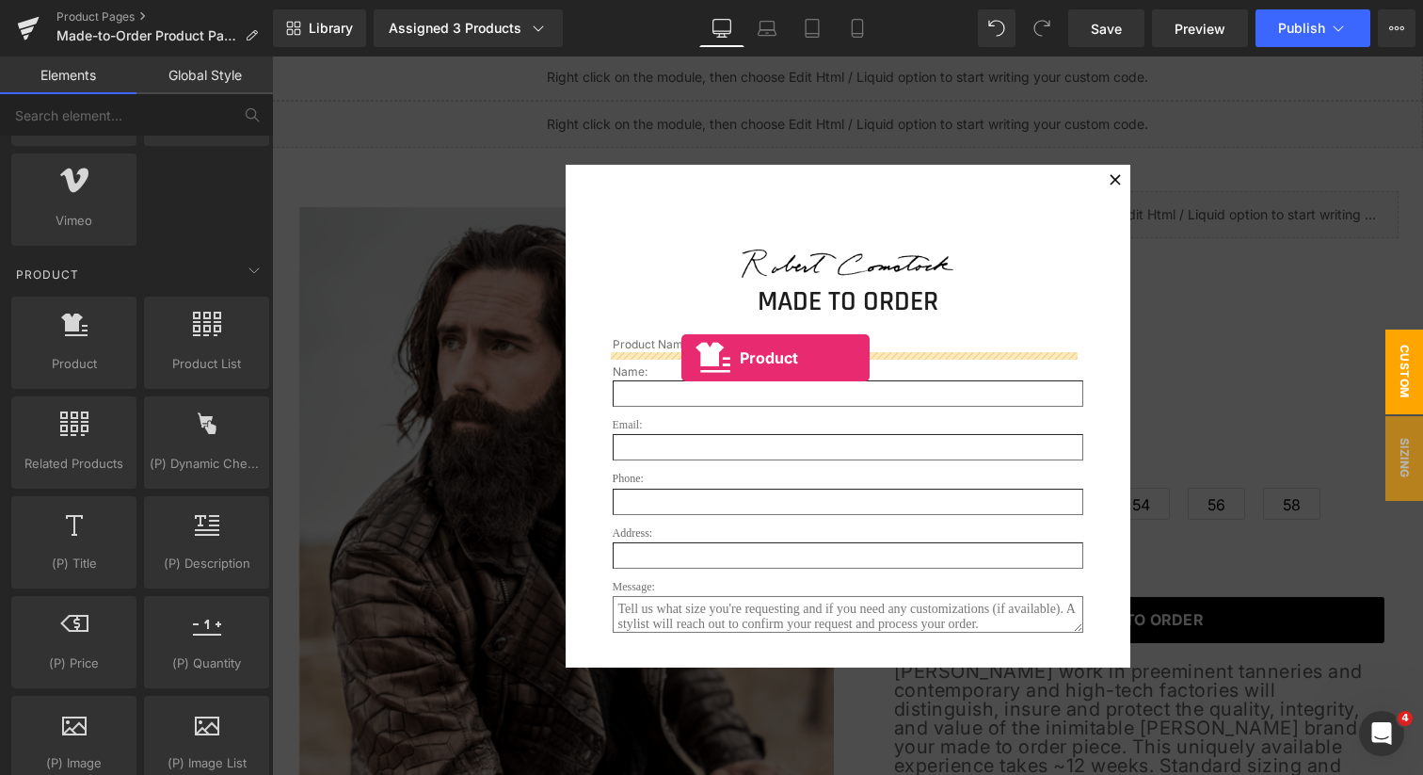
drag, startPoint x: 350, startPoint y: 405, endPoint x: 682, endPoint y: 355, distance: 335.1
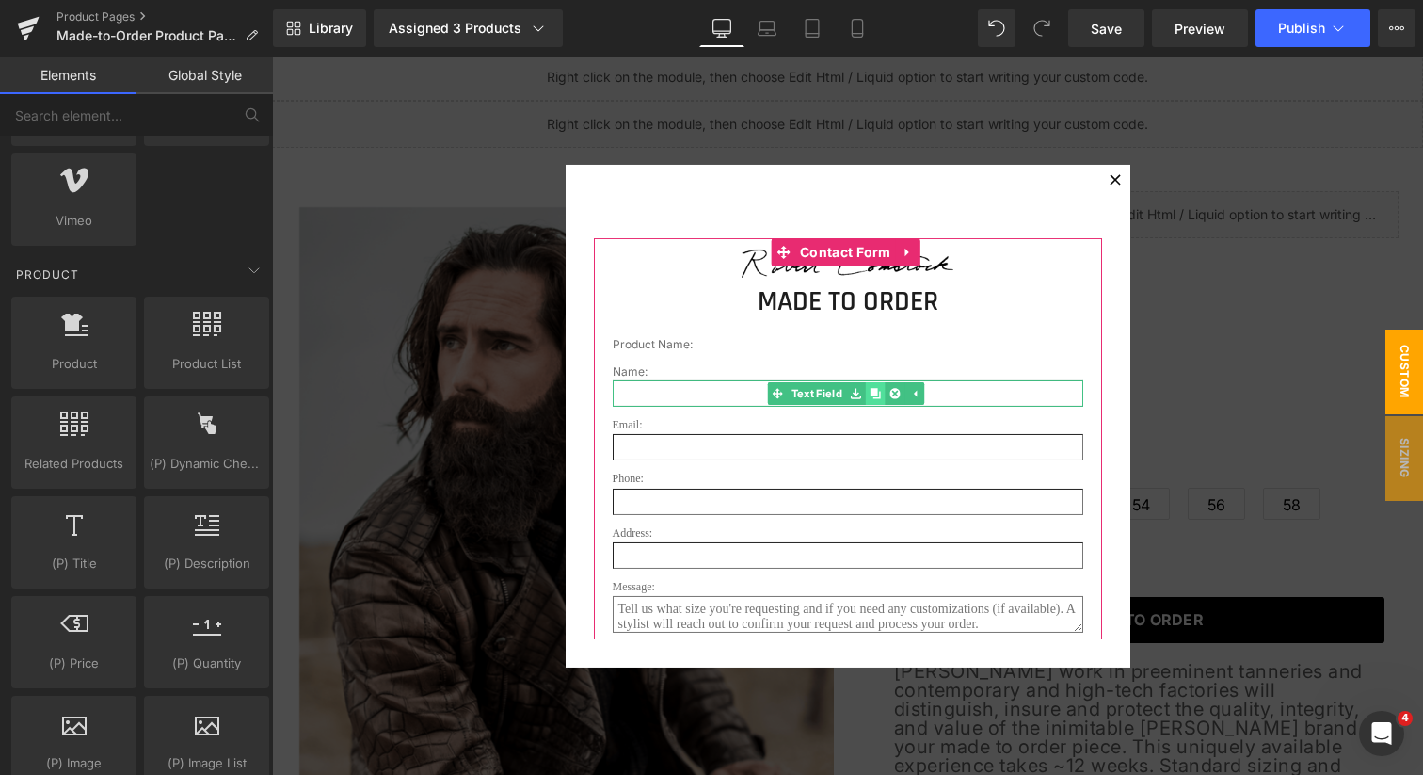
click at [870, 393] on icon at bounding box center [875, 394] width 10 height 10
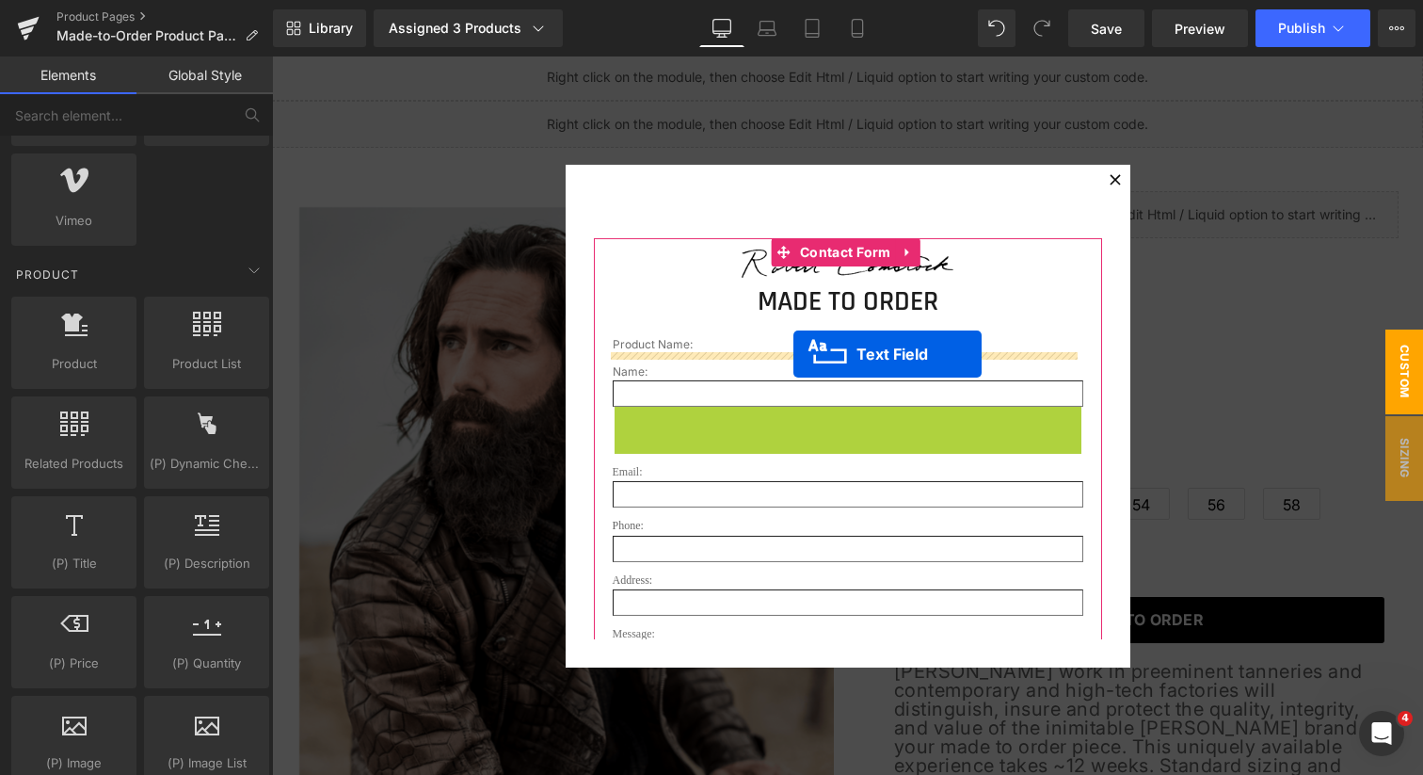
drag, startPoint x: 801, startPoint y: 417, endPoint x: 794, endPoint y: 354, distance: 63.5
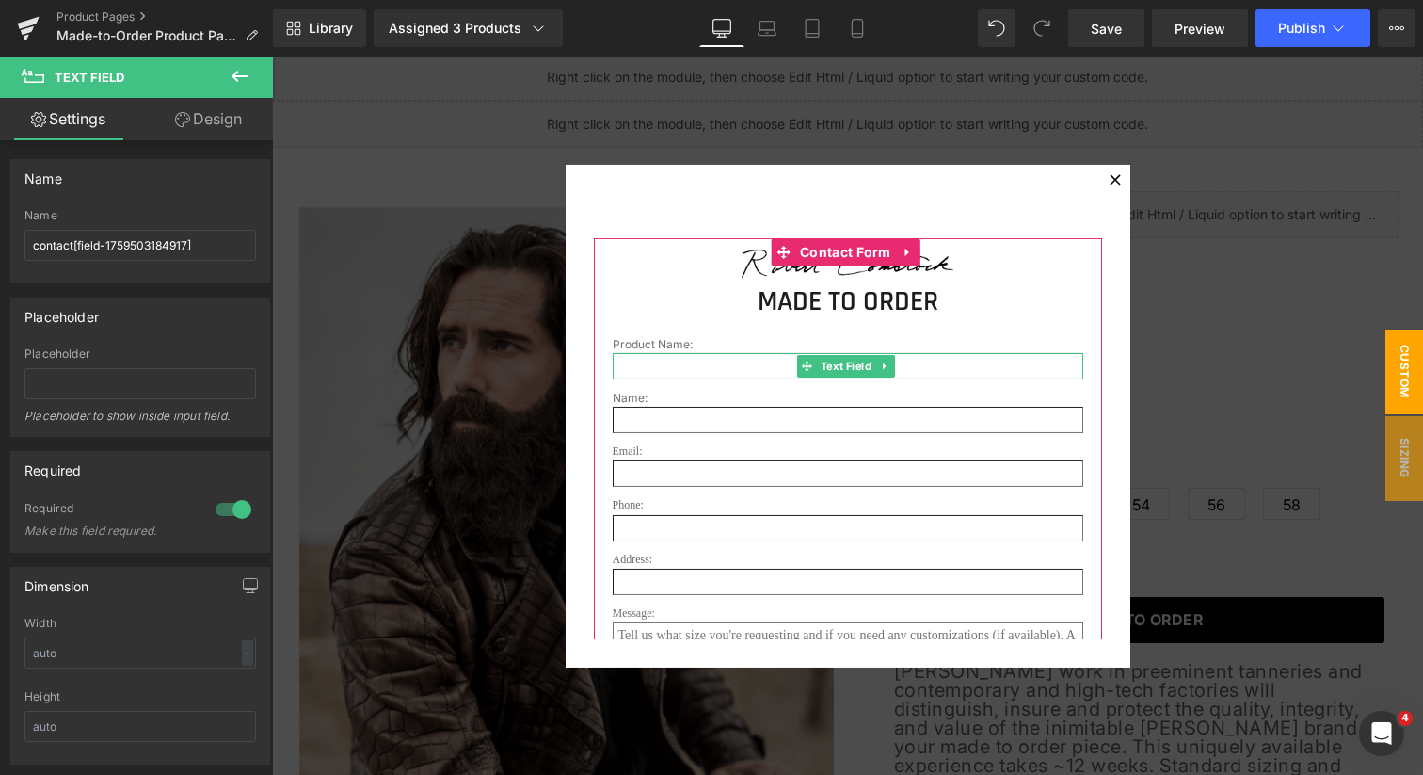
click at [716, 372] on input "text" at bounding box center [848, 366] width 471 height 26
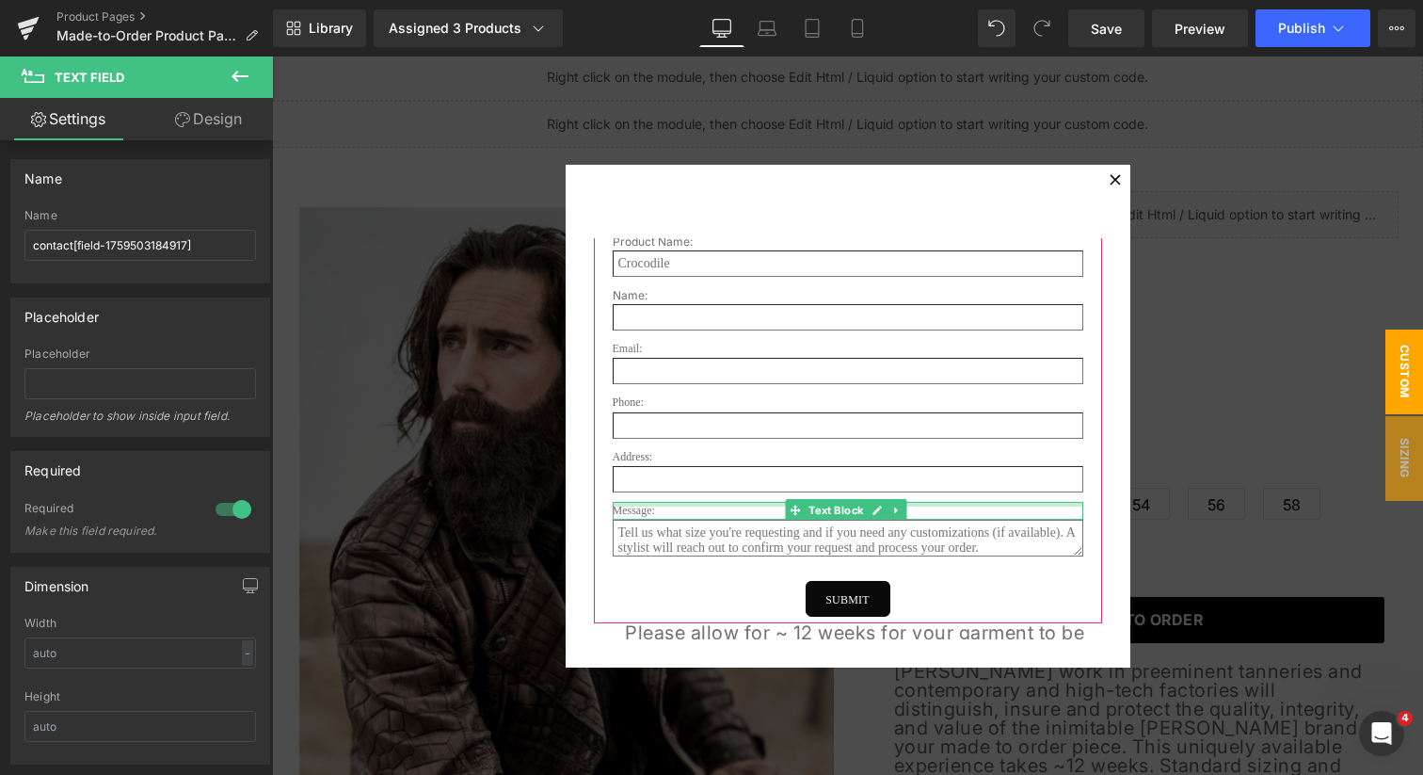
scroll to position [117, 0]
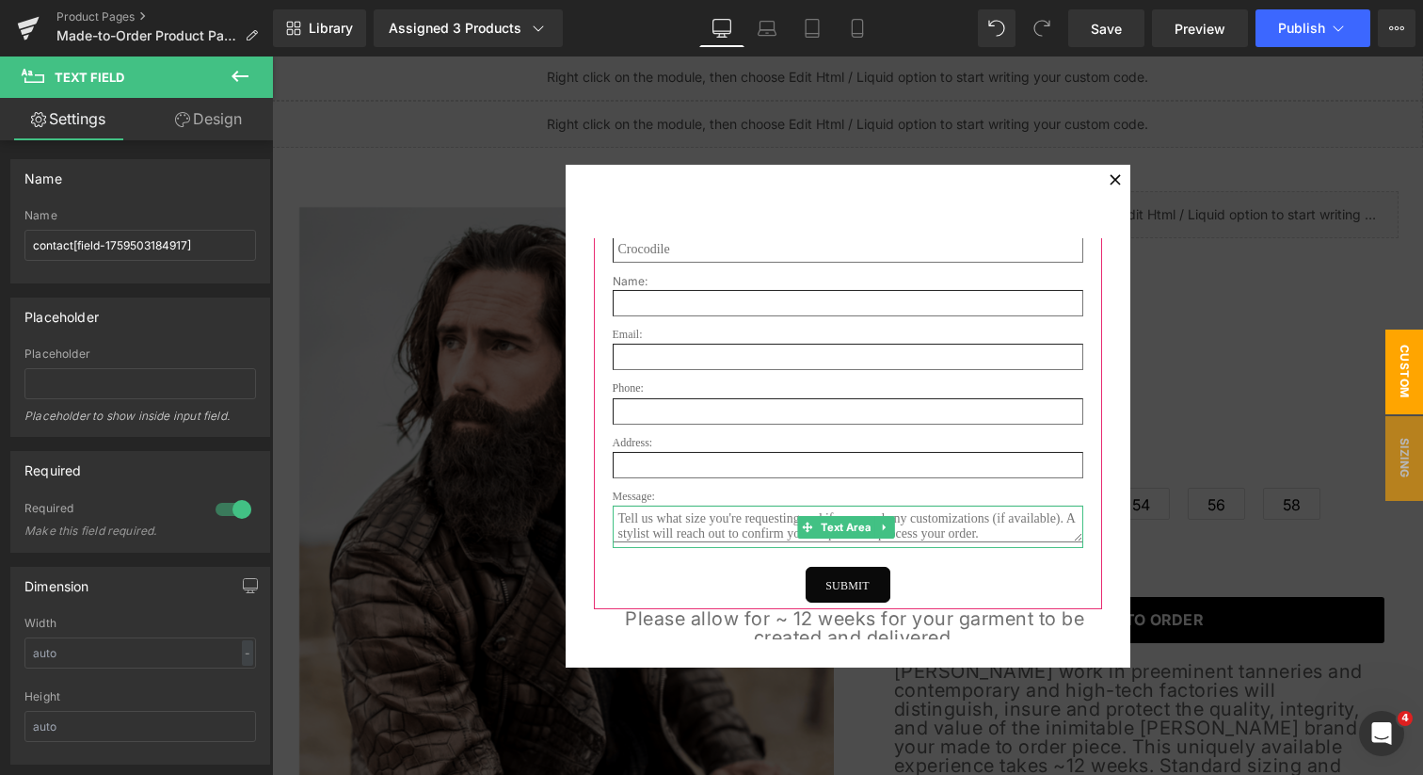
type input "Crocodile"
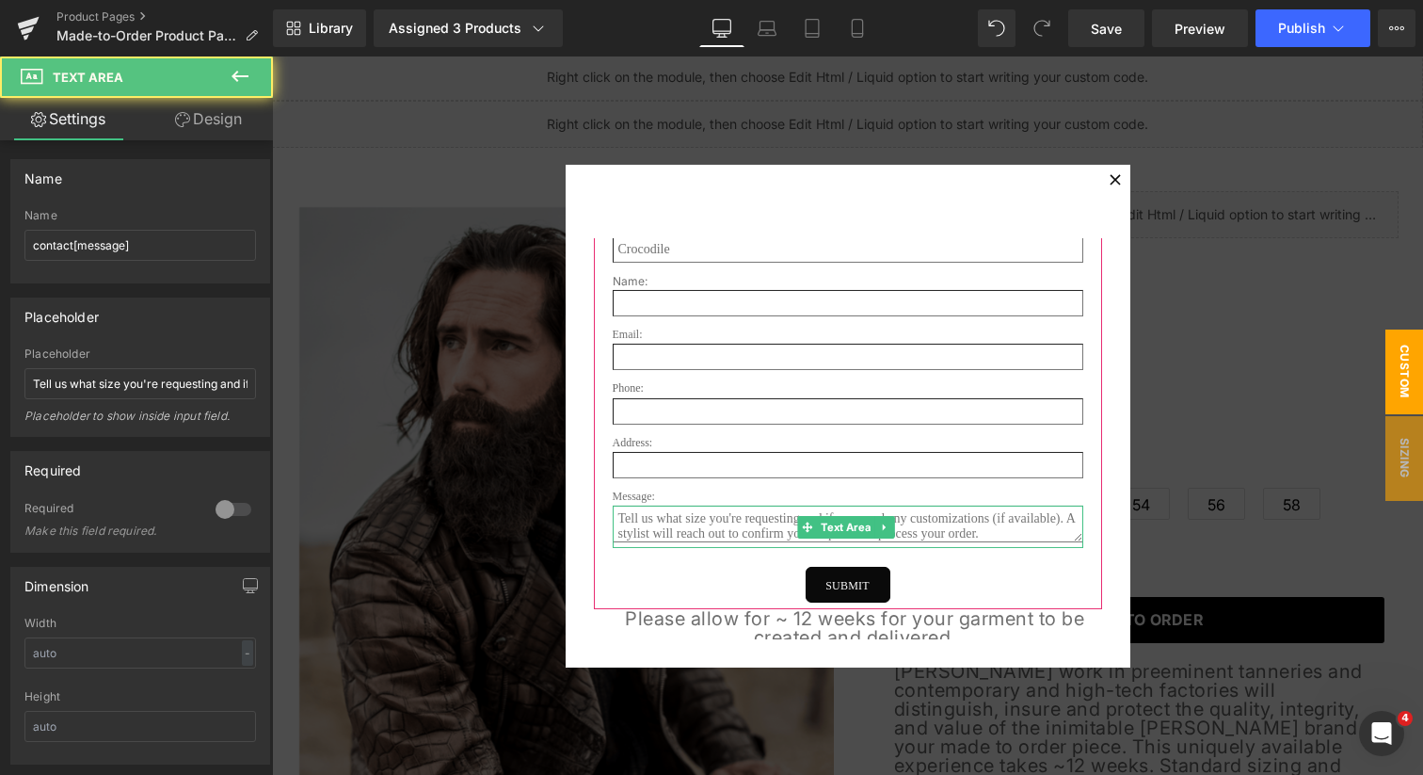
click at [722, 535] on textarea at bounding box center [848, 524] width 471 height 37
click at [834, 533] on span "Text Area" at bounding box center [845, 527] width 57 height 23
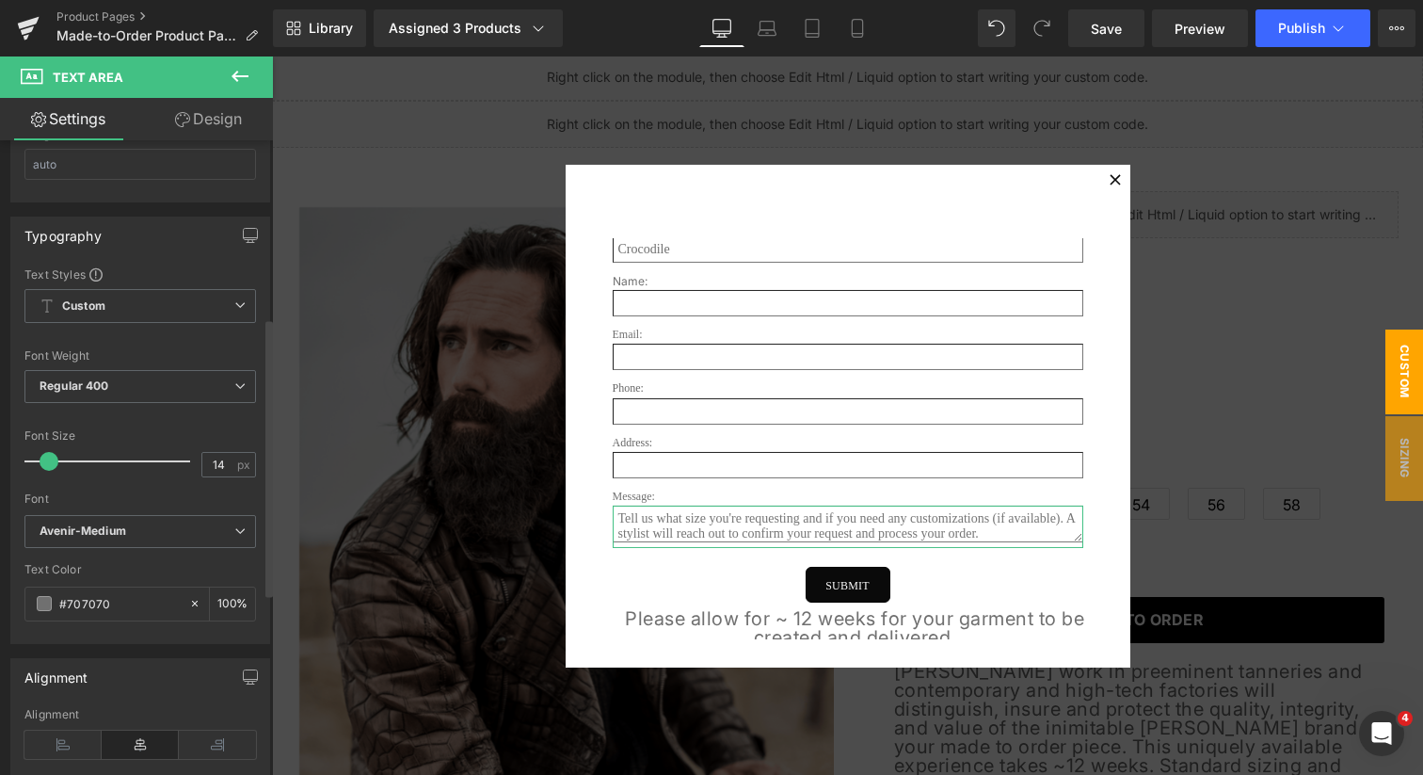
scroll to position [569, 0]
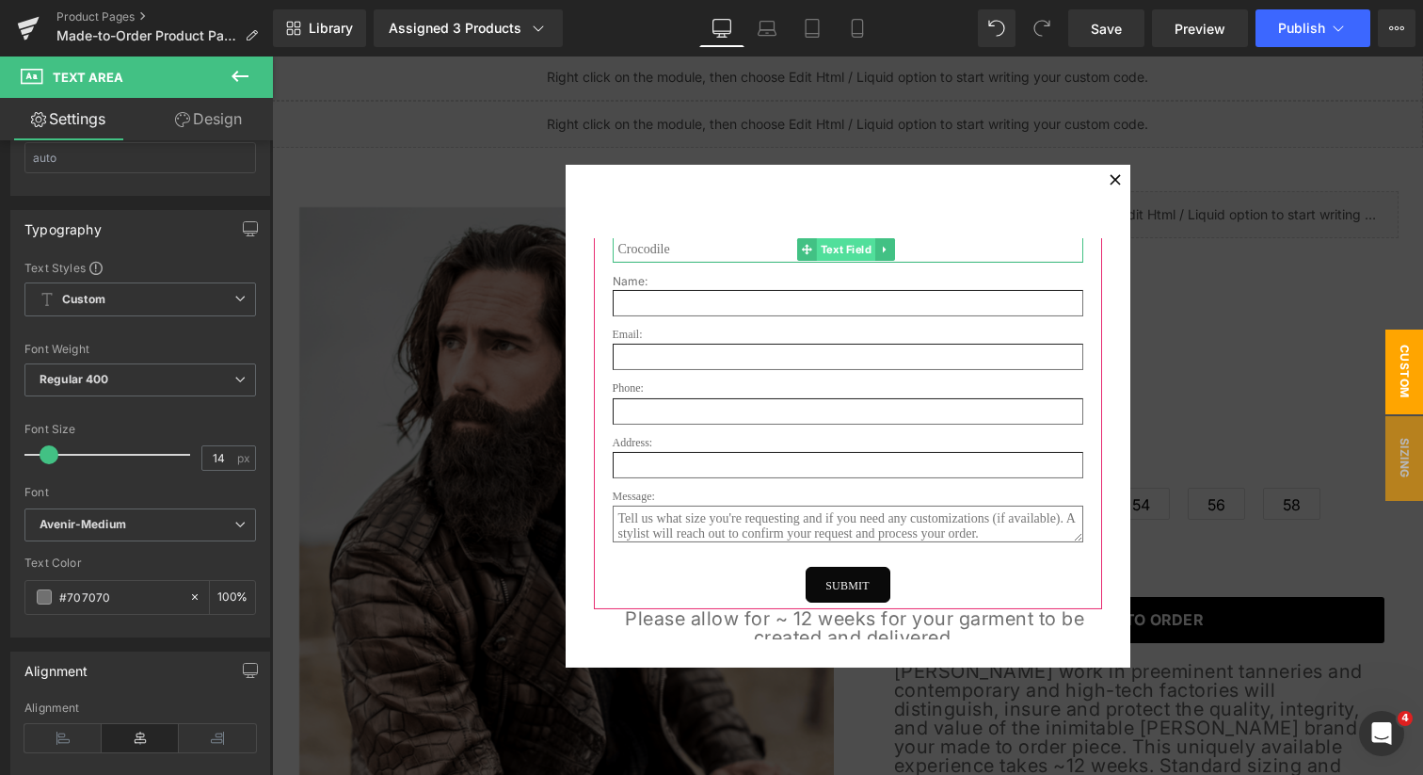
click at [837, 249] on span "Text Field" at bounding box center [845, 249] width 58 height 23
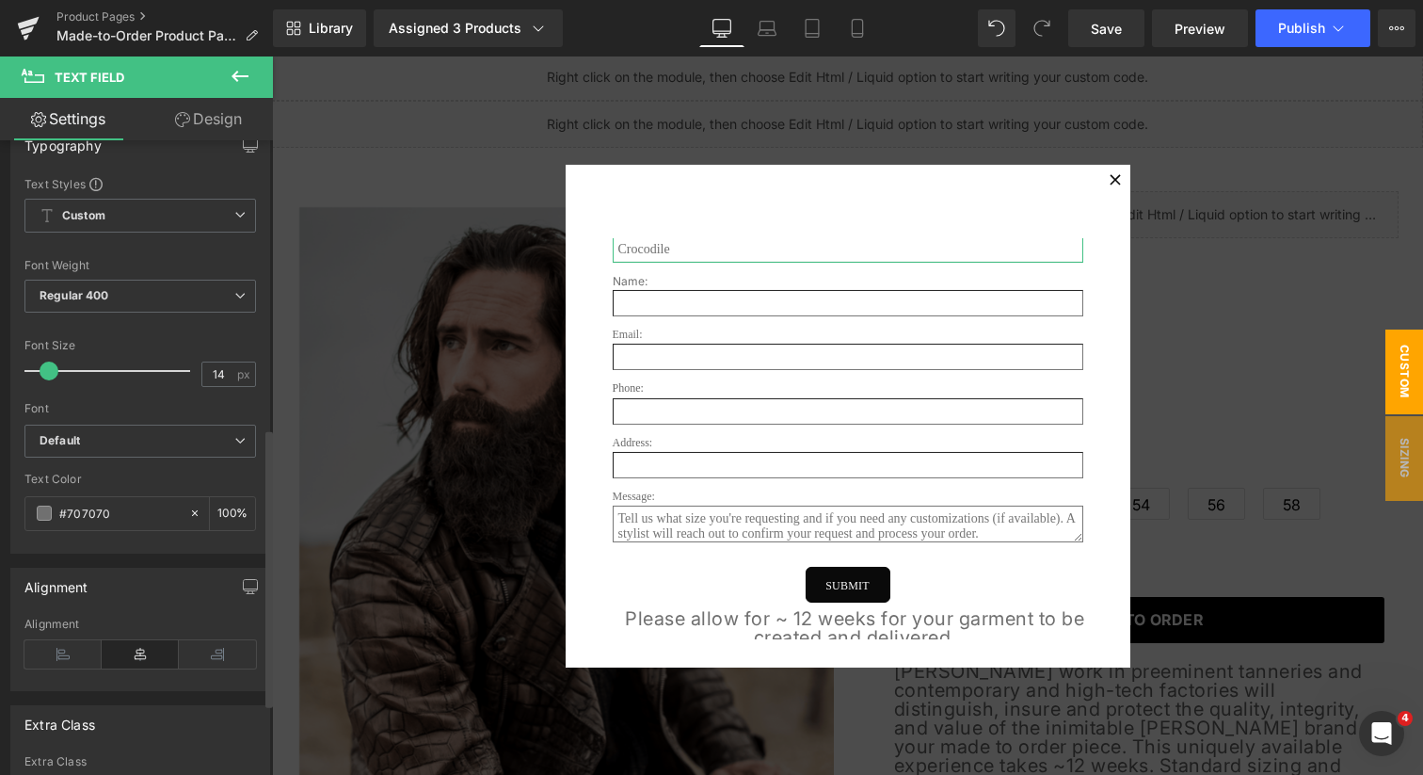
scroll to position [660, 0]
click at [187, 434] on b "Default" at bounding box center [137, 434] width 195 height 16
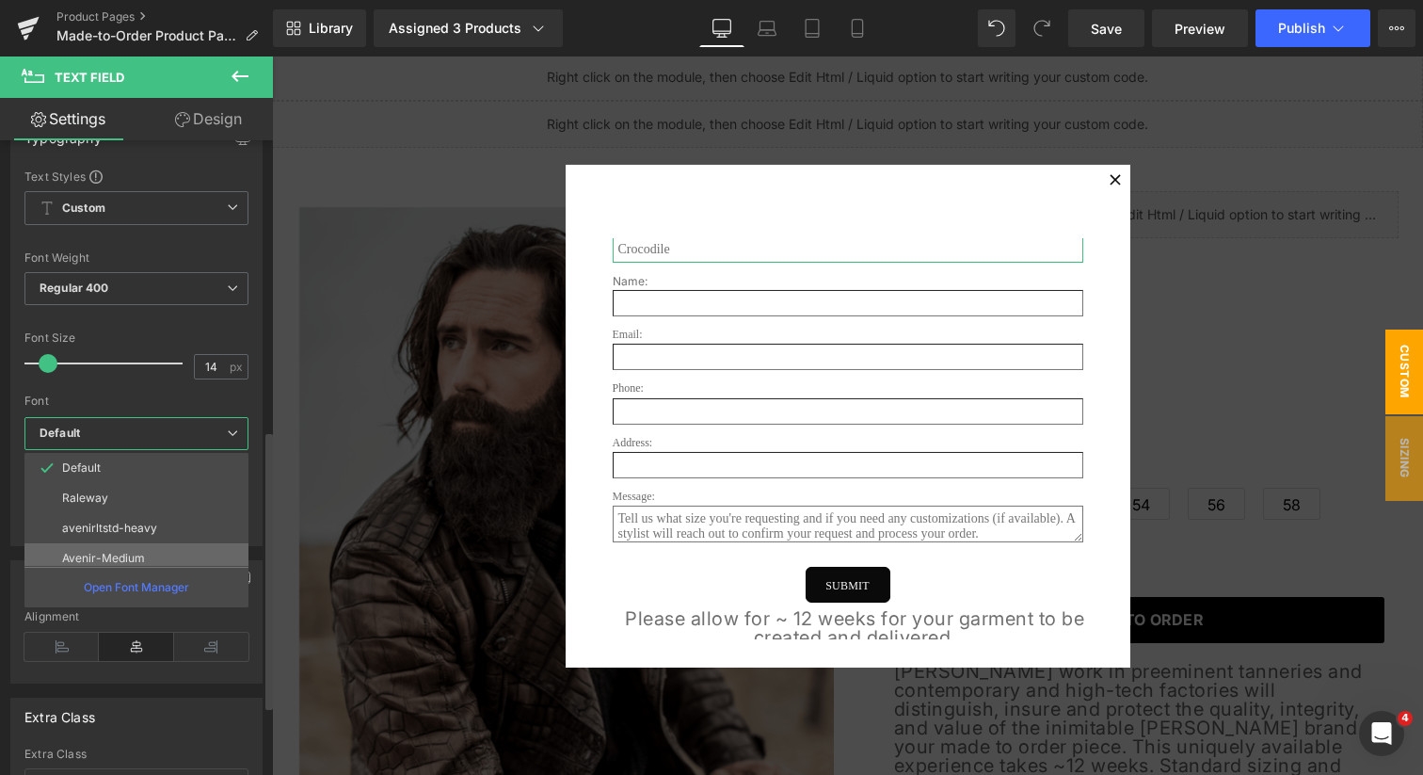
click at [158, 543] on li "Avenir-Medium" at bounding box center [140, 558] width 233 height 30
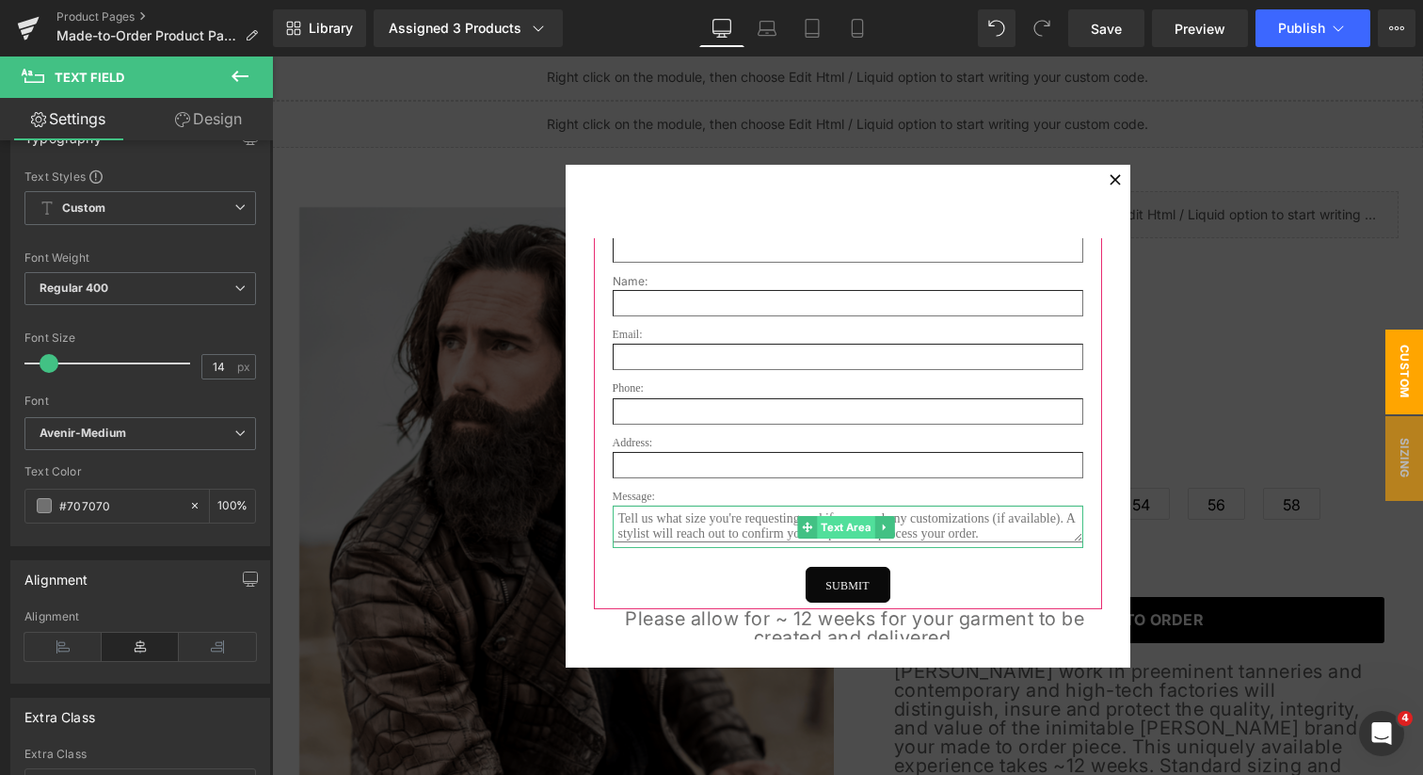
click at [837, 536] on span "Text Area" at bounding box center [845, 527] width 57 height 23
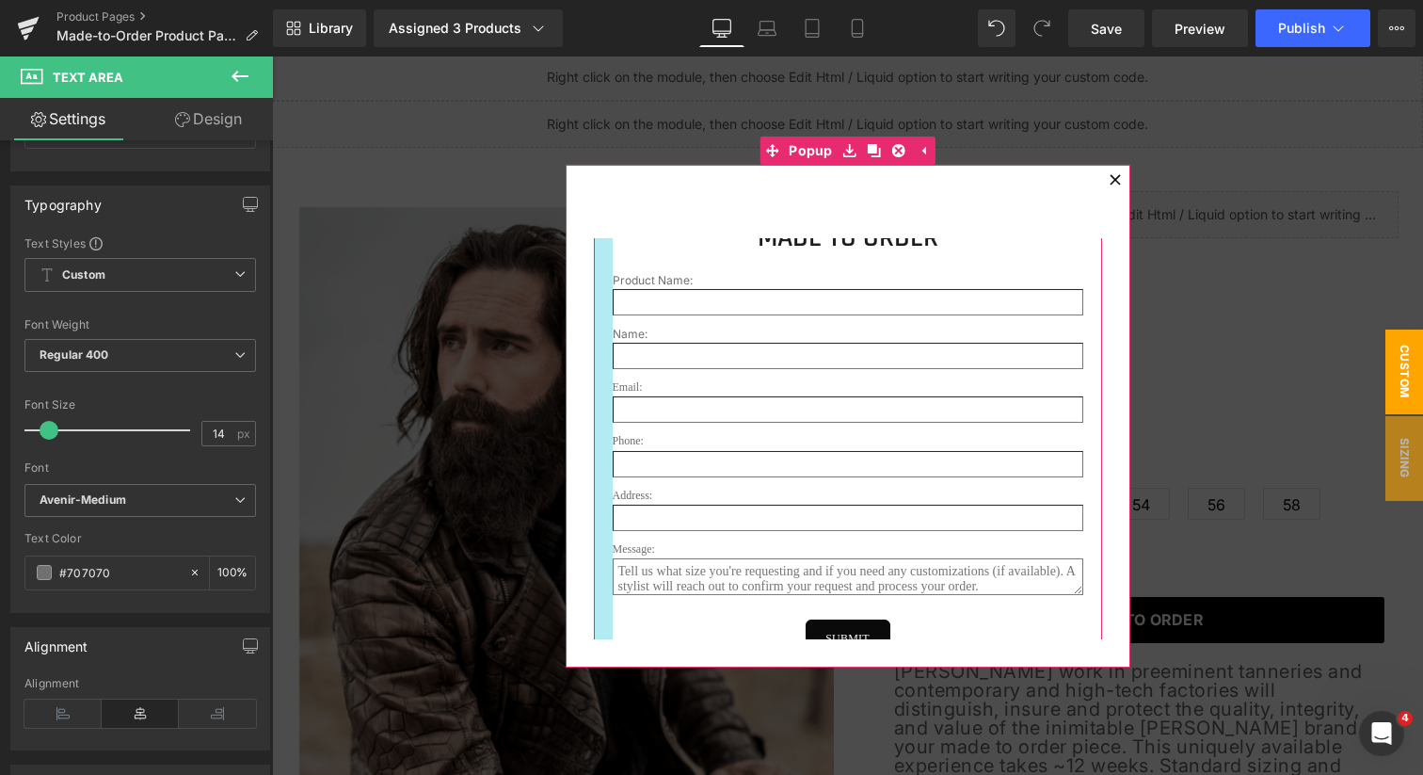
scroll to position [0, 0]
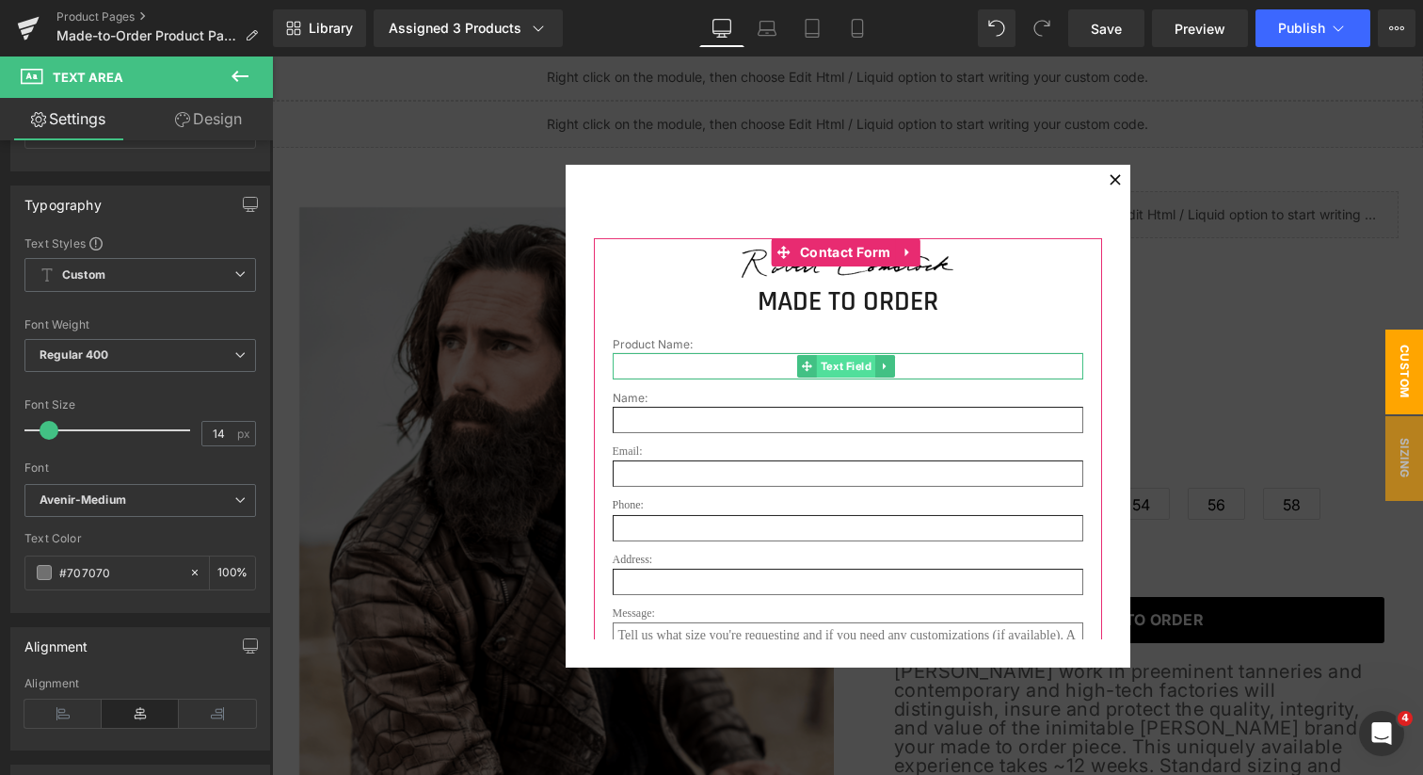
click at [832, 366] on span "Text Field" at bounding box center [845, 366] width 58 height 23
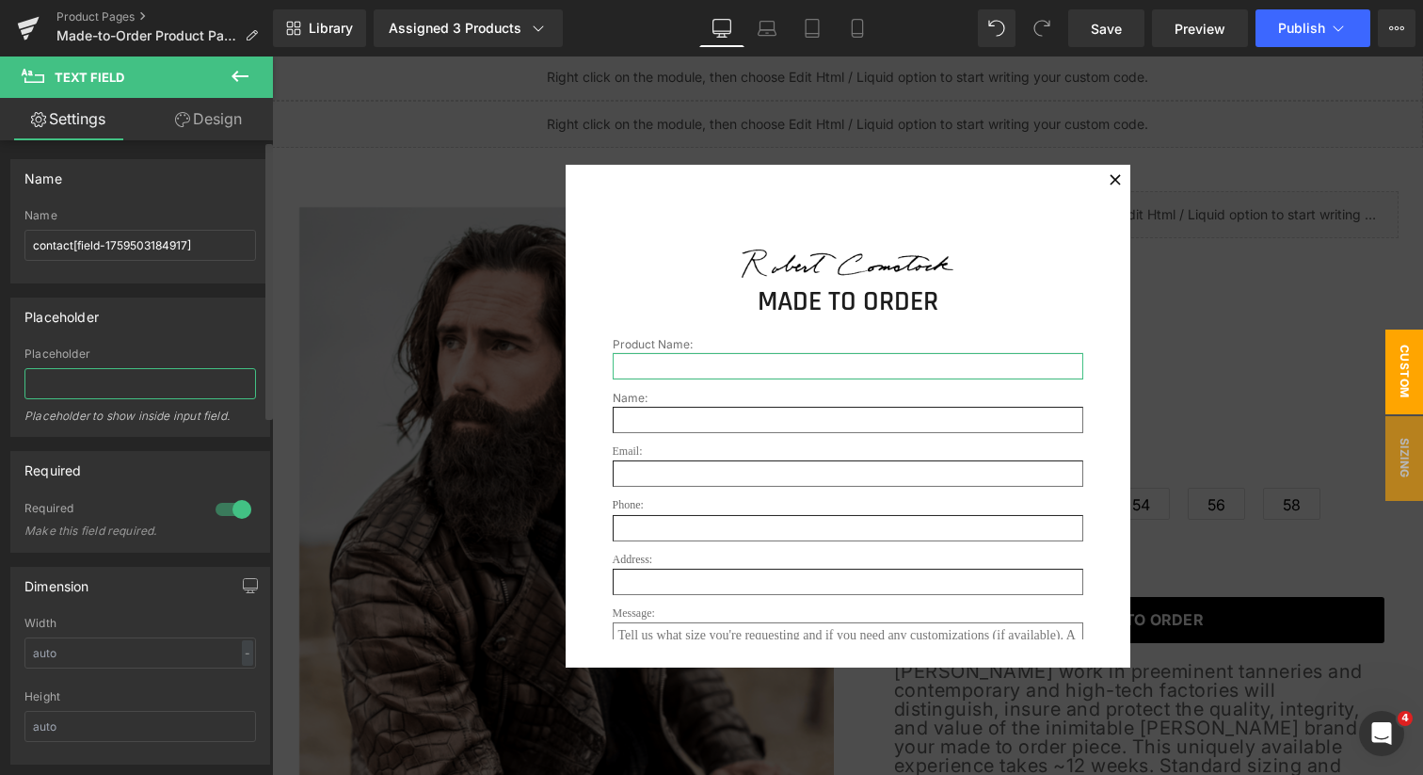
click at [93, 394] on input "text" at bounding box center [140, 383] width 232 height 31
type input "Crocodile"
drag, startPoint x: 1093, startPoint y: 120, endPoint x: 1114, endPoint y: 117, distance: 21.1
click at [1103, 117] on div at bounding box center [847, 415] width 1151 height 718
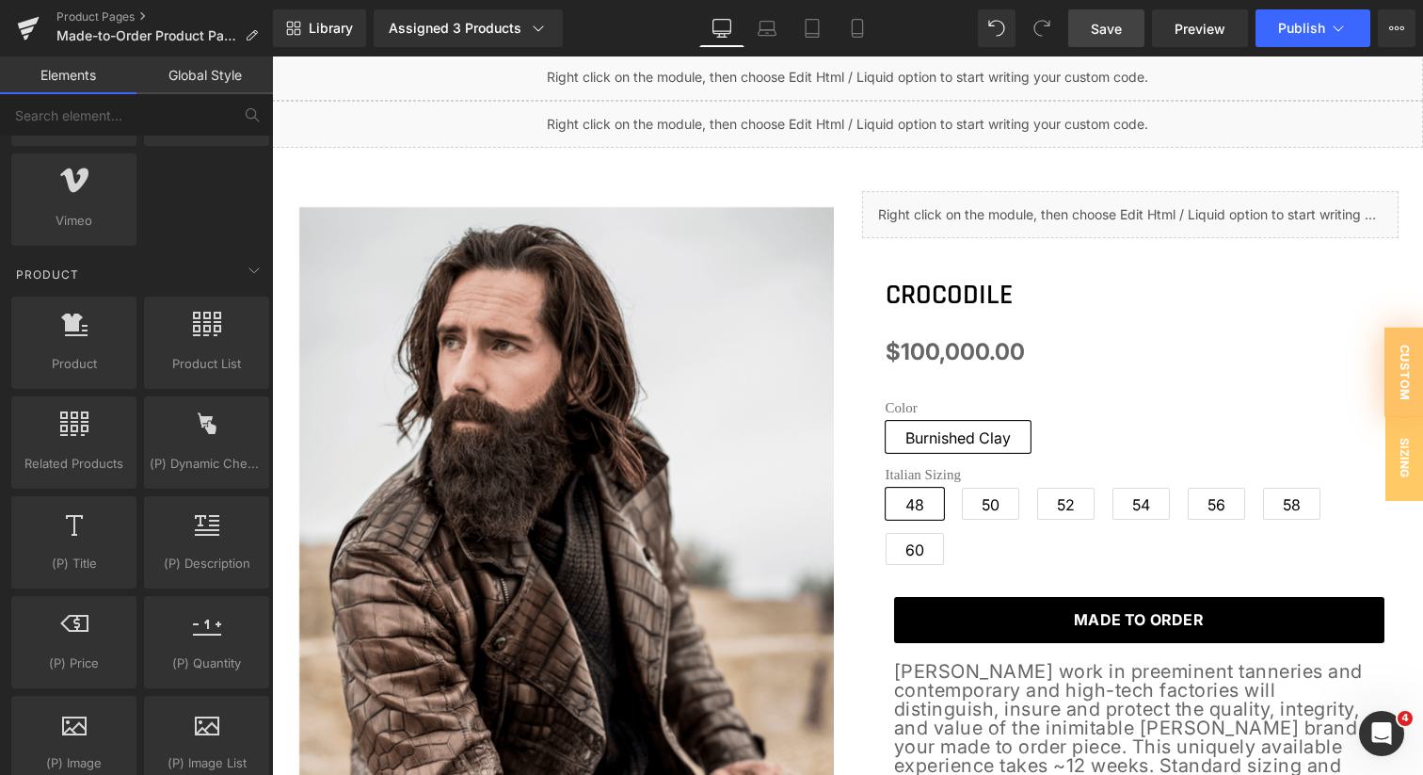
click at [1116, 34] on span "Save" at bounding box center [1106, 29] width 31 height 20
click at [1309, 31] on span "Publish" at bounding box center [1301, 28] width 47 height 15
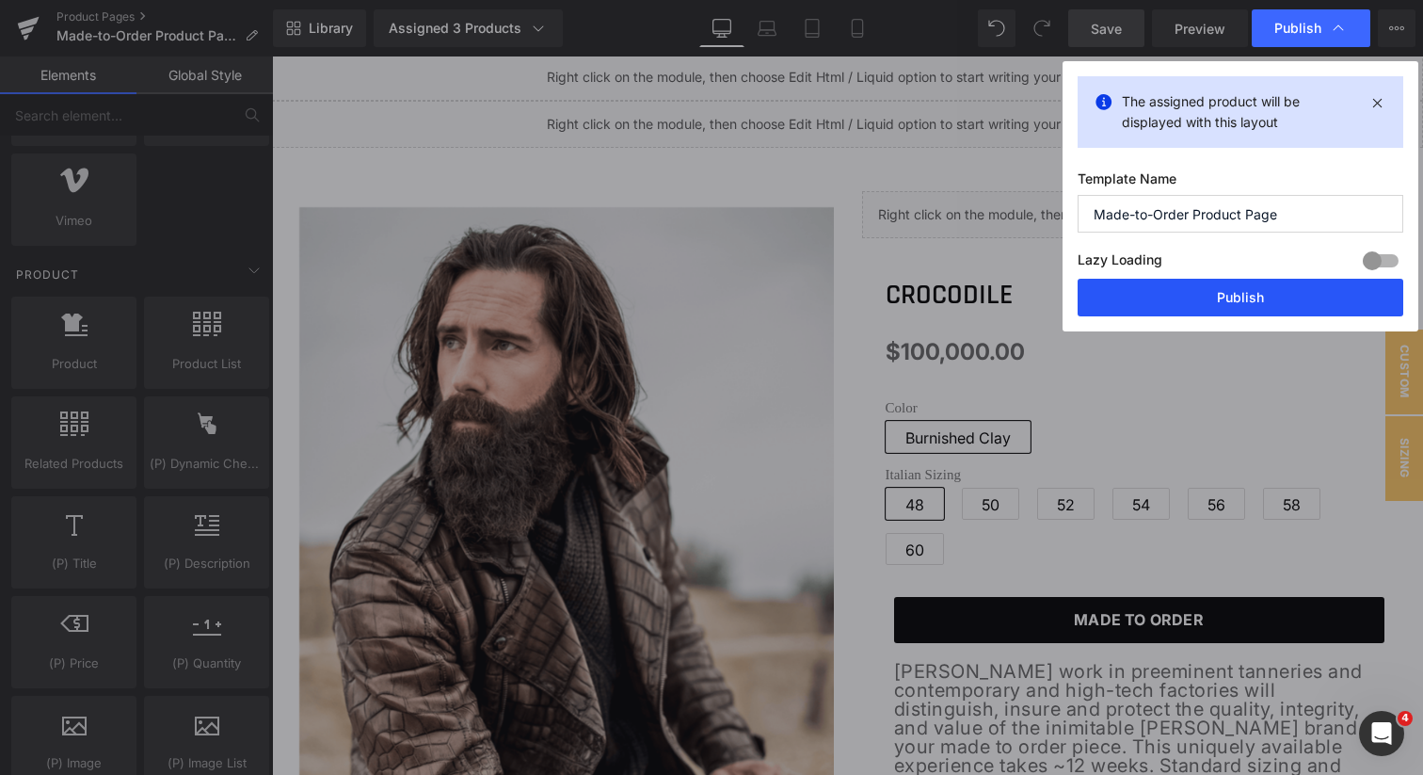
click at [1289, 294] on button "Publish" at bounding box center [1241, 298] width 326 height 38
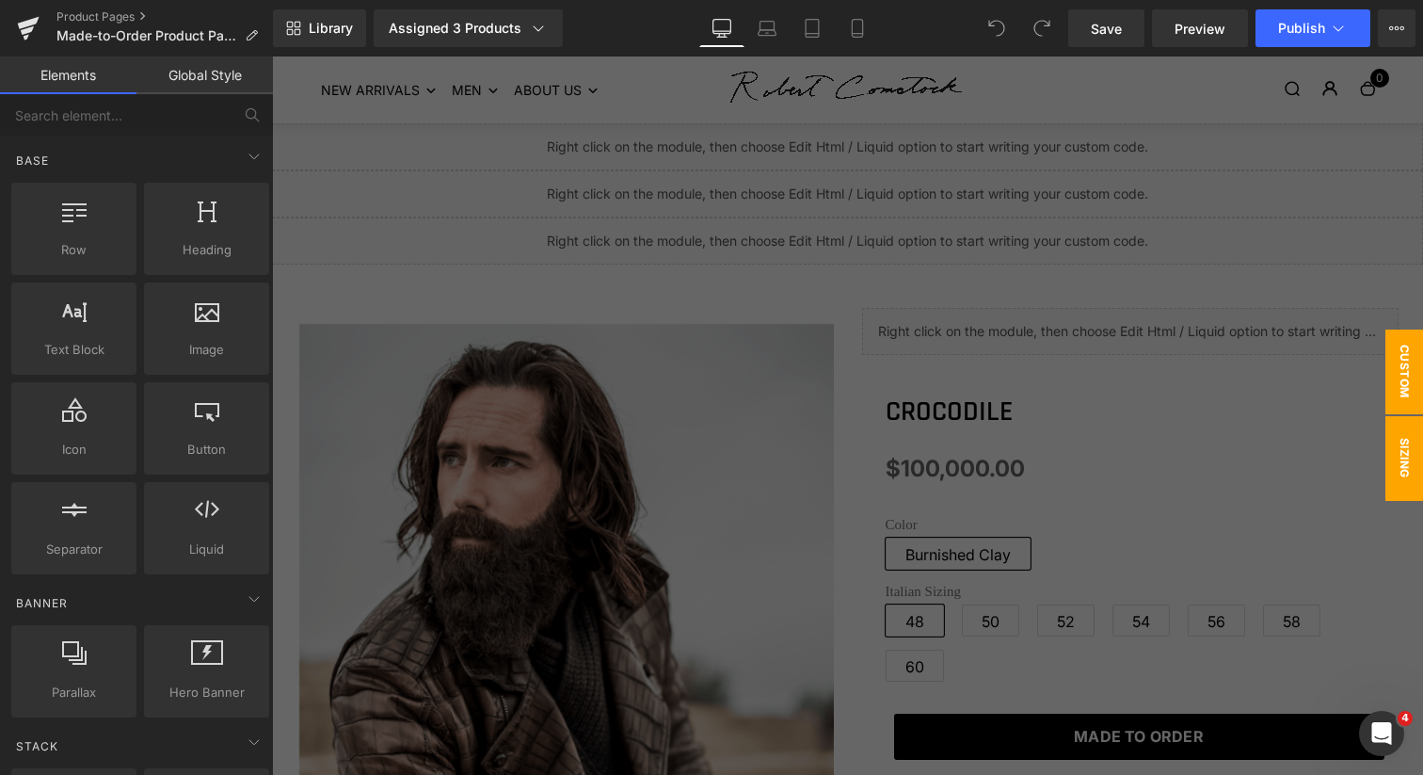
click at [1393, 364] on span "CUSTOM ORDER" at bounding box center [1385, 371] width 75 height 85
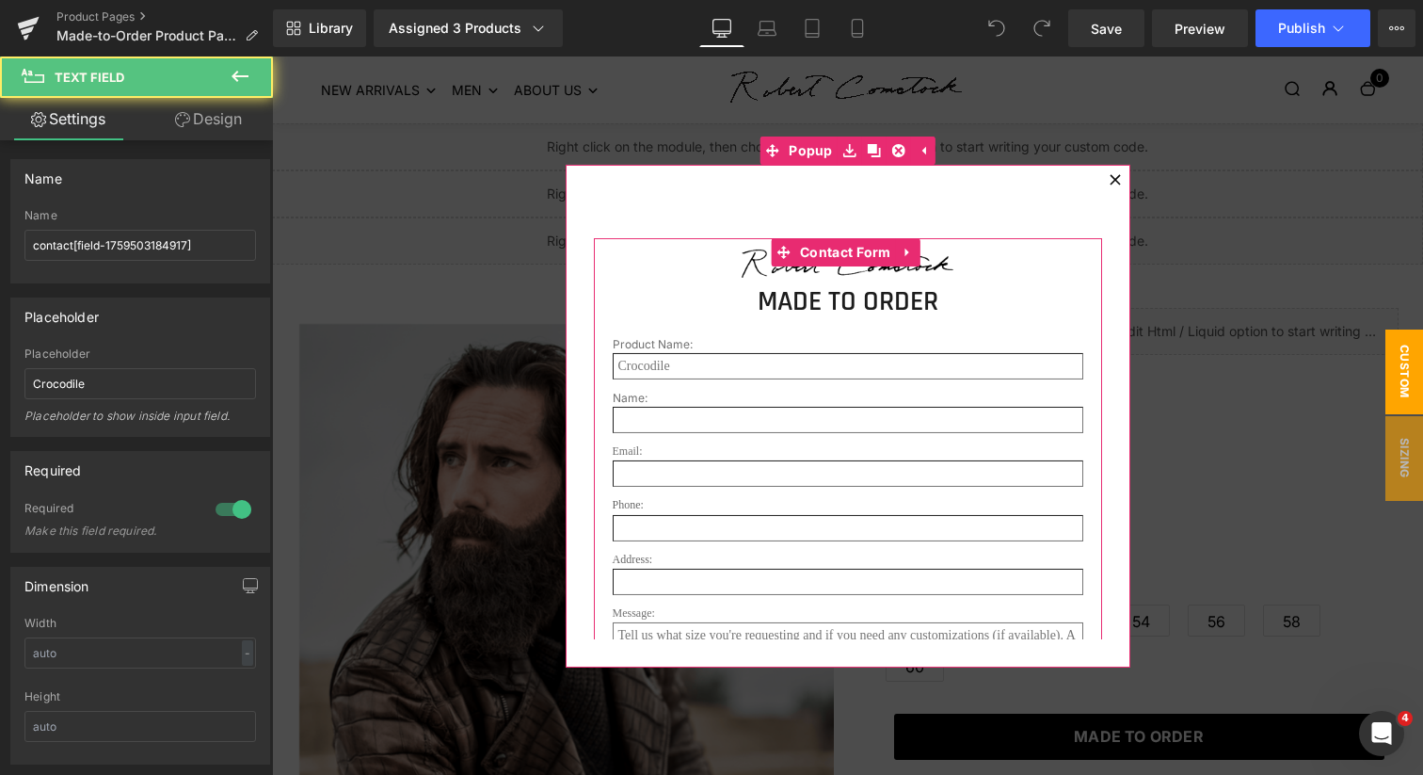
drag, startPoint x: 695, startPoint y: 364, endPoint x: 598, endPoint y: 362, distance: 97.0
click at [598, 362] on div "Image MADE TO ORDER Heading Product Name: Text Block Text Field Name: Text Bloc…" at bounding box center [848, 481] width 508 height 489
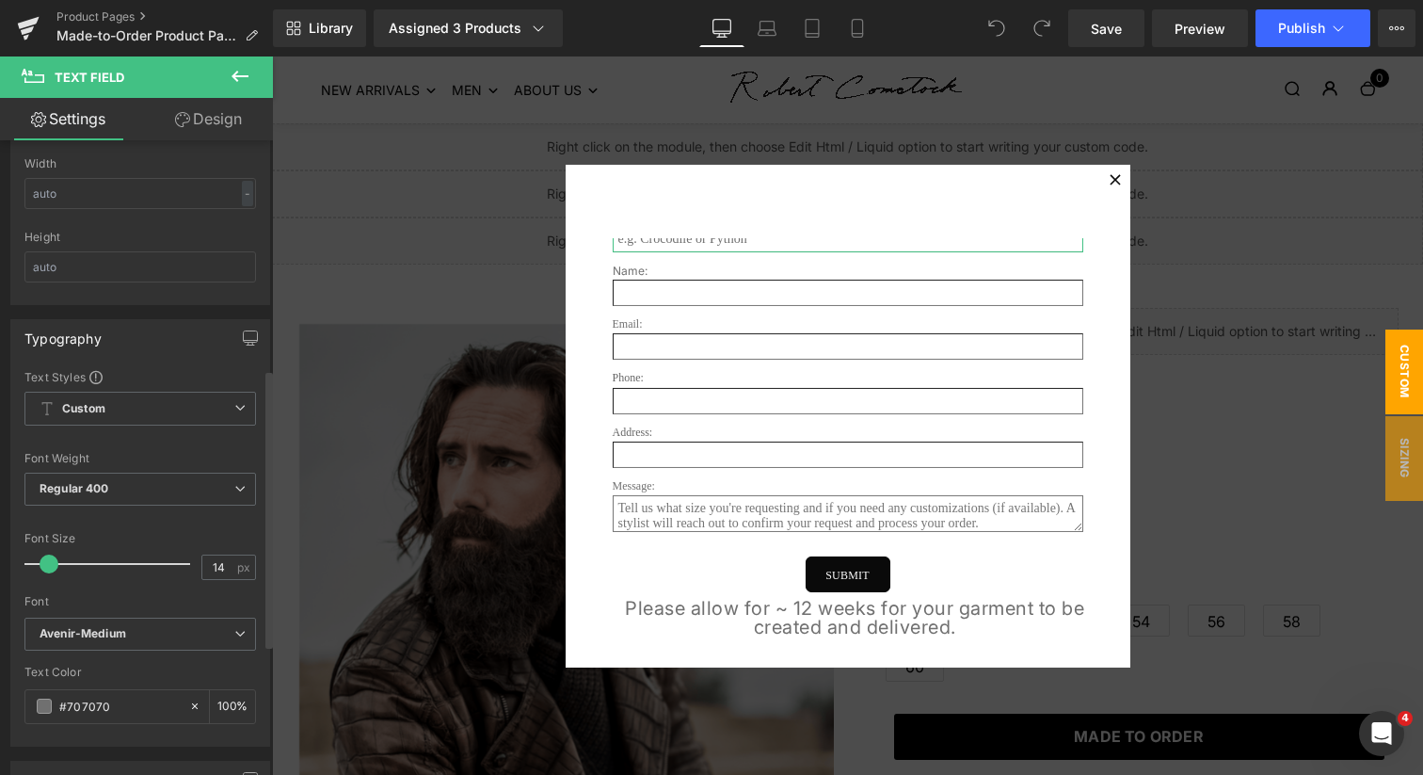
scroll to position [281, 0]
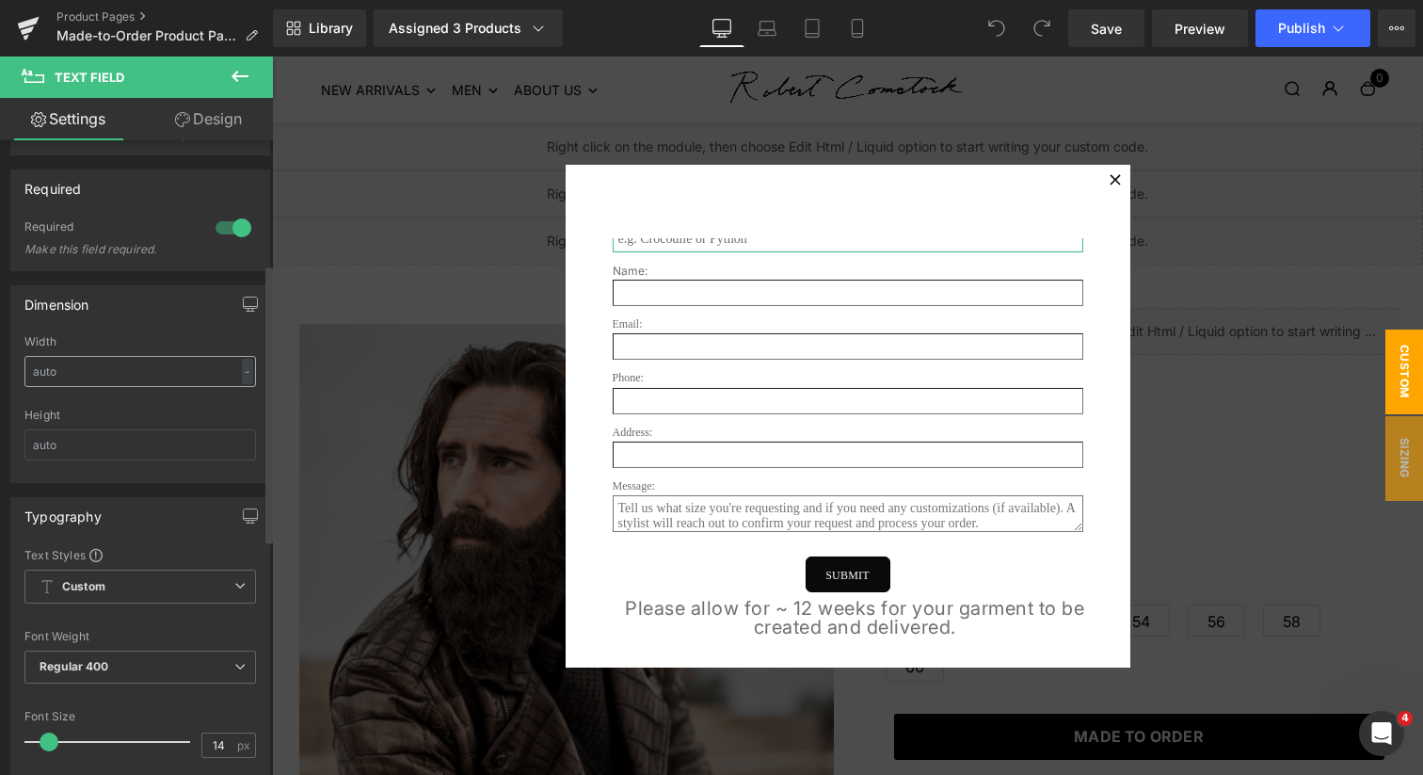
type input "e.g. Crocodile or Python"
click at [152, 380] on input "text" at bounding box center [140, 371] width 232 height 31
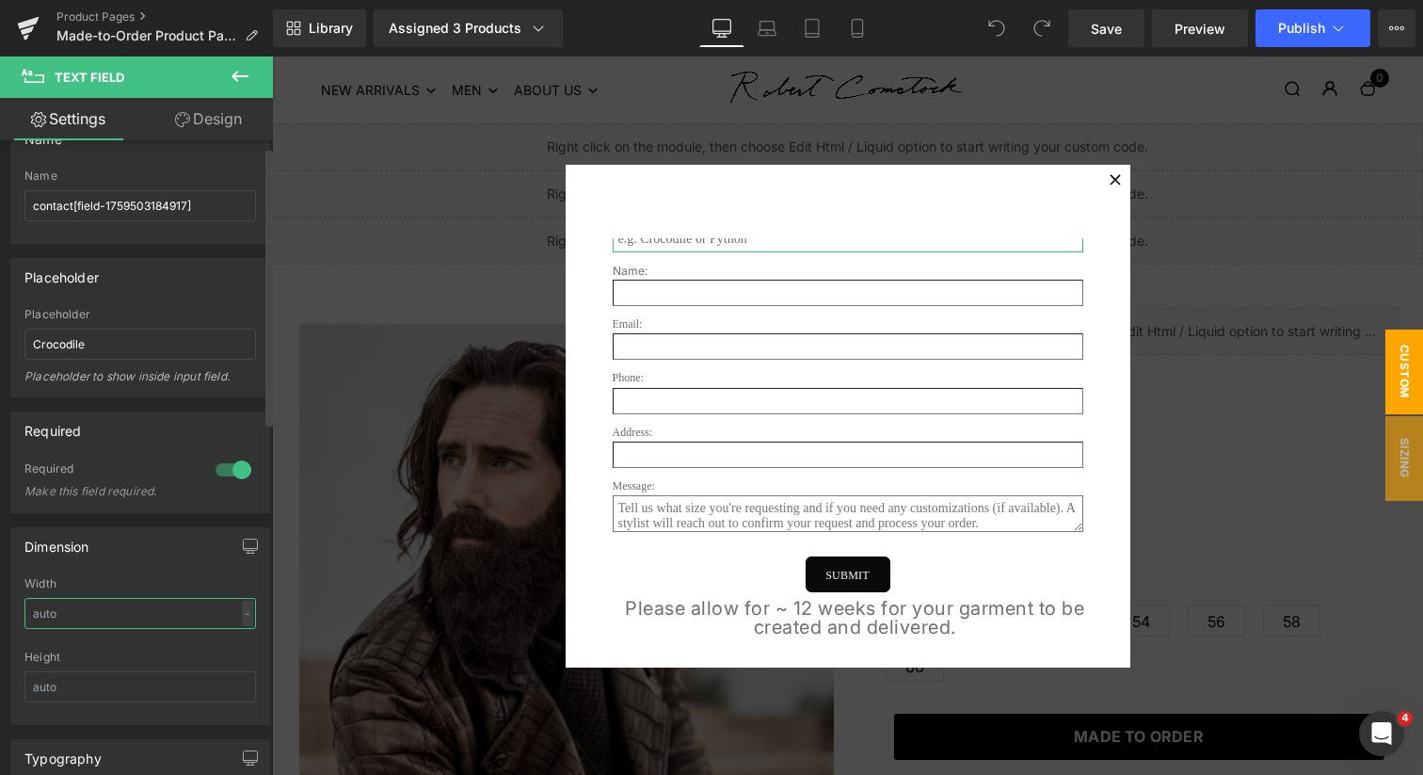
scroll to position [0, 0]
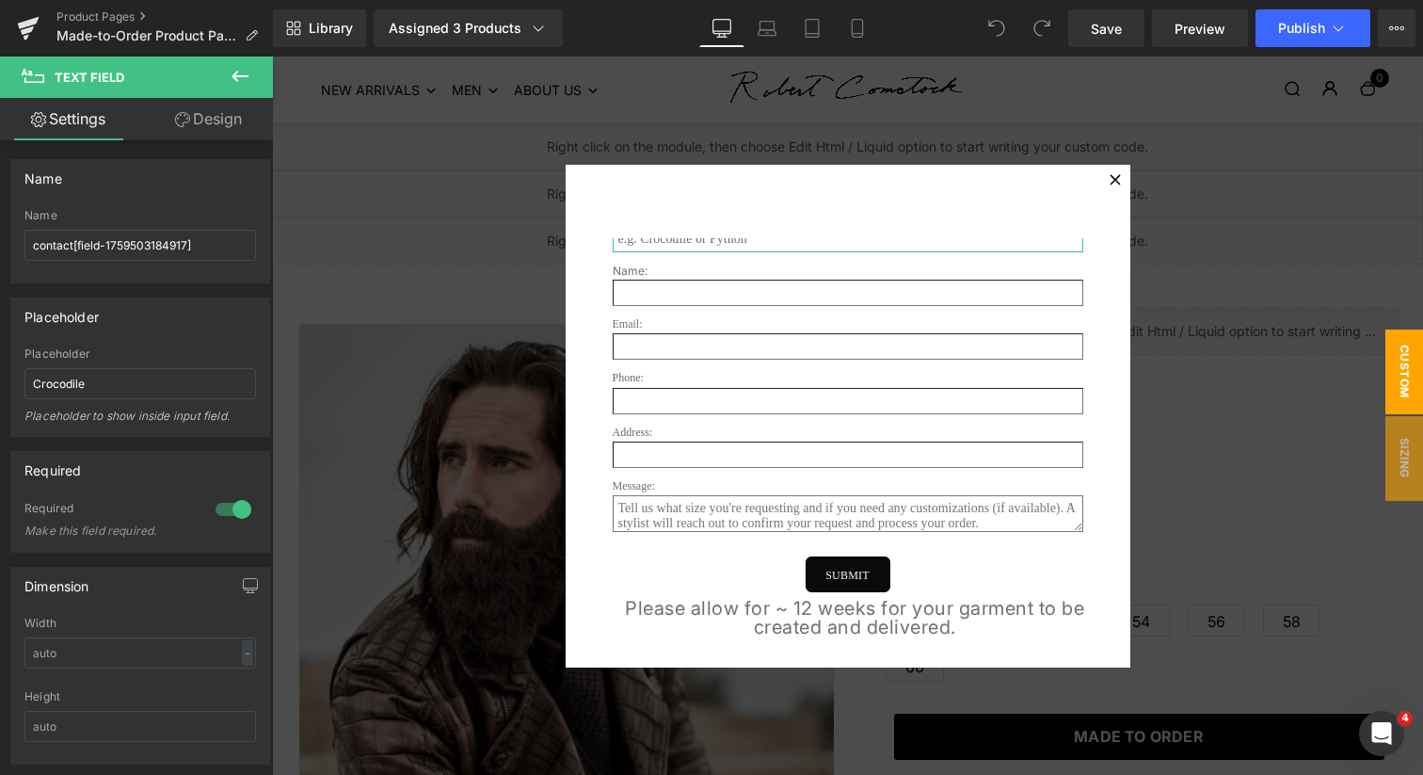
click at [217, 107] on link "Design" at bounding box center [208, 119] width 137 height 42
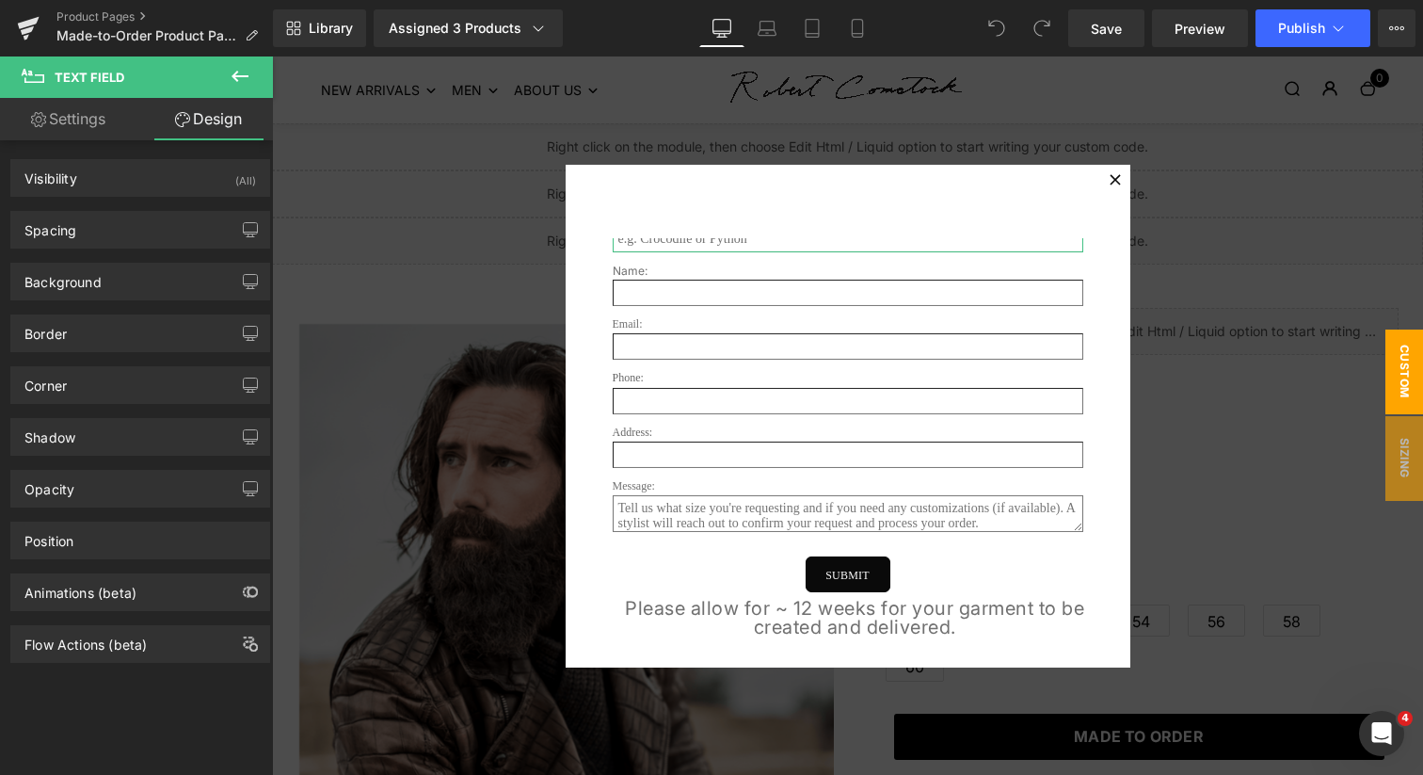
click at [98, 113] on link "Settings" at bounding box center [68, 119] width 137 height 42
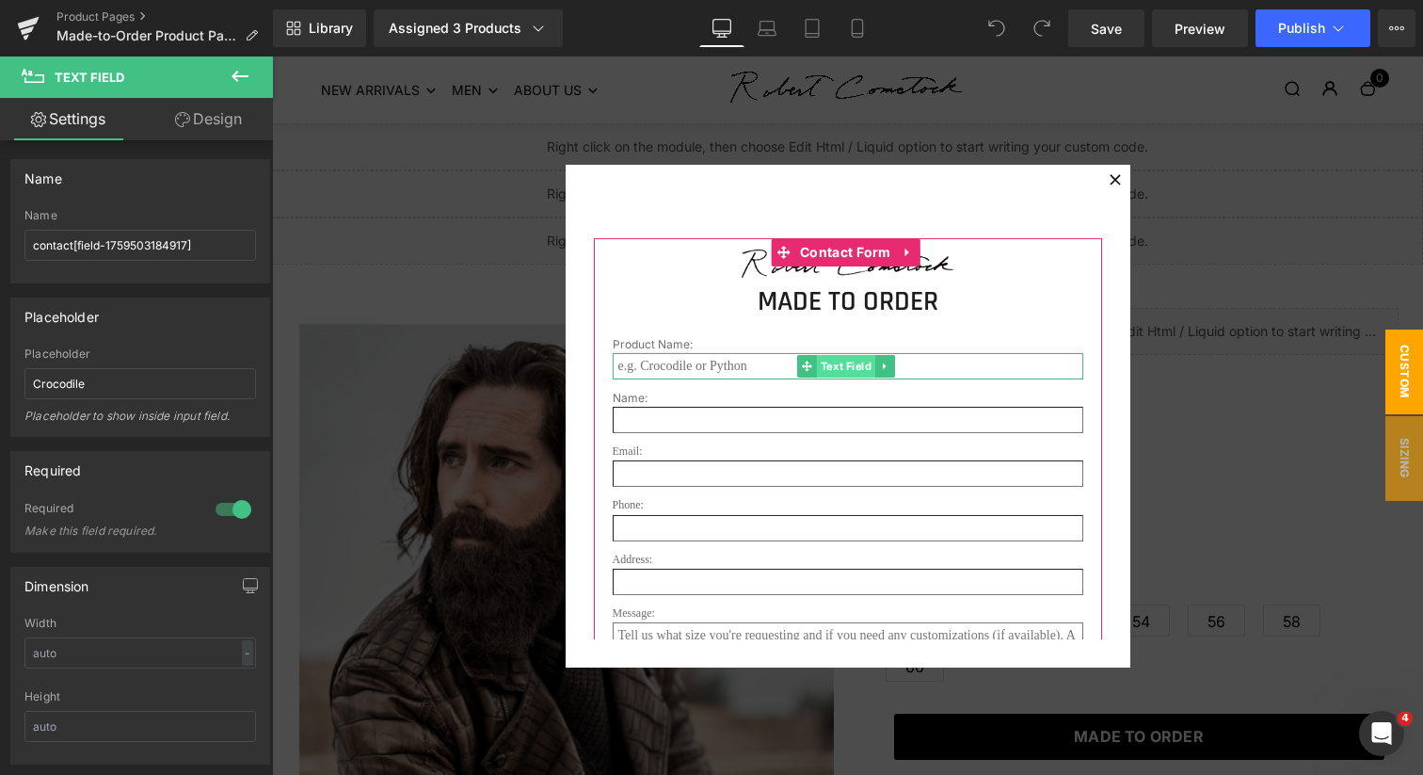
click at [835, 367] on span "Text Field" at bounding box center [845, 366] width 58 height 23
click at [842, 423] on span "Text Field" at bounding box center [845, 421] width 58 height 23
click at [842, 370] on span "Text Field" at bounding box center [845, 366] width 58 height 23
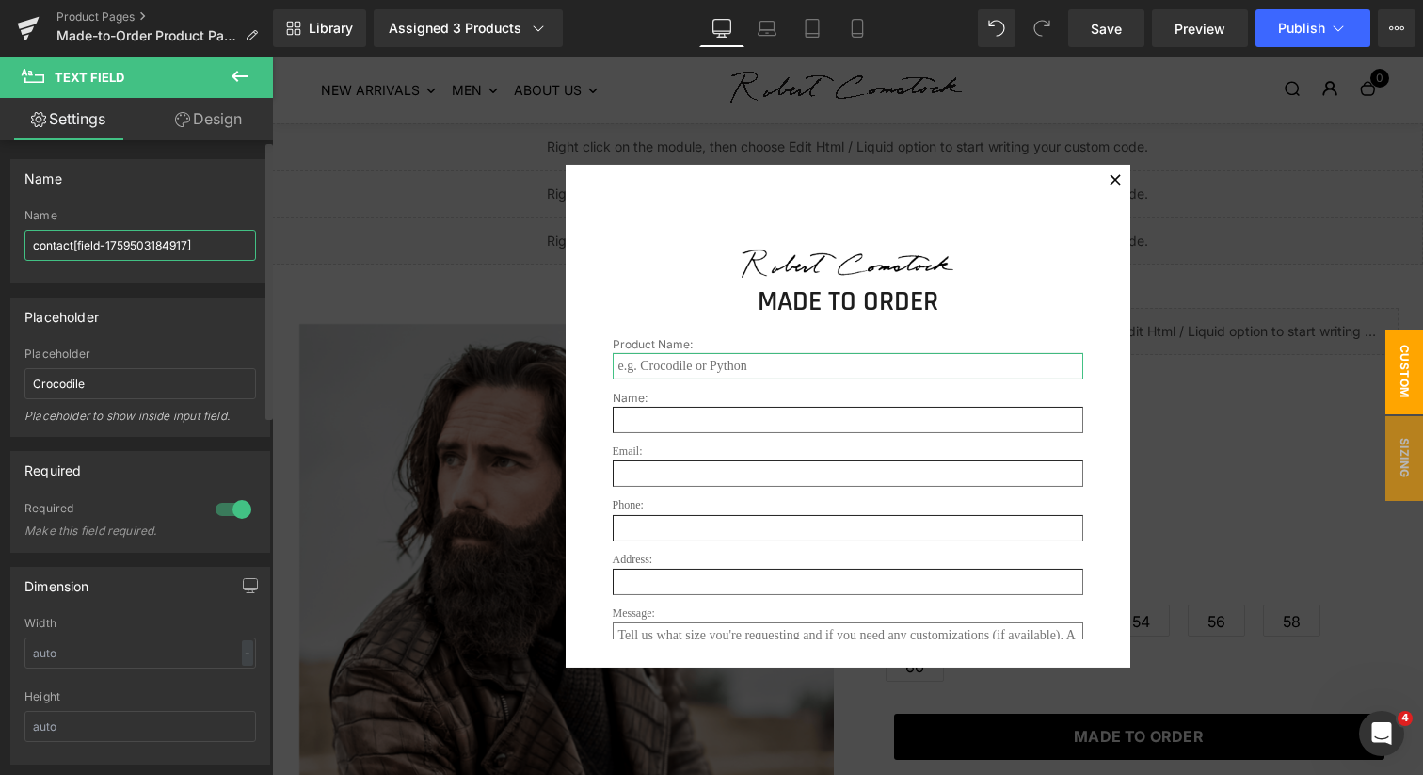
drag, startPoint x: 187, startPoint y: 244, endPoint x: 78, endPoint y: 245, distance: 109.2
click at [78, 245] on input "contact[field-1759503184917]" at bounding box center [140, 245] width 232 height 31
type input "contact[p]"
type input "contact[product]"
click at [207, 275] on div at bounding box center [140, 276] width 232 height 12
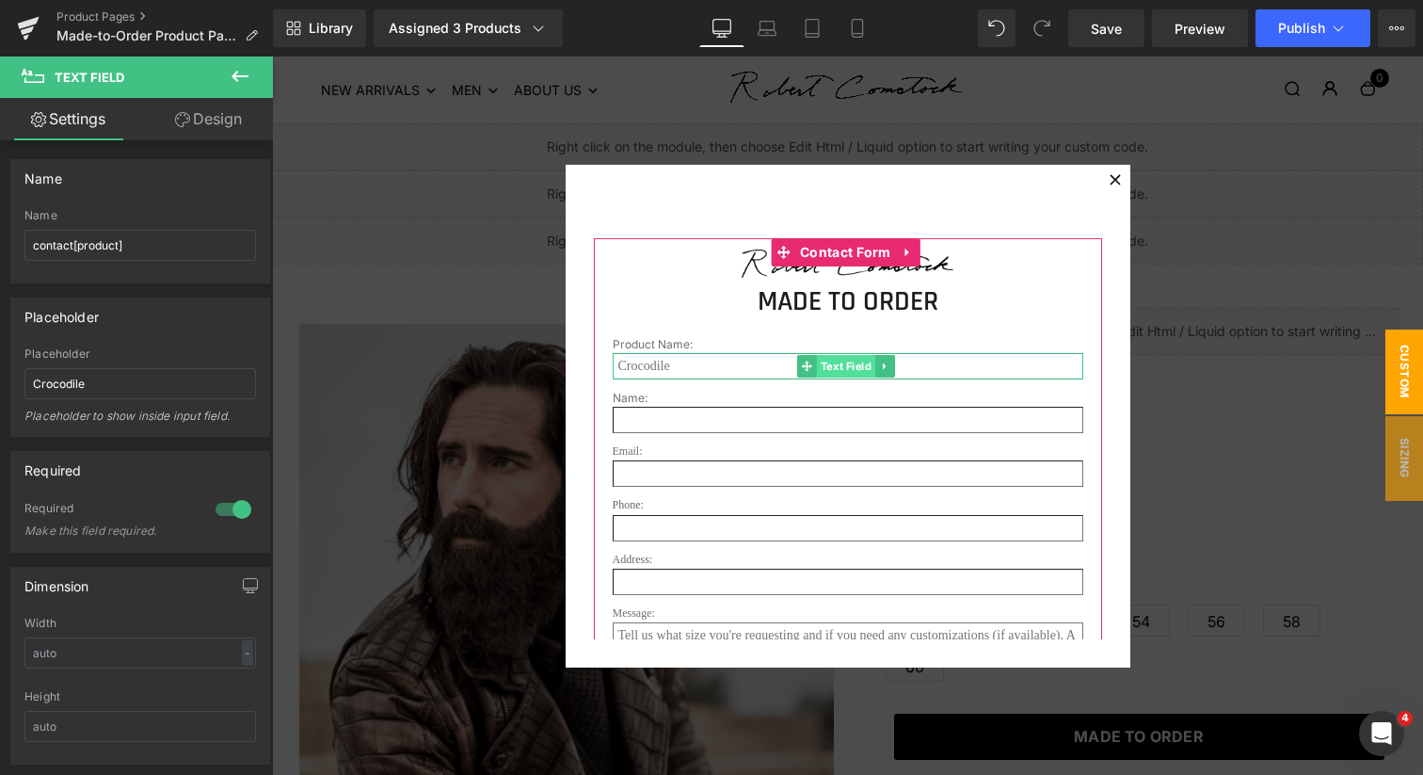
click at [844, 366] on span "Text Field" at bounding box center [845, 366] width 58 height 23
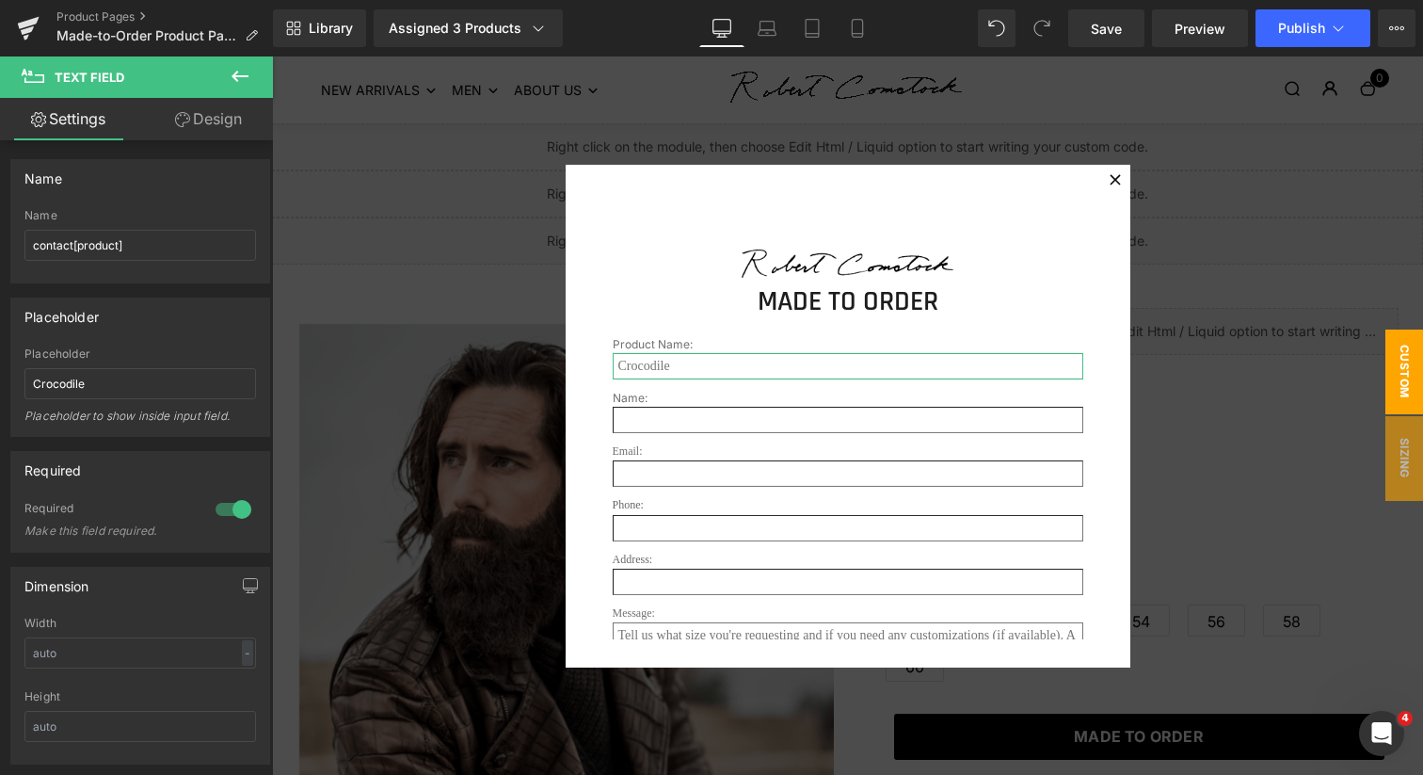
click at [218, 123] on link "Design" at bounding box center [208, 119] width 137 height 42
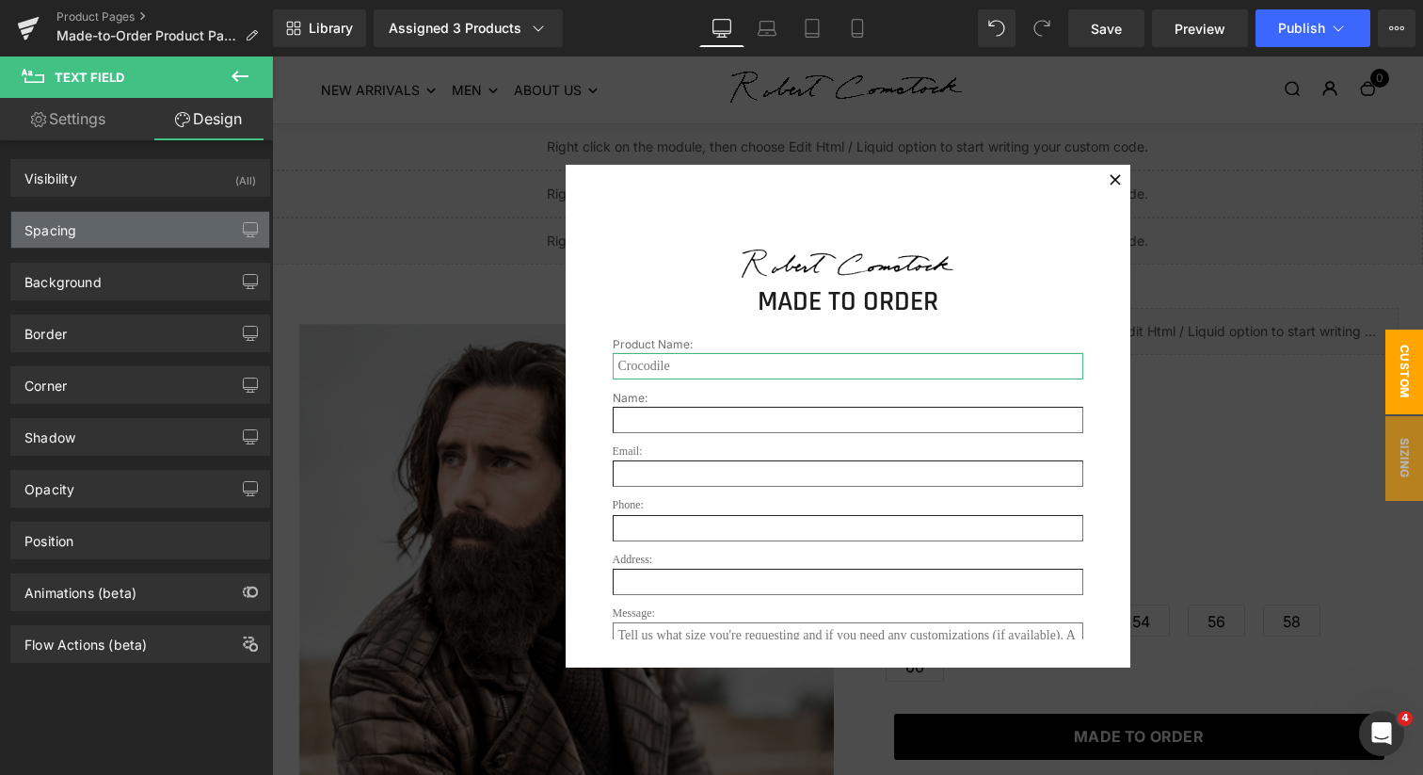
click at [138, 222] on div "Spacing" at bounding box center [140, 230] width 258 height 36
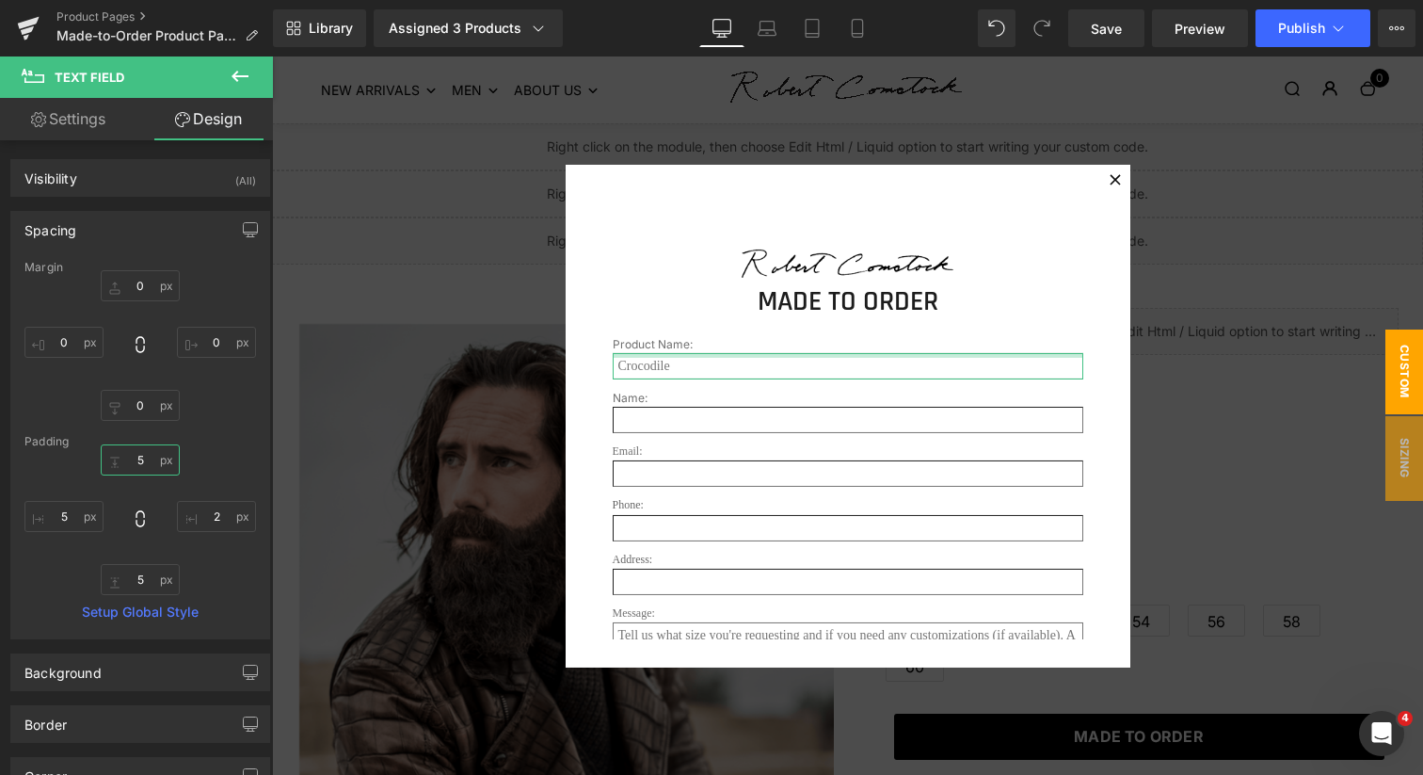
click at [137, 456] on input "5" at bounding box center [140, 459] width 79 height 31
type input "0"
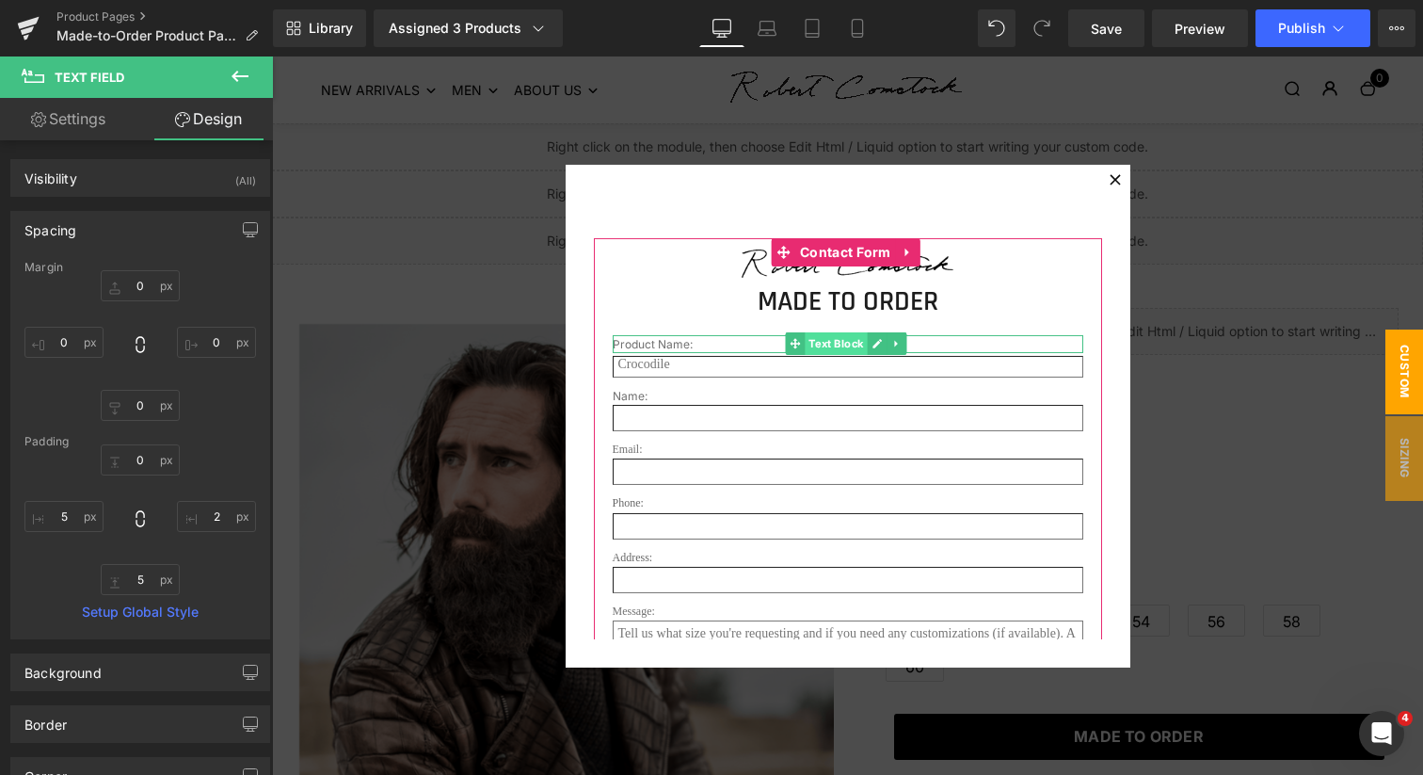
click at [831, 342] on span "Text Block" at bounding box center [836, 343] width 62 height 23
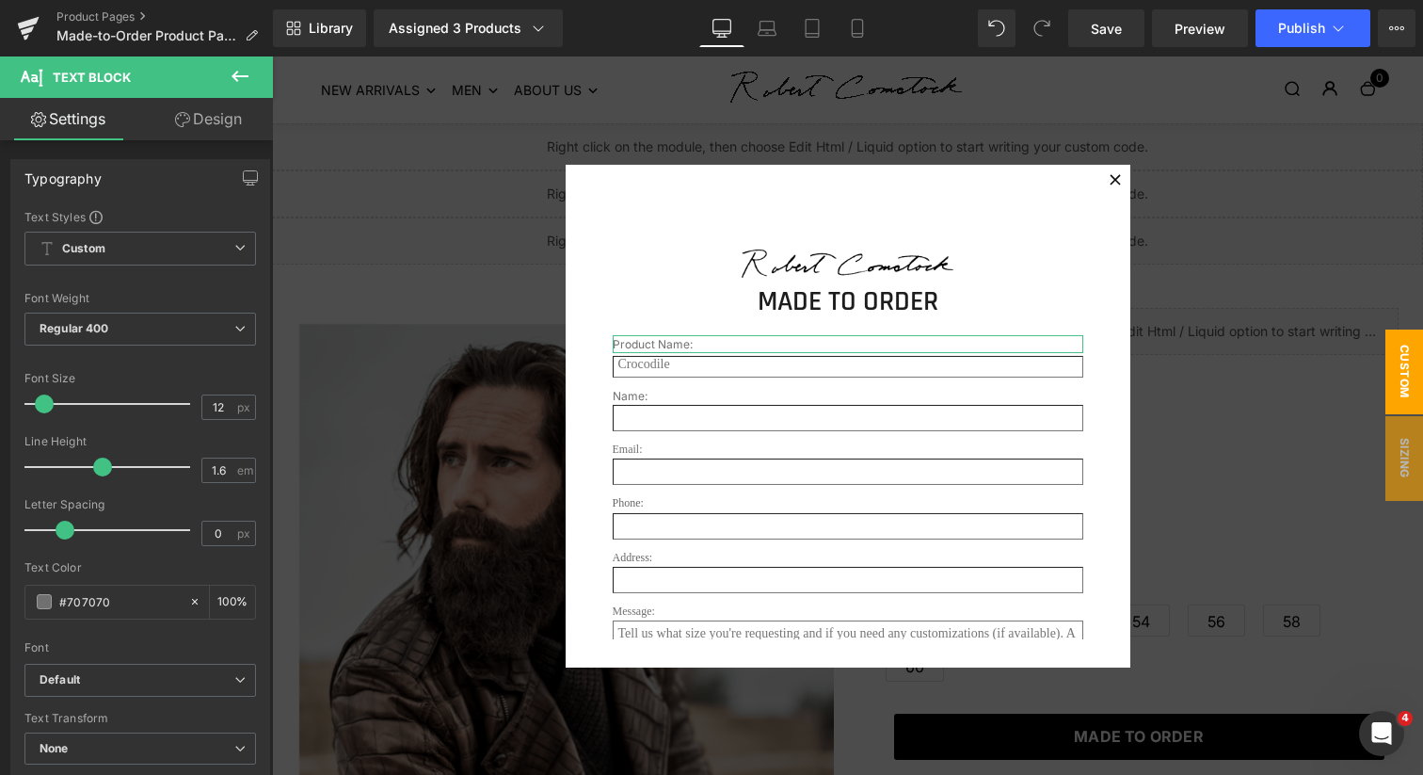
click at [221, 122] on link "Design" at bounding box center [208, 119] width 137 height 42
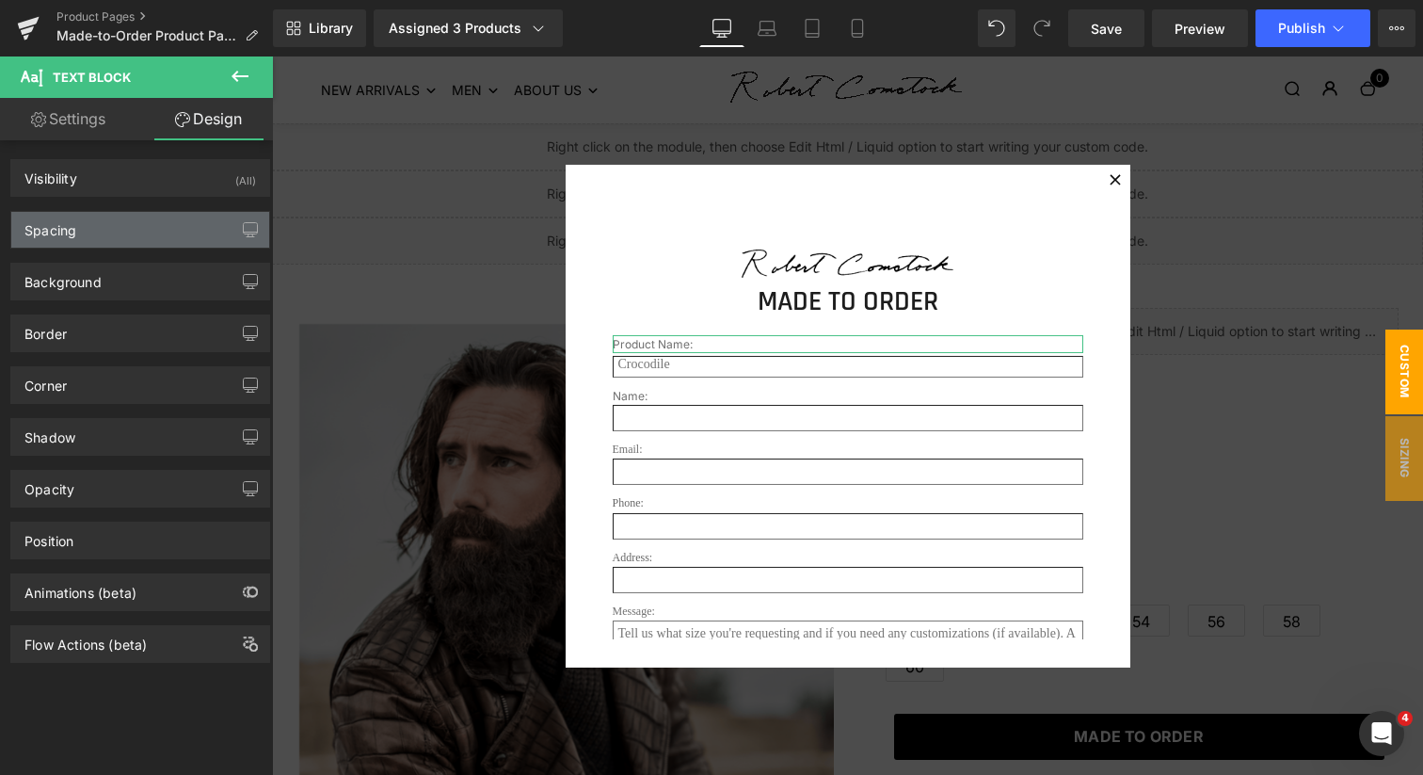
click at [129, 222] on div "Spacing" at bounding box center [140, 230] width 258 height 36
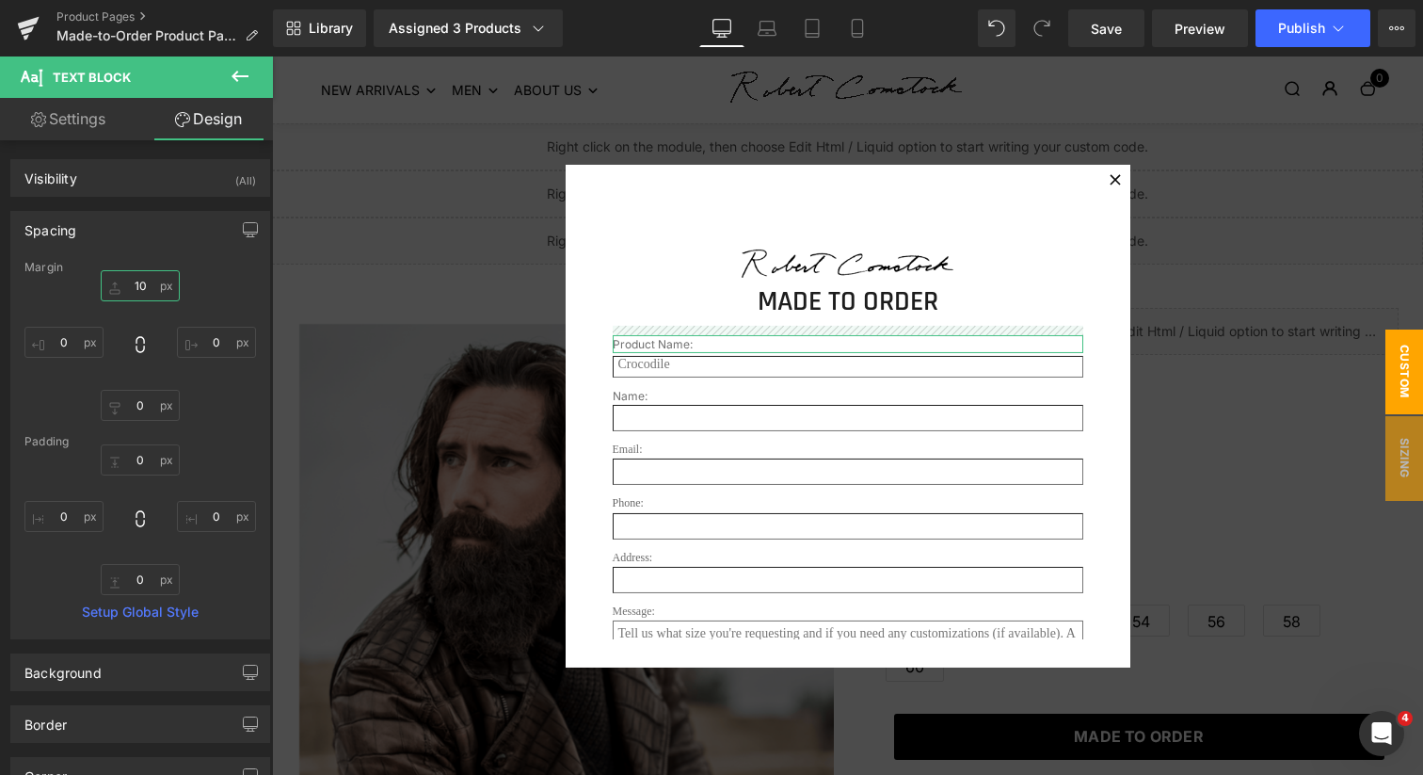
click at [140, 282] on input "10" at bounding box center [140, 285] width 79 height 31
type input "0"
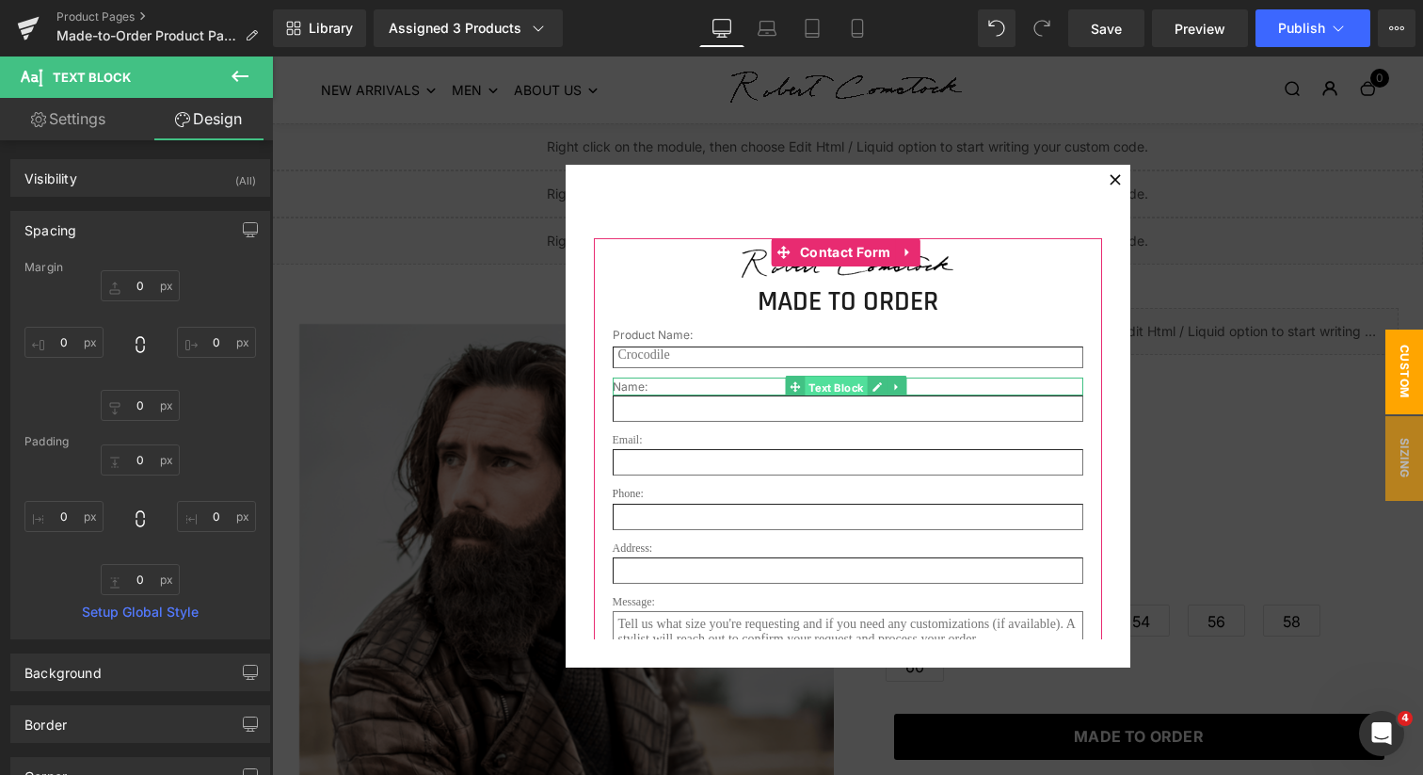
click at [838, 386] on span "Text Block" at bounding box center [836, 387] width 62 height 23
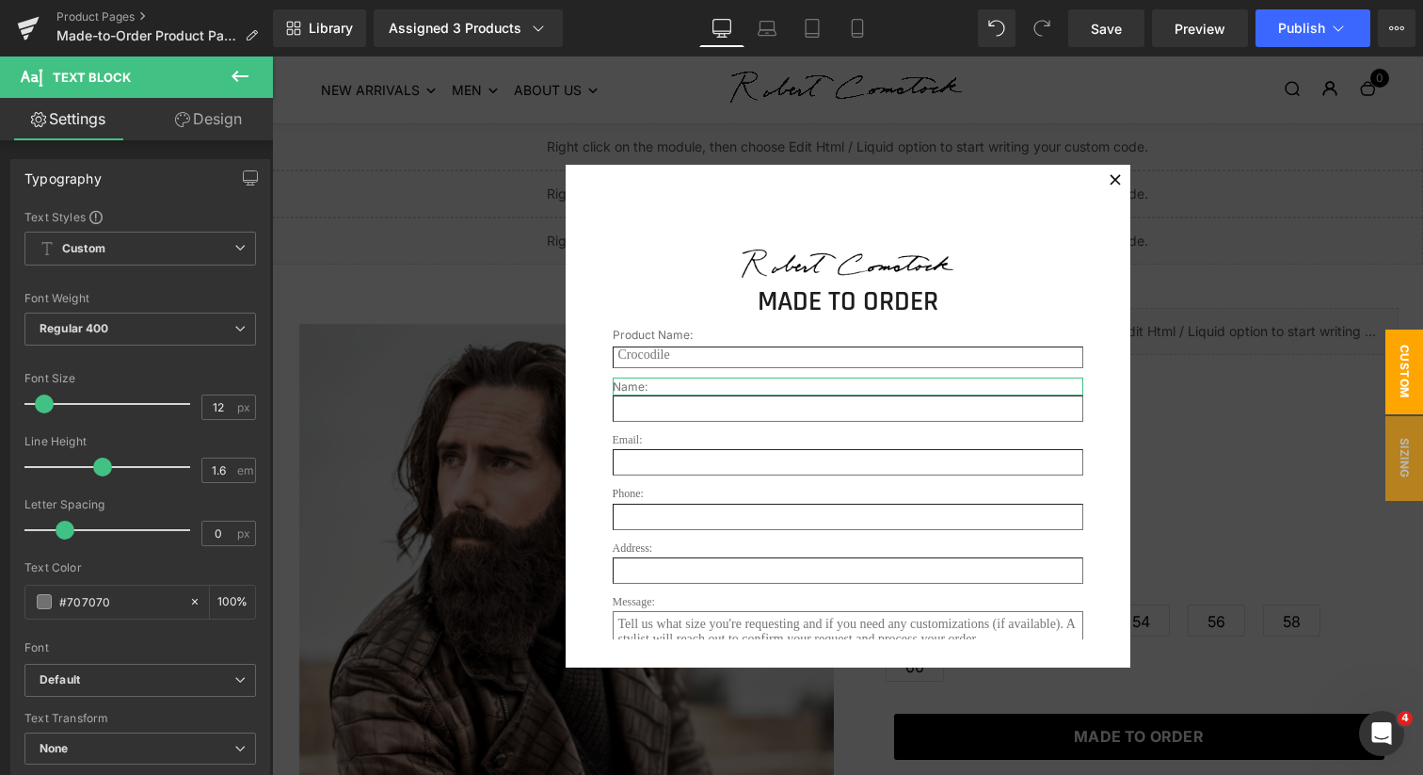
click at [199, 123] on link "Design" at bounding box center [208, 119] width 137 height 42
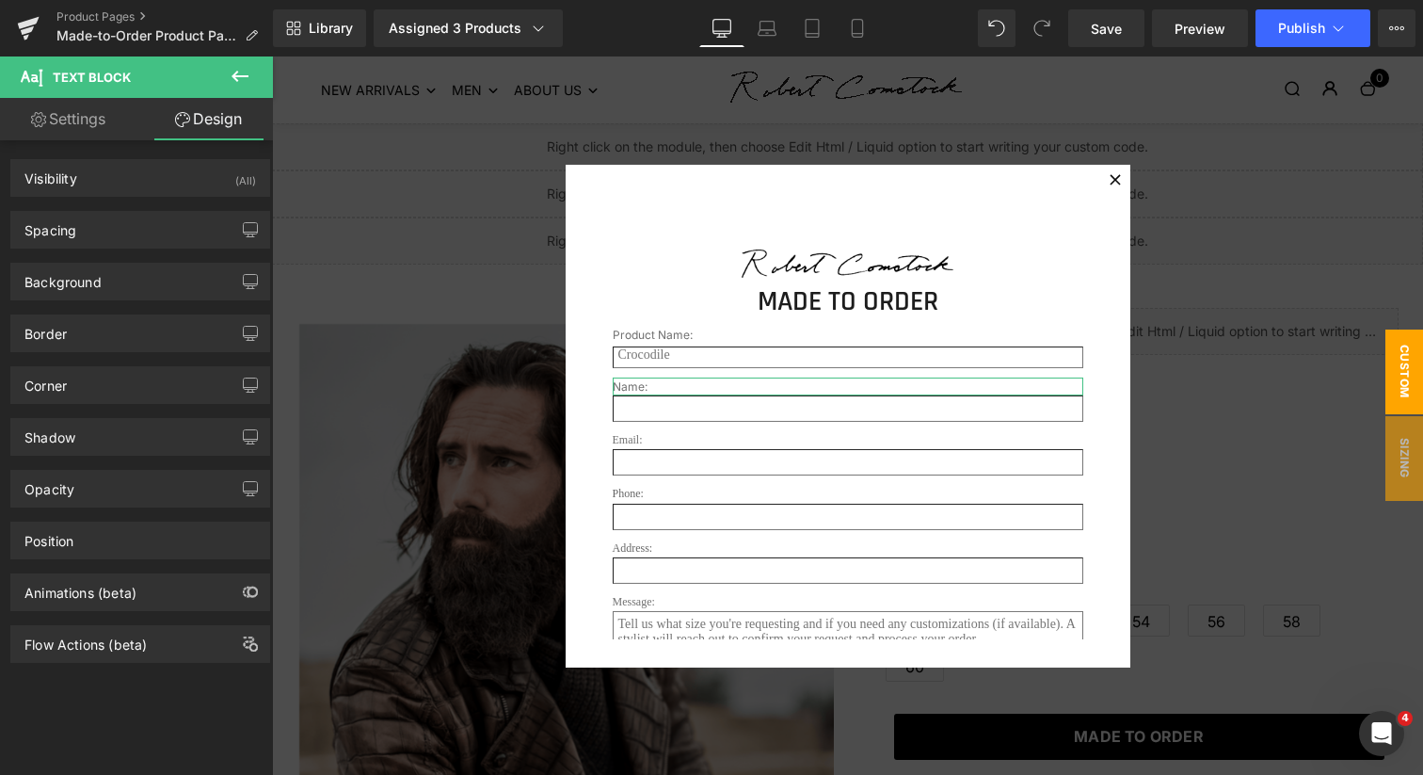
type input "10"
type input "0"
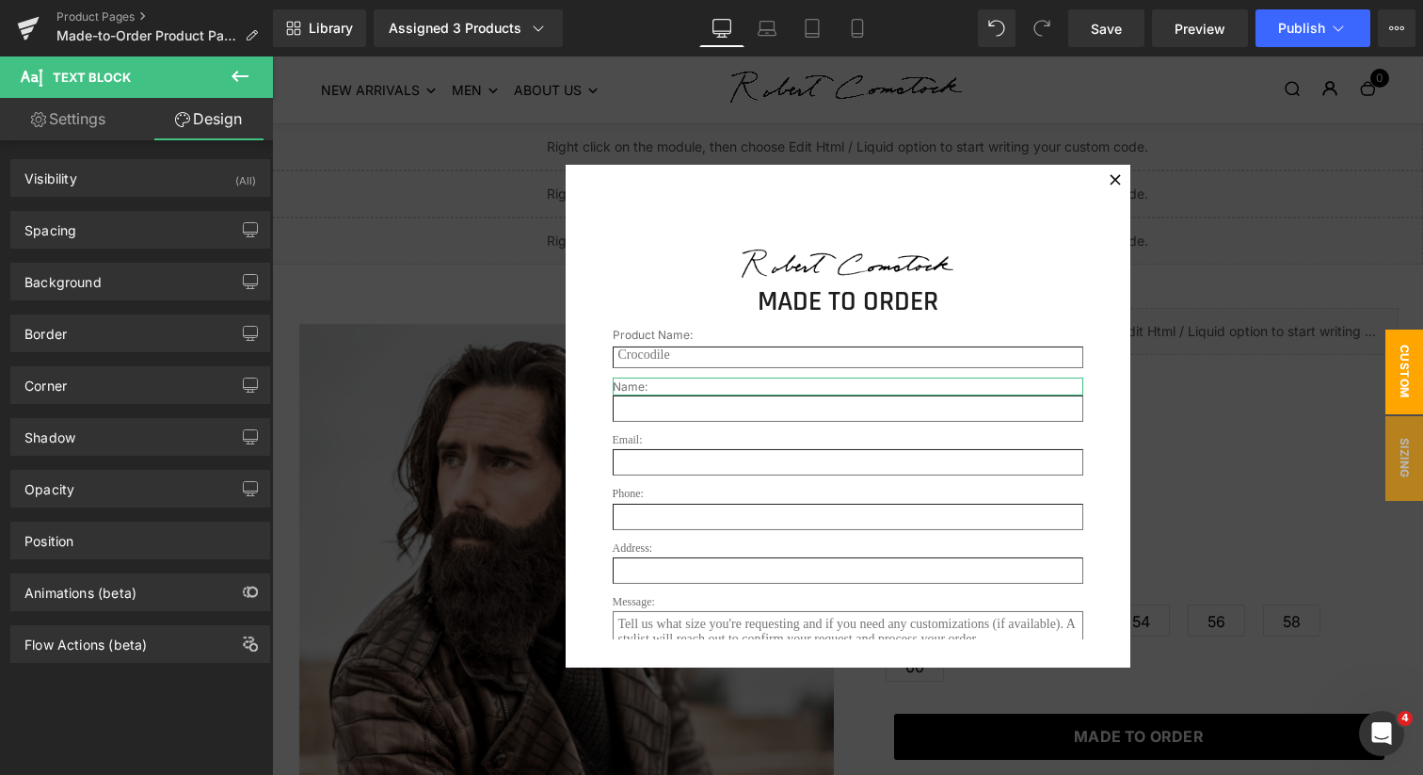
type input "0"
click at [148, 222] on div "Spacing" at bounding box center [140, 230] width 258 height 36
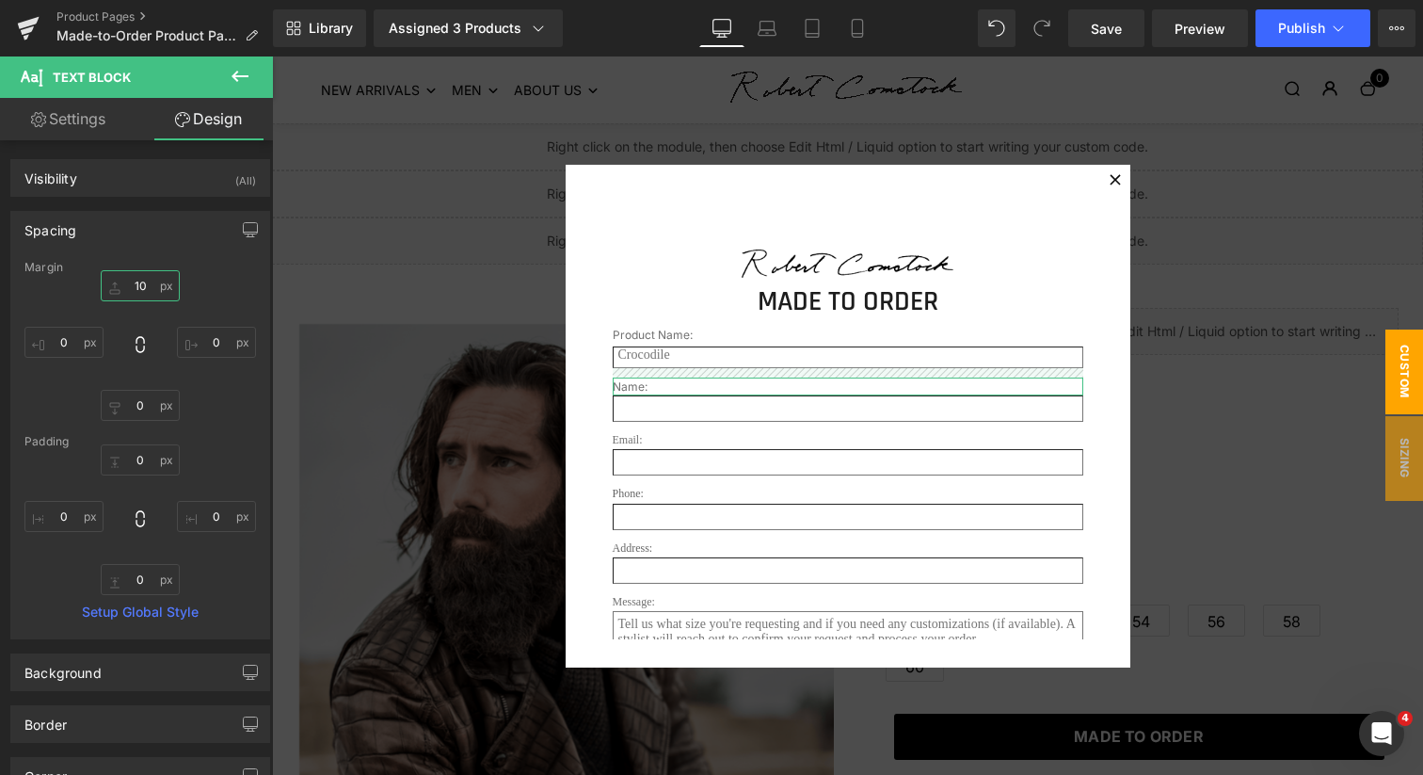
click at [143, 288] on input "10" at bounding box center [140, 285] width 79 height 31
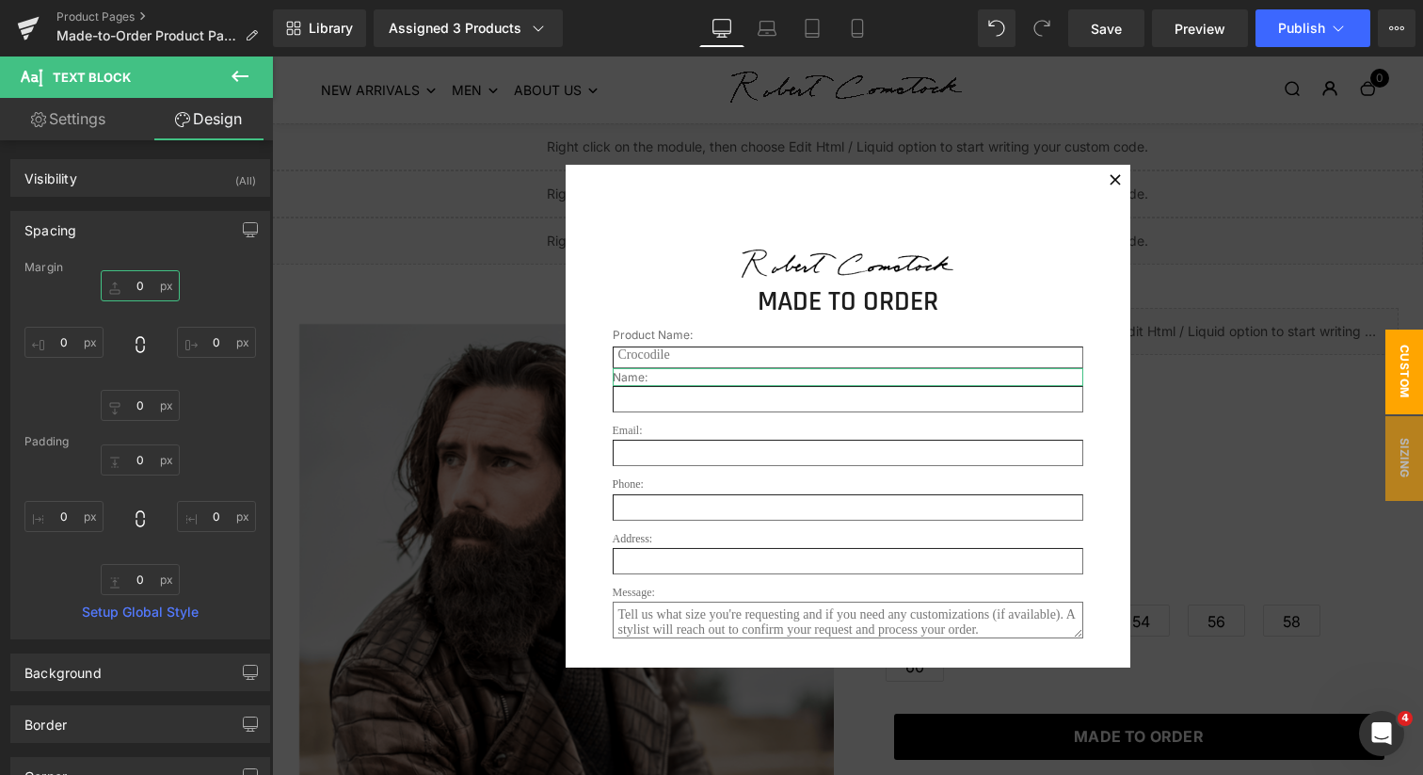
click at [137, 284] on input "0" at bounding box center [140, 285] width 79 height 31
type input "5"
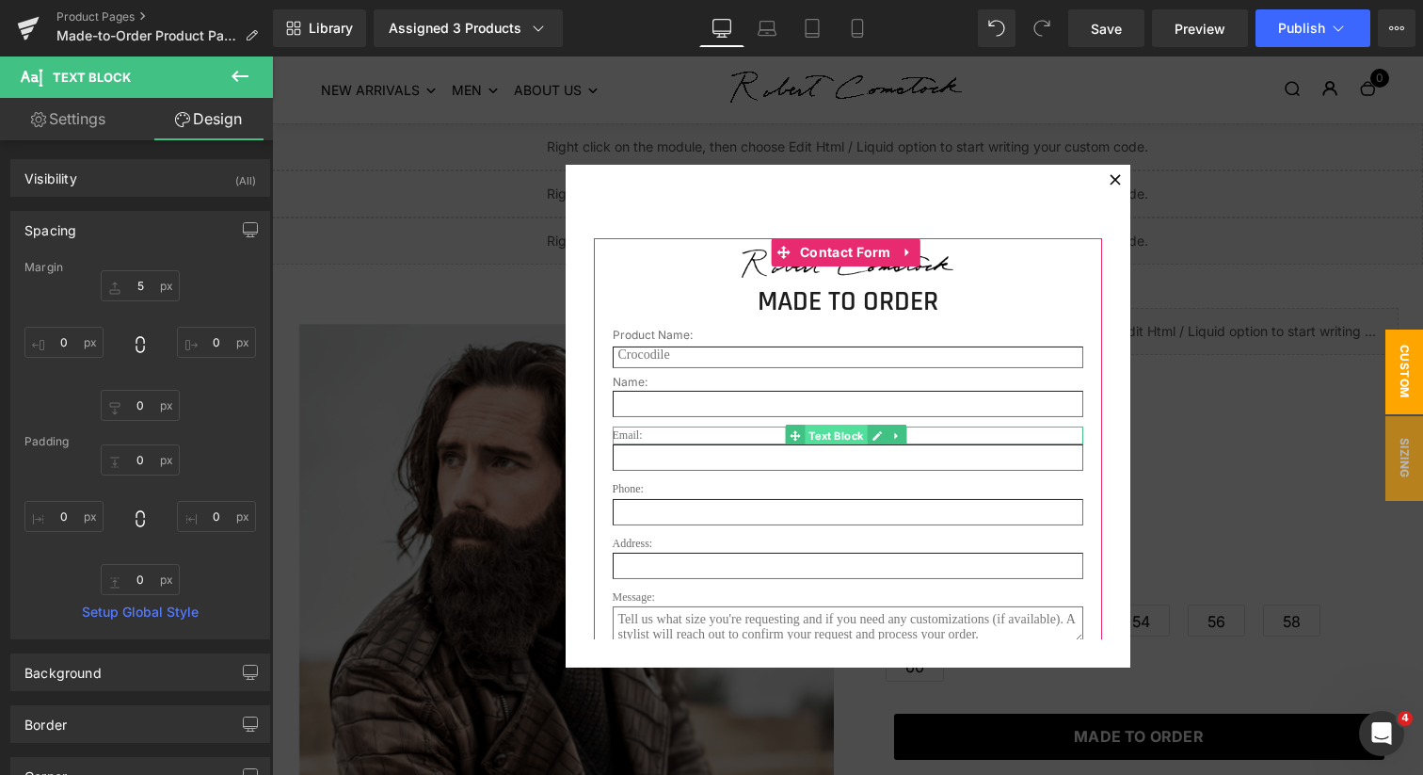
click at [840, 433] on span "Text Block" at bounding box center [836, 436] width 62 height 23
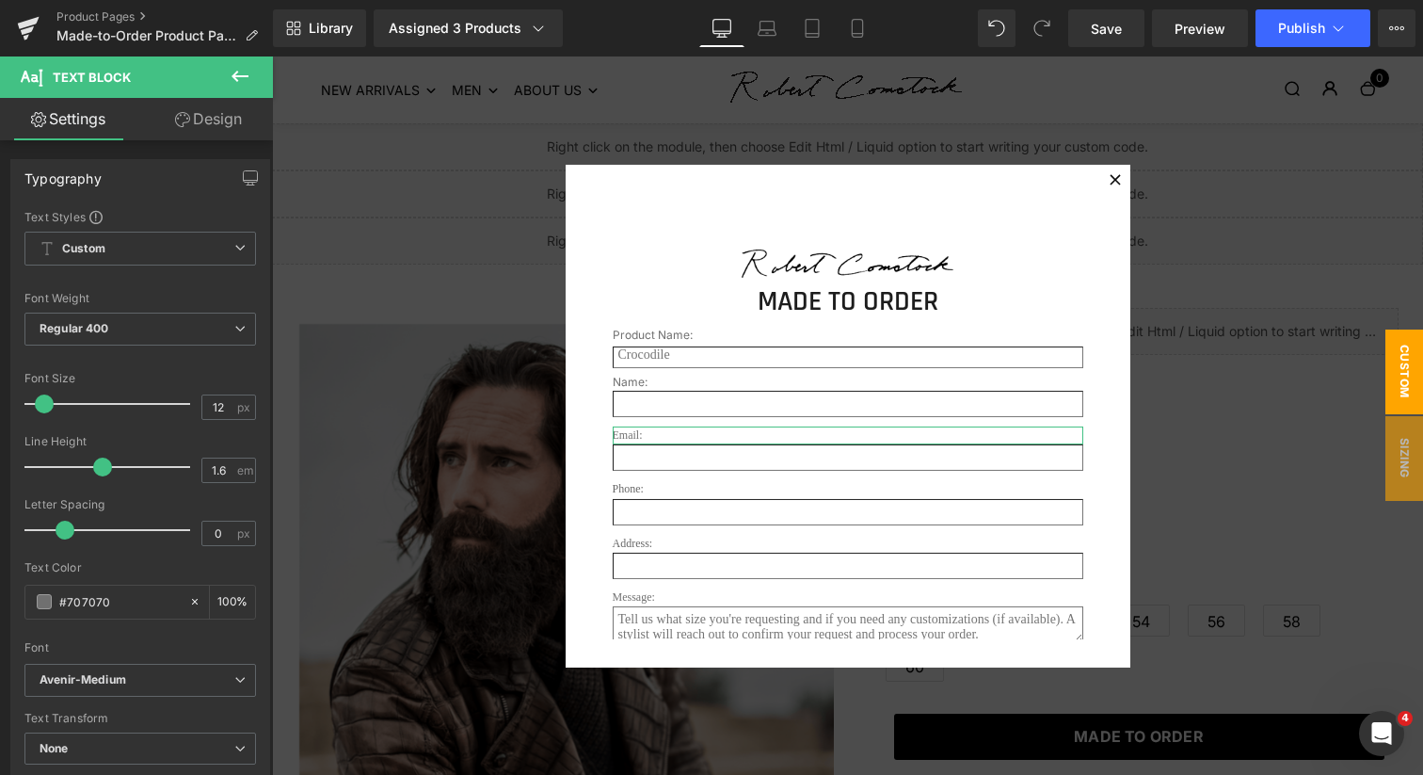
click at [218, 116] on link "Design" at bounding box center [208, 119] width 137 height 42
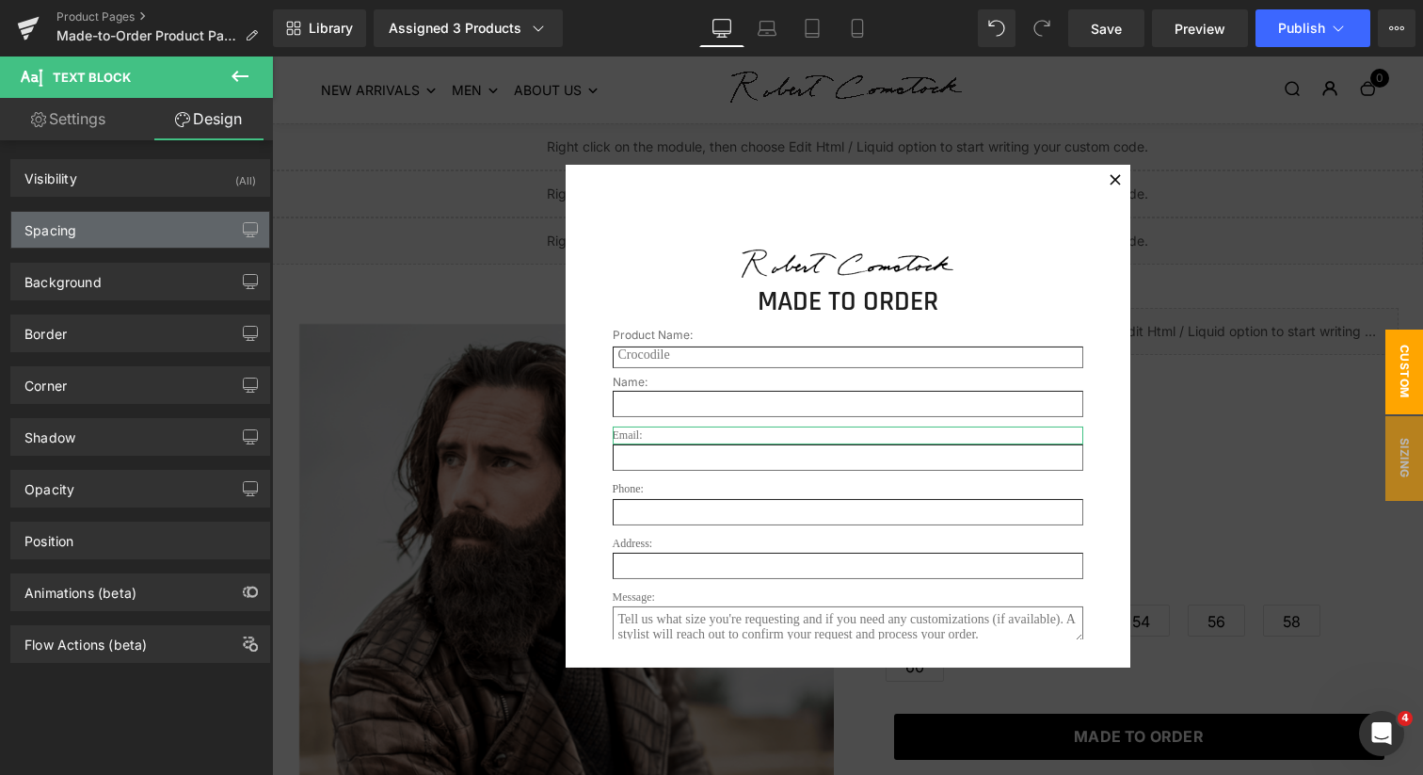
click at [133, 229] on div "Spacing" at bounding box center [140, 230] width 258 height 36
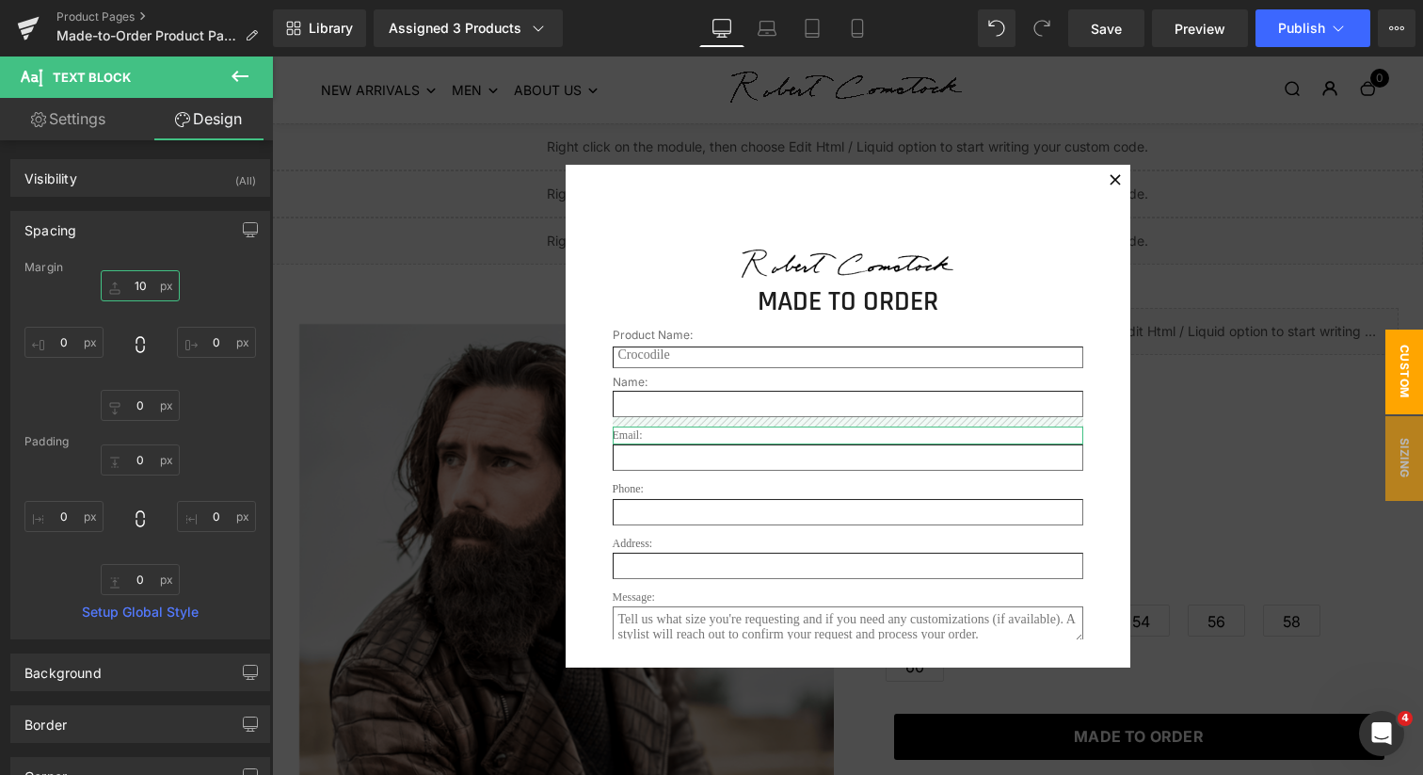
click at [138, 292] on input "10" at bounding box center [140, 285] width 79 height 31
type input "5"
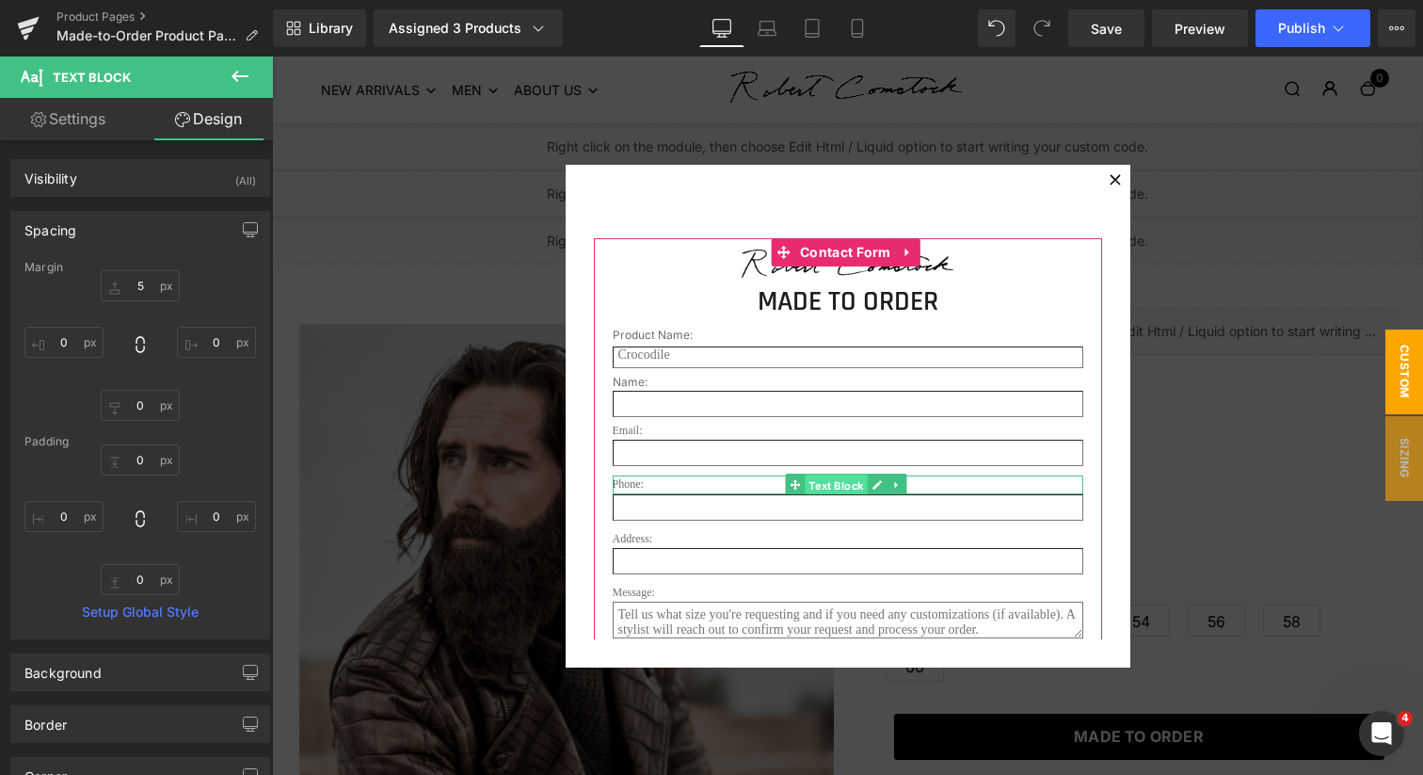
click at [843, 483] on span "Text Block" at bounding box center [836, 485] width 62 height 23
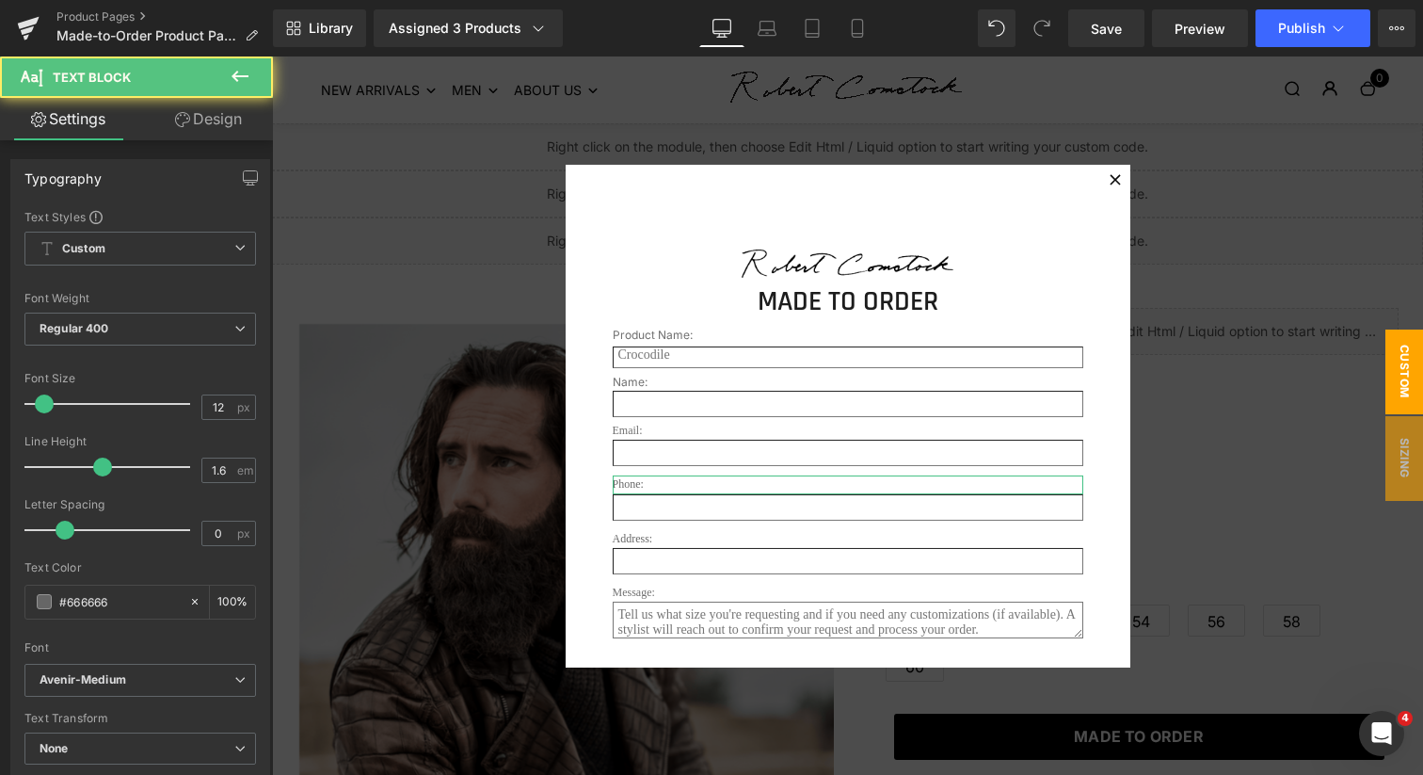
click at [210, 118] on link "Design" at bounding box center [208, 119] width 137 height 42
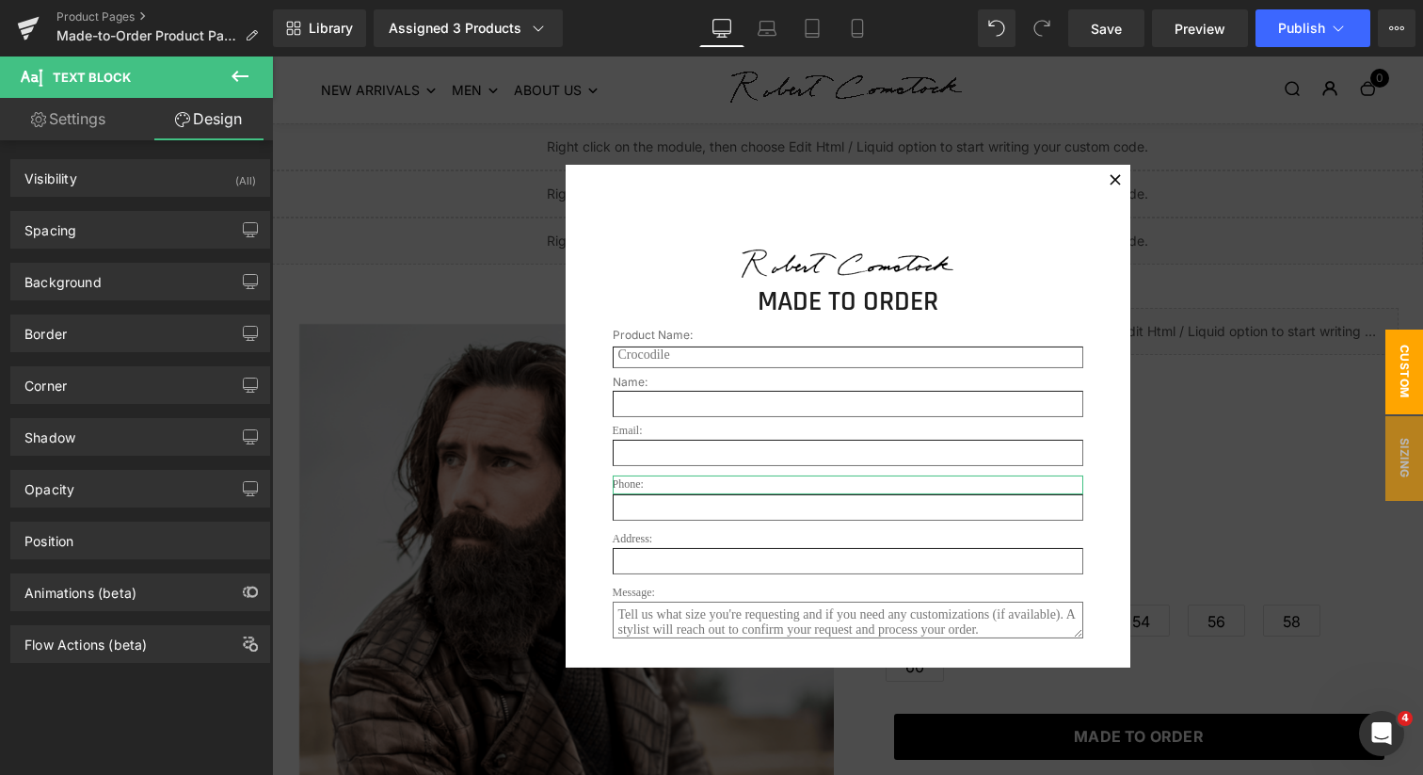
type input "10"
type input "0"
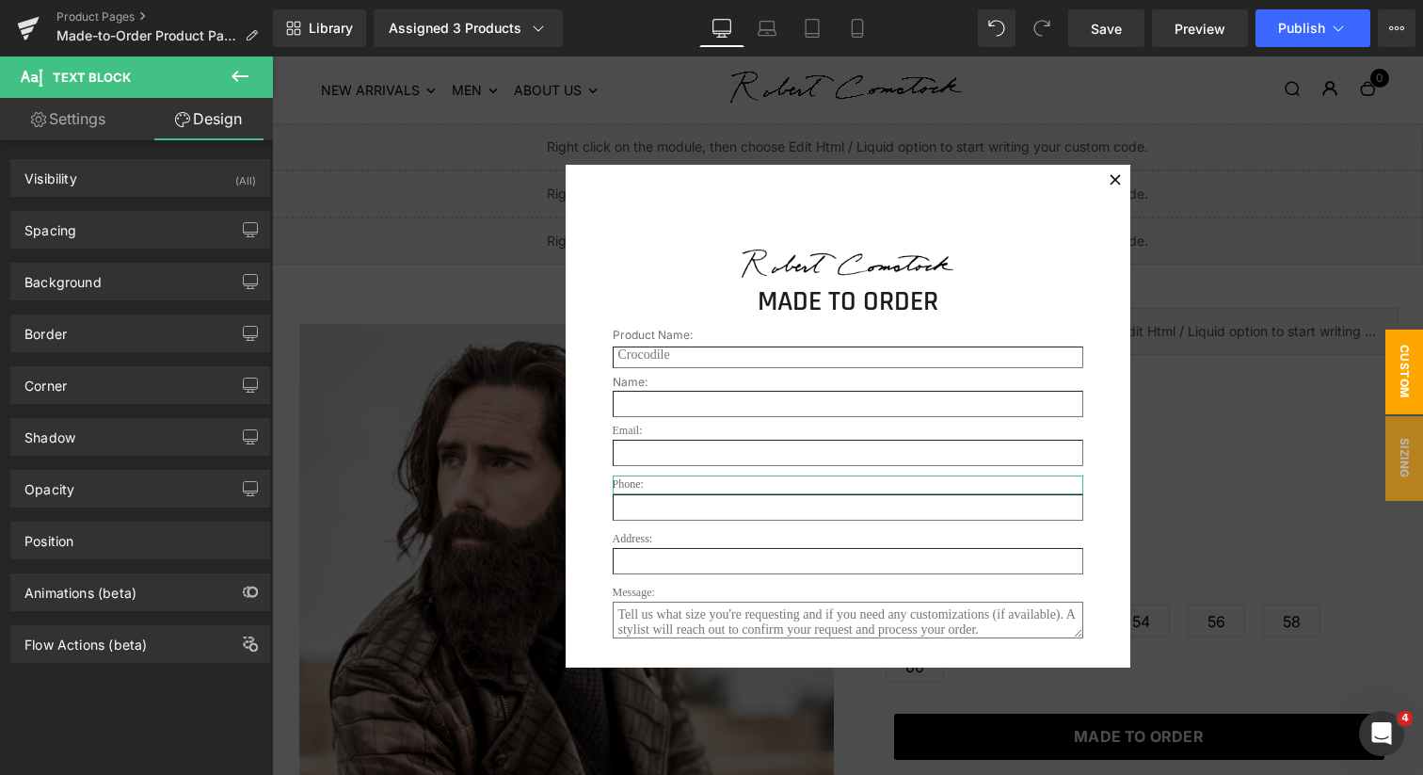
type input "0"
click at [134, 233] on div "Spacing" at bounding box center [140, 230] width 258 height 36
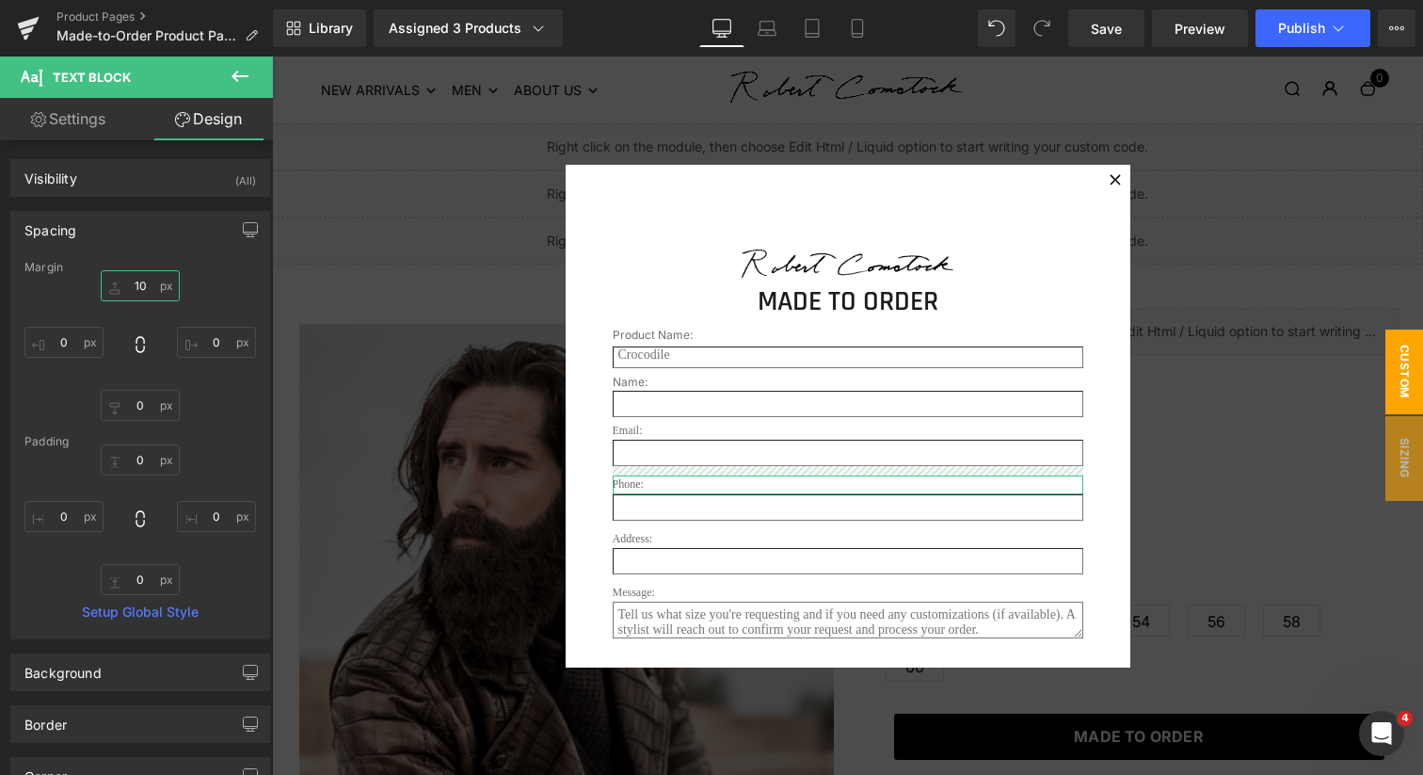
click at [138, 285] on input "10" at bounding box center [140, 285] width 79 height 31
type input "5"
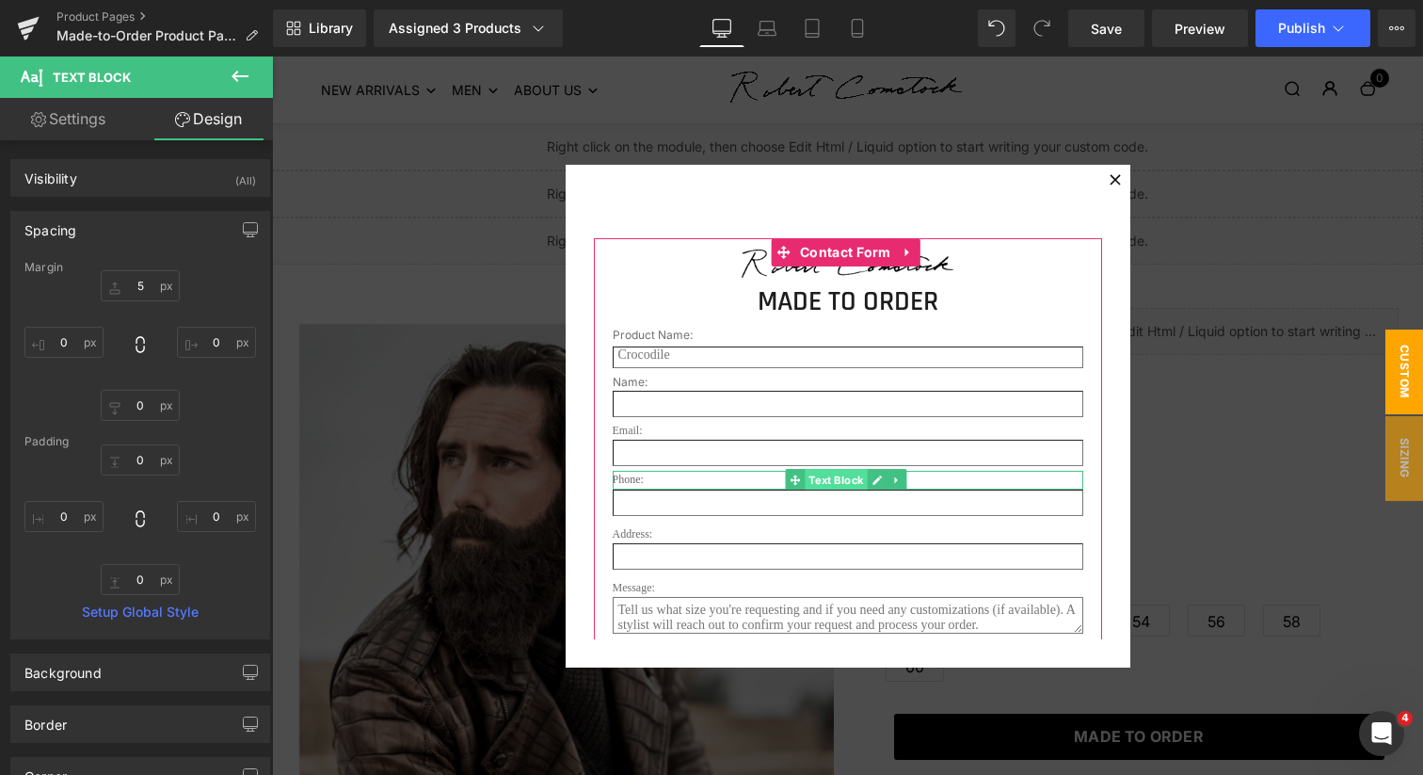
click at [839, 477] on span "Text Block" at bounding box center [836, 480] width 62 height 23
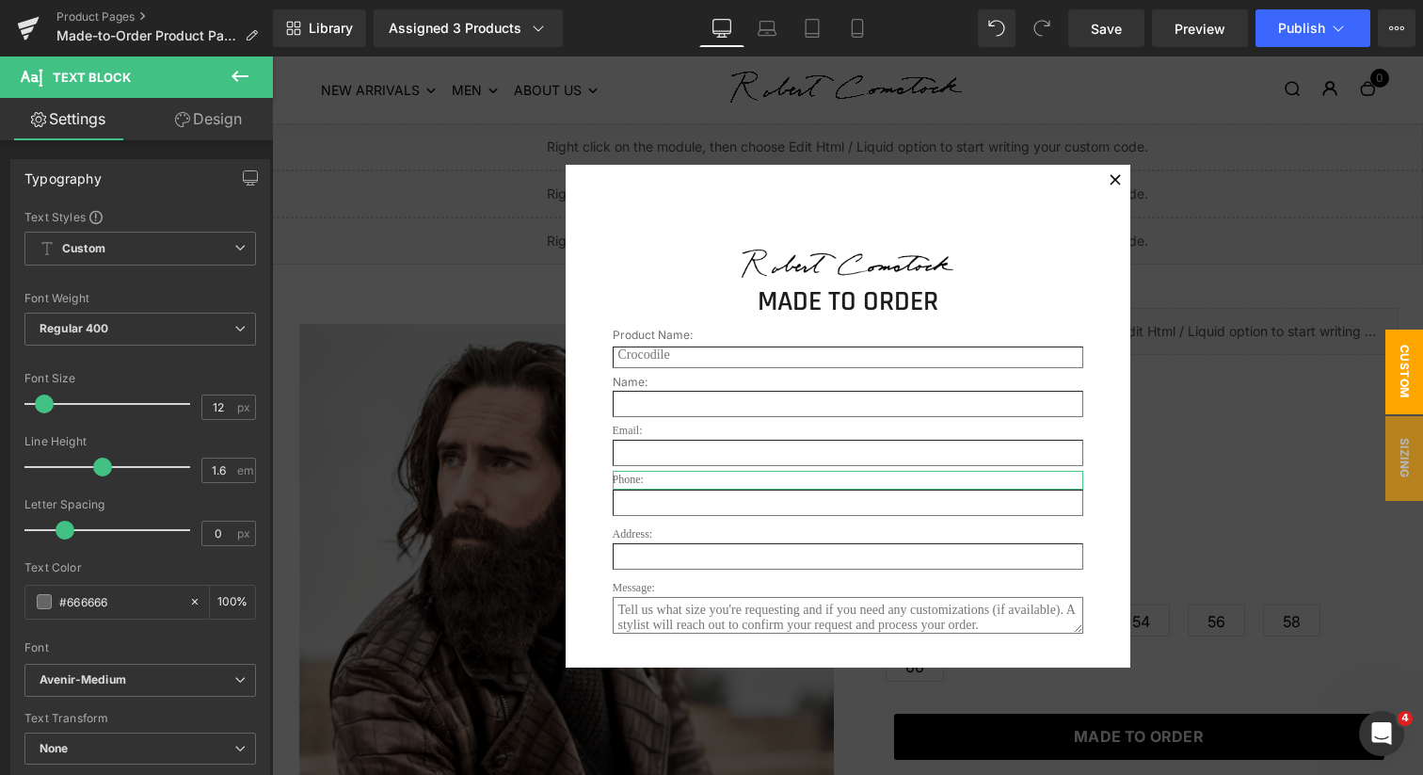
click at [214, 113] on link "Design" at bounding box center [208, 119] width 137 height 42
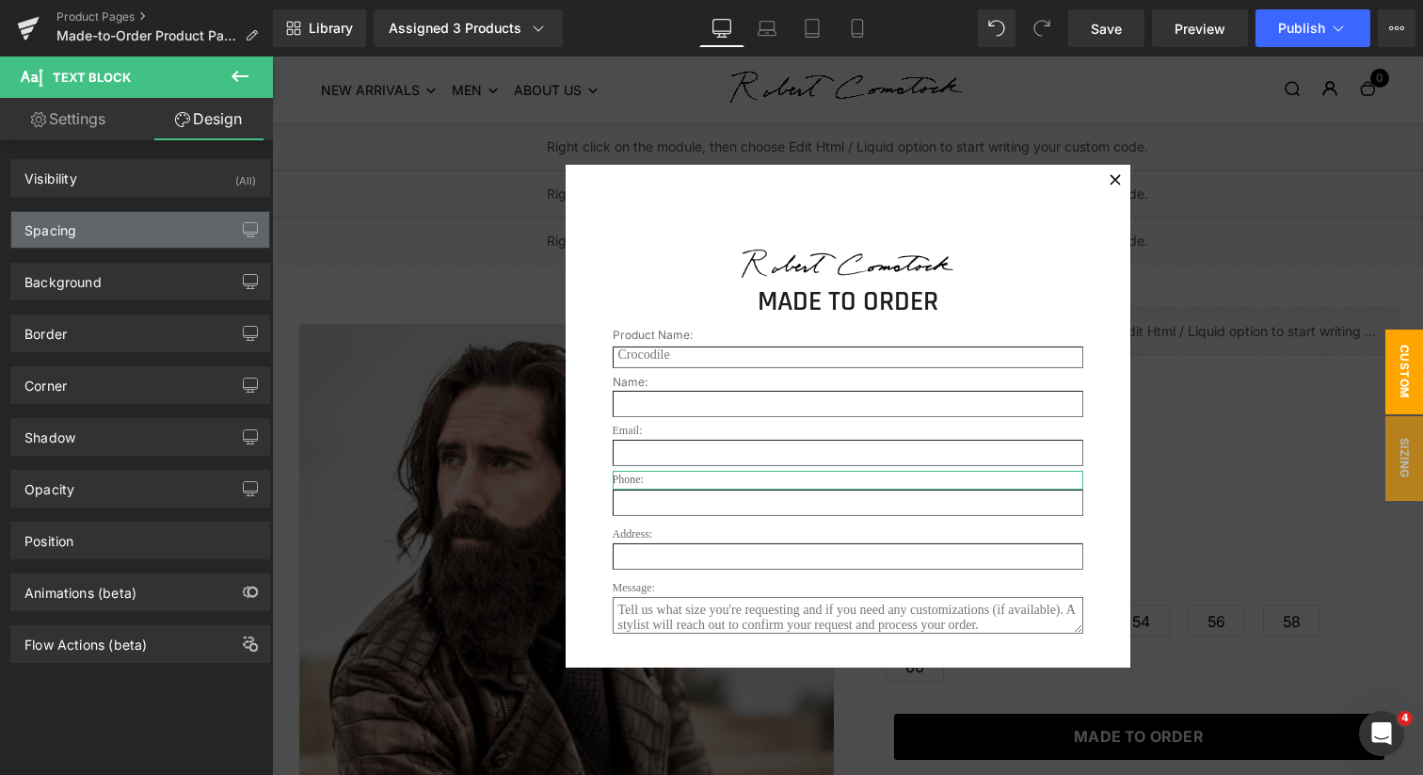
click at [145, 232] on div "Spacing" at bounding box center [140, 230] width 258 height 36
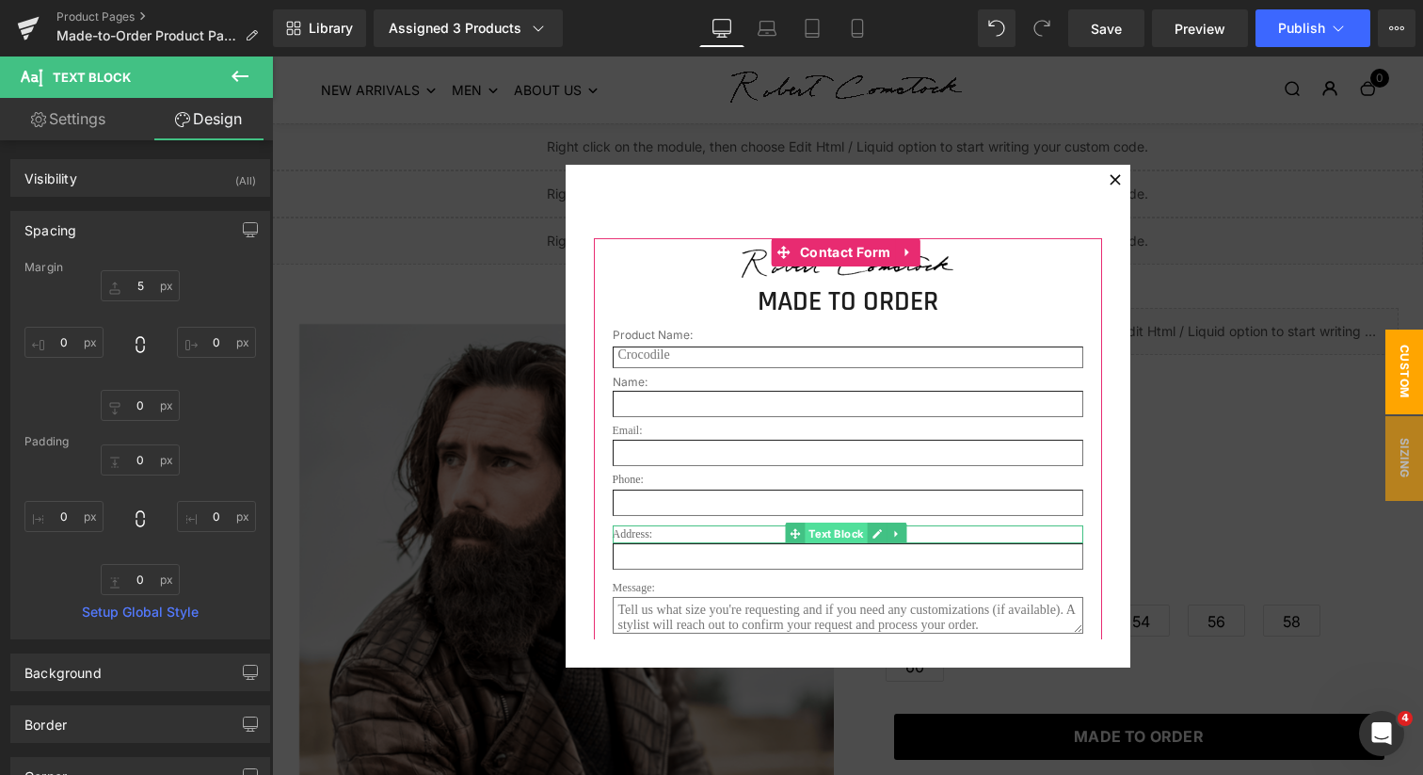
click at [842, 536] on span "Text Block" at bounding box center [836, 533] width 62 height 23
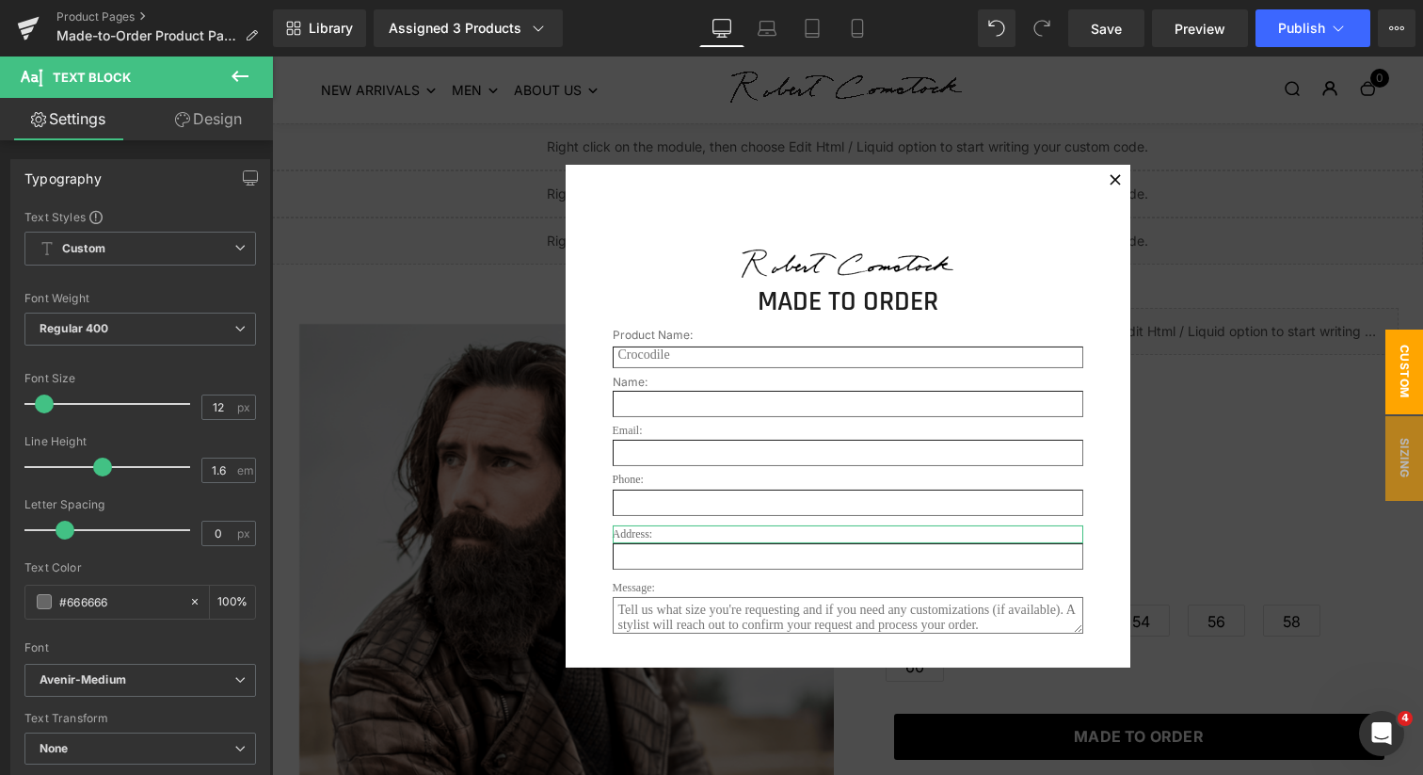
click at [217, 120] on link "Design" at bounding box center [208, 119] width 137 height 42
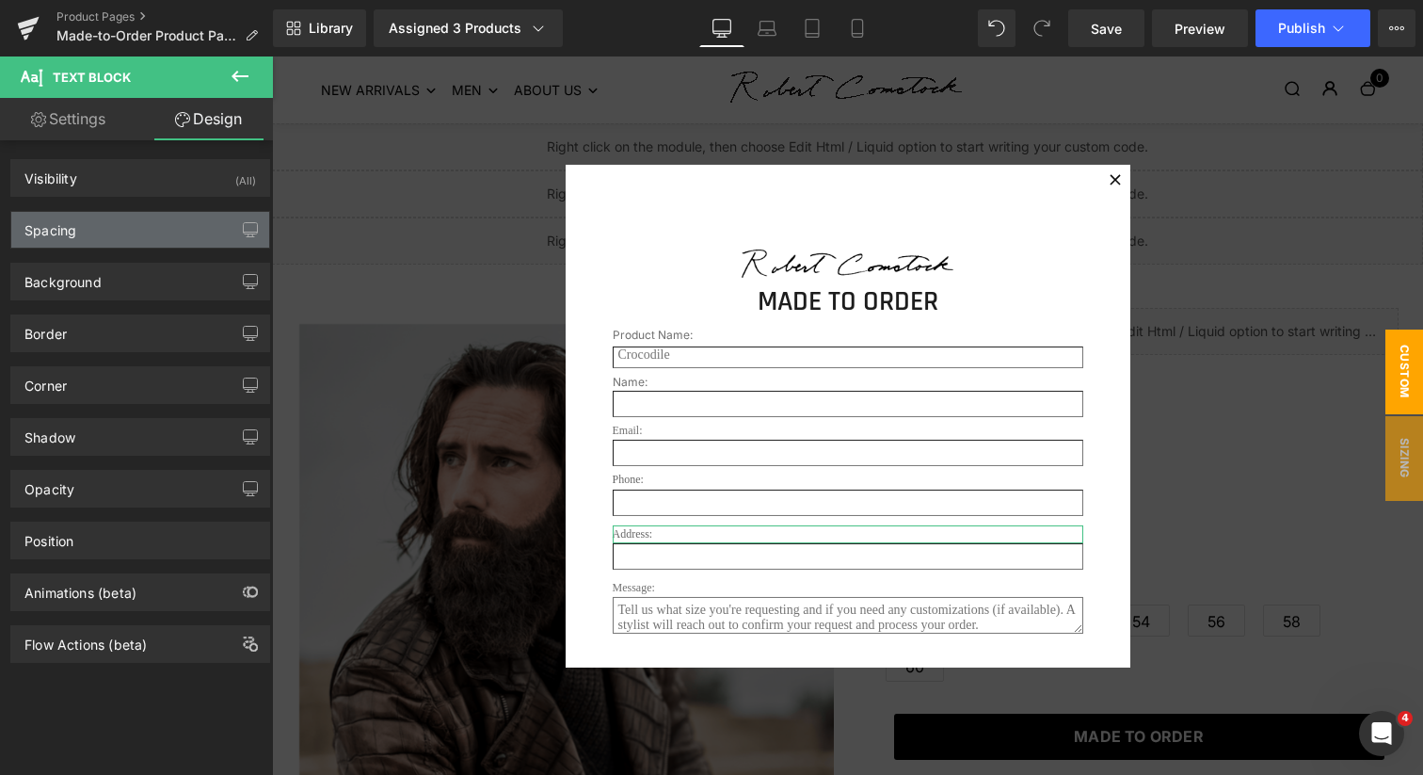
click at [145, 230] on div "Spacing" at bounding box center [140, 230] width 258 height 36
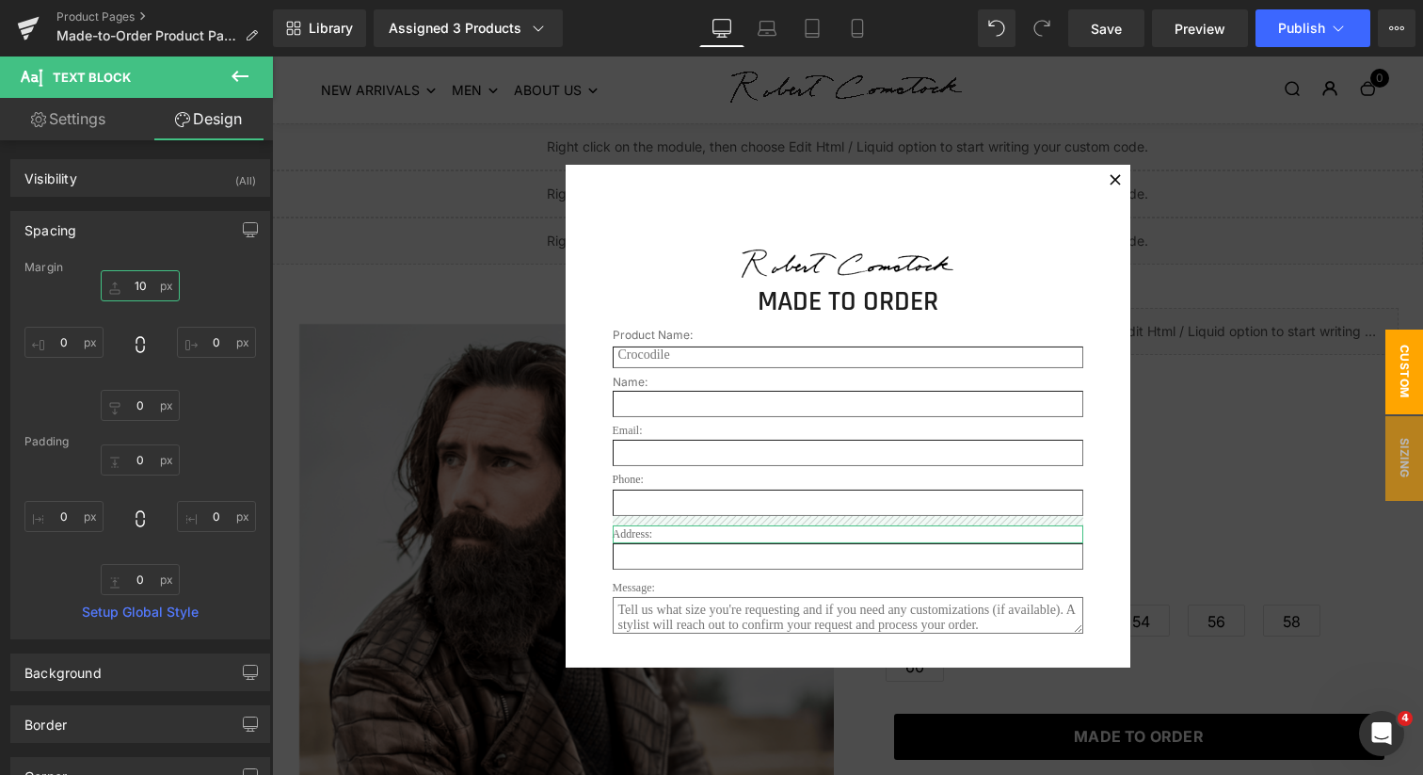
click at [137, 281] on input "10" at bounding box center [140, 285] width 79 height 31
type input "5"
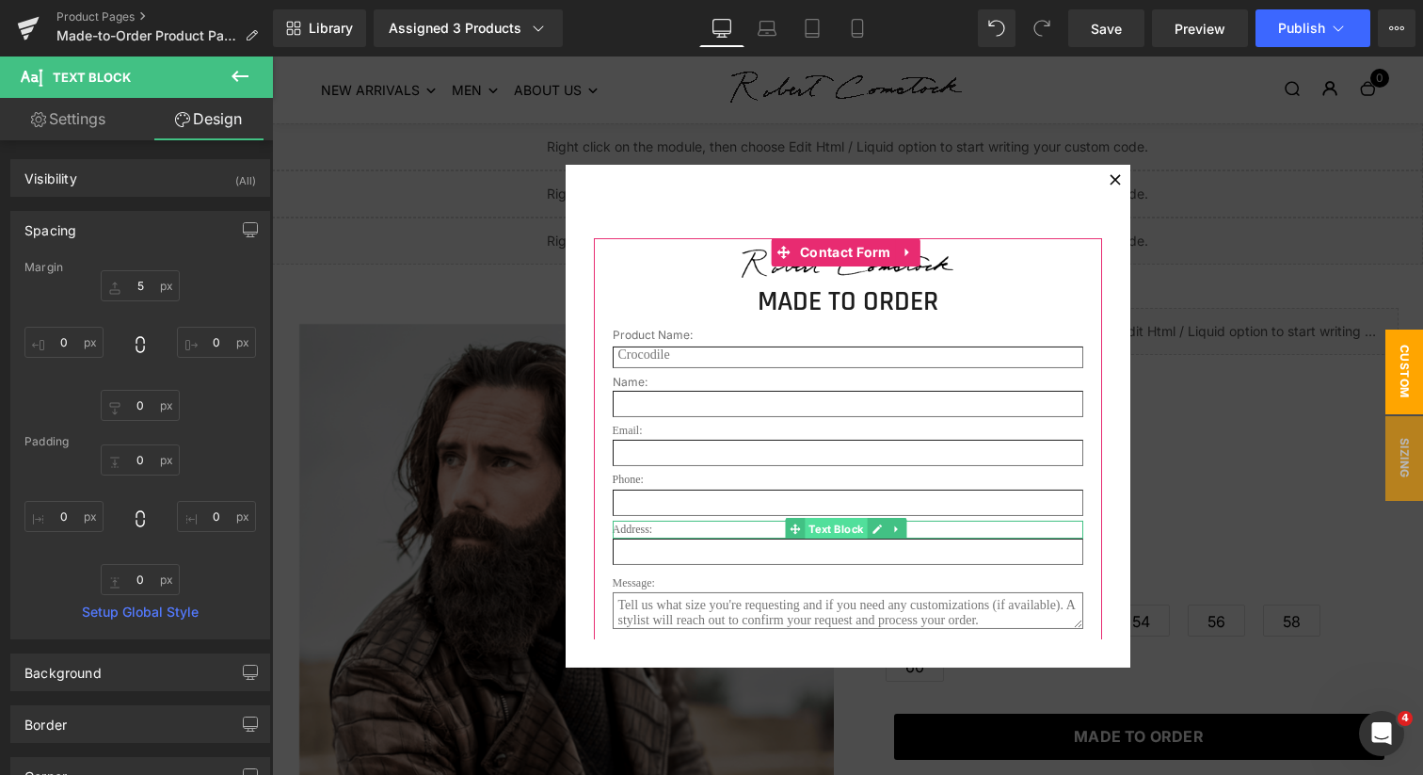
click at [835, 532] on span "Text Block" at bounding box center [836, 529] width 62 height 23
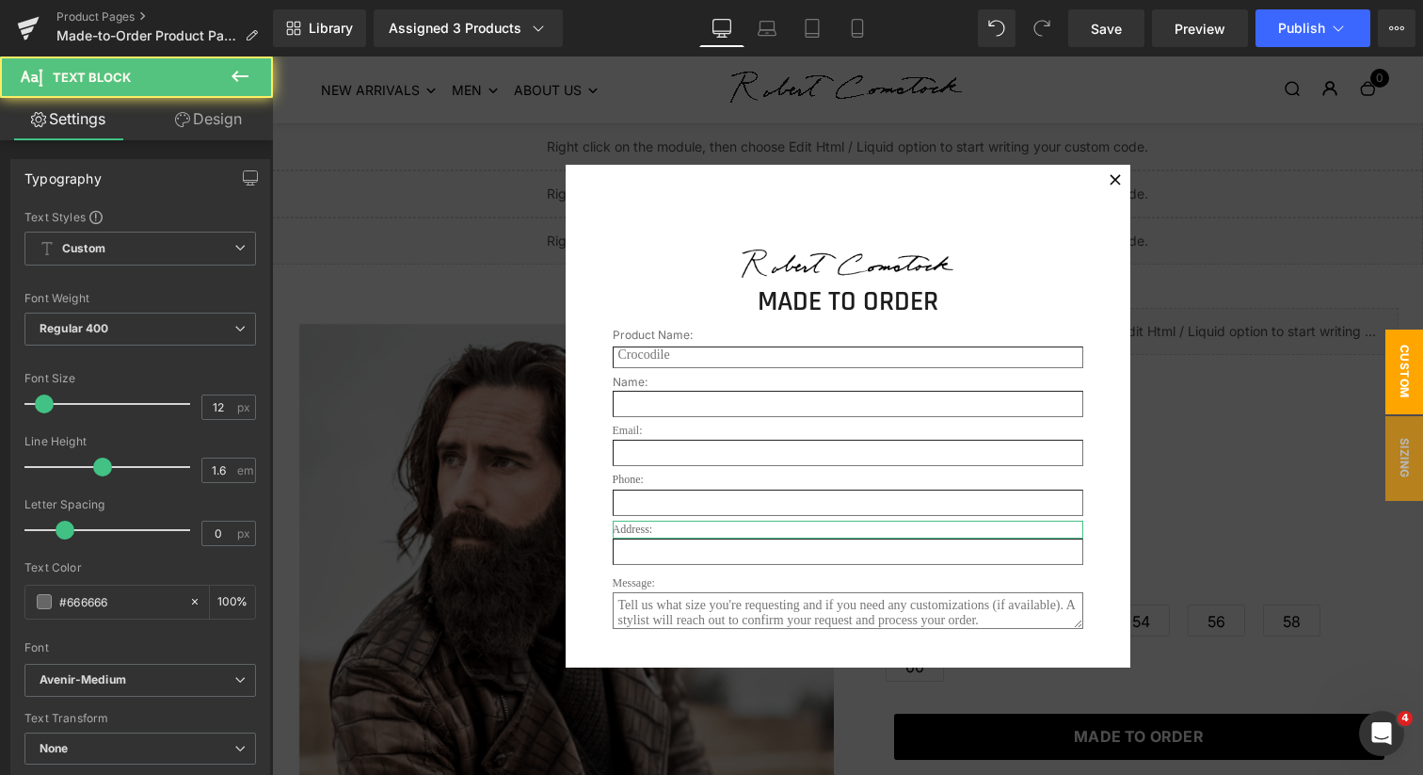
click at [197, 125] on link "Design" at bounding box center [208, 119] width 137 height 42
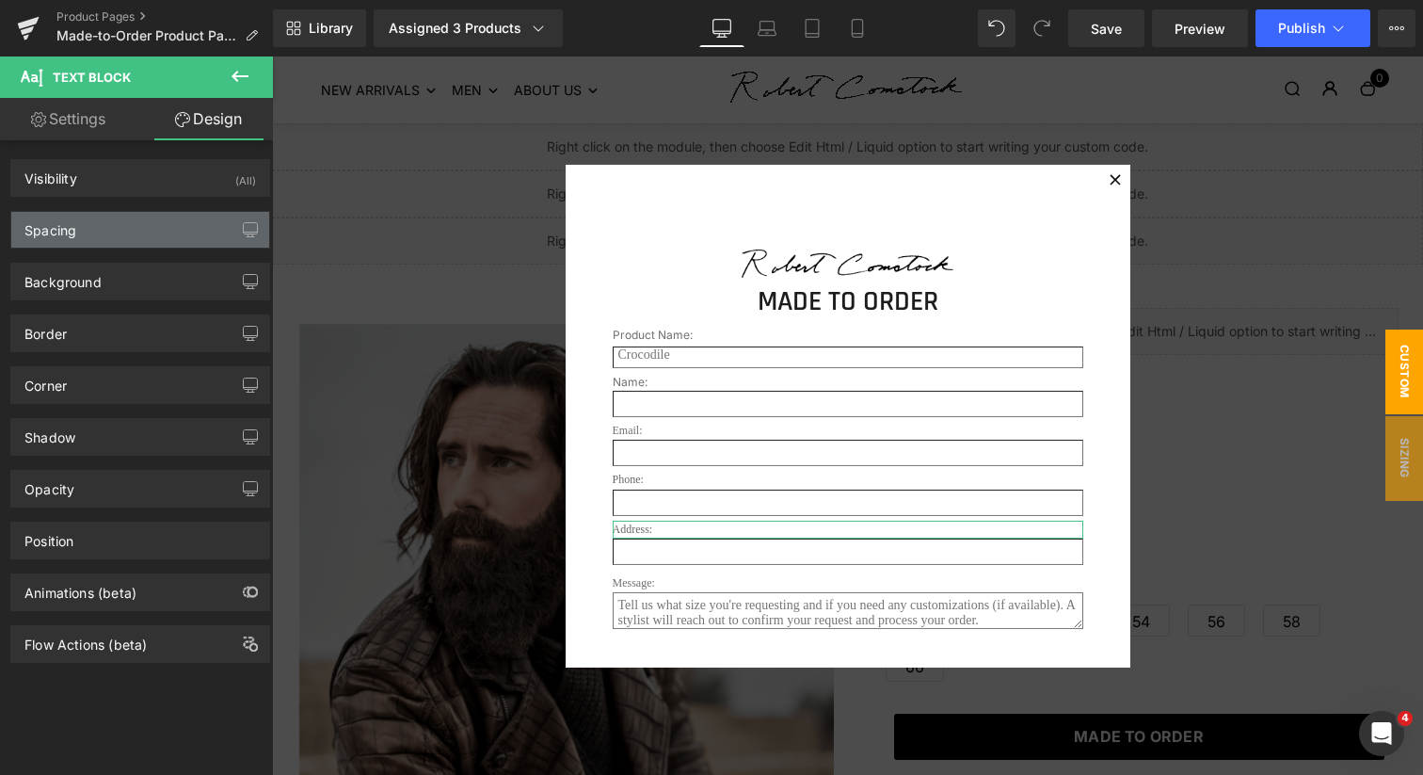
click at [145, 230] on div "Spacing" at bounding box center [140, 230] width 258 height 36
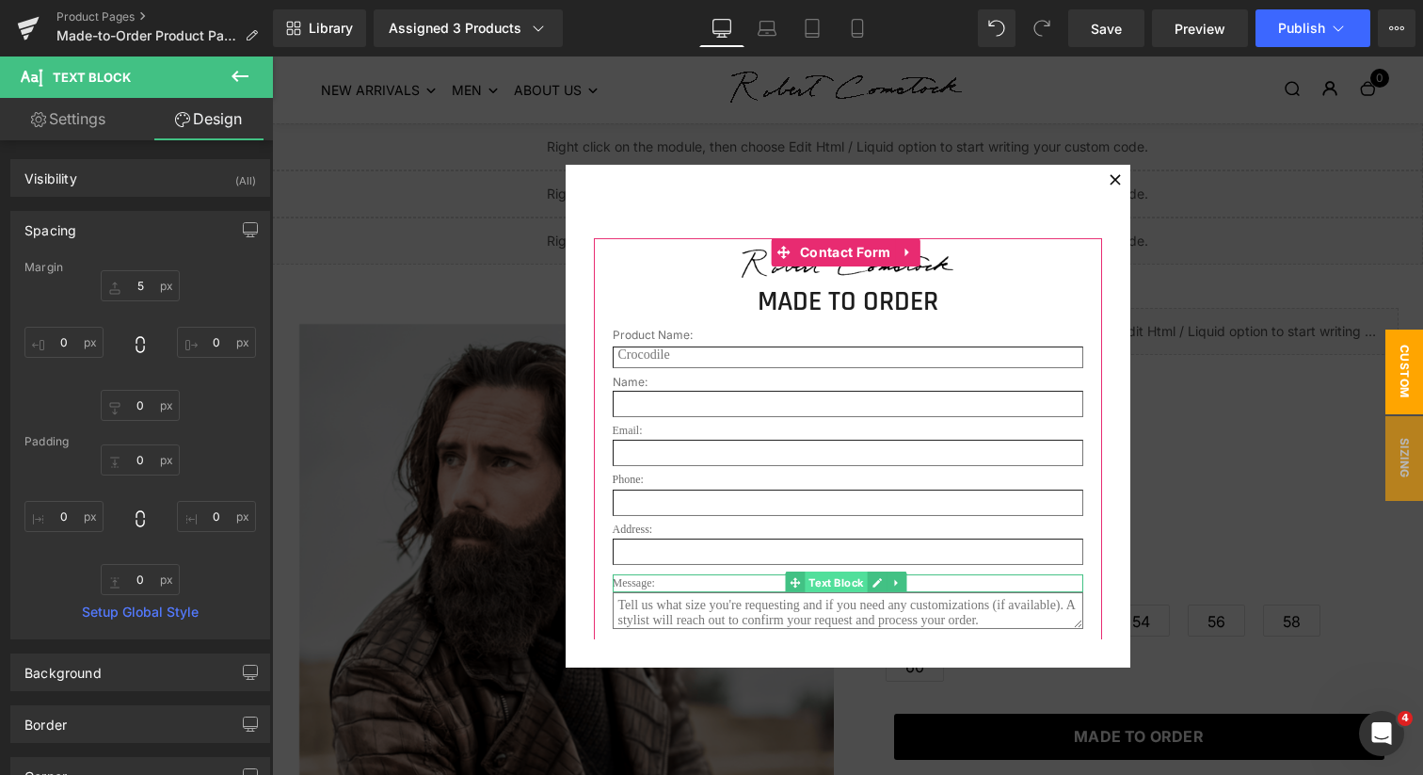
click at [843, 586] on span "Text Block" at bounding box center [836, 582] width 62 height 23
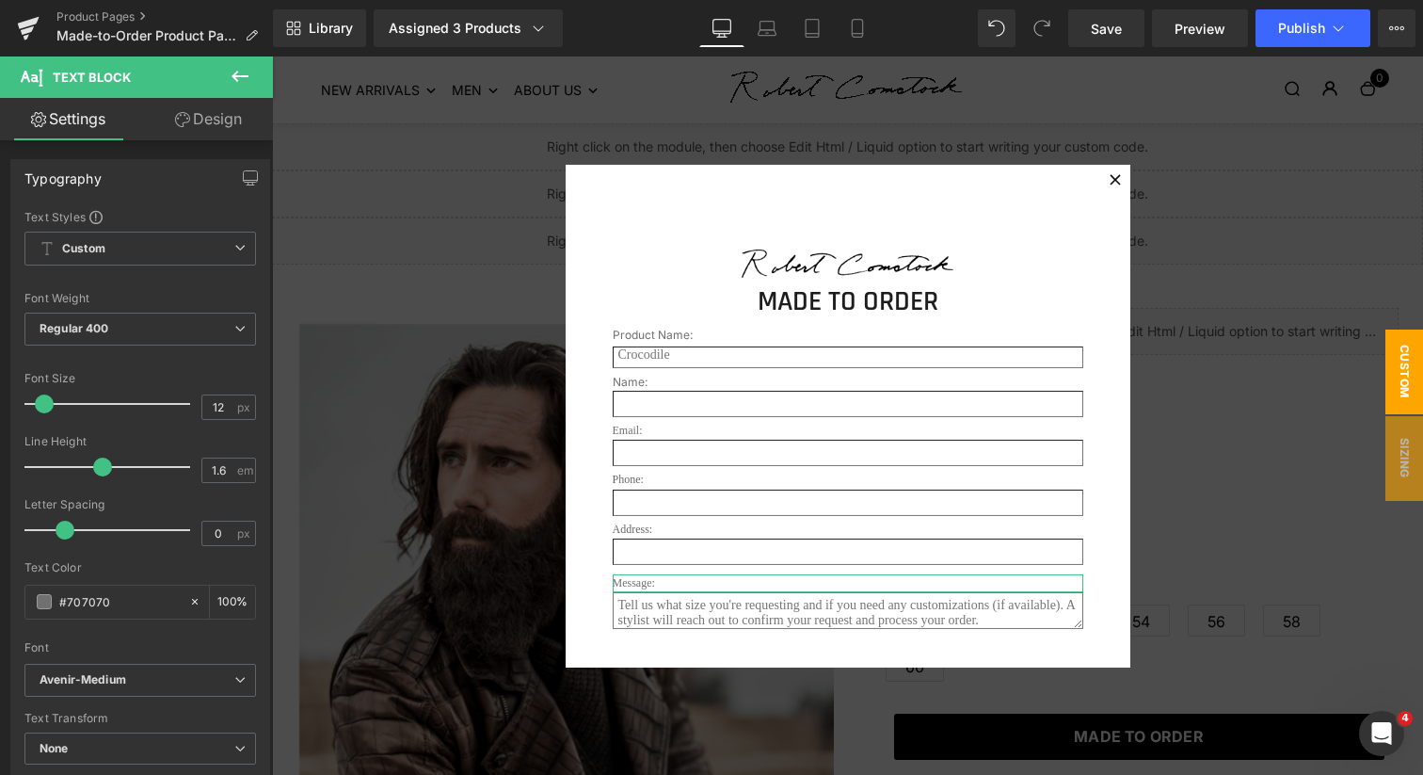
click at [220, 109] on link "Design" at bounding box center [208, 119] width 137 height 42
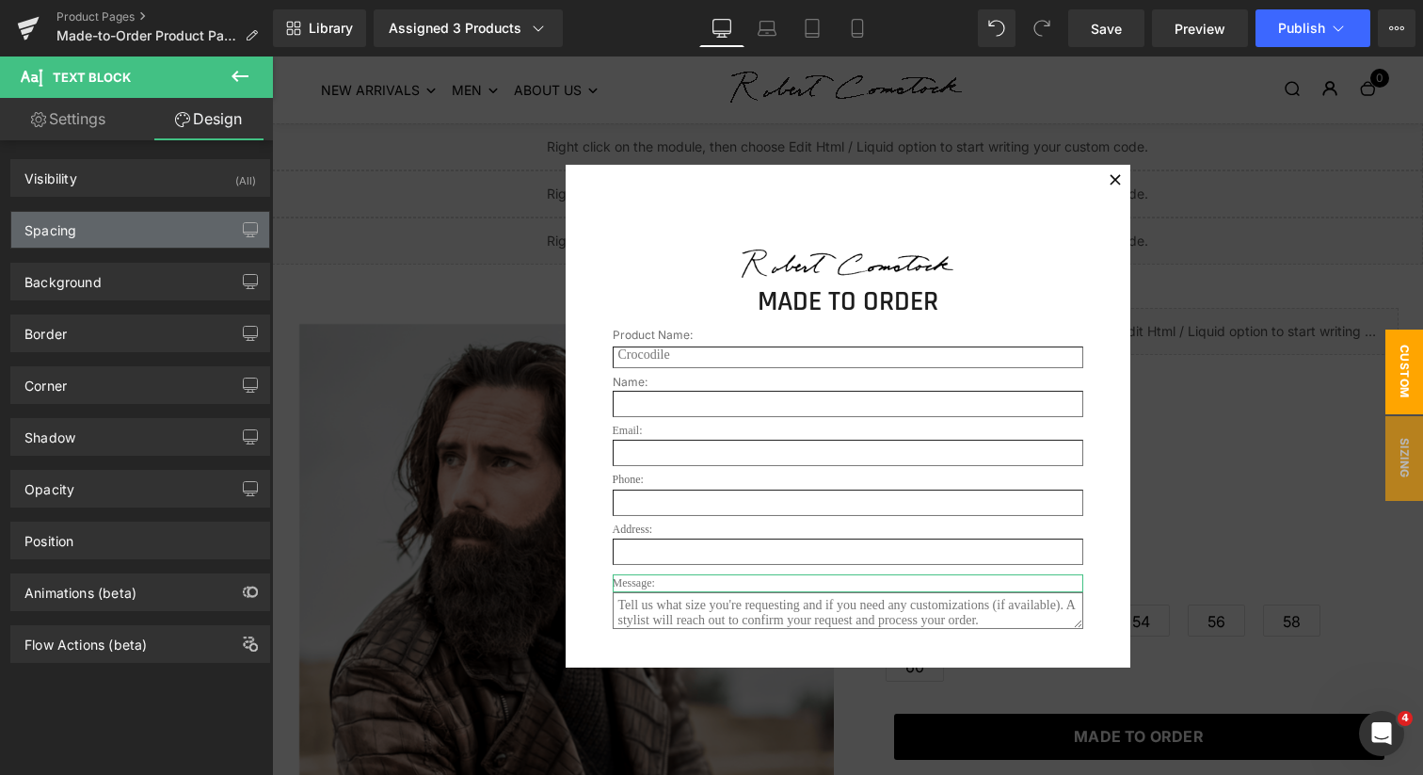
click at [144, 236] on div "Spacing" at bounding box center [140, 230] width 258 height 36
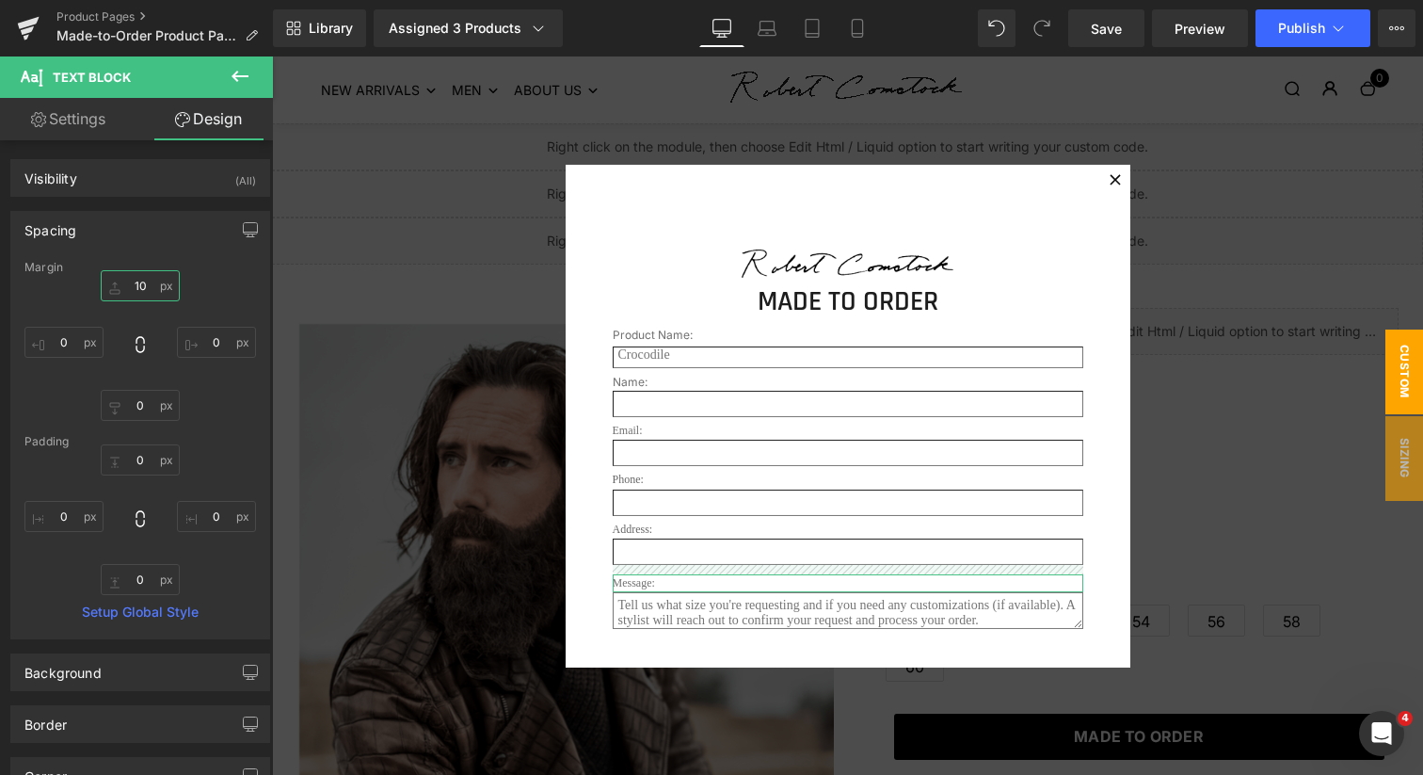
click at [144, 291] on input "10" at bounding box center [140, 285] width 79 height 31
type input "5"
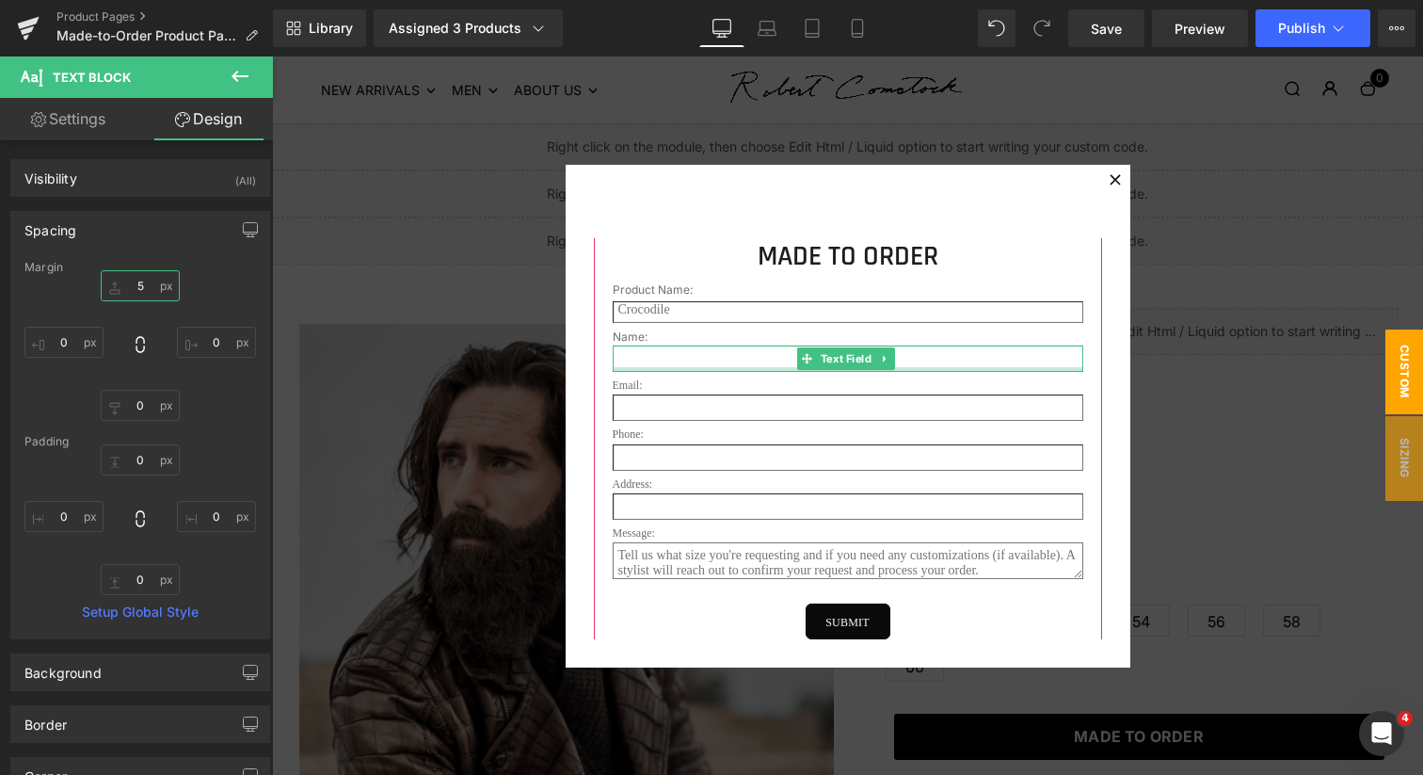
scroll to position [103, 0]
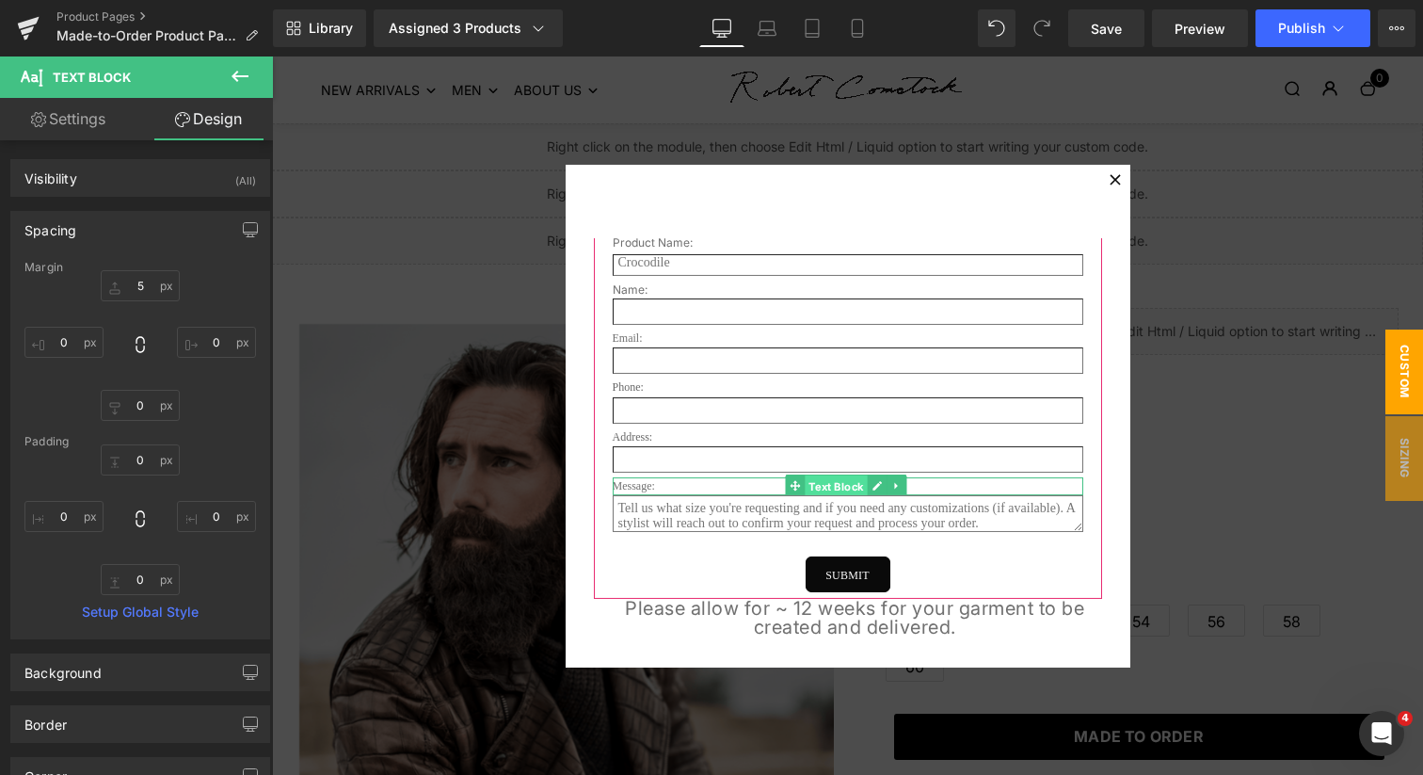
click at [844, 483] on span "Text Block" at bounding box center [836, 486] width 62 height 23
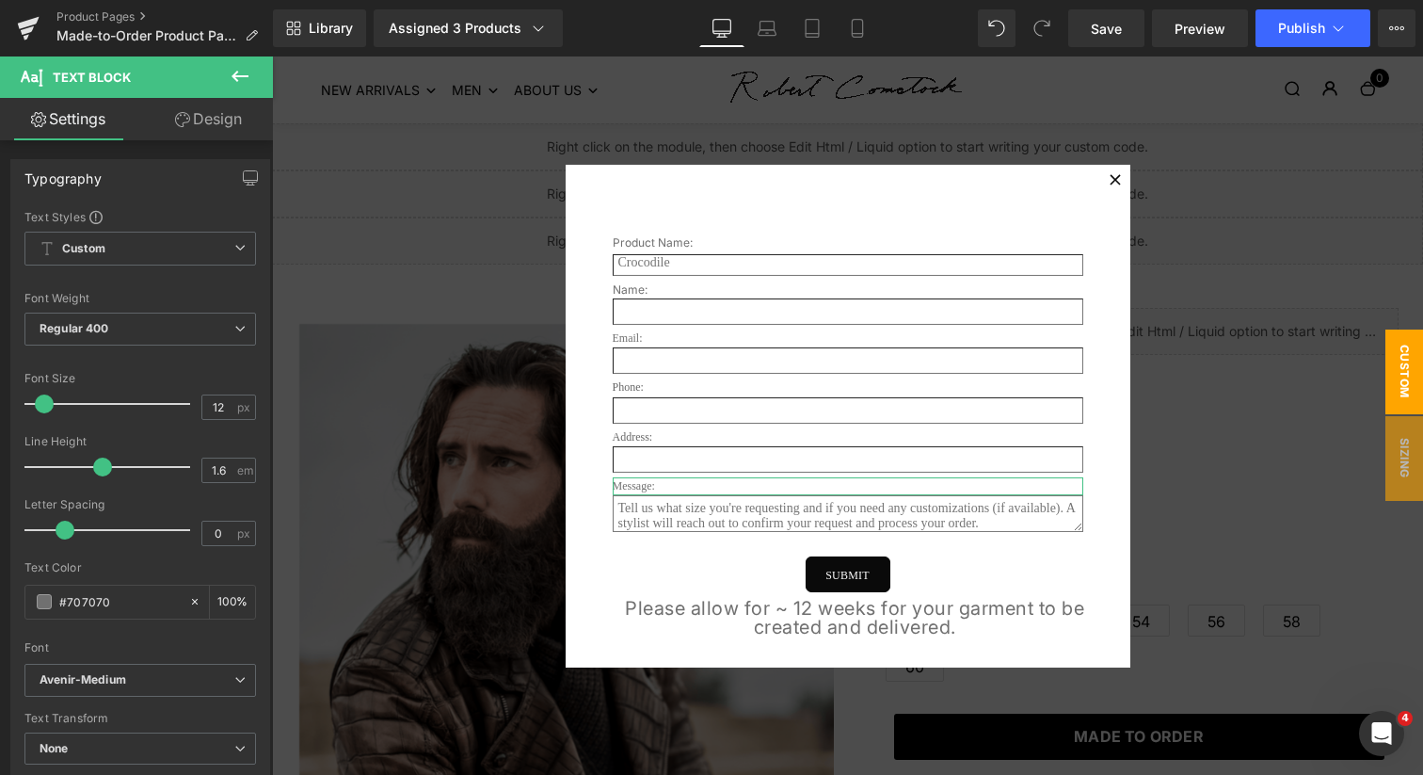
click at [215, 127] on link "Design" at bounding box center [208, 119] width 137 height 42
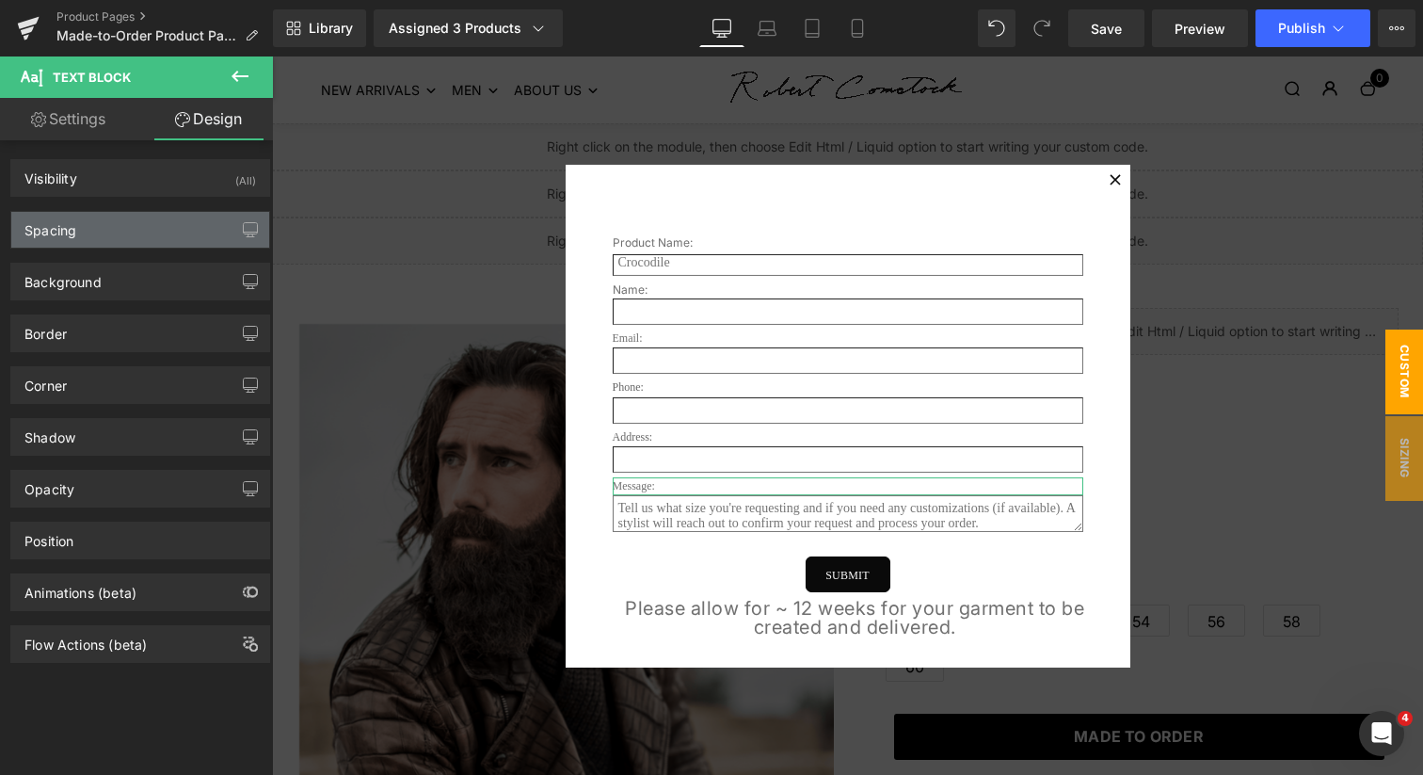
click at [163, 233] on div "Spacing" at bounding box center [140, 230] width 258 height 36
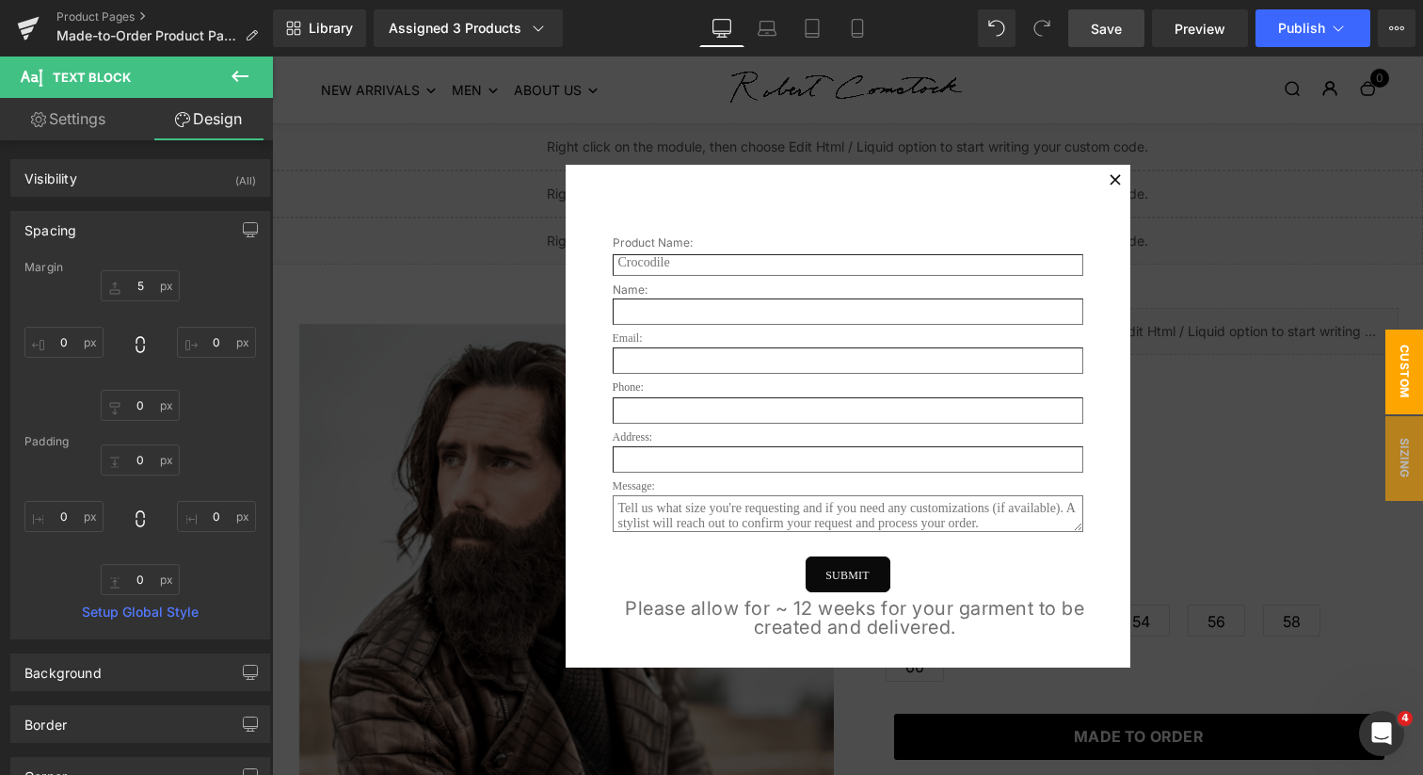
click at [1115, 20] on span "Save" at bounding box center [1106, 29] width 31 height 20
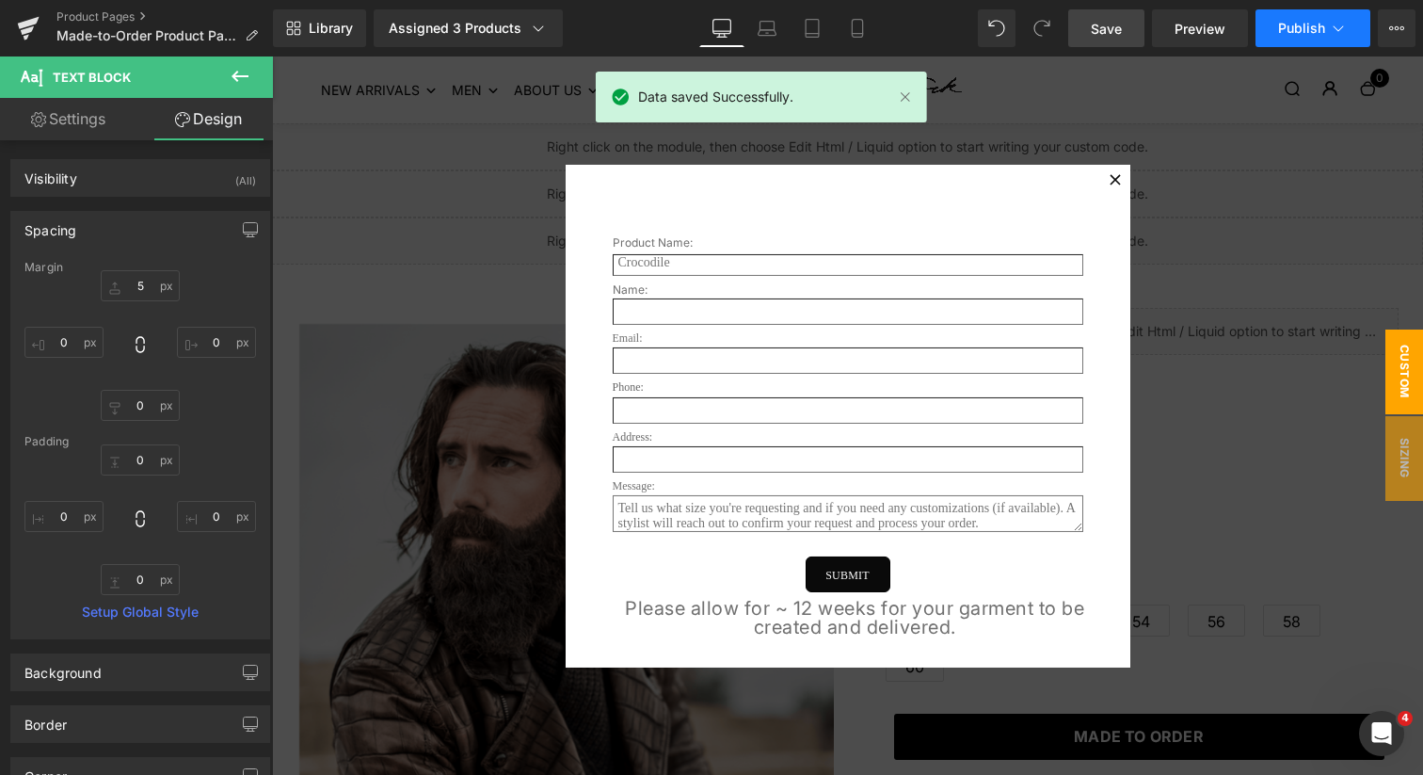
click at [1308, 37] on button "Publish" at bounding box center [1313, 28] width 115 height 38
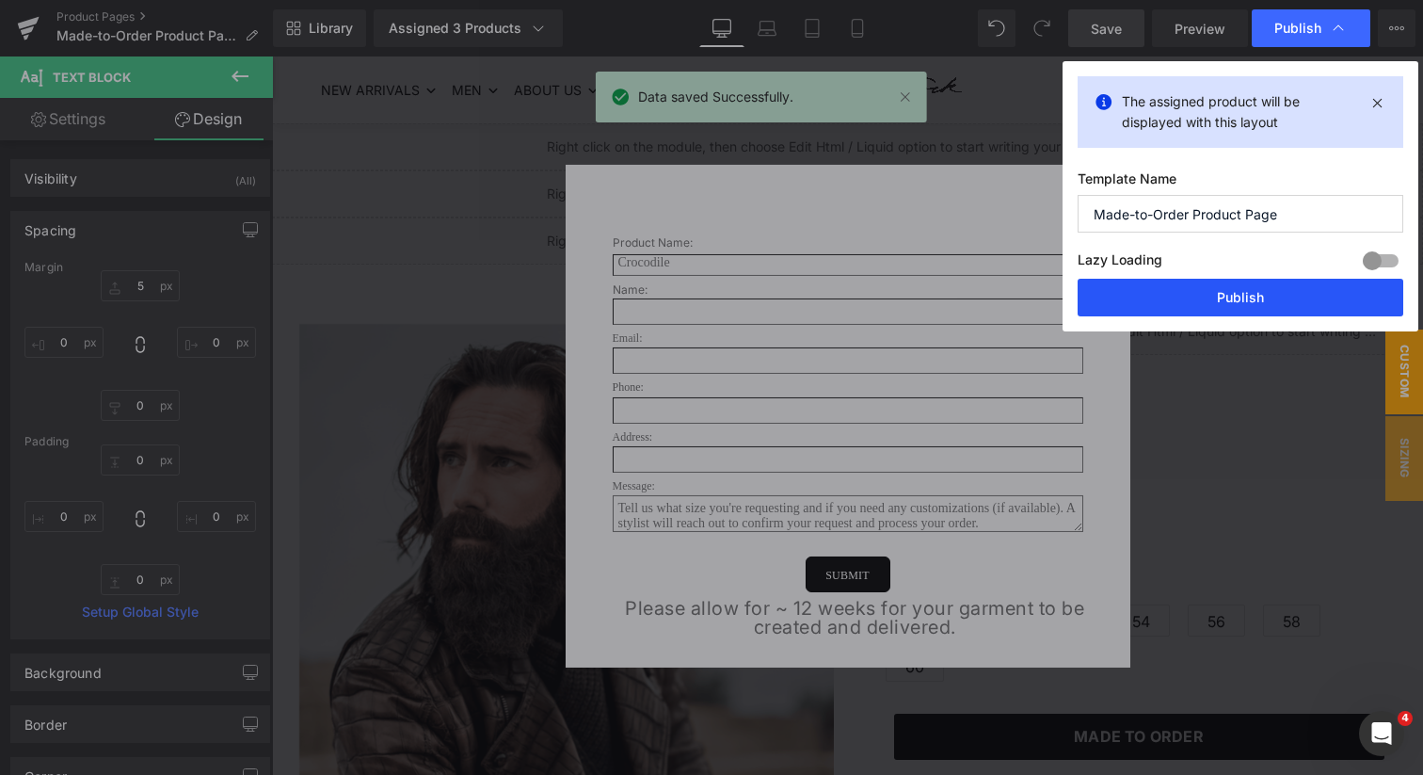
click at [1270, 304] on button "Publish" at bounding box center [1241, 298] width 326 height 38
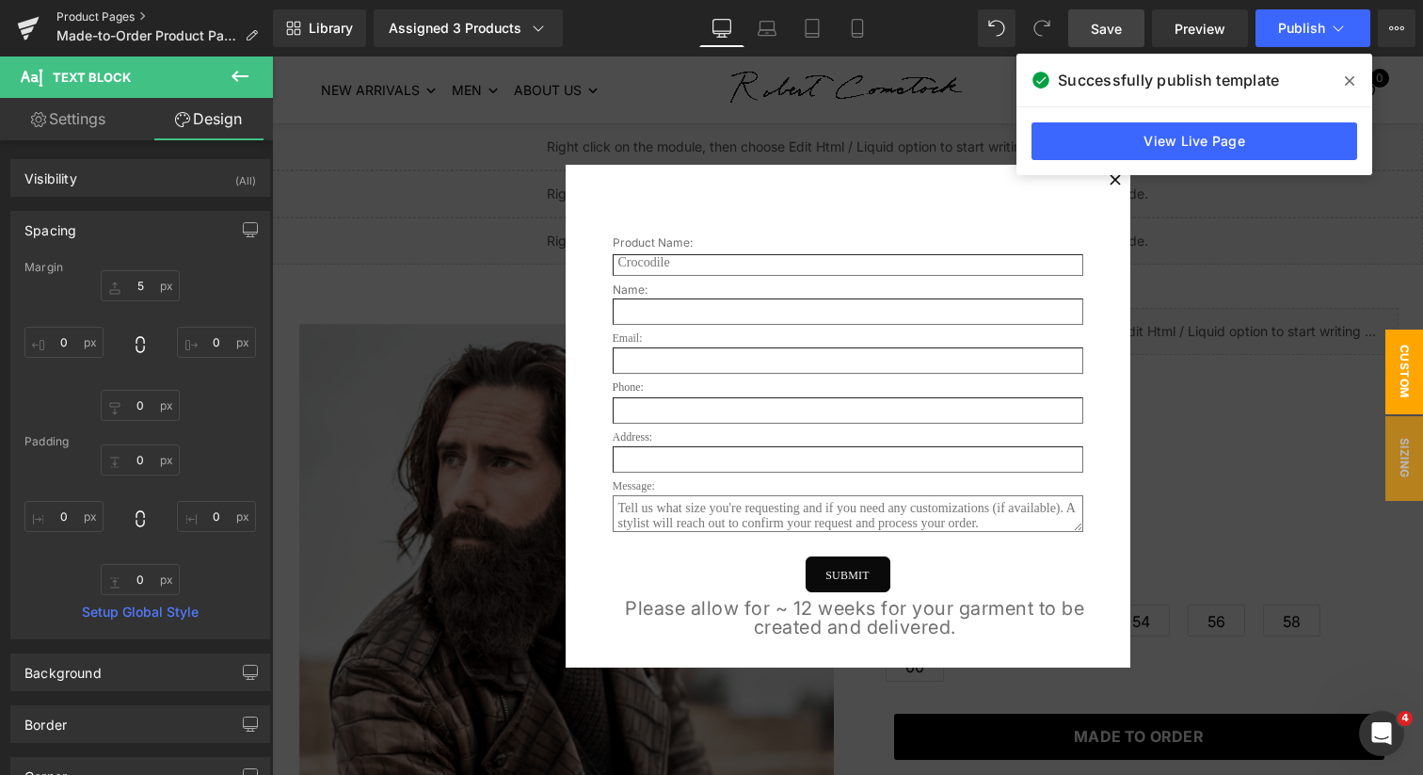
click at [104, 14] on link "Product Pages" at bounding box center [164, 16] width 217 height 15
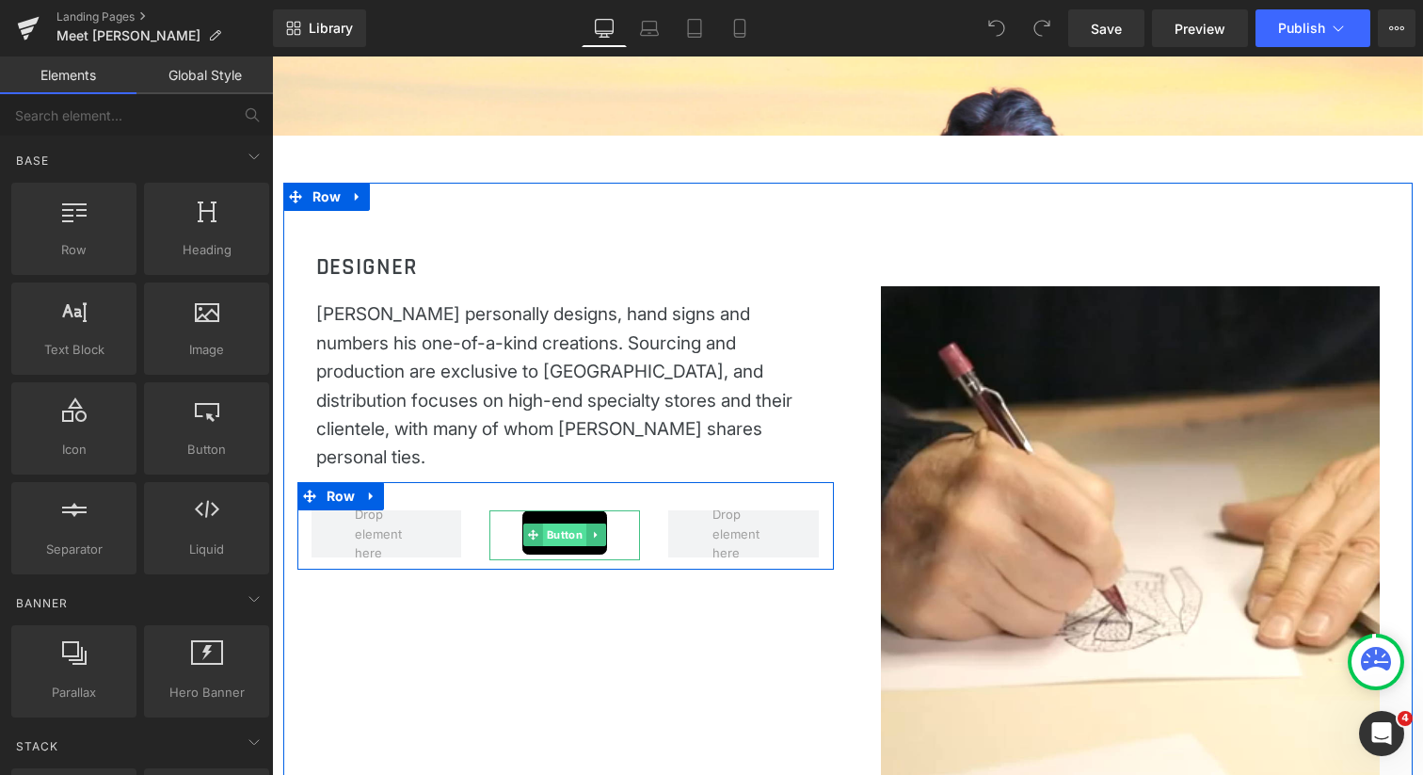
click at [562, 523] on span "Button" at bounding box center [564, 534] width 43 height 23
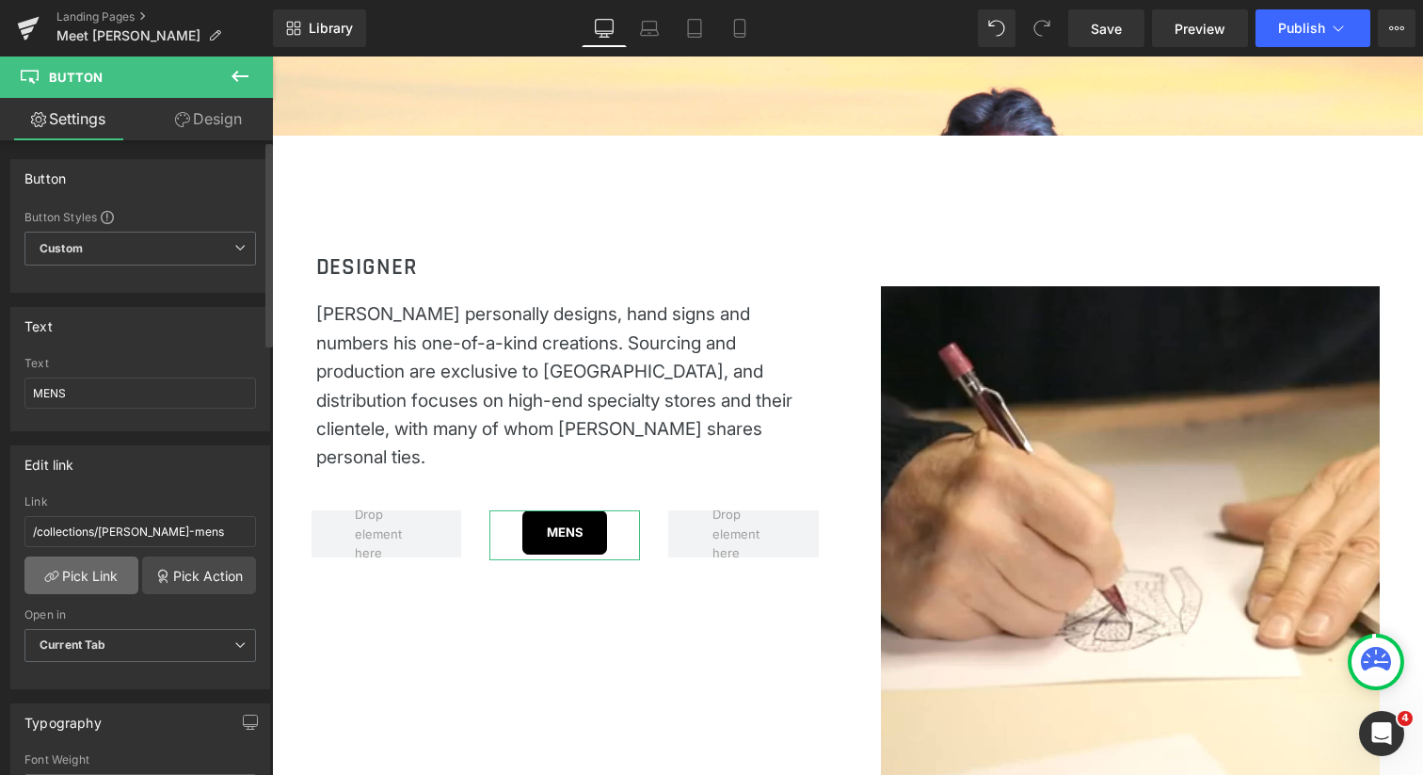
click at [104, 570] on link "Pick Link" at bounding box center [81, 575] width 114 height 38
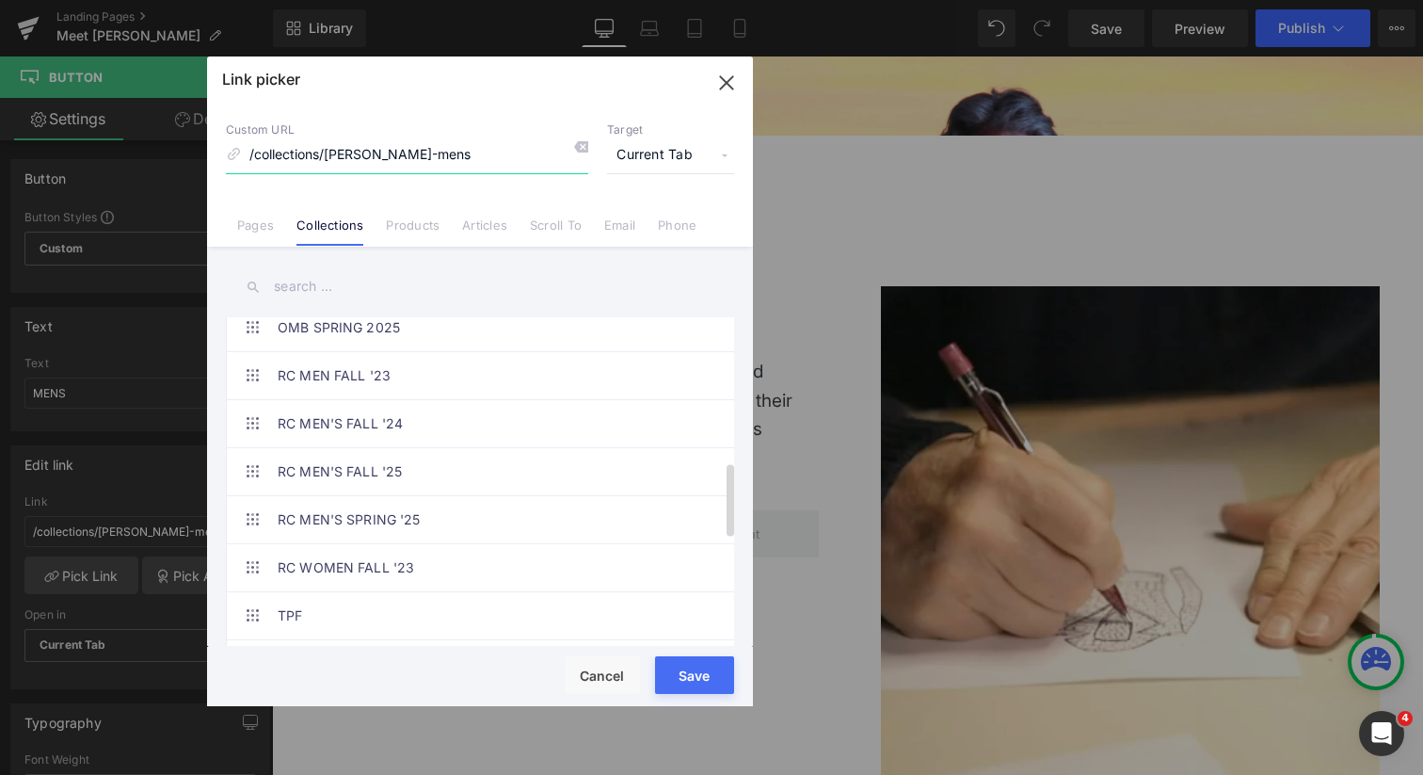
scroll to position [659, 0]
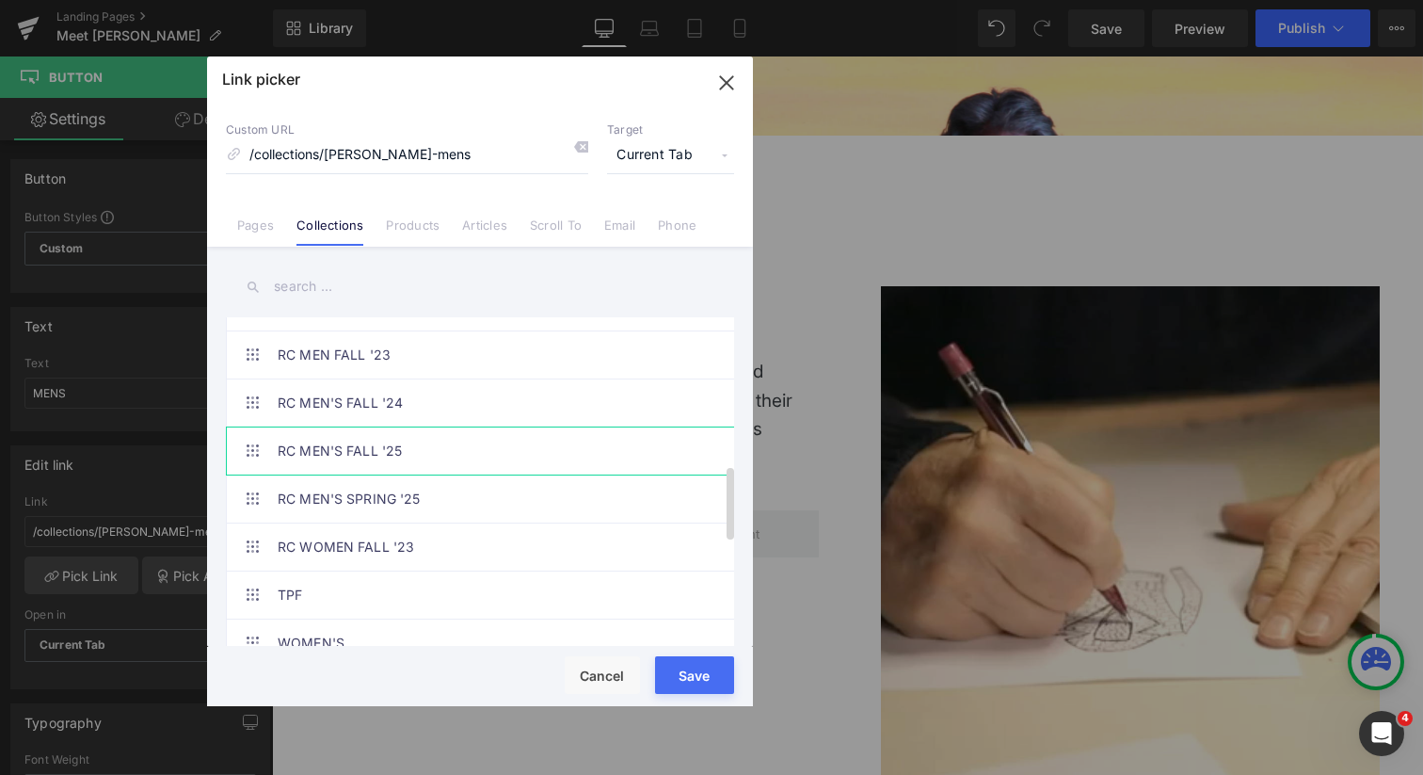
click at [375, 453] on link "RC MEN'S FALL '25" at bounding box center [485, 450] width 414 height 47
type input "/collections/rc-mens-fall-25"
click at [688, 664] on button "Save" at bounding box center [694, 675] width 79 height 38
type input "/collections/rc-mens-fall-25"
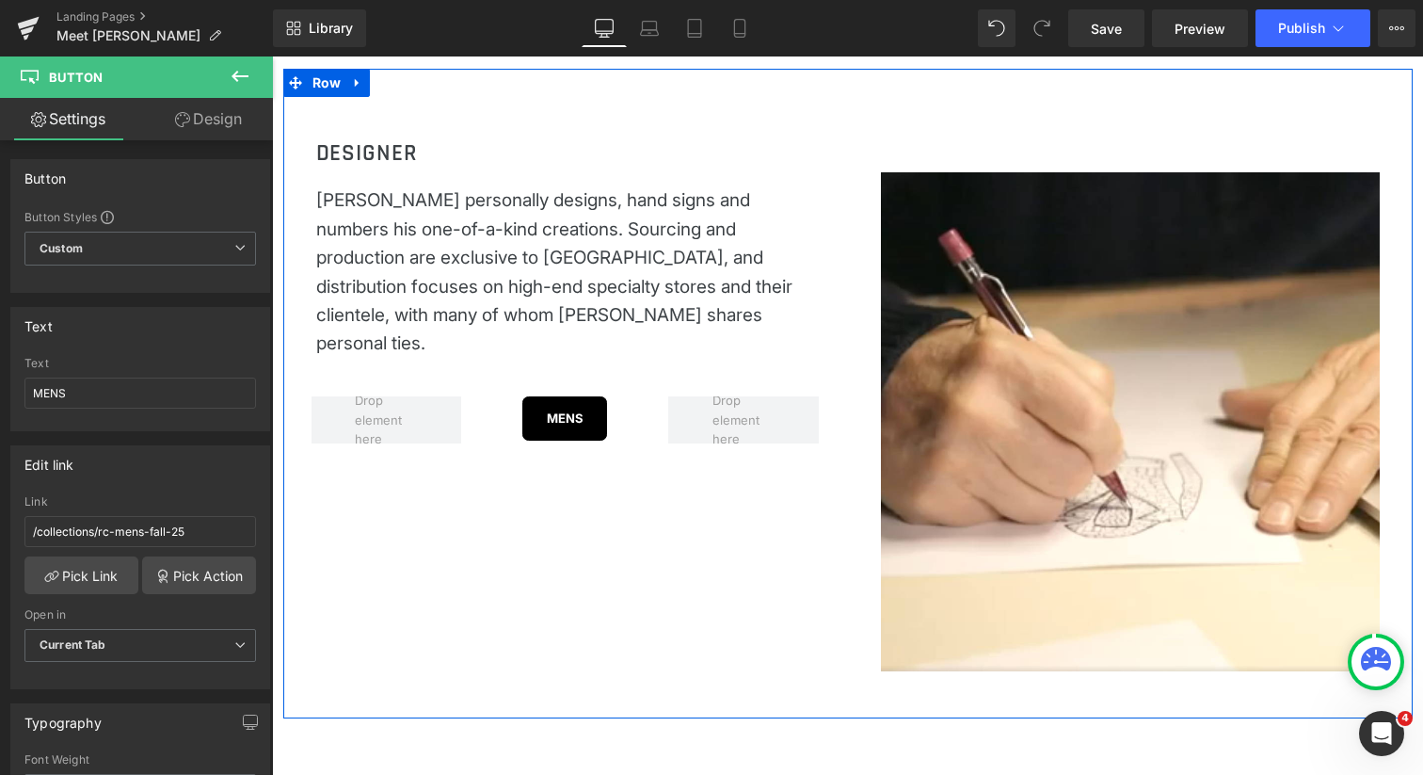
scroll to position [0, 0]
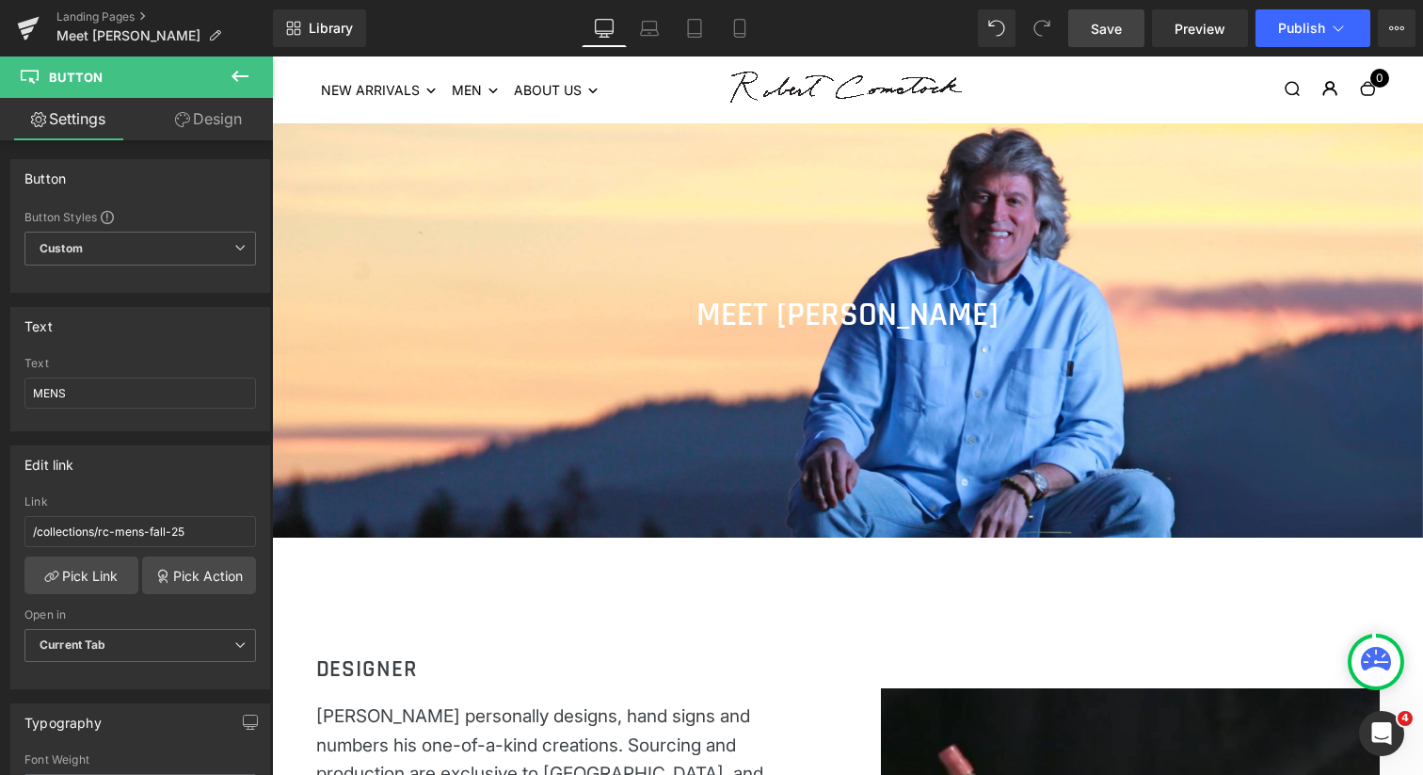
click at [1111, 25] on span "Save" at bounding box center [1106, 29] width 31 height 20
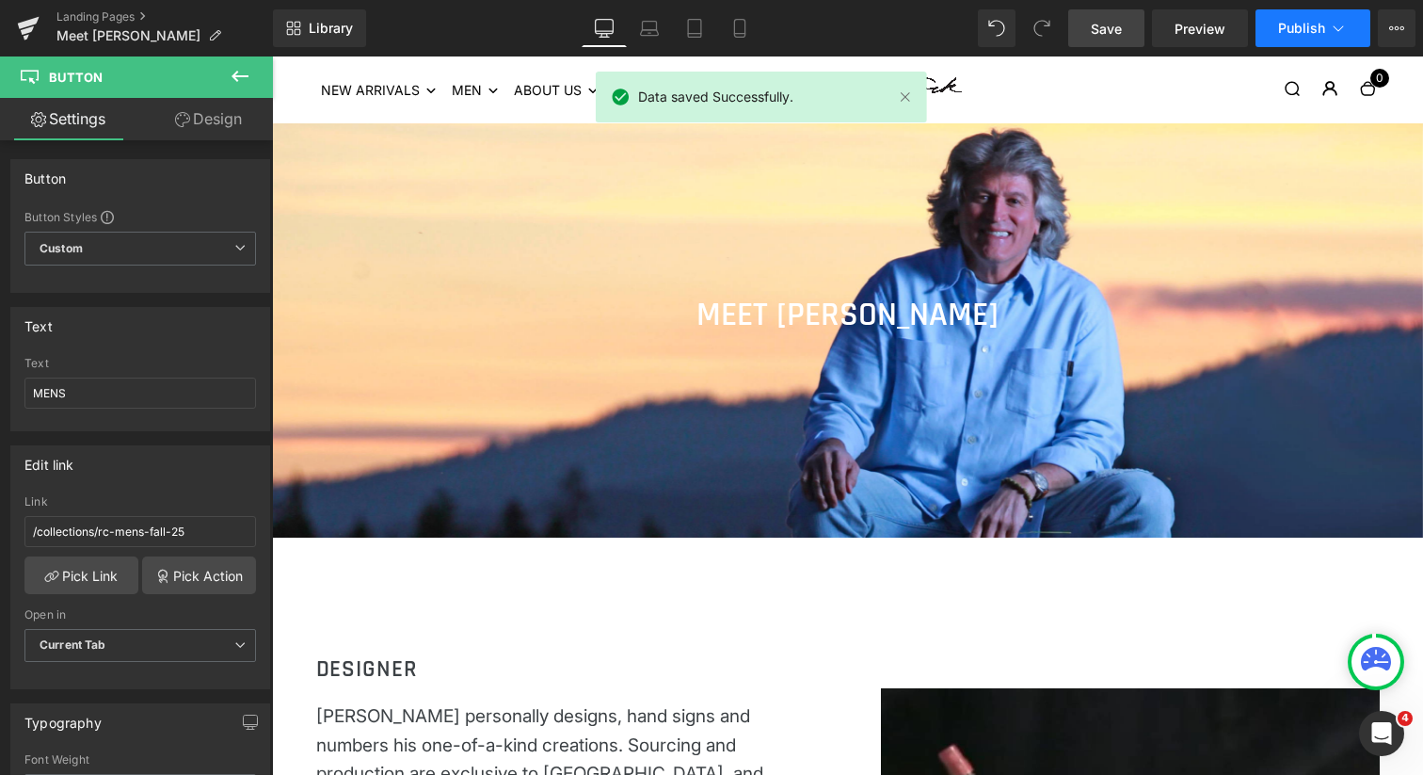
click at [1291, 21] on span "Publish" at bounding box center [1301, 28] width 47 height 15
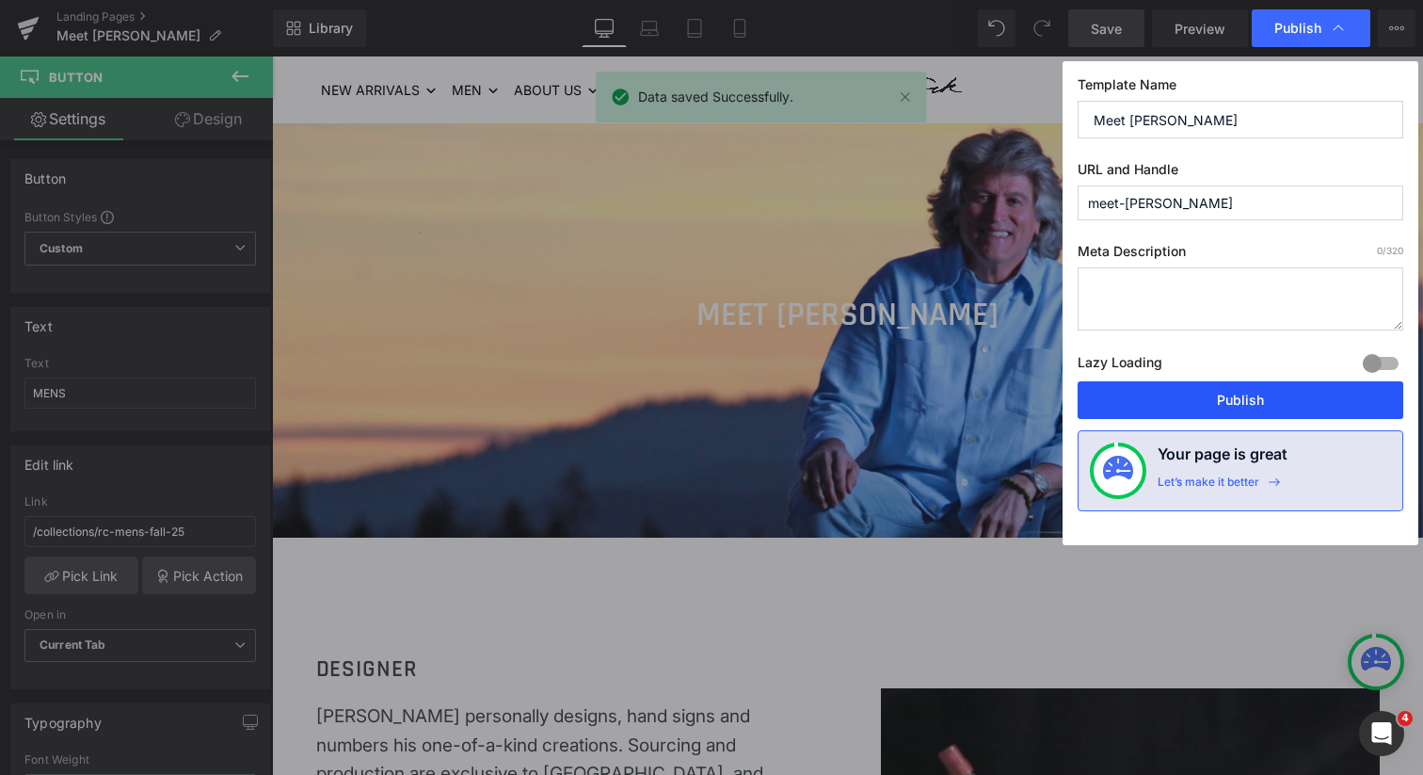
click at [1297, 398] on button "Publish" at bounding box center [1241, 400] width 326 height 38
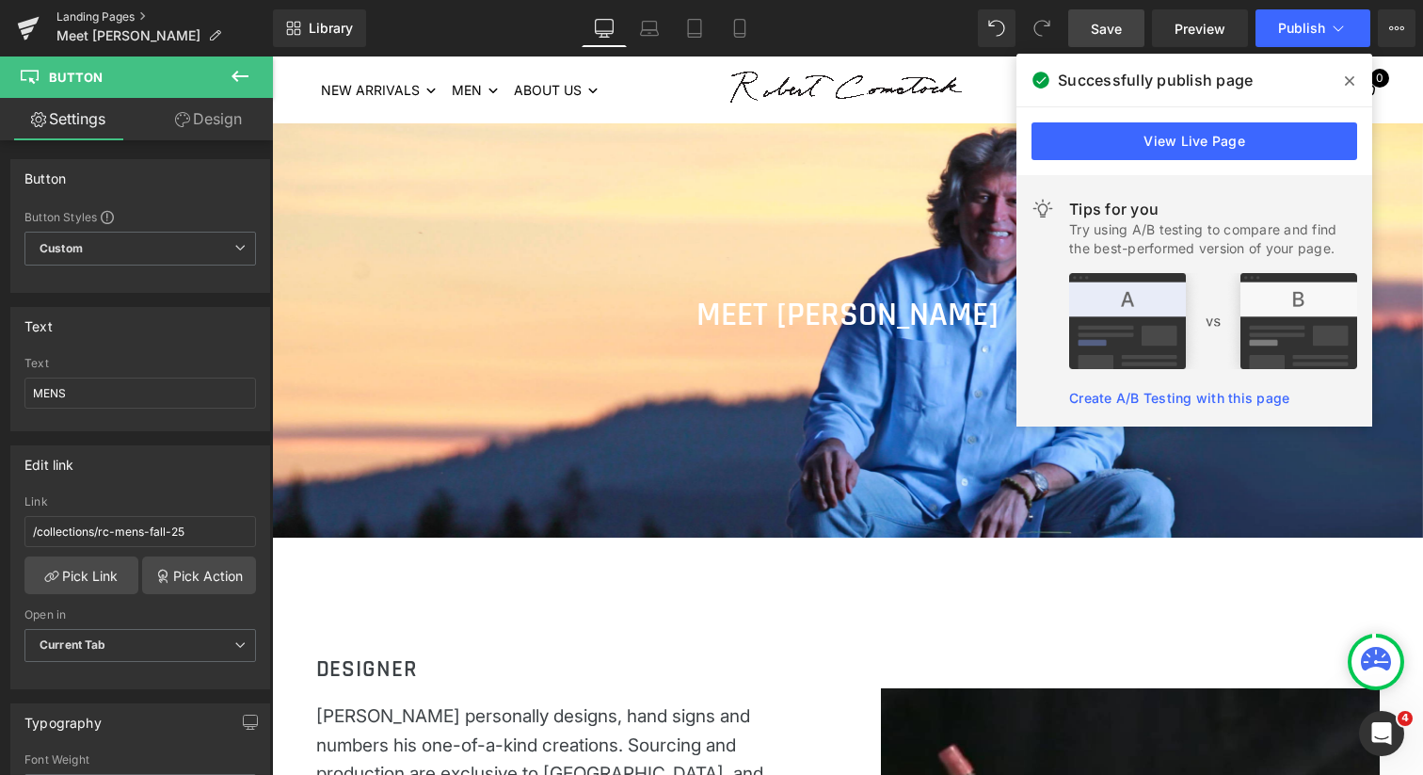
click at [110, 15] on link "Landing Pages" at bounding box center [164, 16] width 217 height 15
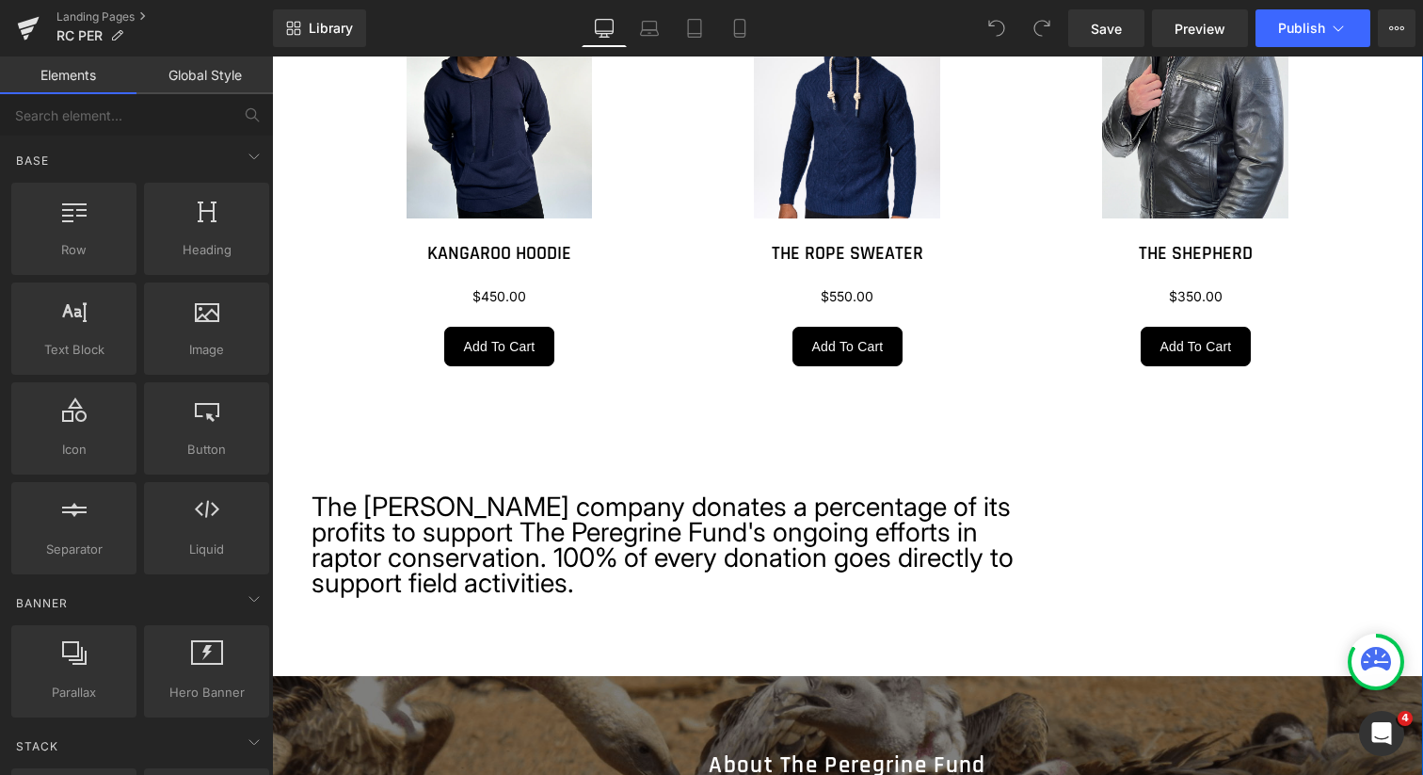
scroll to position [2588, 0]
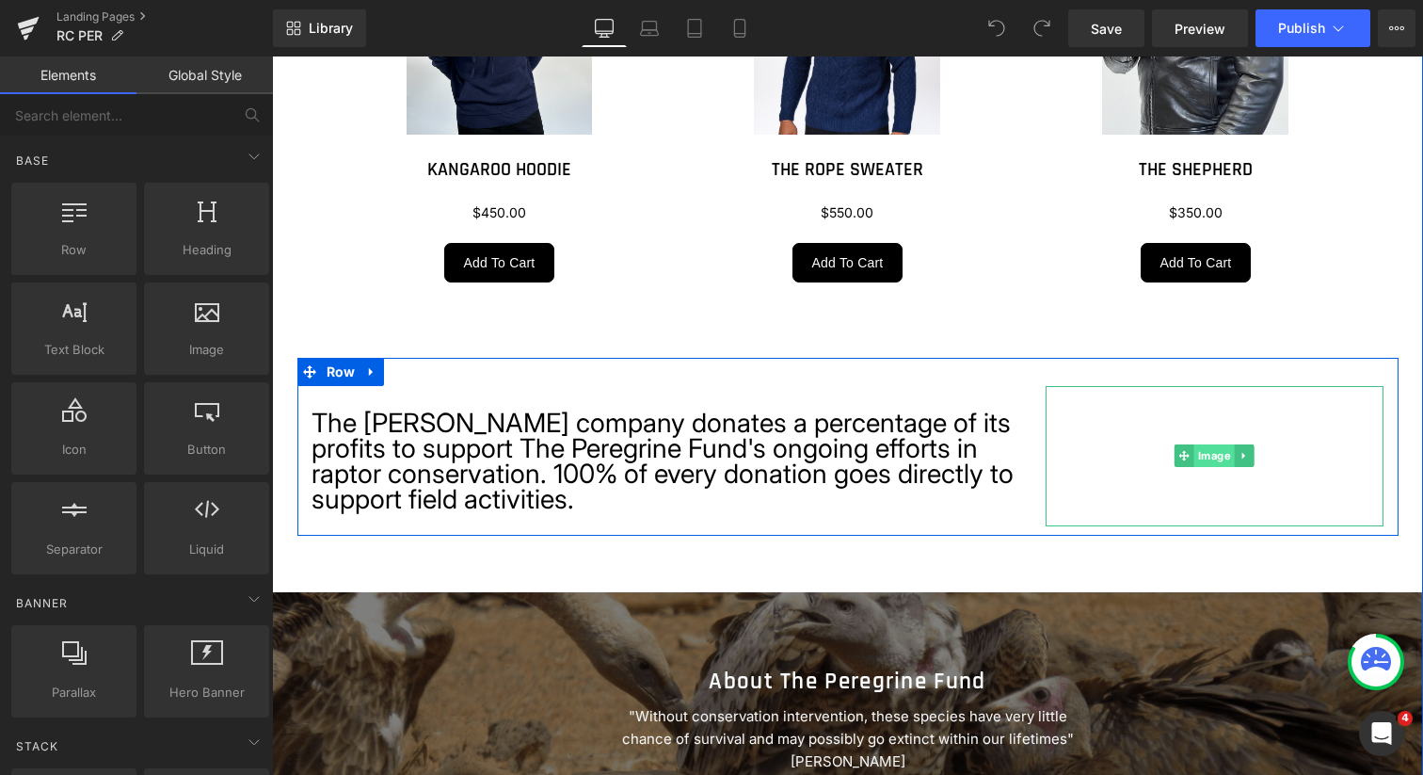
click at [1209, 458] on span "Image" at bounding box center [1215, 455] width 40 height 23
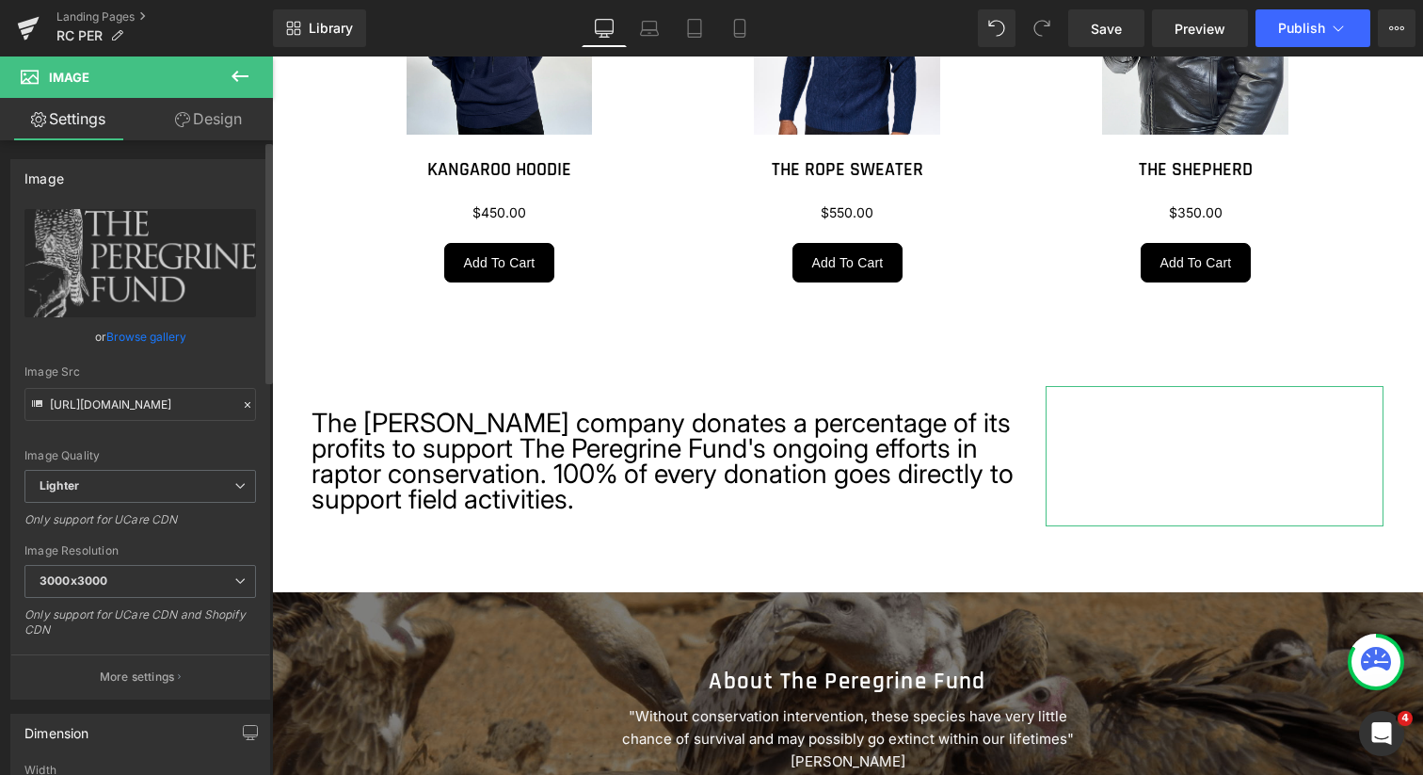
click at [150, 337] on link "Browse gallery" at bounding box center [146, 336] width 80 height 33
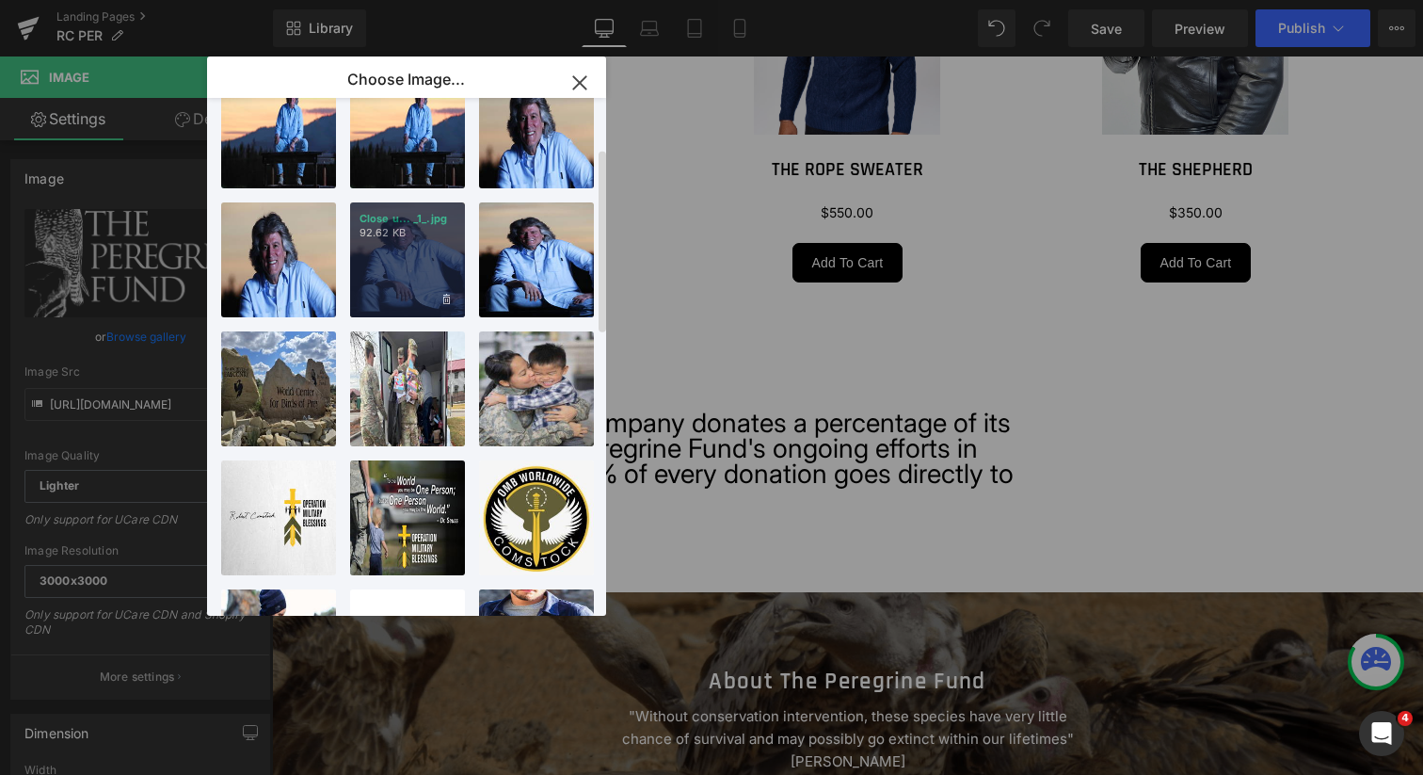
scroll to position [75, 0]
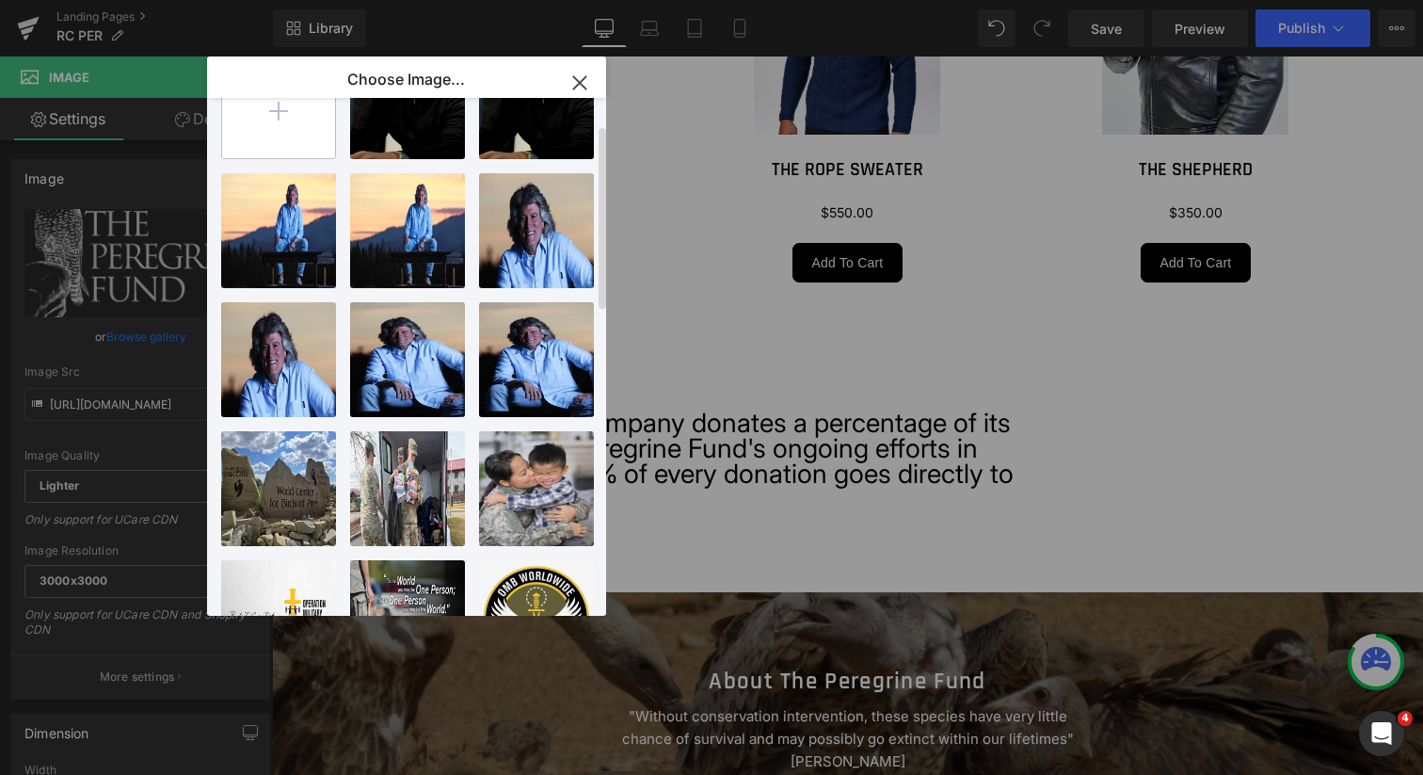
click at [281, 130] on input "file" at bounding box center [278, 101] width 113 height 113
type input "C:\fakepath\TPF logo.svg"
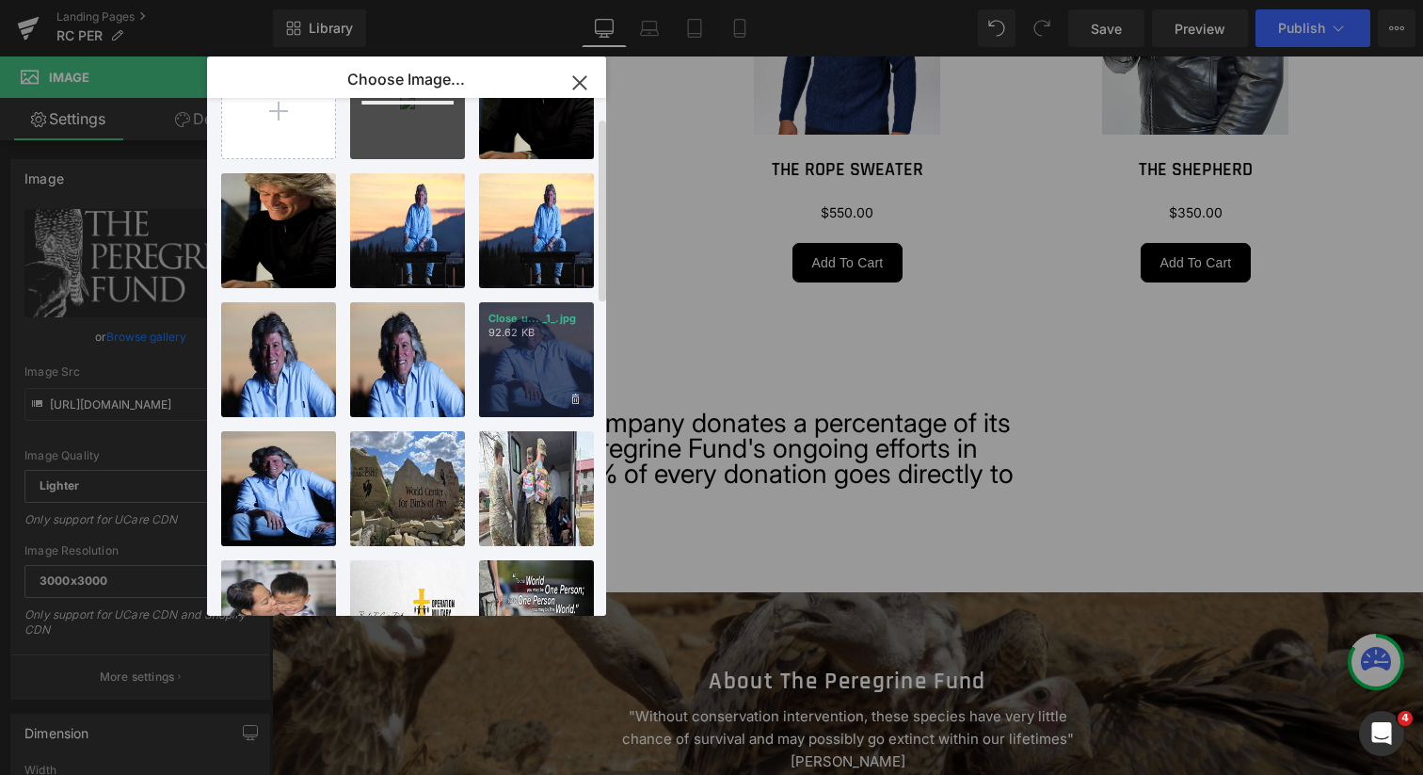
scroll to position [0, 0]
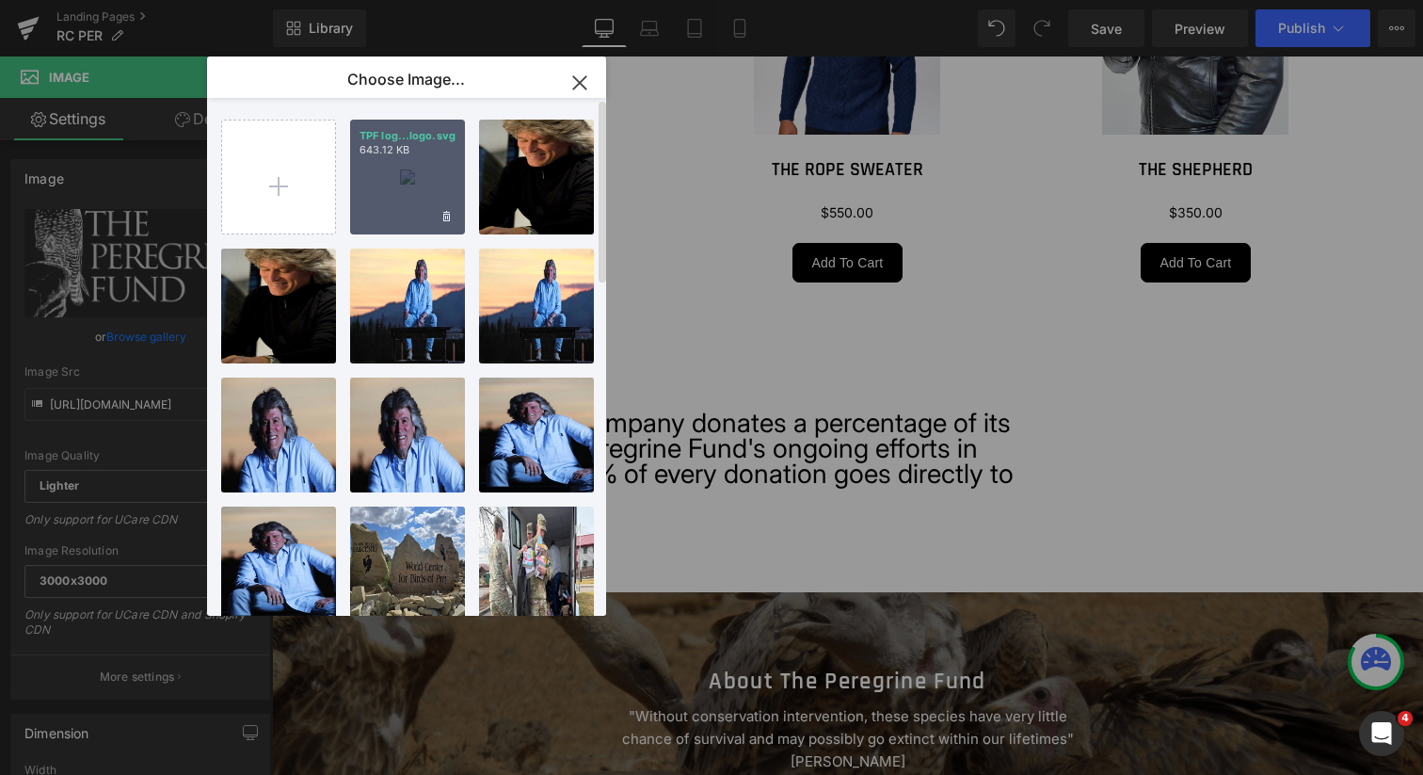
click at [403, 182] on div "TPF log...logo.svg 643.12 KB" at bounding box center [407, 177] width 115 height 115
type input "[URL][DOMAIN_NAME]"
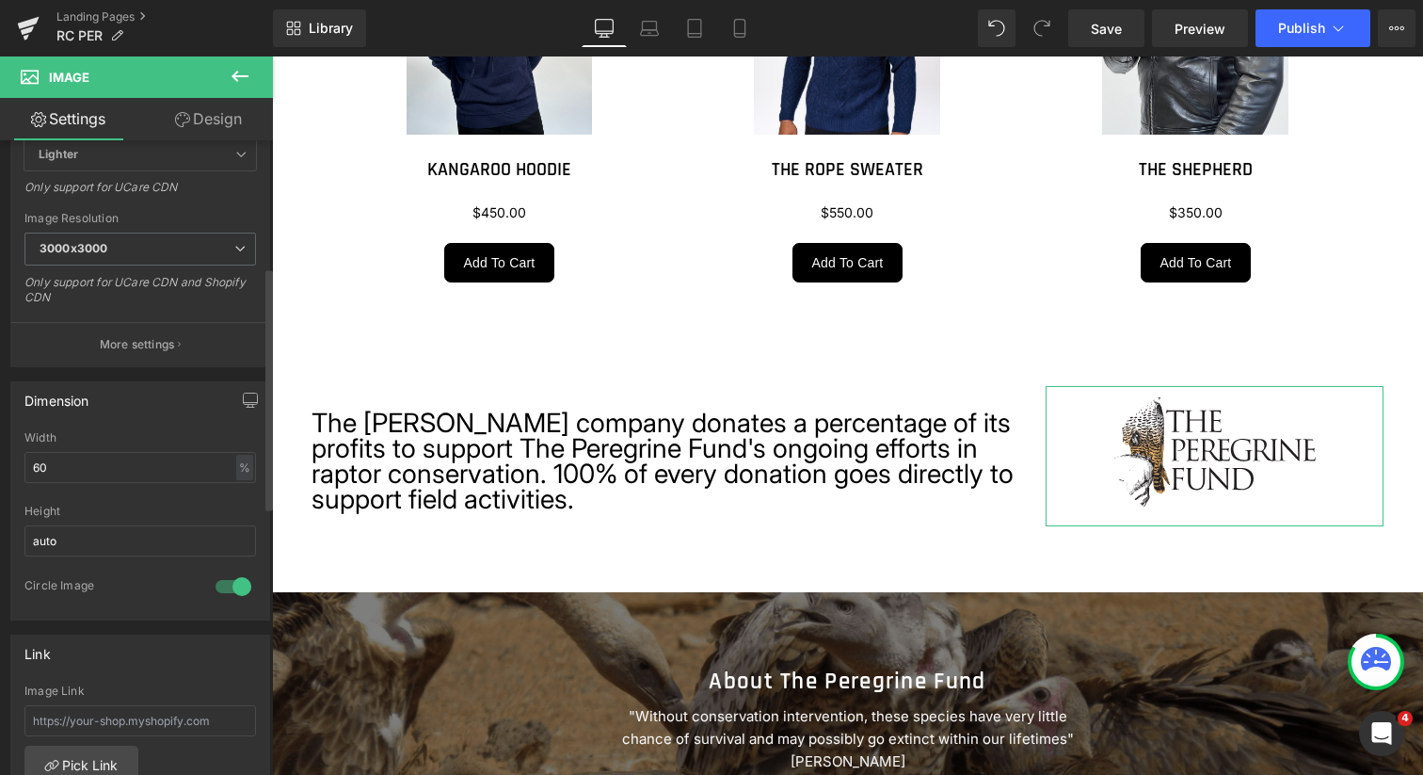
scroll to position [331, 0]
drag, startPoint x: 168, startPoint y: 464, endPoint x: 22, endPoint y: 466, distance: 145.9
click at [22, 466] on div "60% Width 60 % % px auto Height auto 1 Circle Image" at bounding box center [140, 524] width 258 height 188
type input "="
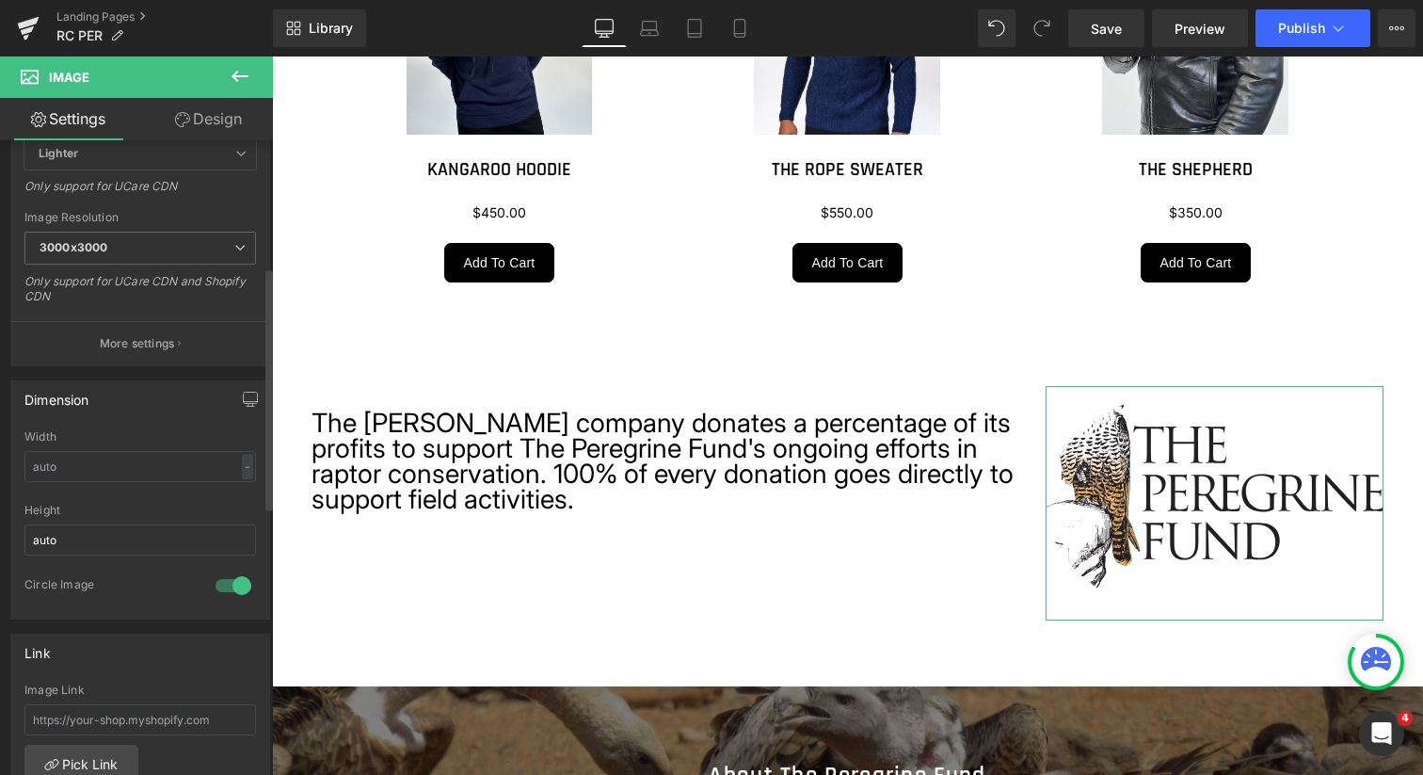
click at [111, 580] on div "Circle Image" at bounding box center [110, 587] width 172 height 20
click at [233, 582] on div at bounding box center [233, 585] width 45 height 30
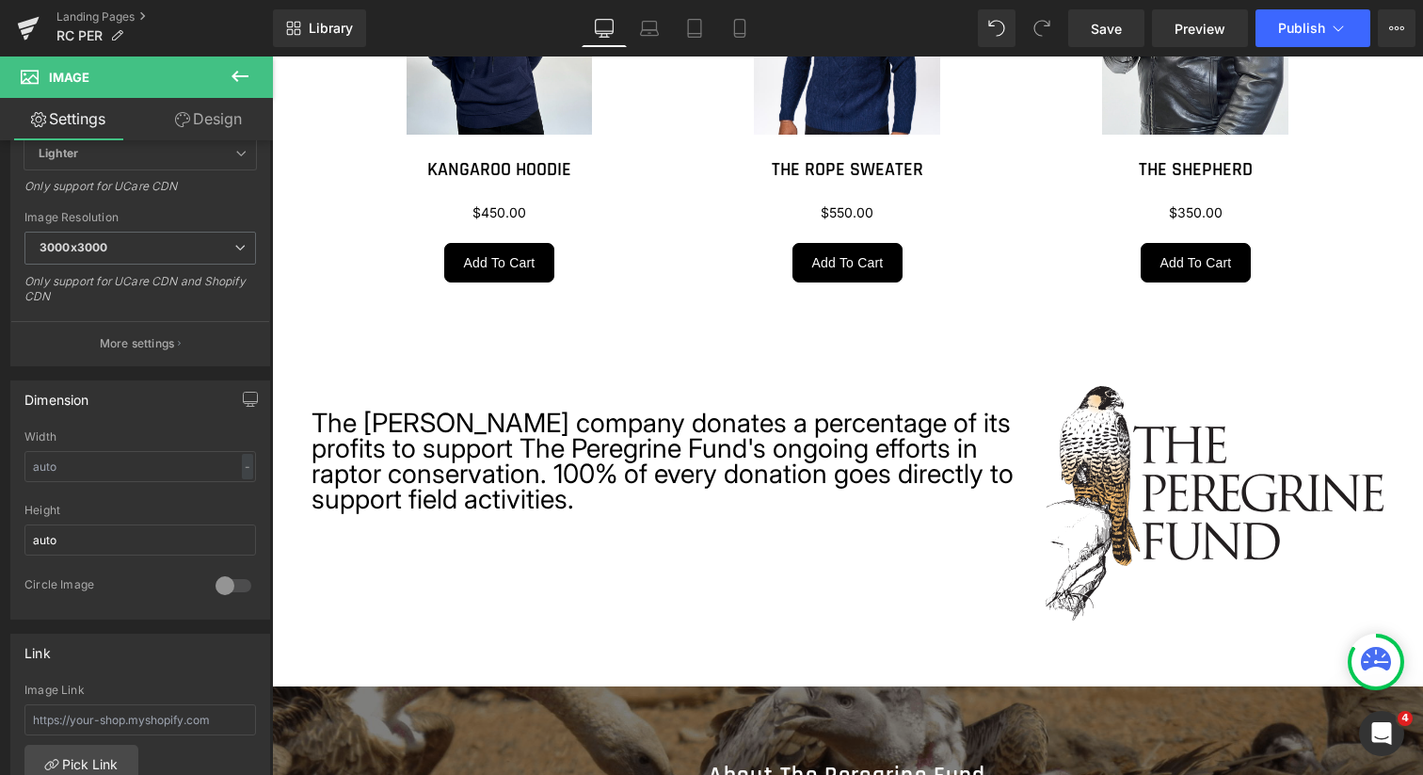
click at [239, 73] on icon at bounding box center [240, 76] width 23 height 23
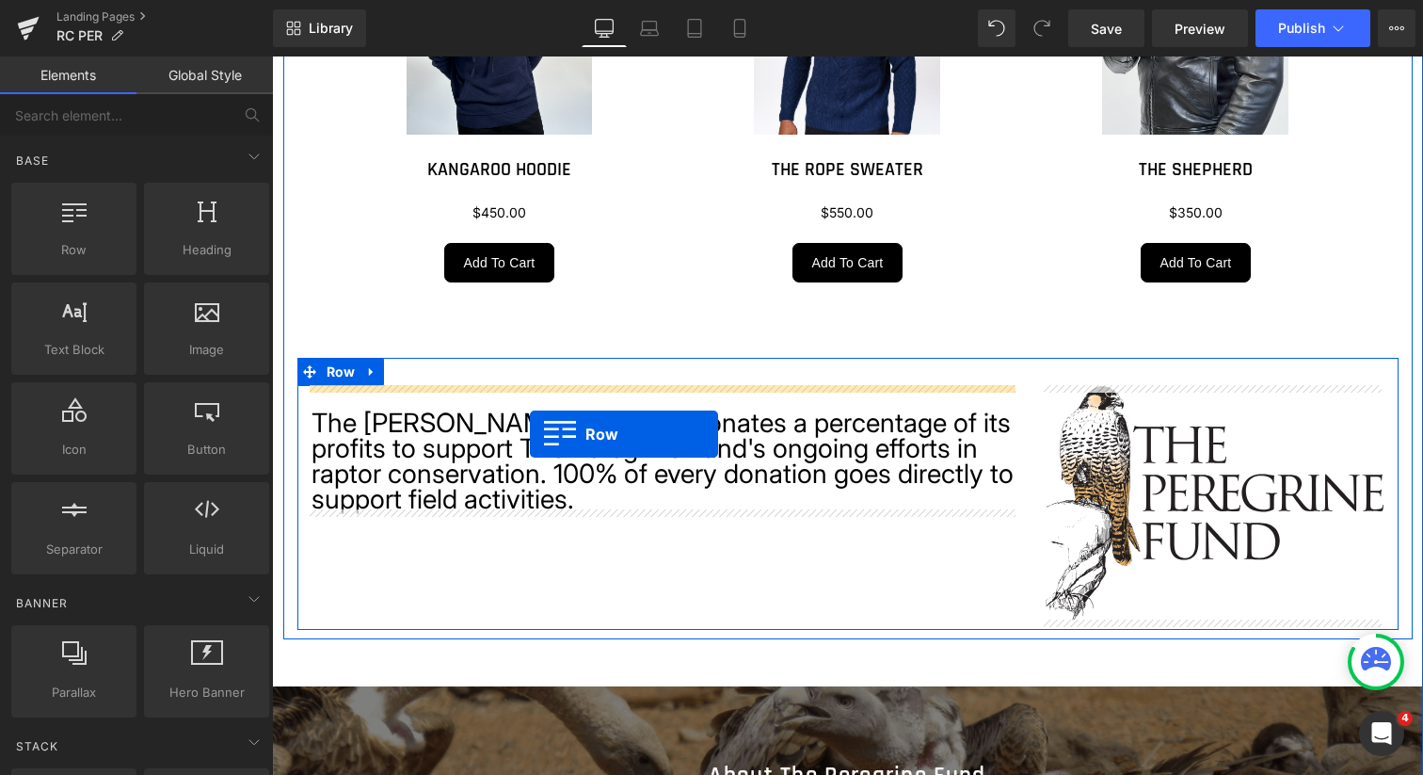
drag, startPoint x: 365, startPoint y: 280, endPoint x: 530, endPoint y: 434, distance: 225.8
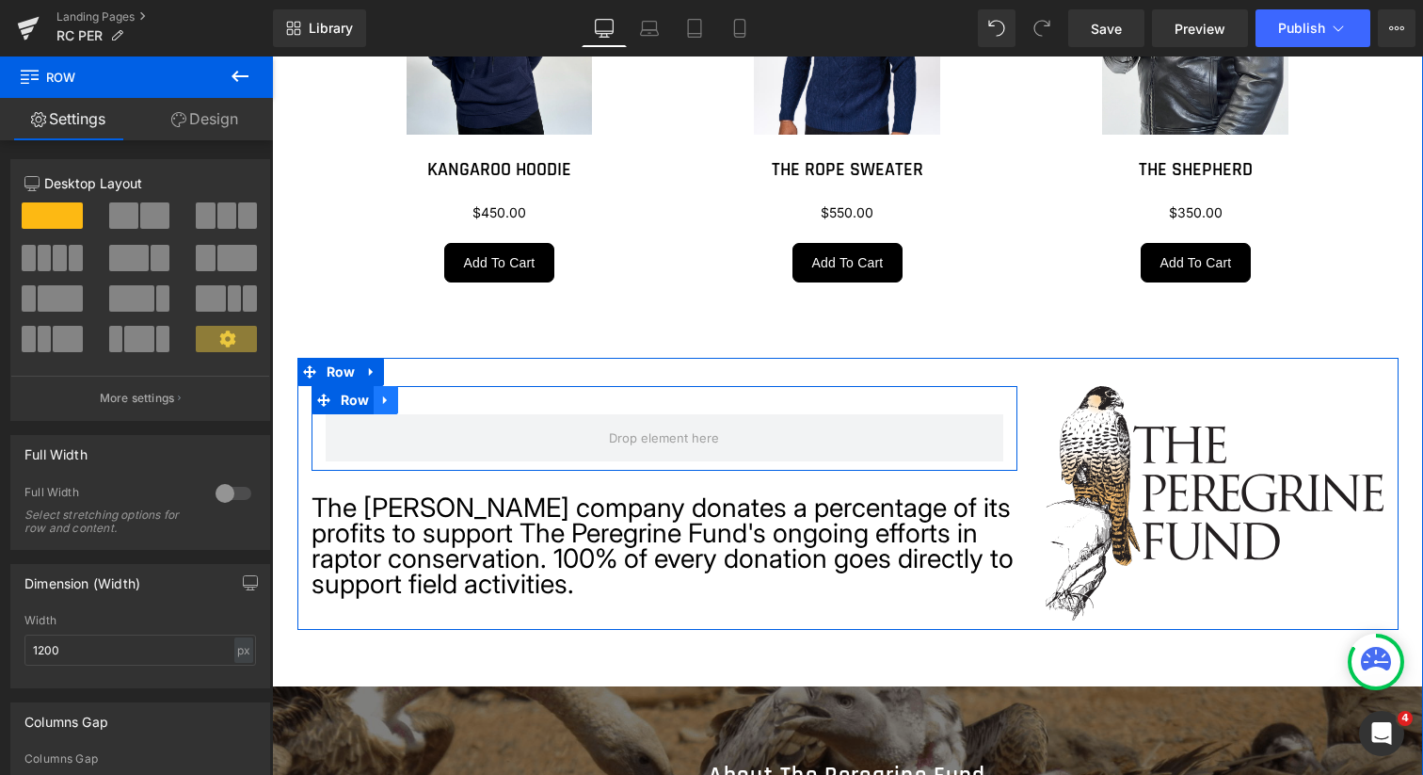
click at [384, 401] on icon at bounding box center [385, 400] width 13 height 14
click at [429, 399] on icon at bounding box center [434, 400] width 13 height 14
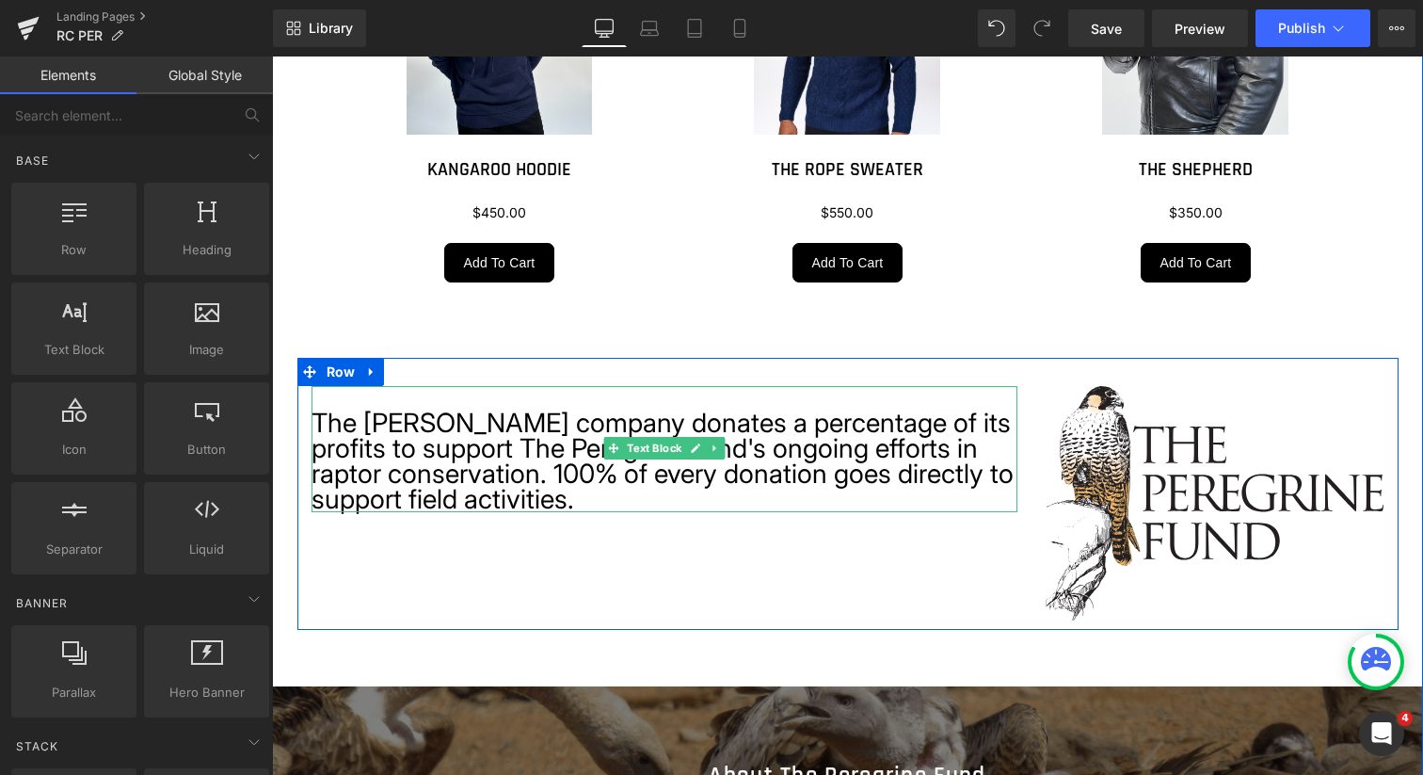
click at [313, 422] on span "The [PERSON_NAME] company donates a percentage of its profits to support The Pe…" at bounding box center [663, 461] width 702 height 108
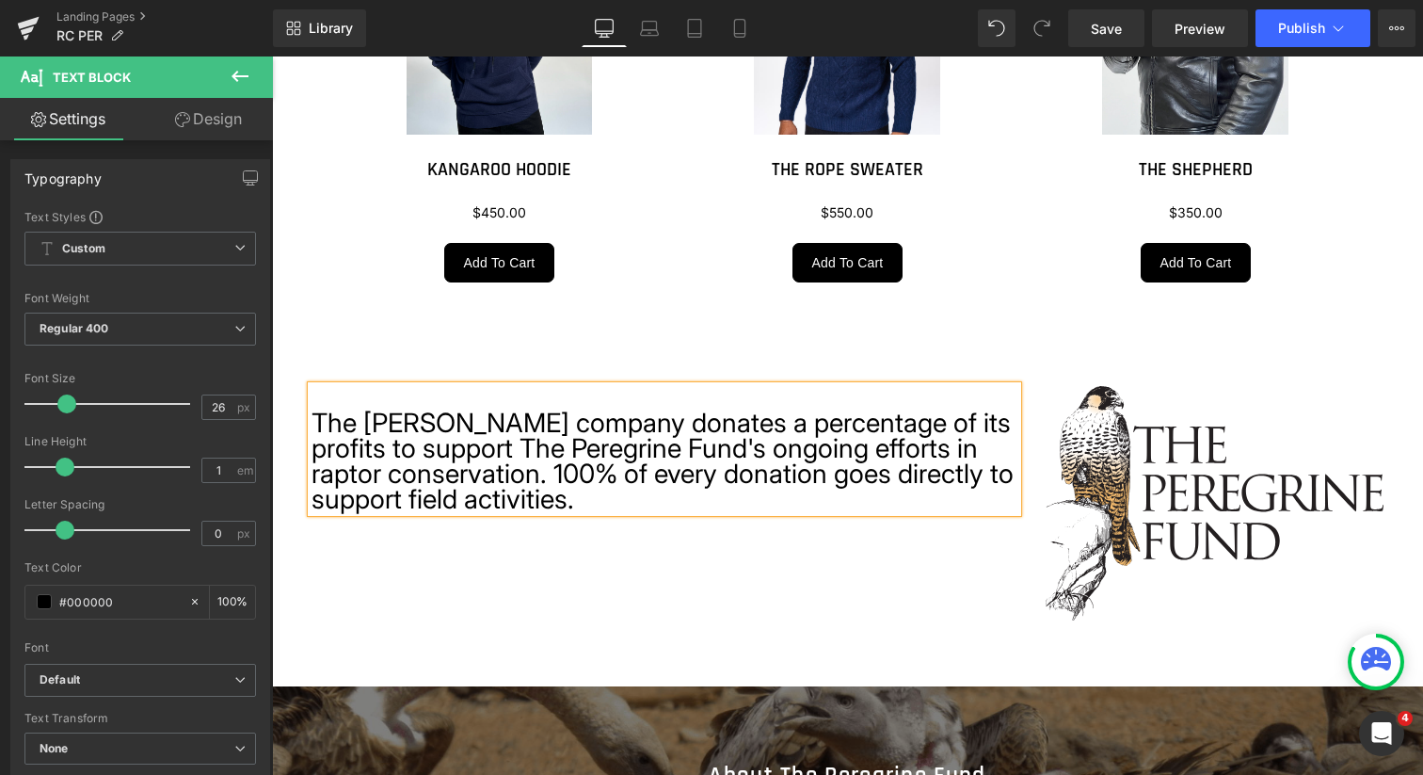
click at [314, 423] on span "The [PERSON_NAME] company donates a percentage of its profits to support The Pe…" at bounding box center [663, 461] width 702 height 108
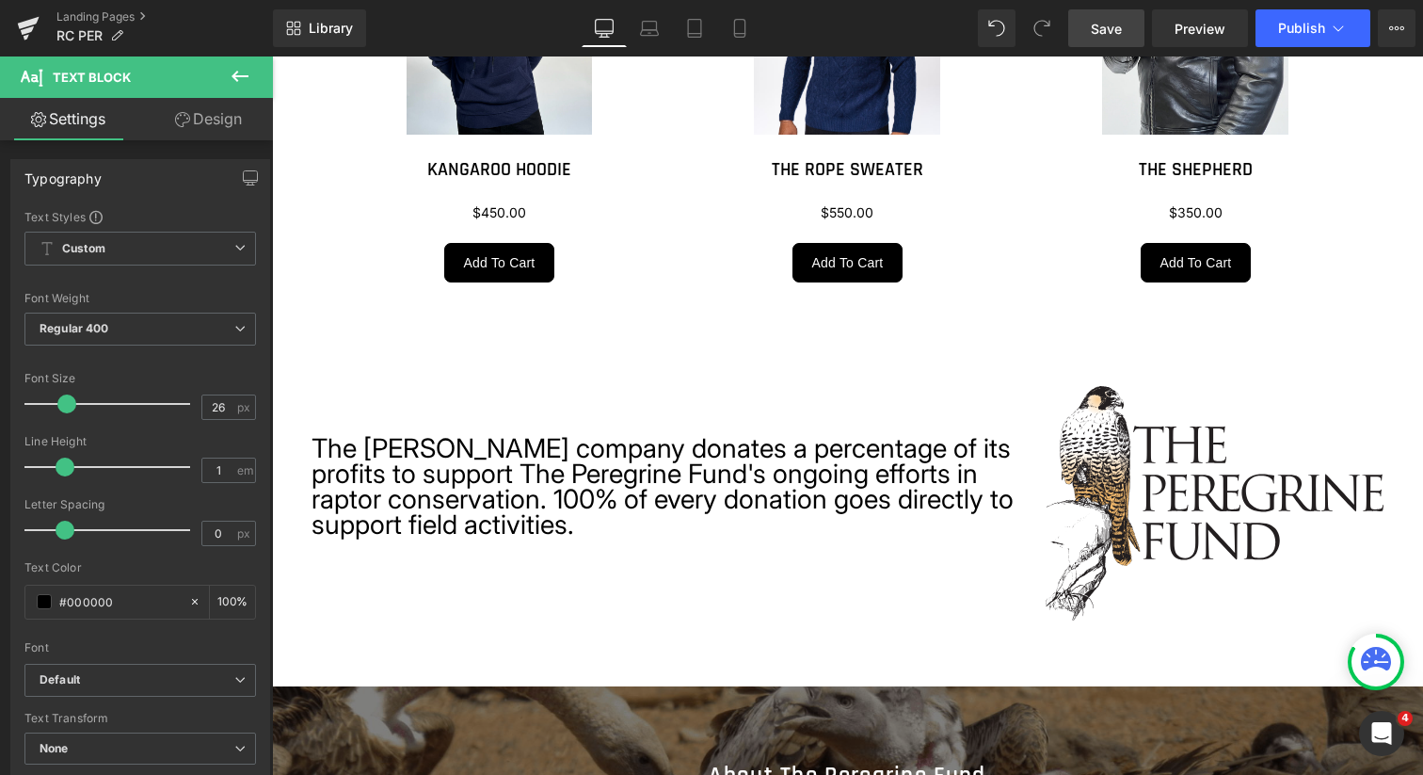
click at [1105, 37] on span "Save" at bounding box center [1106, 29] width 31 height 20
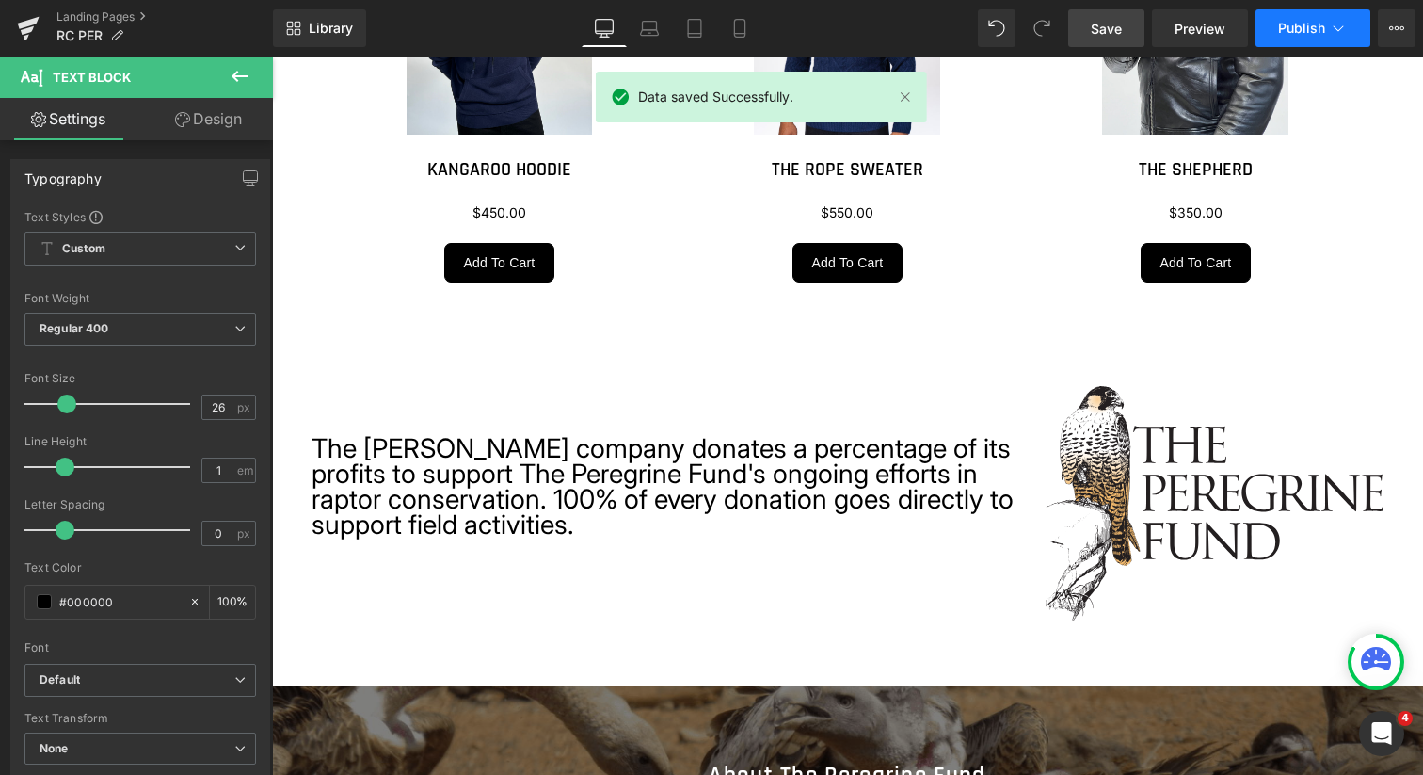
click at [1294, 28] on span "Publish" at bounding box center [1301, 28] width 47 height 15
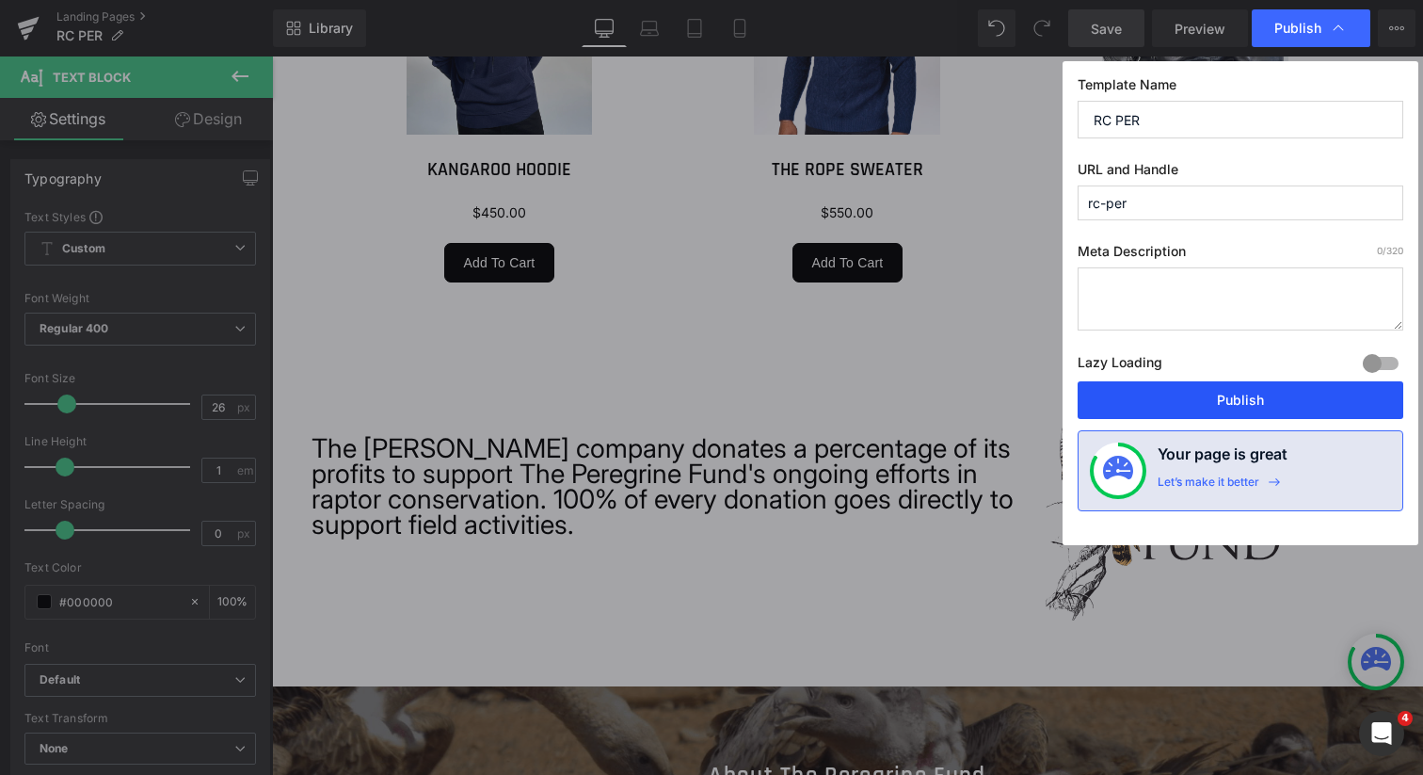
click at [1238, 401] on button "Publish" at bounding box center [1241, 400] width 326 height 38
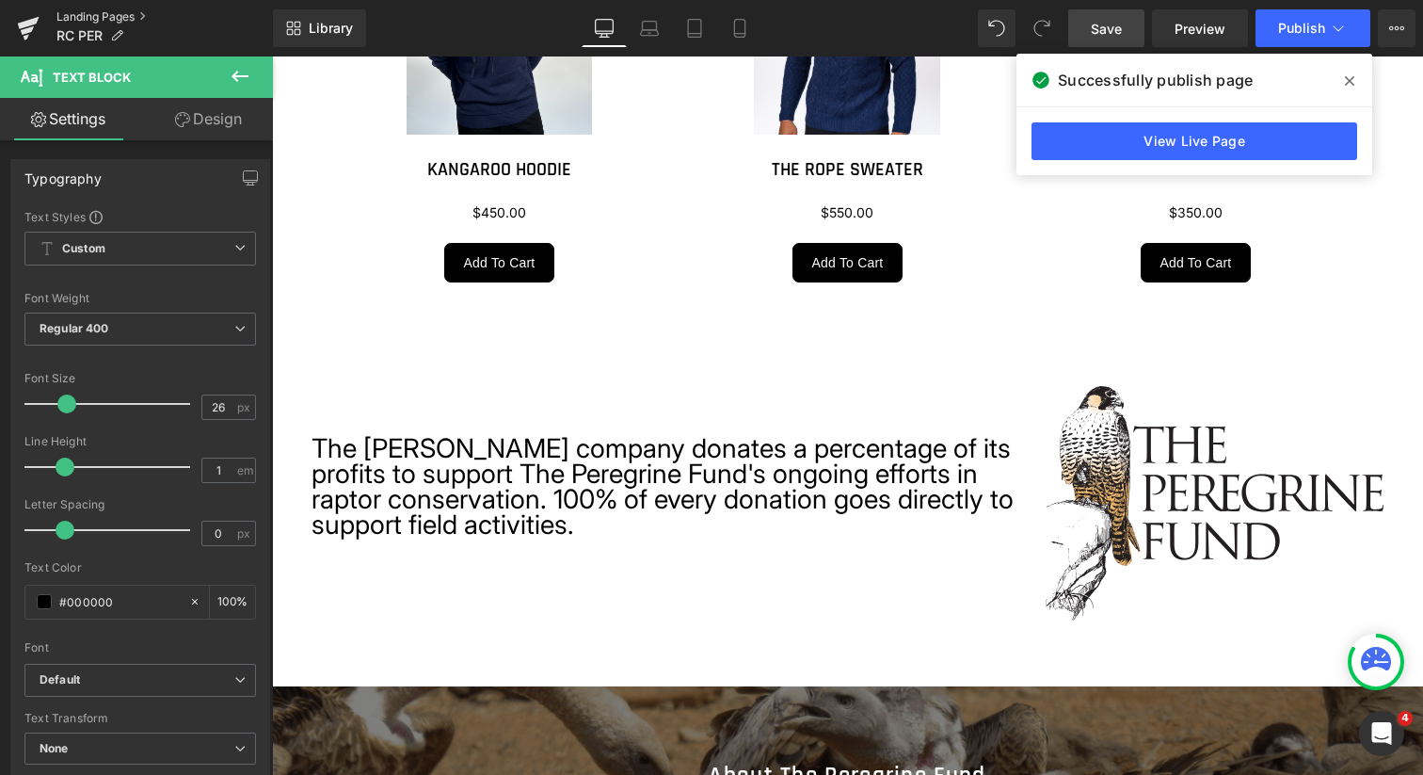
click at [104, 19] on link "Landing Pages" at bounding box center [164, 16] width 217 height 15
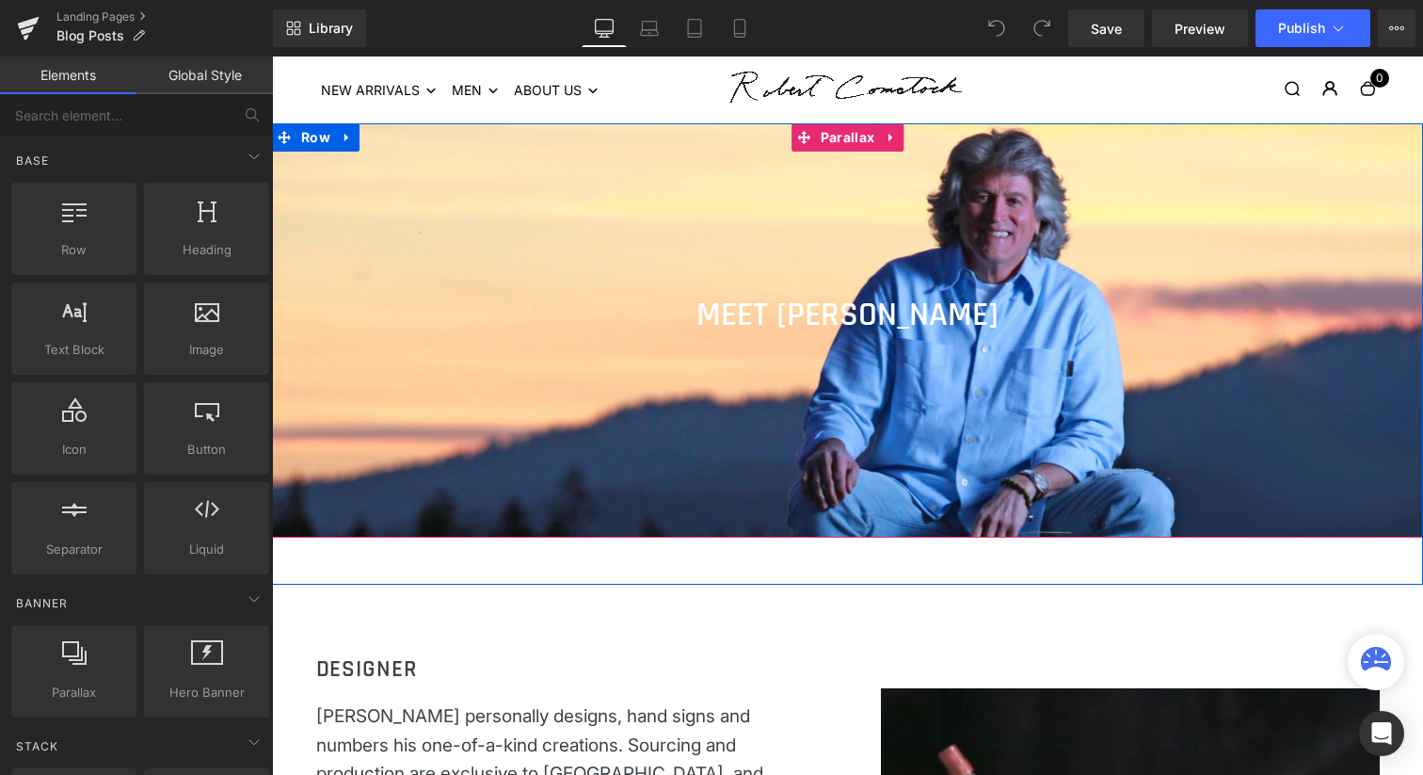
scroll to position [4197, 1142]
click at [849, 138] on span "Parallax" at bounding box center [847, 138] width 63 height 28
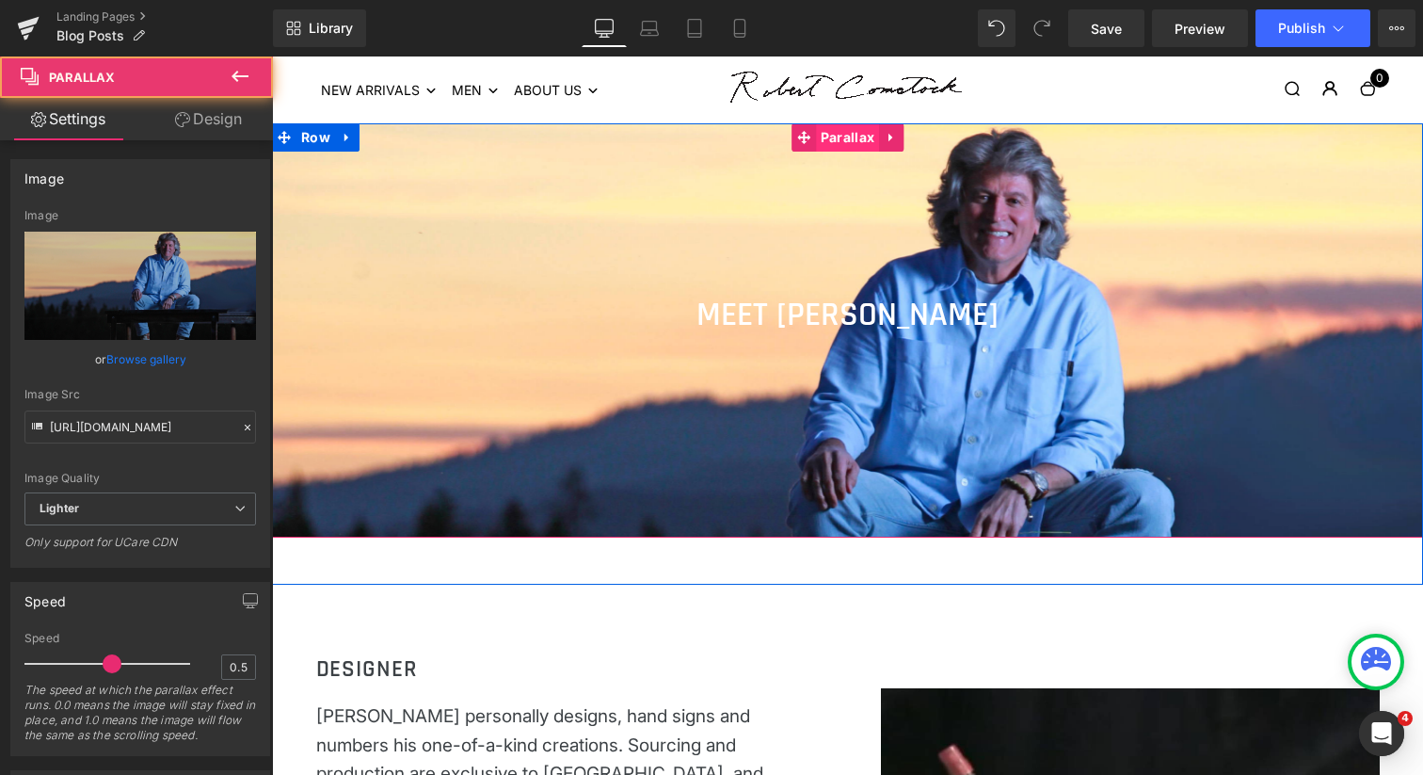
scroll to position [0, 0]
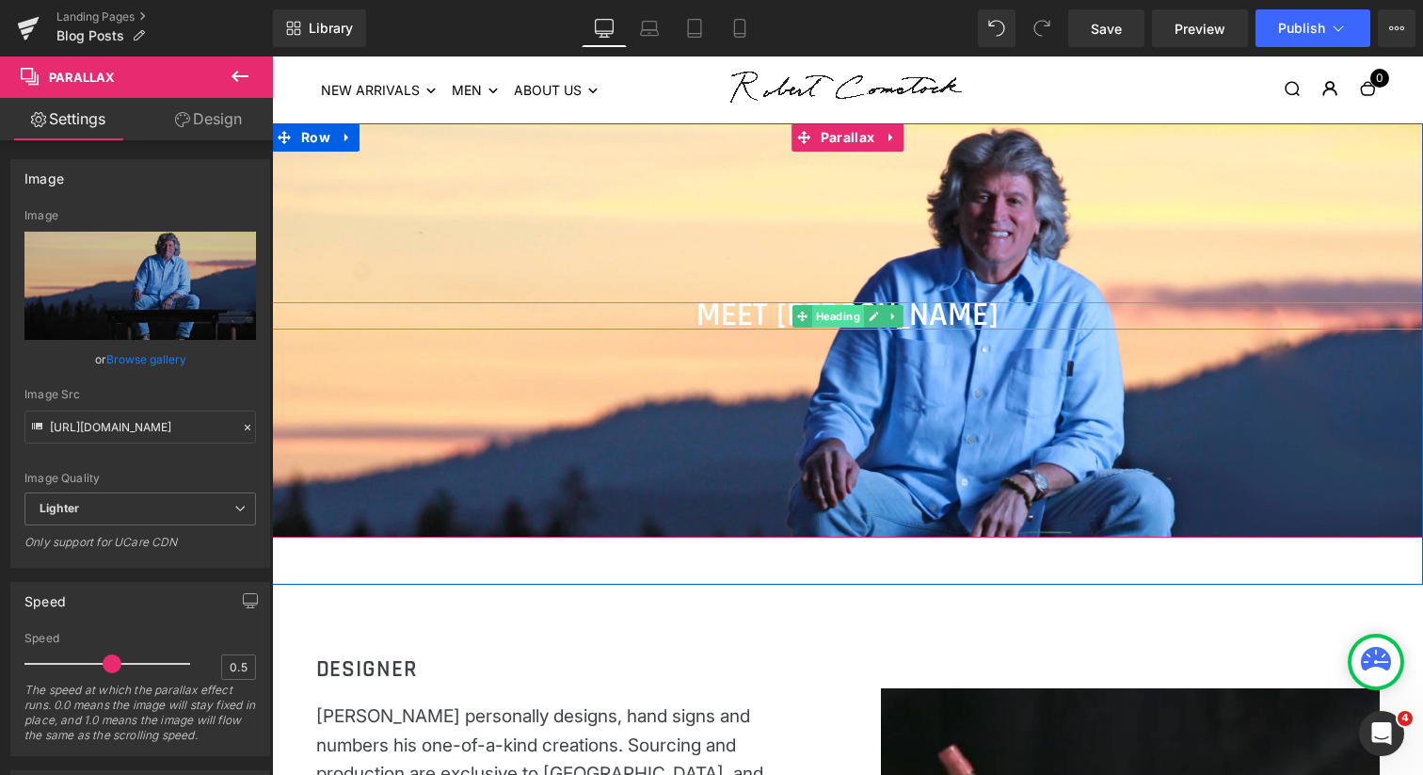
click at [835, 318] on span "Heading" at bounding box center [837, 316] width 52 height 23
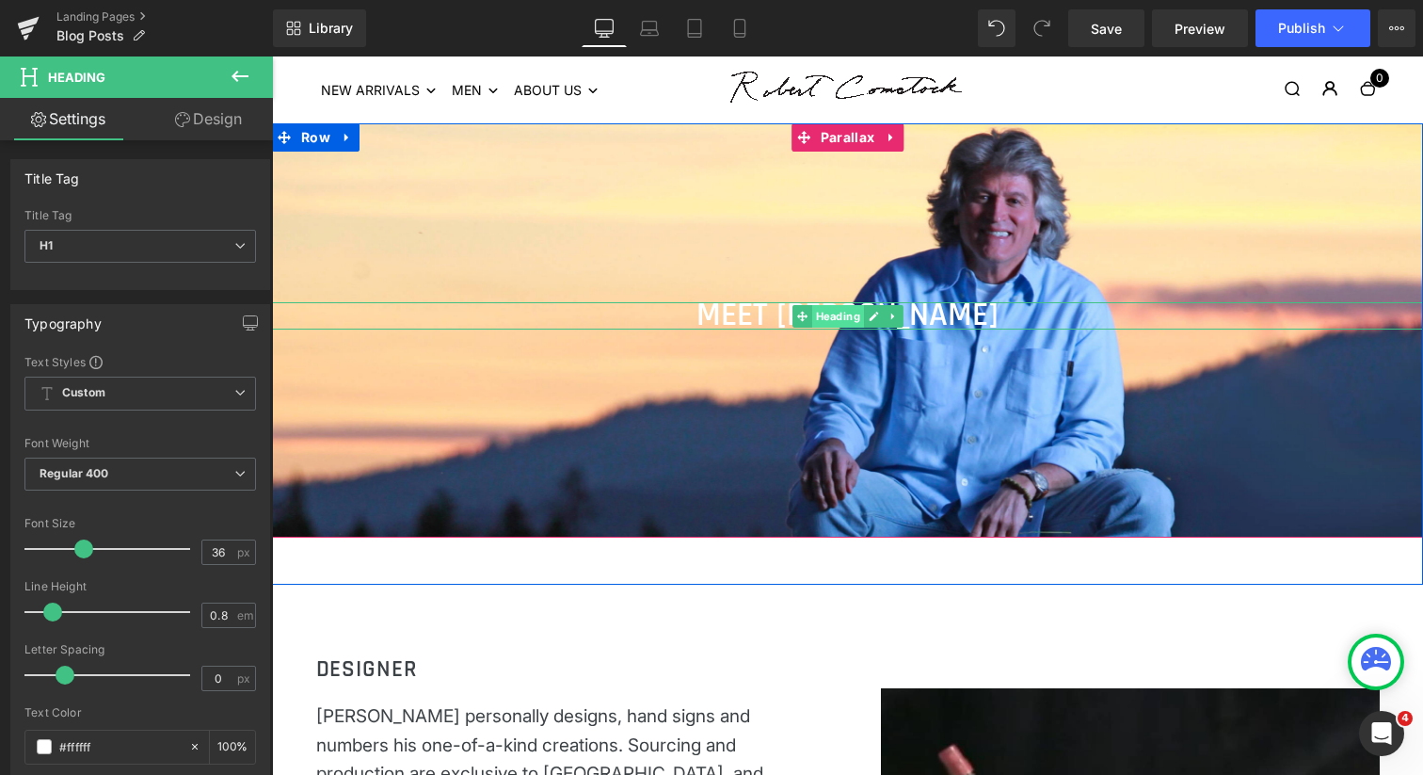
click at [827, 316] on span "Heading" at bounding box center [837, 316] width 52 height 23
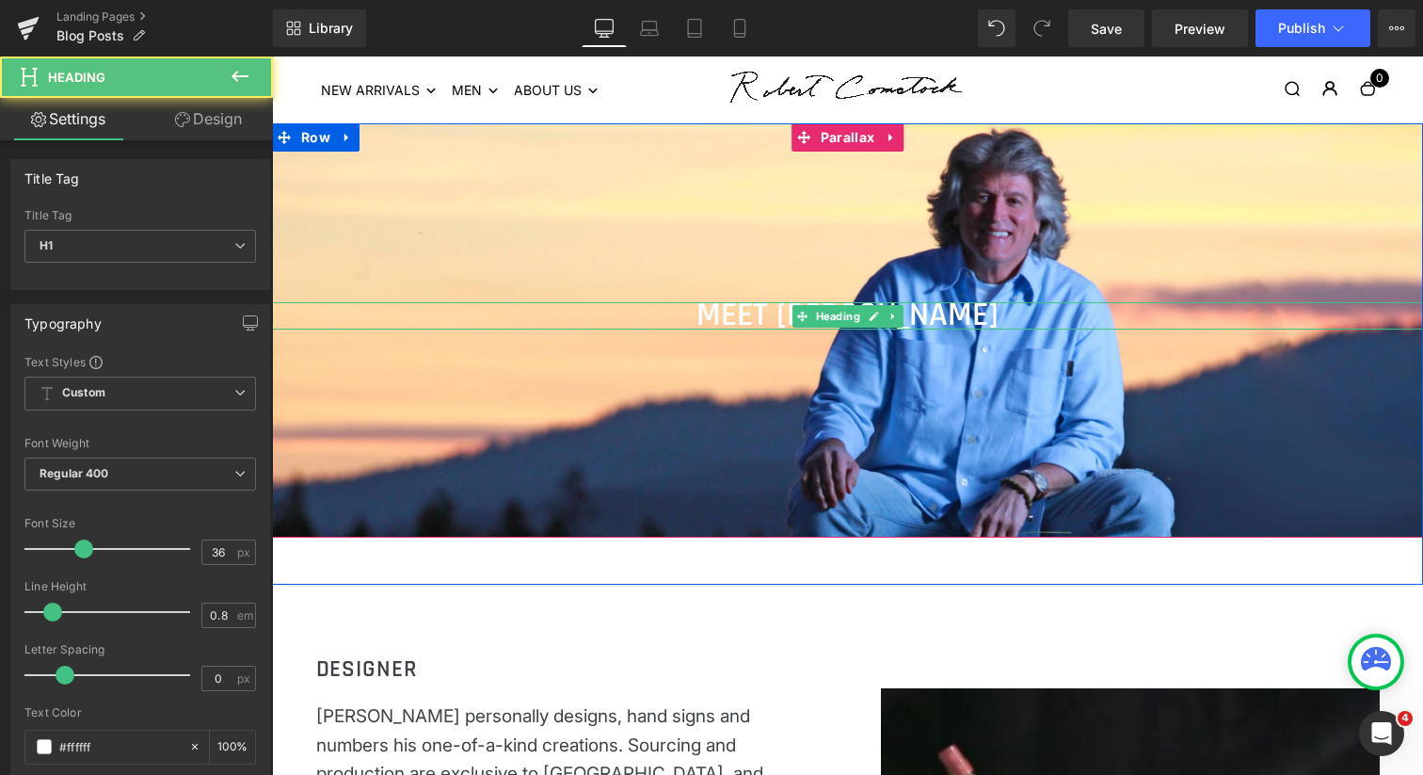
click at [769, 312] on h1 "MEET [PERSON_NAME]" at bounding box center [847, 315] width 1151 height 27
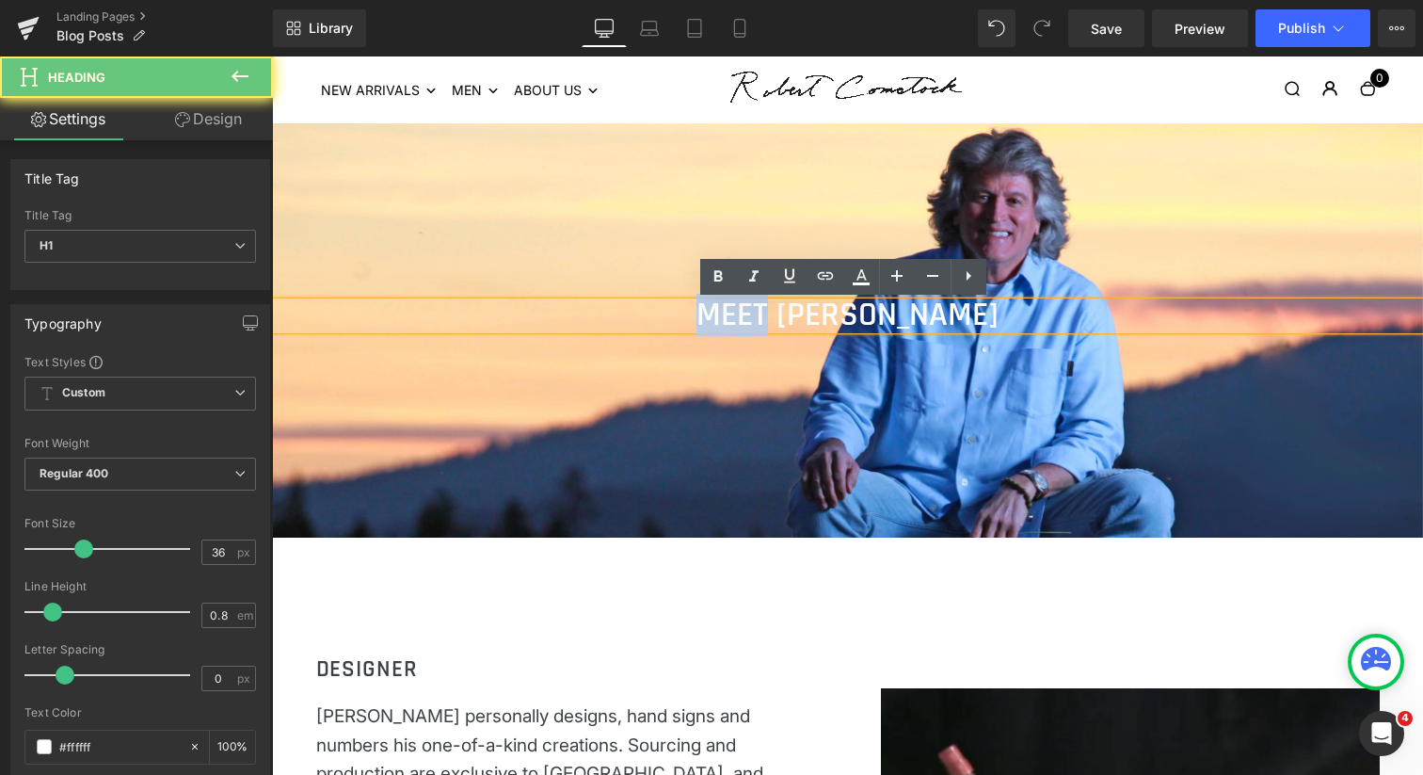
click at [769, 312] on h1 "MEET [PERSON_NAME]" at bounding box center [847, 315] width 1151 height 27
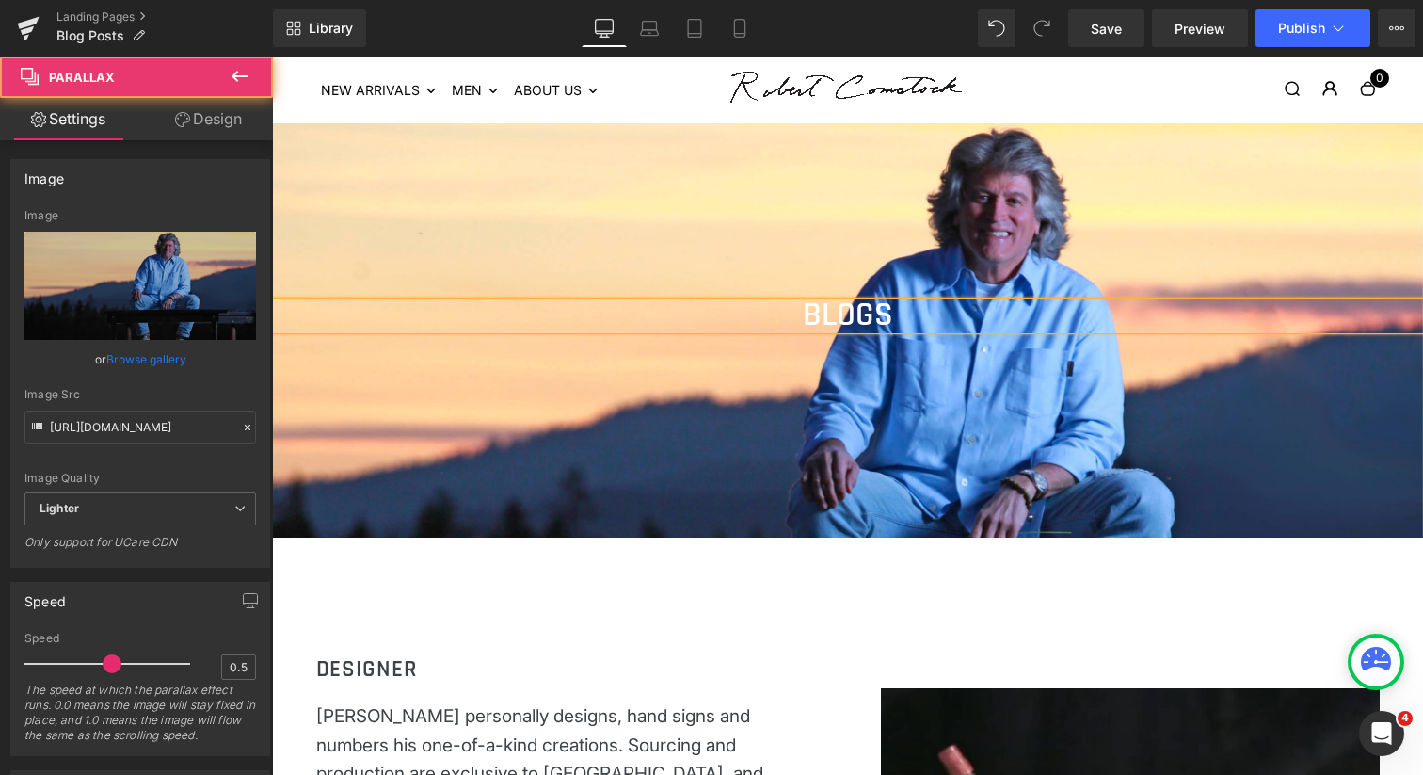
click at [543, 245] on div at bounding box center [847, 422] width 1151 height 718
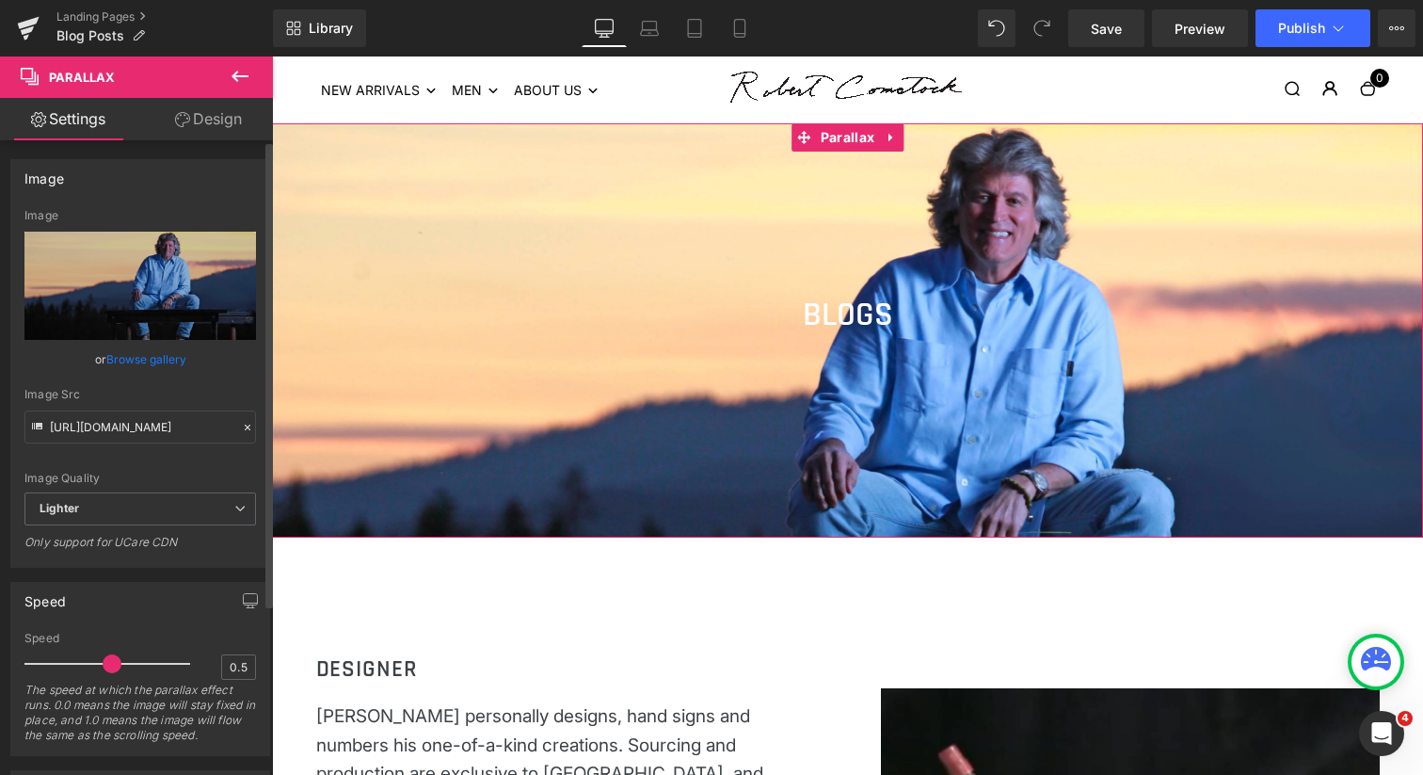
click at [131, 356] on link "Browse gallery" at bounding box center [146, 359] width 80 height 33
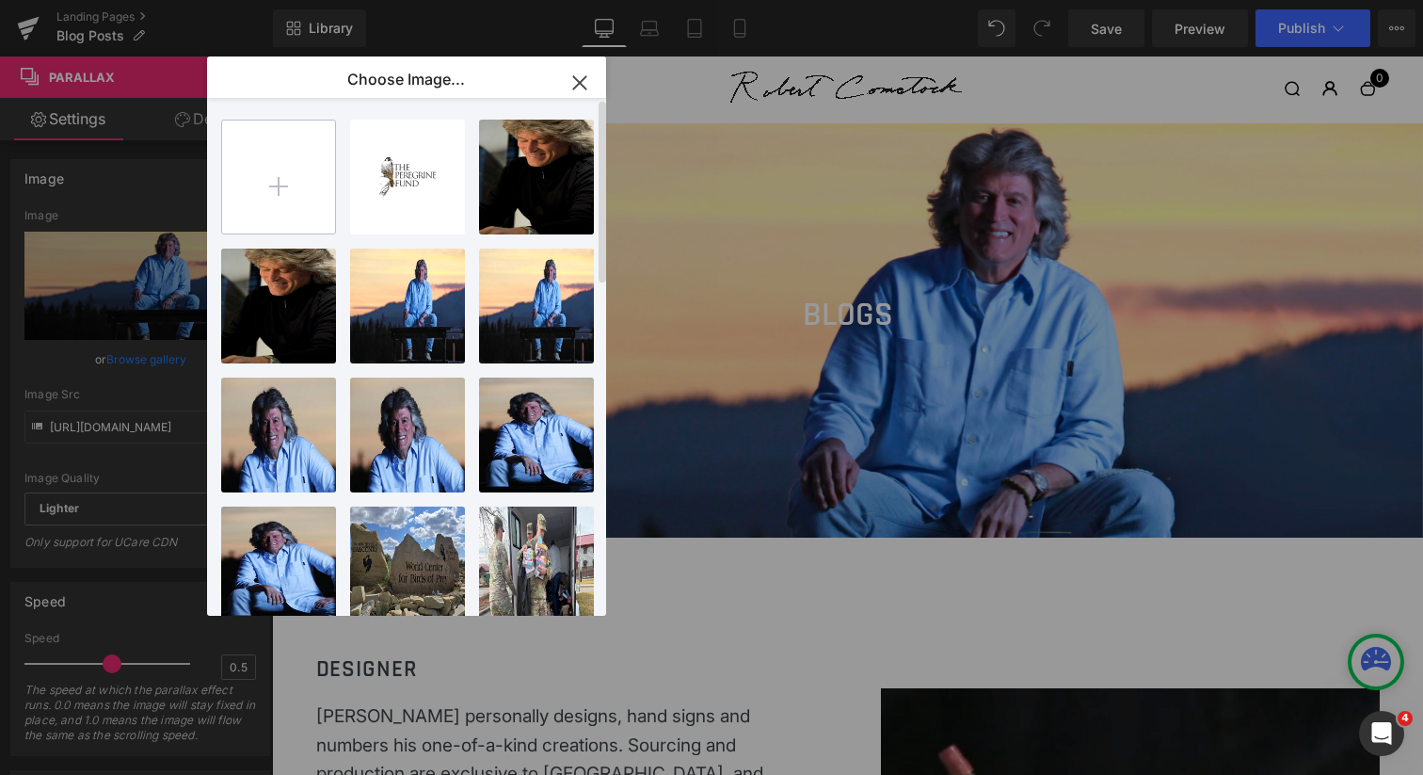
click at [274, 174] on input "file" at bounding box center [278, 176] width 113 height 113
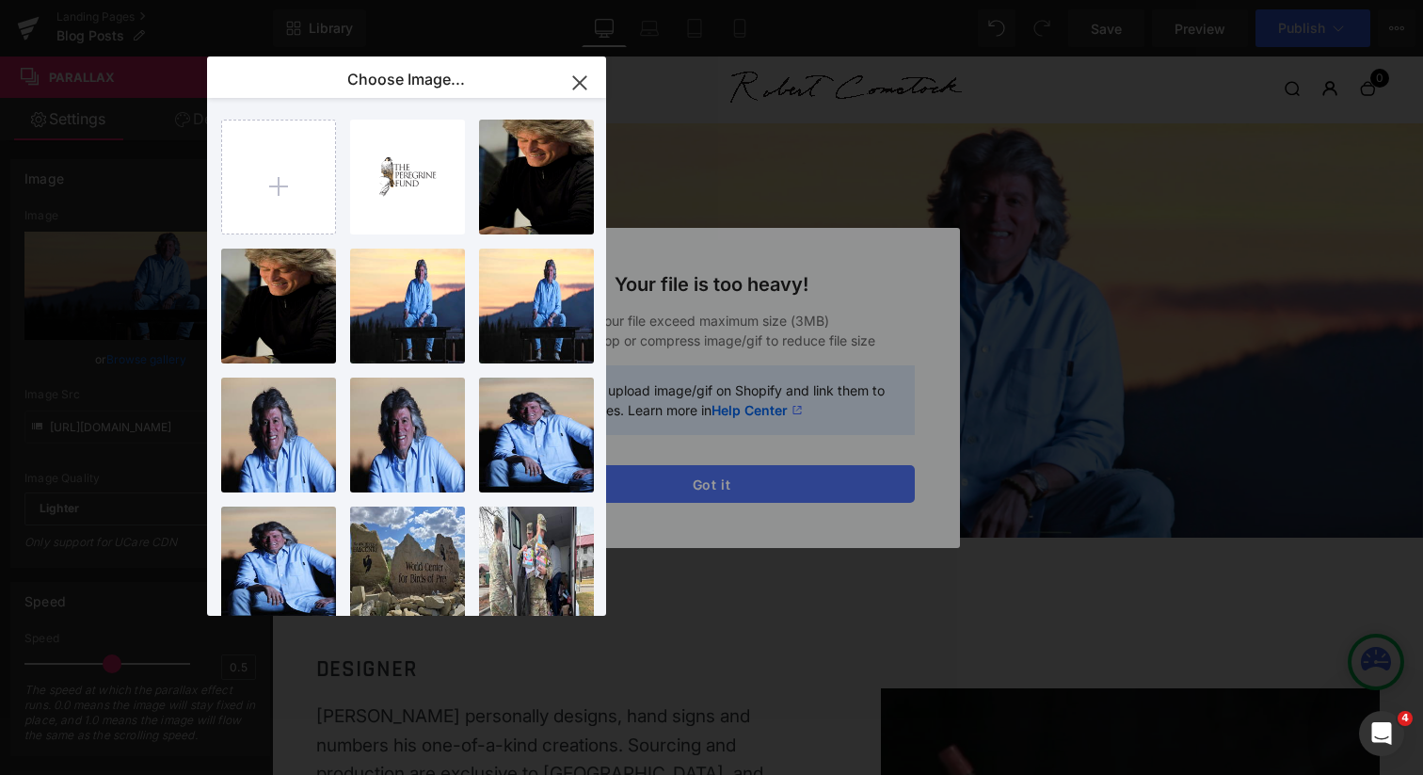
click at [745, 0] on div "Text Color Highlight Color #333333 Edit or remove link: Edit - Unlink - Cancel …" at bounding box center [711, 0] width 1423 height 0
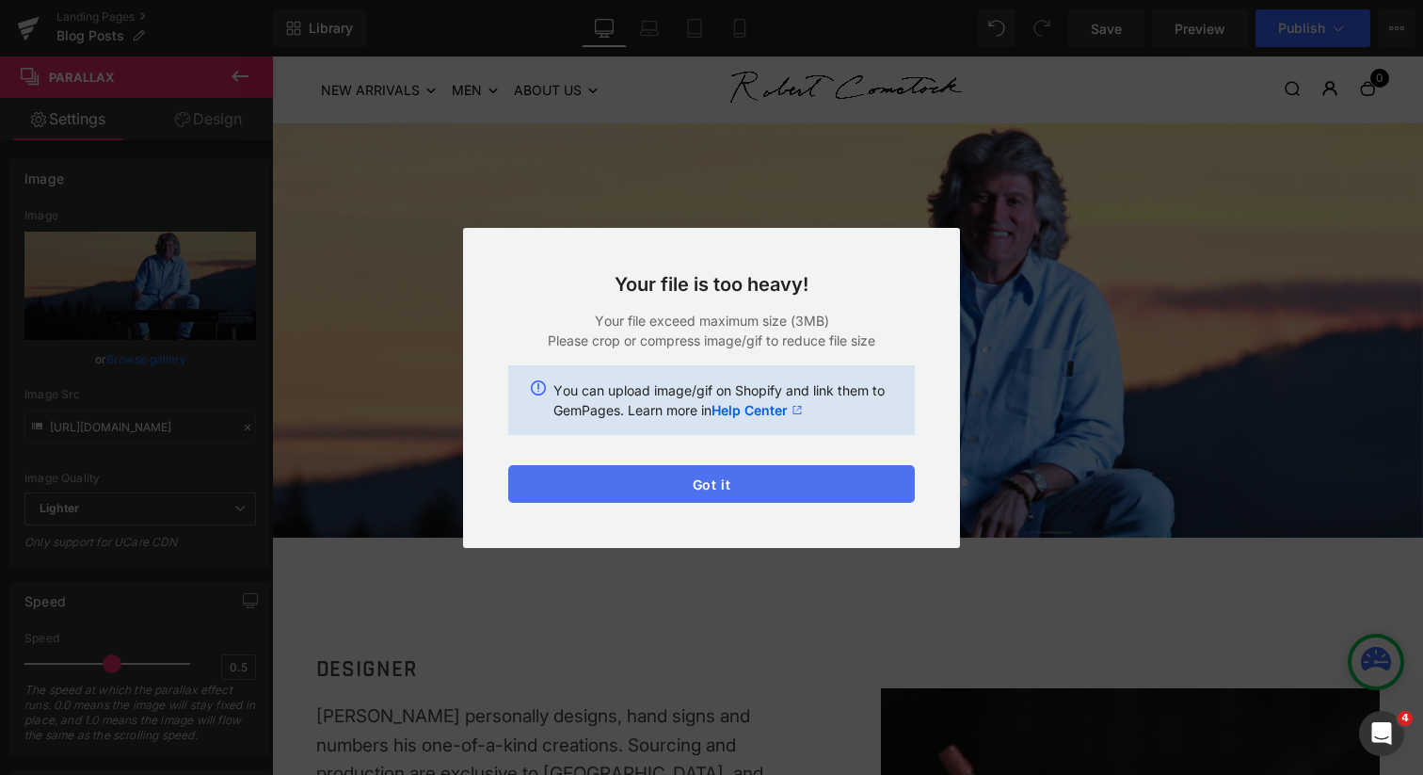
click at [745, 480] on button "Got it" at bounding box center [711, 484] width 407 height 38
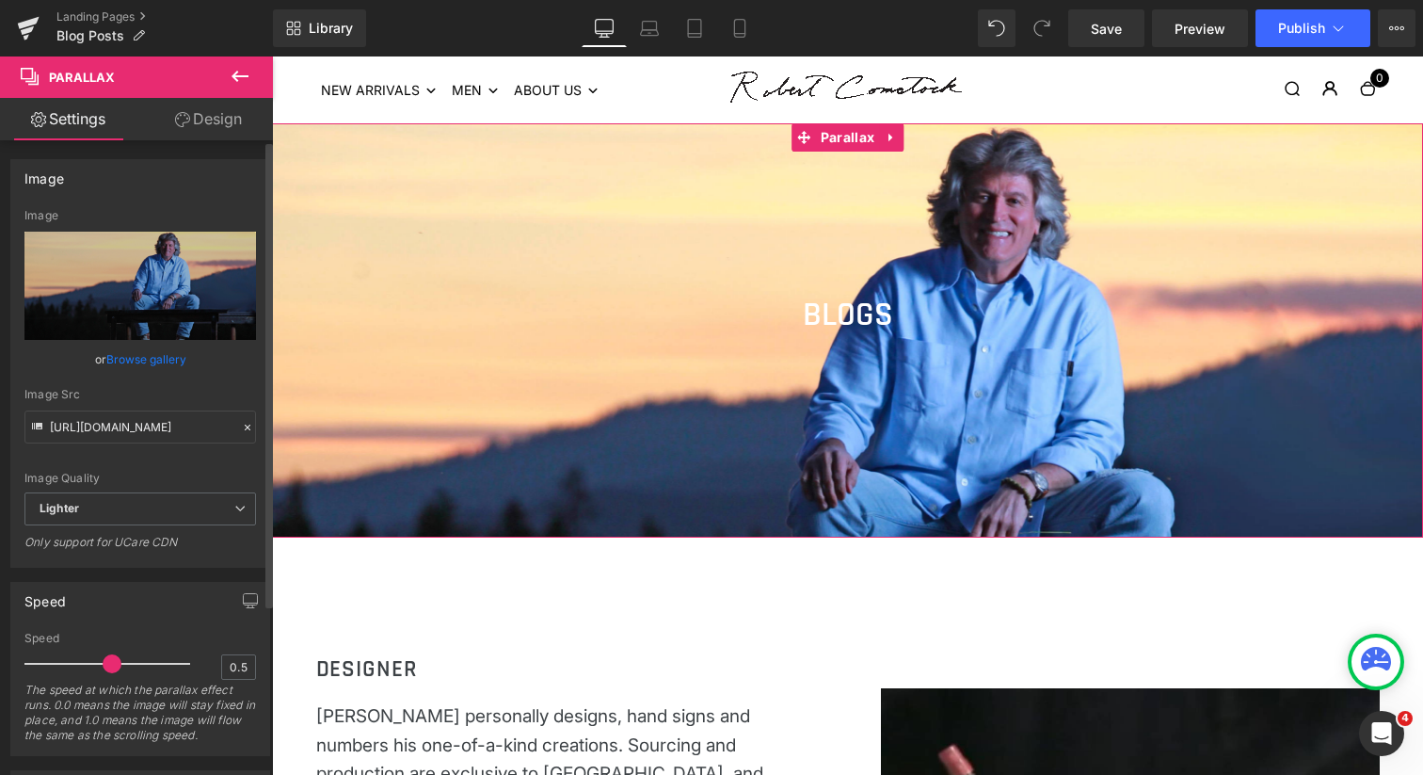
click at [150, 360] on link "Browse gallery" at bounding box center [146, 359] width 80 height 33
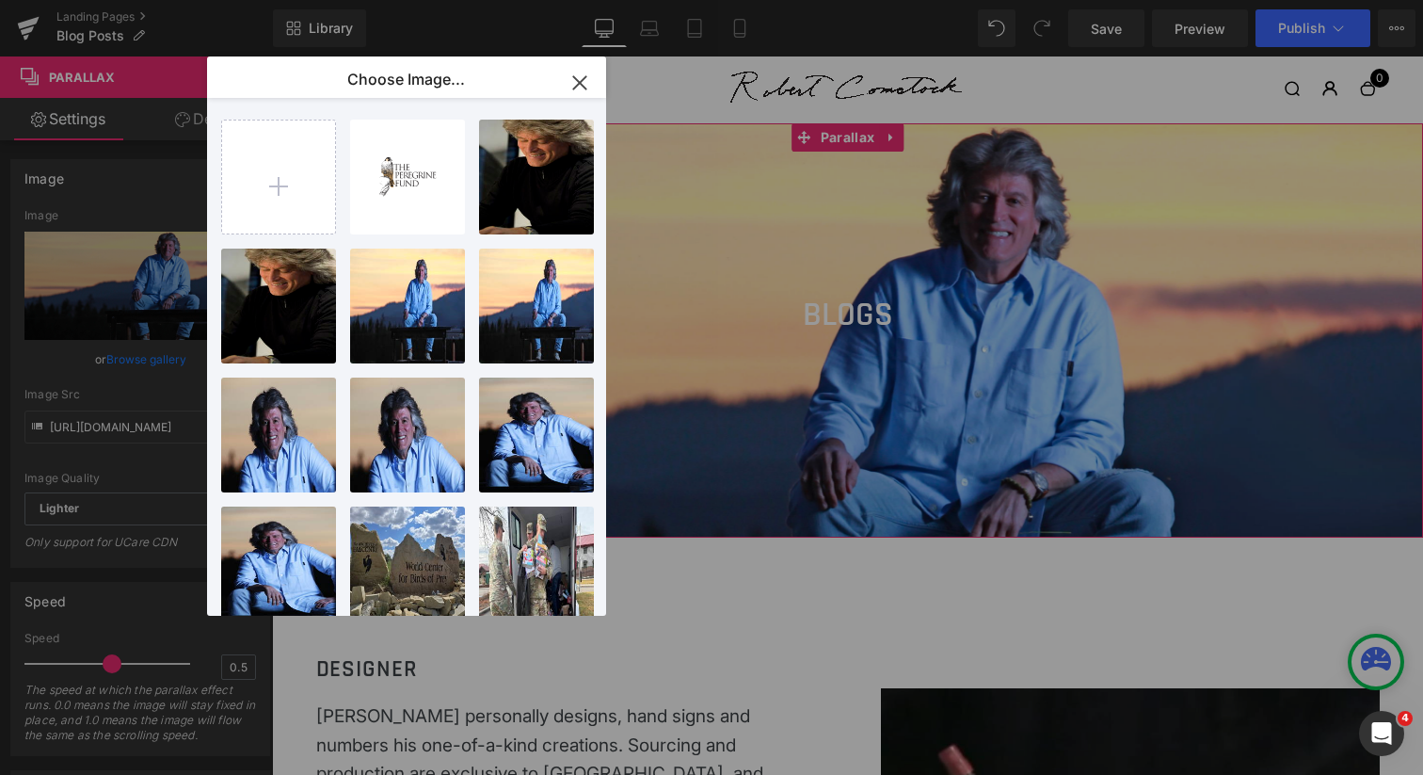
click at [195, 0] on div "Heading You are previewing how the will restyle your page. You can not edit Ele…" at bounding box center [711, 0] width 1423 height 0
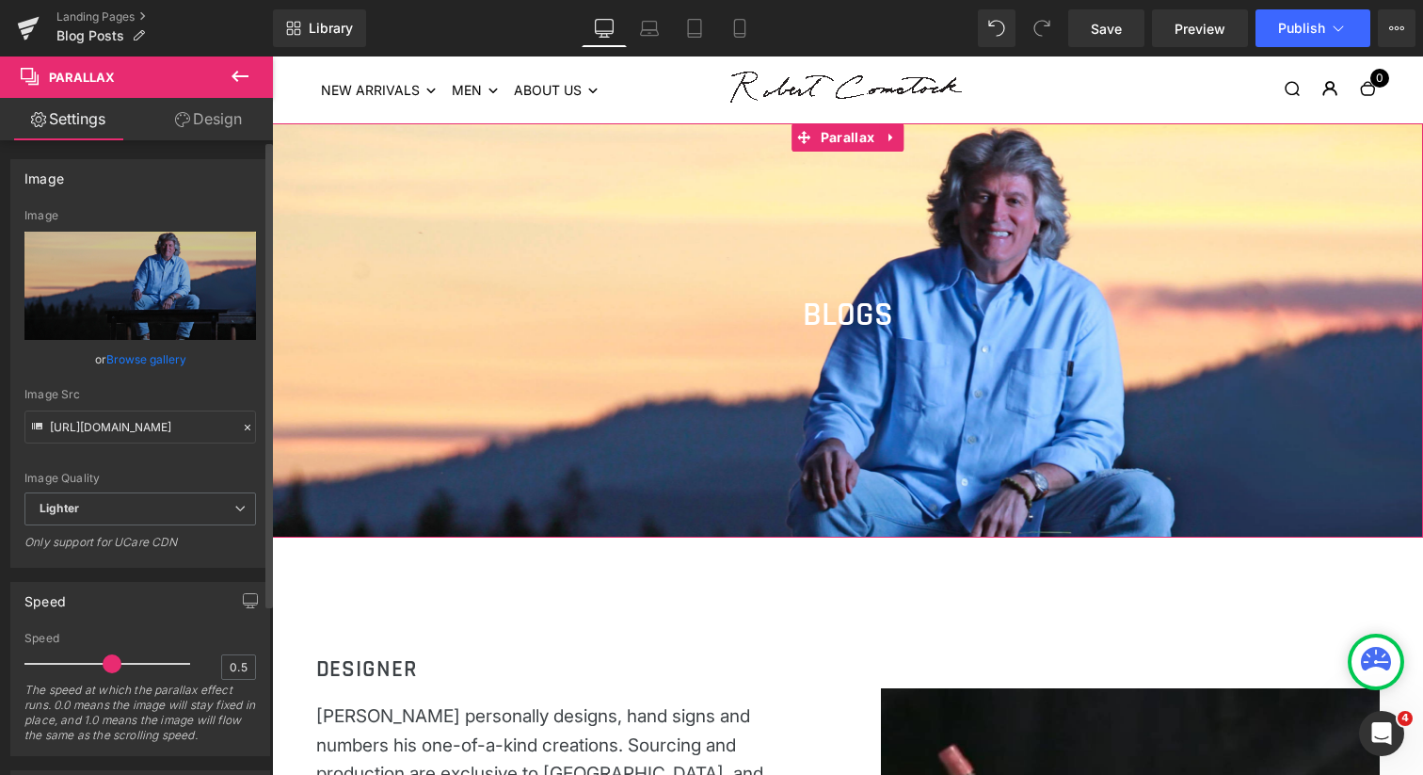
click at [146, 354] on link "Browse gallery" at bounding box center [146, 359] width 80 height 33
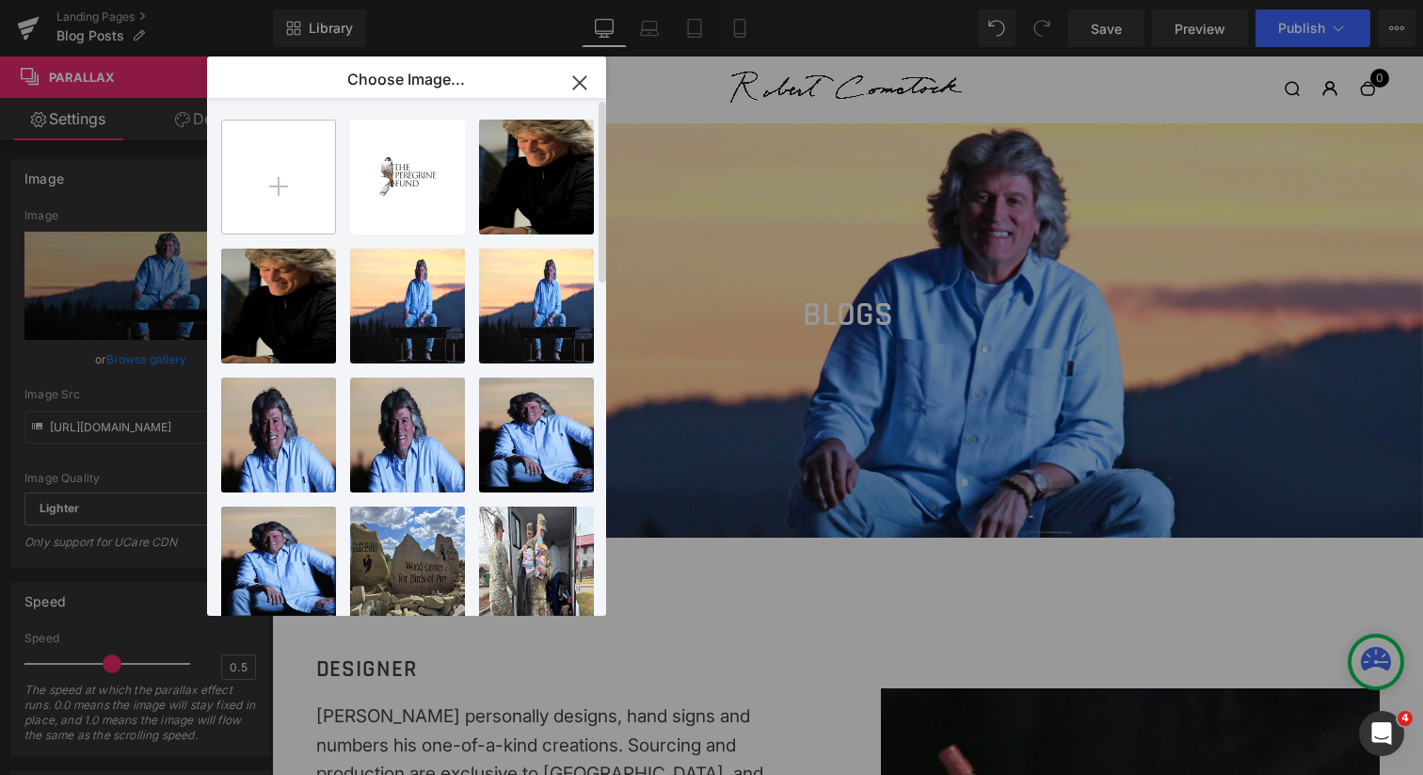
click at [293, 182] on input "file" at bounding box center [278, 176] width 113 height 113
type input "C:\fakepath\180A1301-2.jpg"
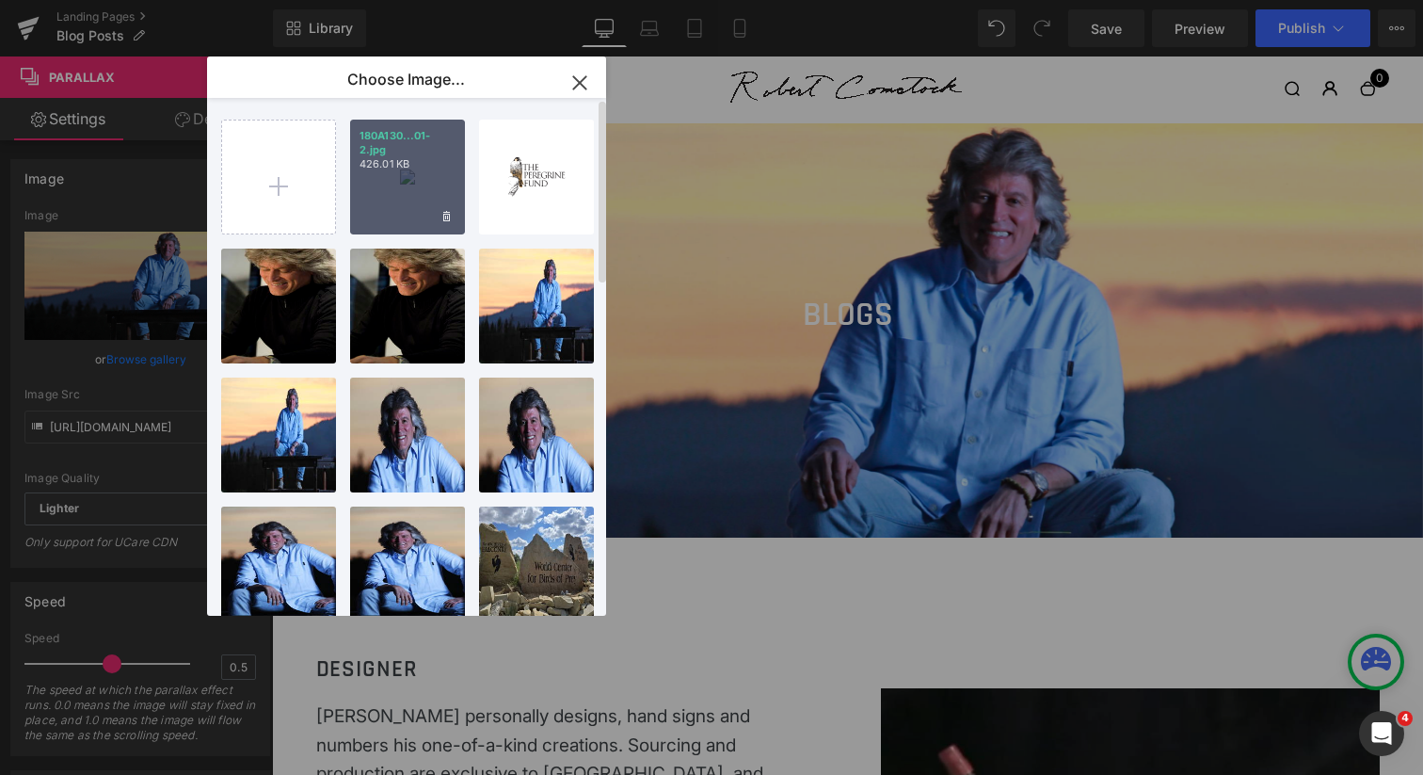
click at [415, 204] on div "180A130...01-2.jpg 426.01 KB" at bounding box center [407, 177] width 115 height 115
type input "[URL][DOMAIN_NAME]"
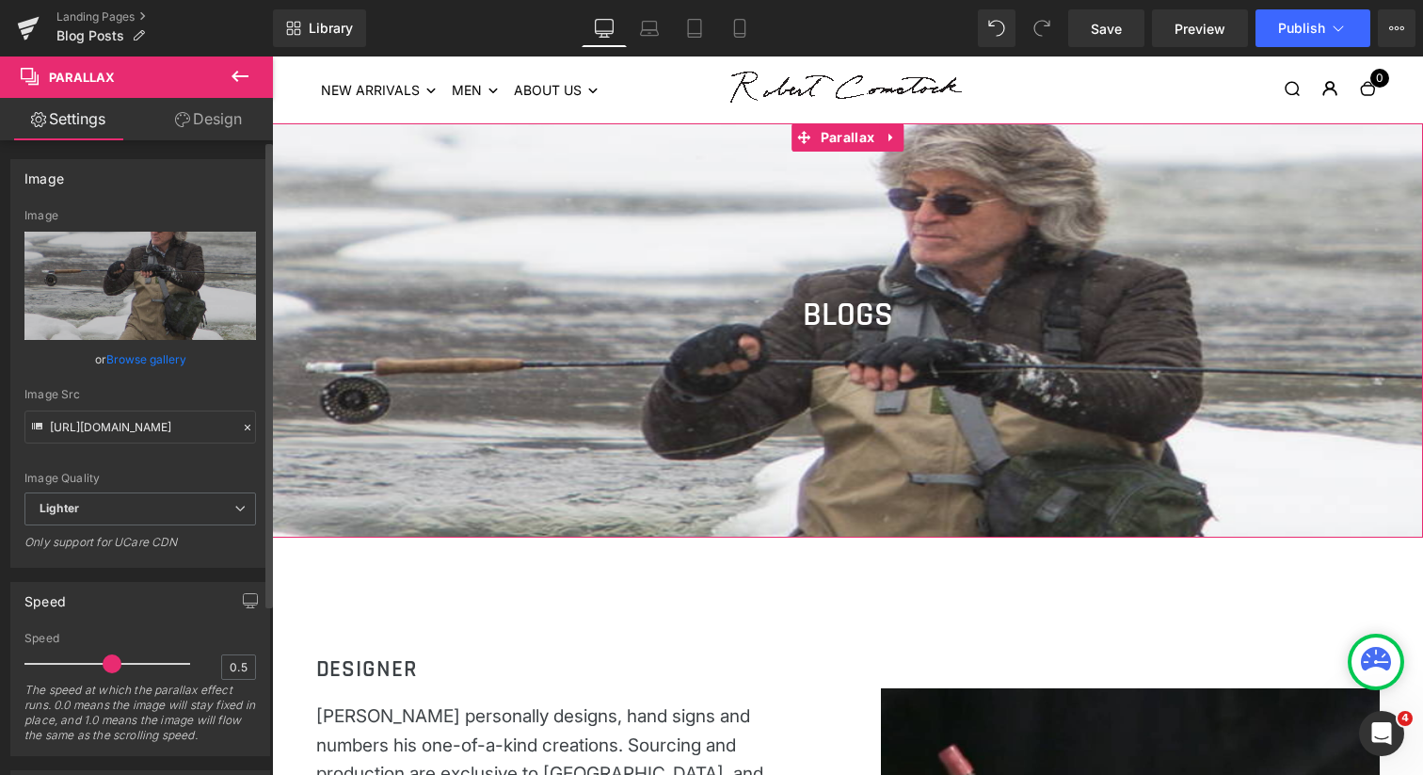
click at [126, 362] on link "Browse gallery" at bounding box center [146, 359] width 80 height 33
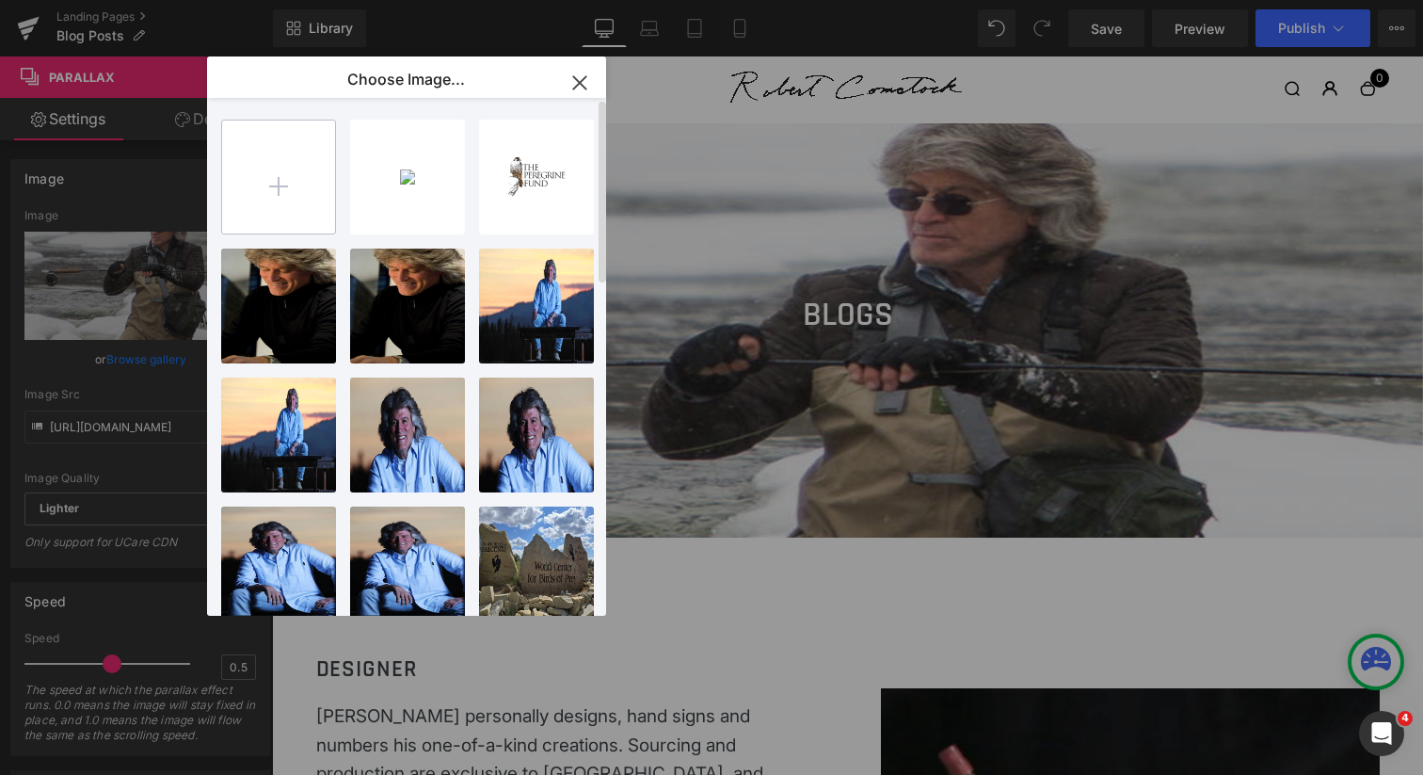
click at [274, 195] on input "file" at bounding box center [278, 176] width 113 height 113
type input "C:\fakepath\180A8972.jpg"
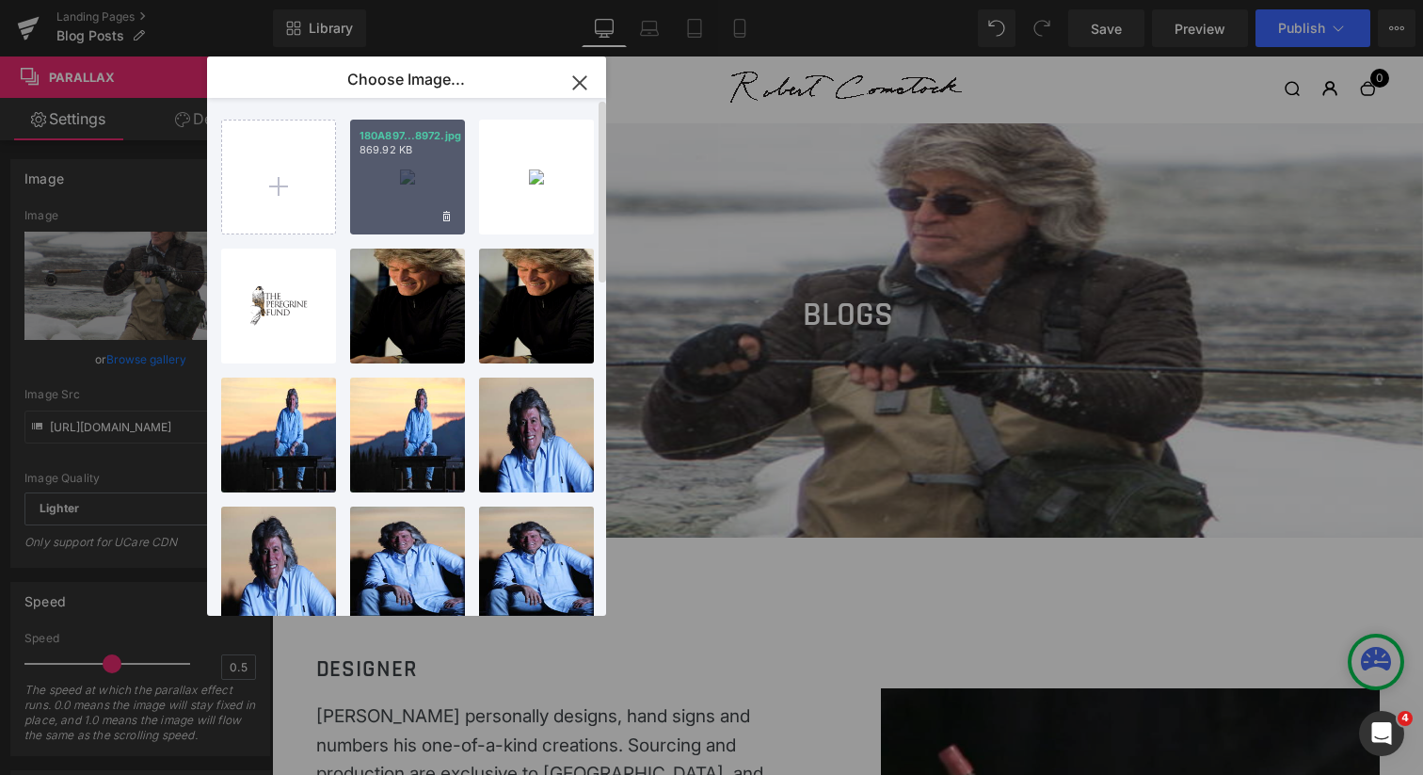
click at [402, 192] on div "180A897...8972.jpg 869.92 KB" at bounding box center [407, 177] width 115 height 115
type input "[URL][DOMAIN_NAME]"
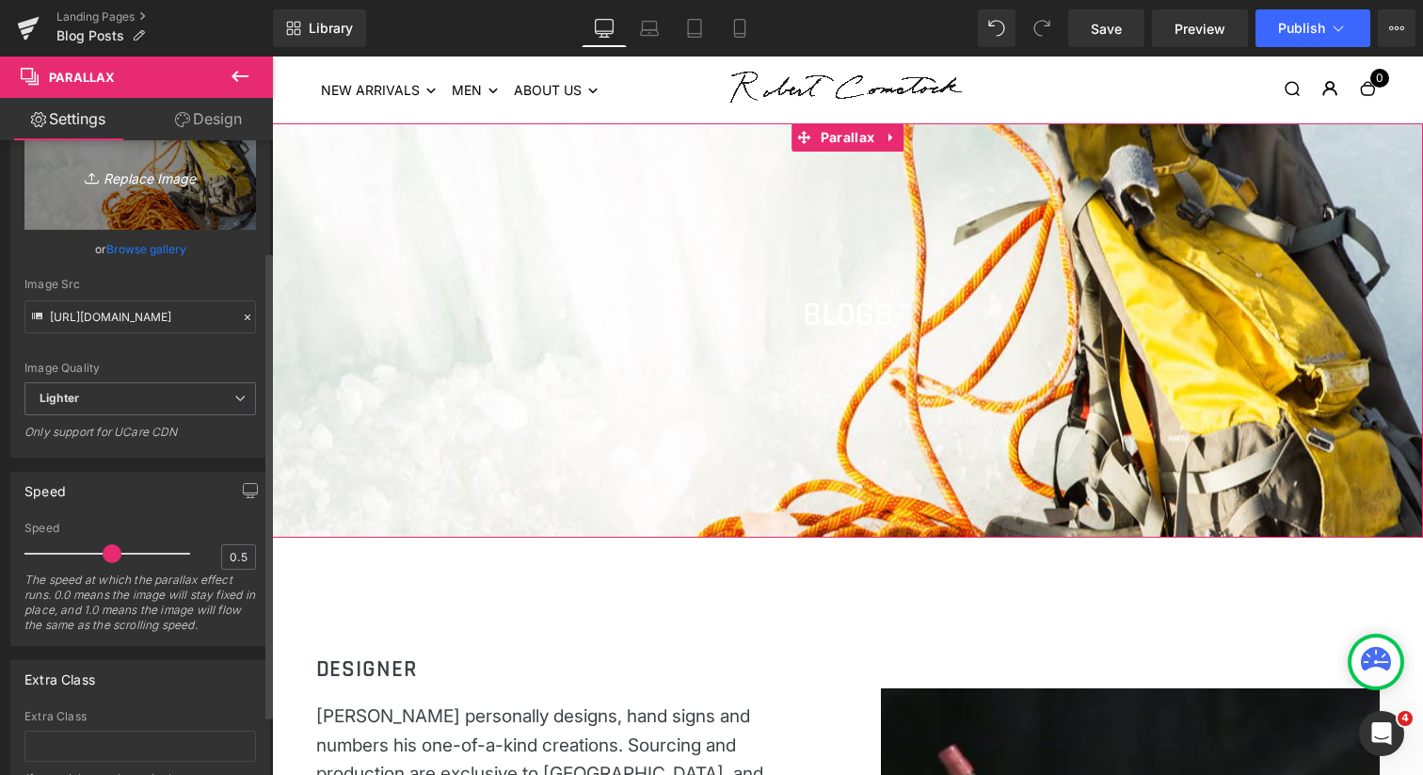
scroll to position [8, 0]
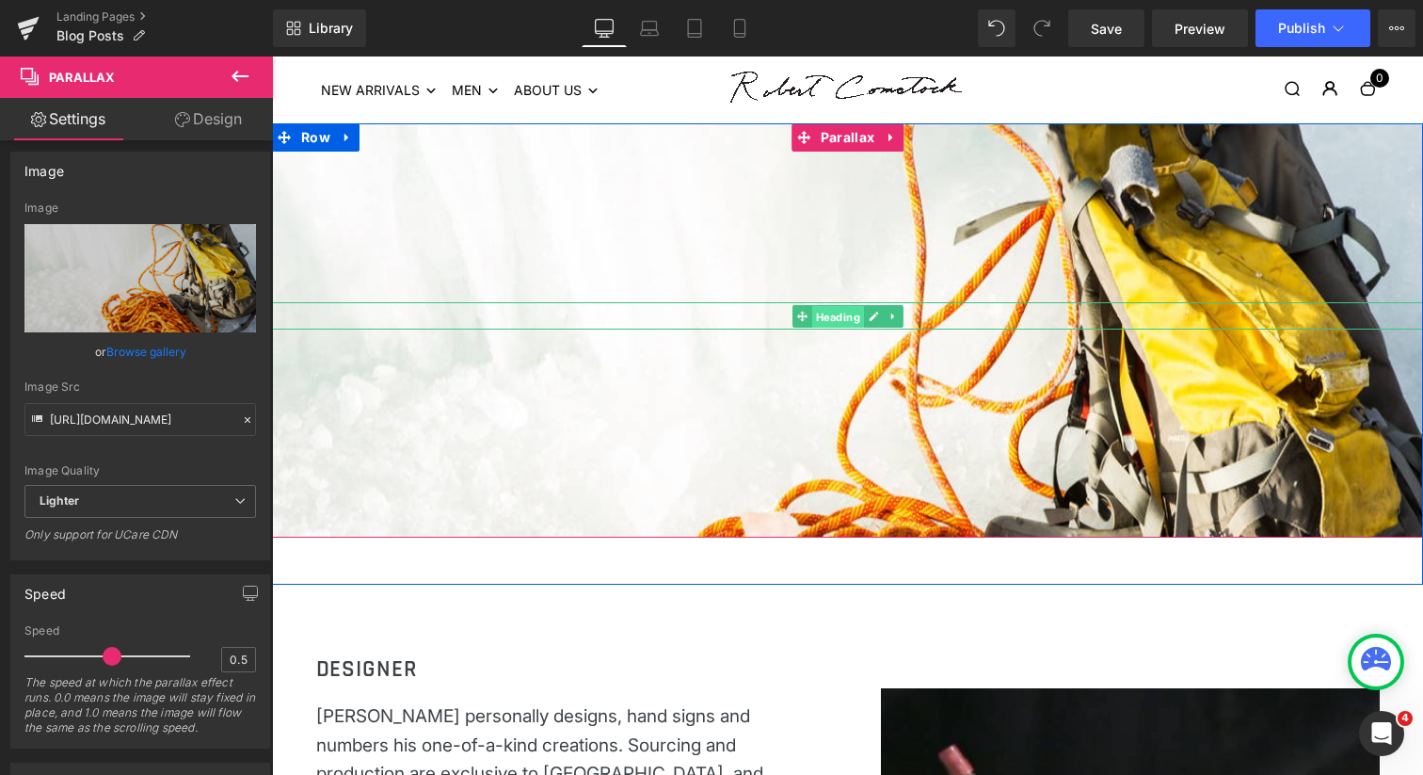
click at [843, 316] on span "Heading" at bounding box center [837, 317] width 52 height 23
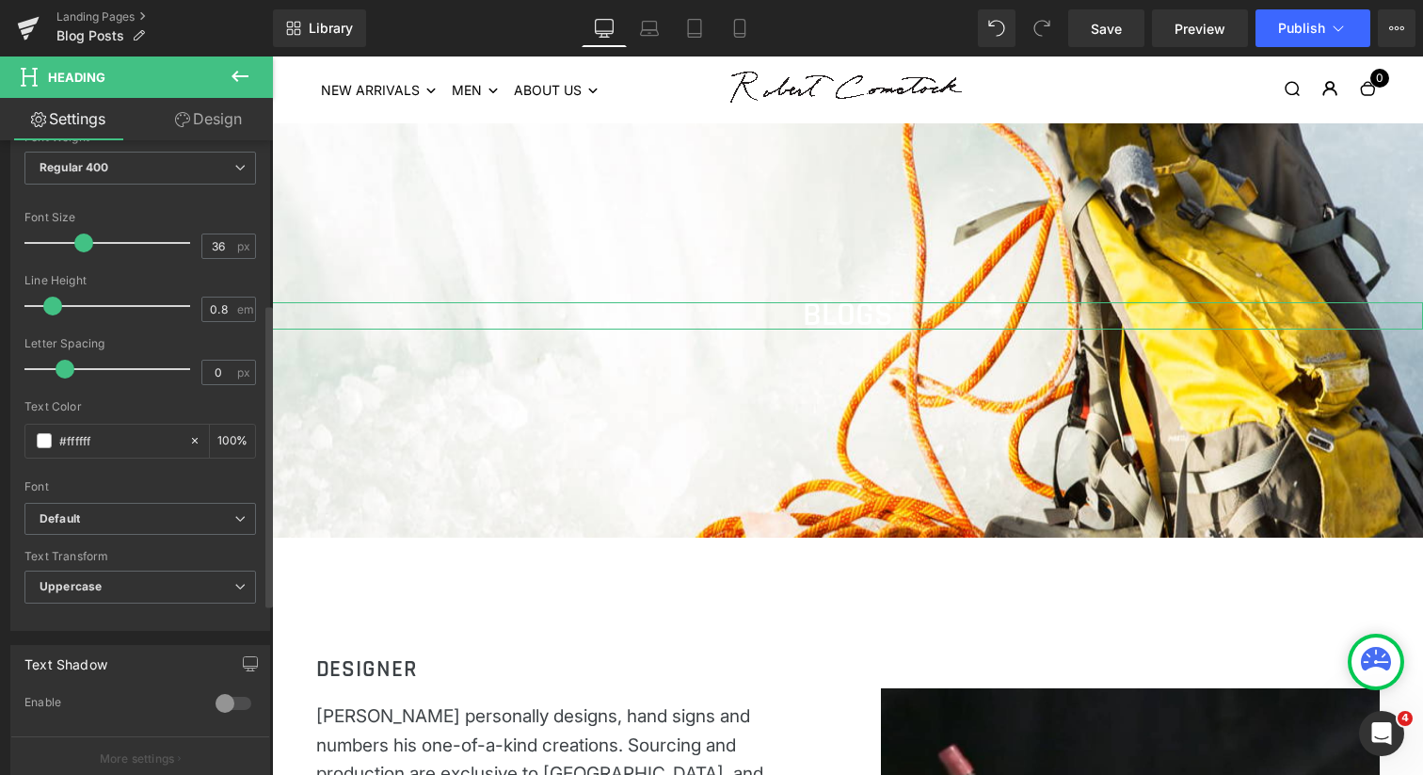
scroll to position [342, 0]
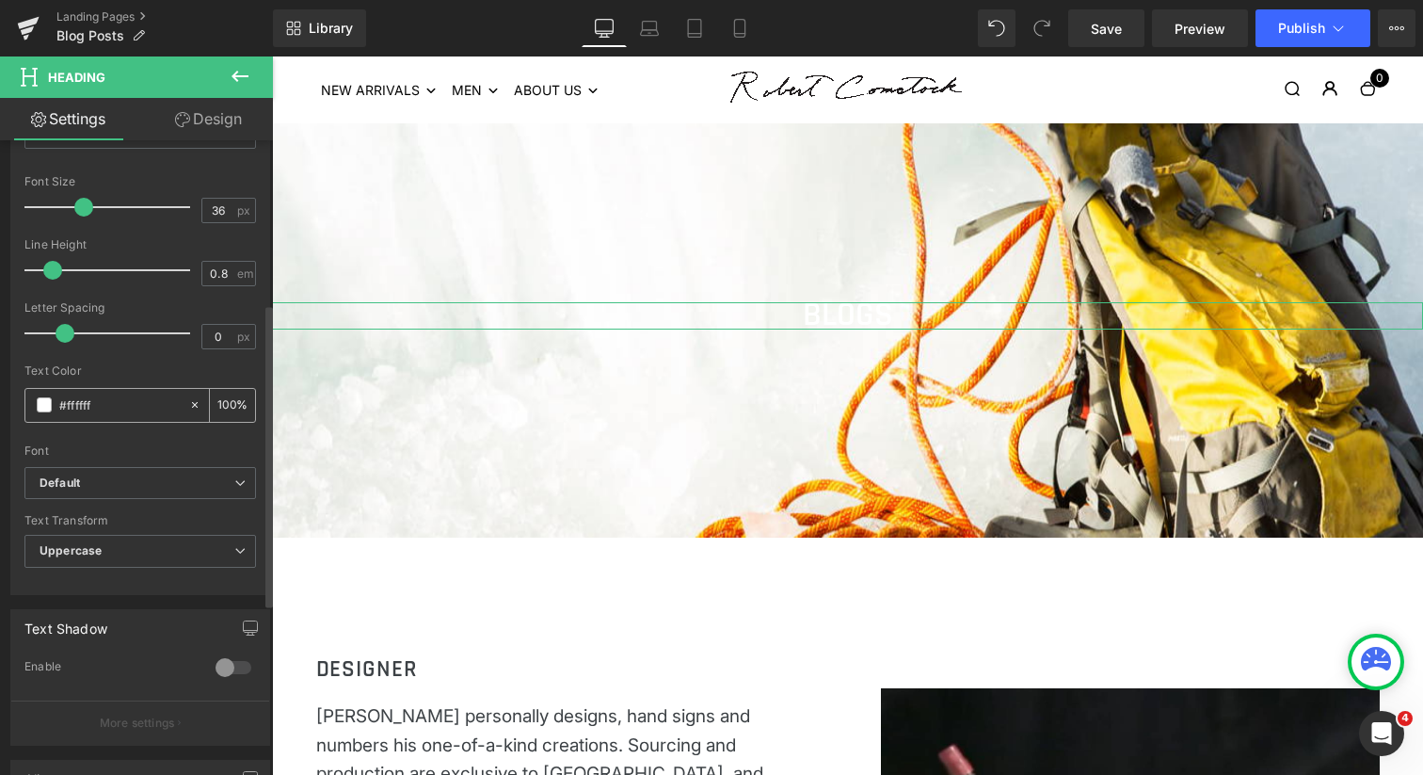
click at [127, 411] on input "#ffffff" at bounding box center [119, 404] width 120 height 21
type input "#0"
type input "0"
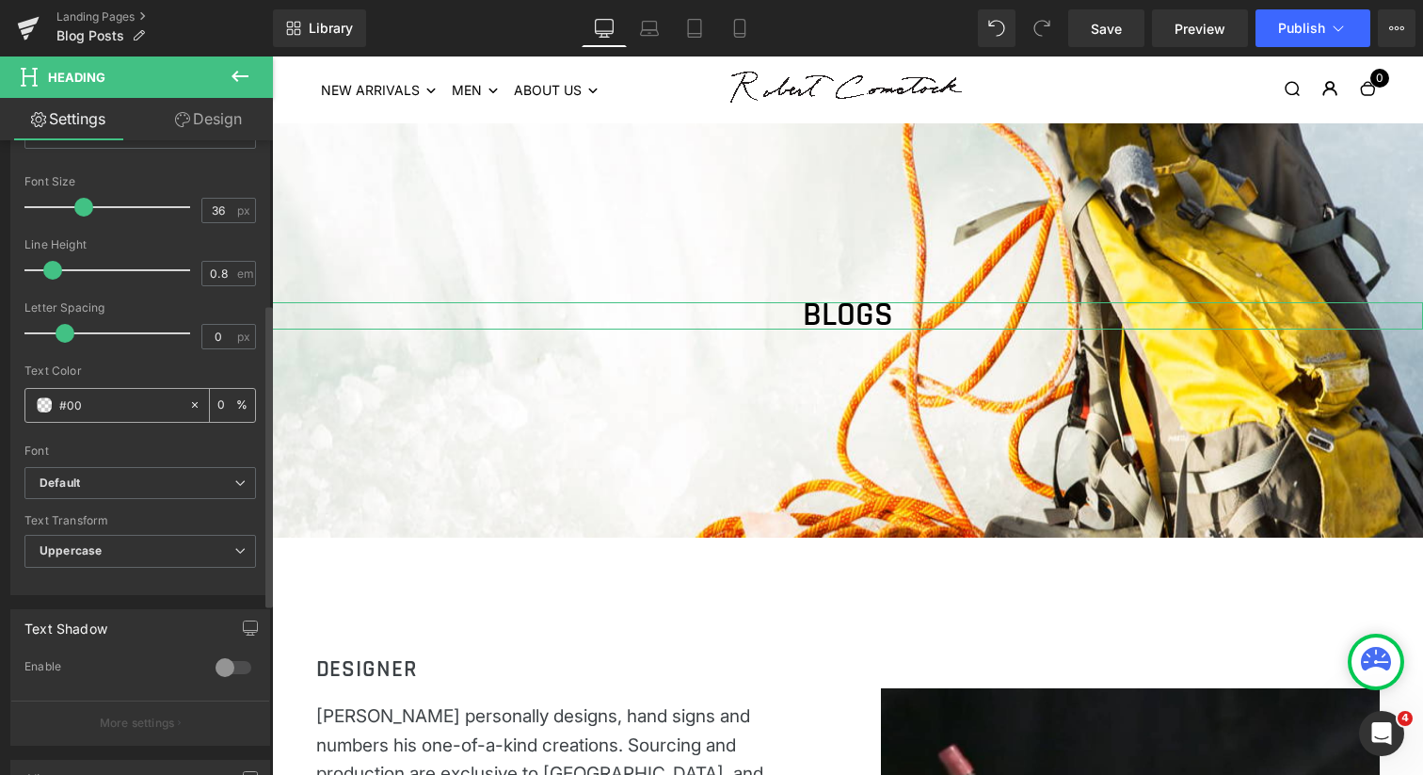
type input "#000"
type input "100"
type input "#00000"
type input "0"
type input "#000000"
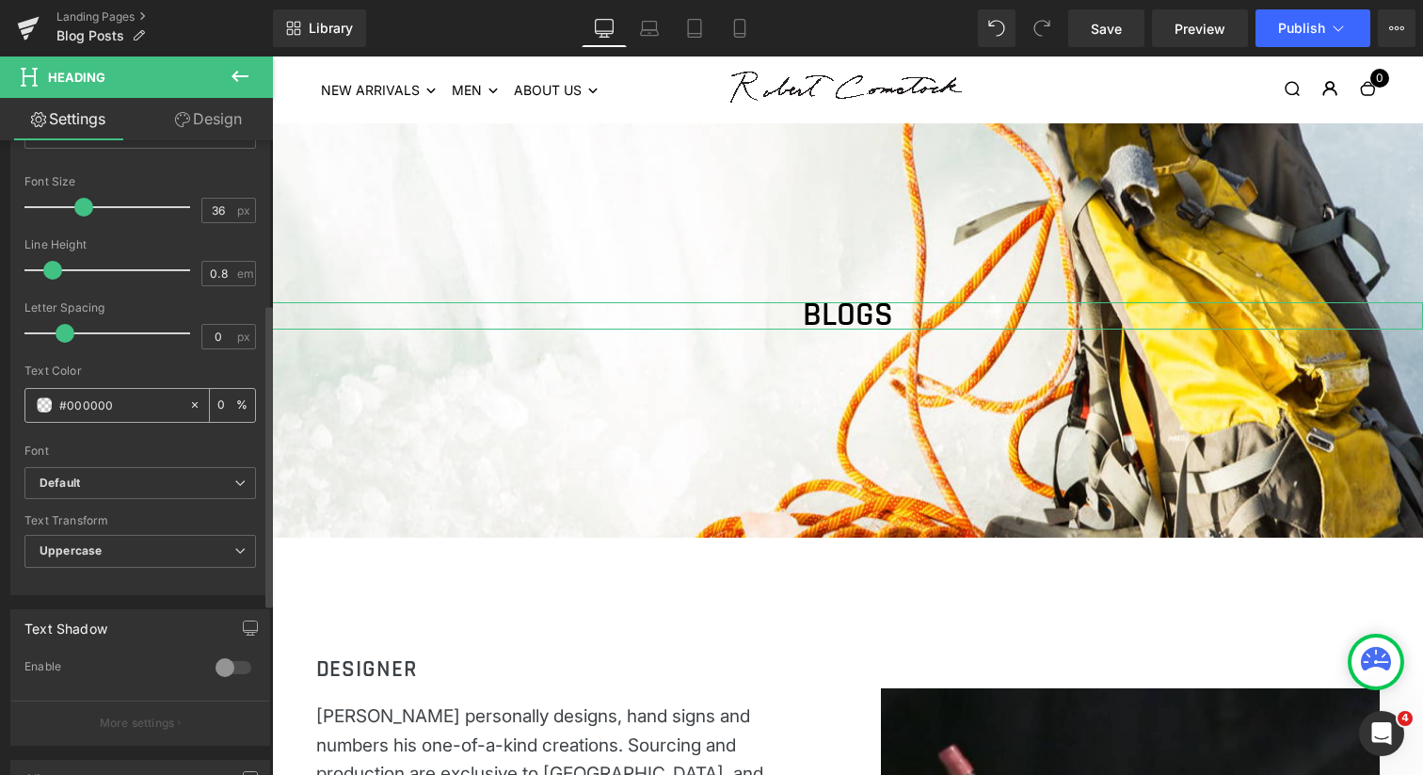
type input "100"
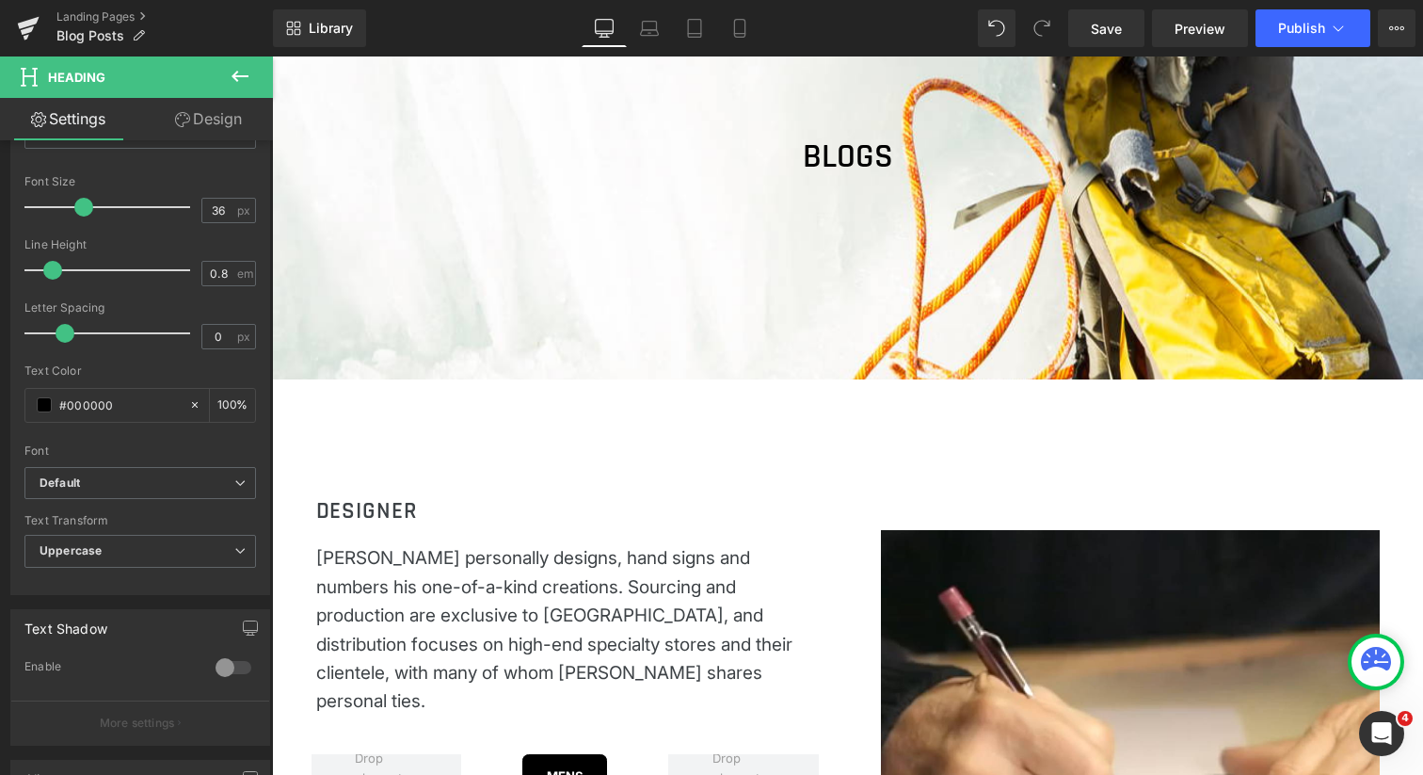
scroll to position [284, 0]
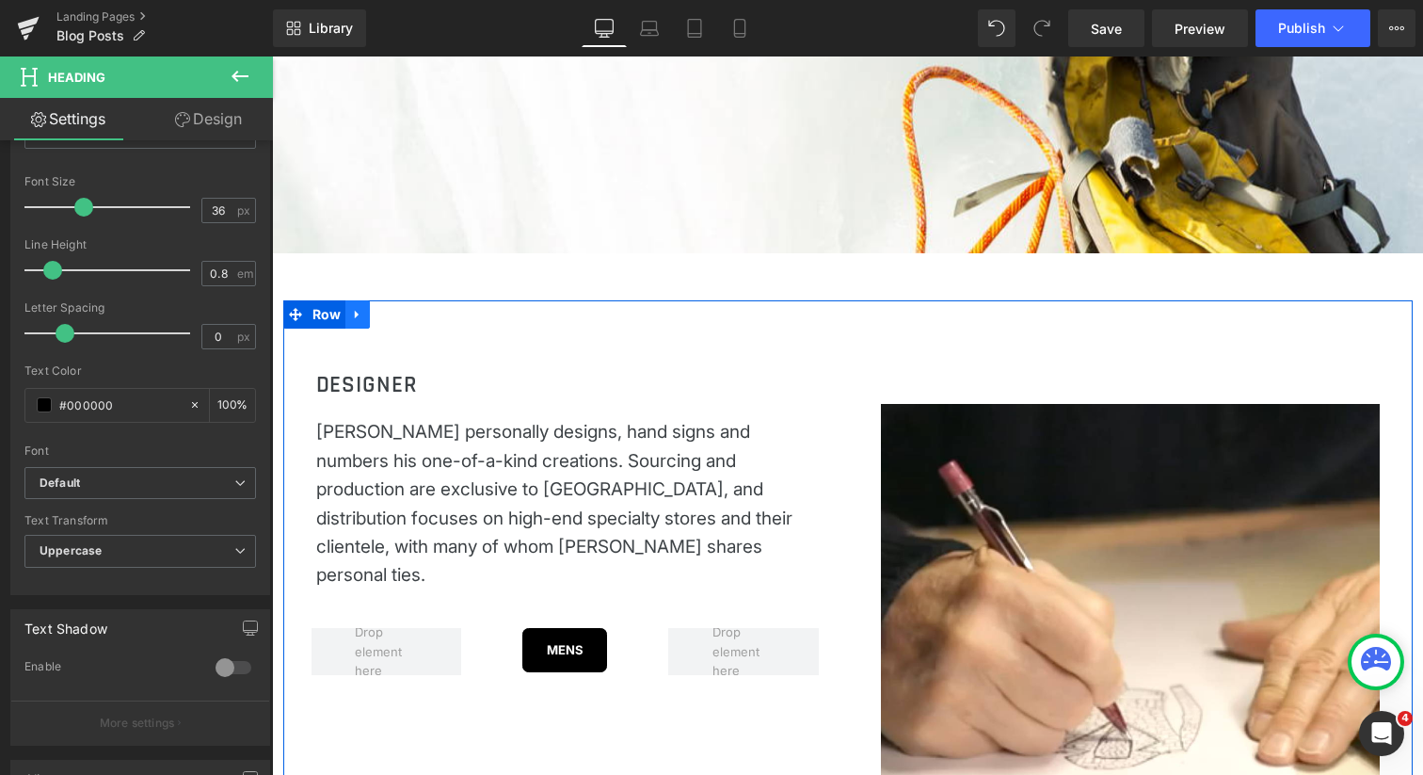
type input "#000000"
click at [359, 313] on icon at bounding box center [357, 315] width 13 height 14
click at [405, 313] on icon at bounding box center [406, 314] width 13 height 13
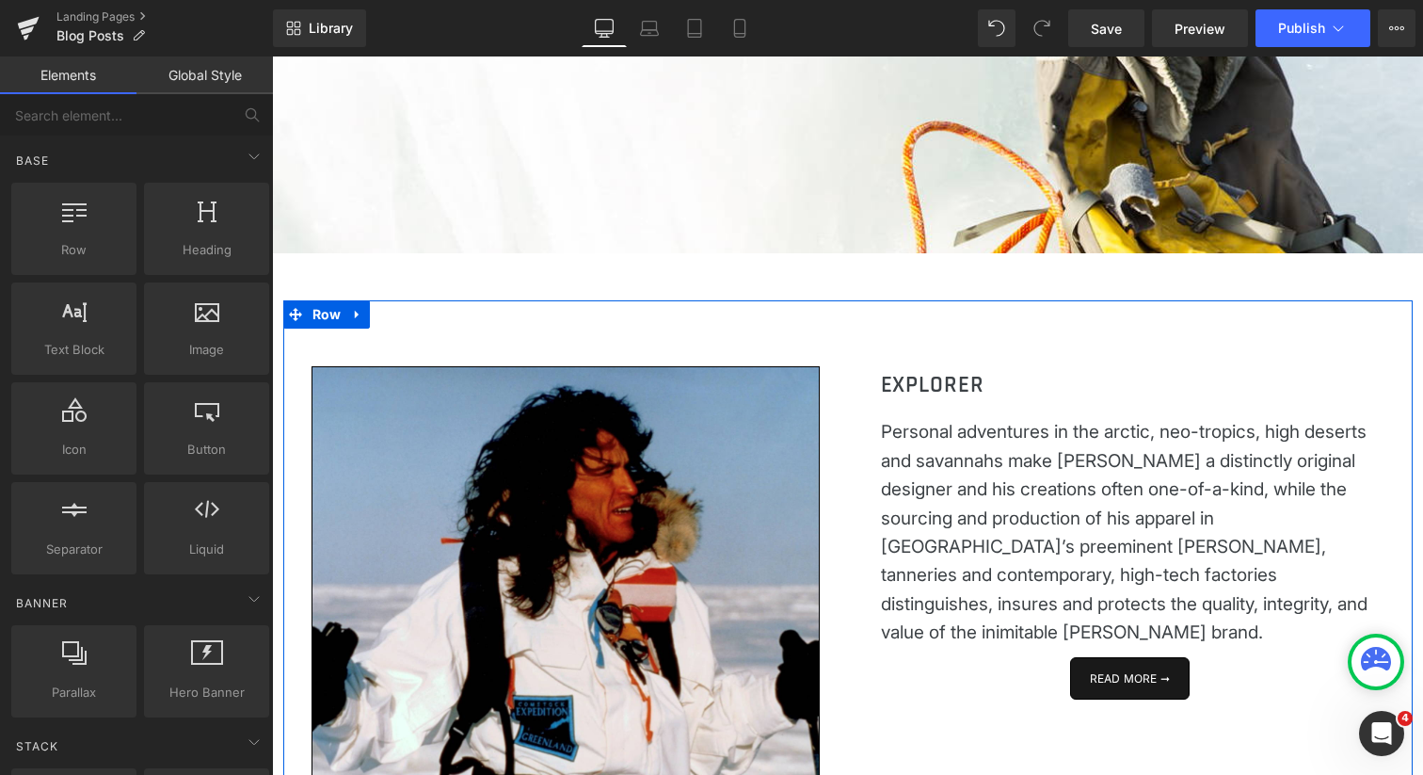
scroll to position [3547, 1142]
click at [355, 315] on icon at bounding box center [357, 315] width 4 height 8
click at [402, 317] on icon at bounding box center [406, 314] width 13 height 13
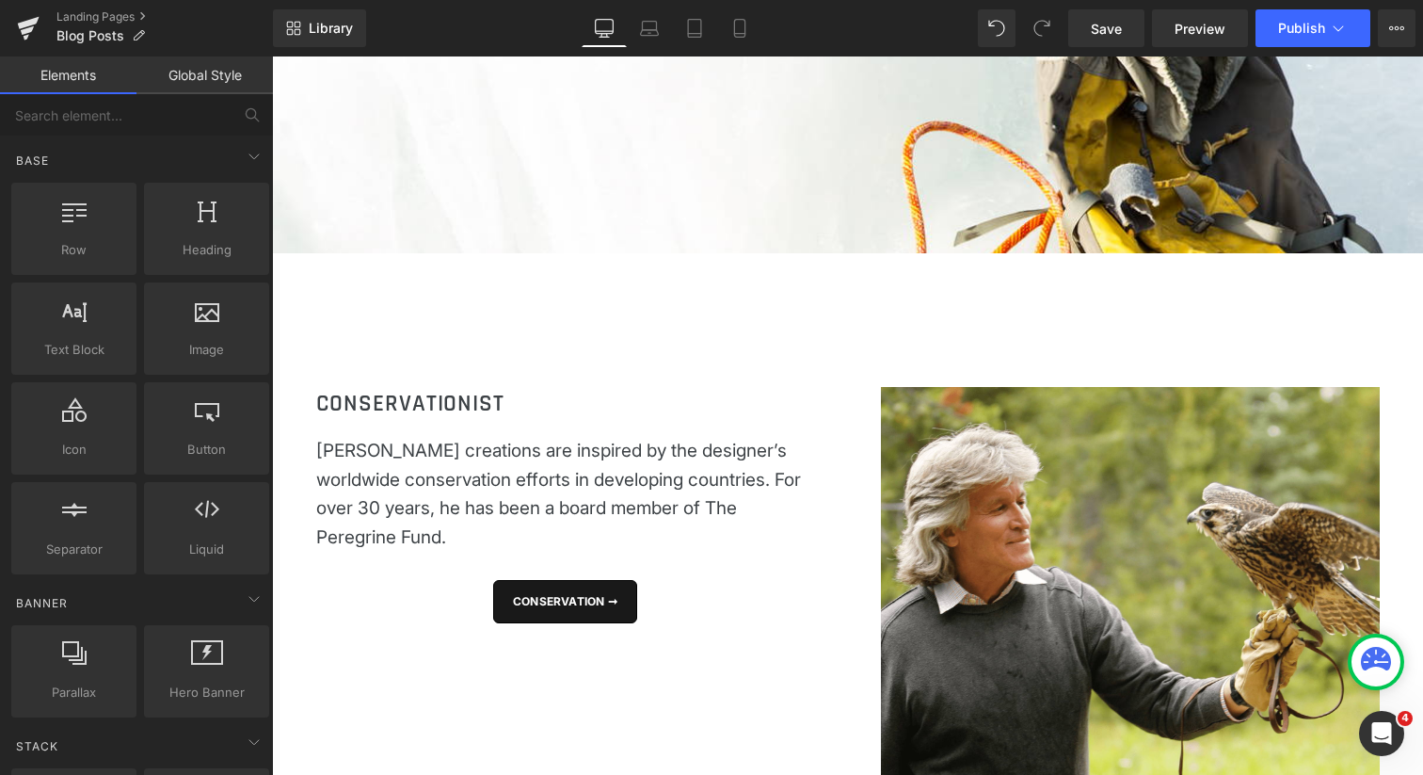
scroll to position [8, 9]
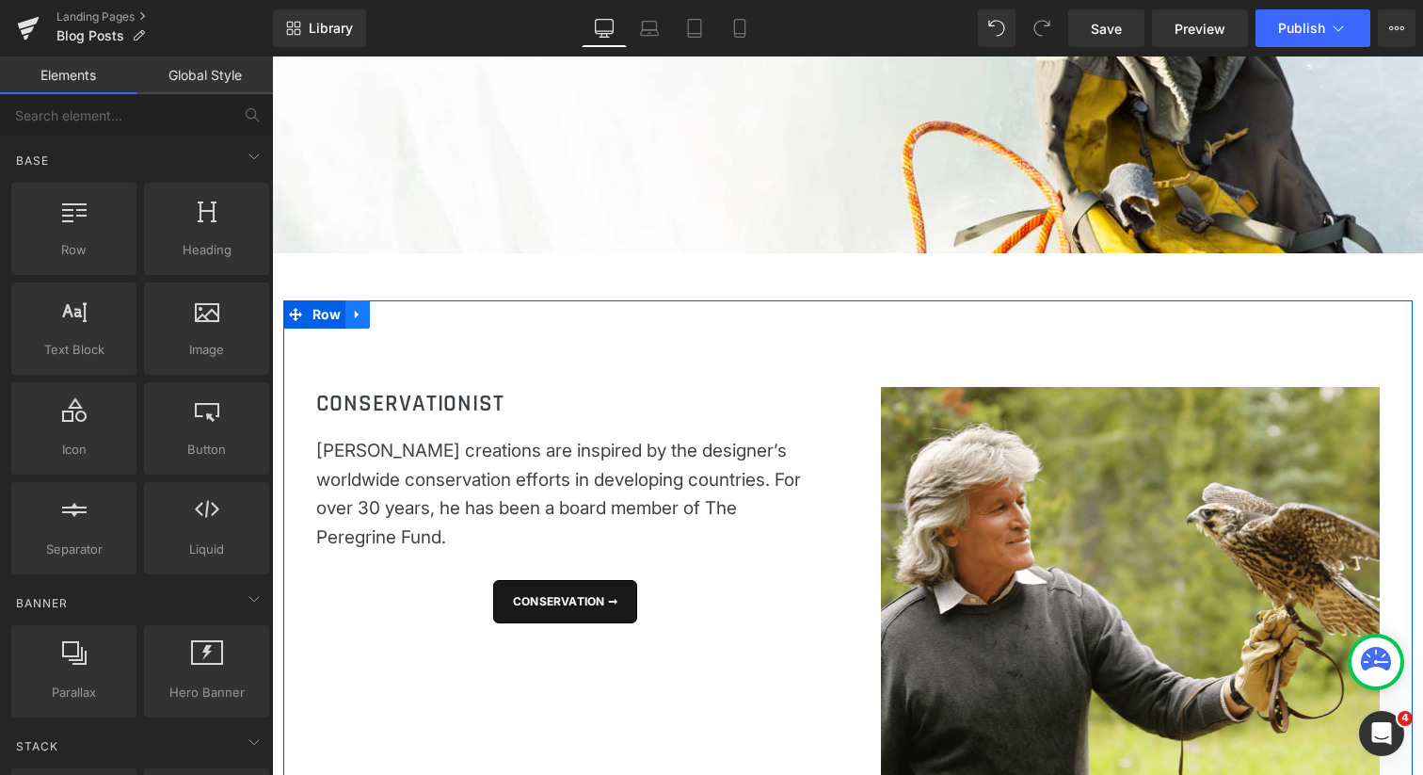
click at [355, 314] on icon at bounding box center [357, 315] width 4 height 8
click at [404, 315] on icon at bounding box center [406, 314] width 13 height 13
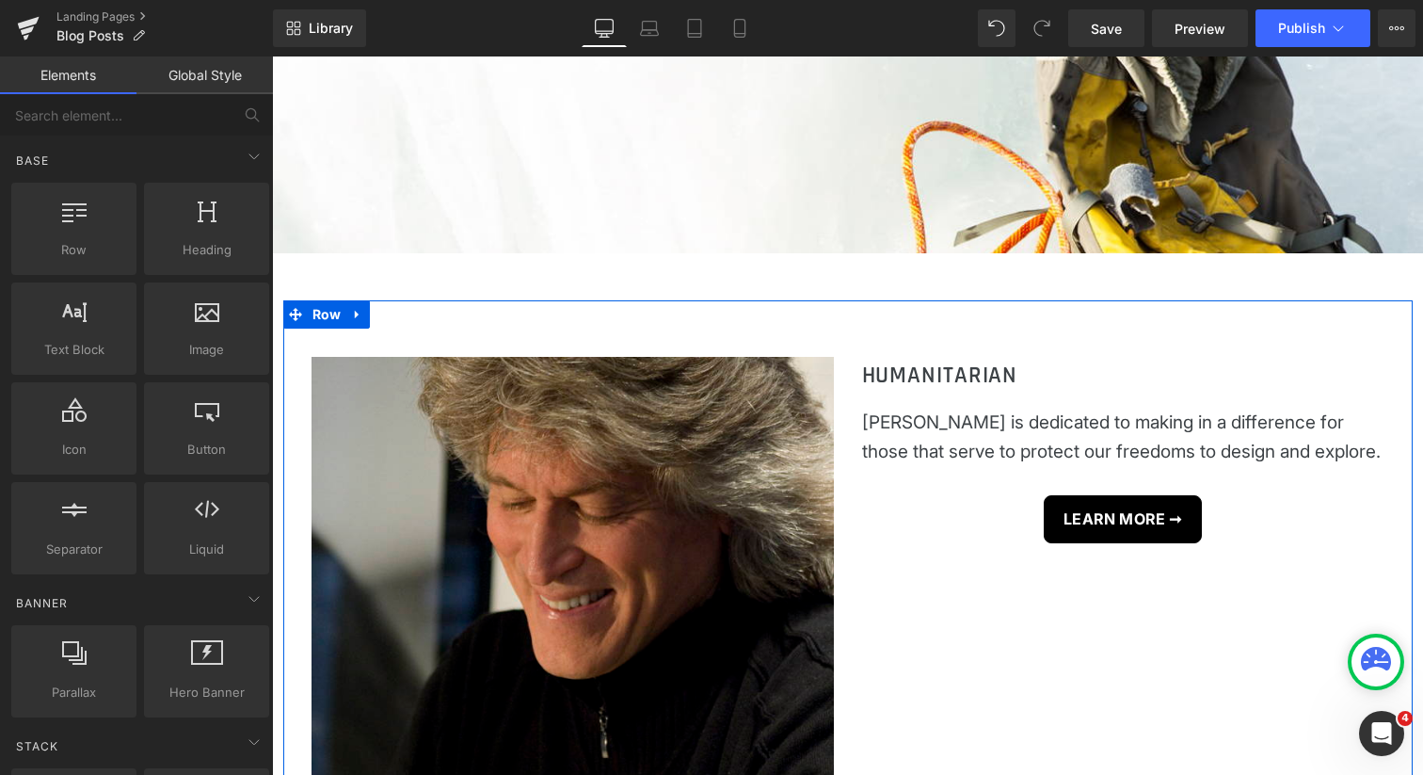
scroll to position [9, 9]
click at [355, 314] on icon at bounding box center [357, 315] width 13 height 14
click at [402, 319] on icon at bounding box center [406, 314] width 13 height 13
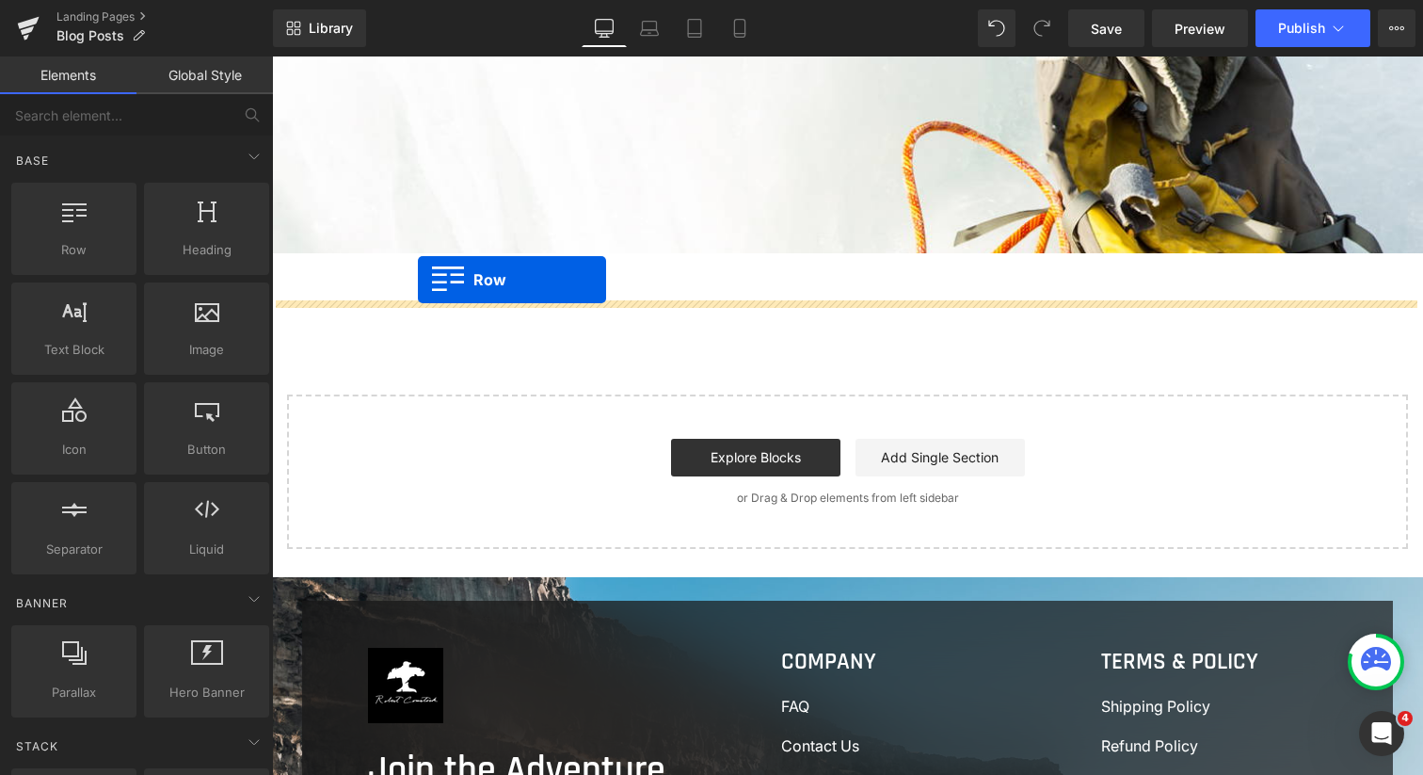
drag, startPoint x: 357, startPoint y: 304, endPoint x: 418, endPoint y: 280, distance: 65.9
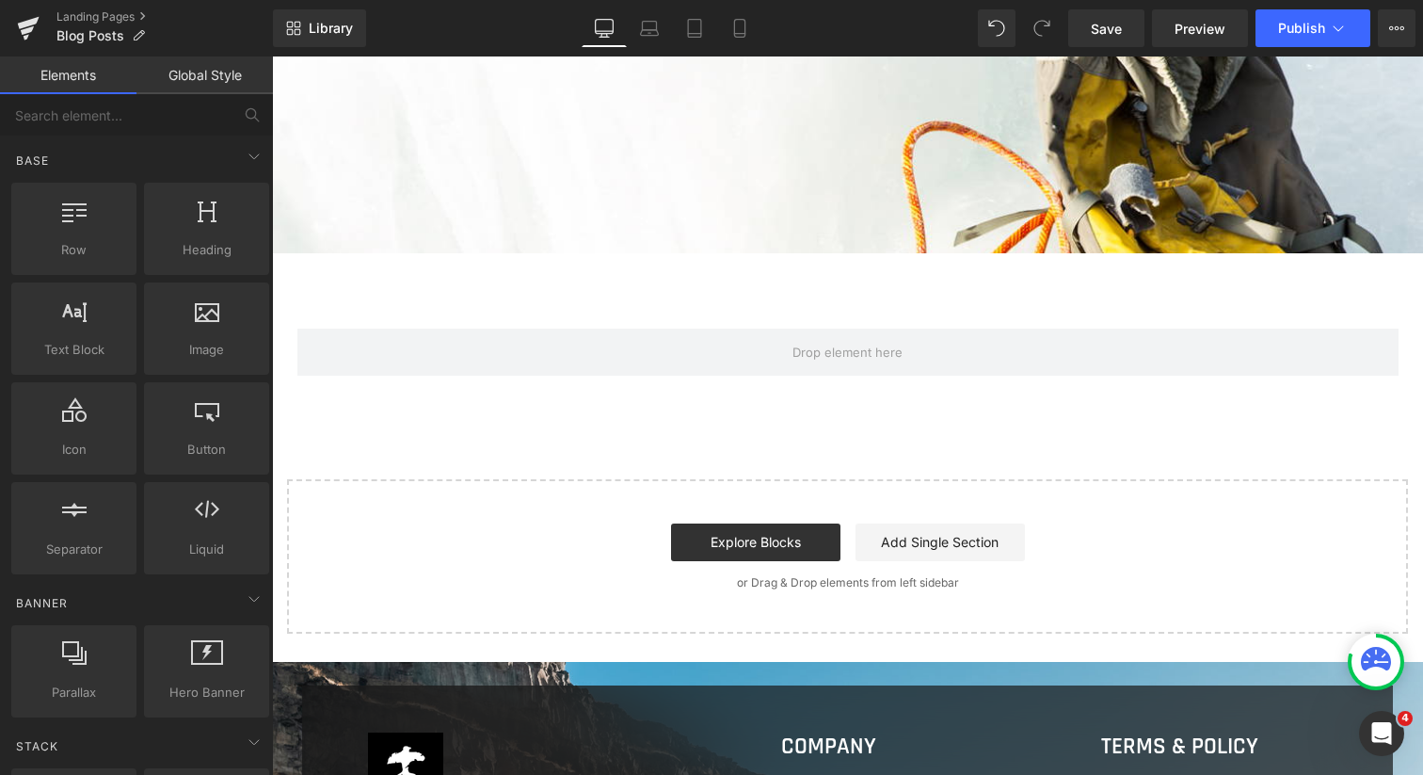
scroll to position [1577, 1142]
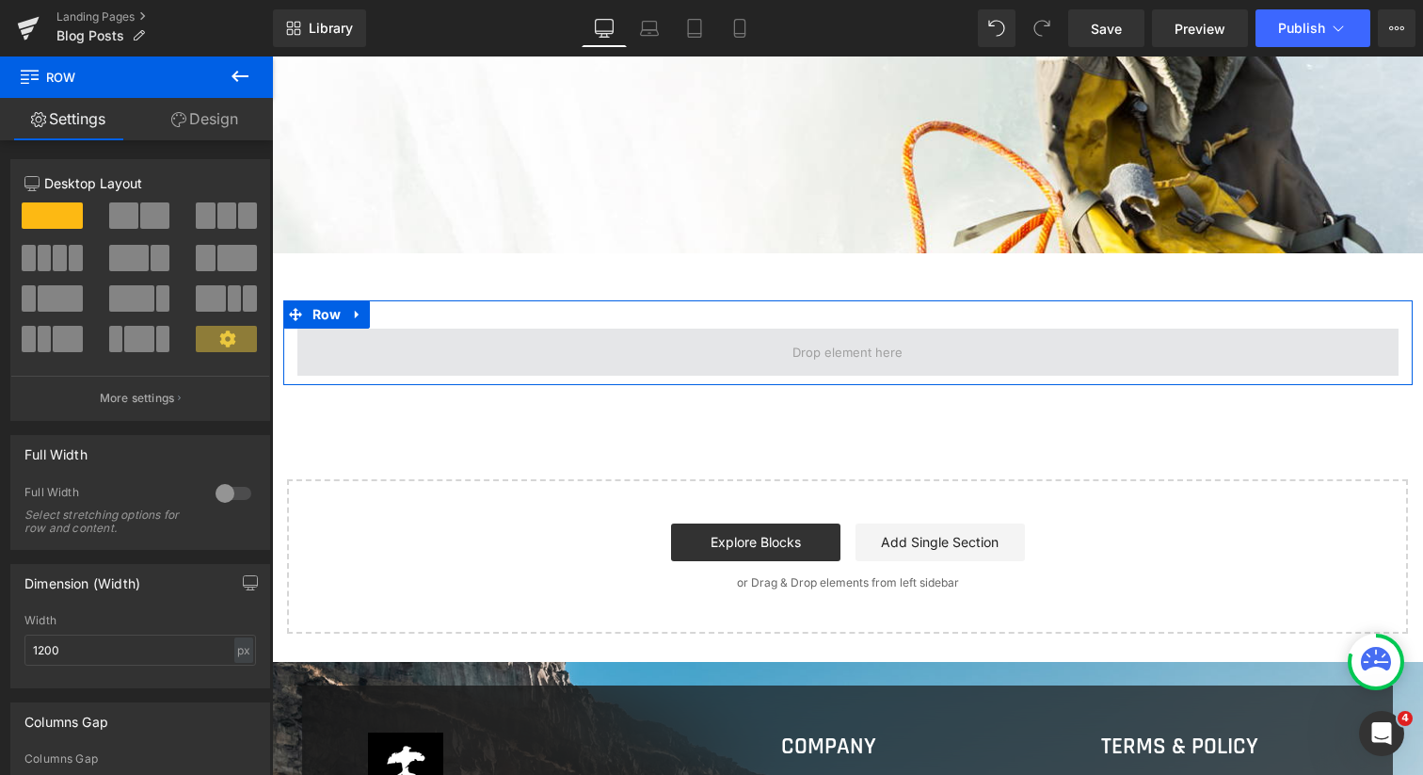
drag, startPoint x: 332, startPoint y: 317, endPoint x: 407, endPoint y: 355, distance: 83.4
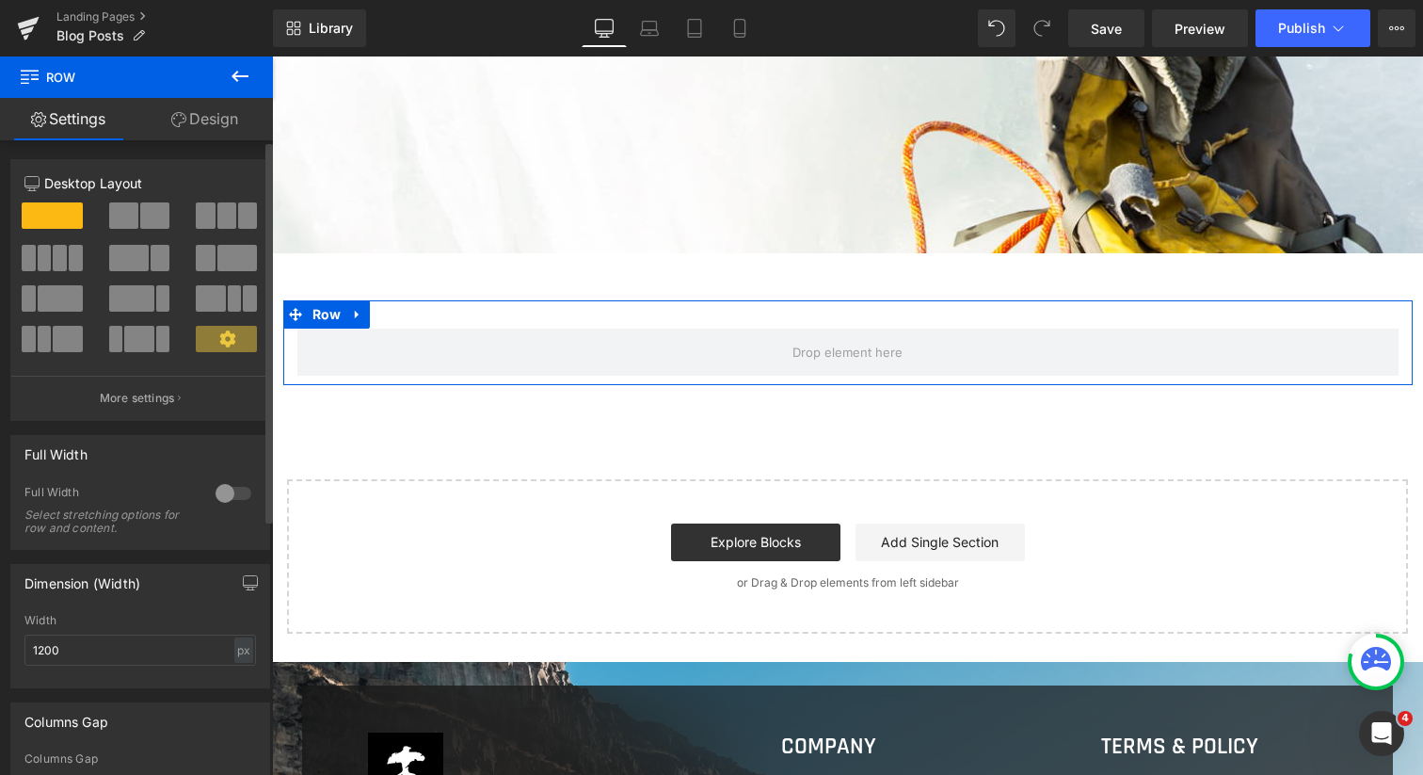
click at [62, 263] on span at bounding box center [60, 258] width 14 height 26
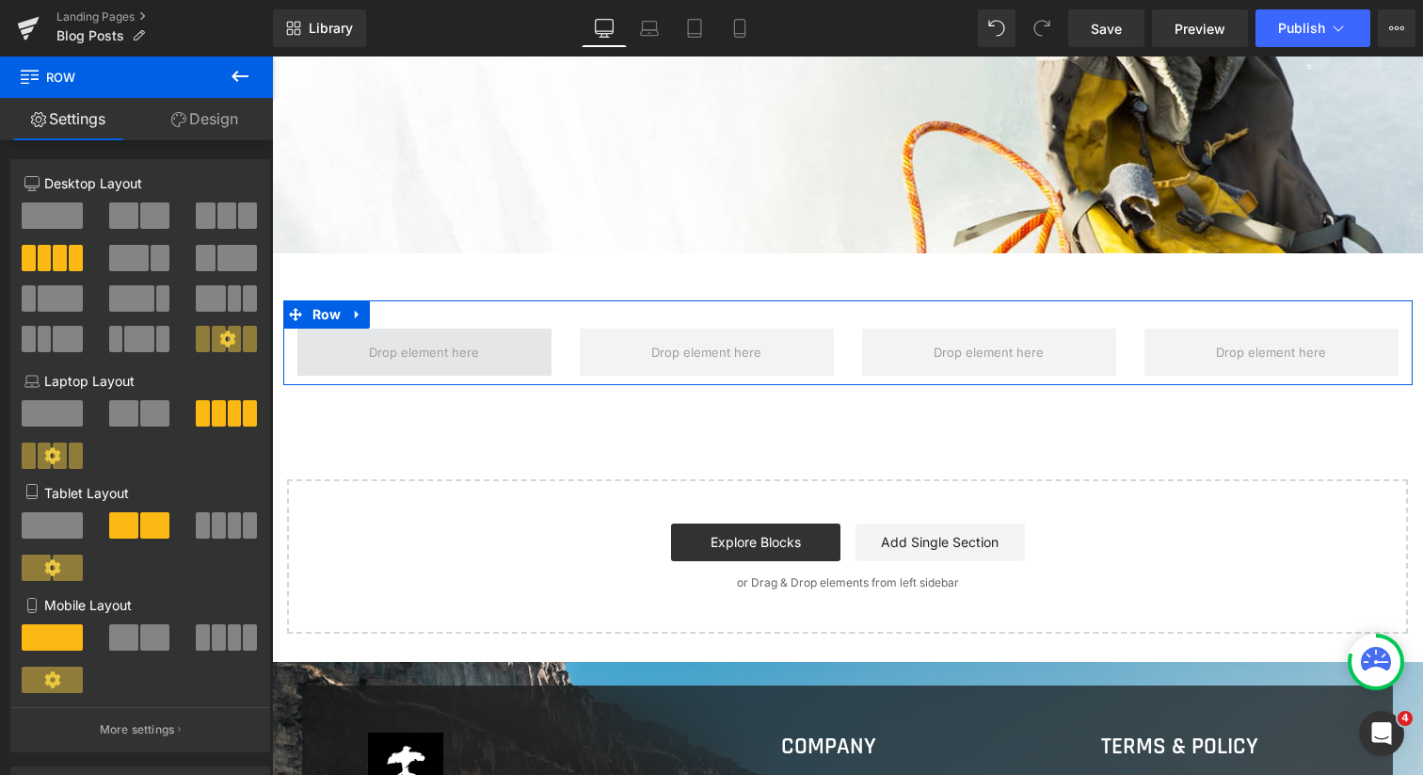
drag, startPoint x: 476, startPoint y: 270, endPoint x: 348, endPoint y: 336, distance: 144.0
click at [217, 211] on span at bounding box center [226, 215] width 19 height 26
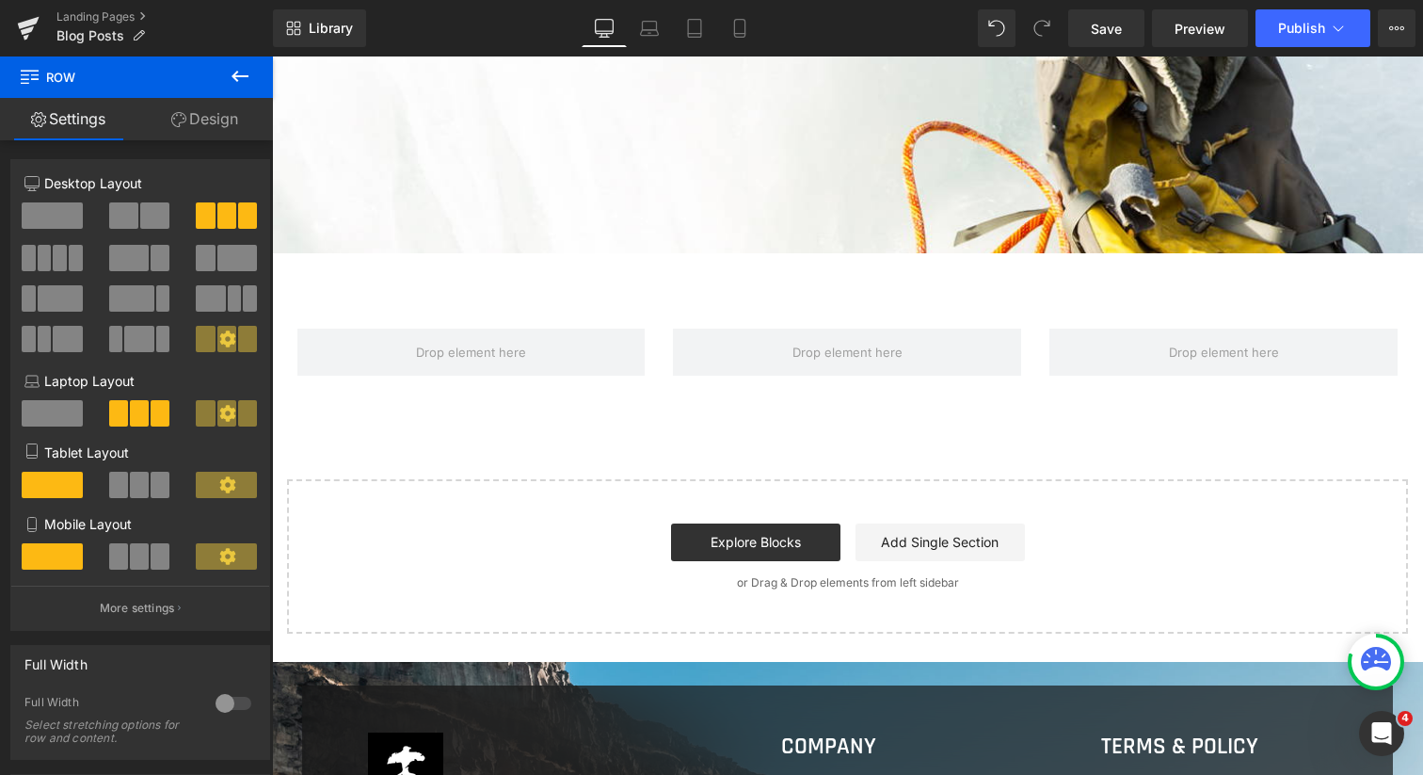
click at [237, 75] on icon at bounding box center [240, 76] width 17 height 11
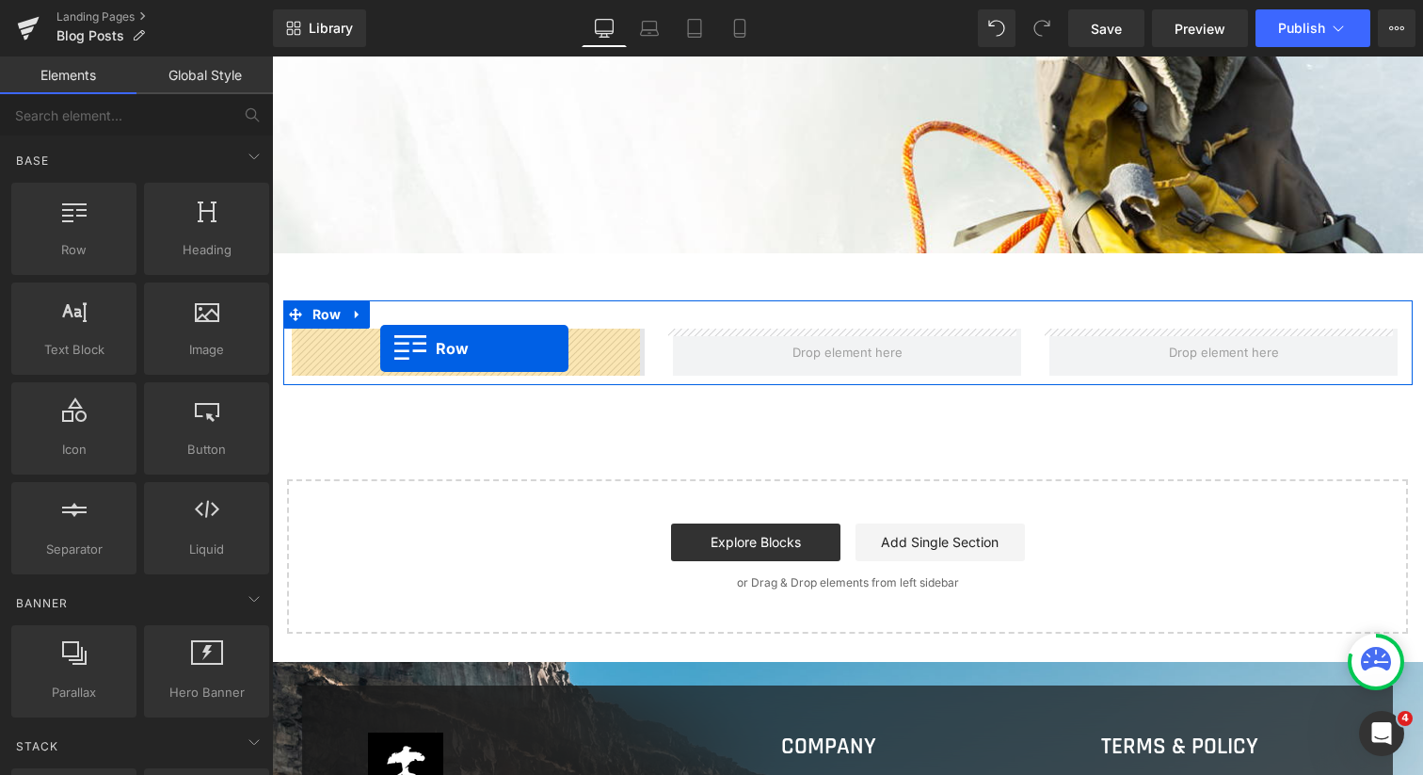
drag, startPoint x: 350, startPoint y: 294, endPoint x: 378, endPoint y: 345, distance: 58.2
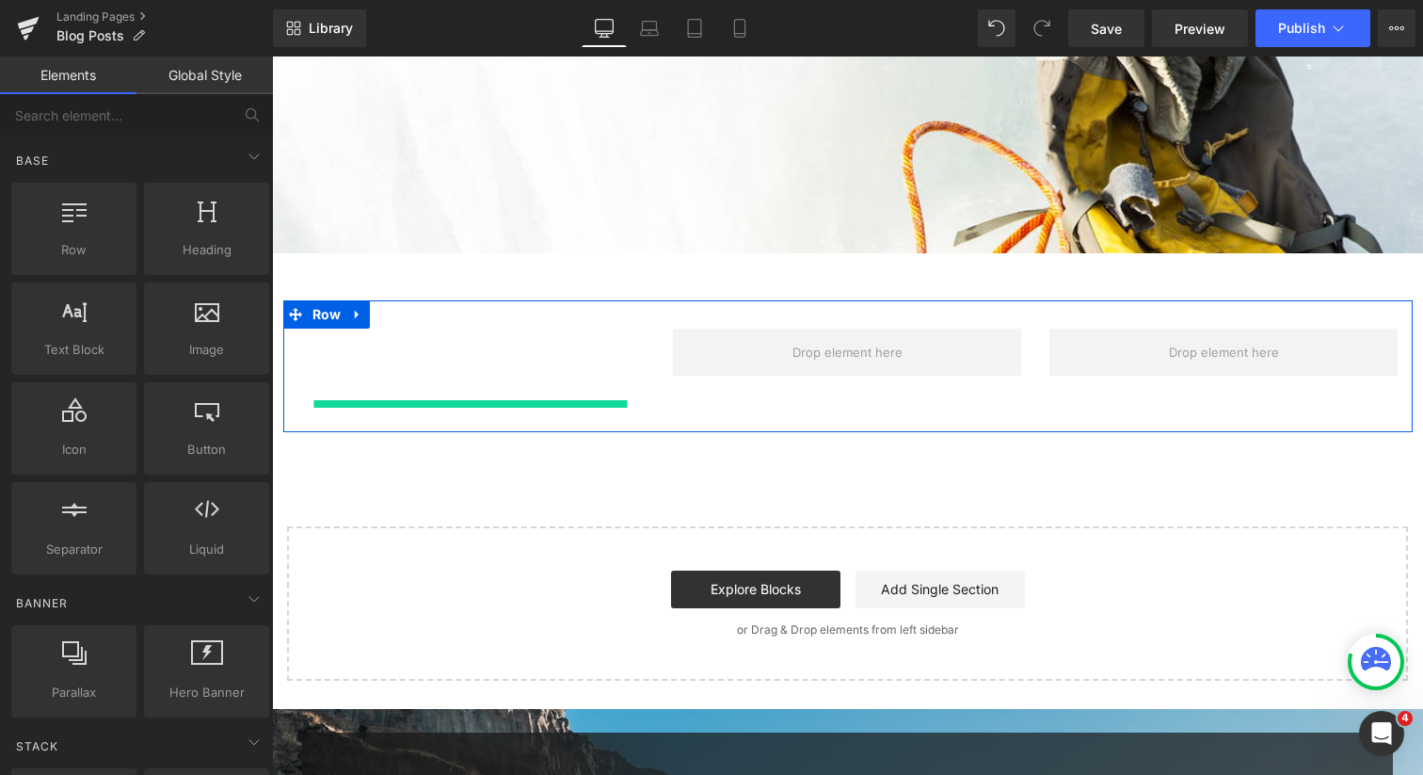
scroll to position [1615, 1142]
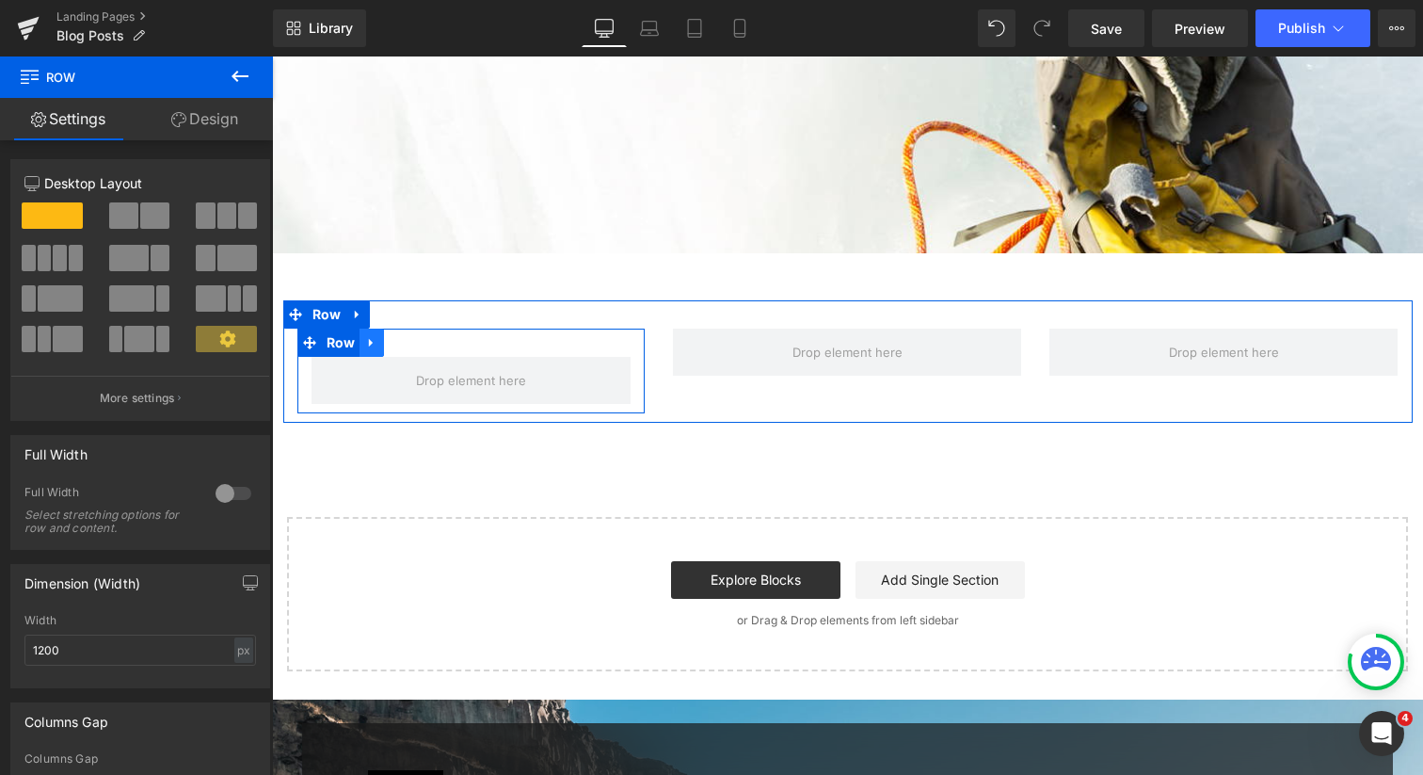
click at [369, 343] on icon at bounding box center [371, 343] width 4 height 8
click at [418, 343] on icon at bounding box center [420, 342] width 13 height 13
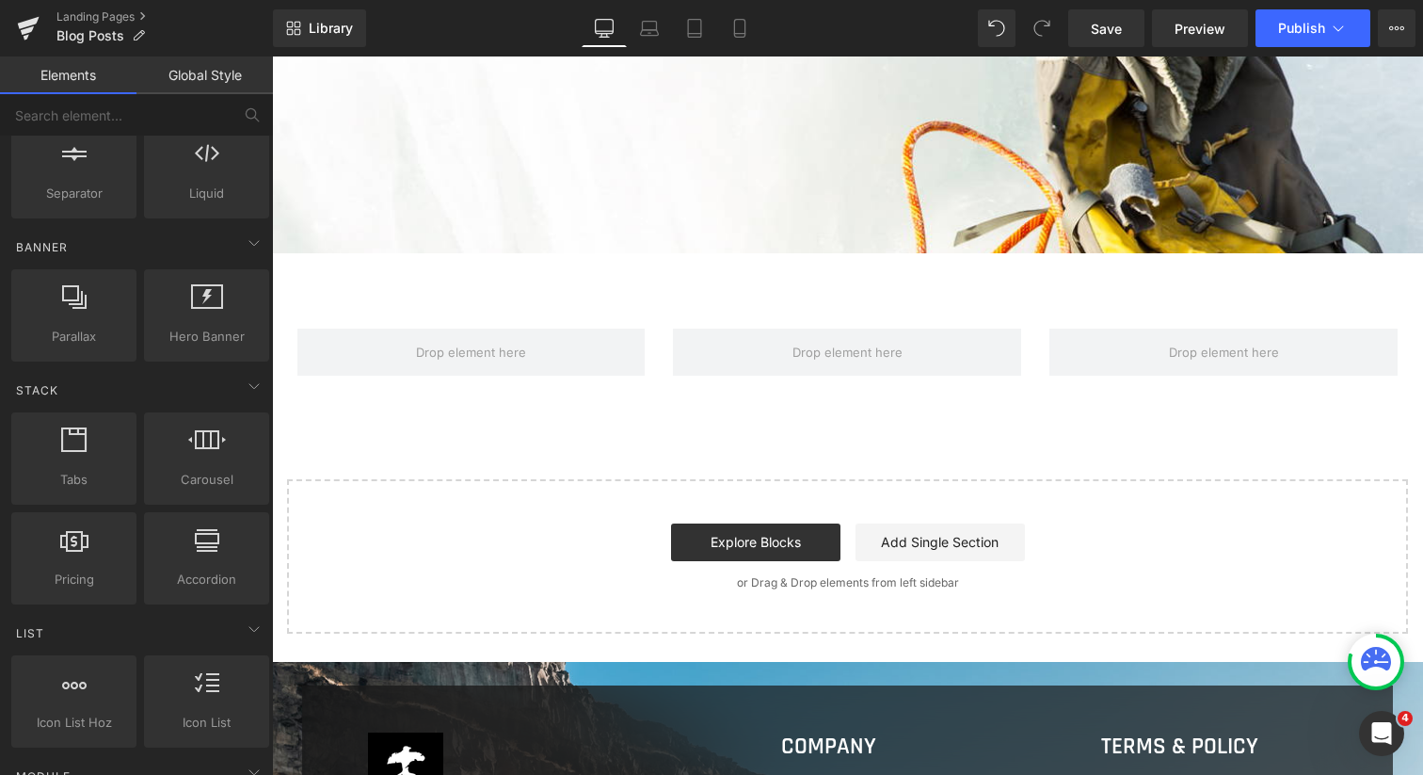
scroll to position [361, 0]
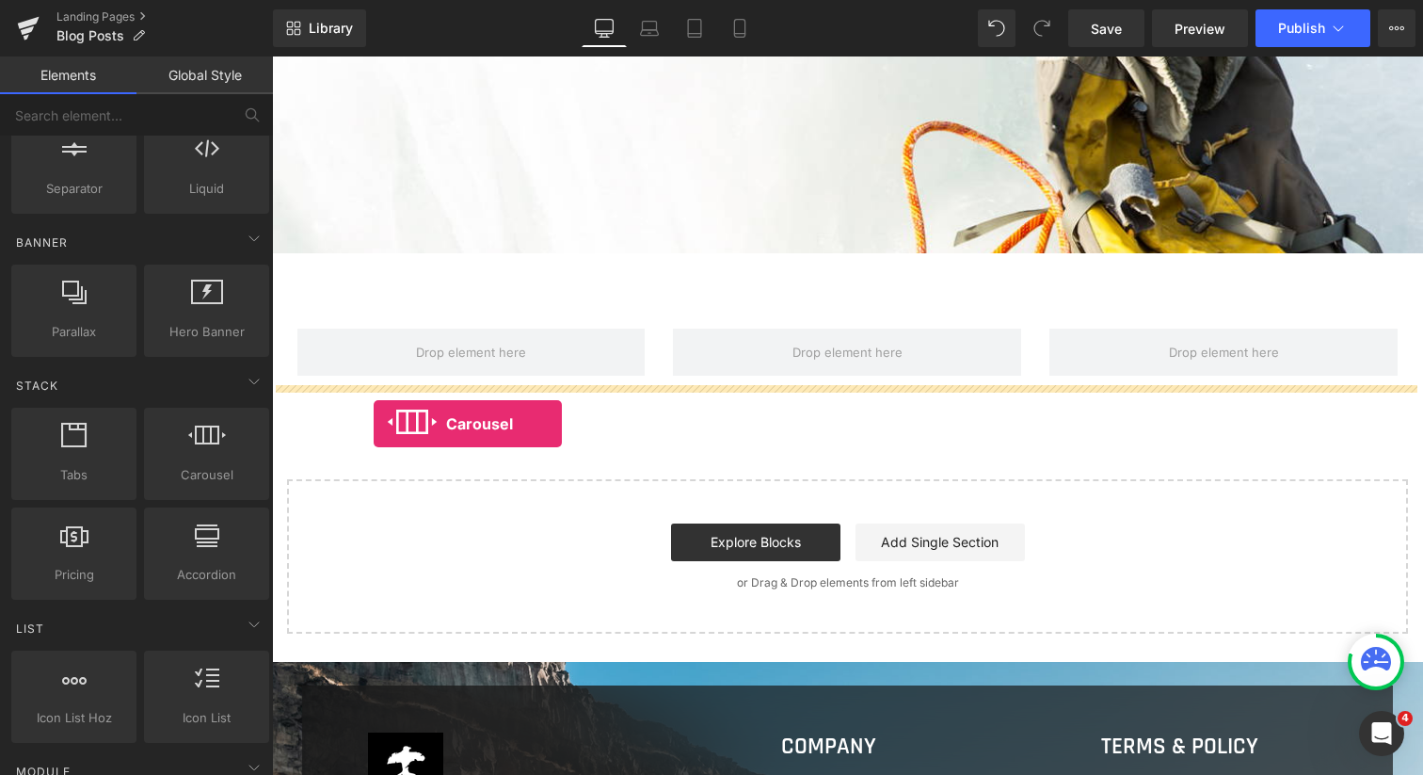
drag, startPoint x: 465, startPoint y: 506, endPoint x: 373, endPoint y: 422, distance: 125.3
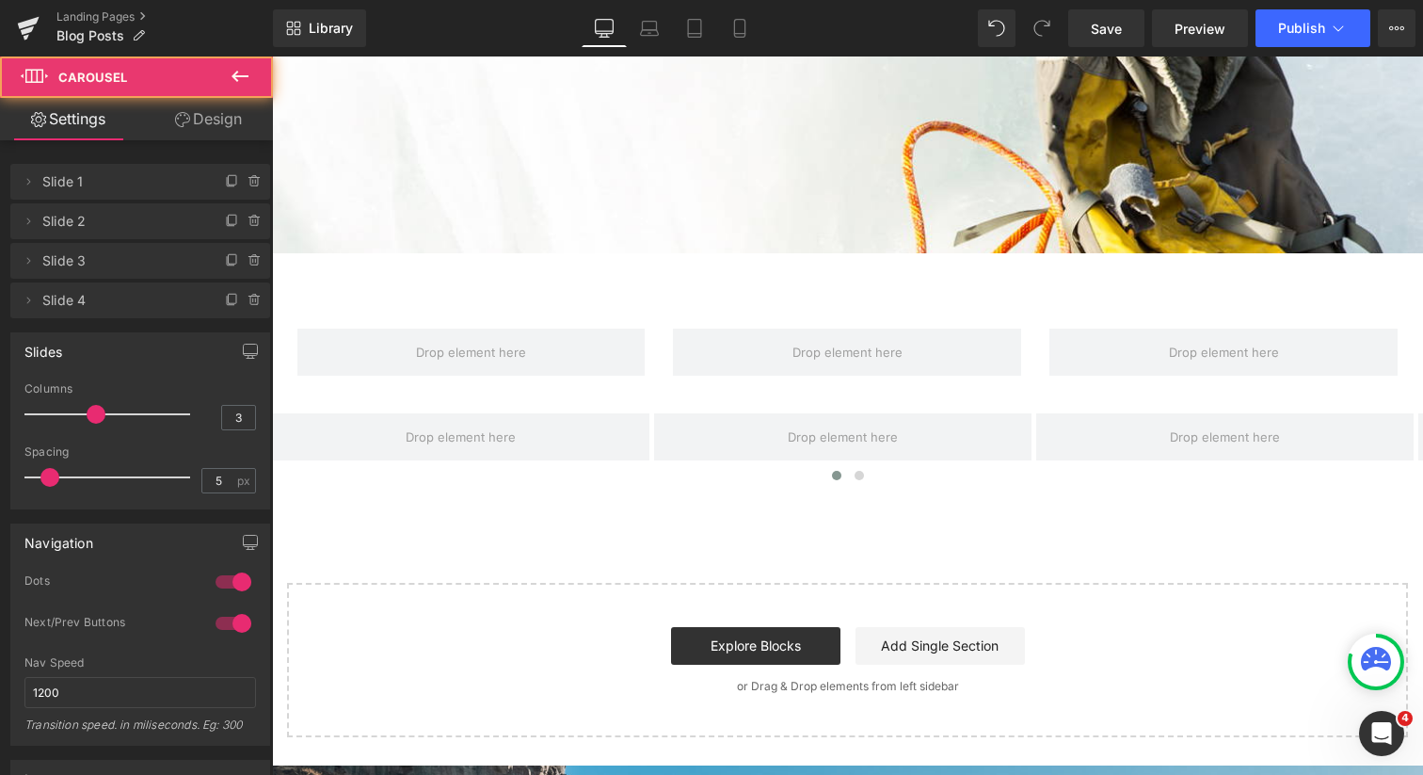
scroll to position [9, 9]
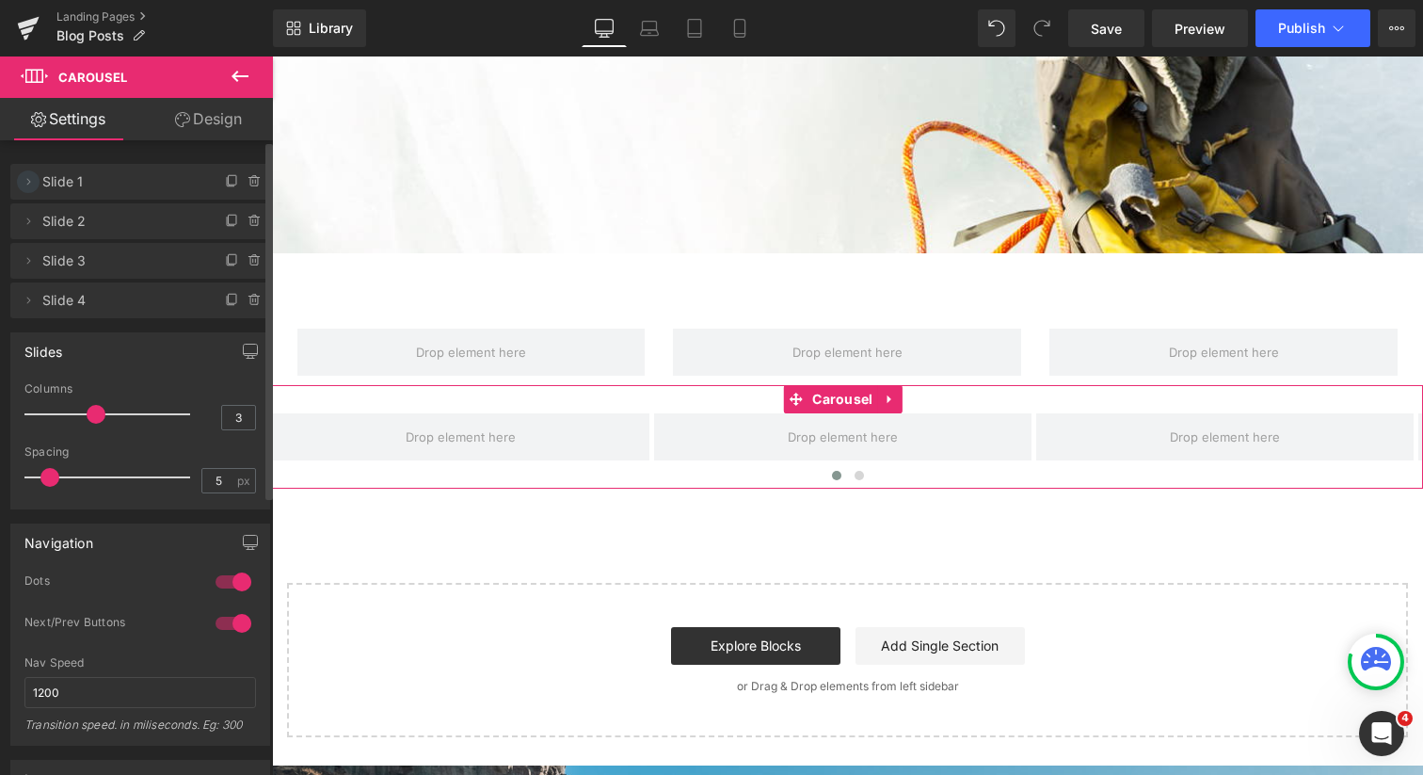
click at [28, 182] on icon at bounding box center [29, 181] width 4 height 7
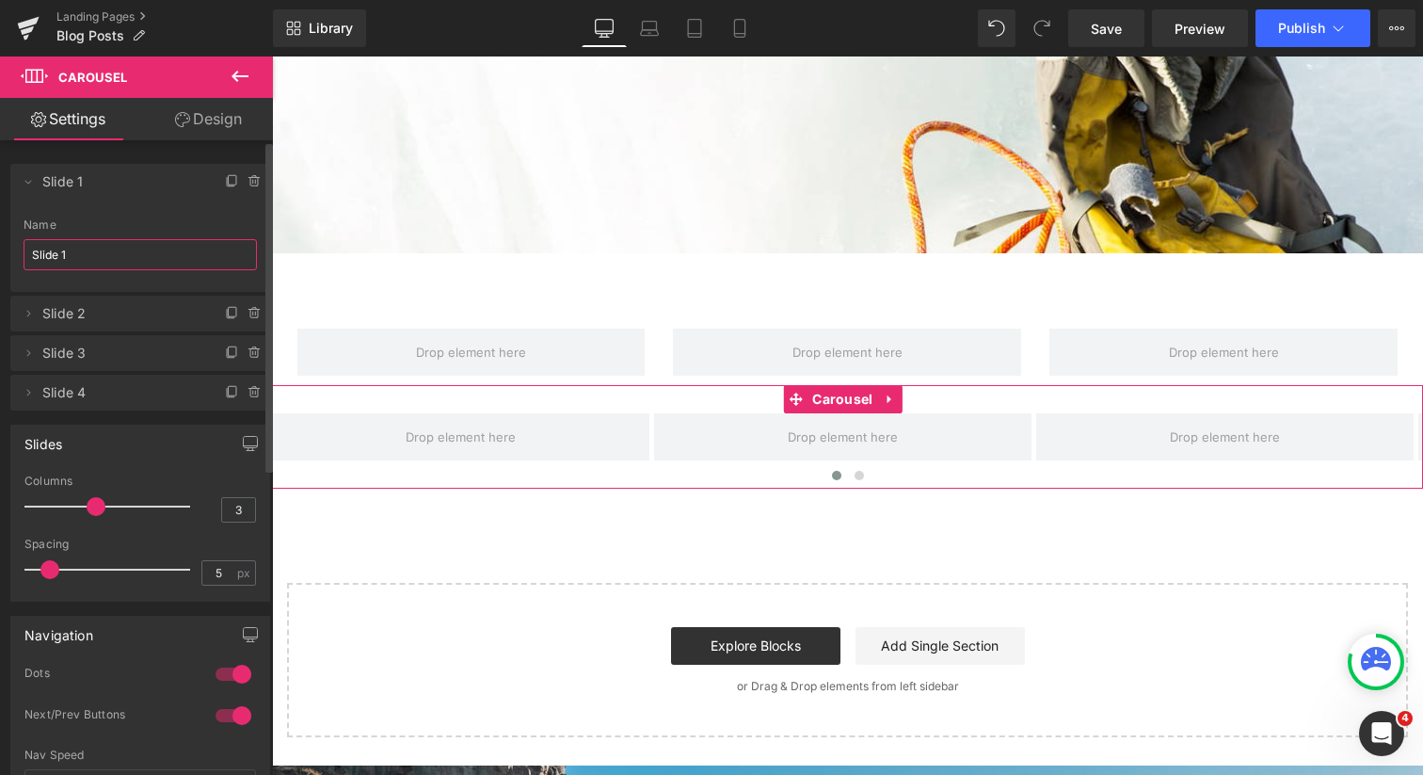
click at [94, 246] on input "Slide 1" at bounding box center [140, 254] width 233 height 31
drag, startPoint x: 92, startPoint y: 259, endPoint x: 19, endPoint y: 238, distance: 76.3
click at [19, 238] on div "Slide 1 Name Slide 1" at bounding box center [140, 254] width 260 height 73
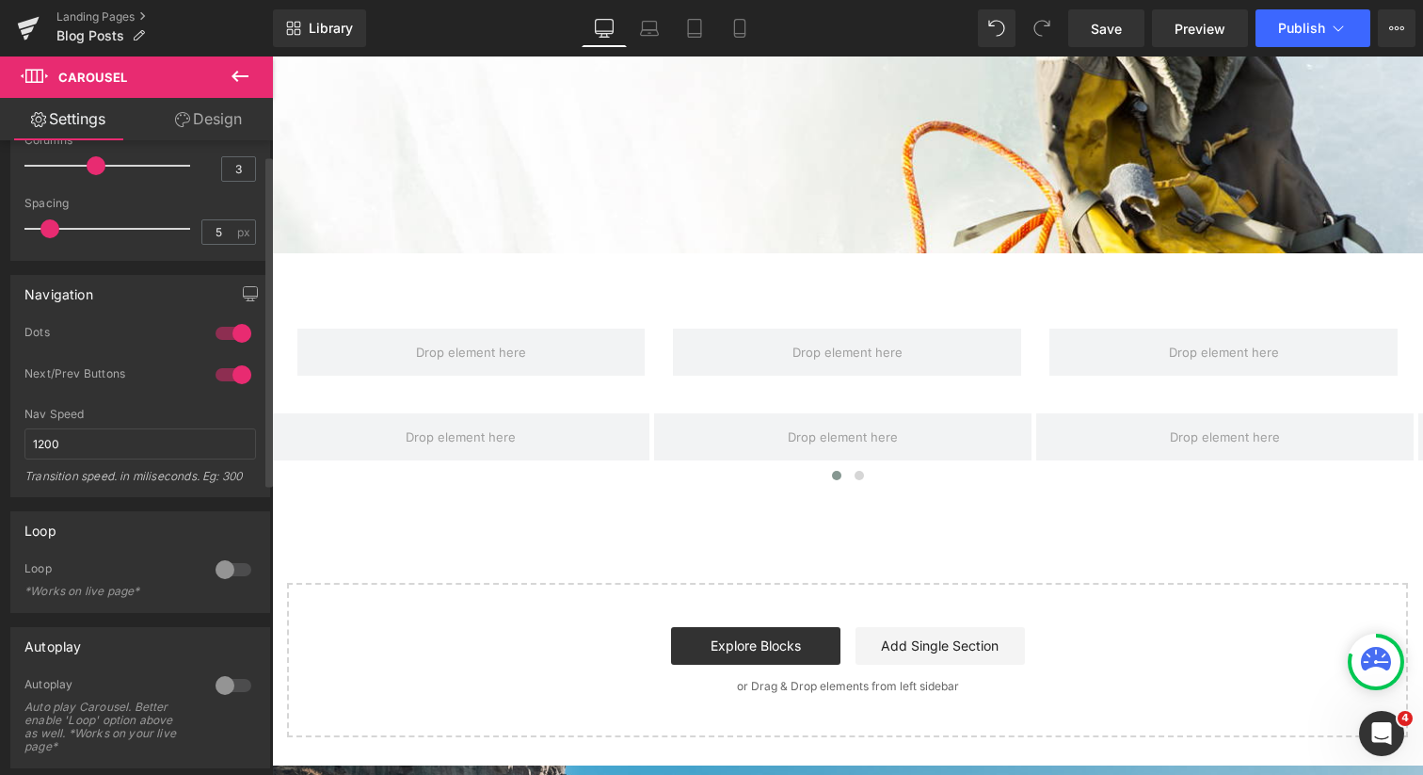
scroll to position [0, 0]
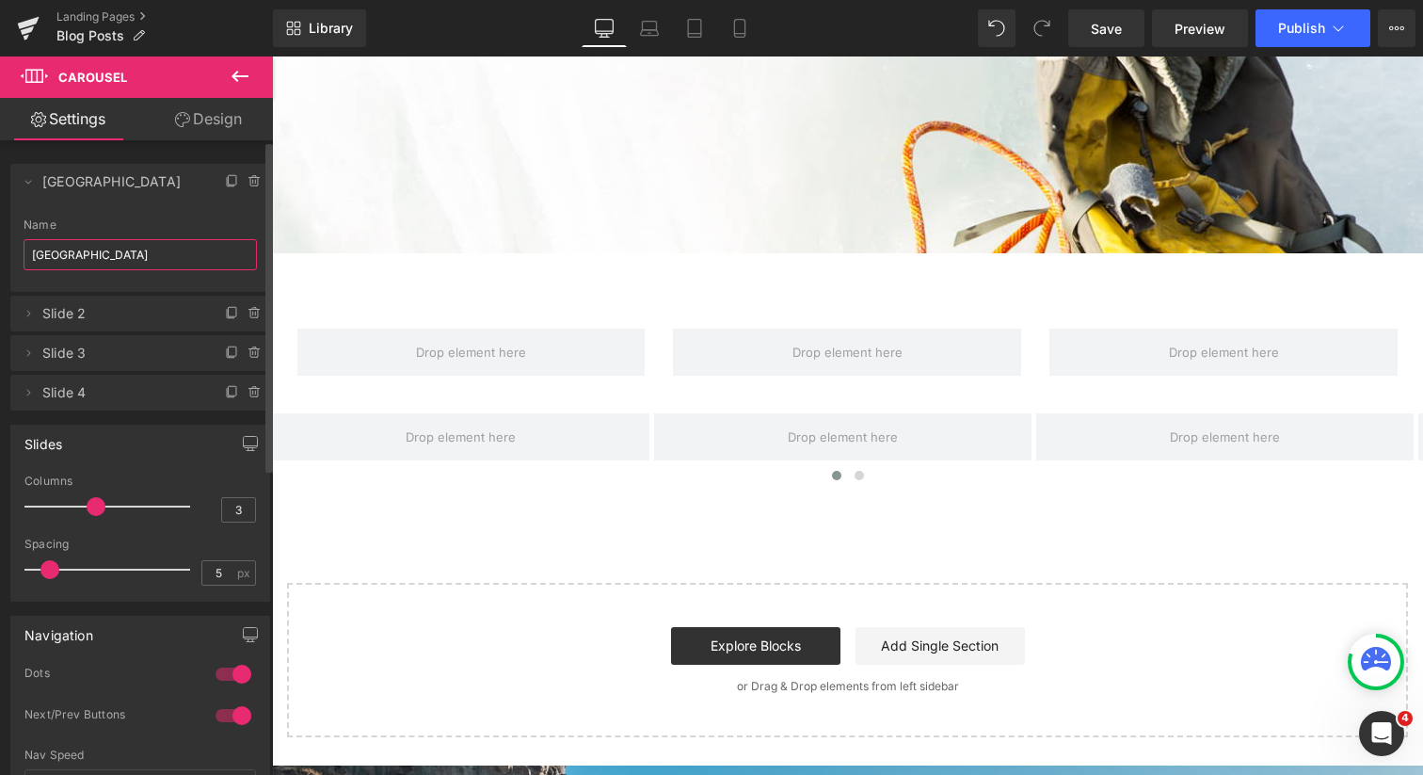
click at [137, 327] on span "Slide 2" at bounding box center [121, 314] width 158 height 36
type input "[GEOGRAPHIC_DATA]"
click at [30, 314] on icon at bounding box center [28, 313] width 15 height 15
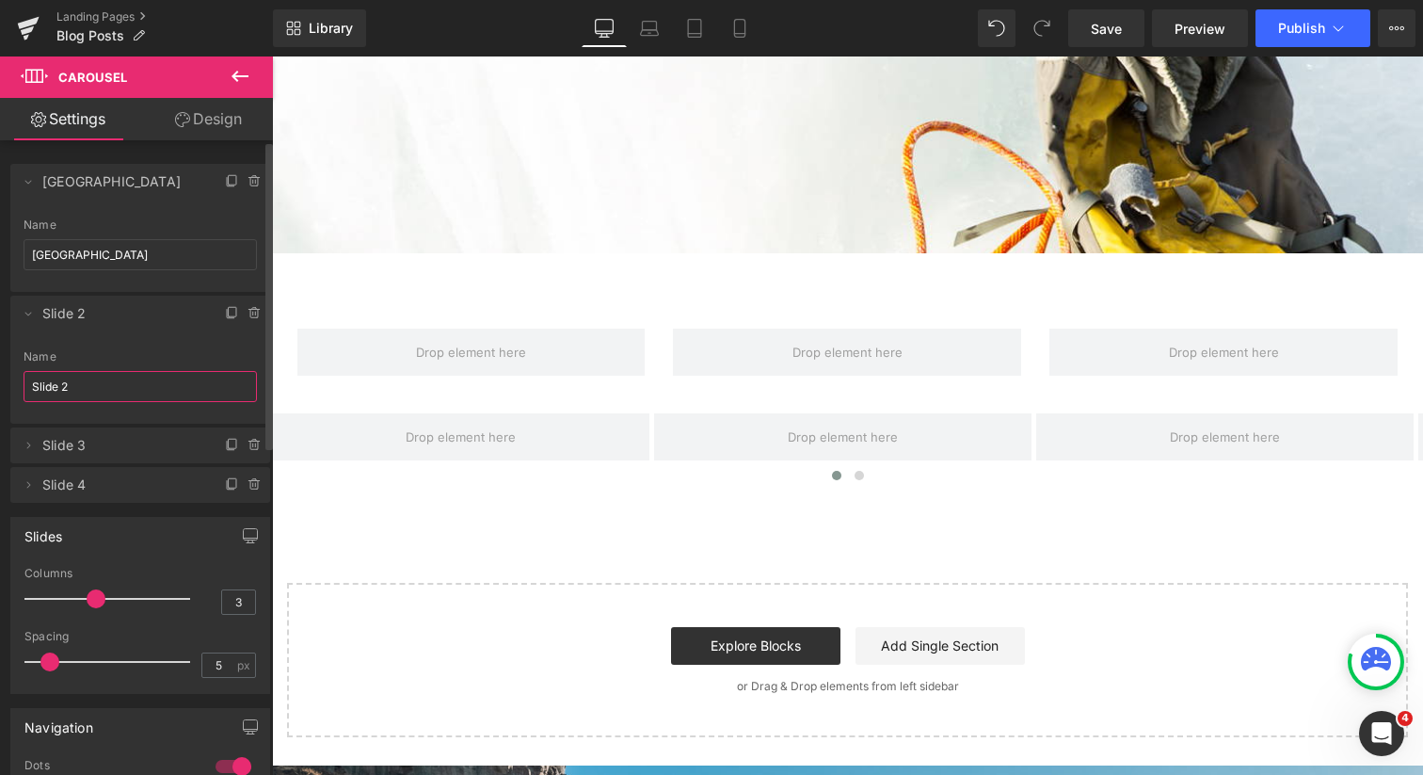
click at [97, 385] on input "Slide 2" at bounding box center [140, 386] width 233 height 31
drag, startPoint x: 84, startPoint y: 383, endPoint x: 5, endPoint y: 378, distance: 79.2
click at [5, 378] on div "Delete Cancel [GEOGRAPHIC_DATA] [GEOGRAPHIC_DATA] Name [GEOGRAPHIC_DATA] Delete…" at bounding box center [140, 324] width 281 height 358
type input "[GEOGRAPHIC_DATA]"
click at [27, 442] on icon at bounding box center [28, 445] width 15 height 15
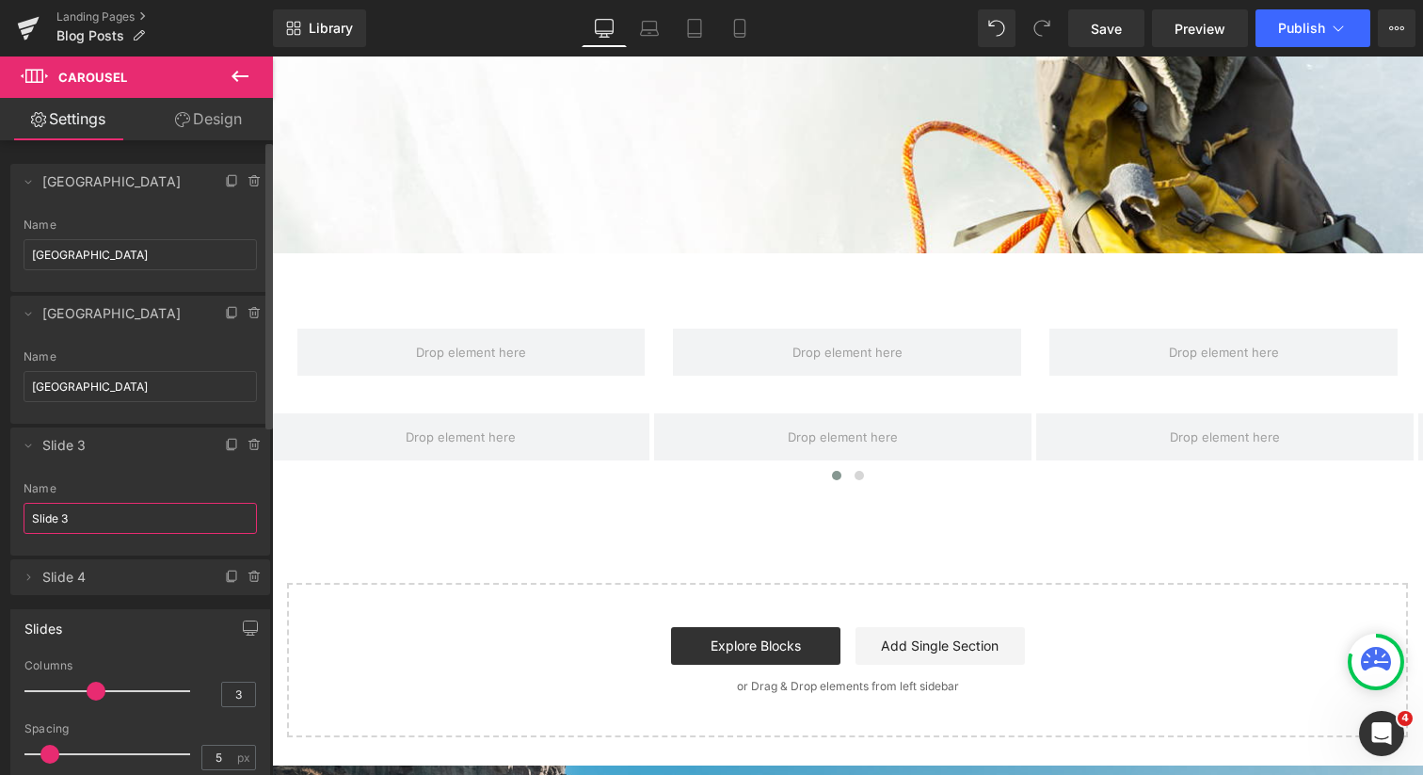
click at [85, 513] on input "Slide 3" at bounding box center [140, 518] width 233 height 31
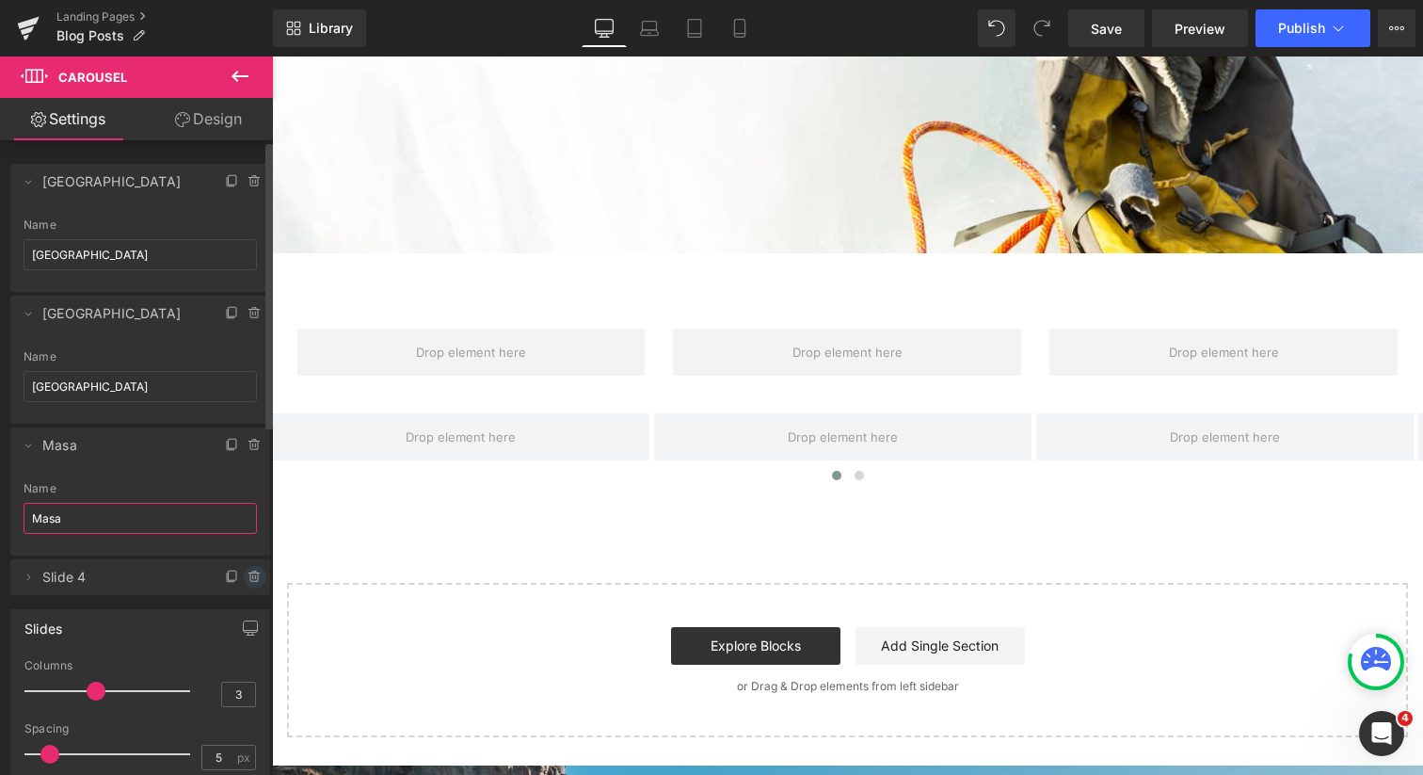
type input "Masa"
click at [255, 576] on icon at bounding box center [255, 577] width 0 height 4
click at [227, 577] on button "Delete" at bounding box center [234, 578] width 59 height 24
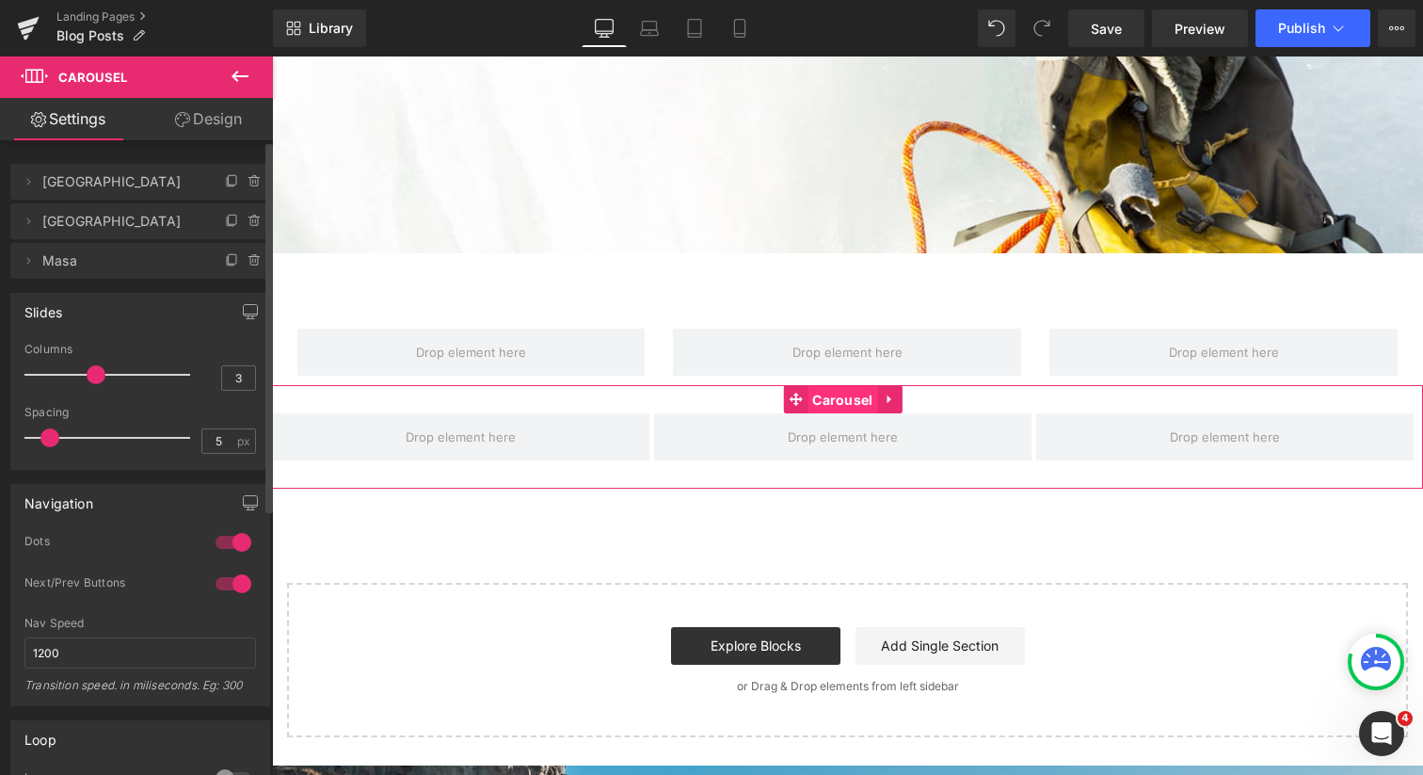
click at [854, 398] on span "Carousel" at bounding box center [843, 400] width 70 height 28
click at [137, 192] on span "[GEOGRAPHIC_DATA]" at bounding box center [121, 182] width 158 height 36
click at [28, 179] on icon at bounding box center [28, 181] width 15 height 15
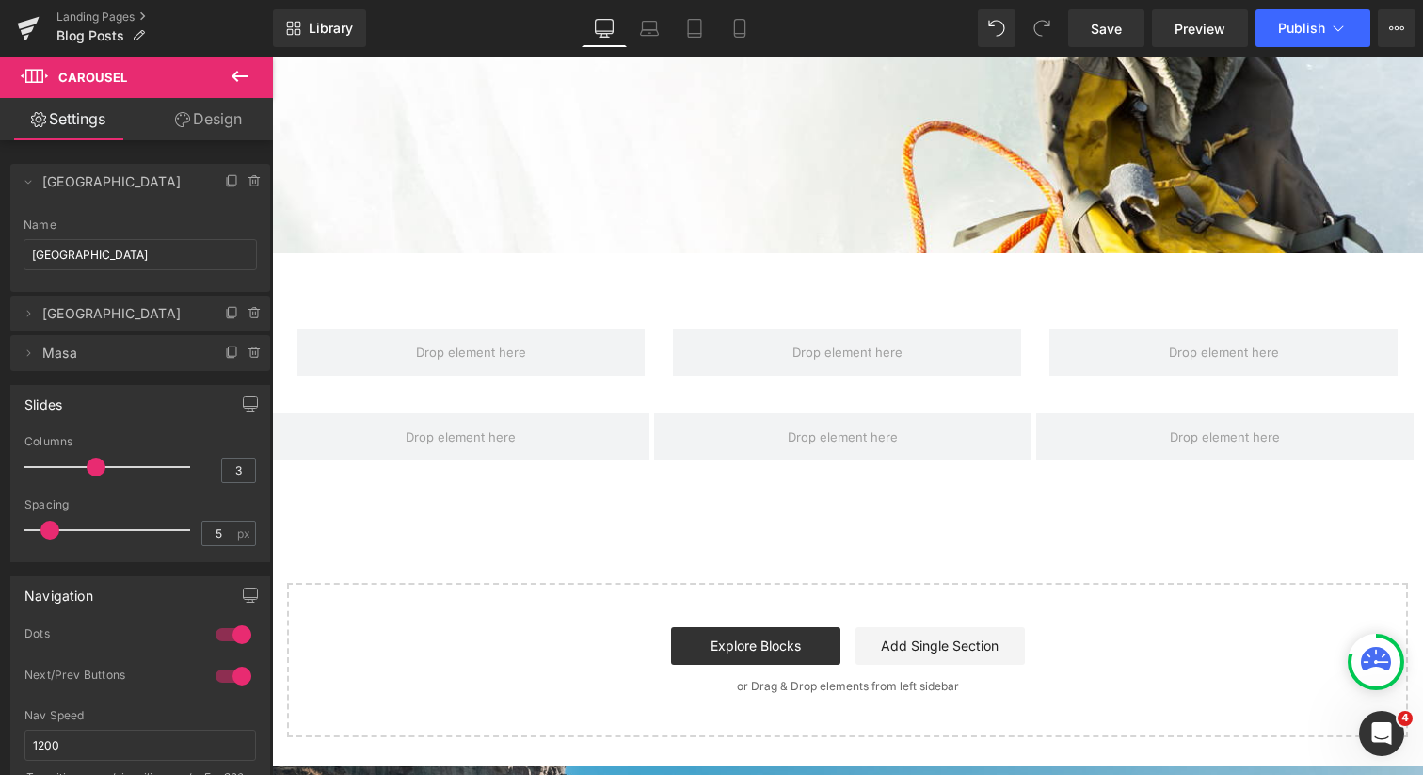
click at [243, 68] on icon at bounding box center [240, 76] width 23 height 23
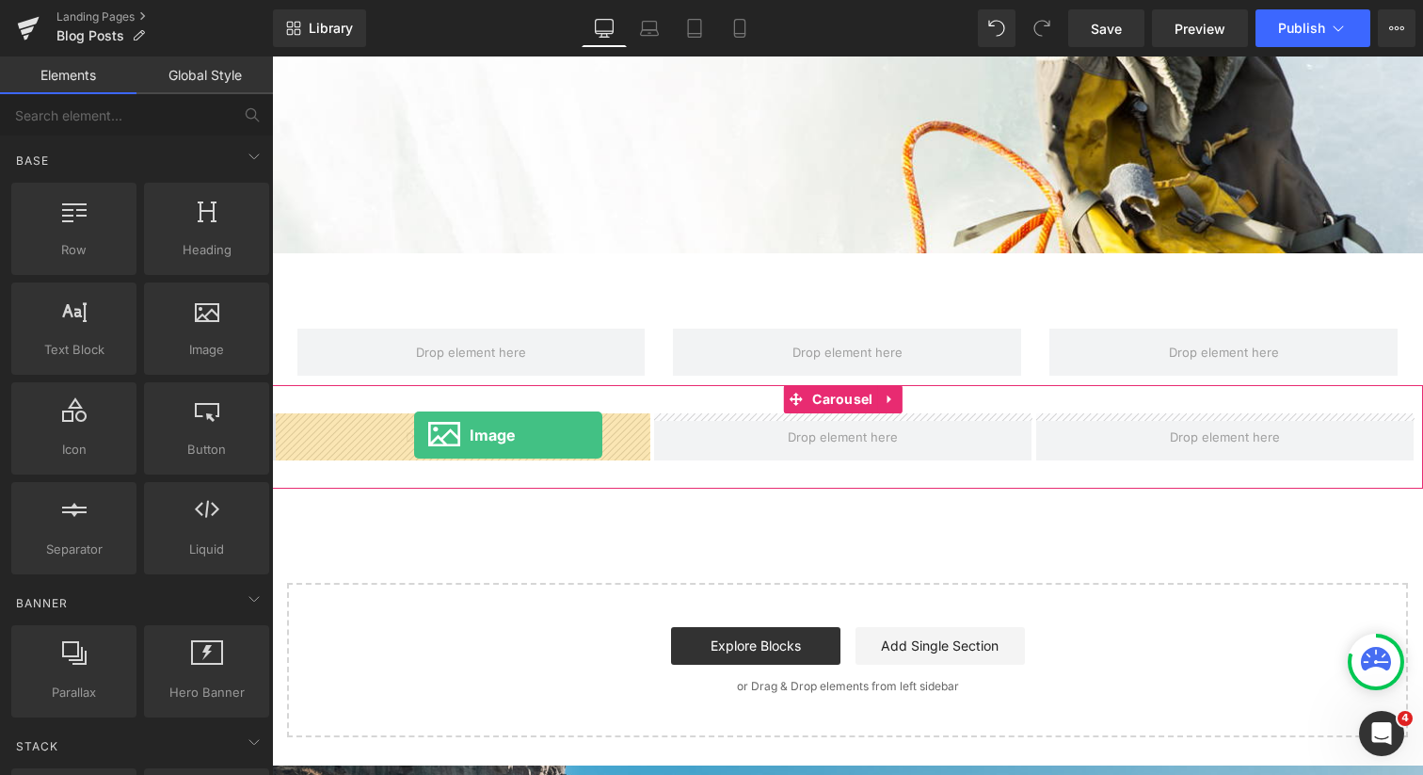
drag, startPoint x: 466, startPoint y: 400, endPoint x: 414, endPoint y: 435, distance: 62.4
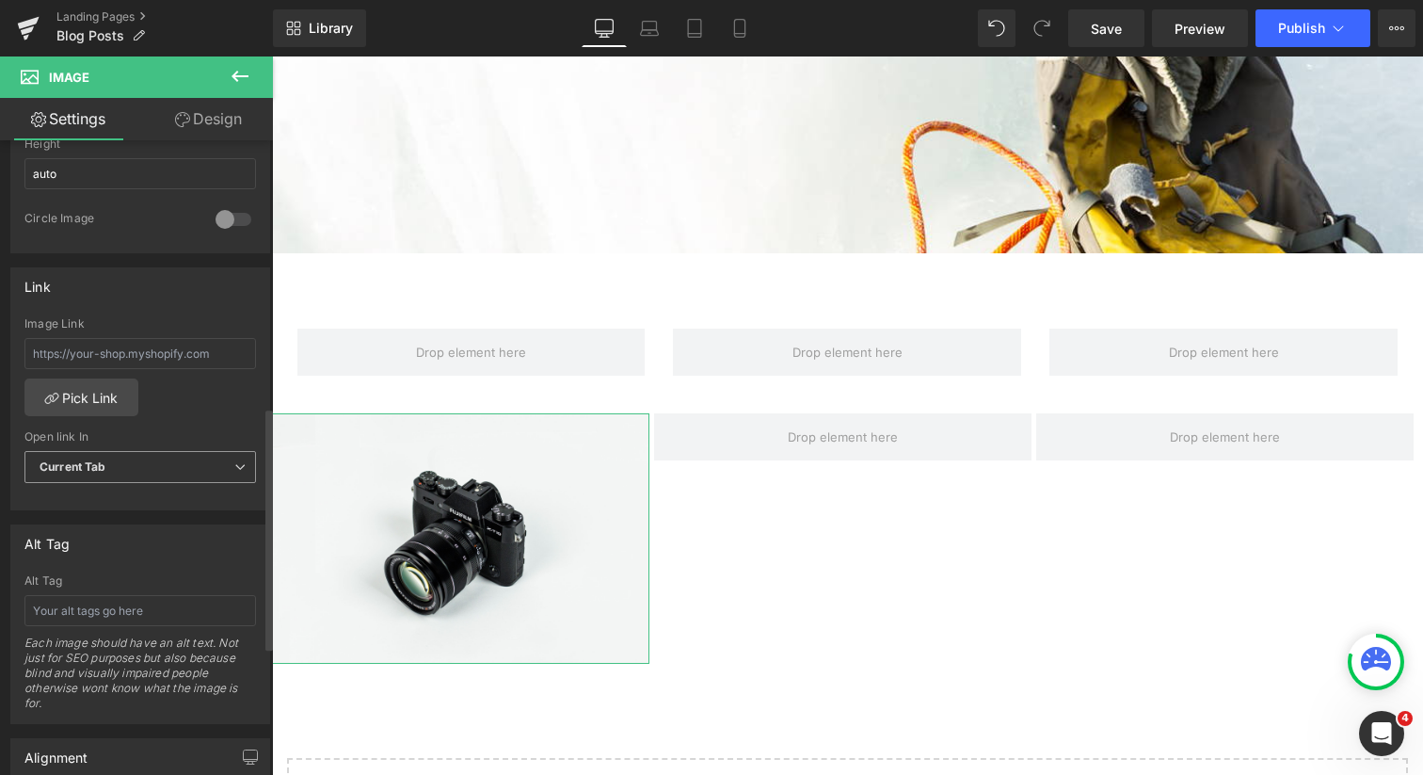
scroll to position [684, 0]
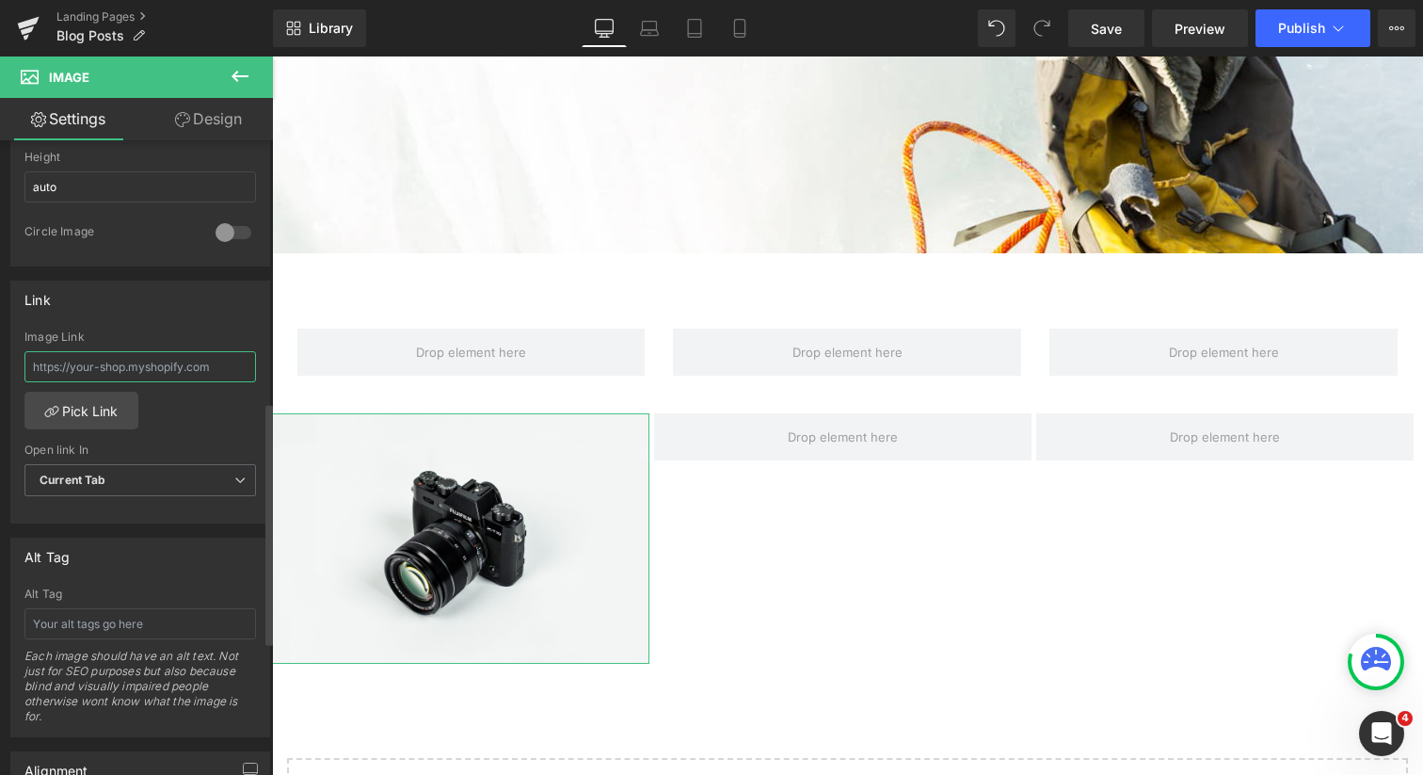
click at [185, 364] on input "text" at bounding box center [140, 366] width 232 height 31
paste input "[URL][DOMAIN_NAME]"
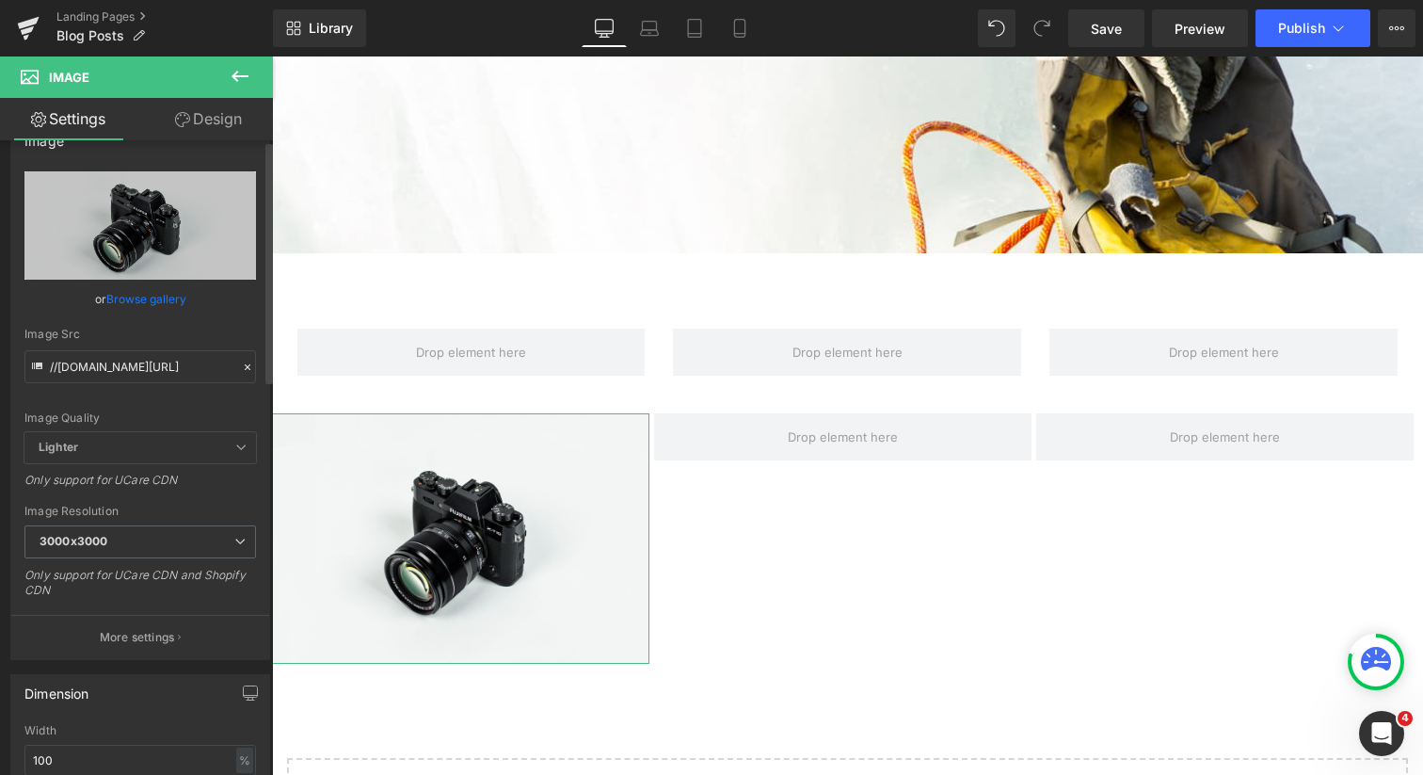
scroll to position [0, 0]
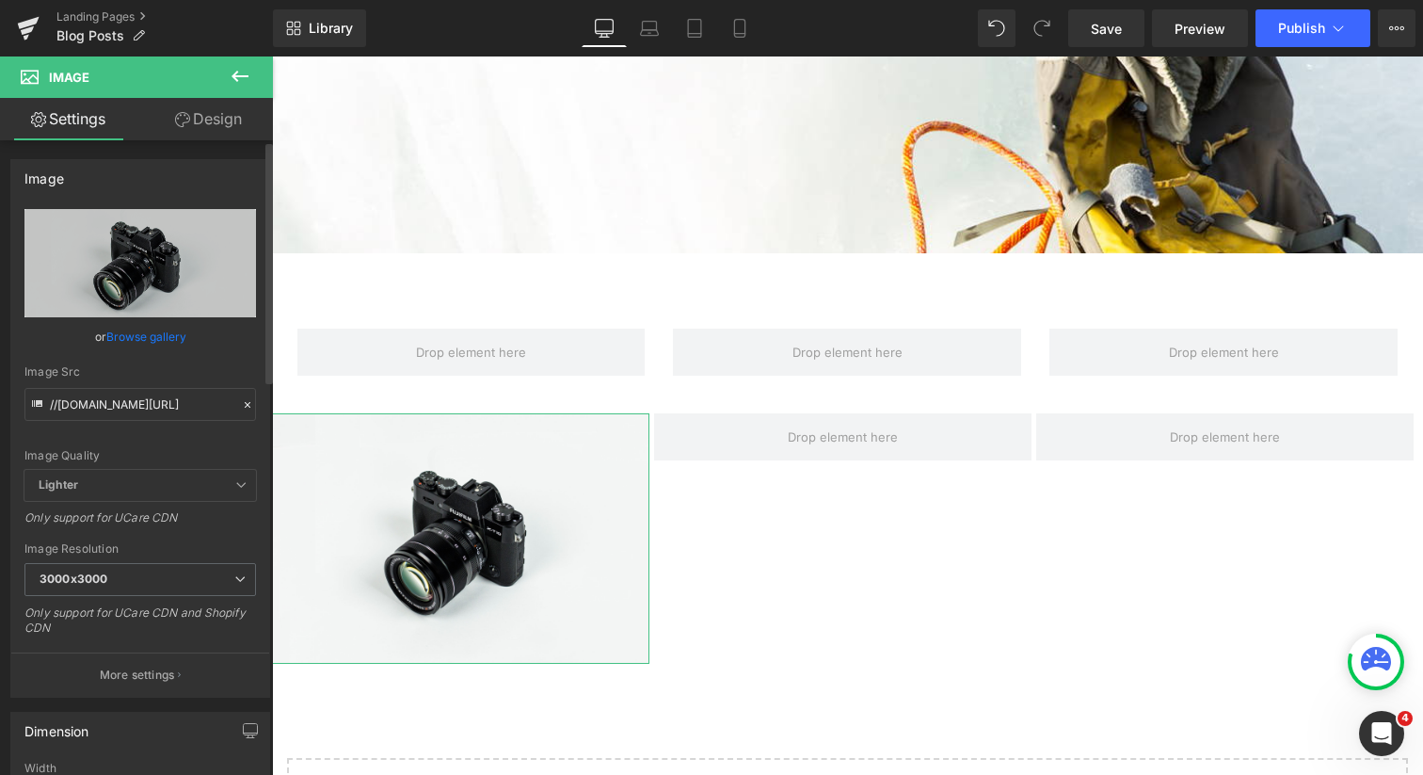
type input "[URL][DOMAIN_NAME]"
click at [159, 339] on link "Browse gallery" at bounding box center [146, 336] width 80 height 33
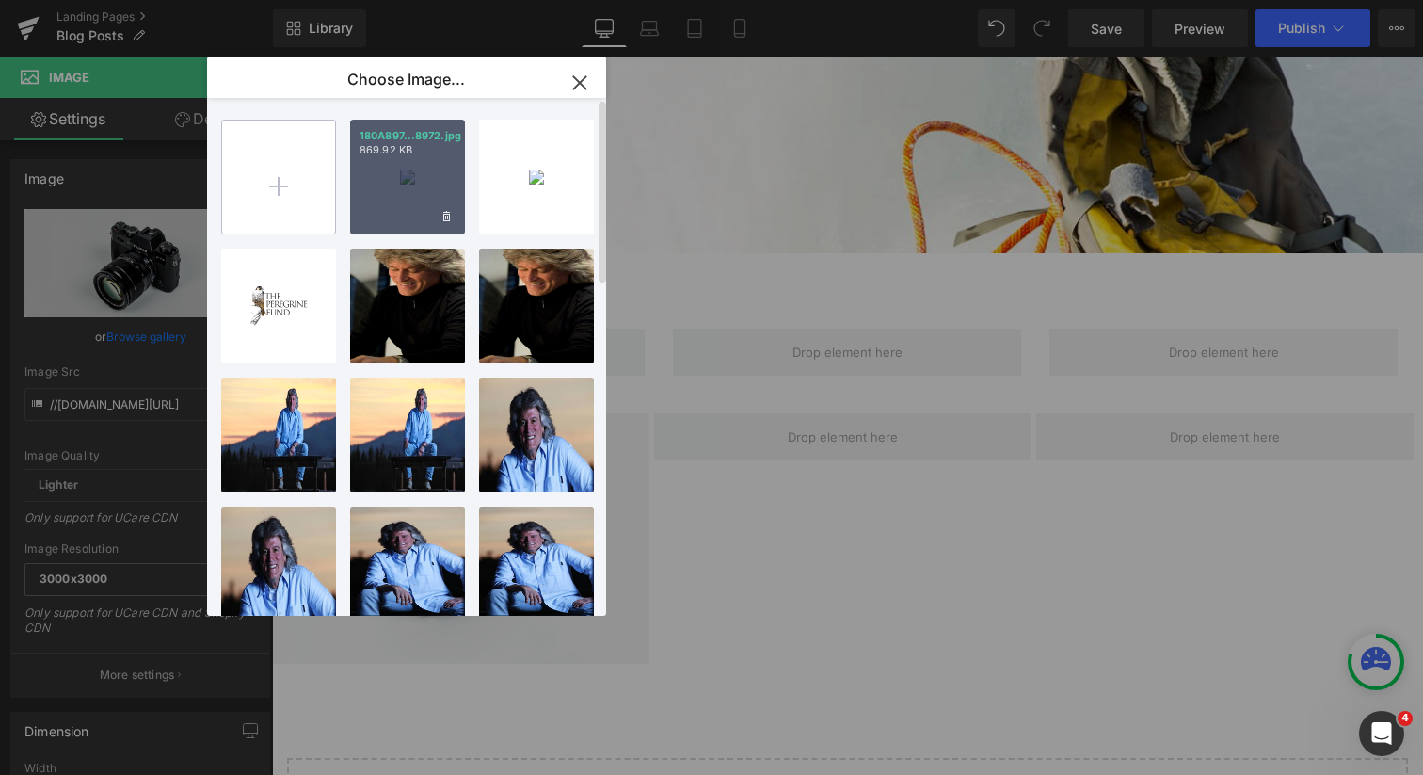
click at [266, 176] on input "file" at bounding box center [278, 176] width 113 height 113
type input "C:\fakepath\3.jpg"
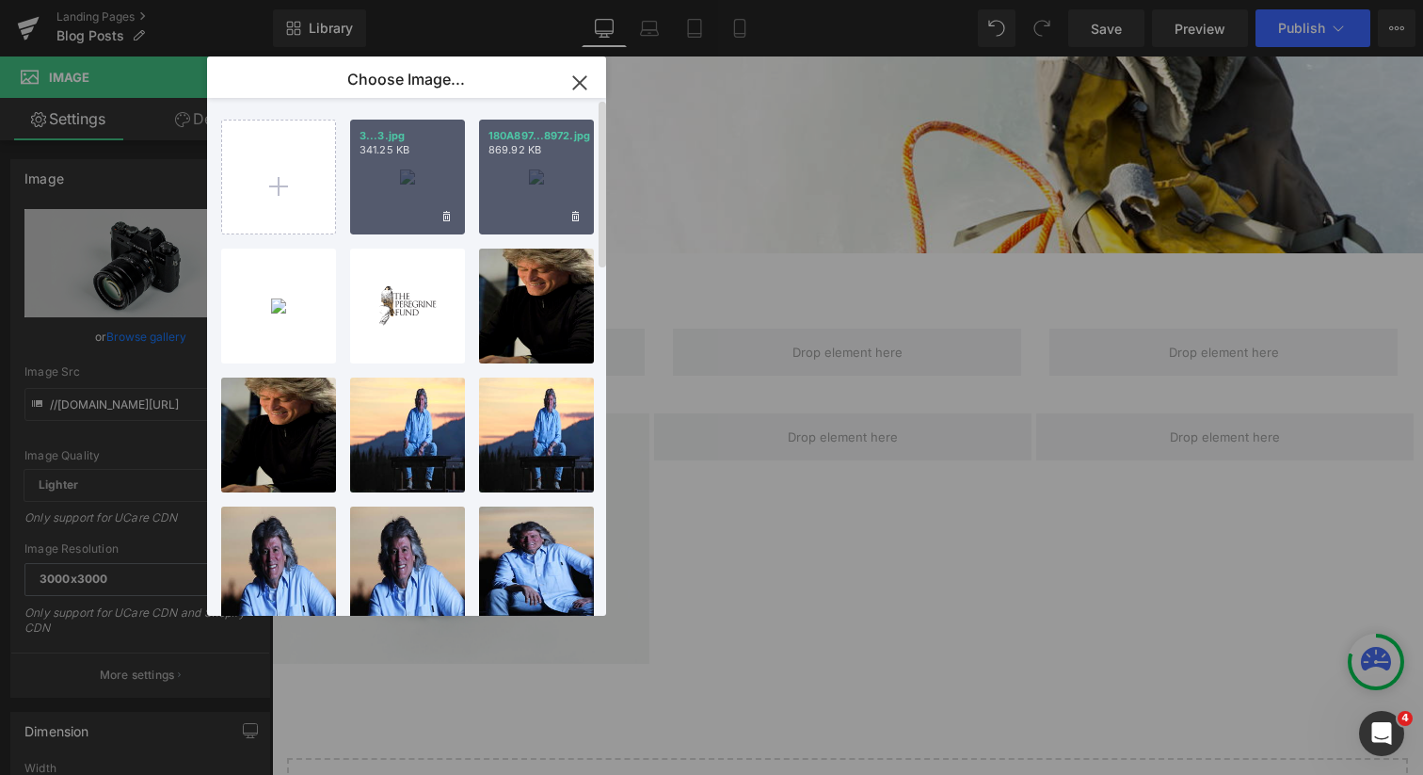
click at [402, 187] on div "3...3.jpg 341.25 KB" at bounding box center [407, 177] width 115 height 115
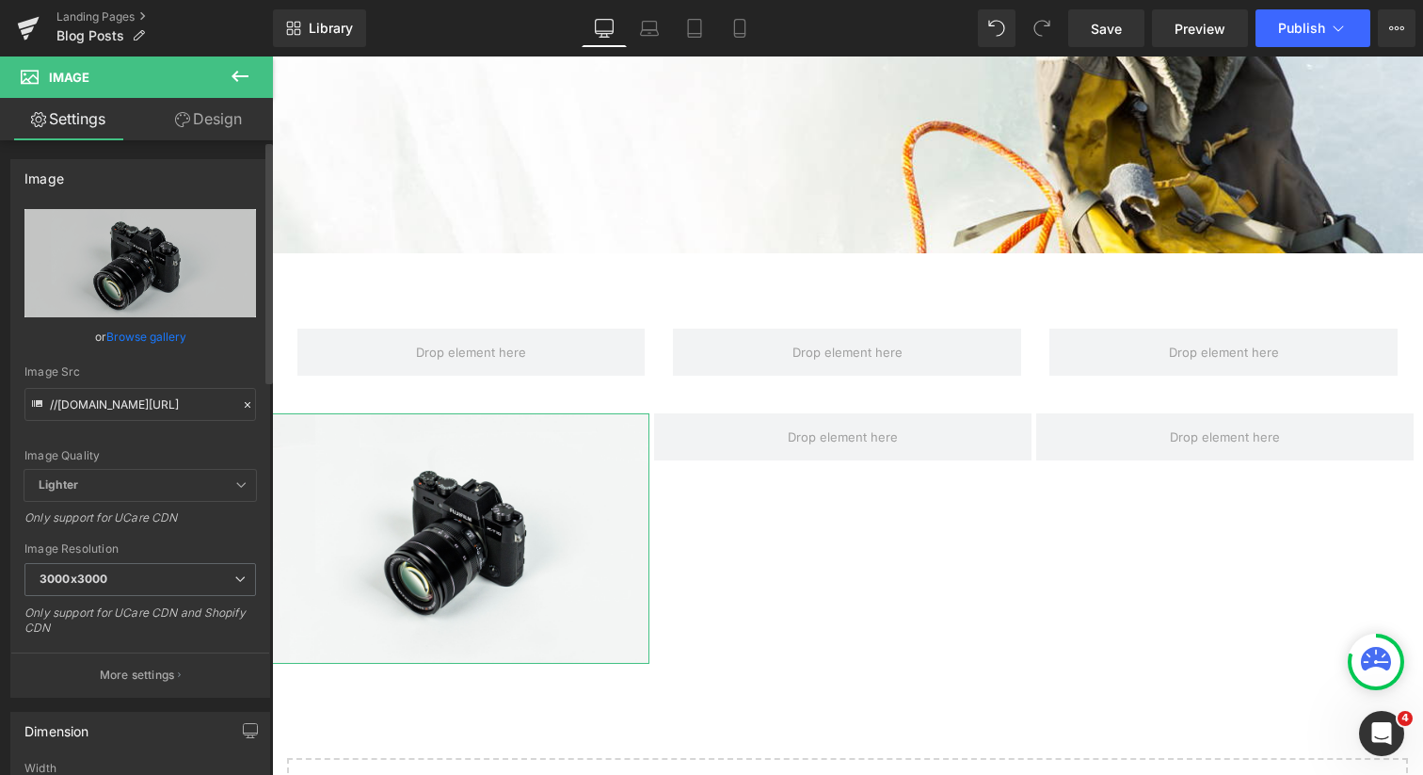
click at [155, 333] on link "Browse gallery" at bounding box center [146, 336] width 80 height 33
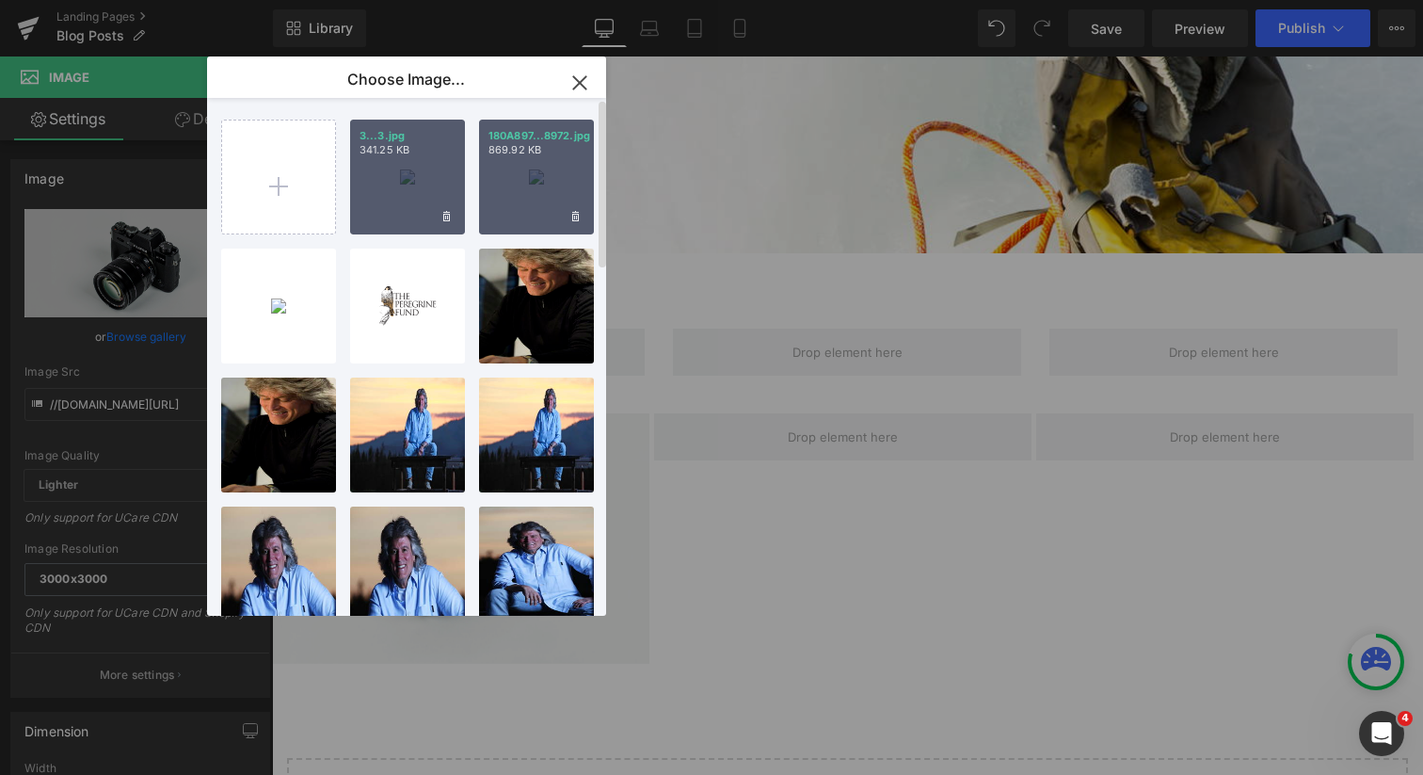
click at [404, 207] on div "3...3.jpg 341.25 KB" at bounding box center [407, 177] width 115 height 115
type input "[URL][DOMAIN_NAME]"
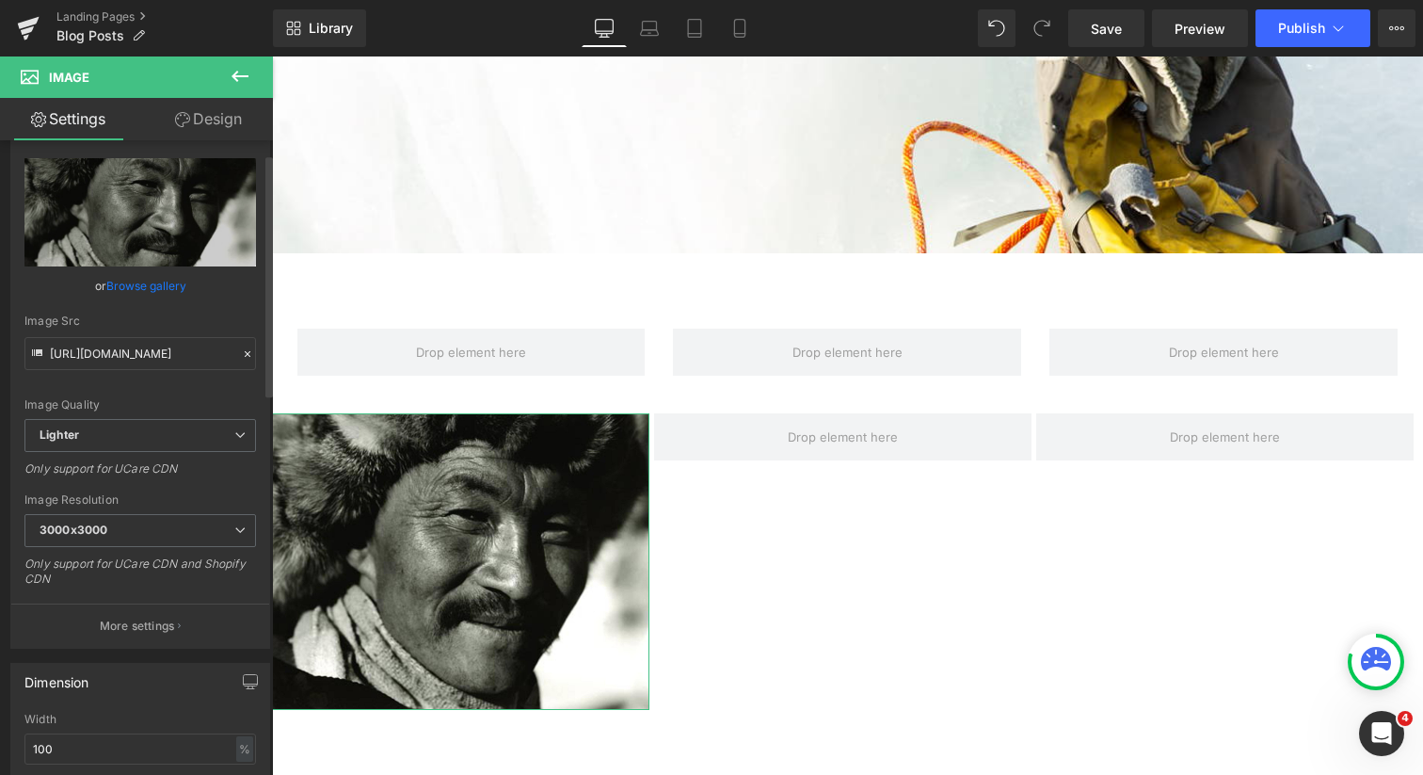
scroll to position [35, 0]
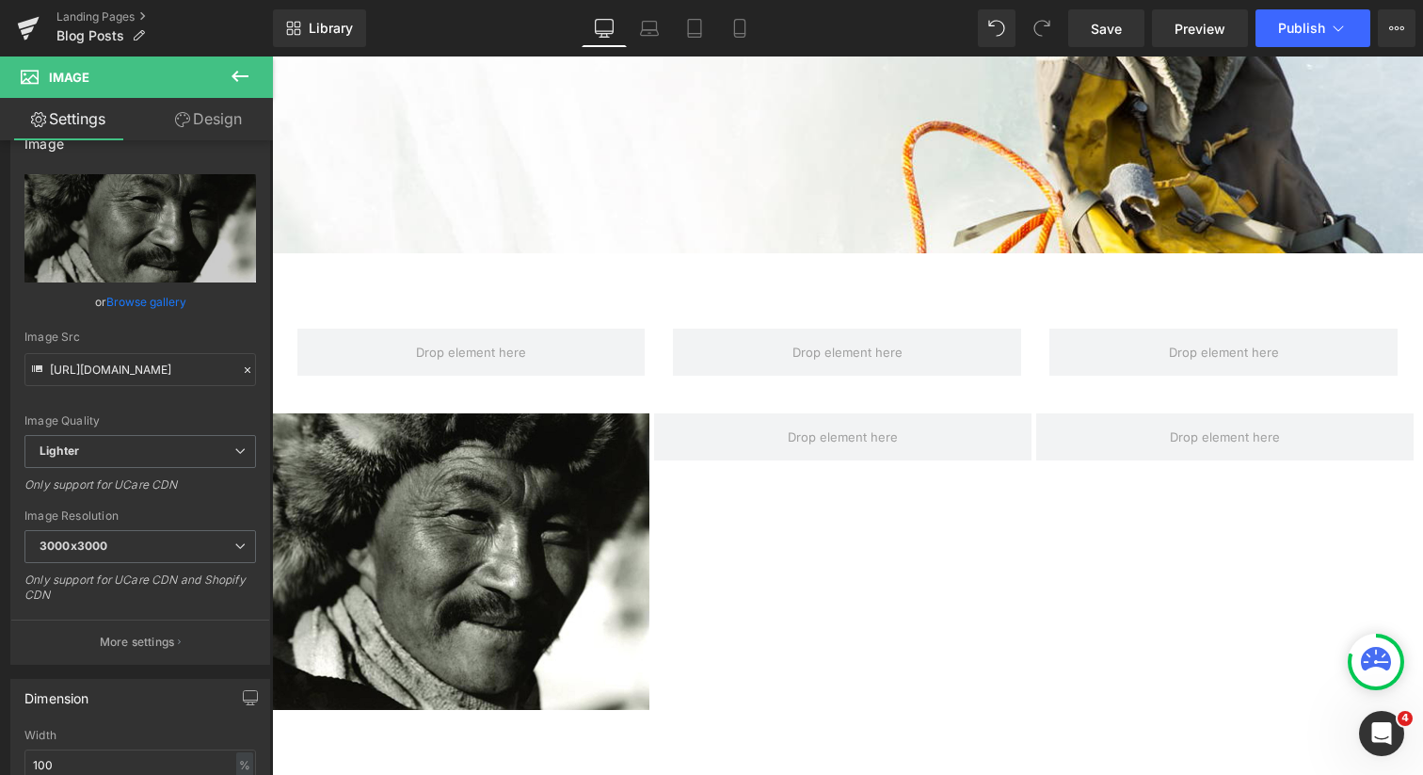
click at [240, 68] on icon at bounding box center [240, 76] width 23 height 23
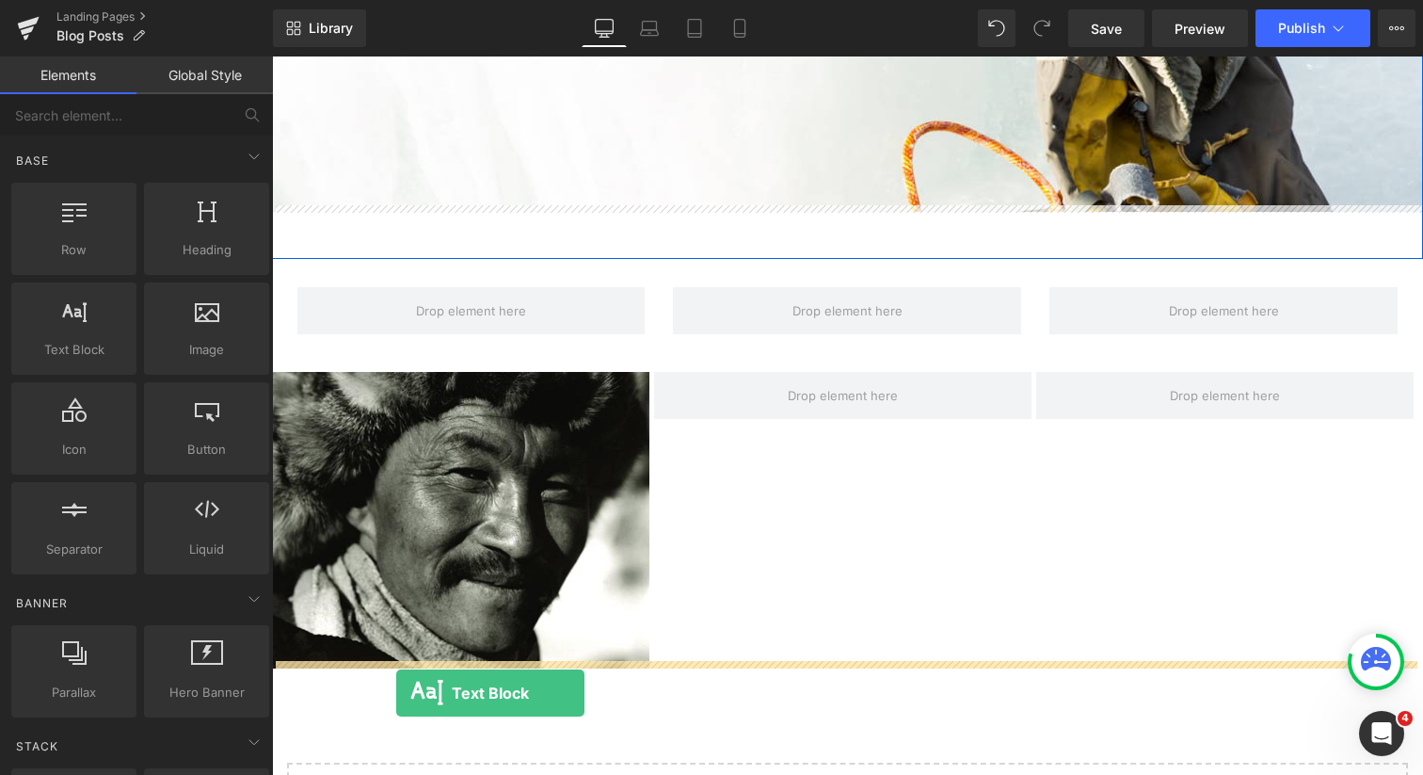
scroll to position [333, 0]
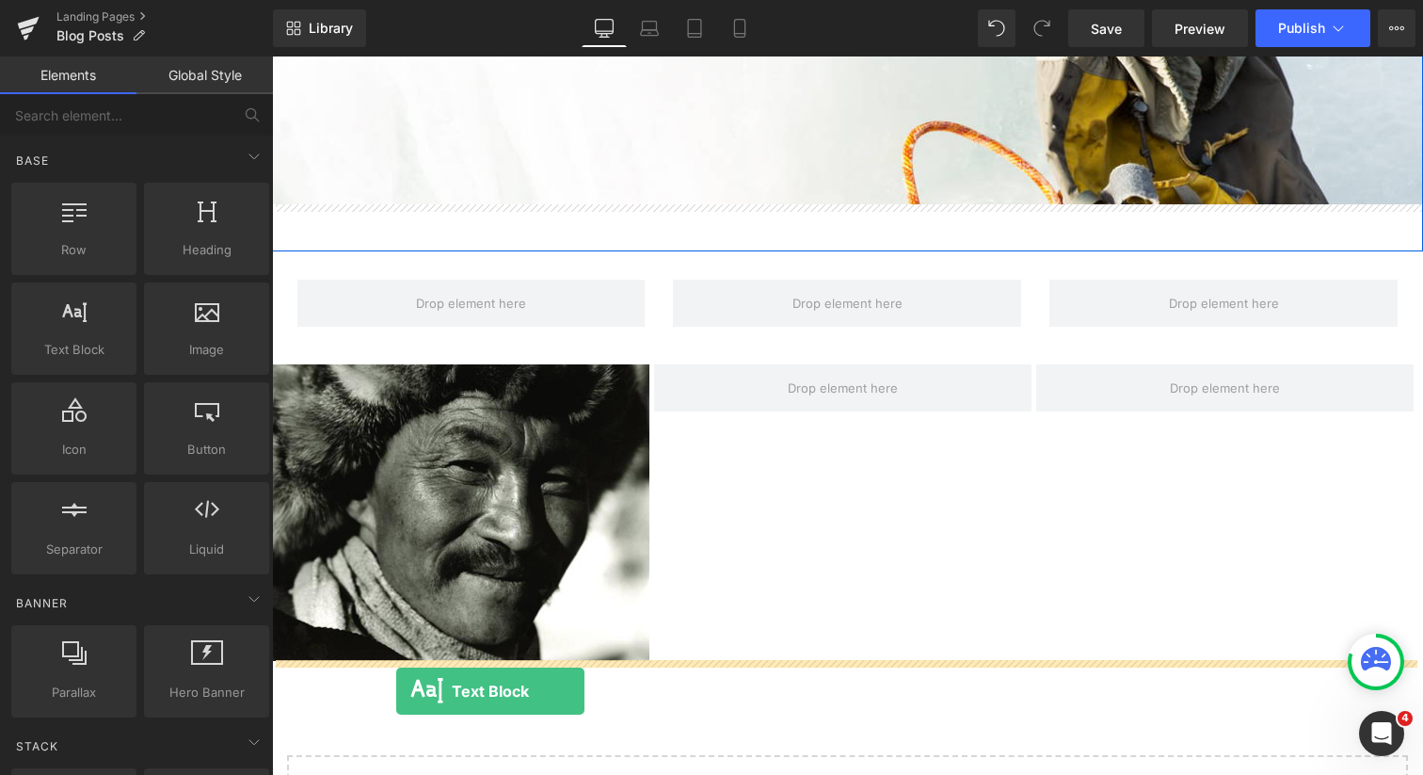
drag, startPoint x: 339, startPoint y: 381, endPoint x: 396, endPoint y: 691, distance: 315.0
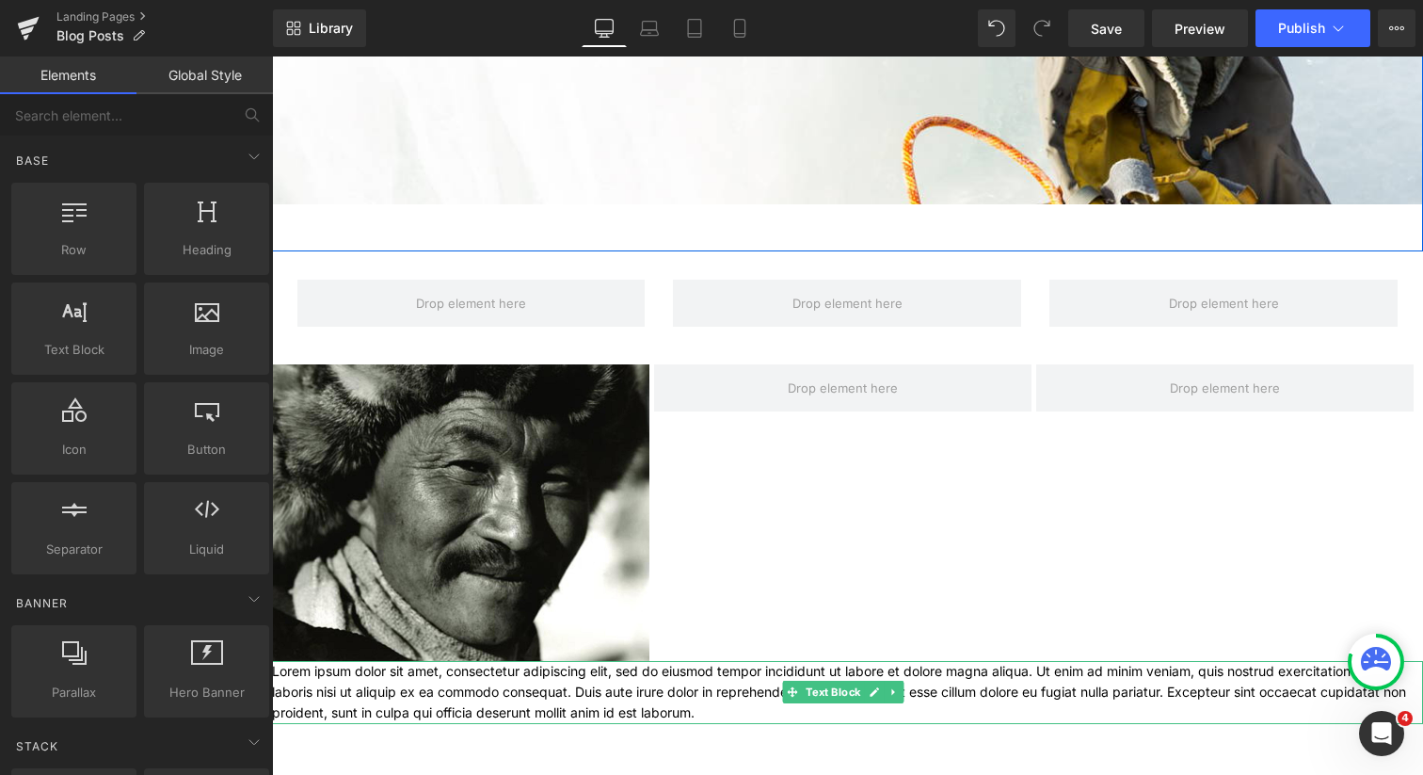
scroll to position [1964, 1142]
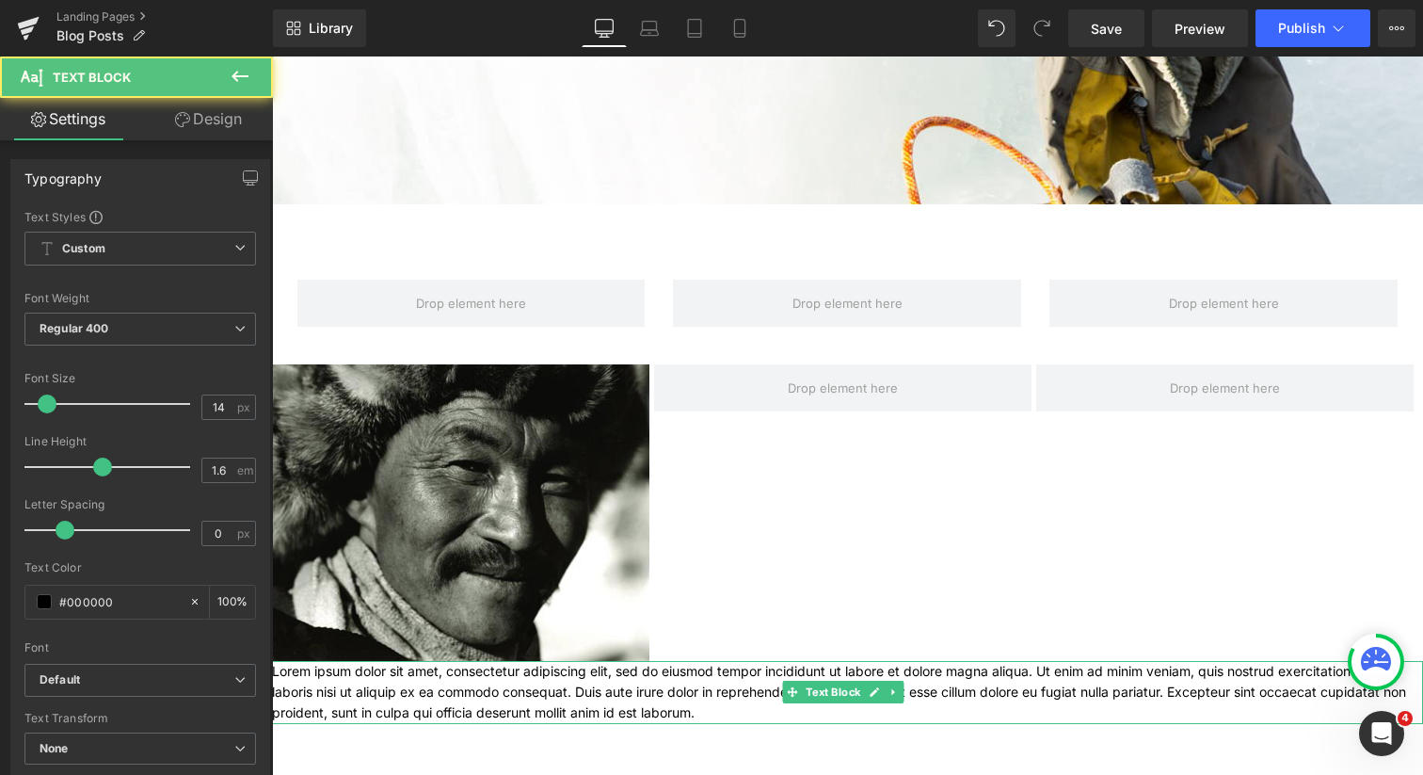
click at [467, 693] on p "Lorem ipsum dolor sit amet, consectetur adipiscing elit, sed do eiusmod tempor …" at bounding box center [847, 692] width 1151 height 63
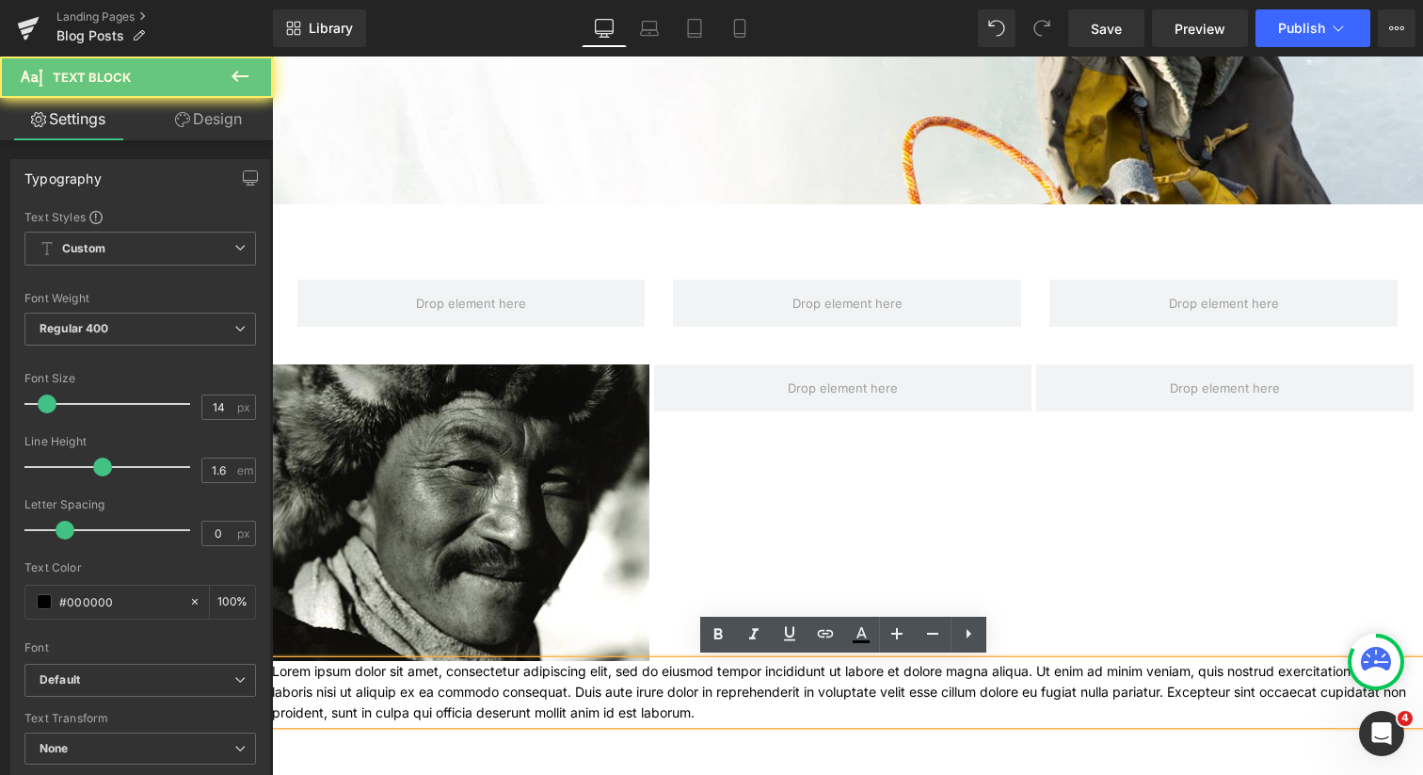
click at [467, 693] on p "Lorem ipsum dolor sit amet, consectetur adipiscing elit, sed do eiusmod tempor …" at bounding box center [847, 692] width 1151 height 63
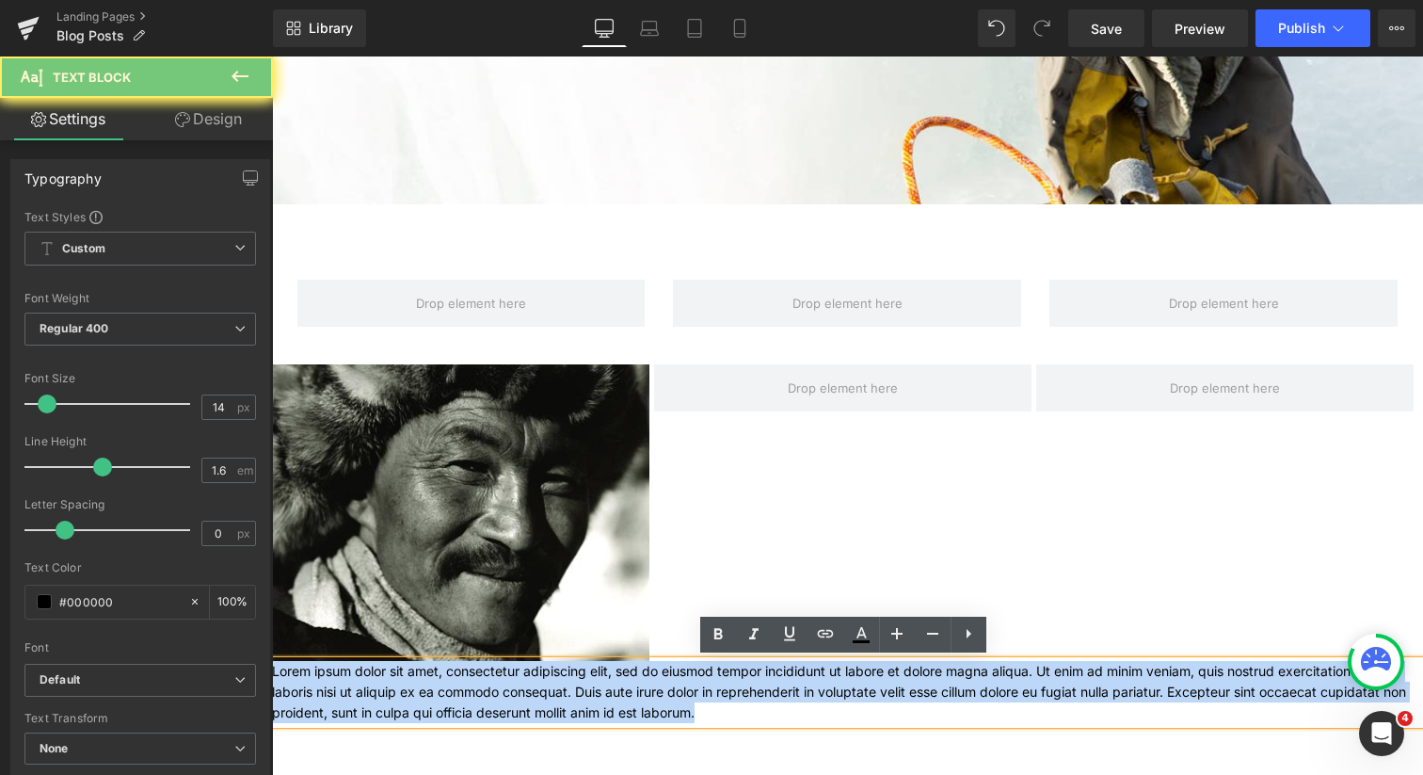
click at [467, 693] on p "Lorem ipsum dolor sit amet, consectetur adipiscing elit, sed do eiusmod tempor …" at bounding box center [847, 692] width 1151 height 63
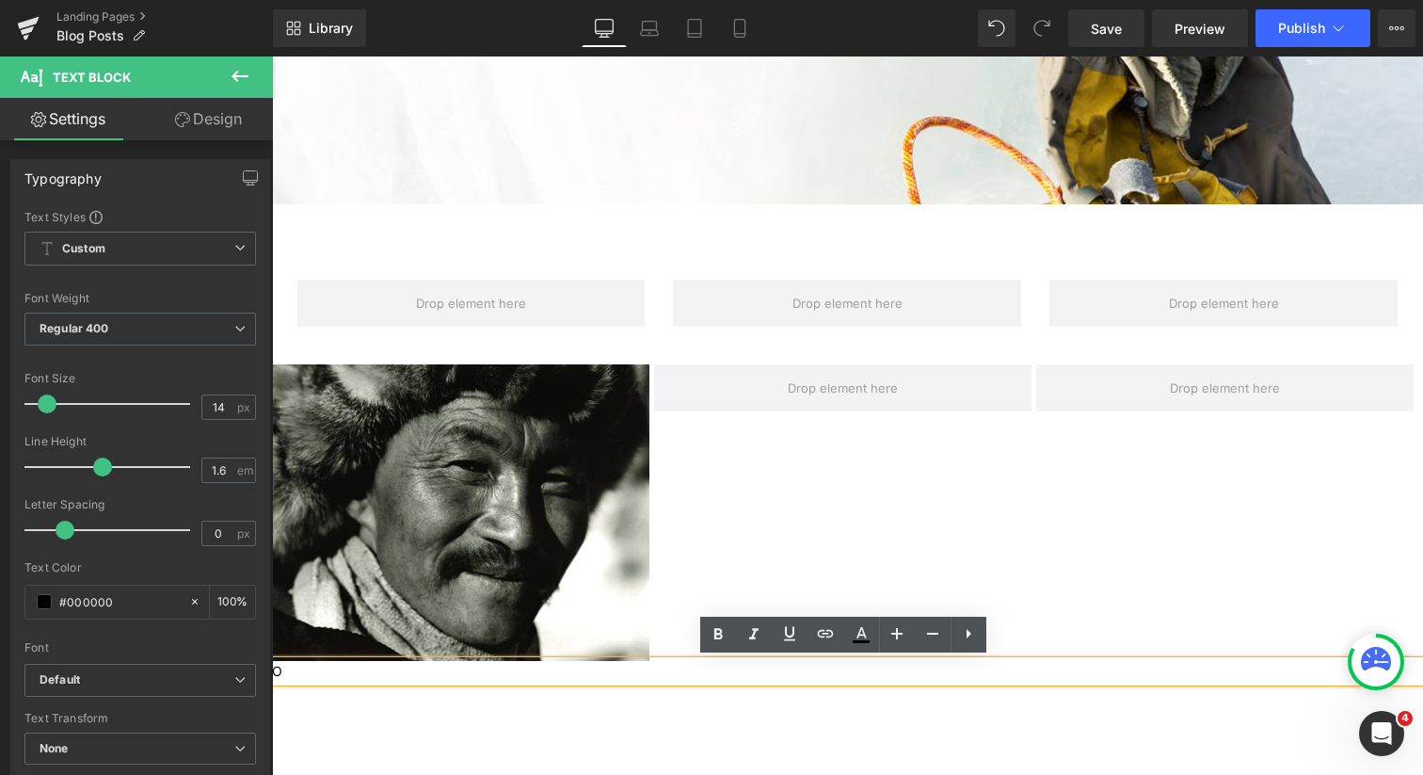
scroll to position [8, 9]
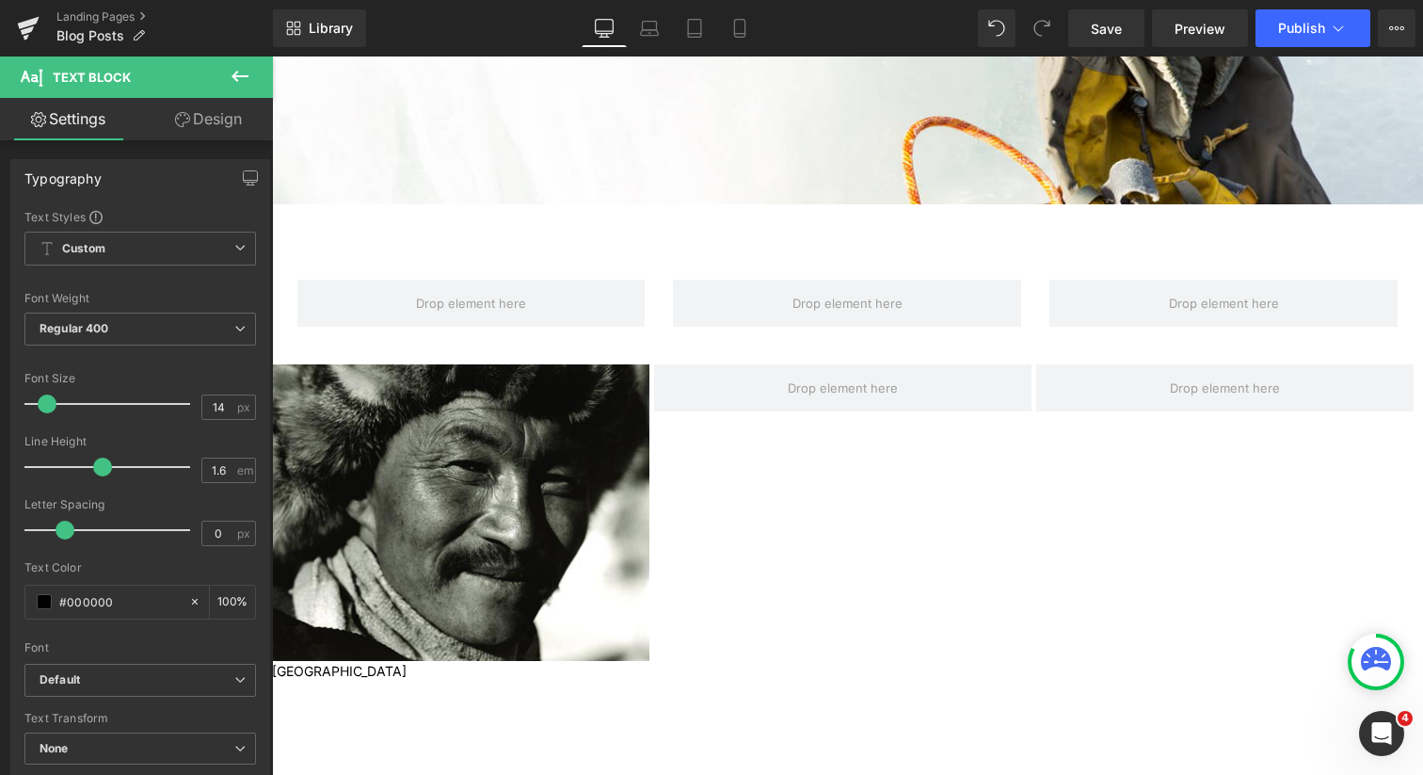
click at [235, 79] on icon at bounding box center [240, 76] width 17 height 11
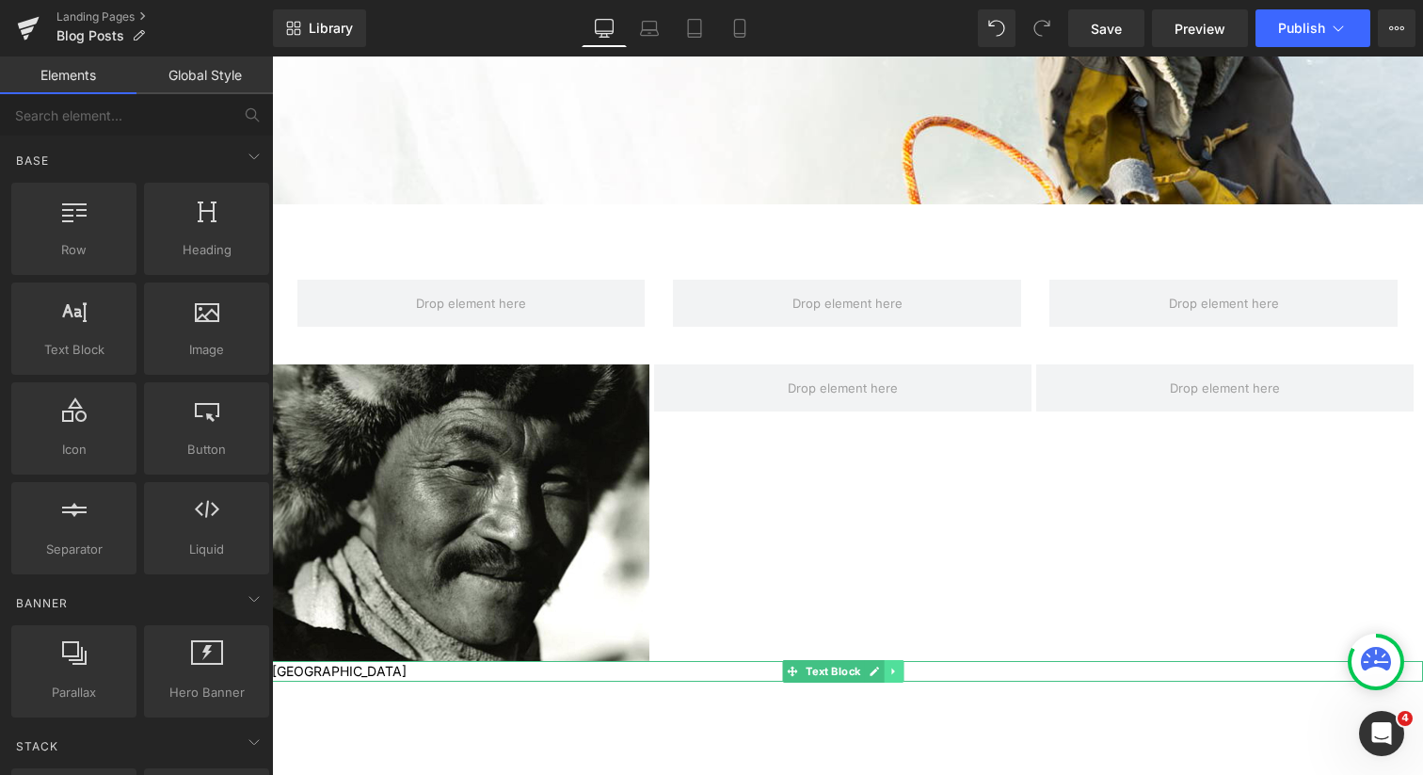
click at [892, 668] on icon at bounding box center [893, 670] width 3 height 7
click at [907, 672] on icon at bounding box center [903, 671] width 10 height 10
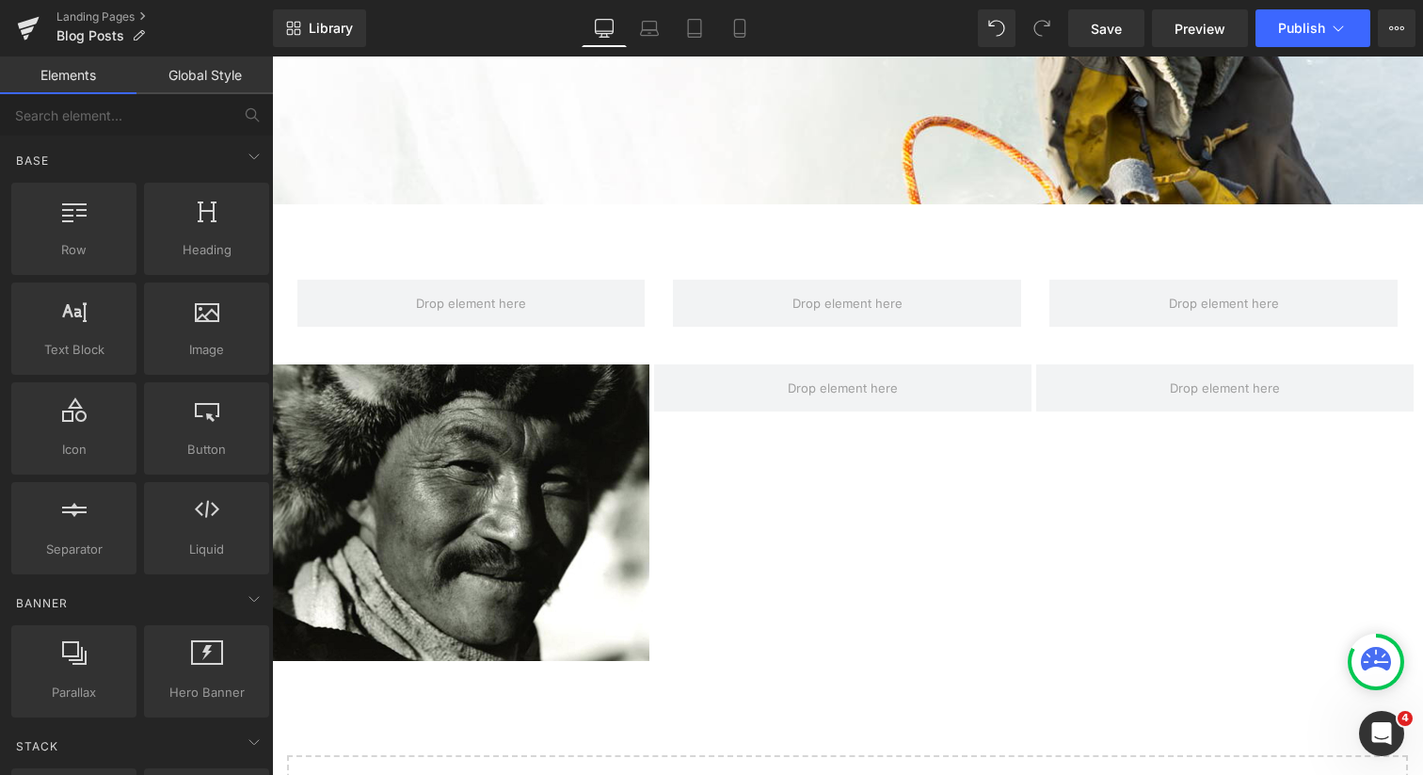
scroll to position [9, 9]
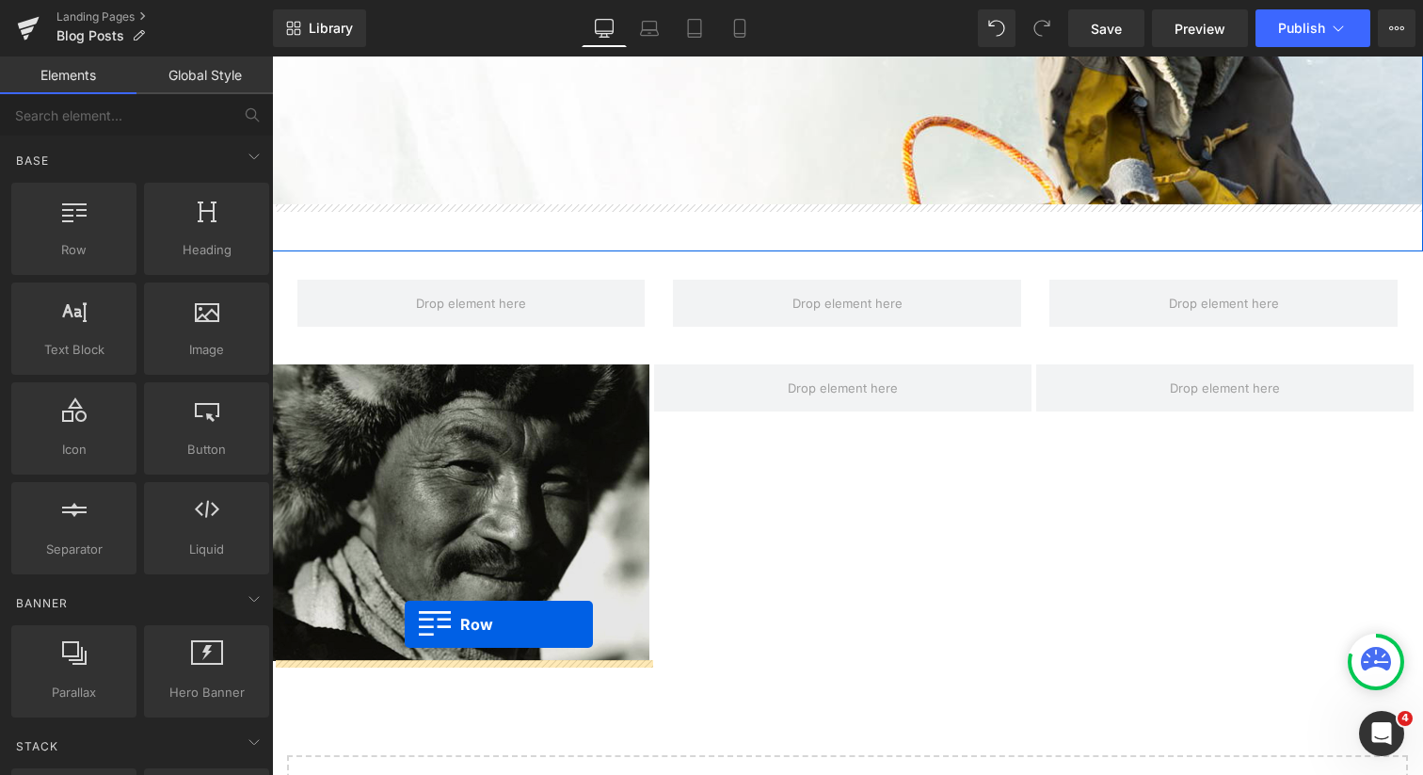
drag, startPoint x: 357, startPoint y: 306, endPoint x: 405, endPoint y: 624, distance: 321.8
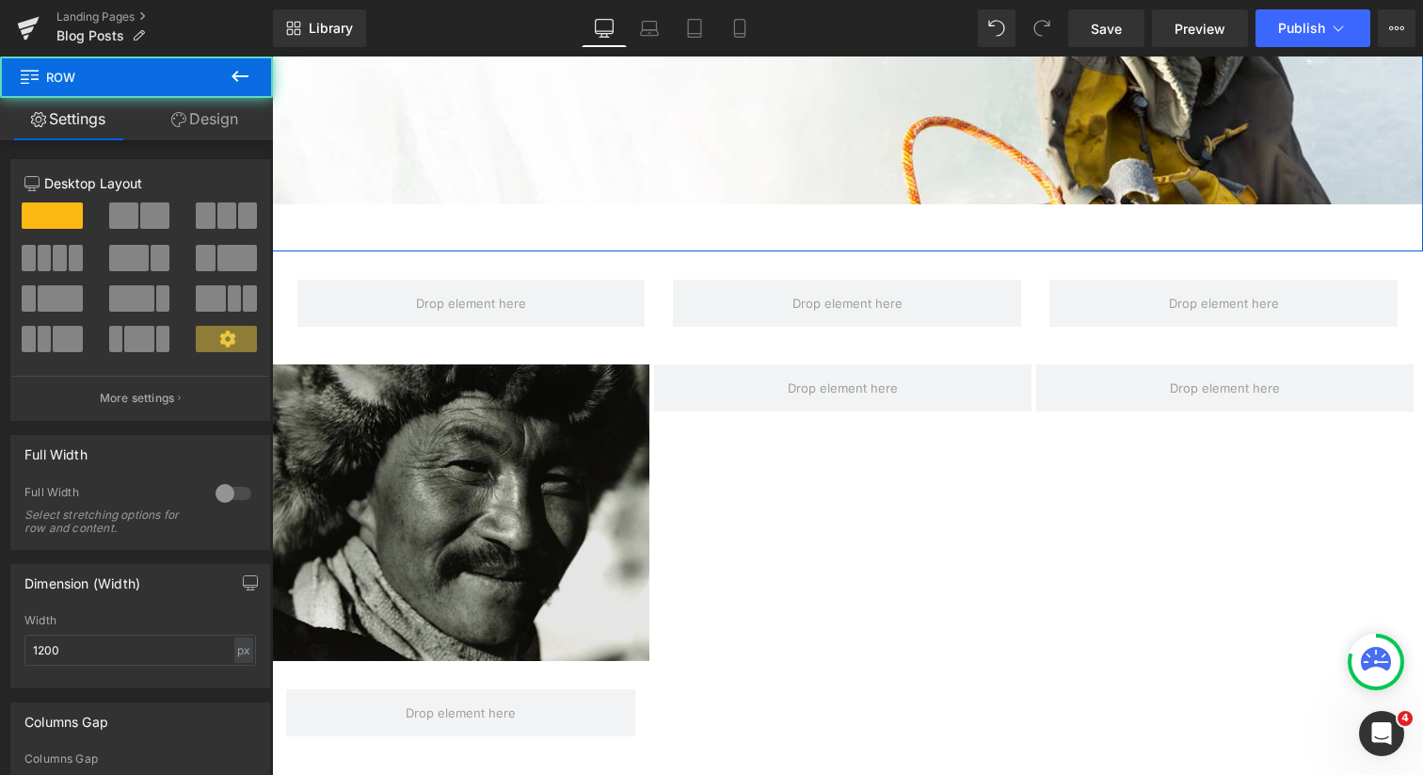
scroll to position [1985, 1142]
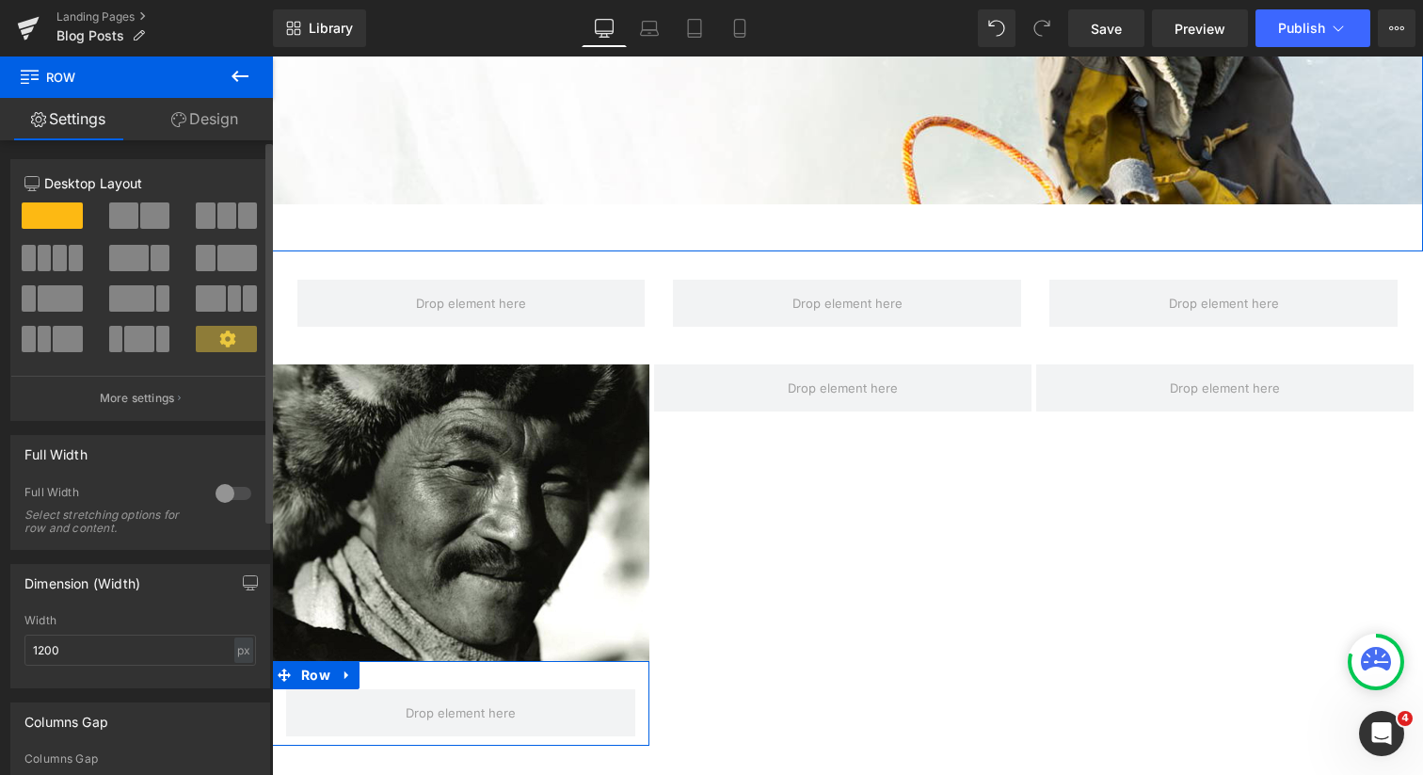
click at [230, 223] on button at bounding box center [227, 215] width 63 height 26
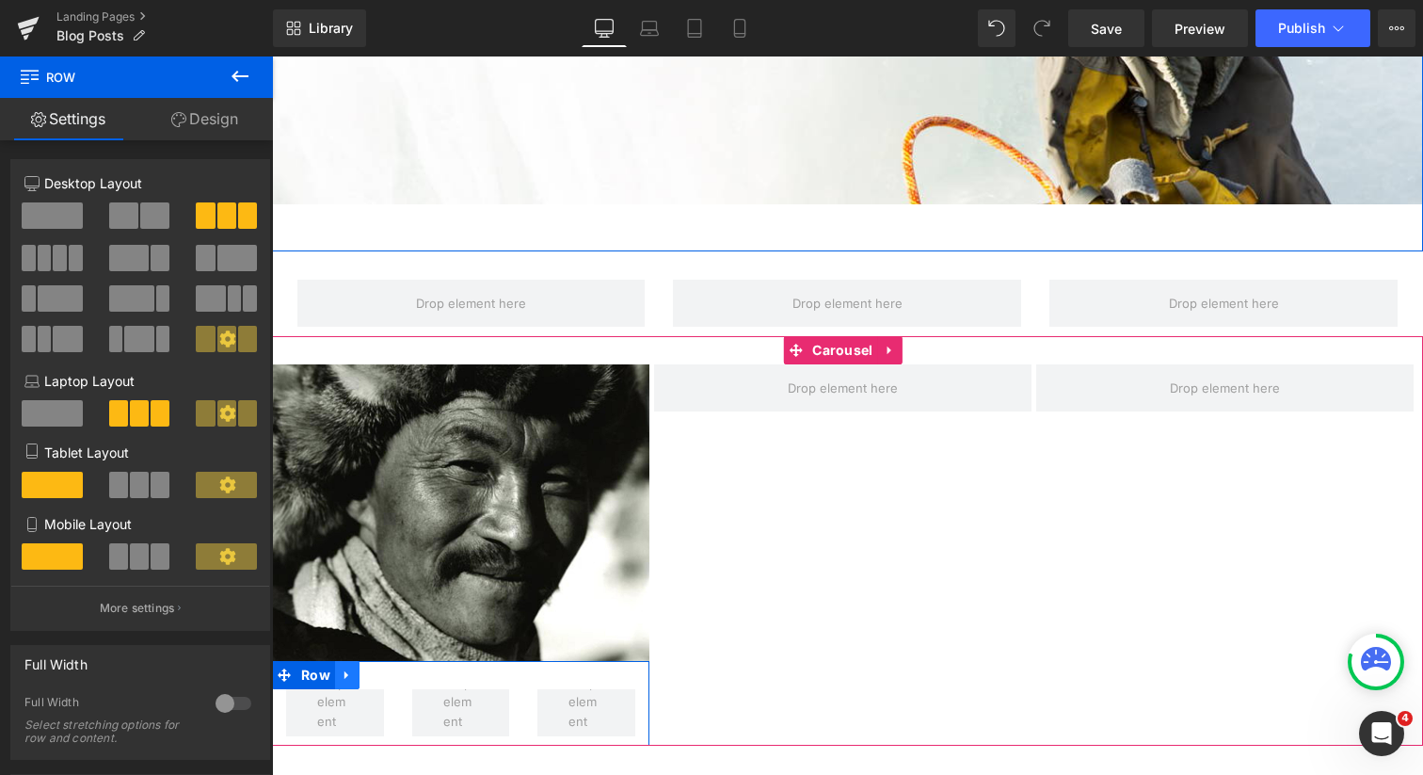
click at [343, 669] on icon at bounding box center [347, 674] width 13 height 14
click at [398, 673] on icon at bounding box center [396, 674] width 13 height 13
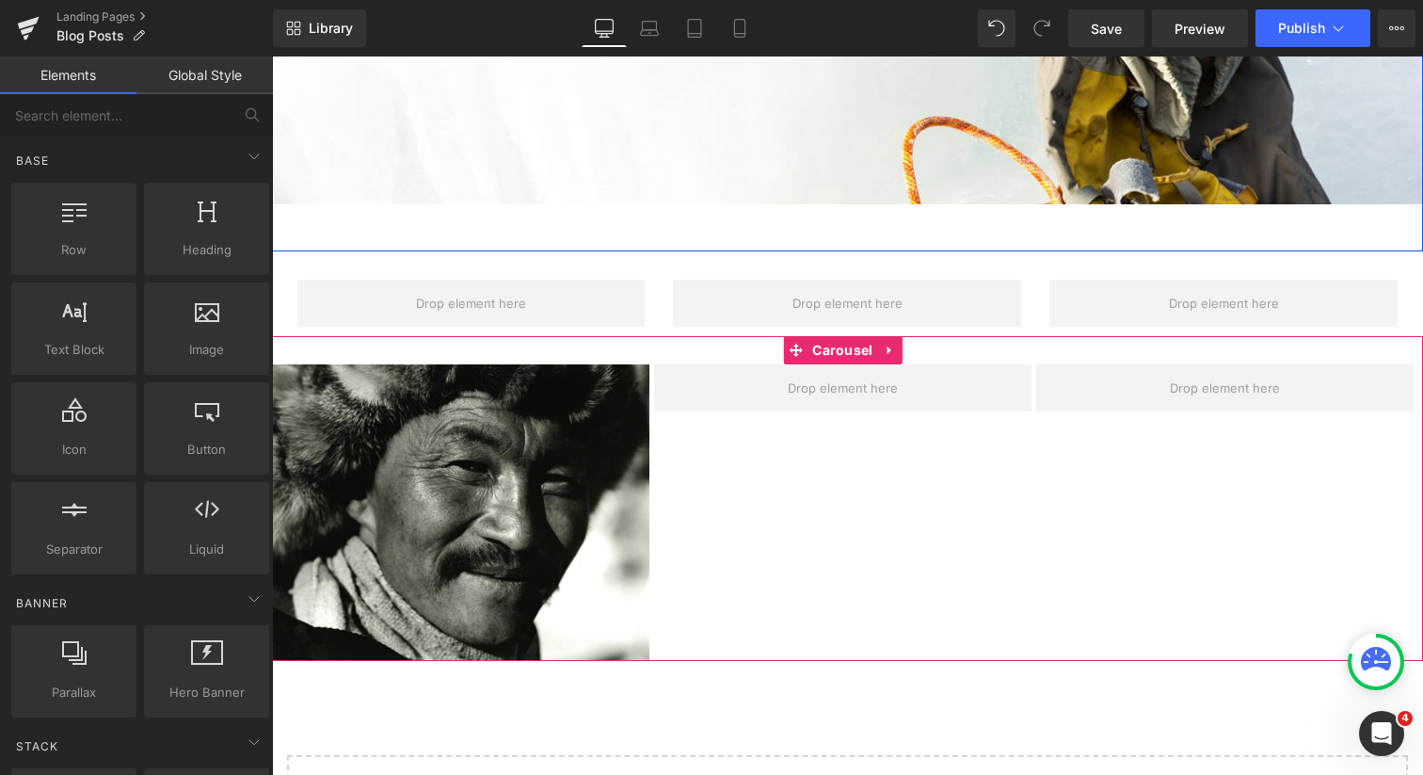
scroll to position [1901, 1142]
click at [793, 392] on span at bounding box center [842, 388] width 123 height 29
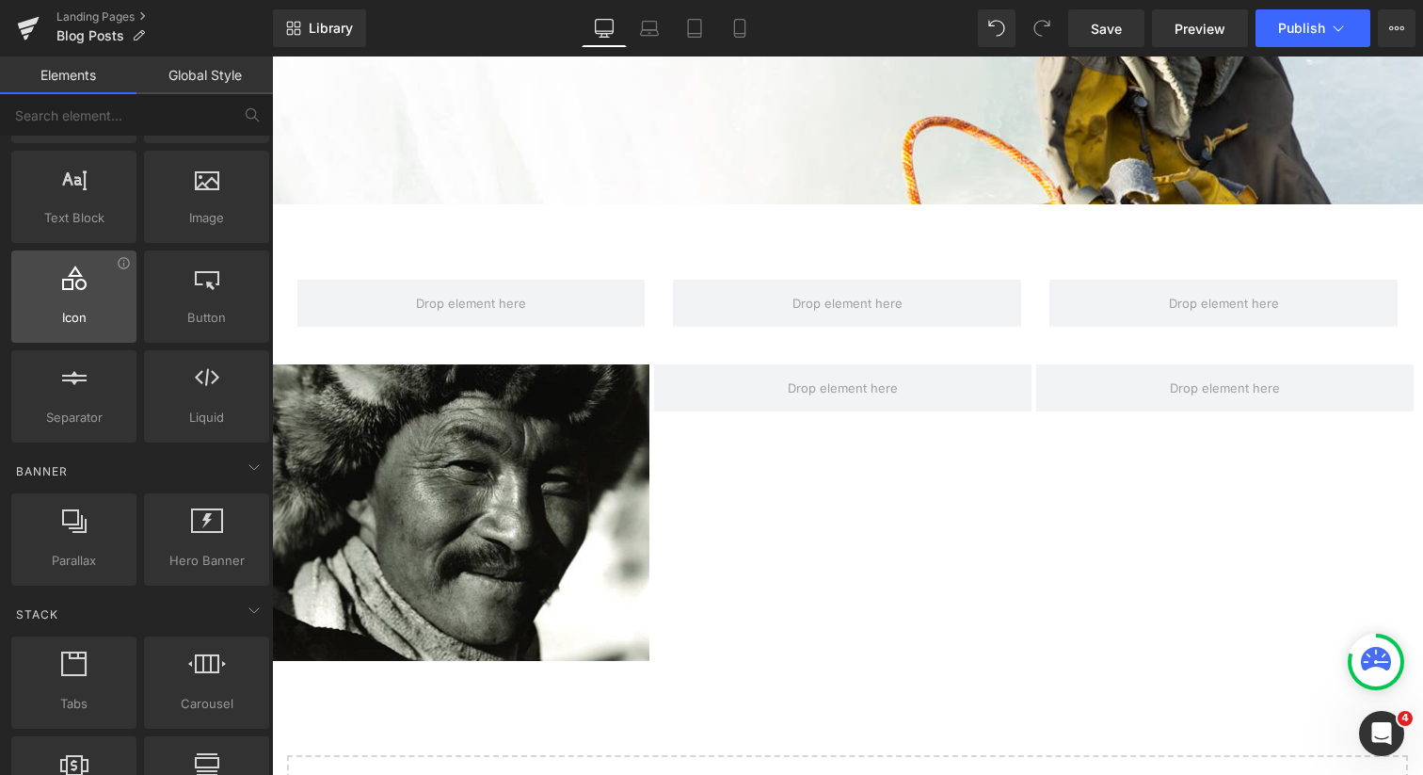
scroll to position [116, 0]
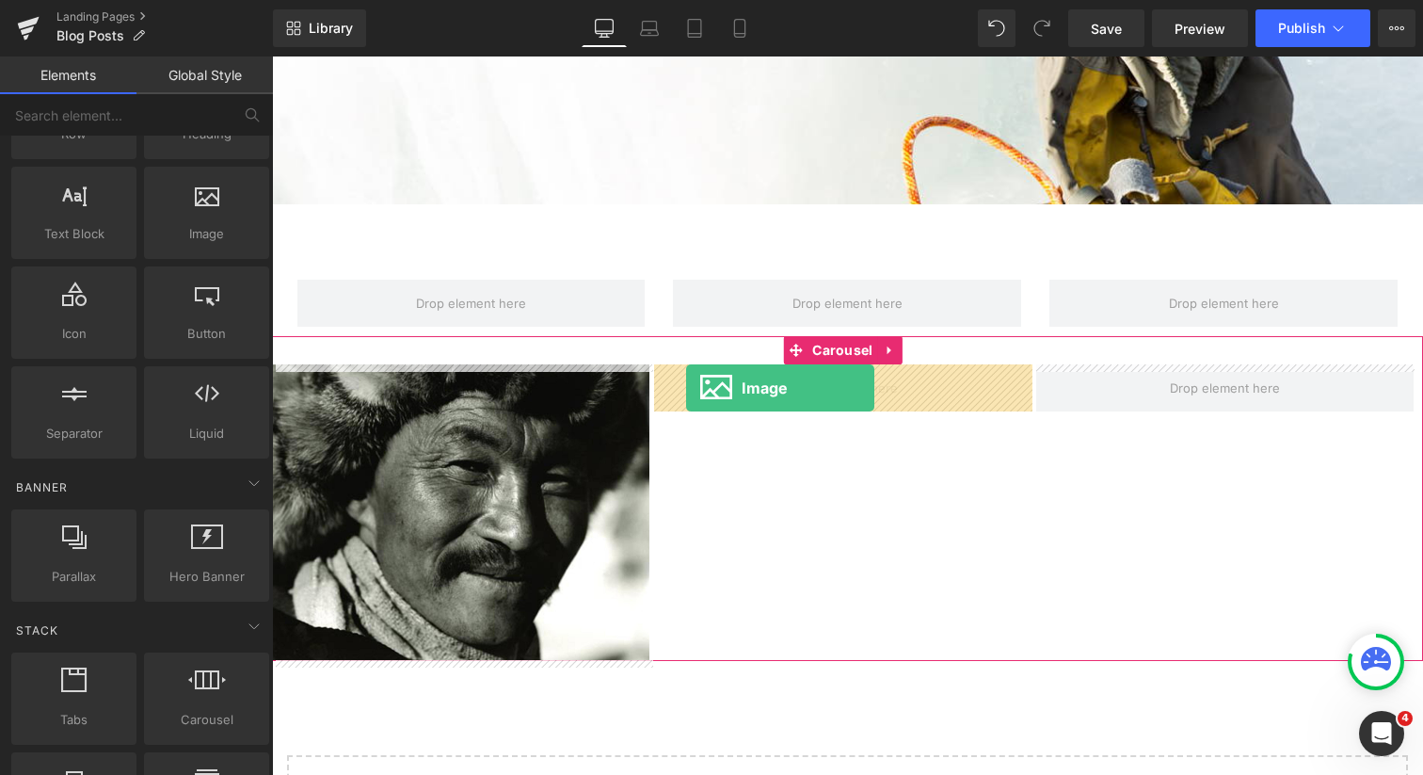
drag, startPoint x: 456, startPoint y: 279, endPoint x: 686, endPoint y: 388, distance: 255.2
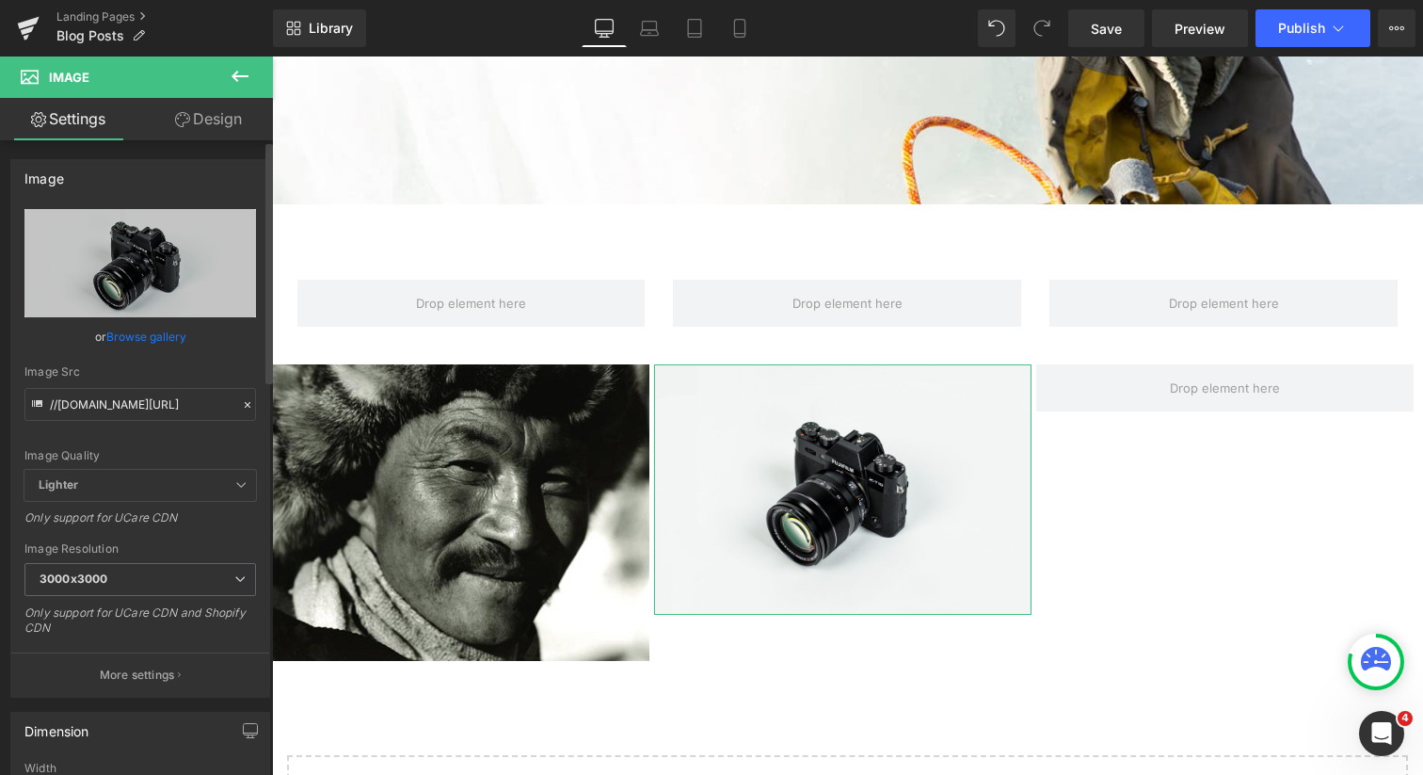
click at [131, 334] on link "Browse gallery" at bounding box center [146, 336] width 80 height 33
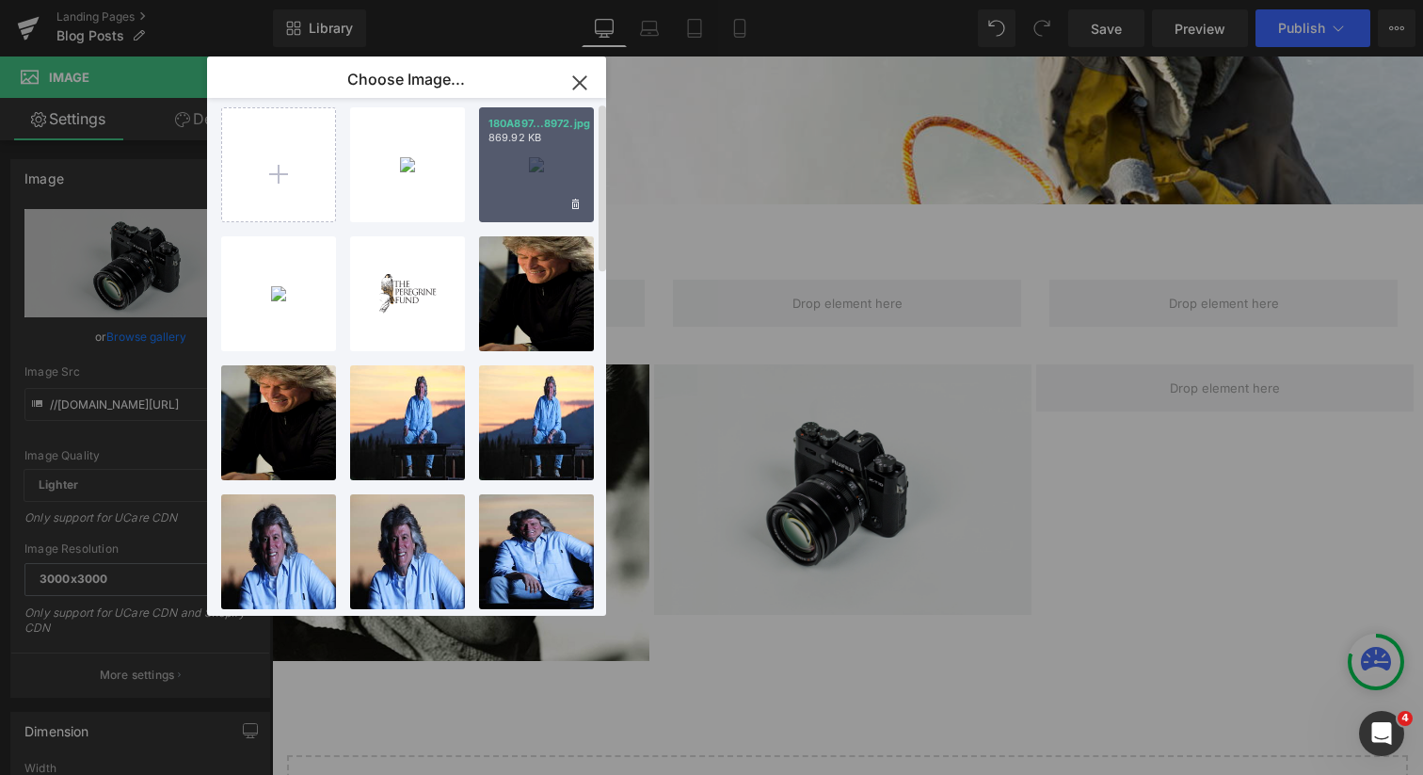
scroll to position [0, 0]
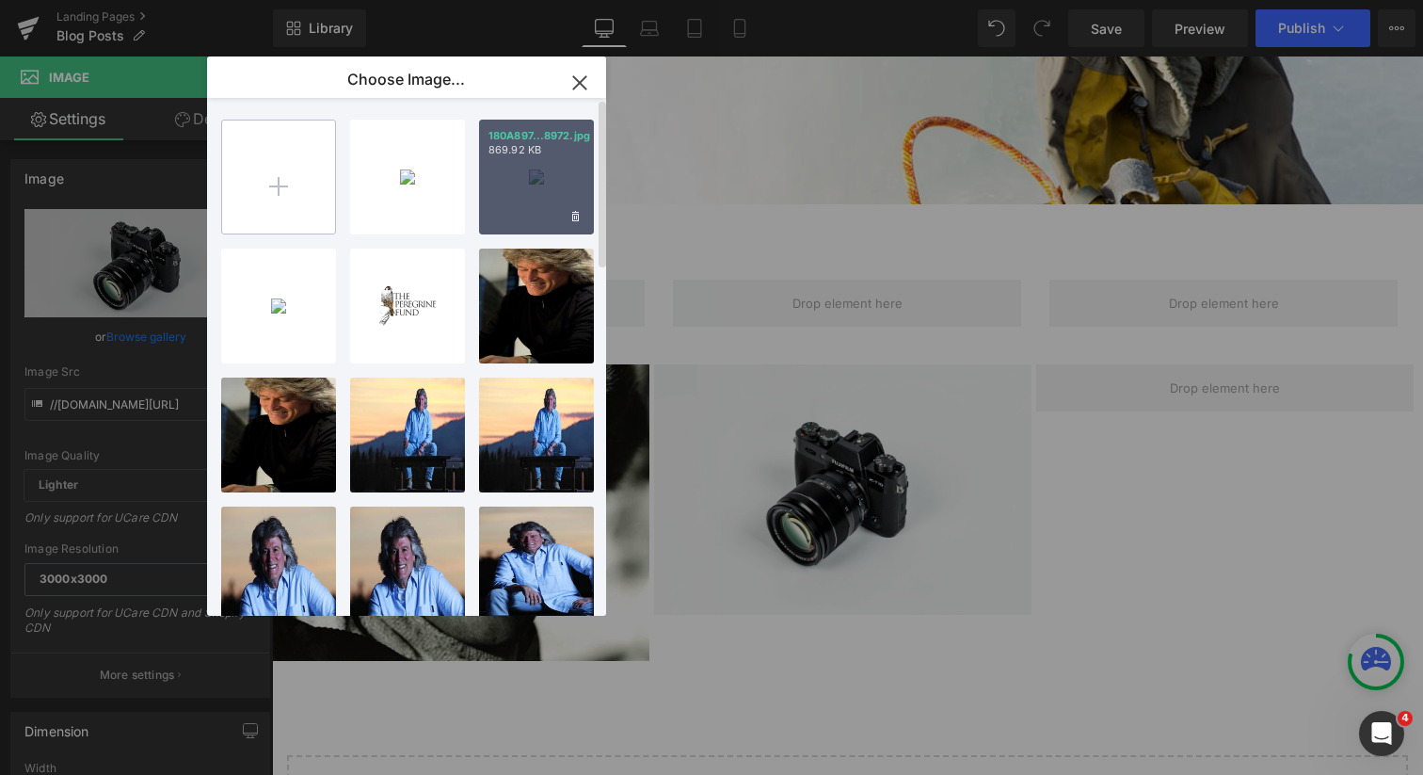
click at [277, 201] on input "file" at bounding box center [278, 176] width 113 height 113
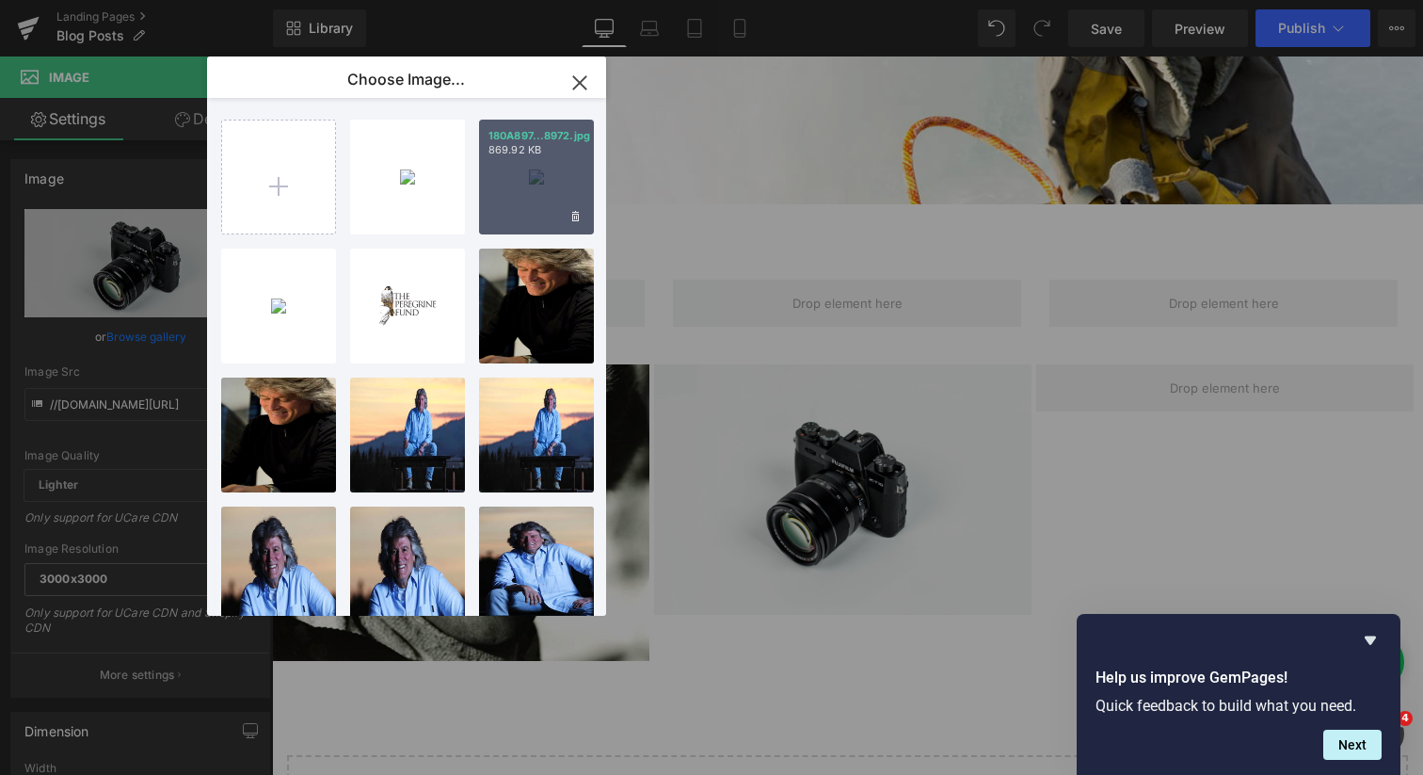
click at [581, 76] on icon "button" at bounding box center [580, 83] width 30 height 30
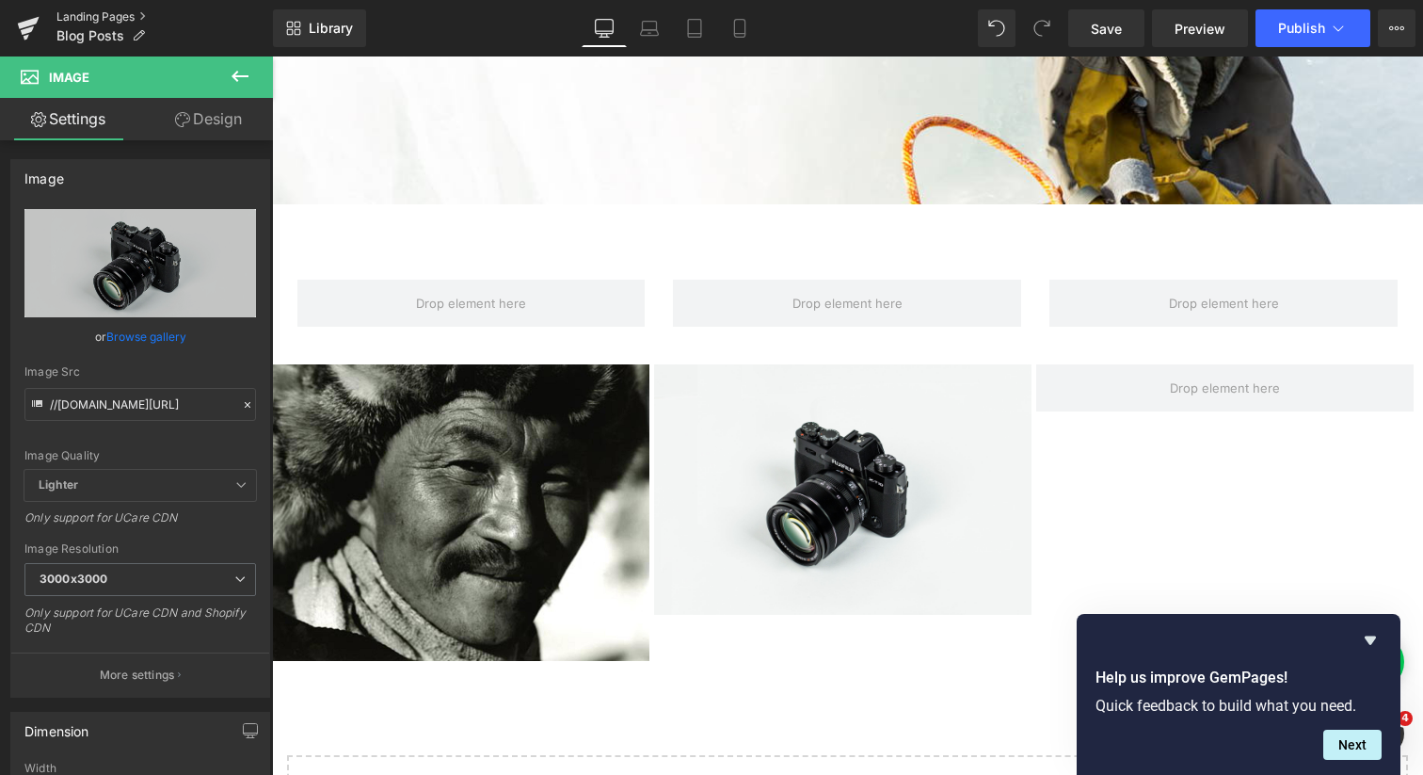
click at [137, 16] on link "Landing Pages" at bounding box center [164, 16] width 217 height 15
